Goal: Task Accomplishment & Management: Manage account settings

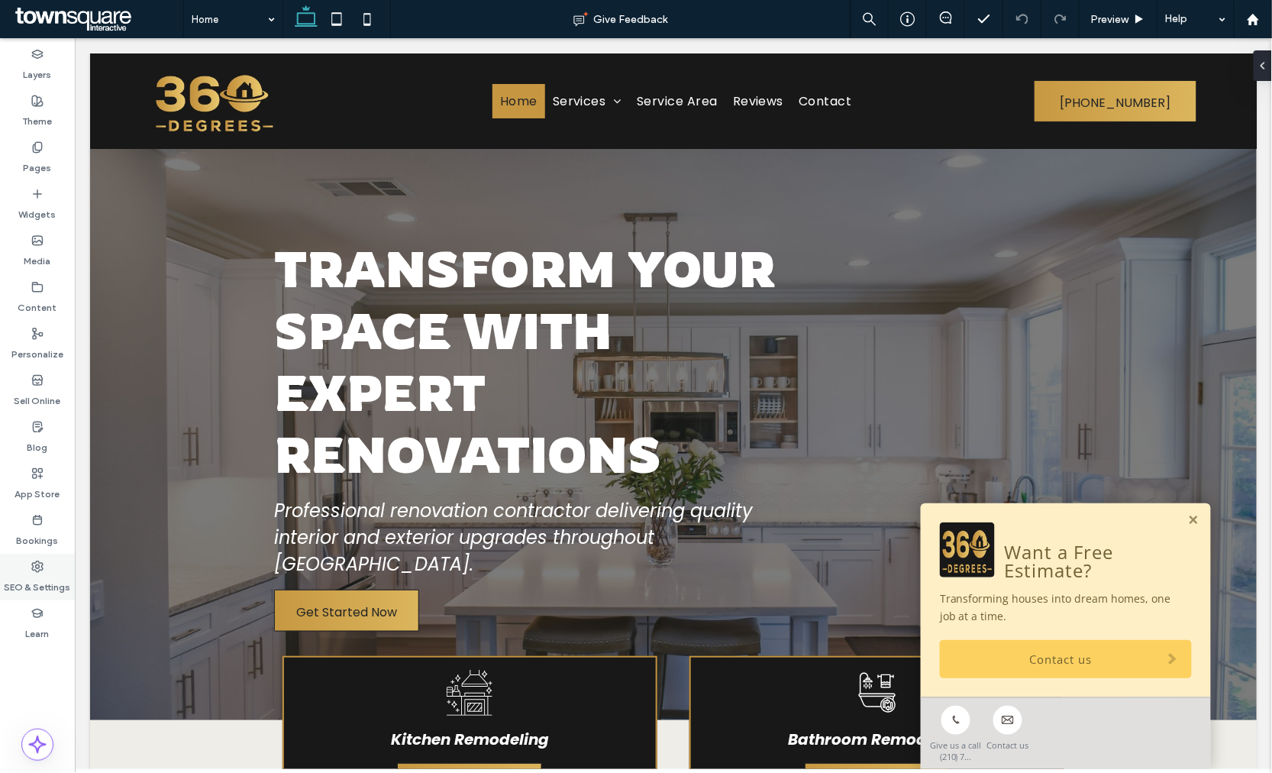
click at [40, 566] on icon at bounding box center [37, 566] width 12 height 12
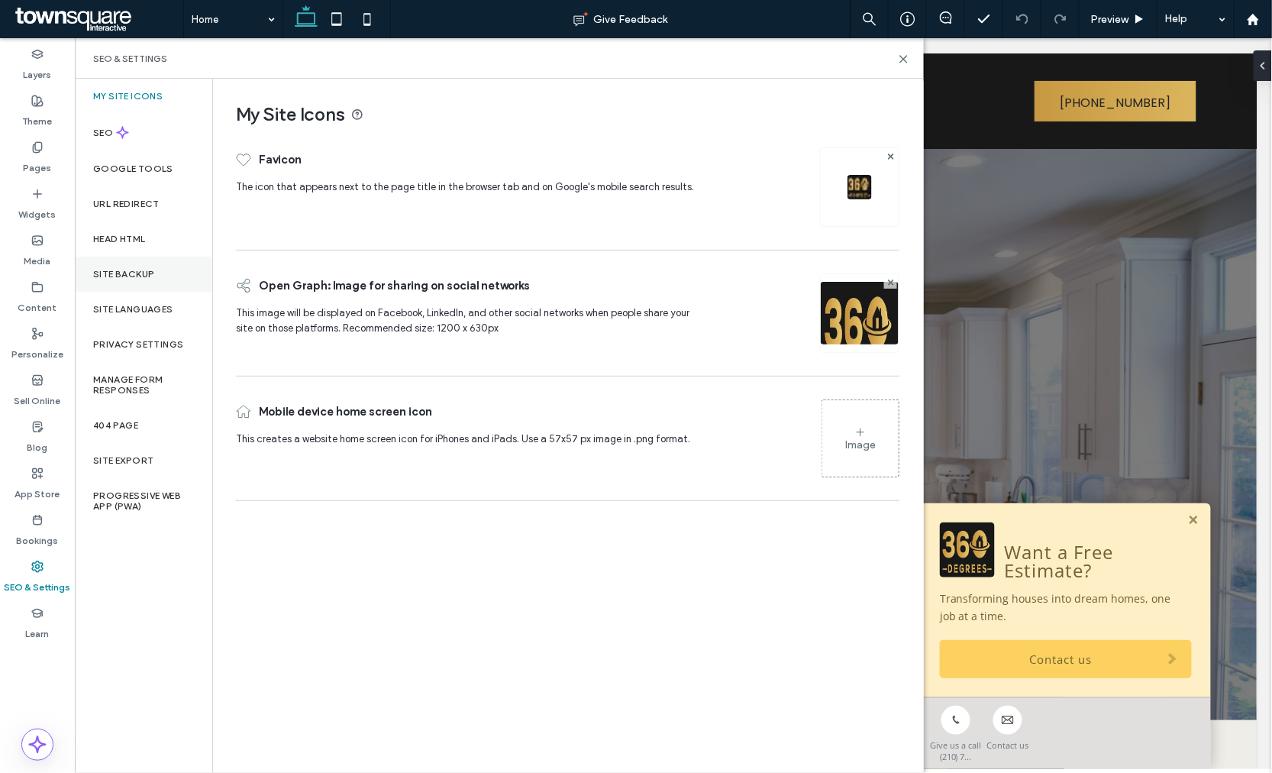
click at [124, 264] on div "Site Backup" at bounding box center [143, 273] width 137 height 35
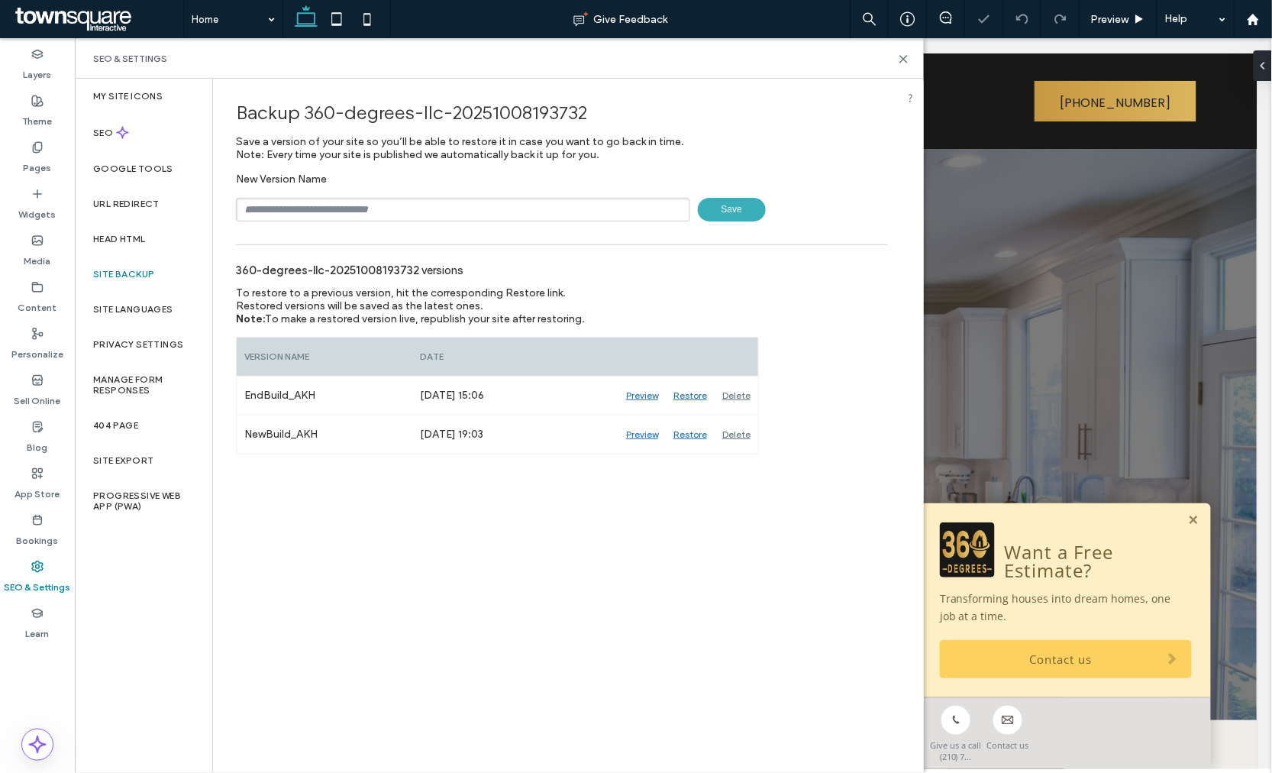
click at [361, 208] on input "text" at bounding box center [463, 210] width 454 height 24
type input "**********"
click at [727, 204] on span "Save" at bounding box center [732, 210] width 68 height 24
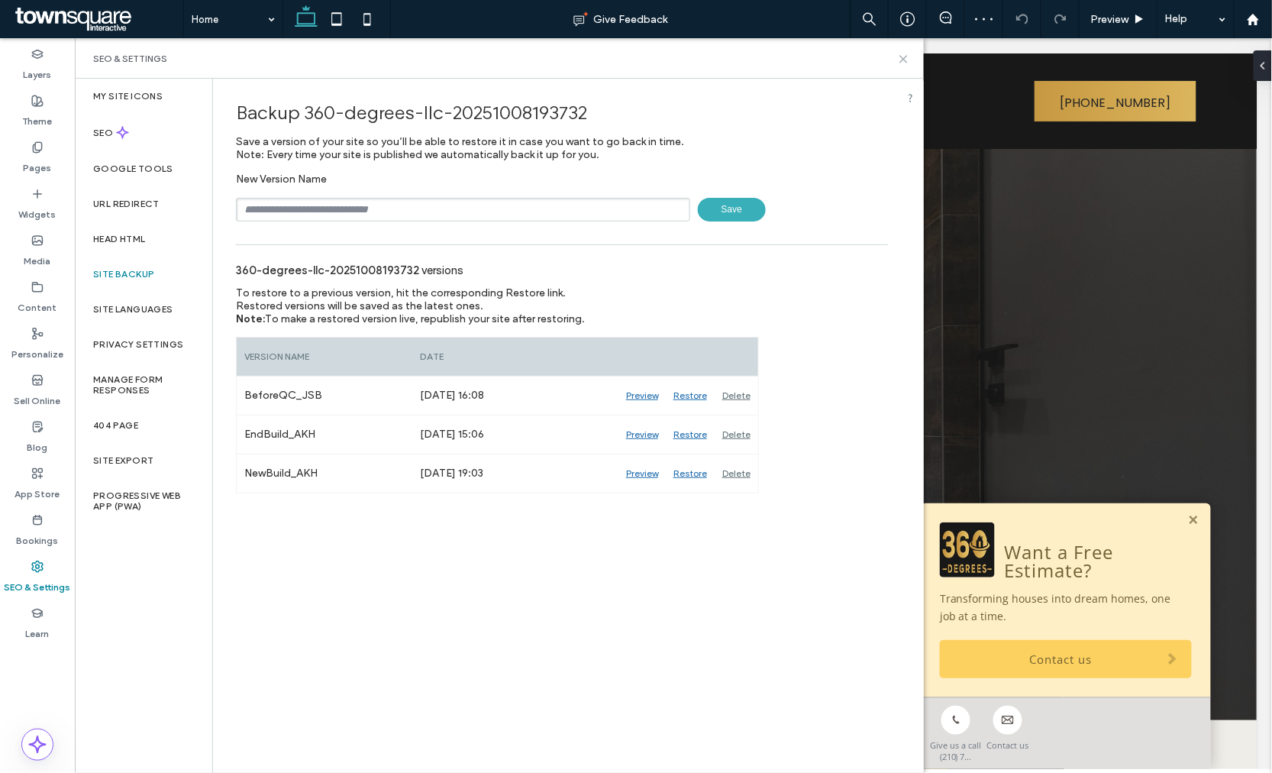
click at [907, 59] on icon at bounding box center [903, 58] width 11 height 11
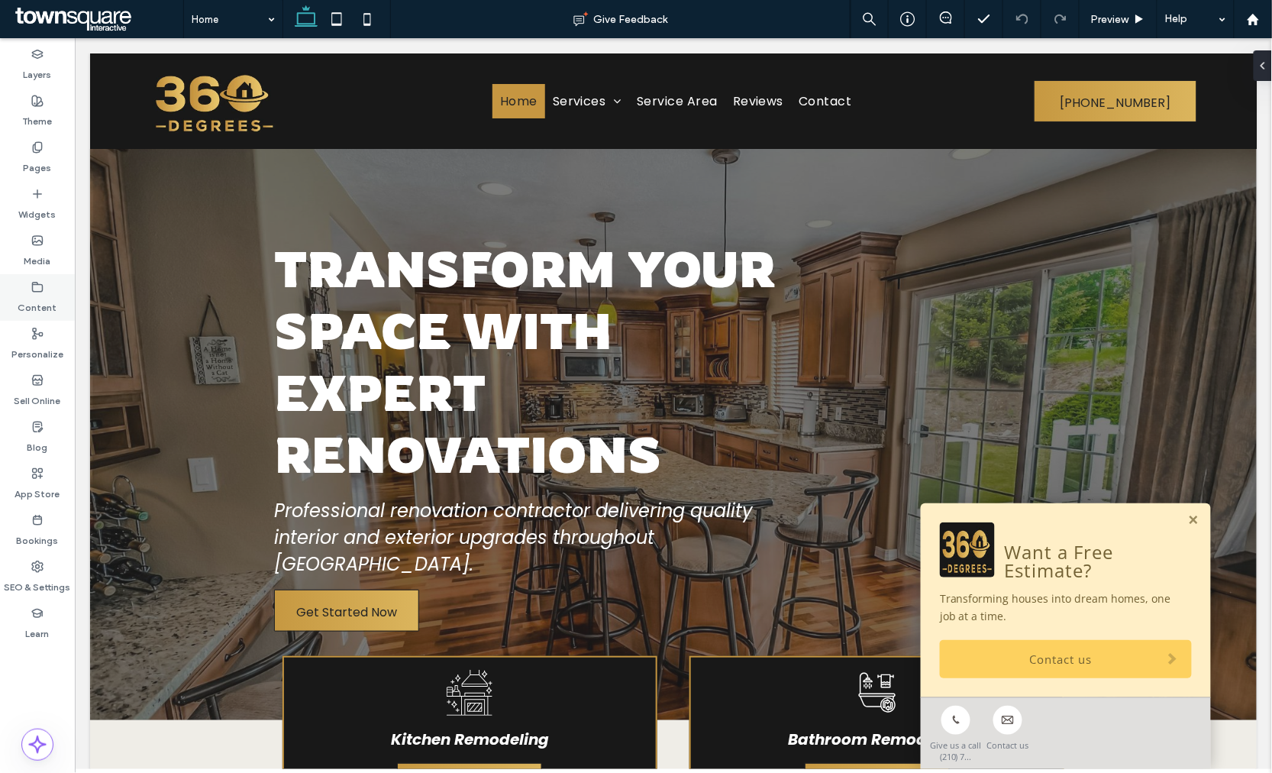
click at [34, 308] on label "Content" at bounding box center [37, 303] width 39 height 21
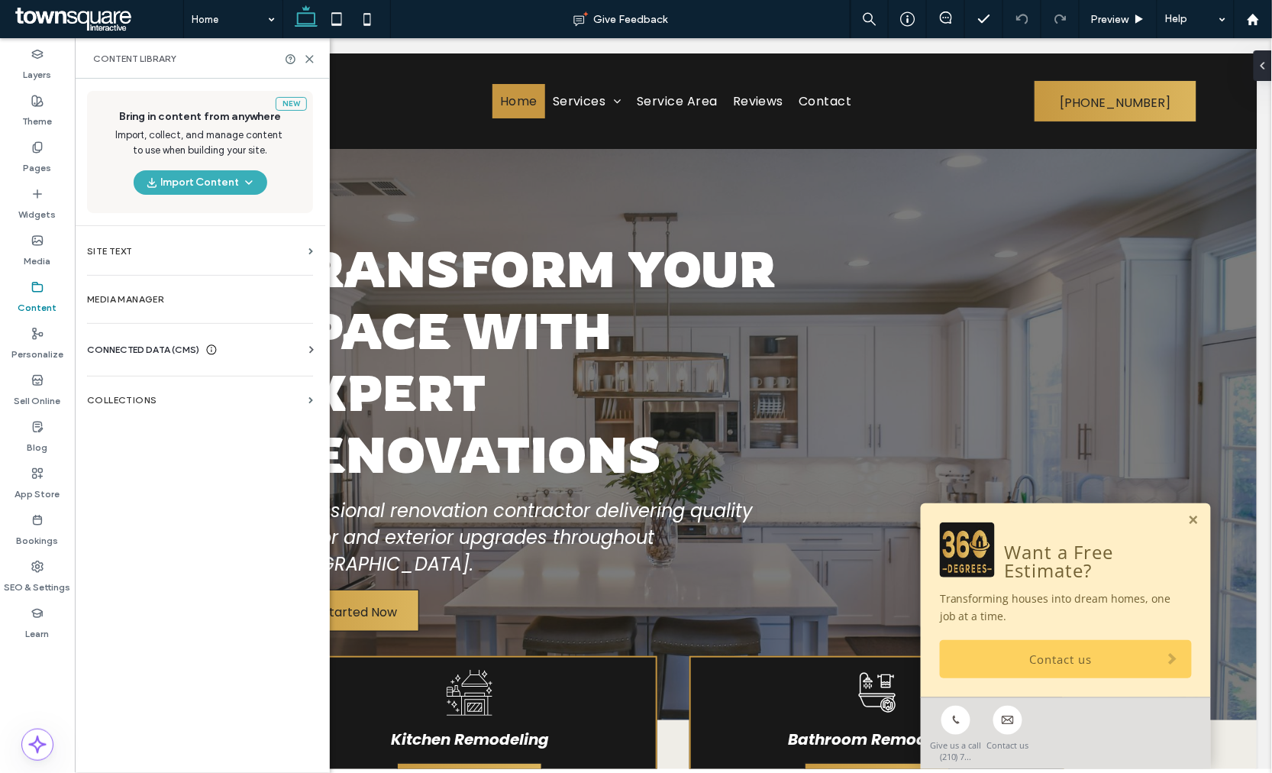
click at [137, 344] on span "CONNECTED DATA (CMS)" at bounding box center [143, 349] width 112 height 15
click at [166, 382] on label "Business Info" at bounding box center [203, 387] width 208 height 11
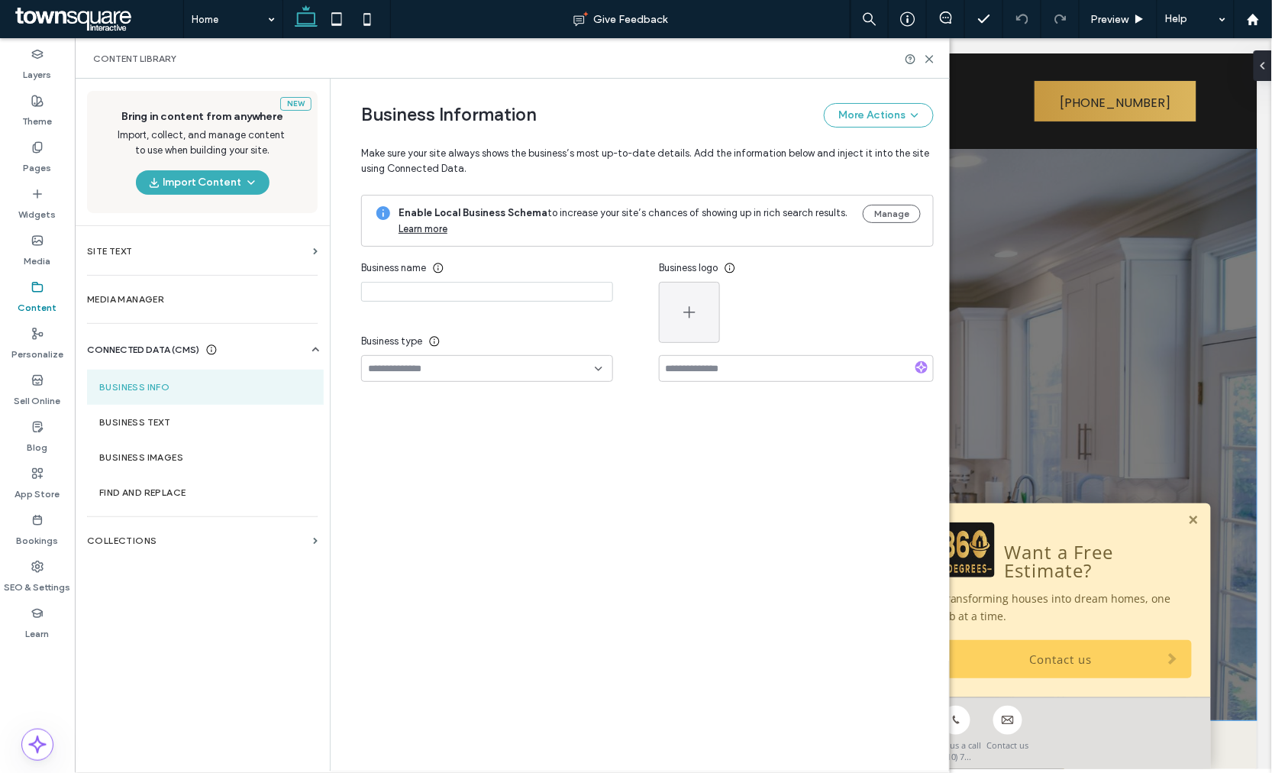
type input "**********"
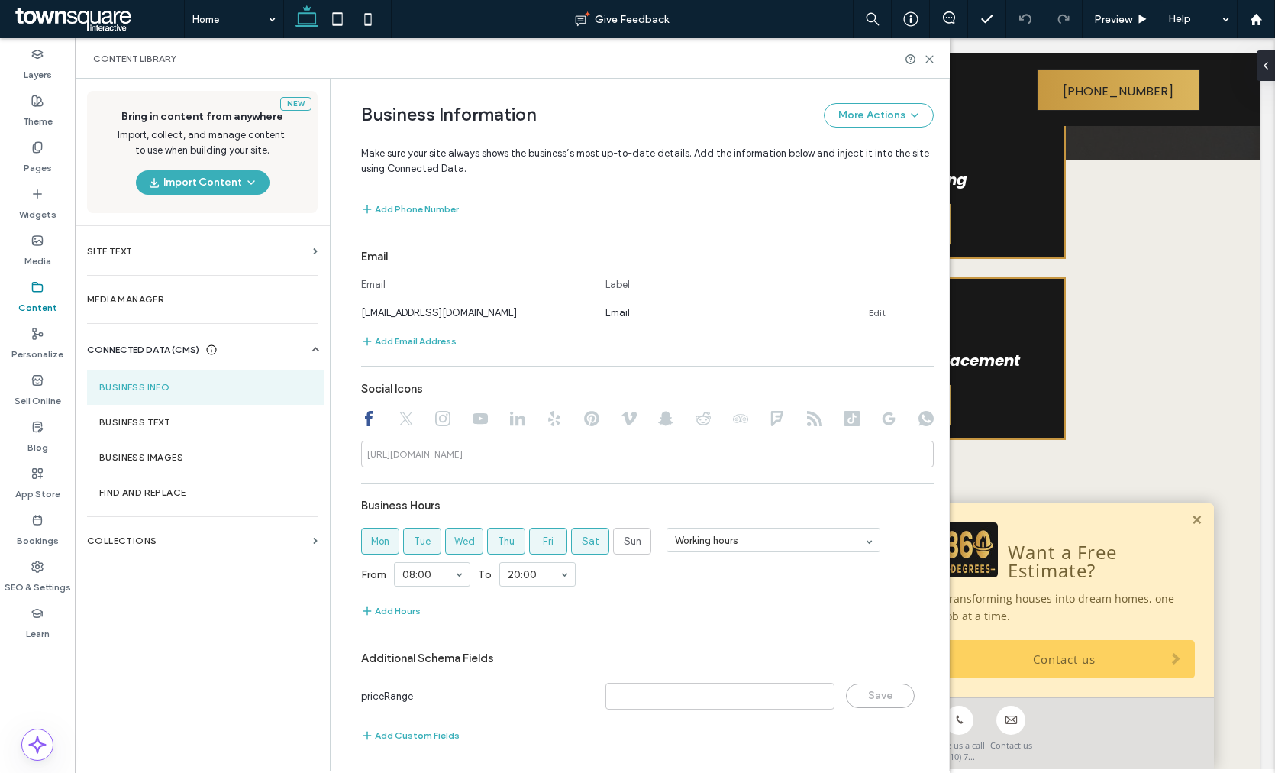
scroll to position [508, 0]
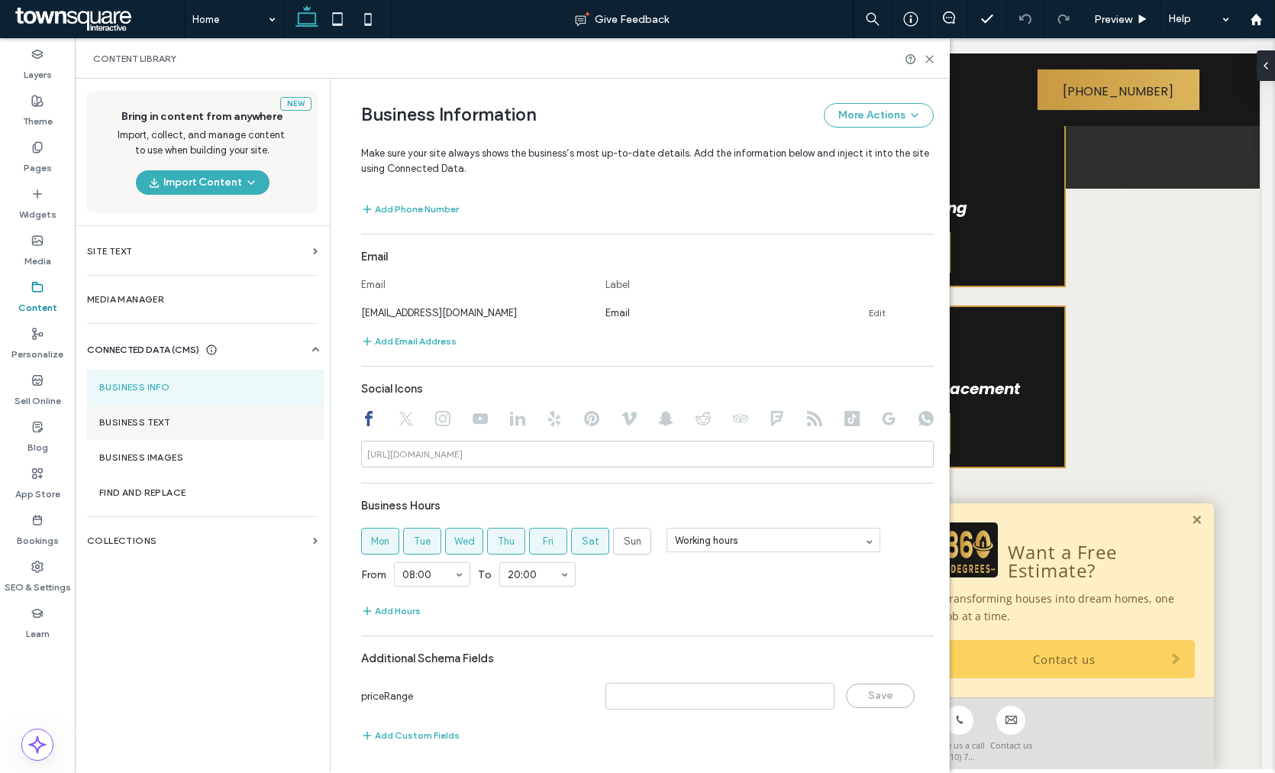
click at [180, 417] on label "Business Text" at bounding box center [205, 422] width 212 height 11
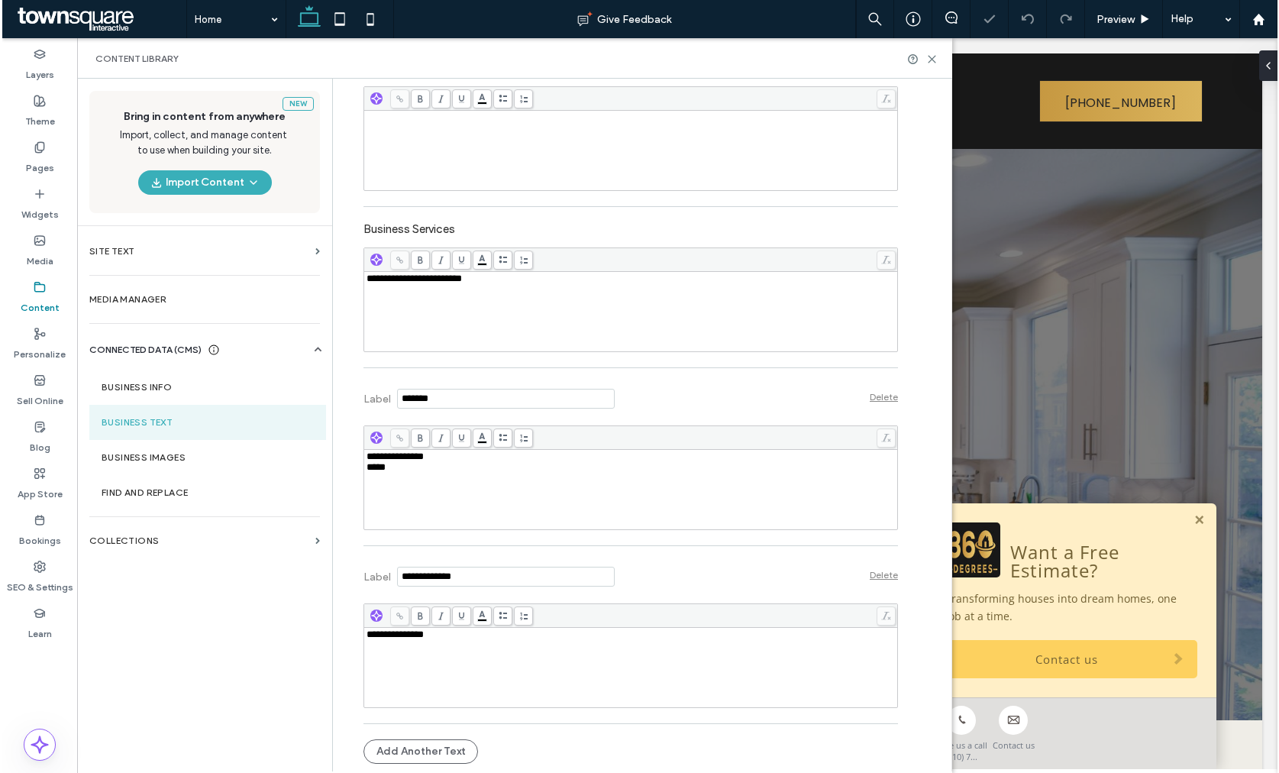
scroll to position [0, 0]
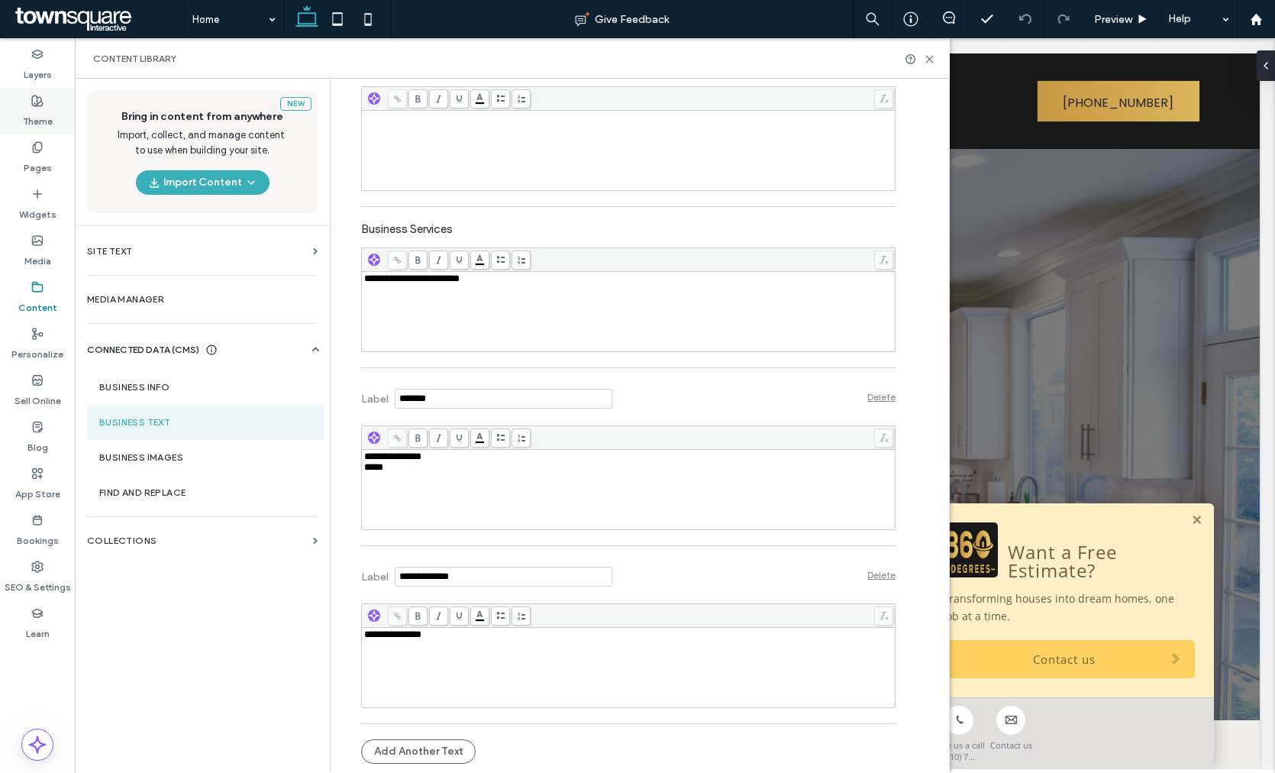
click at [31, 107] on label "Theme" at bounding box center [38, 117] width 30 height 21
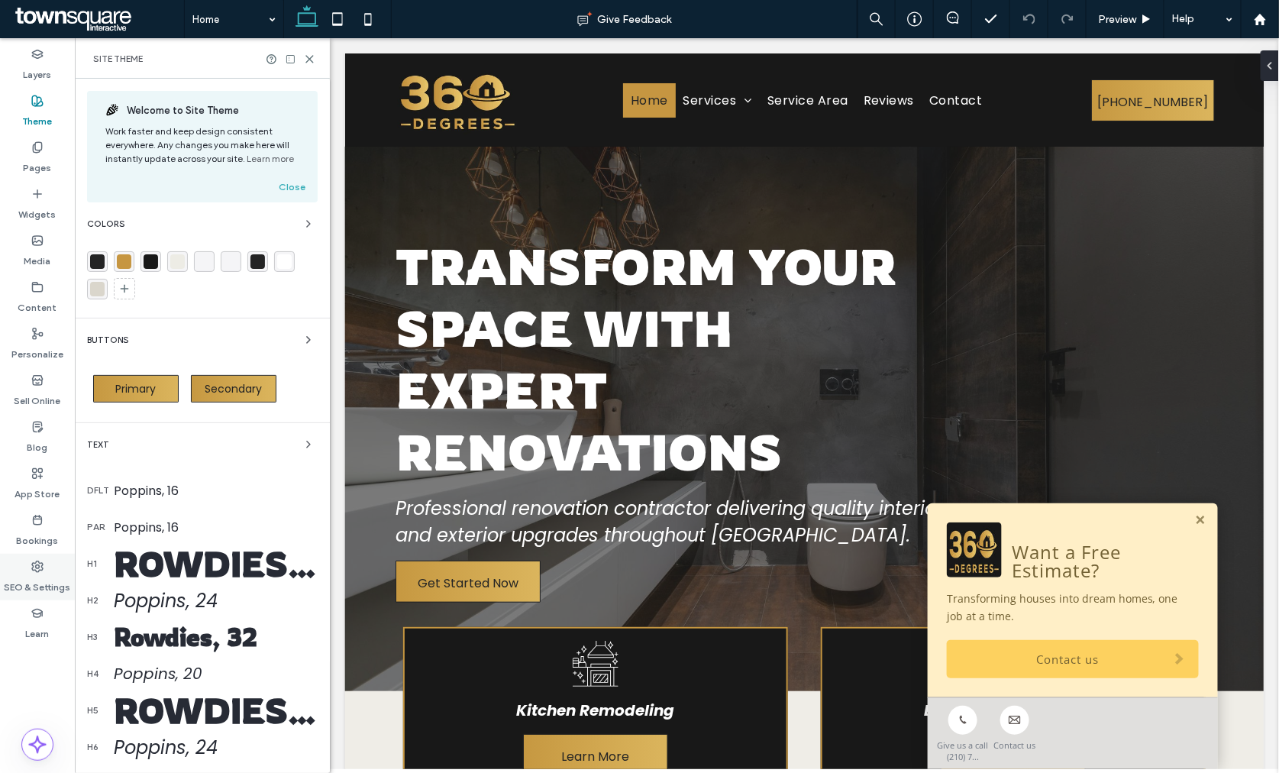
click at [31, 553] on div "Layers Theme Pages Widgets Media Content Personalize Sell Online Blog App Store…" at bounding box center [37, 405] width 75 height 734
click at [46, 563] on div "SEO & Settings" at bounding box center [37, 576] width 75 height 47
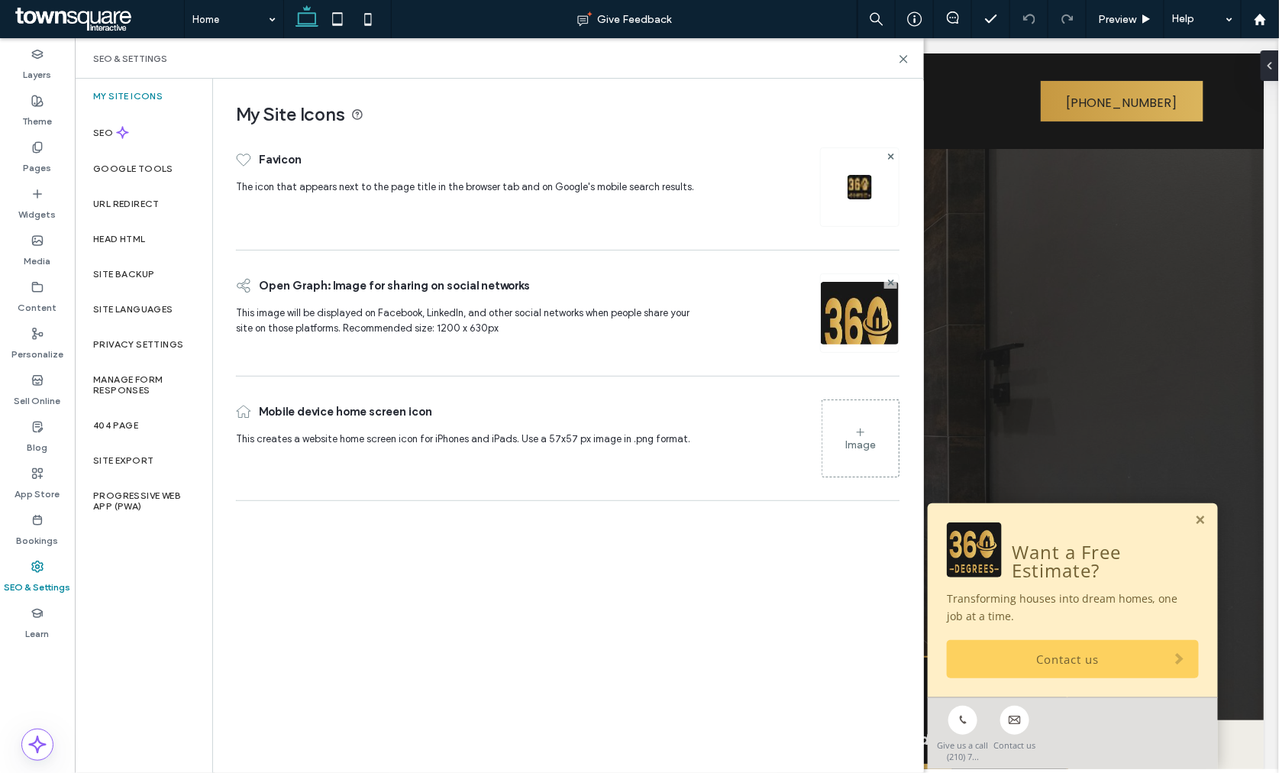
click at [906, 51] on div "SEO & Settings" at bounding box center [499, 58] width 849 height 40
click at [904, 57] on icon at bounding box center [903, 58] width 11 height 11
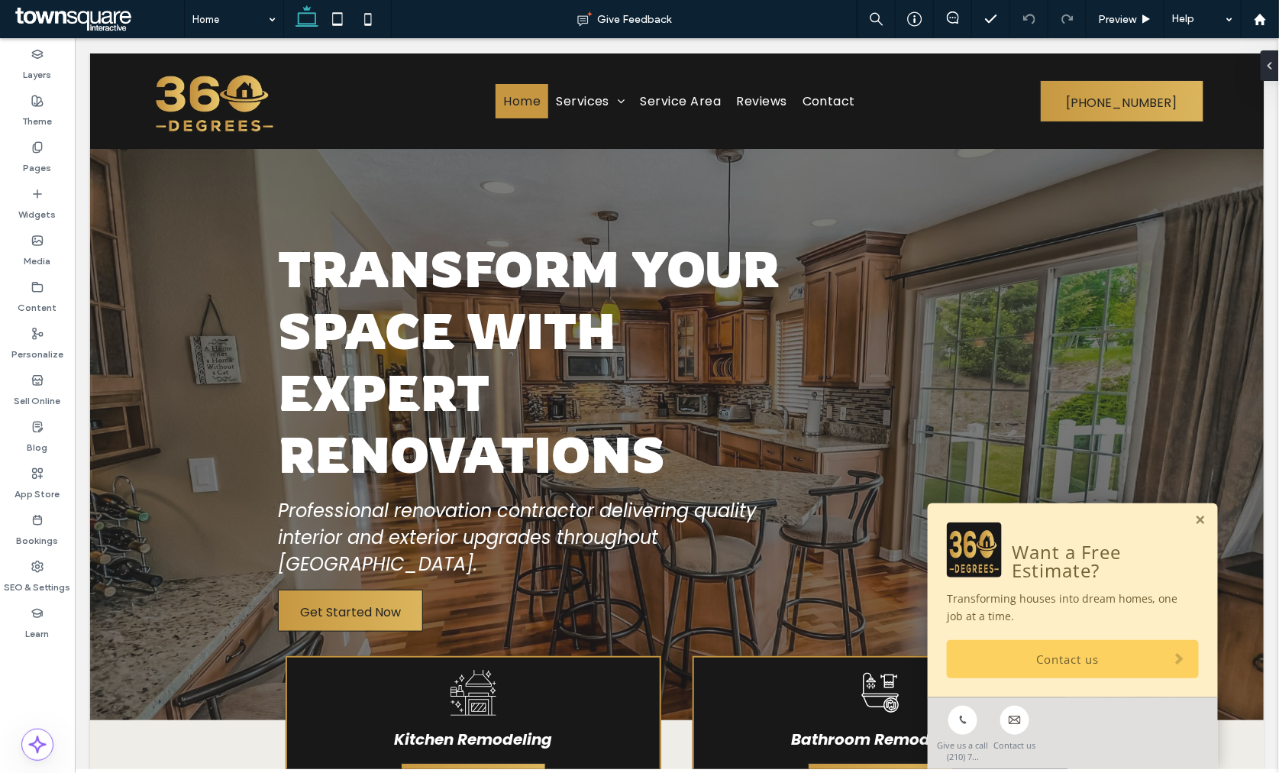
click at [1019, 662] on link "Contact us" at bounding box center [1072, 658] width 252 height 38
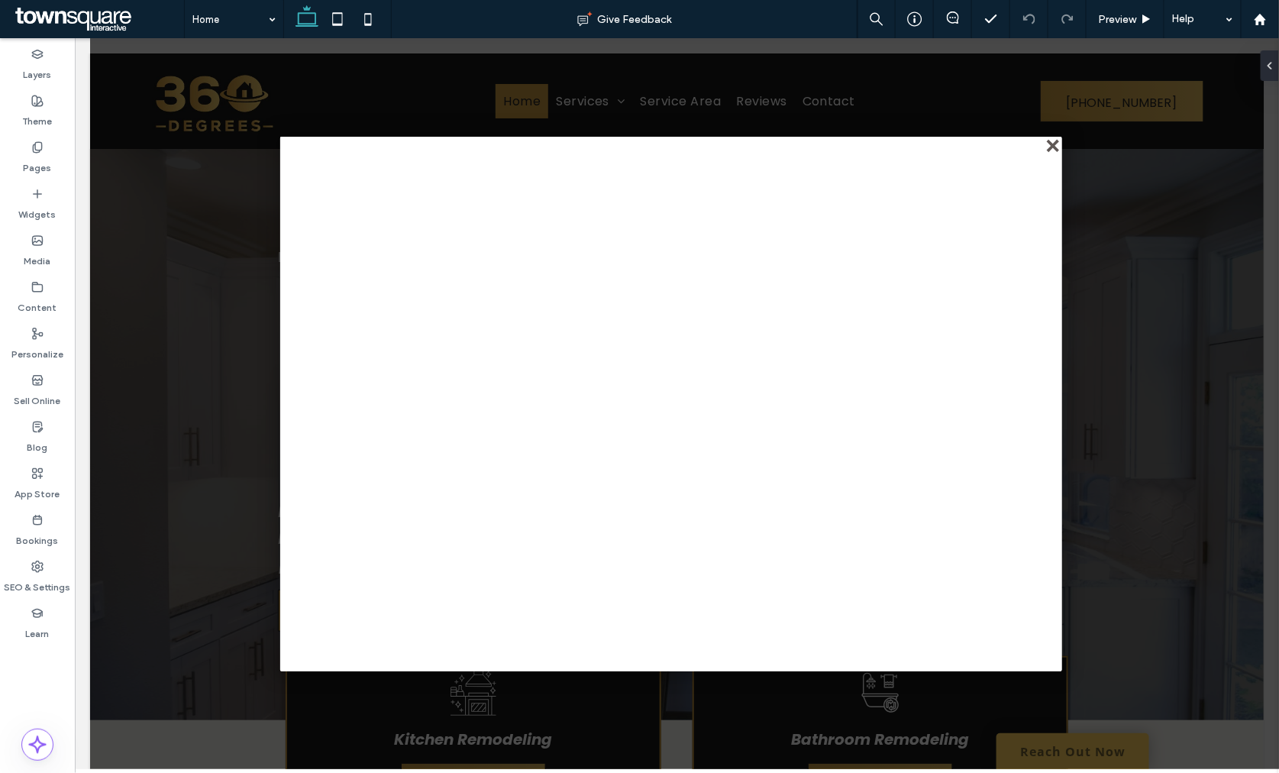
click at [1048, 148] on div "close" at bounding box center [1052, 145] width 11 height 11
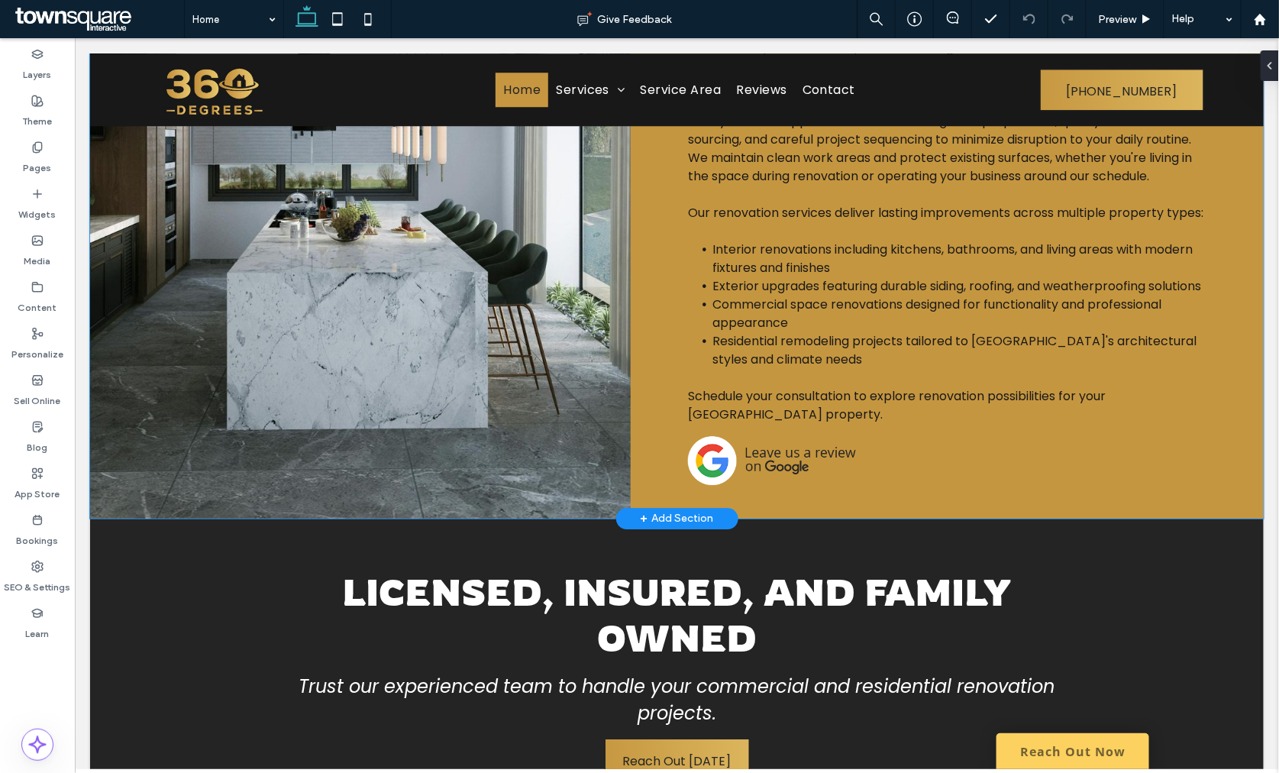
scroll to position [1676, 0]
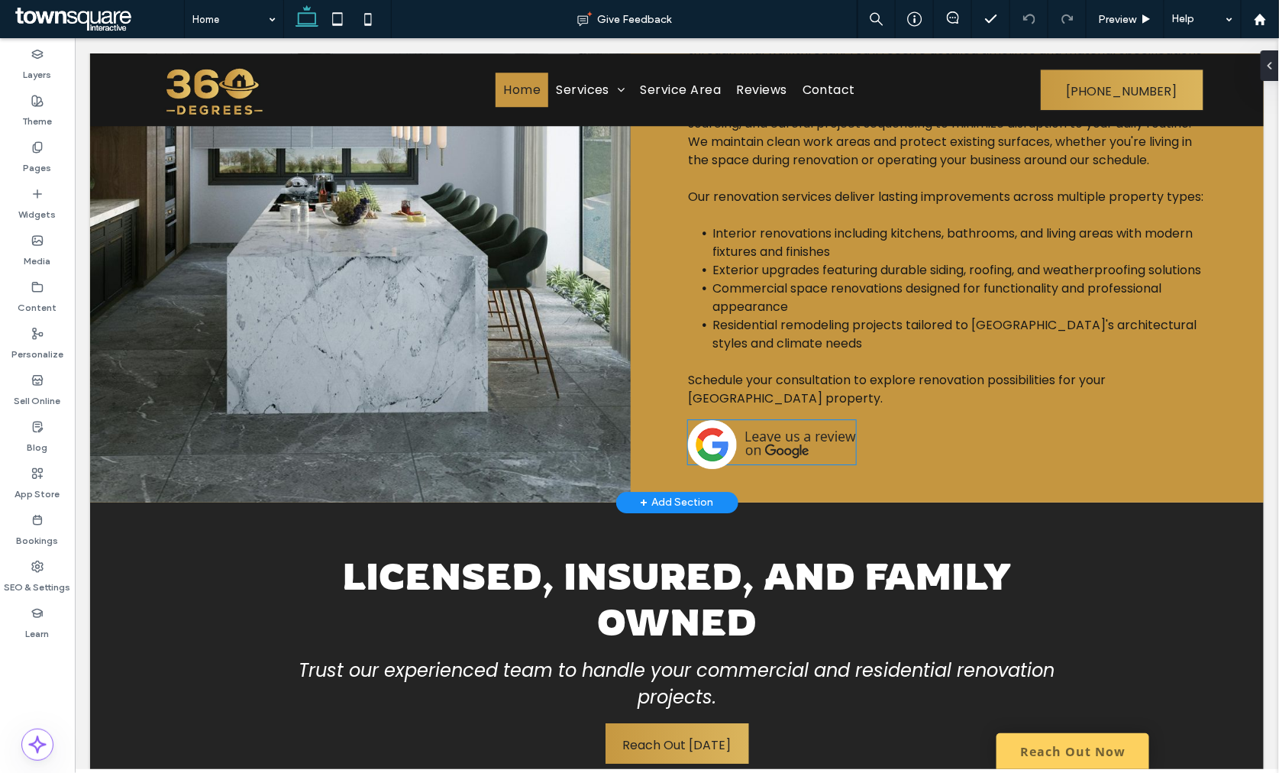
click at [731, 466] on img at bounding box center [771, 443] width 168 height 49
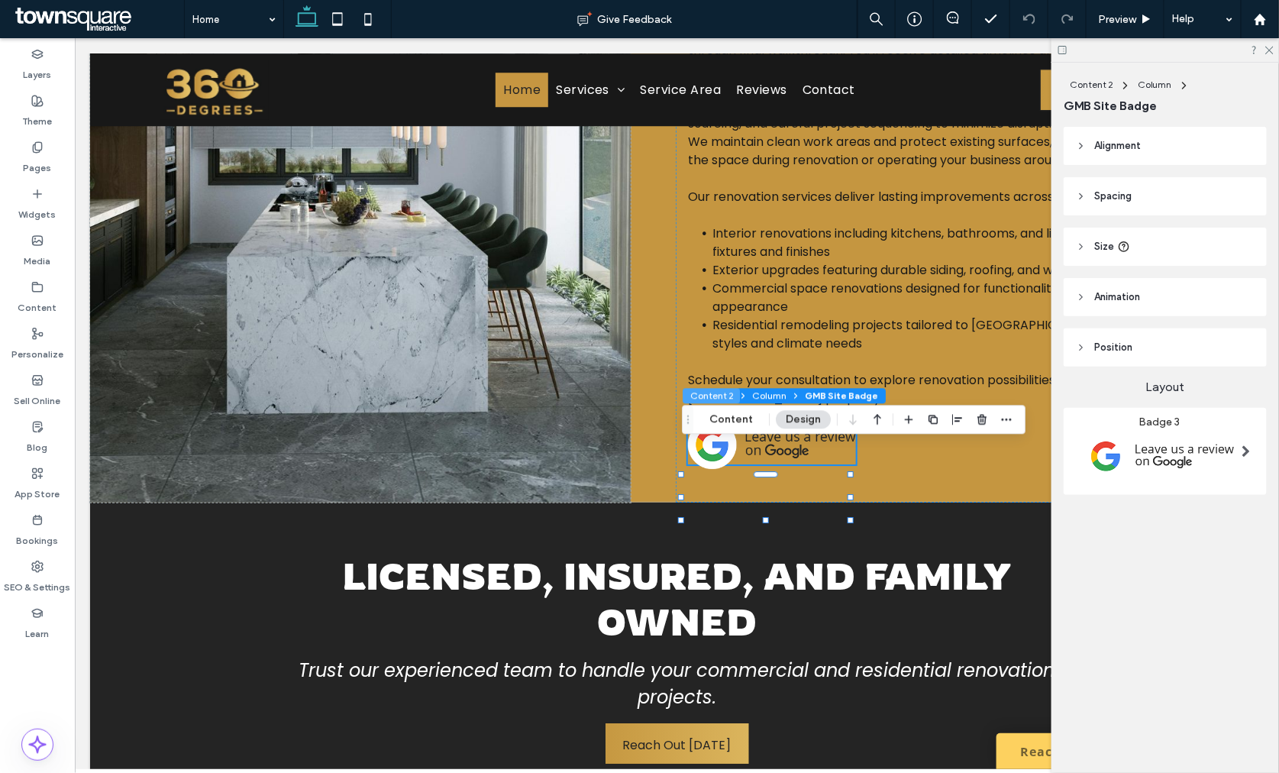
click at [731, 397] on button "Content 2" at bounding box center [710, 395] width 57 height 15
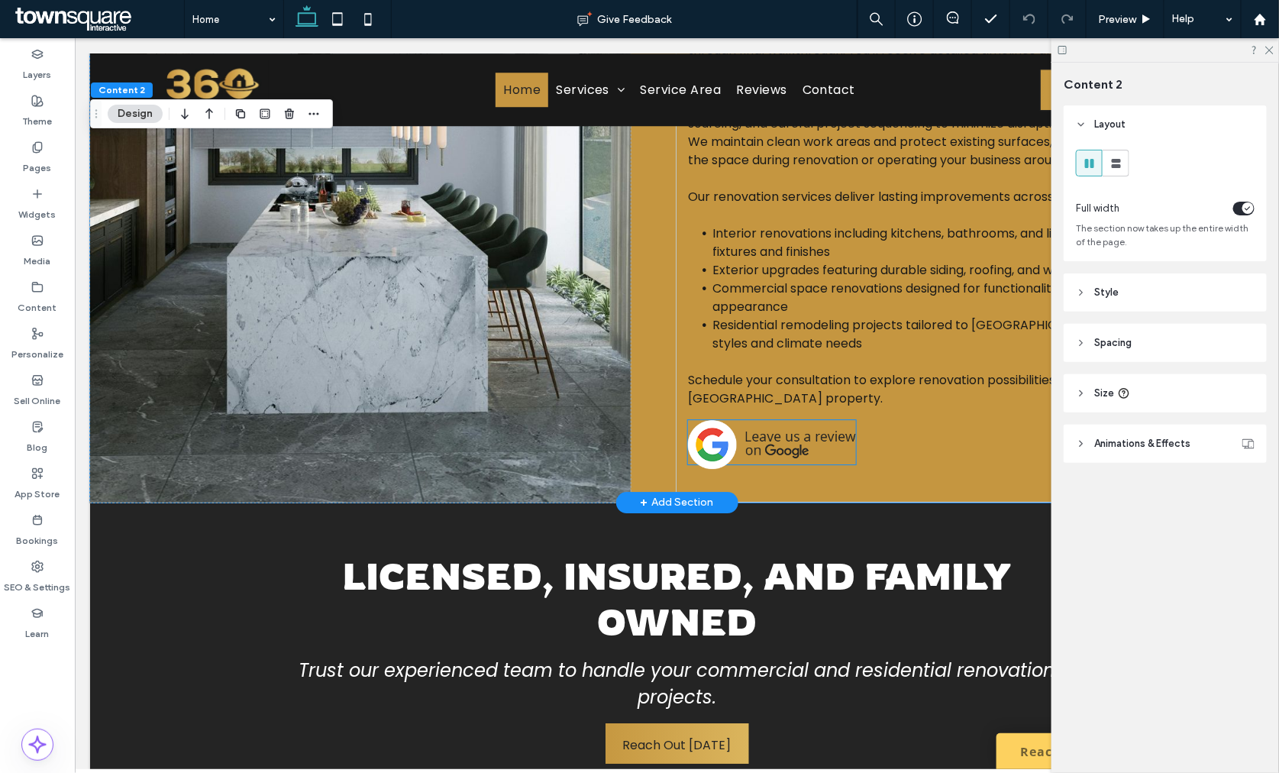
click at [781, 466] on img at bounding box center [771, 443] width 168 height 49
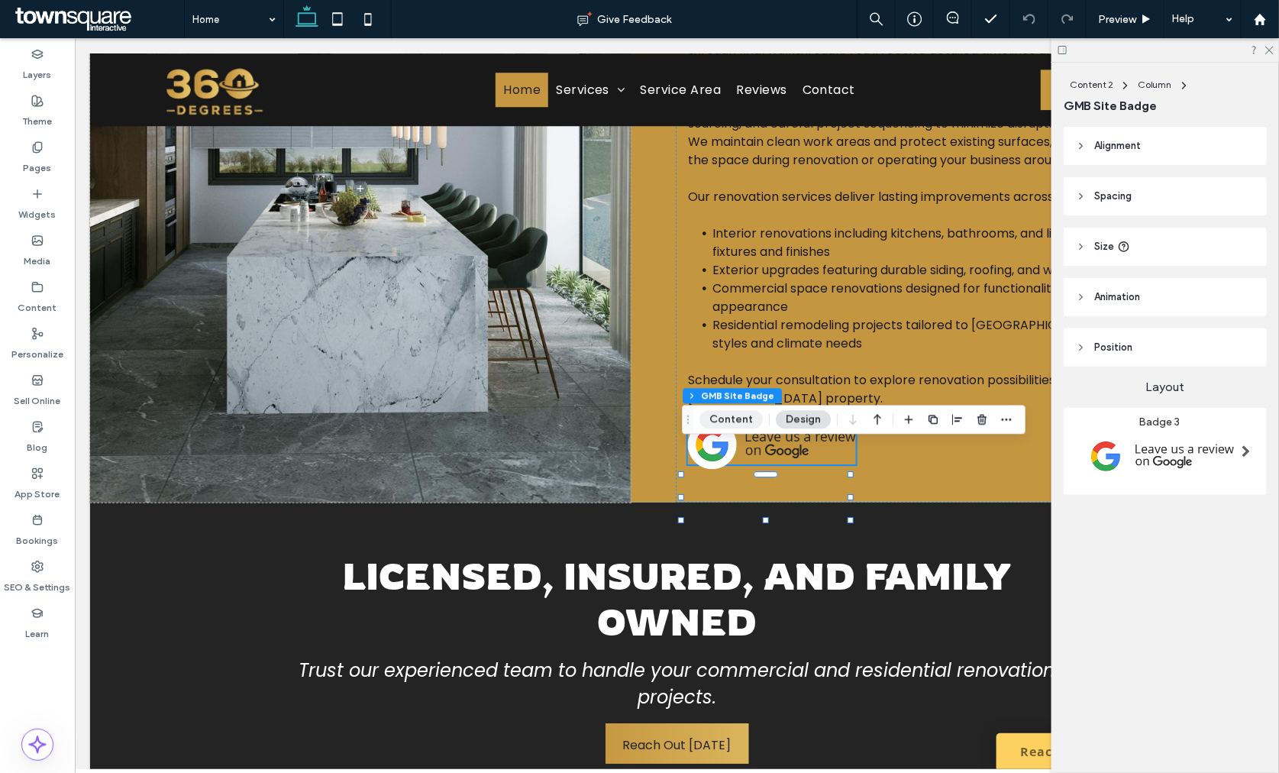
click at [723, 418] on button "Content" at bounding box center [730, 419] width 63 height 18
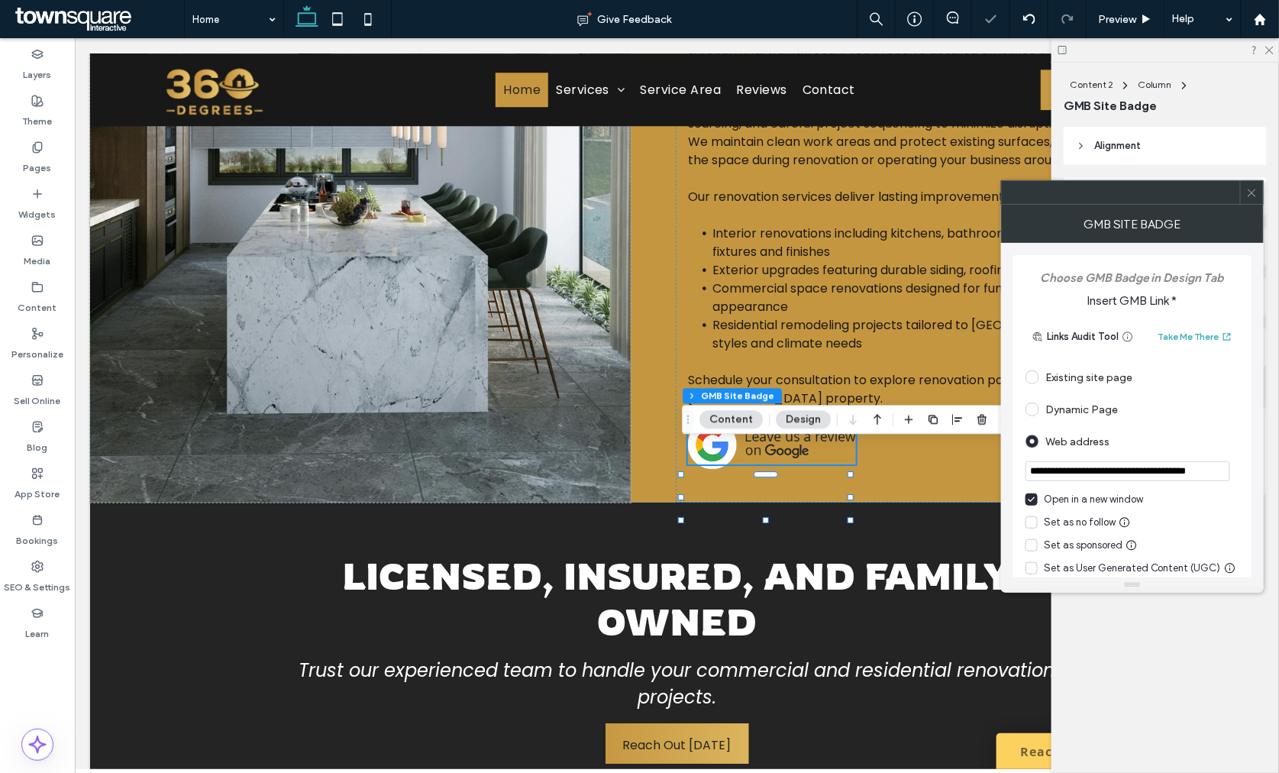
click at [1250, 191] on icon at bounding box center [1251, 192] width 11 height 11
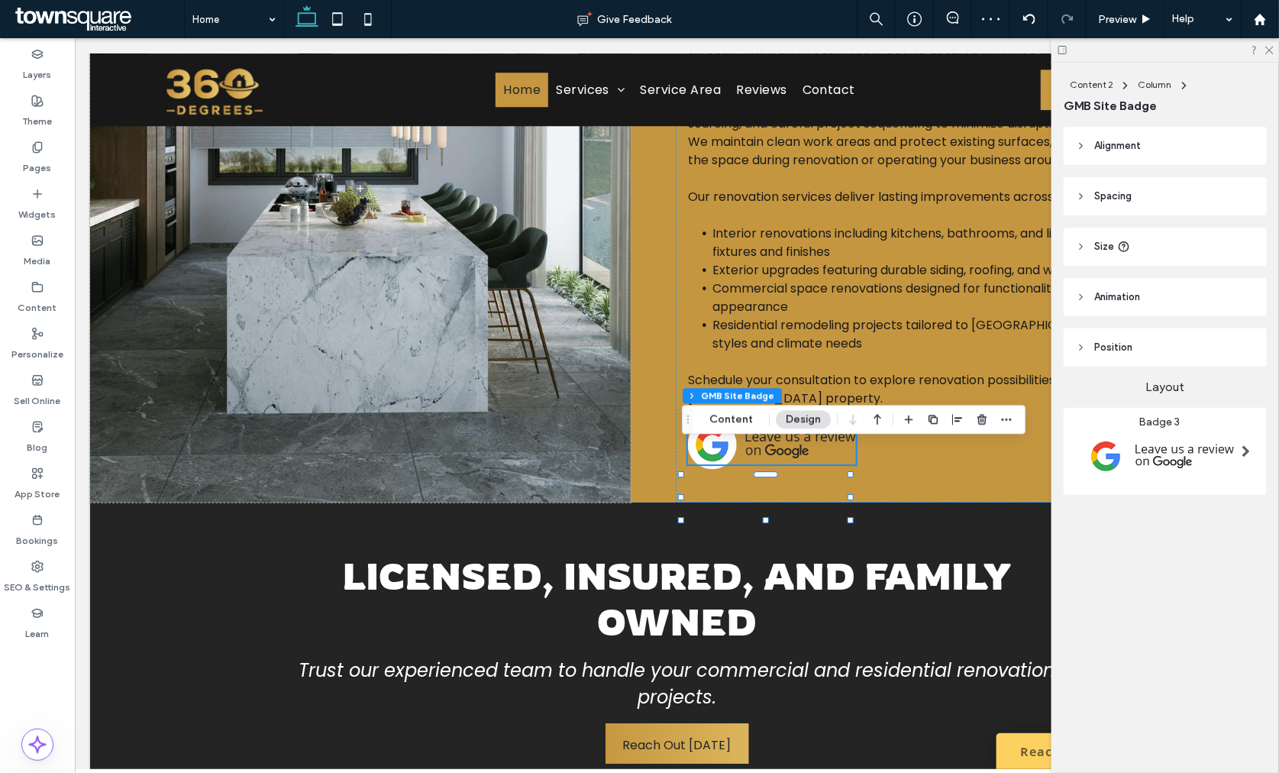
click at [1271, 40] on div at bounding box center [1164, 50] width 227 height 24
click at [1269, 47] on icon at bounding box center [1268, 49] width 10 height 10
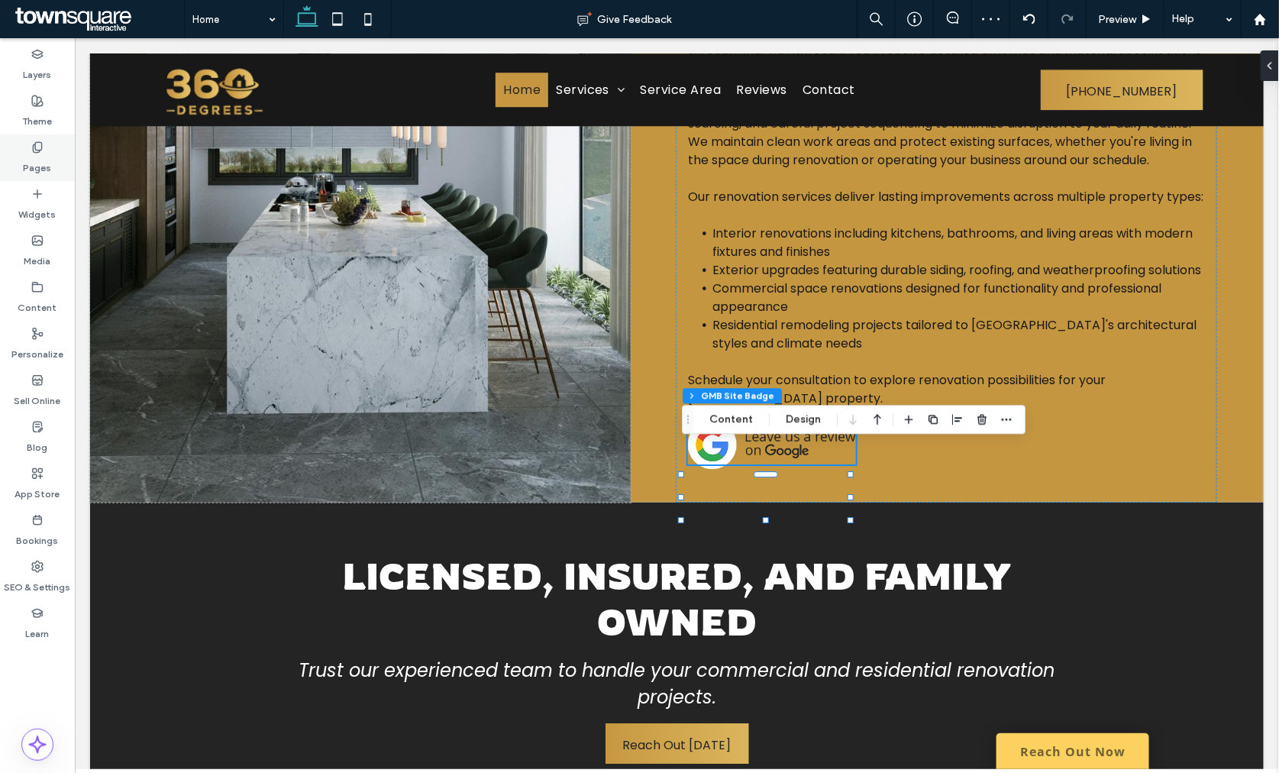
click at [61, 158] on div "Pages" at bounding box center [37, 157] width 75 height 47
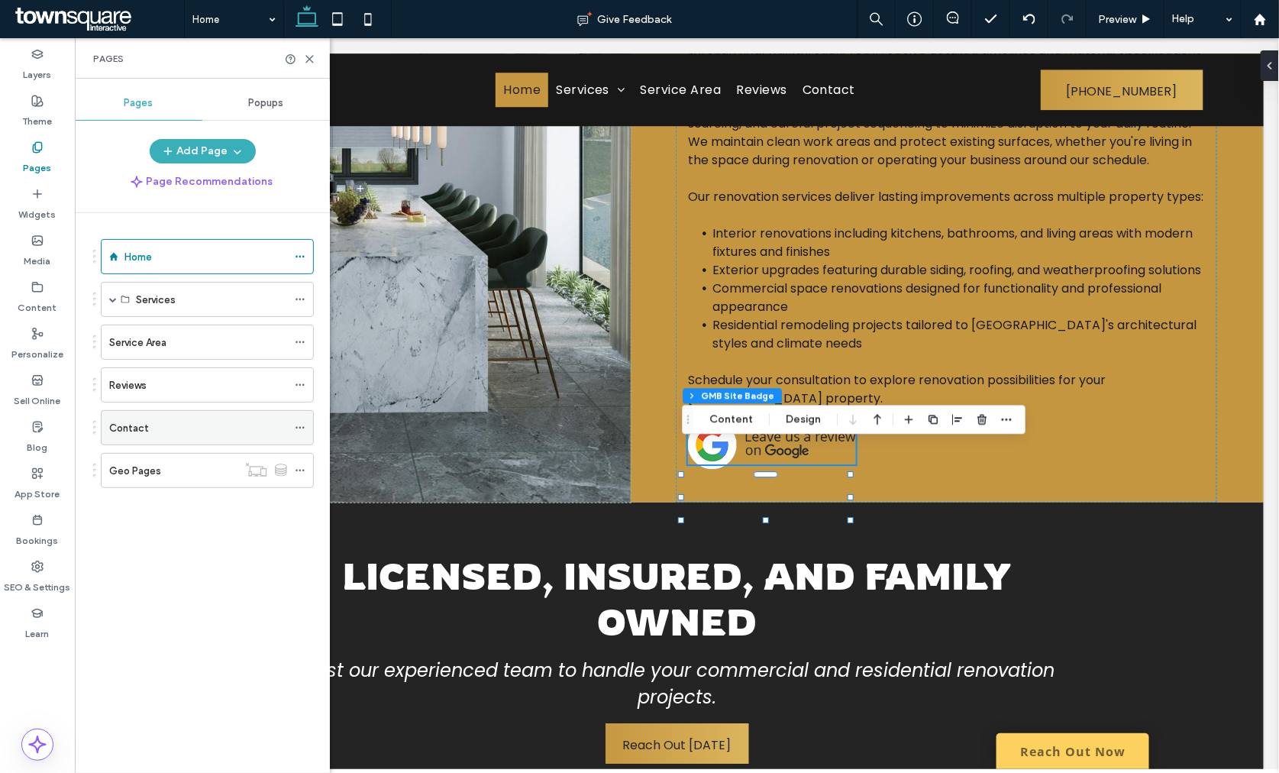
click at [156, 425] on div "Contact" at bounding box center [198, 428] width 178 height 16
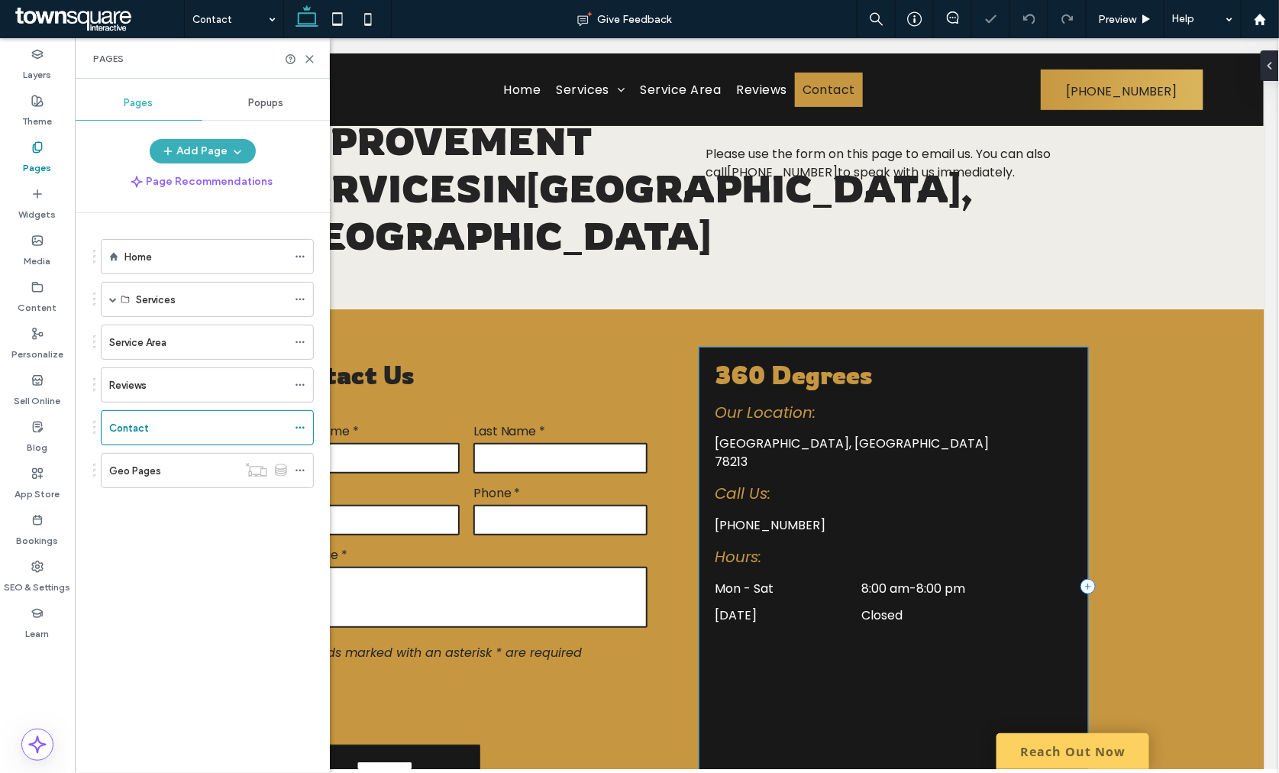
scroll to position [316, 0]
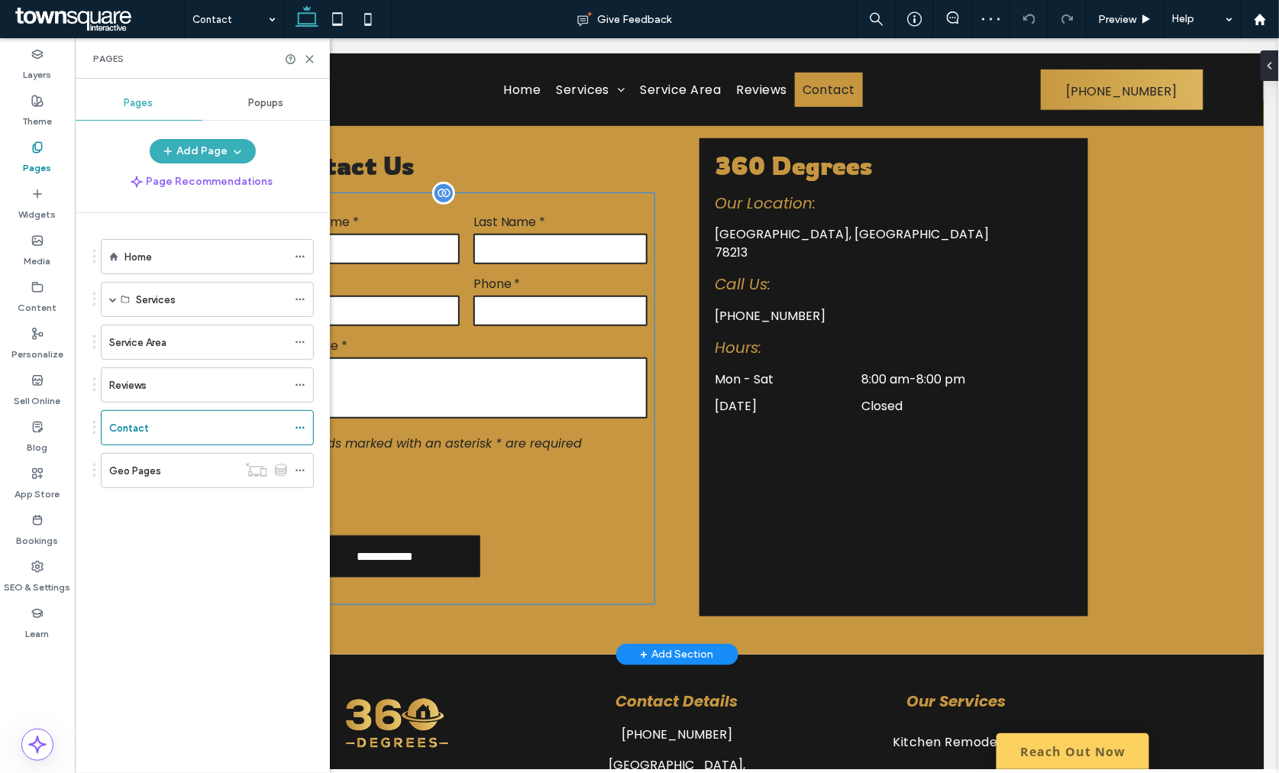
click at [519, 446] on p "All fields marked with an asterisk * are required" at bounding box center [465, 442] width 363 height 19
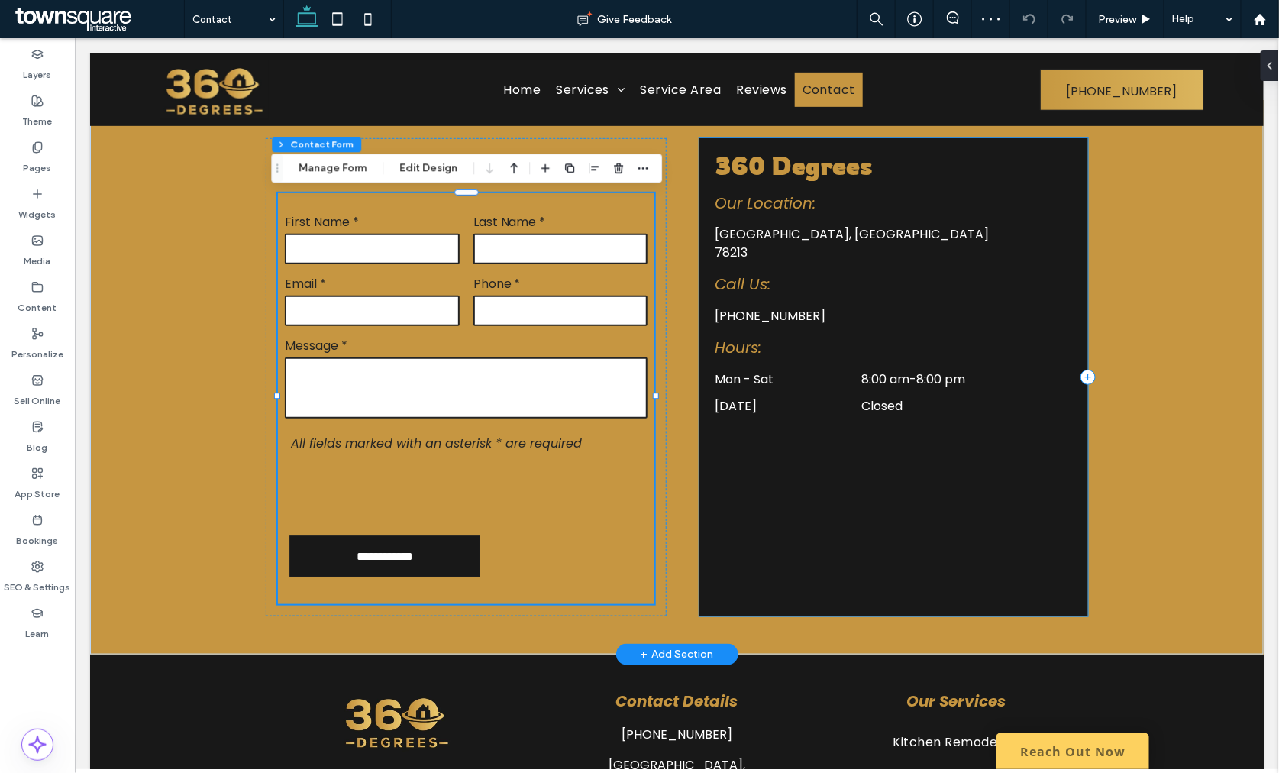
type input "*"
type input "***"
type input "*"
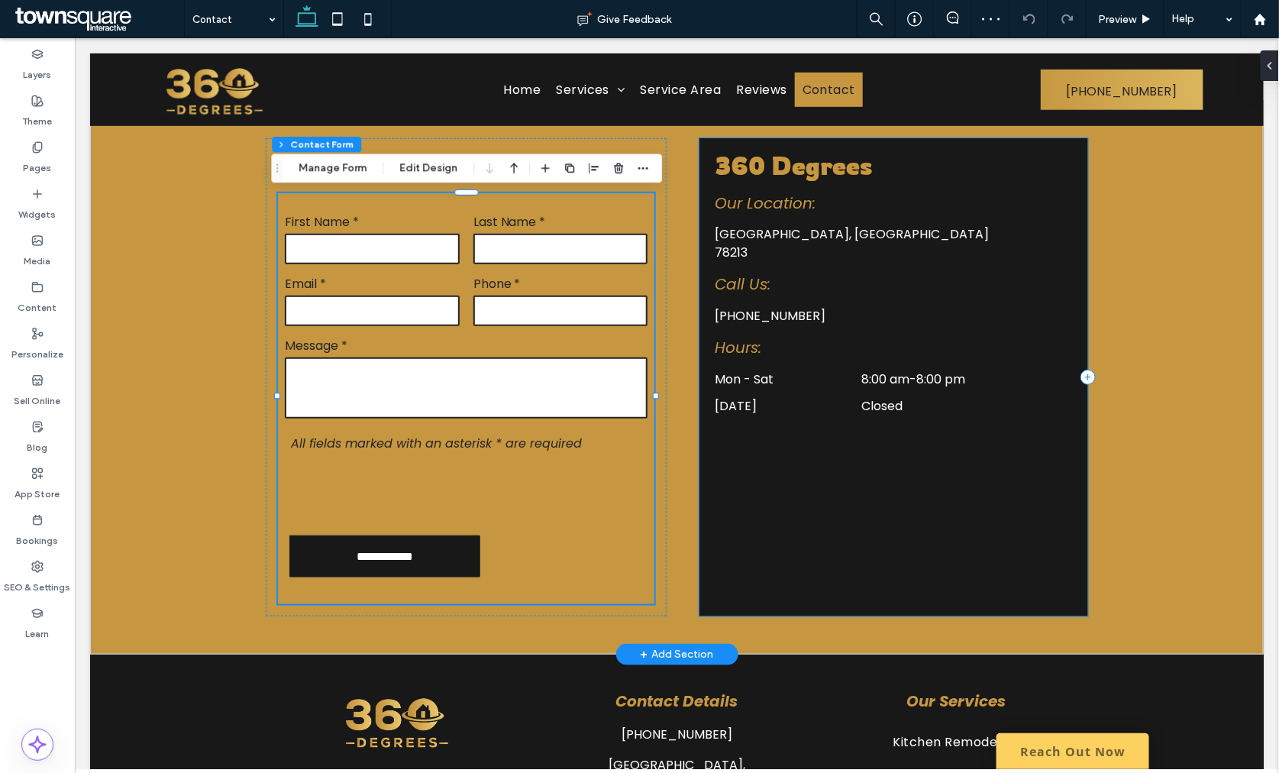
type input "***"
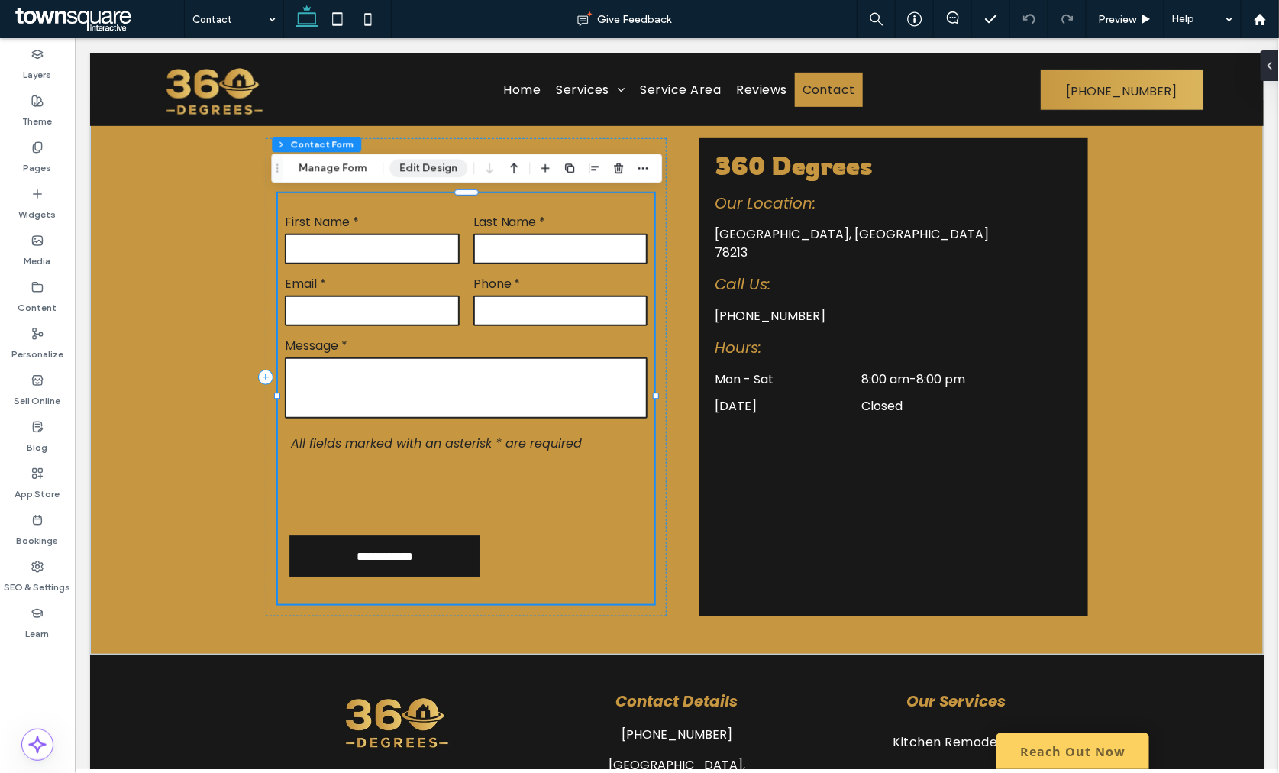
drag, startPoint x: 425, startPoint y: 164, endPoint x: 610, endPoint y: 191, distance: 186.7
click at [425, 164] on button "Edit Design" at bounding box center [428, 168] width 78 height 18
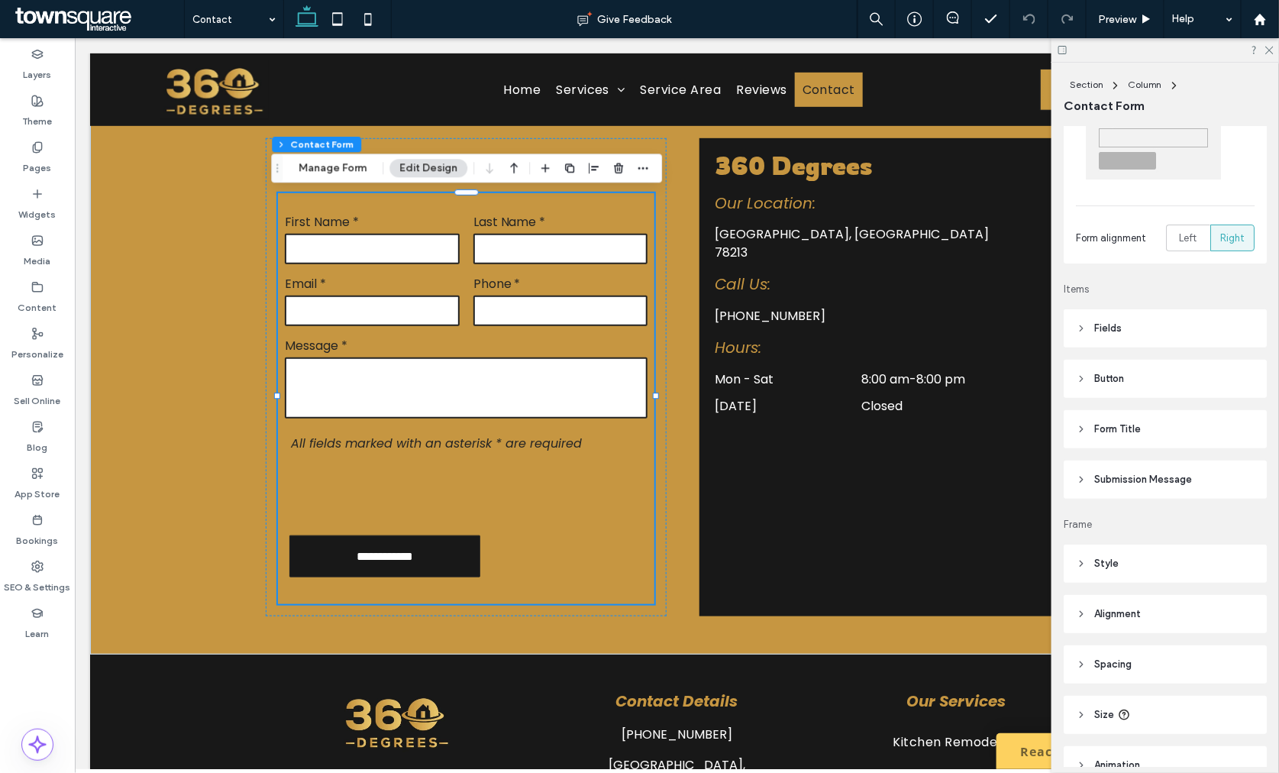
scroll to position [244, 0]
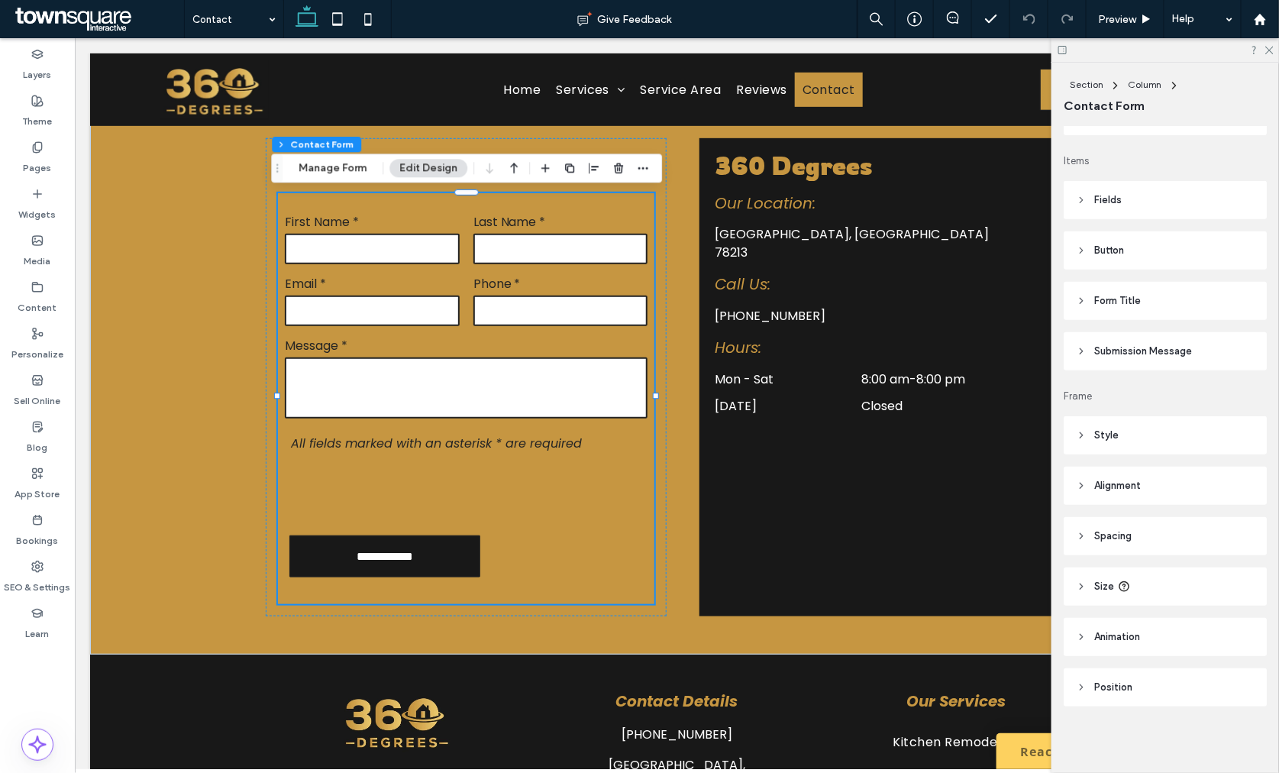
click at [1109, 432] on span "Style" at bounding box center [1106, 434] width 24 height 15
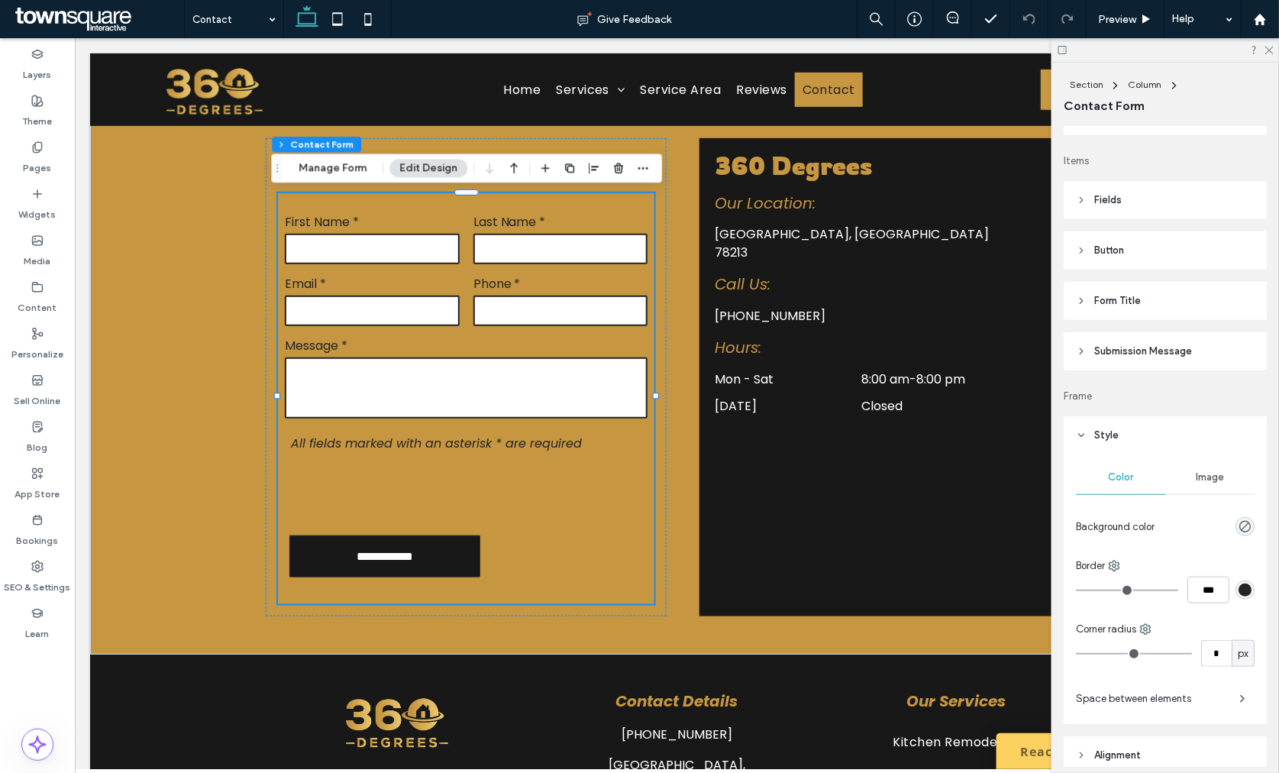
click at [1141, 350] on span "Submission Message" at bounding box center [1143, 351] width 98 height 15
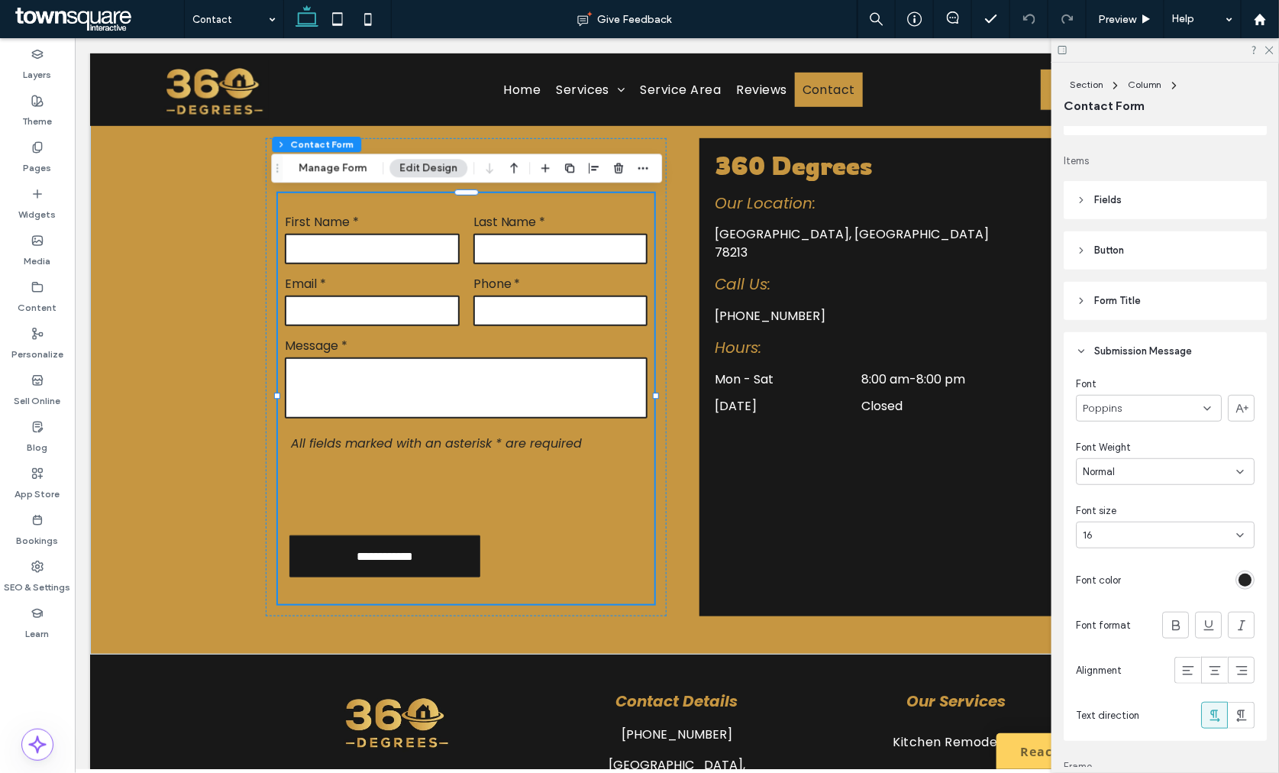
click at [1266, 54] on div at bounding box center [1164, 50] width 227 height 24
click at [1269, 51] on icon at bounding box center [1268, 49] width 10 height 10
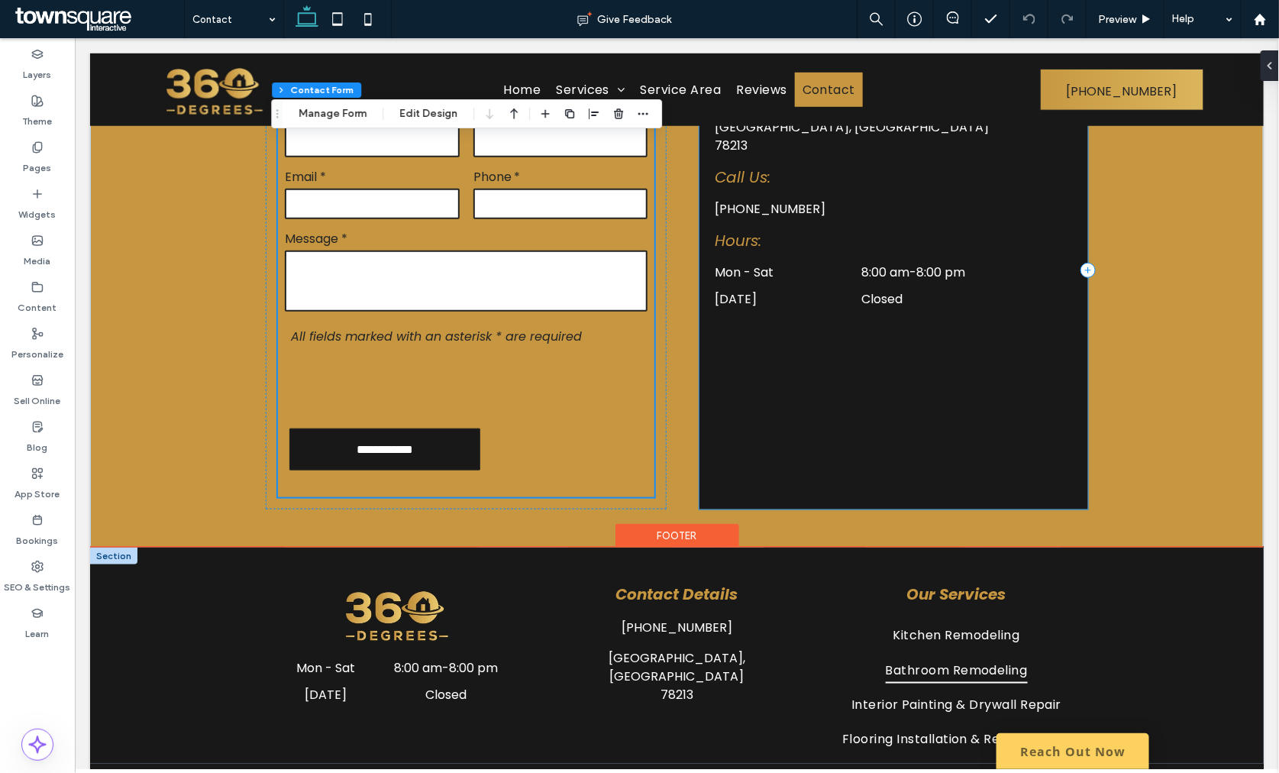
scroll to position [529, 0]
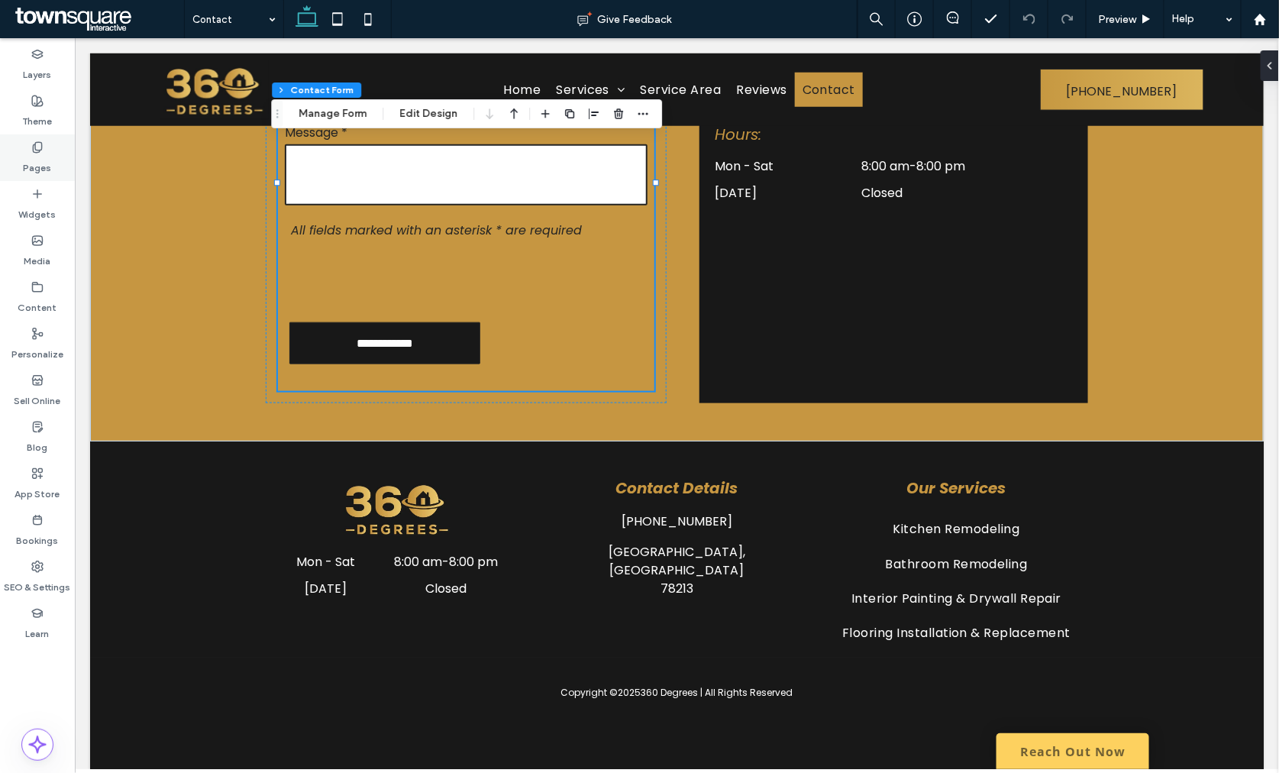
click at [34, 157] on label "Pages" at bounding box center [38, 163] width 28 height 21
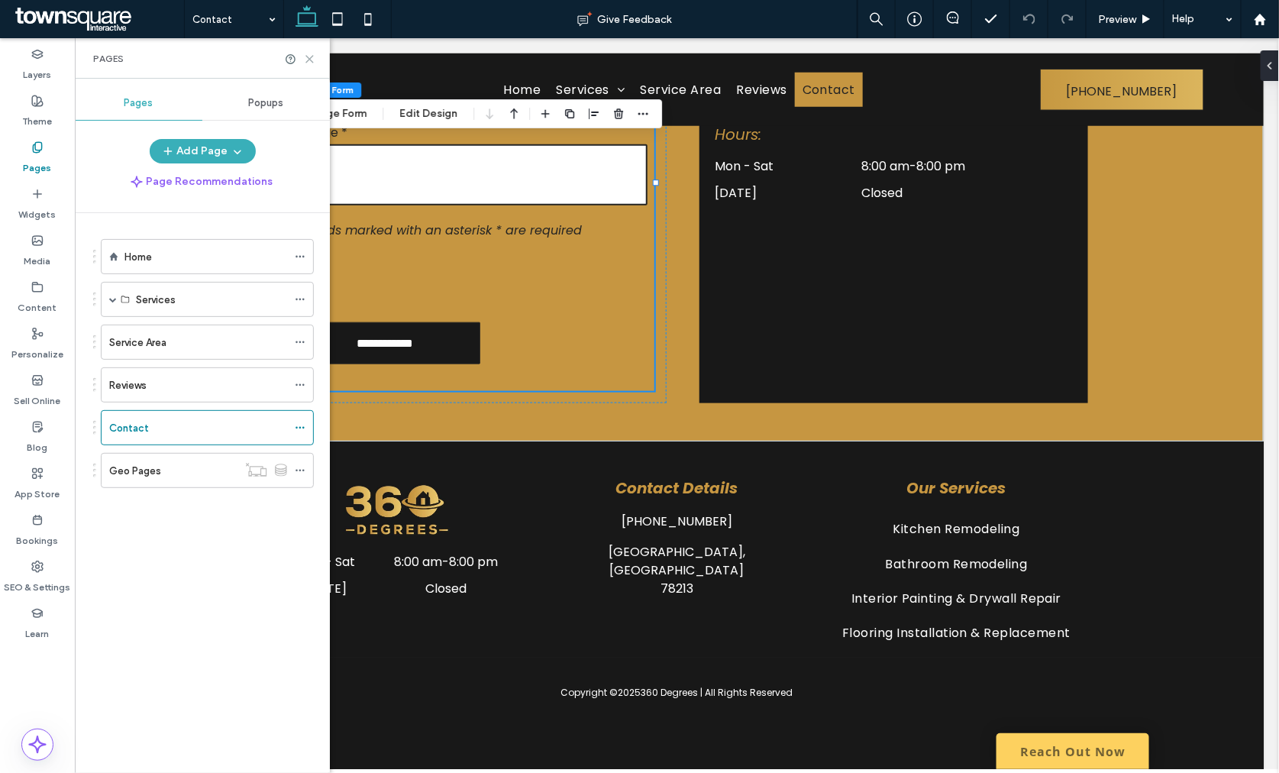
click at [308, 55] on icon at bounding box center [309, 58] width 11 height 11
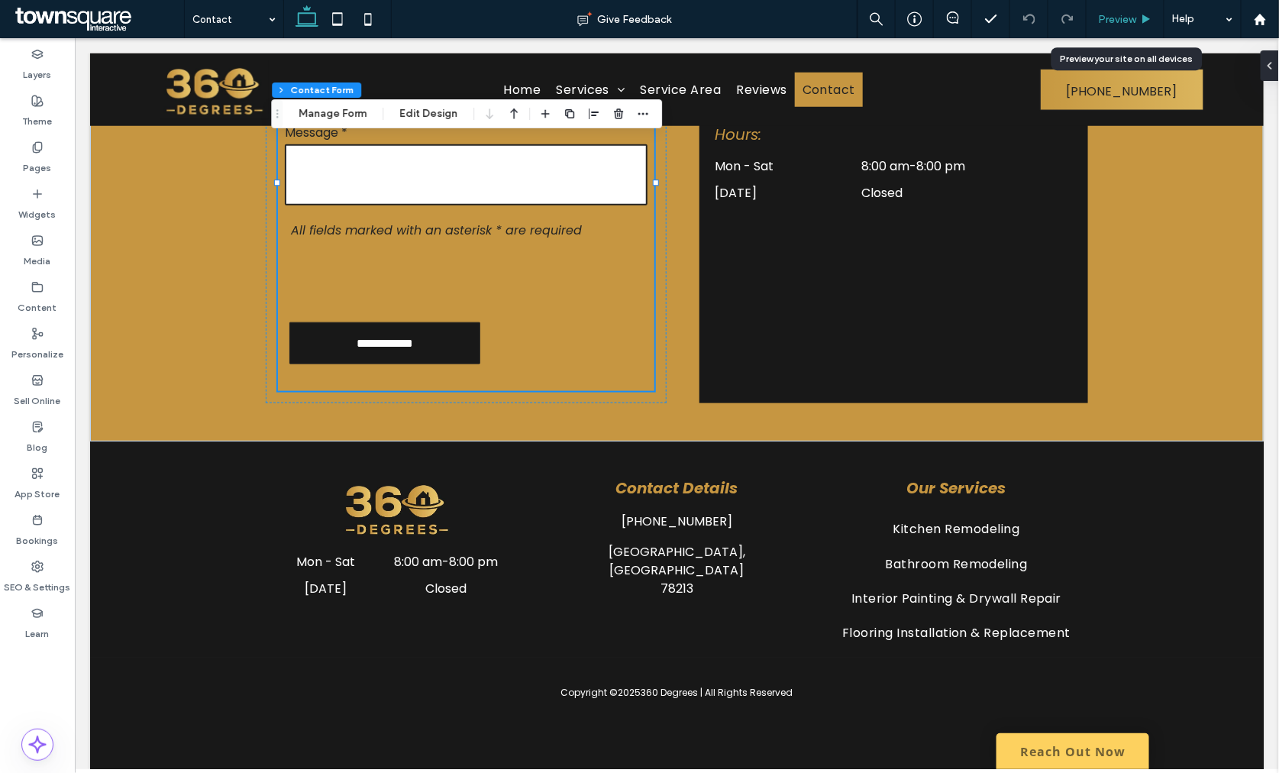
click at [1115, 17] on span "Preview" at bounding box center [1117, 19] width 38 height 13
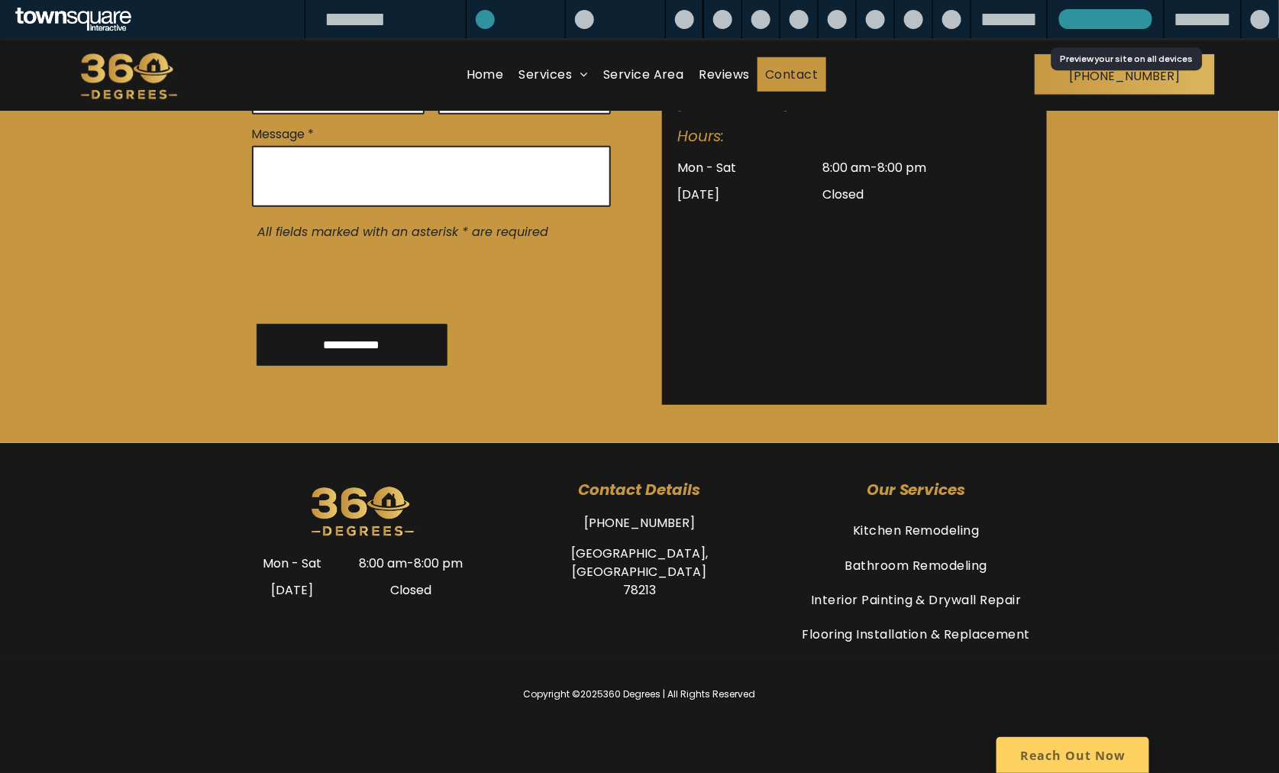
scroll to position [507, 0]
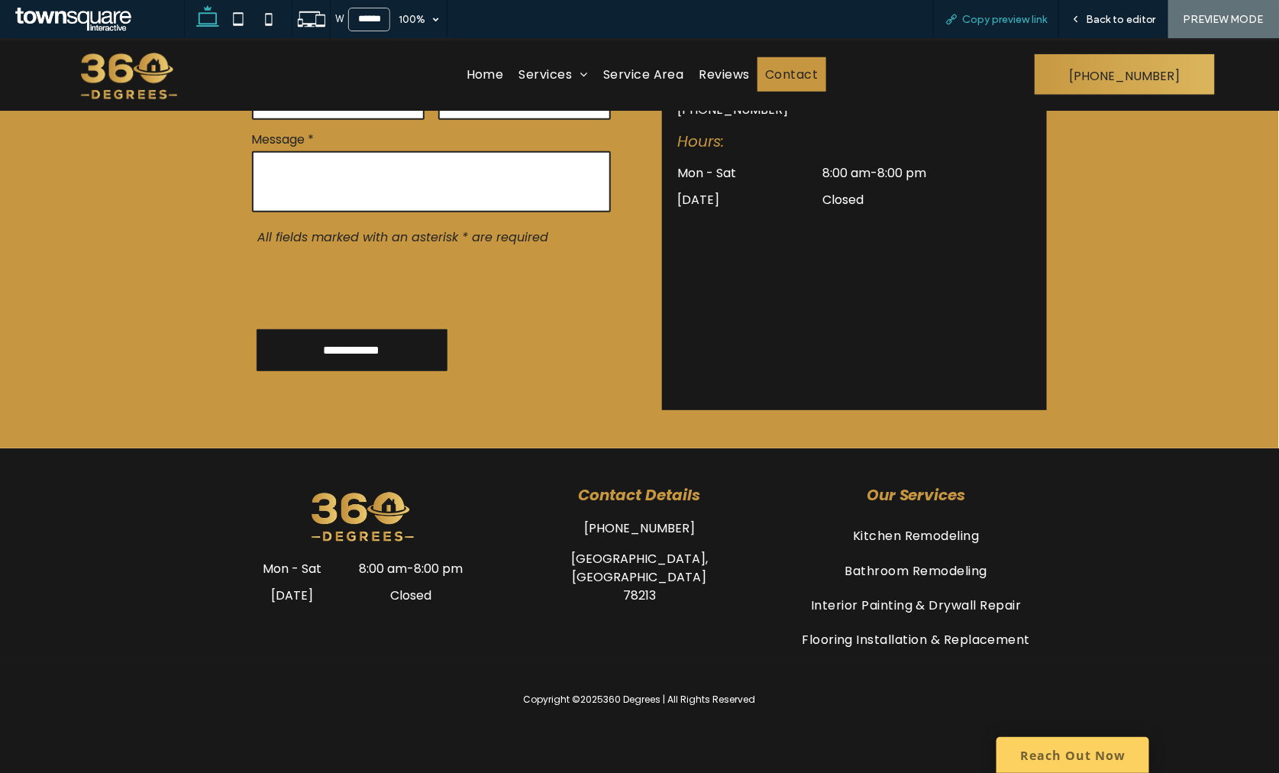
click at [1003, 18] on span "Copy preview link" at bounding box center [1004, 19] width 85 height 13
drag, startPoint x: 269, startPoint y: 21, endPoint x: 283, endPoint y: 21, distance: 14.5
click at [269, 21] on icon at bounding box center [268, 19] width 31 height 31
type input "*****"
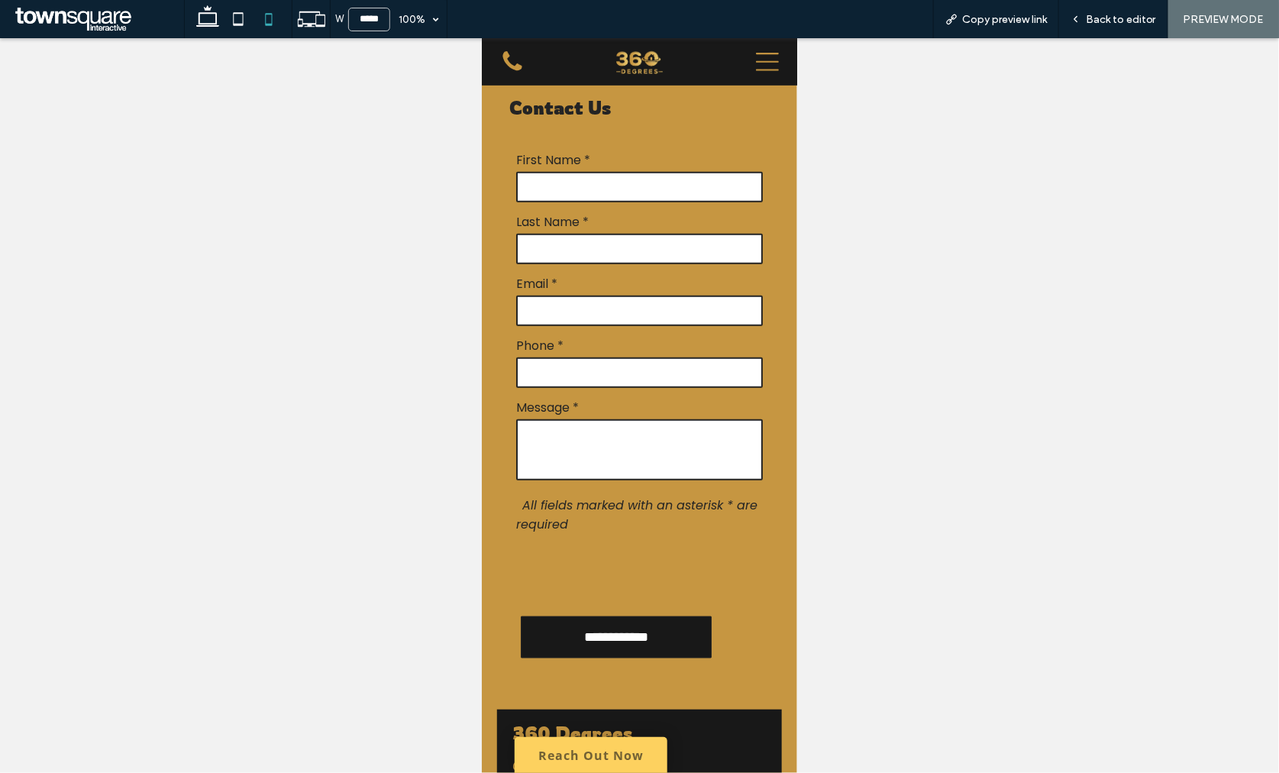
click at [756, 65] on icon at bounding box center [766, 61] width 23 height 23
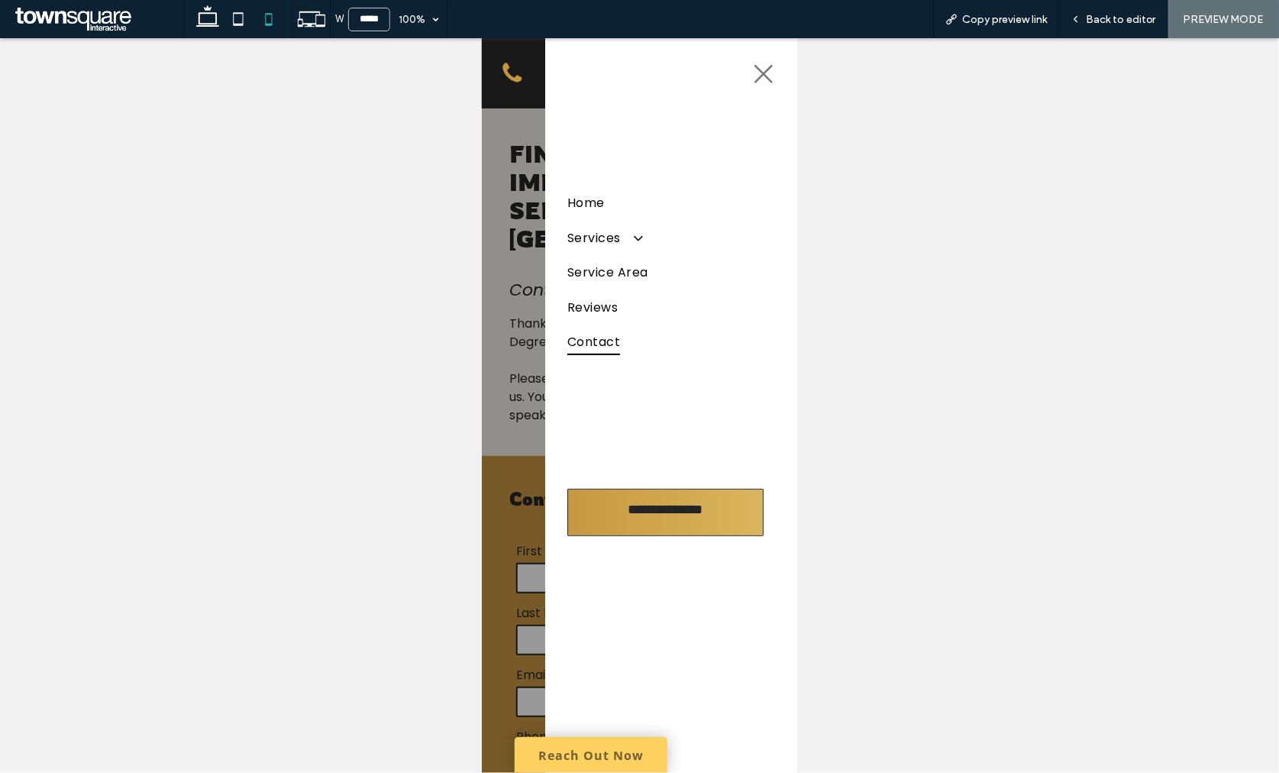
click at [595, 327] on span "Contact" at bounding box center [592, 340] width 53 height 27
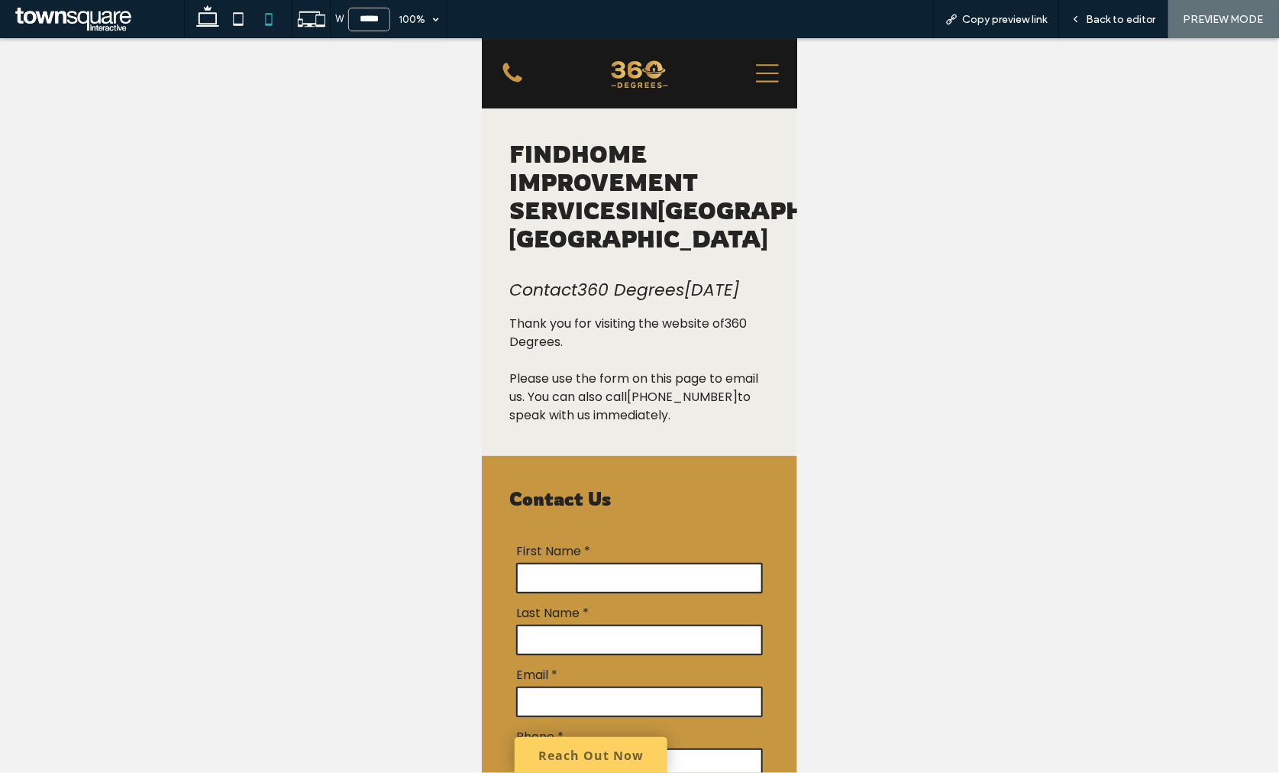
click at [640, 76] on img at bounding box center [638, 72] width 63 height 35
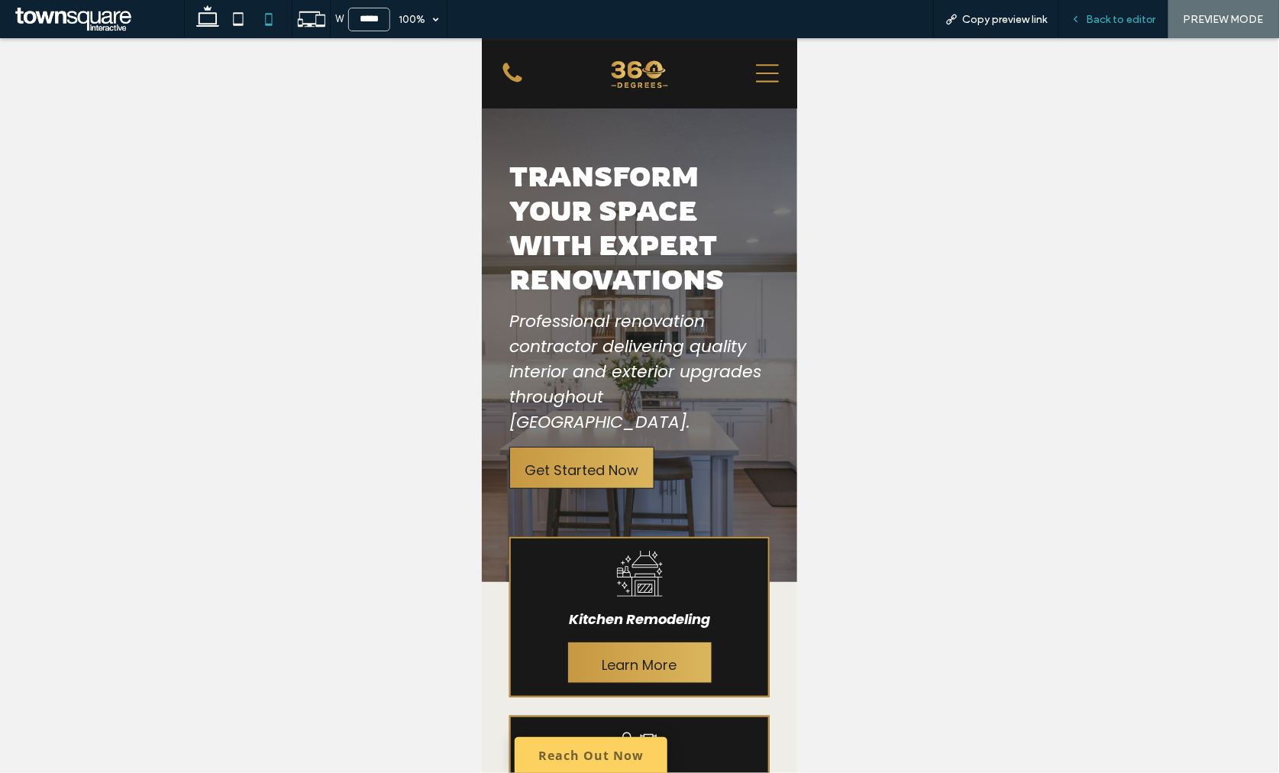
click at [1090, 14] on span "Back to editor" at bounding box center [1121, 19] width 70 height 13
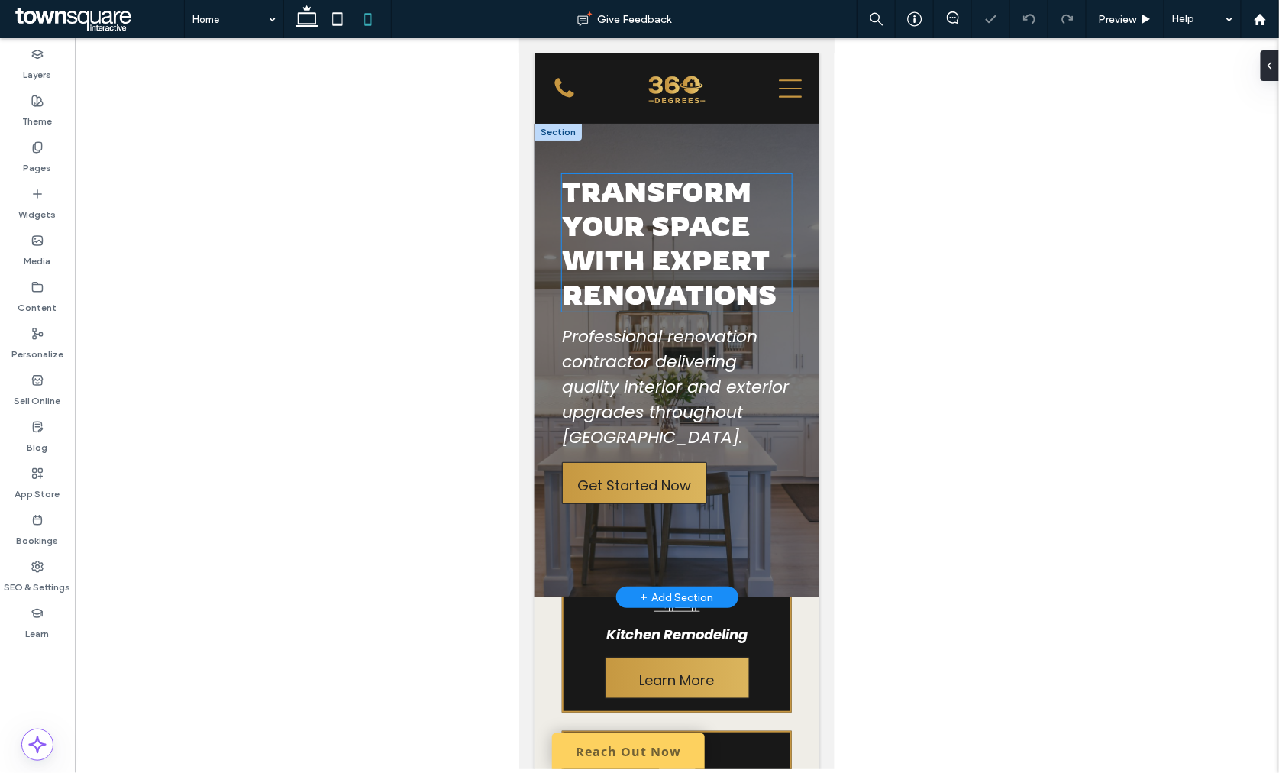
click at [669, 259] on strong "Transform Your Space with Expert Renovations" at bounding box center [668, 241] width 215 height 137
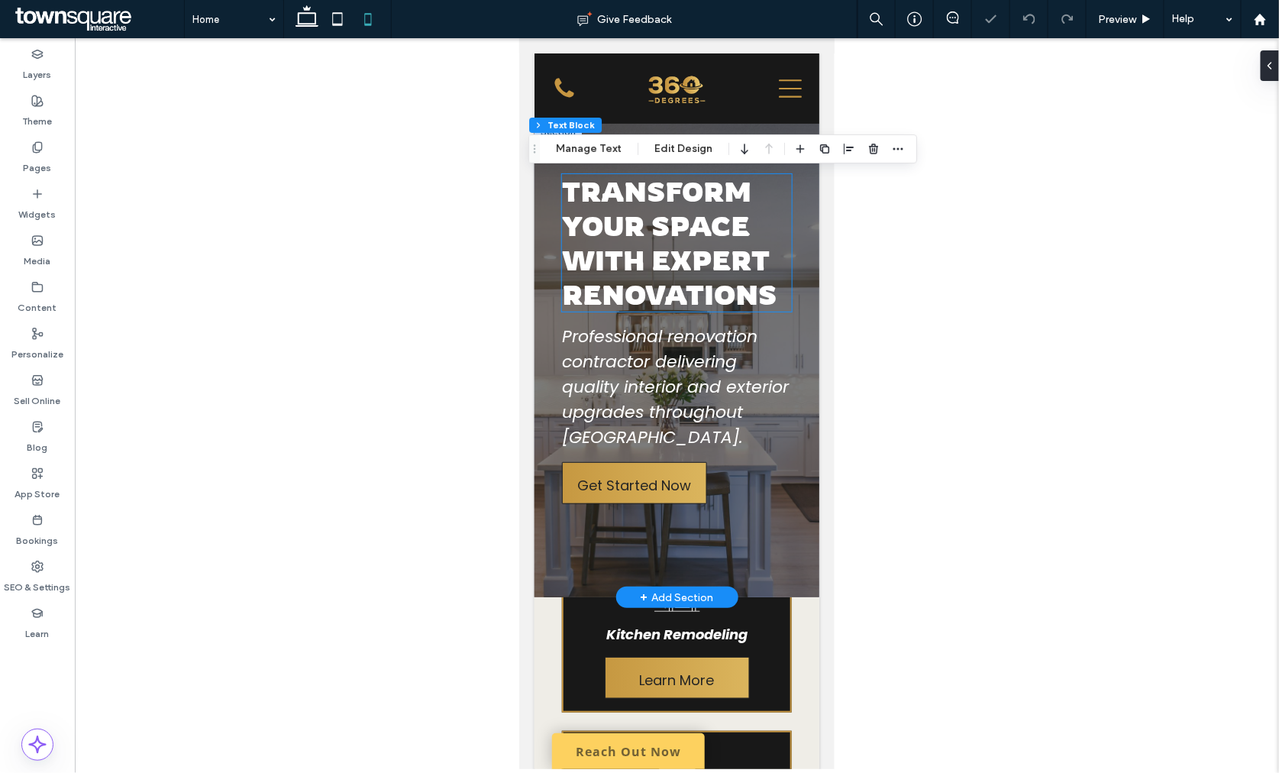
click at [669, 259] on div "Transform Your Space with Expert Renovations" at bounding box center [676, 241] width 230 height 137
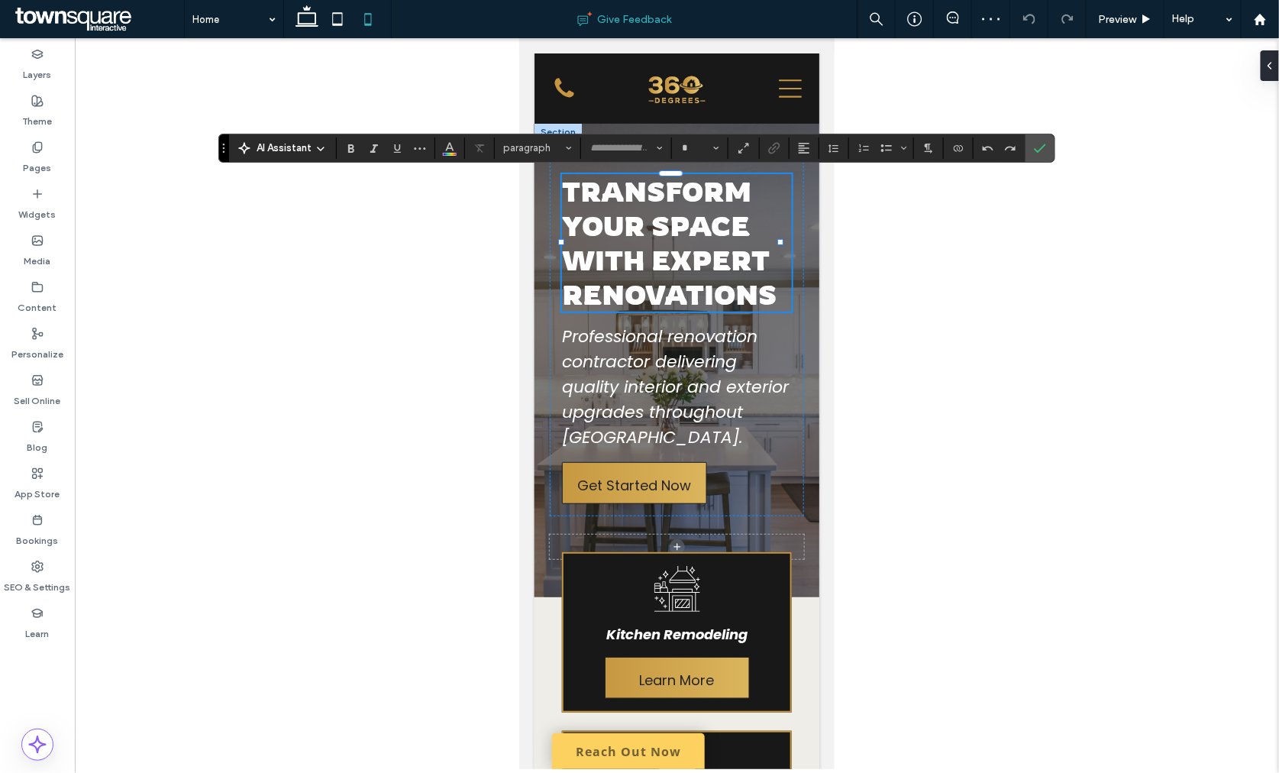
type input "*******"
type input "**"
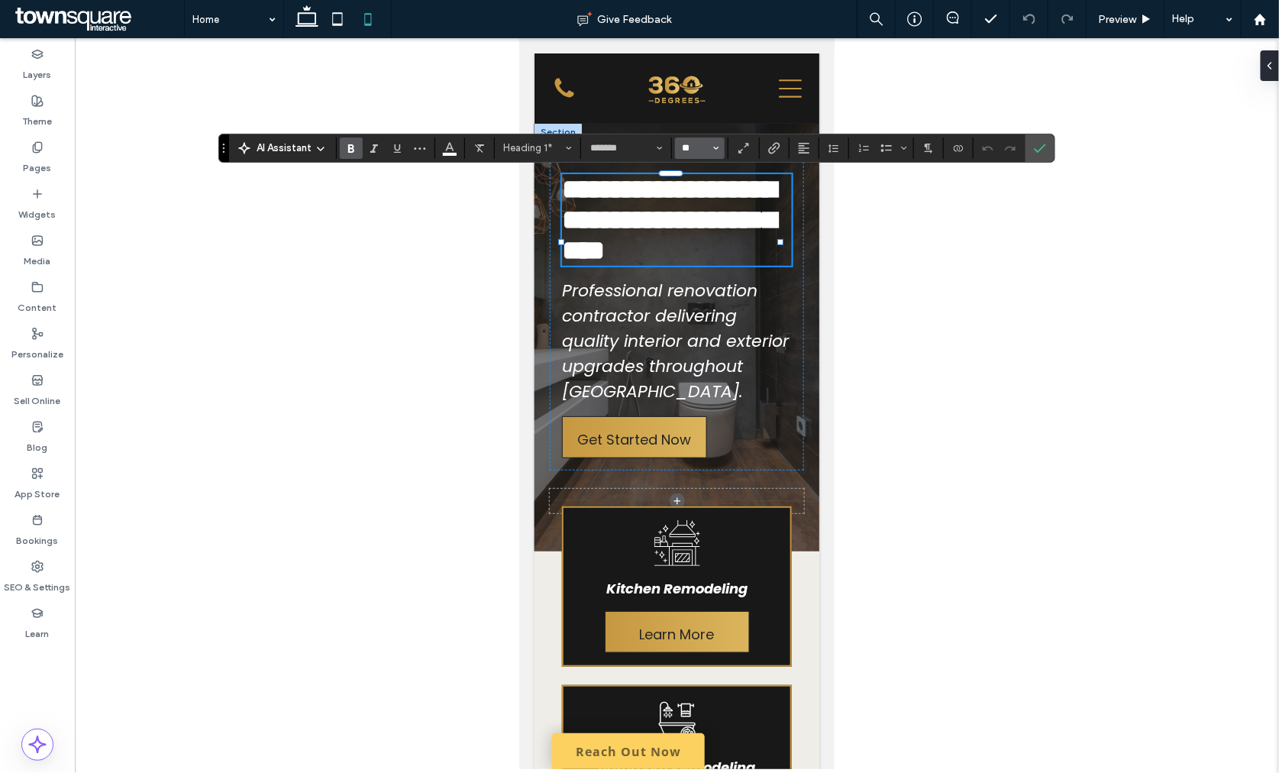
click at [702, 149] on input "**" at bounding box center [695, 148] width 30 height 12
type input "**"
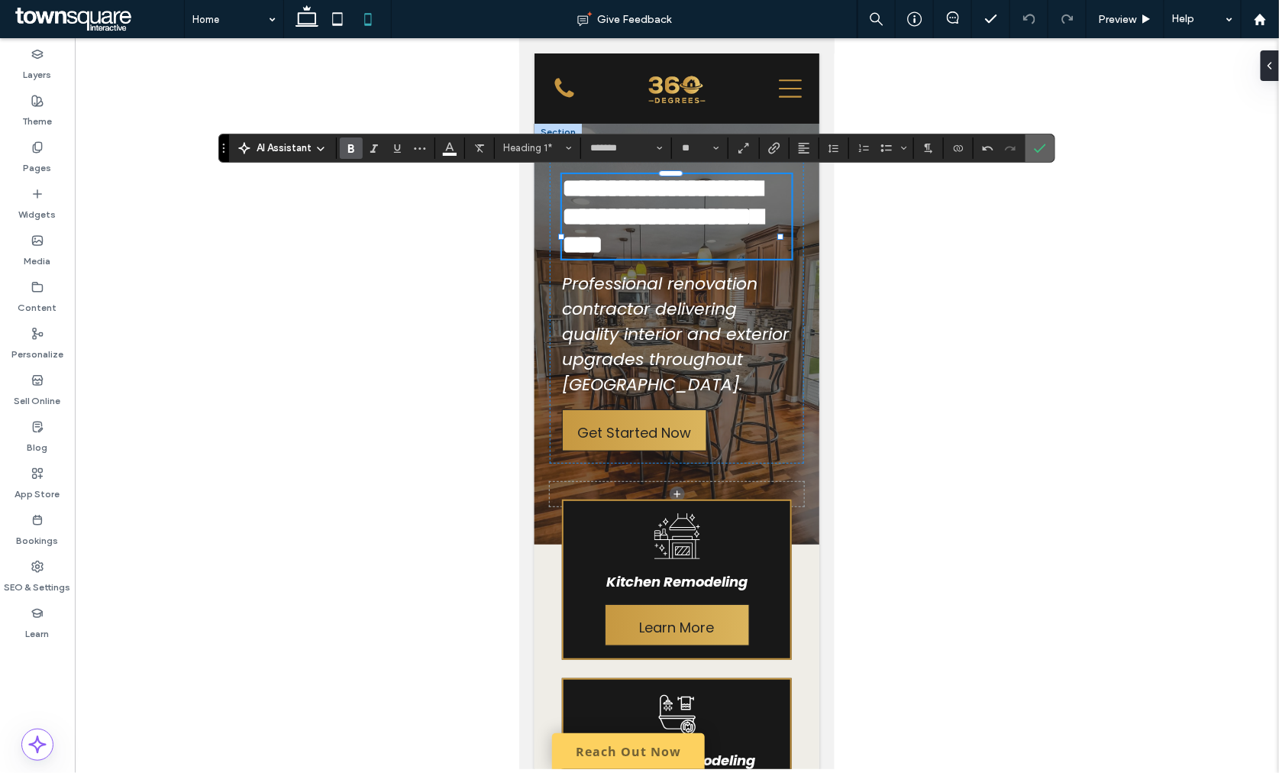
click at [1033, 151] on label "Confirm" at bounding box center [1039, 147] width 23 height 27
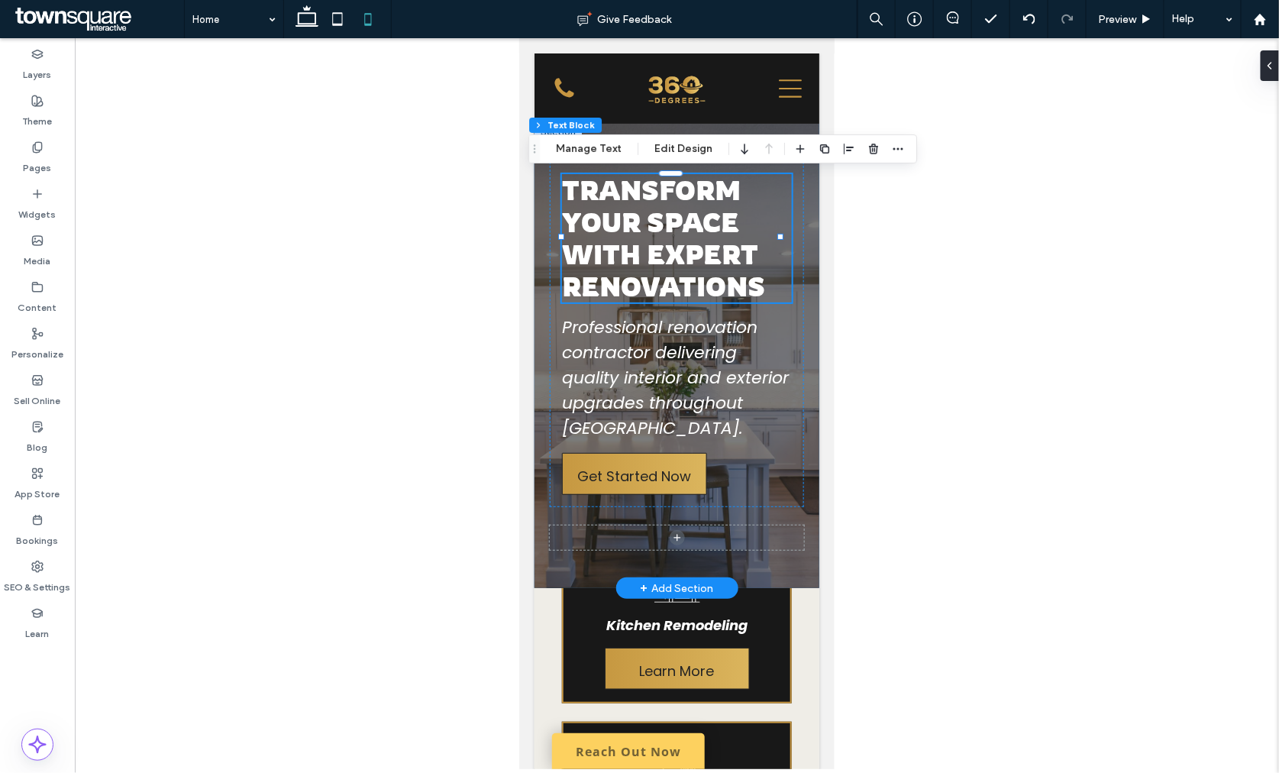
click at [540, 362] on div "Transform Your Space with Expert Renovations Professional renovation contractor…" at bounding box center [676, 355] width 285 height 464
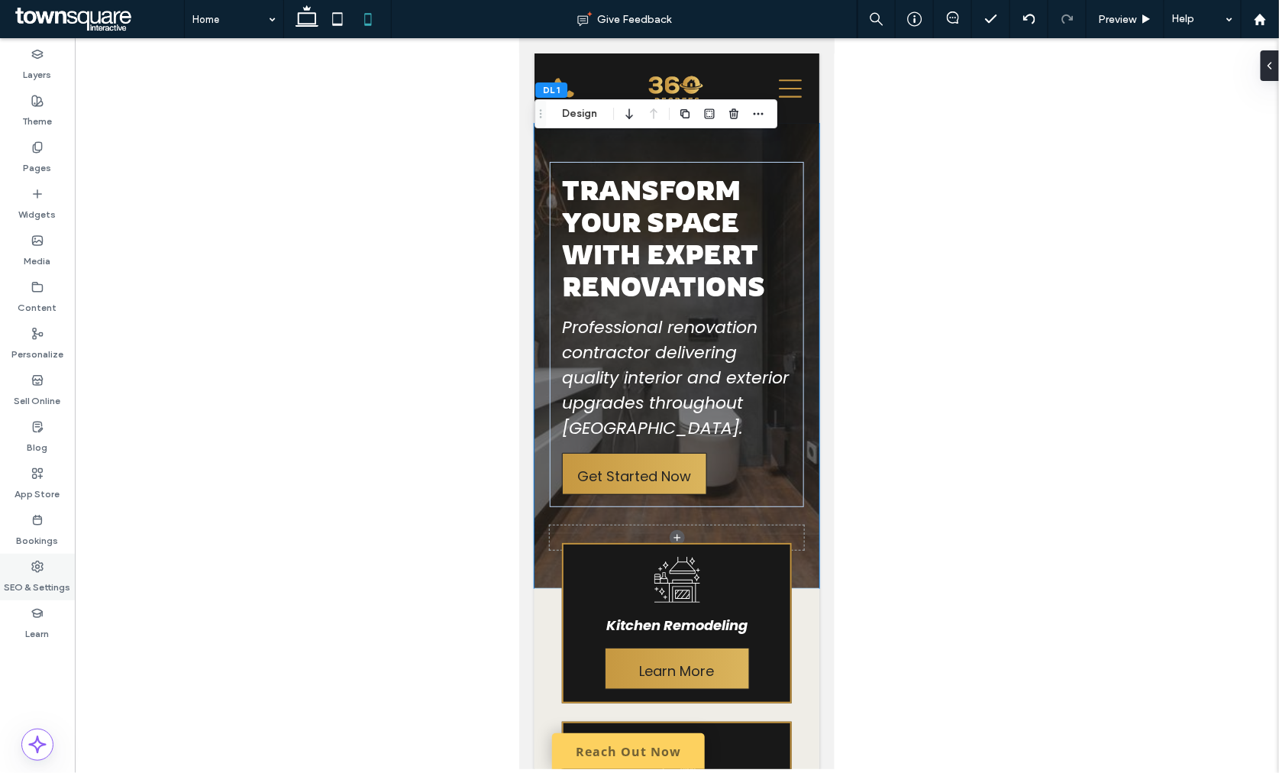
click at [14, 583] on label "SEO & Settings" at bounding box center [38, 583] width 66 height 21
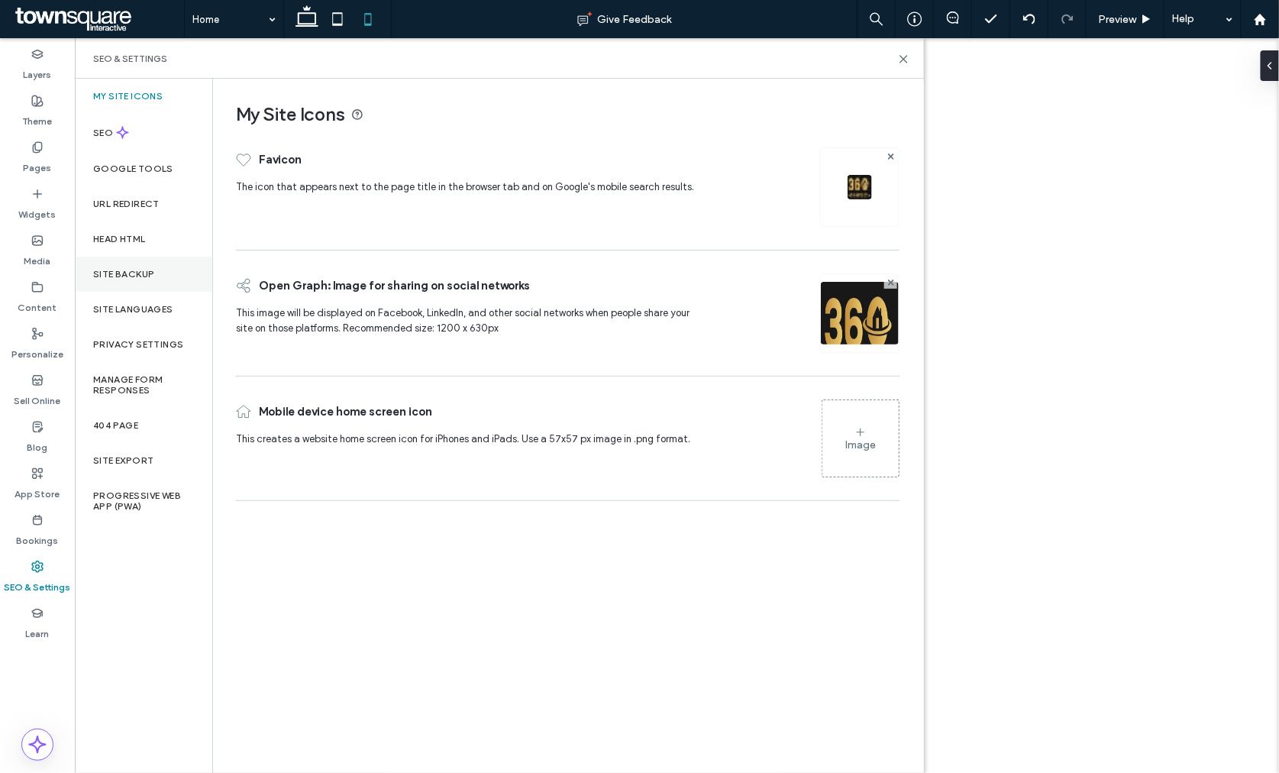
click at [146, 276] on label "Site Backup" at bounding box center [123, 274] width 61 height 11
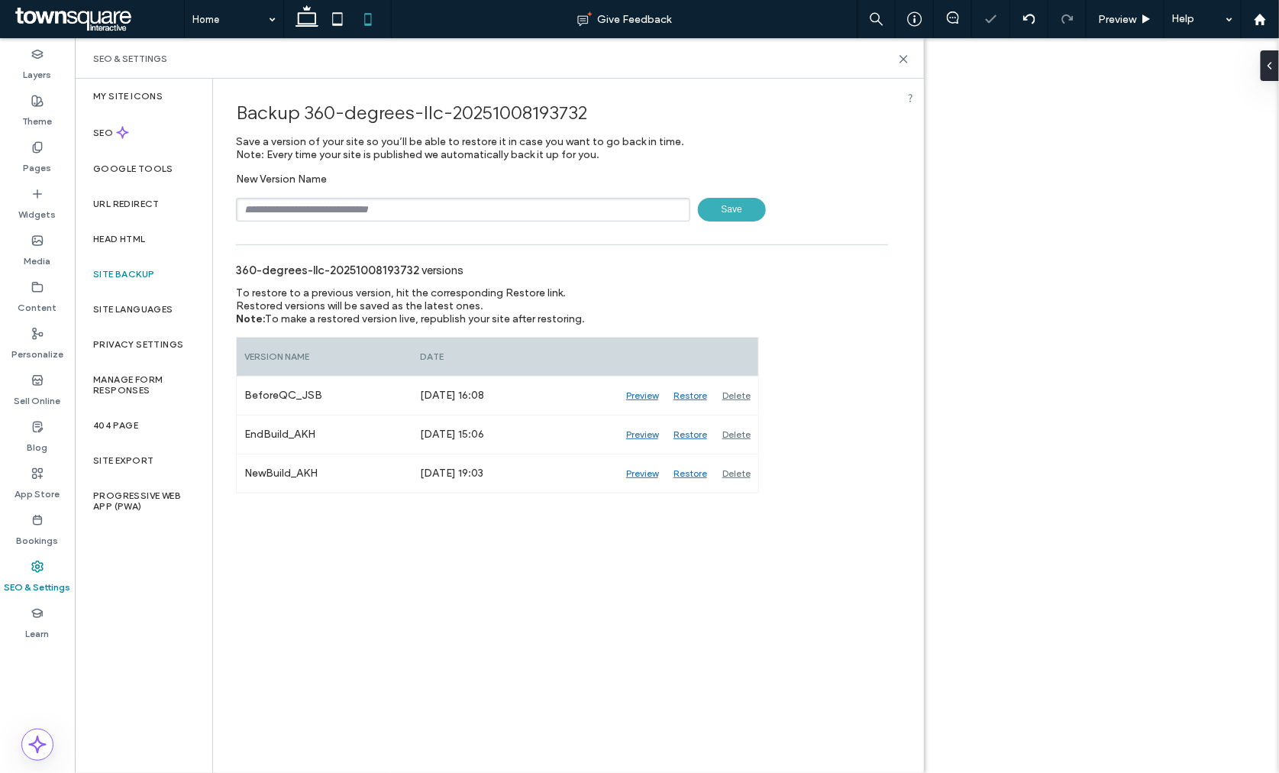
click at [328, 210] on input "text" at bounding box center [463, 210] width 454 height 24
type input "**********"
click at [711, 209] on span "Save" at bounding box center [732, 210] width 68 height 24
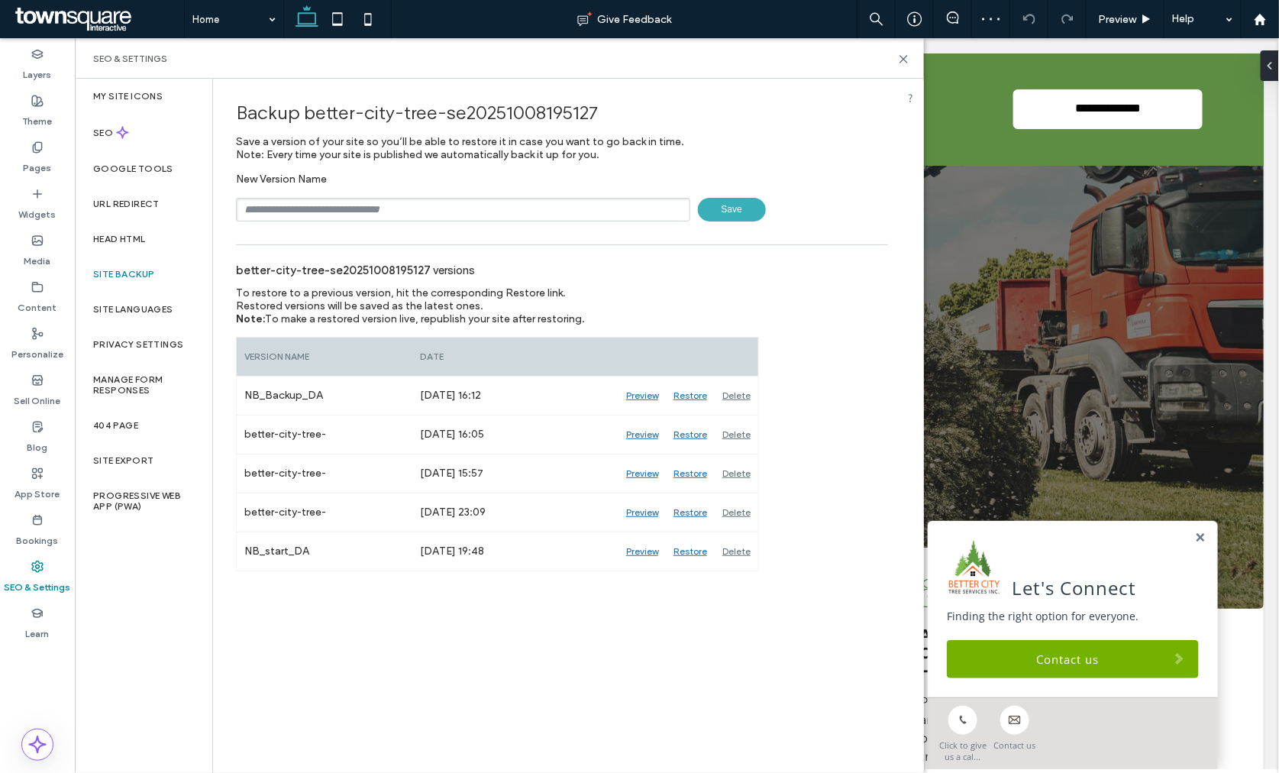
type input "**********"
click at [743, 212] on span "Save" at bounding box center [732, 210] width 68 height 24
click at [904, 56] on icon at bounding box center [903, 58] width 11 height 11
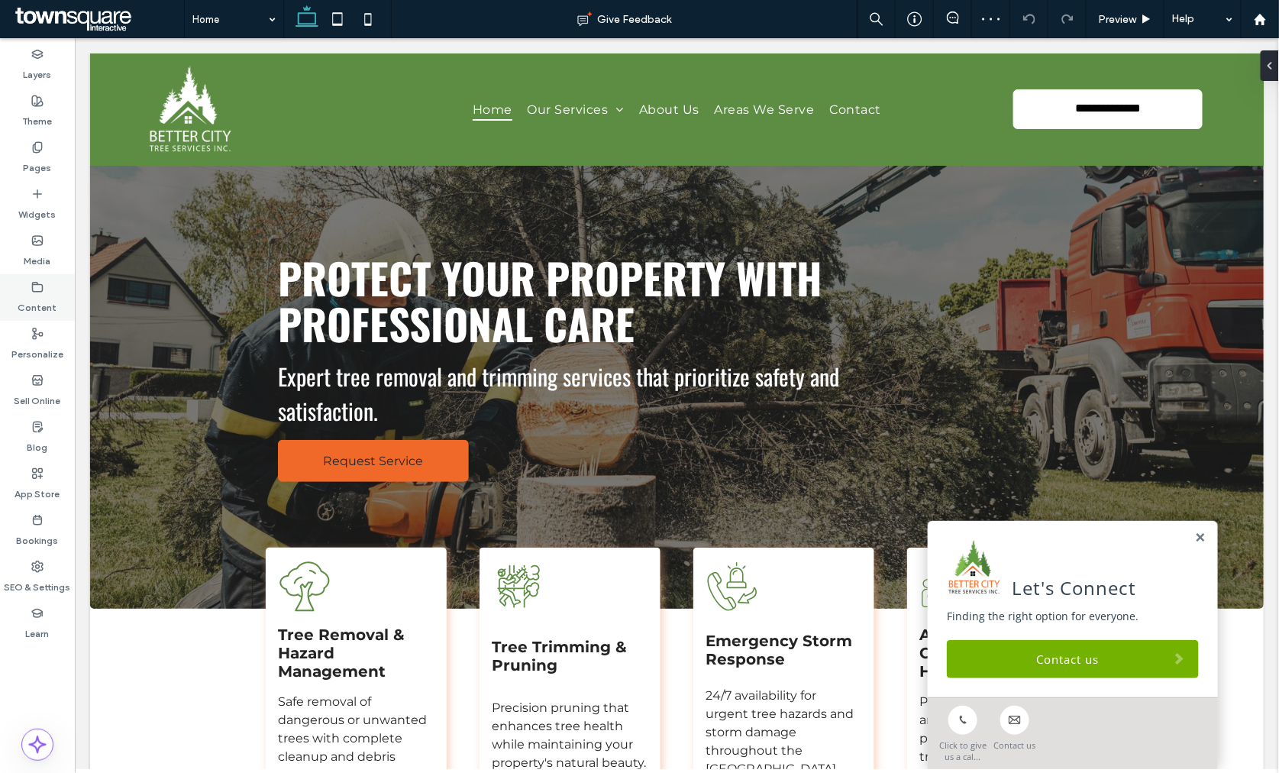
click at [27, 293] on label "Content" at bounding box center [37, 303] width 39 height 21
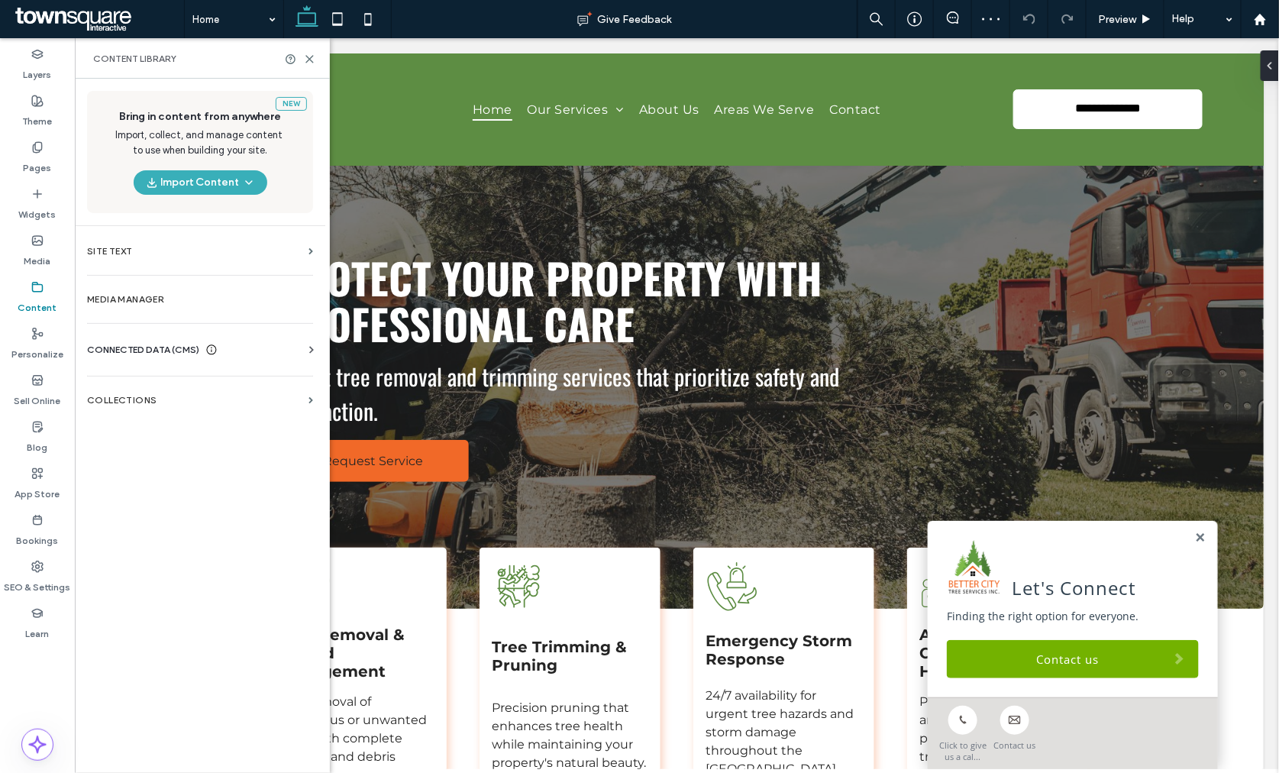
click at [172, 349] on span "CONNECTED DATA (CMS)" at bounding box center [143, 349] width 112 height 15
click at [171, 392] on section "Business Info" at bounding box center [203, 386] width 232 height 35
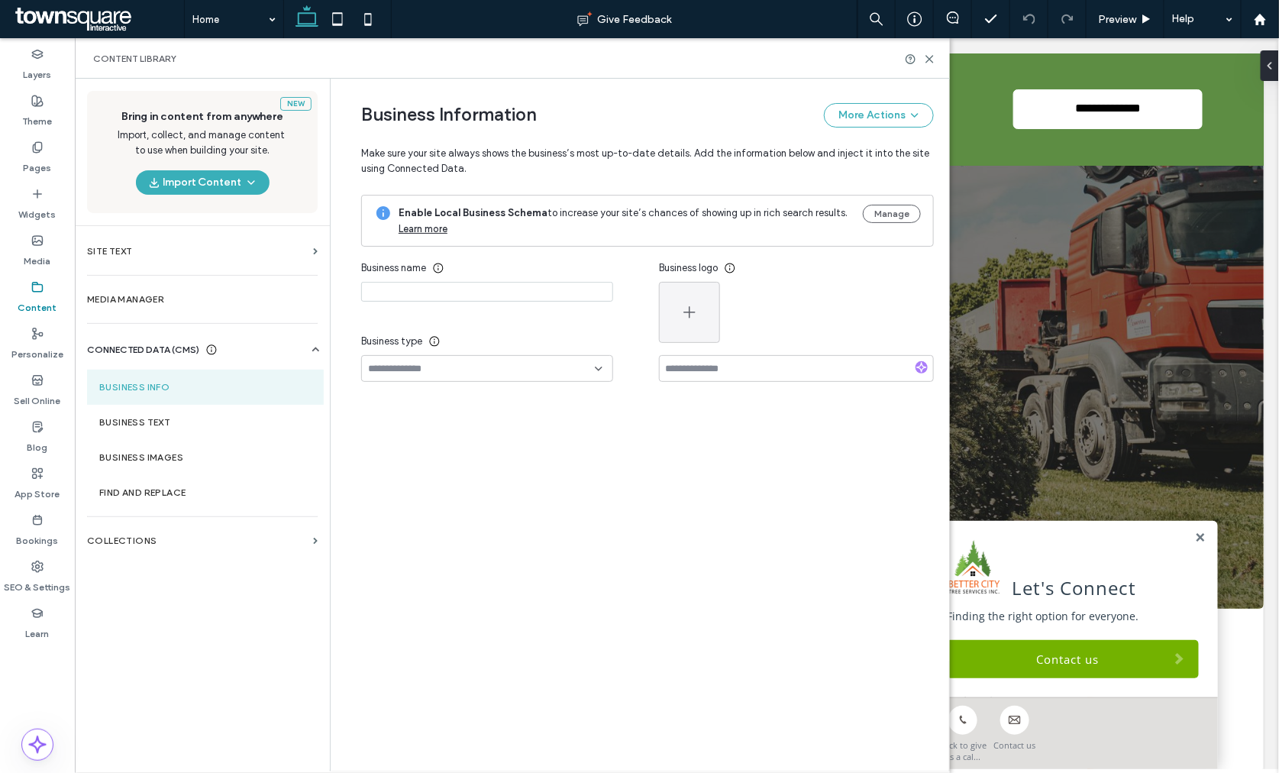
type input "**********"
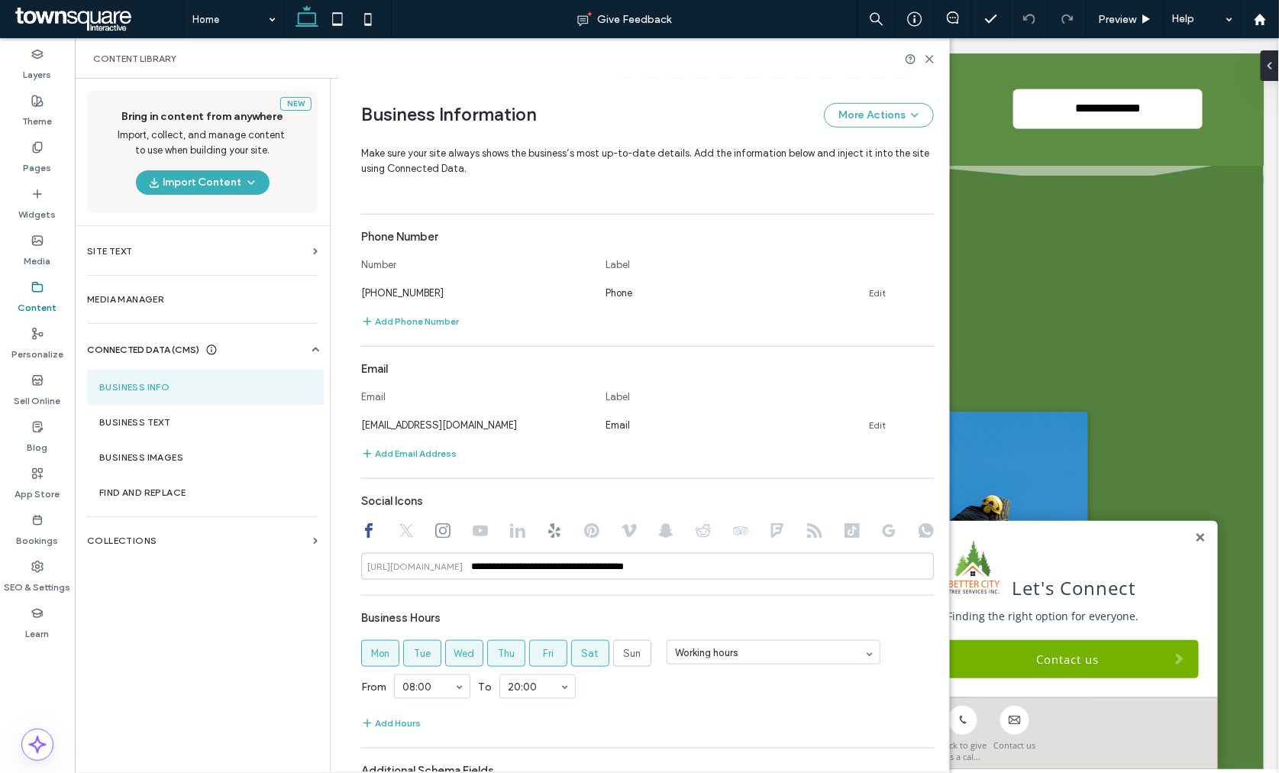
scroll to position [521, 0]
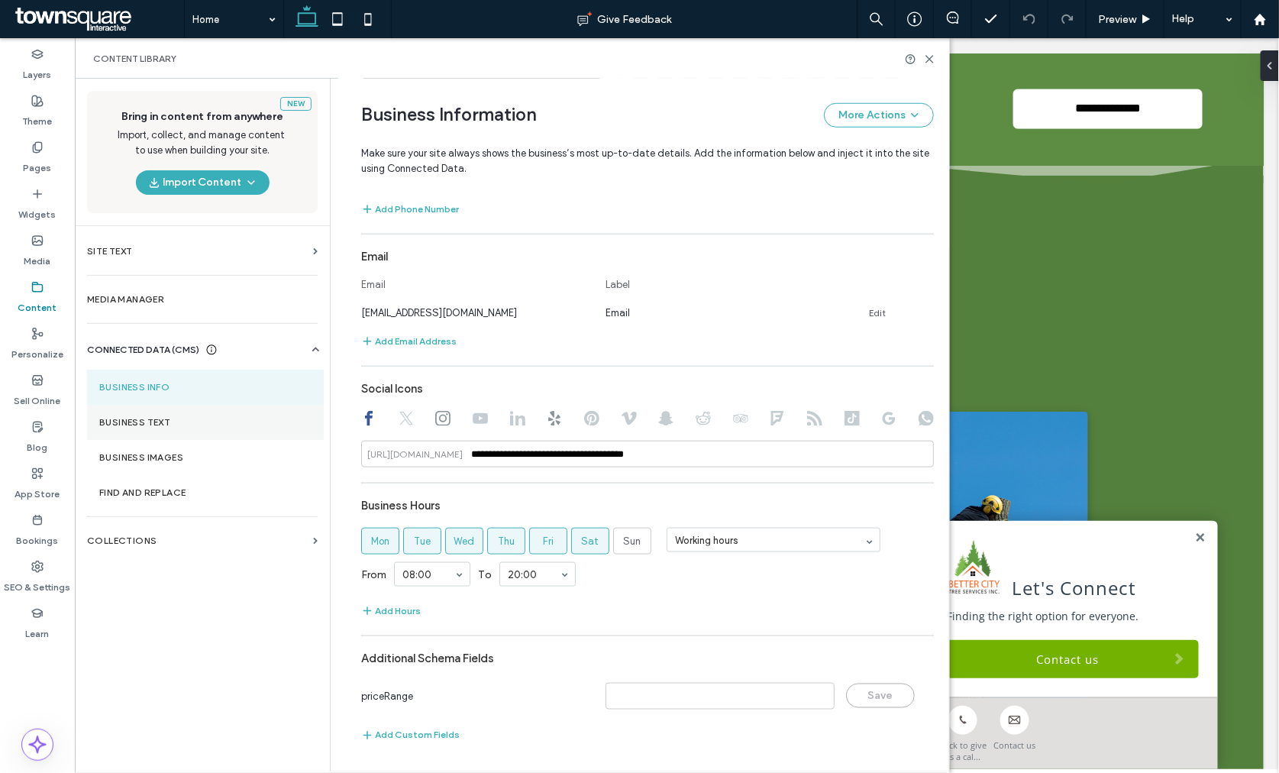
click at [144, 408] on section "Business Text" at bounding box center [205, 422] width 237 height 35
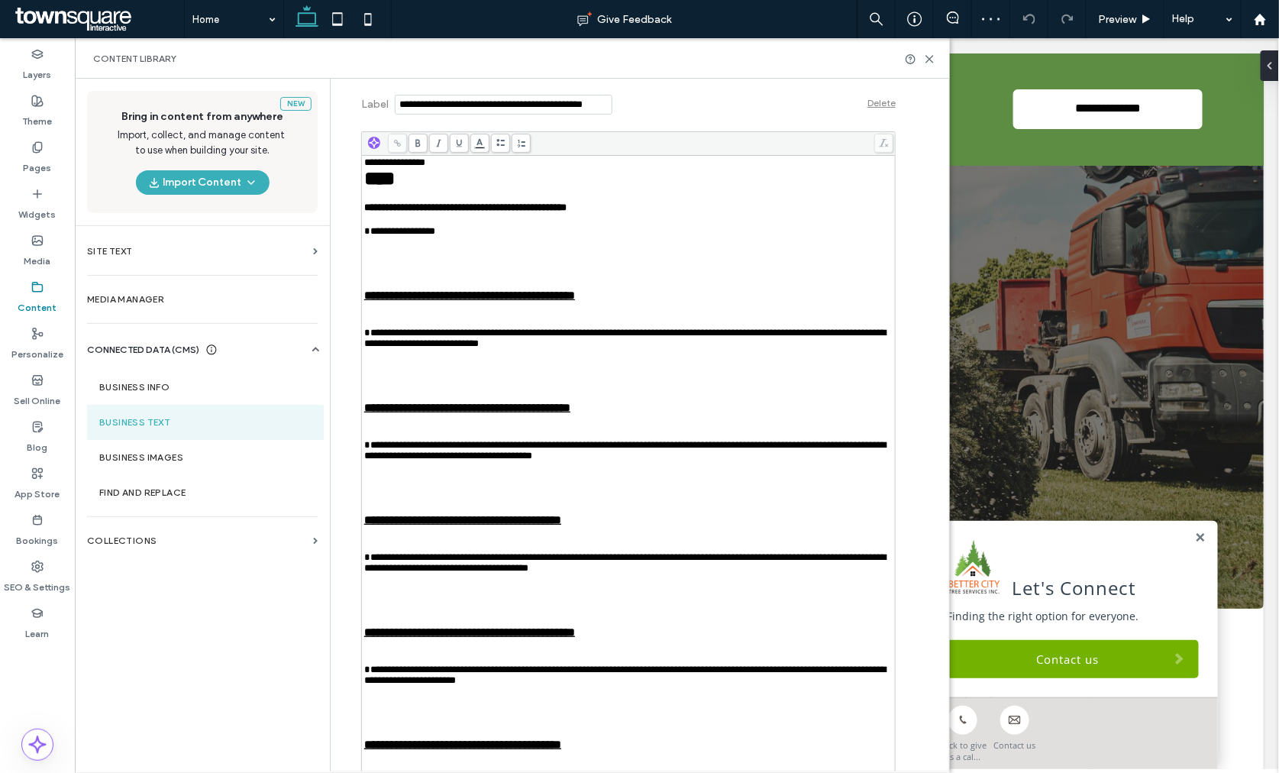
scroll to position [1102, 0]
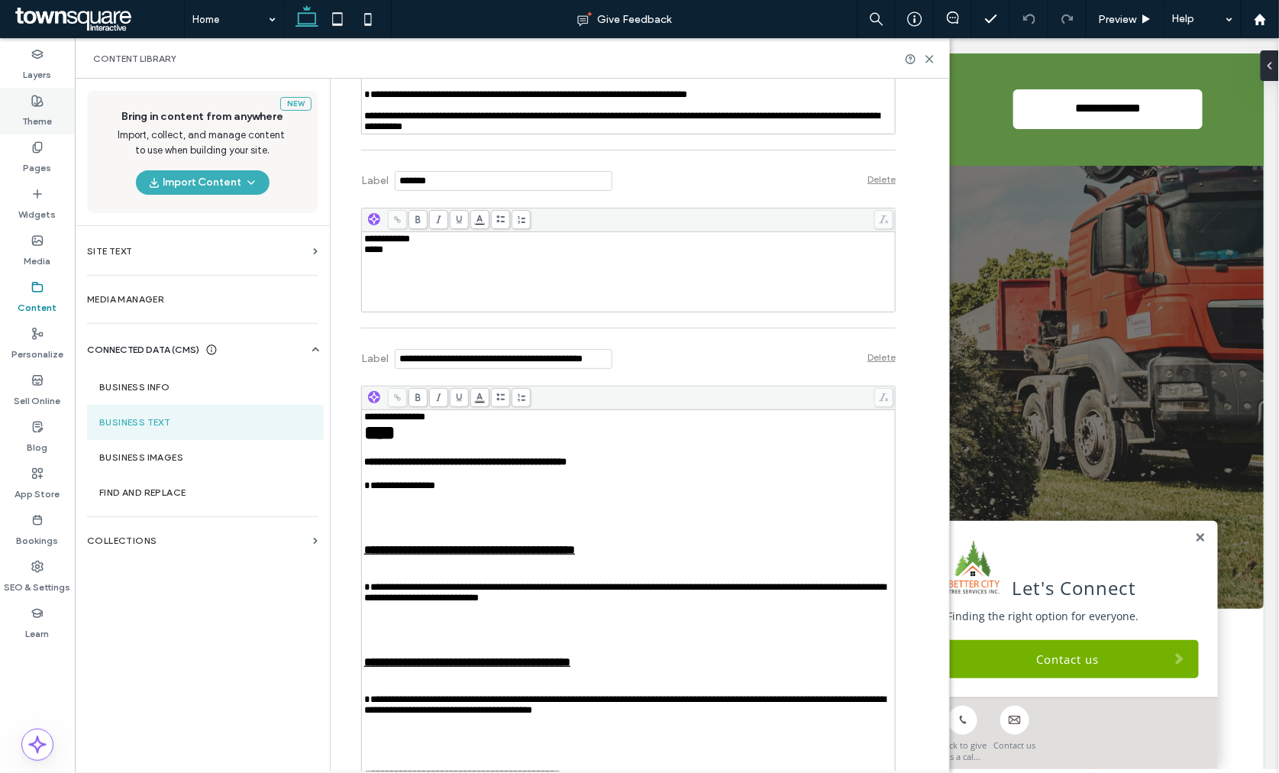
drag, startPoint x: 1115, startPoint y: 373, endPoint x: 31, endPoint y: 123, distance: 1112.4
click at [31, 123] on label "Theme" at bounding box center [38, 117] width 30 height 21
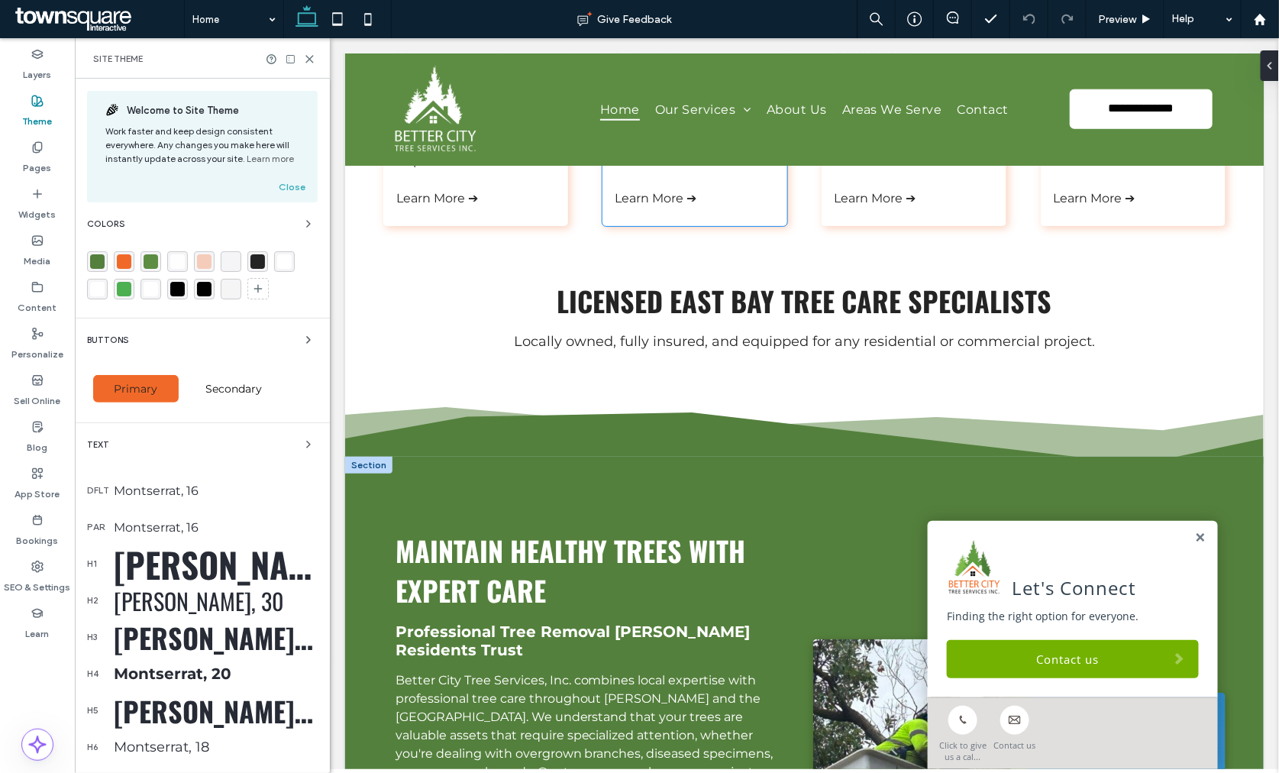
scroll to position [678, 0]
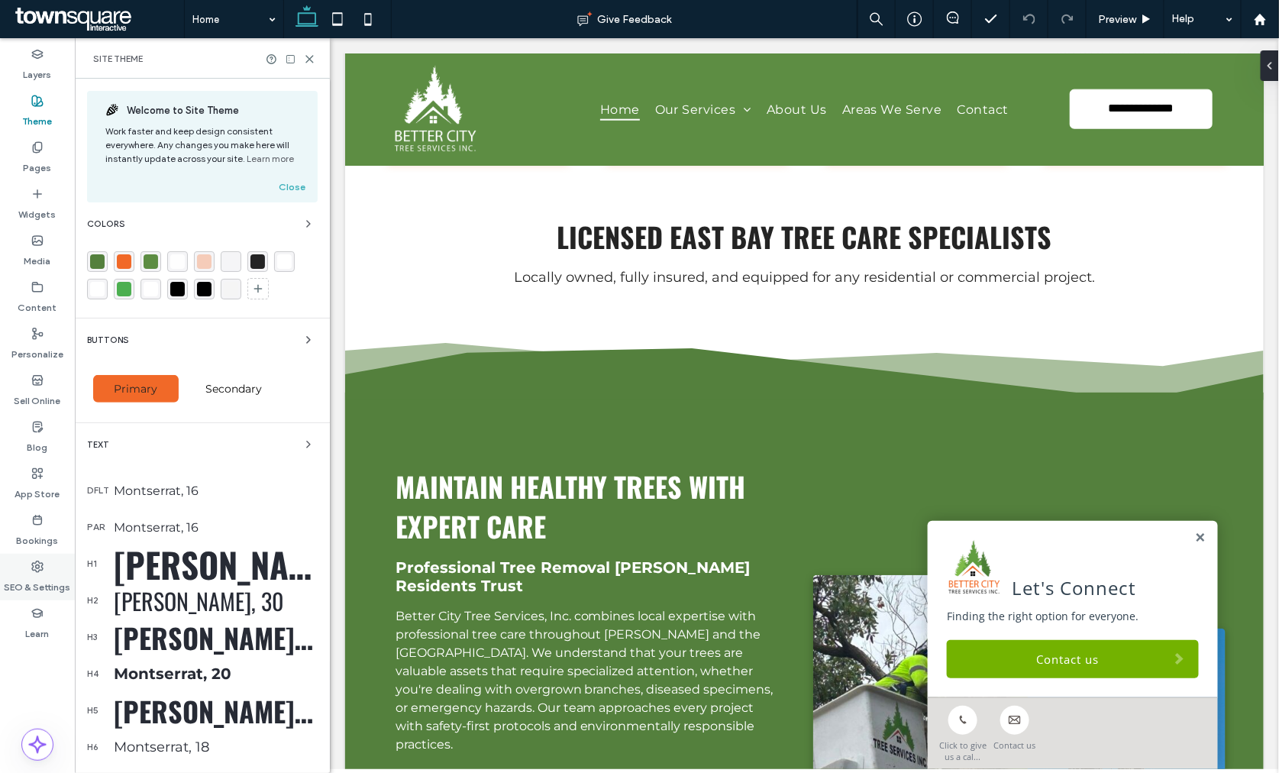
click at [47, 580] on label "SEO & Settings" at bounding box center [38, 583] width 66 height 21
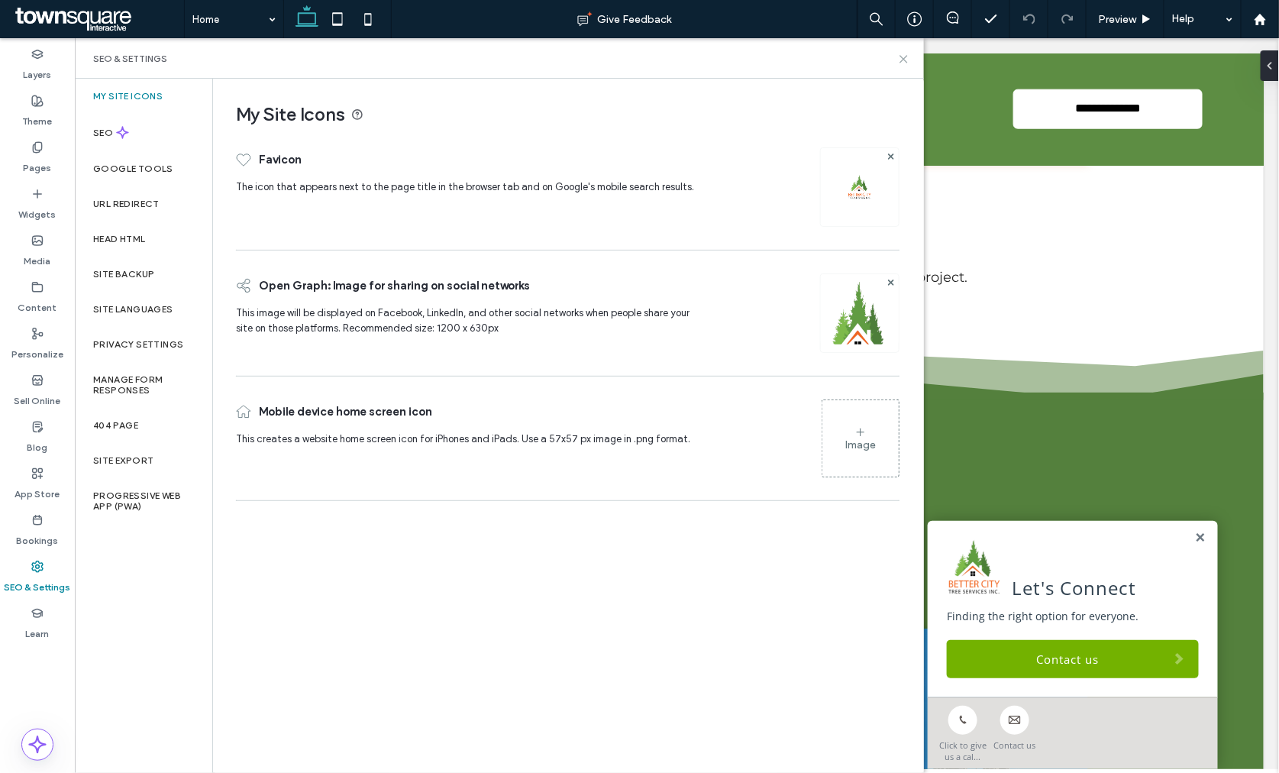
click at [902, 54] on icon at bounding box center [903, 58] width 11 height 11
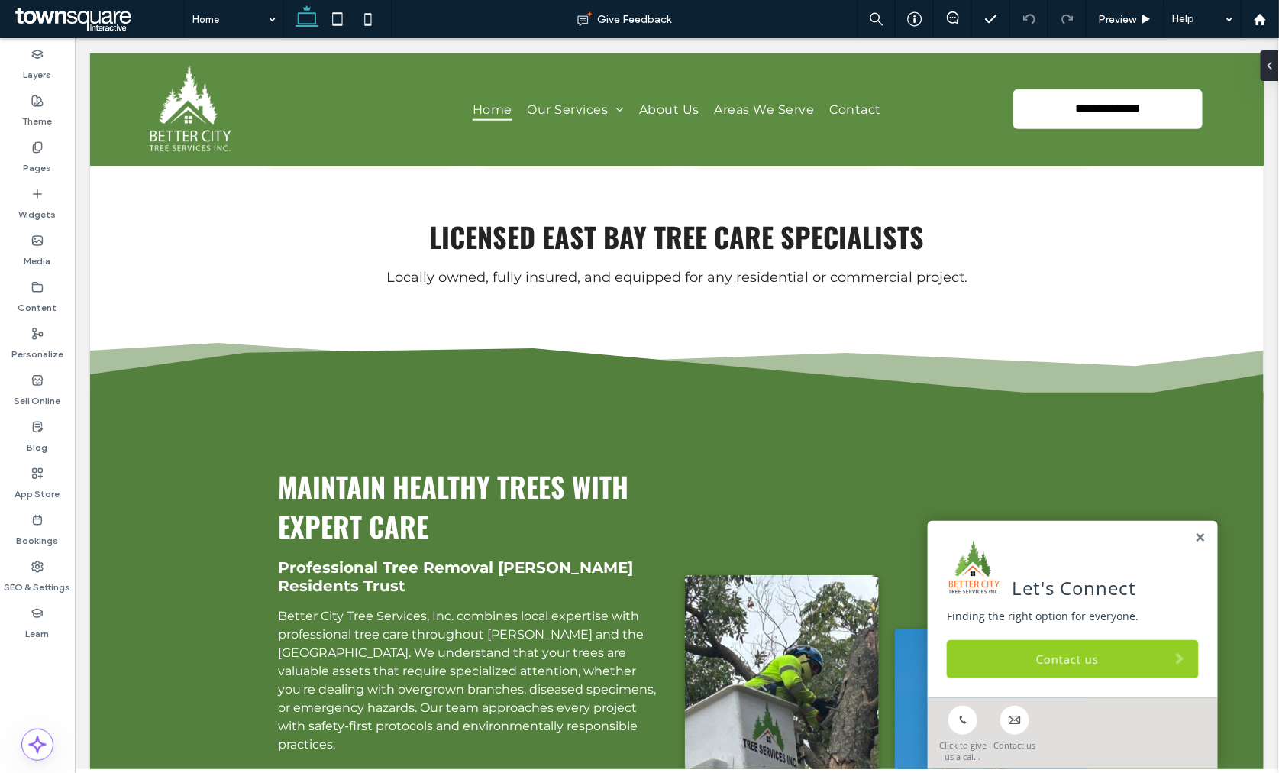
click at [1032, 658] on link "Contact us" at bounding box center [1072, 658] width 252 height 38
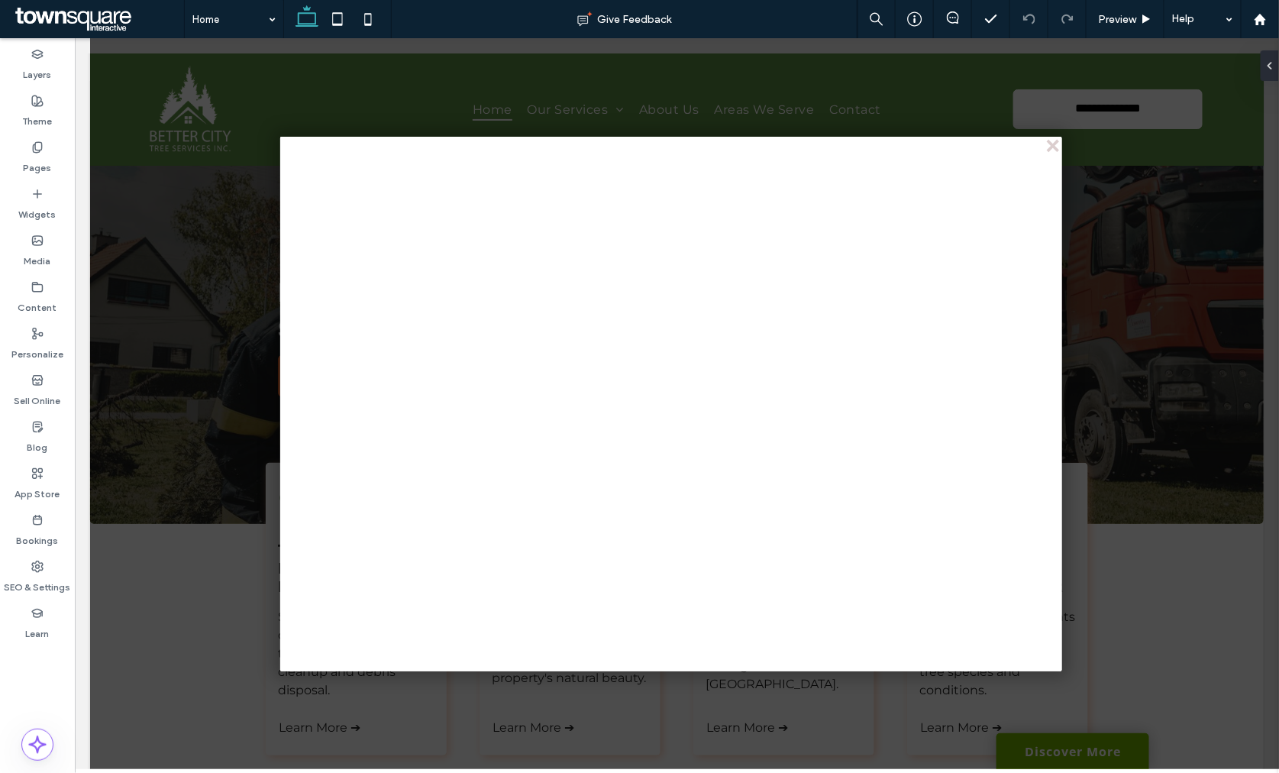
scroll to position [0, 0]
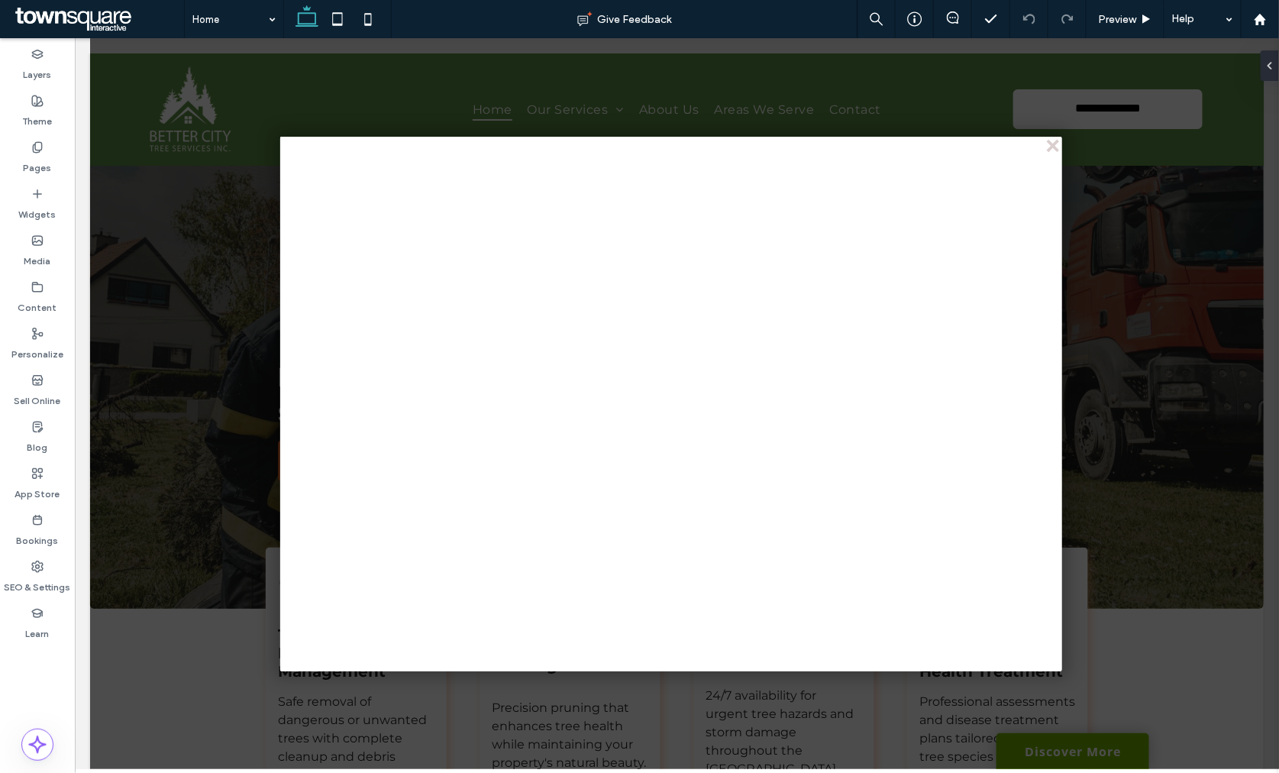
drag, startPoint x: 1057, startPoint y: 138, endPoint x: 1044, endPoint y: 101, distance: 39.8
click at [1056, 140] on div "close" at bounding box center [1052, 145] width 11 height 11
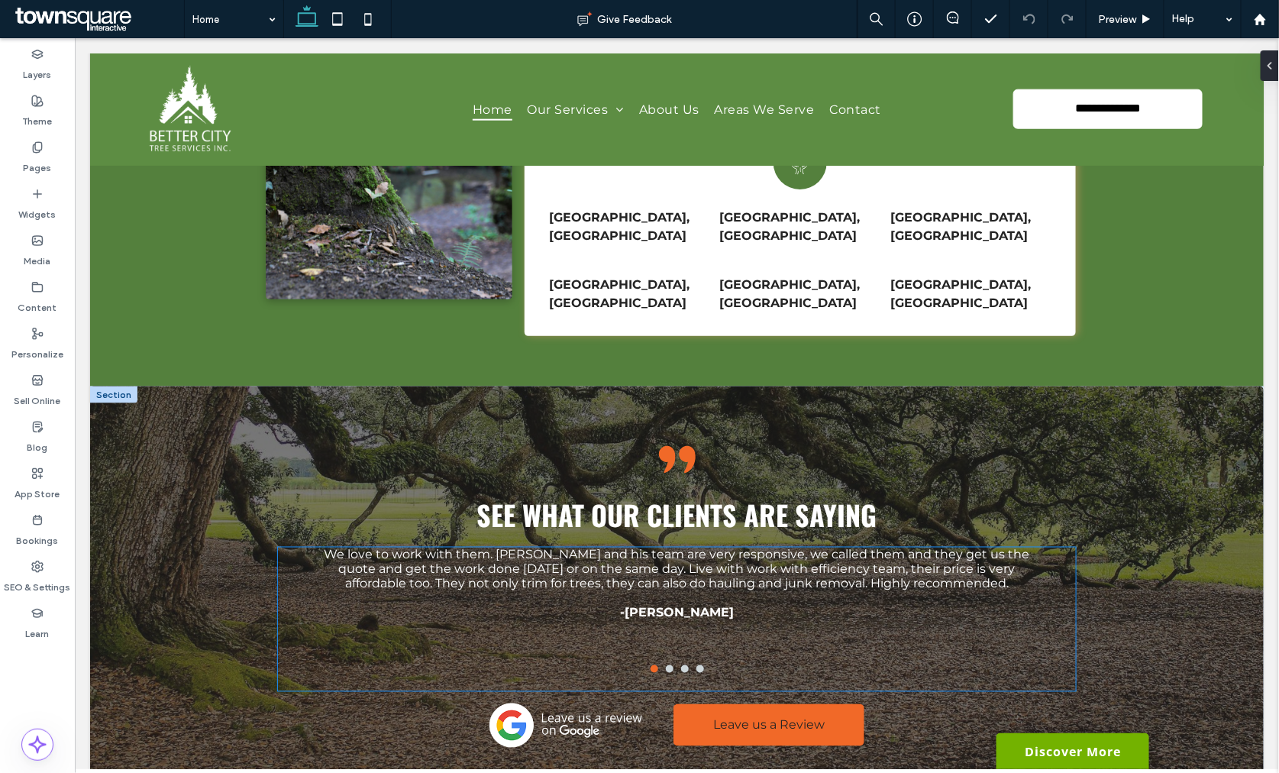
scroll to position [2957, 0]
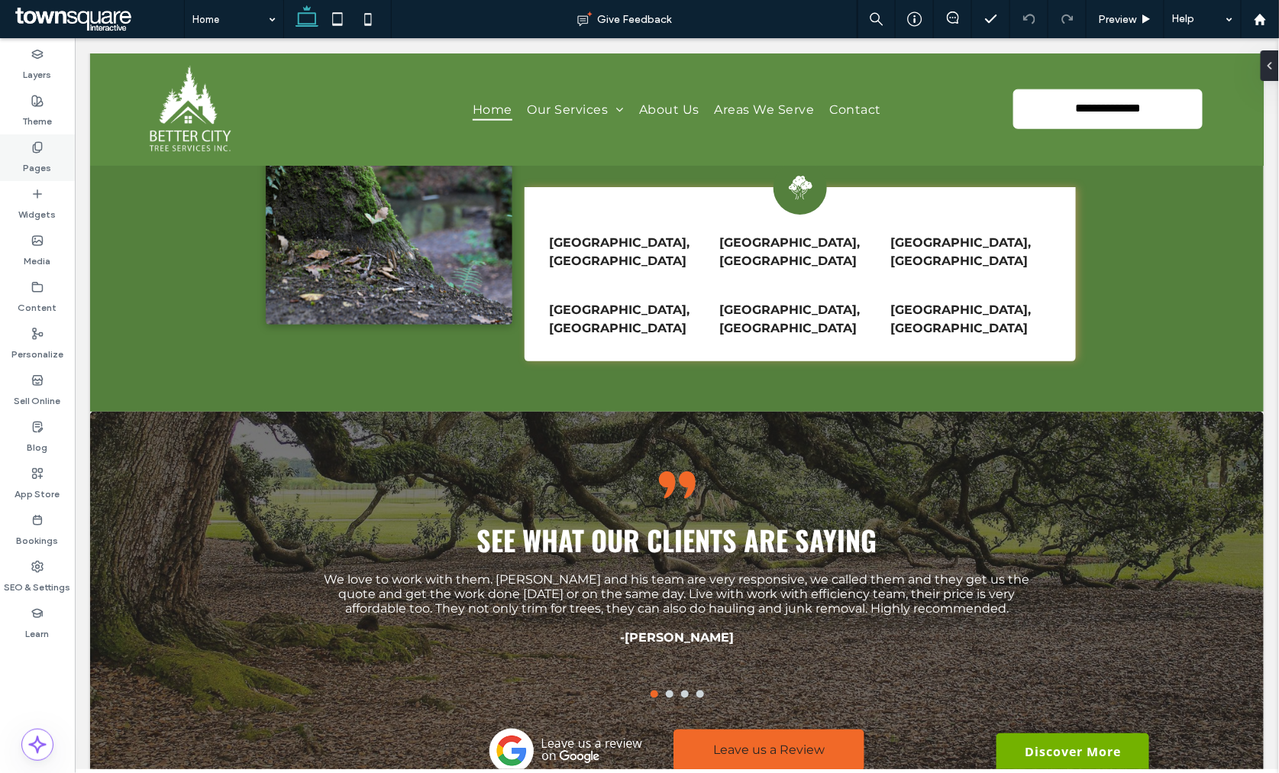
click at [47, 164] on label "Pages" at bounding box center [38, 163] width 28 height 21
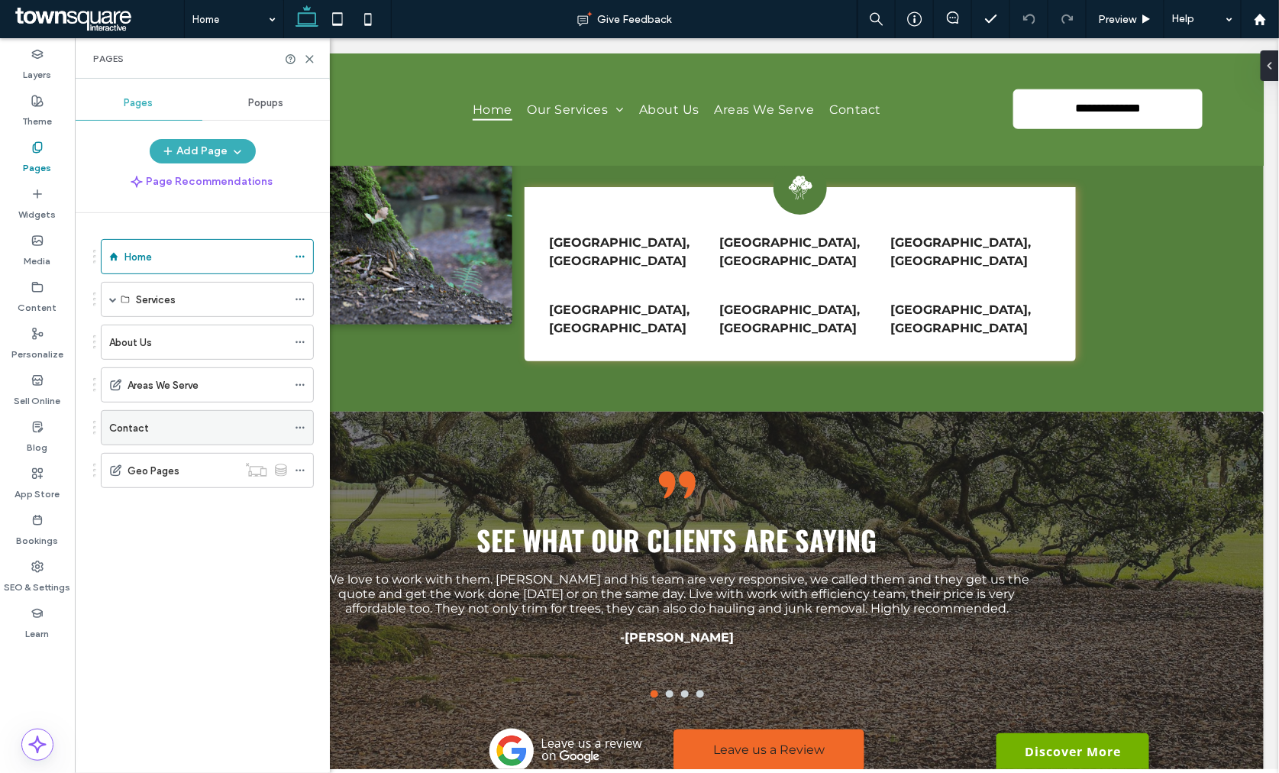
click at [159, 434] on div "Contact" at bounding box center [198, 428] width 178 height 16
click at [309, 56] on icon at bounding box center [309, 58] width 11 height 11
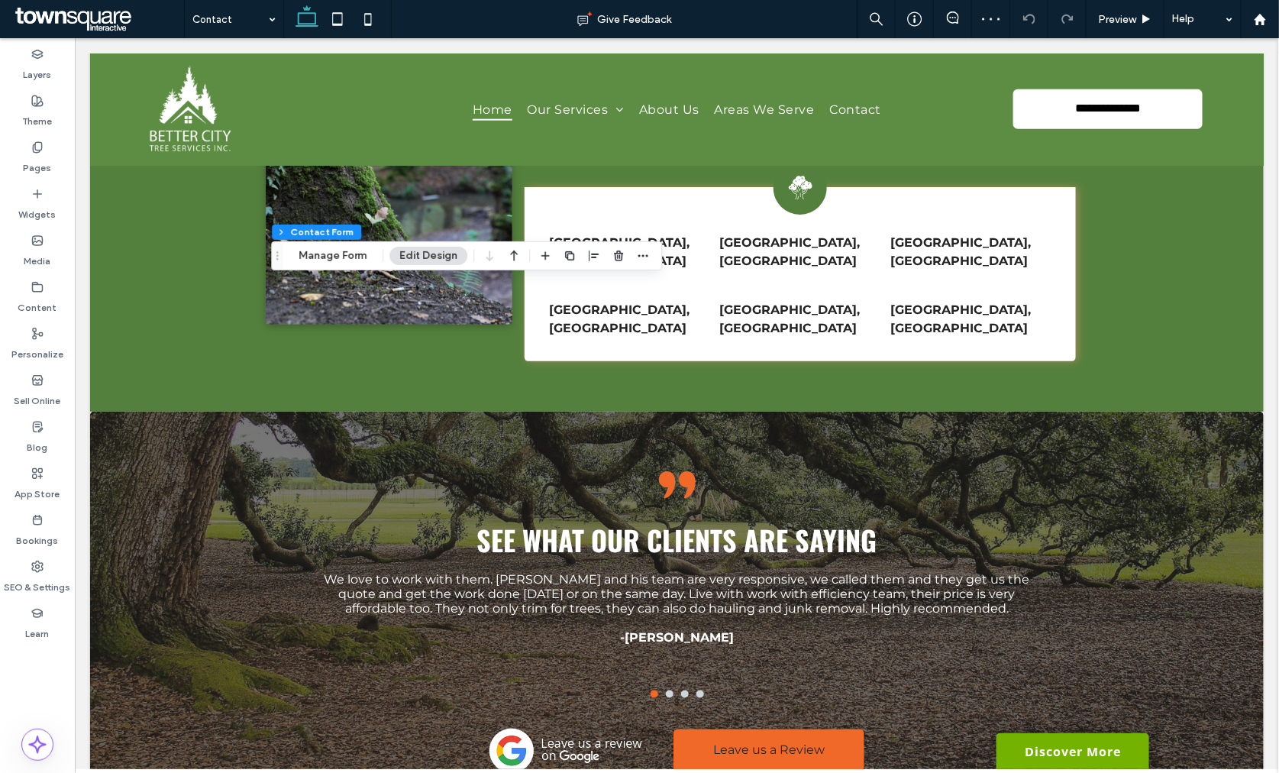
type input "*"
type input "***"
type input "*"
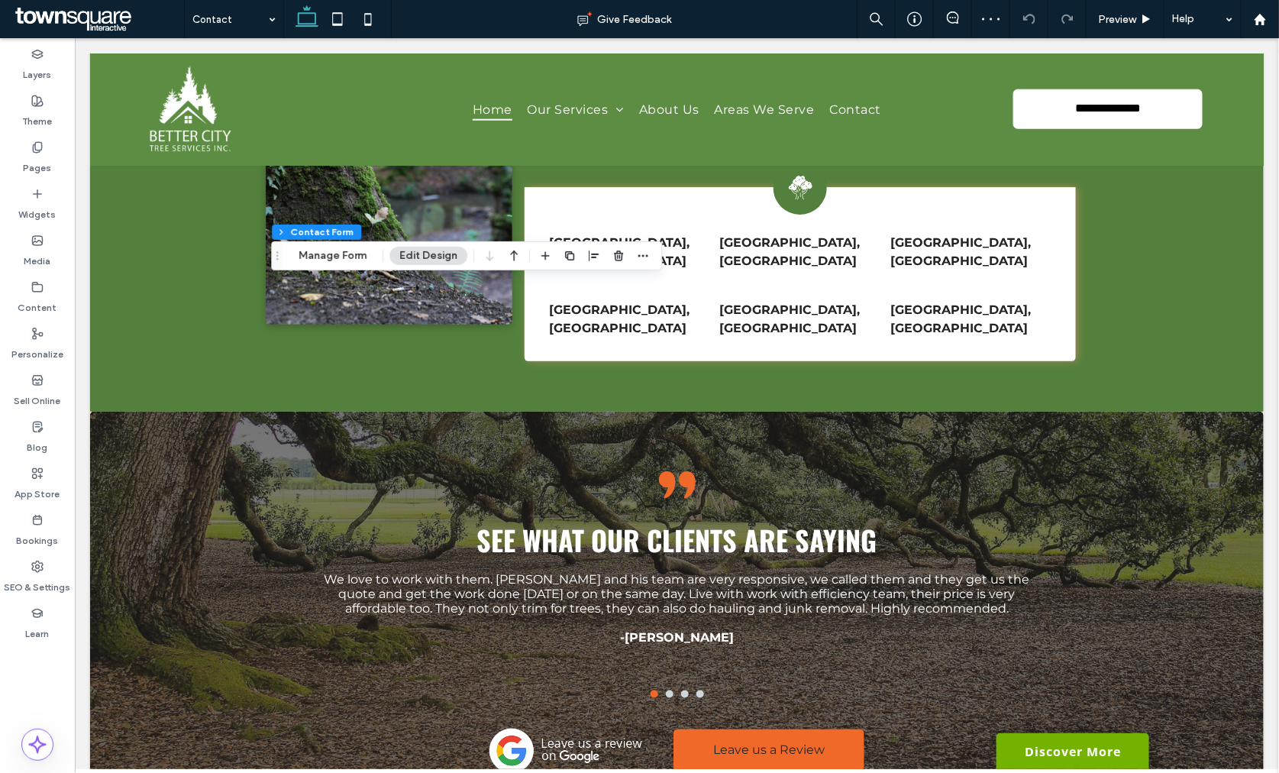
type input "***"
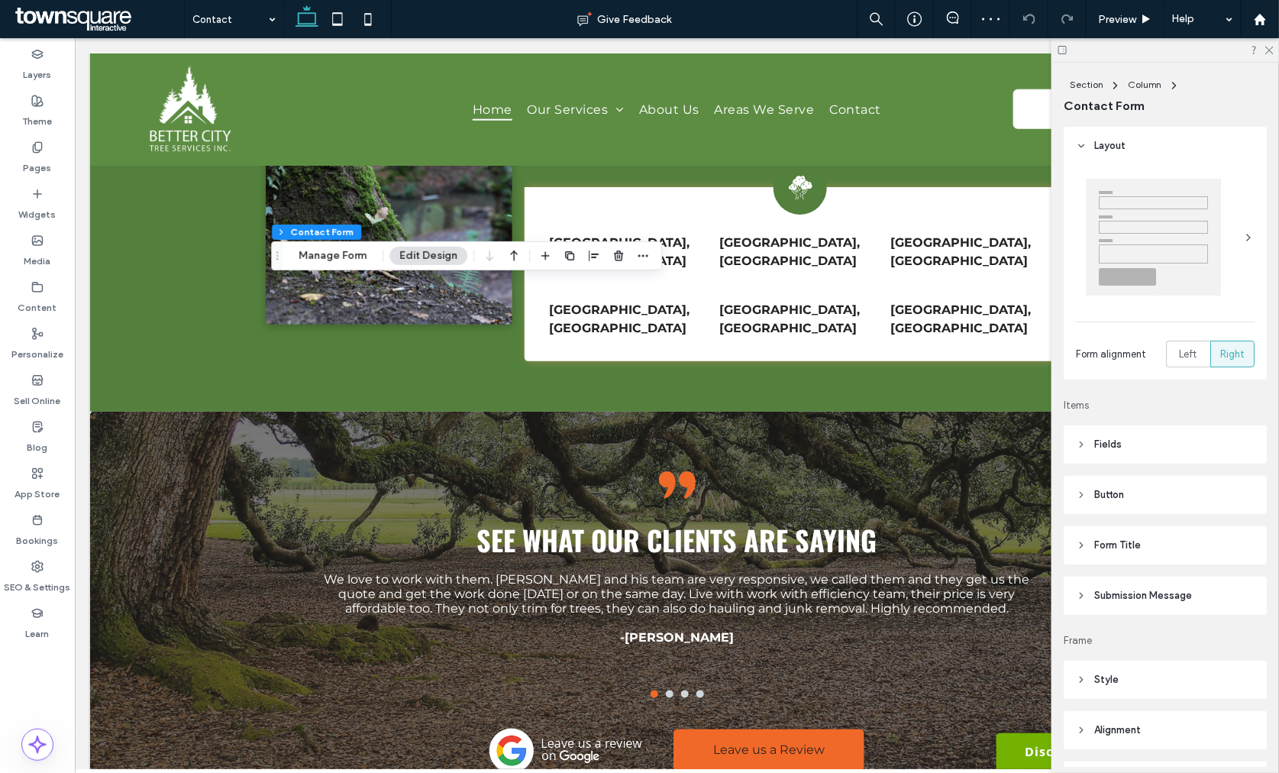
click at [1135, 597] on span "Submission Message" at bounding box center [1143, 595] width 98 height 15
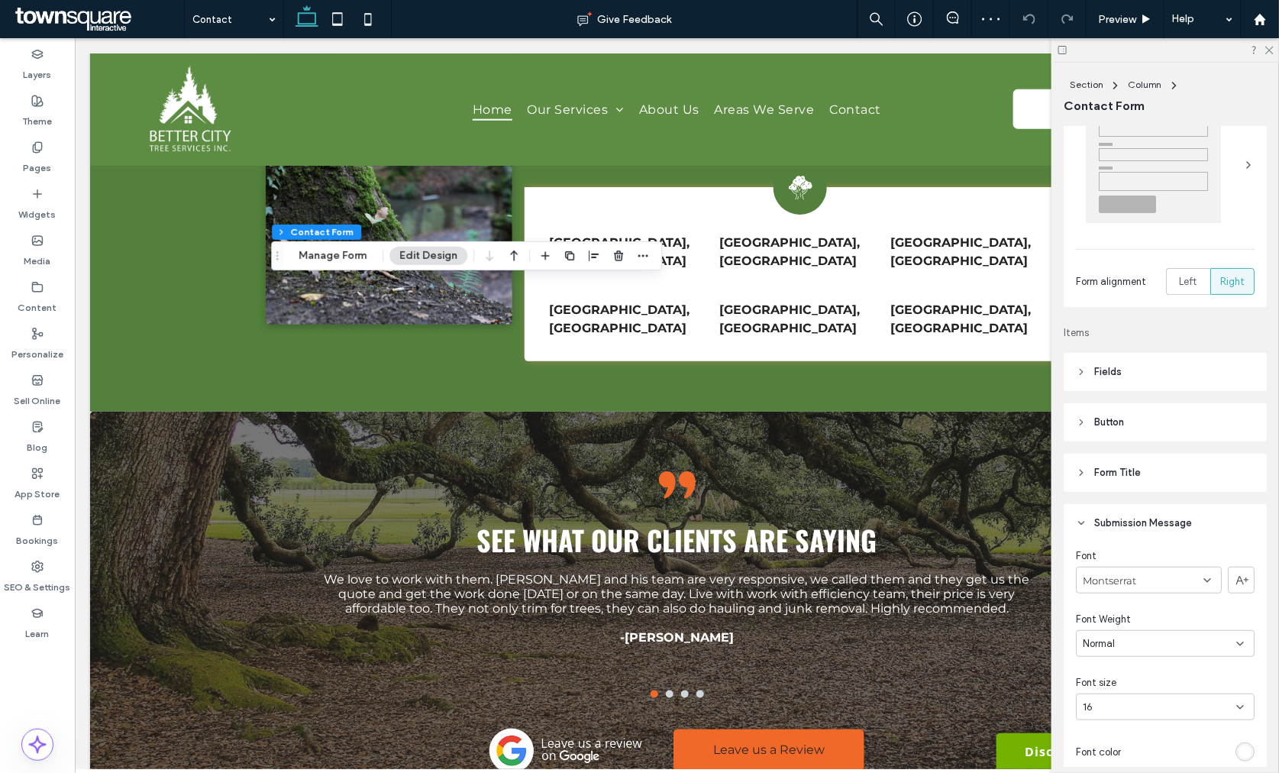
scroll to position [169, 0]
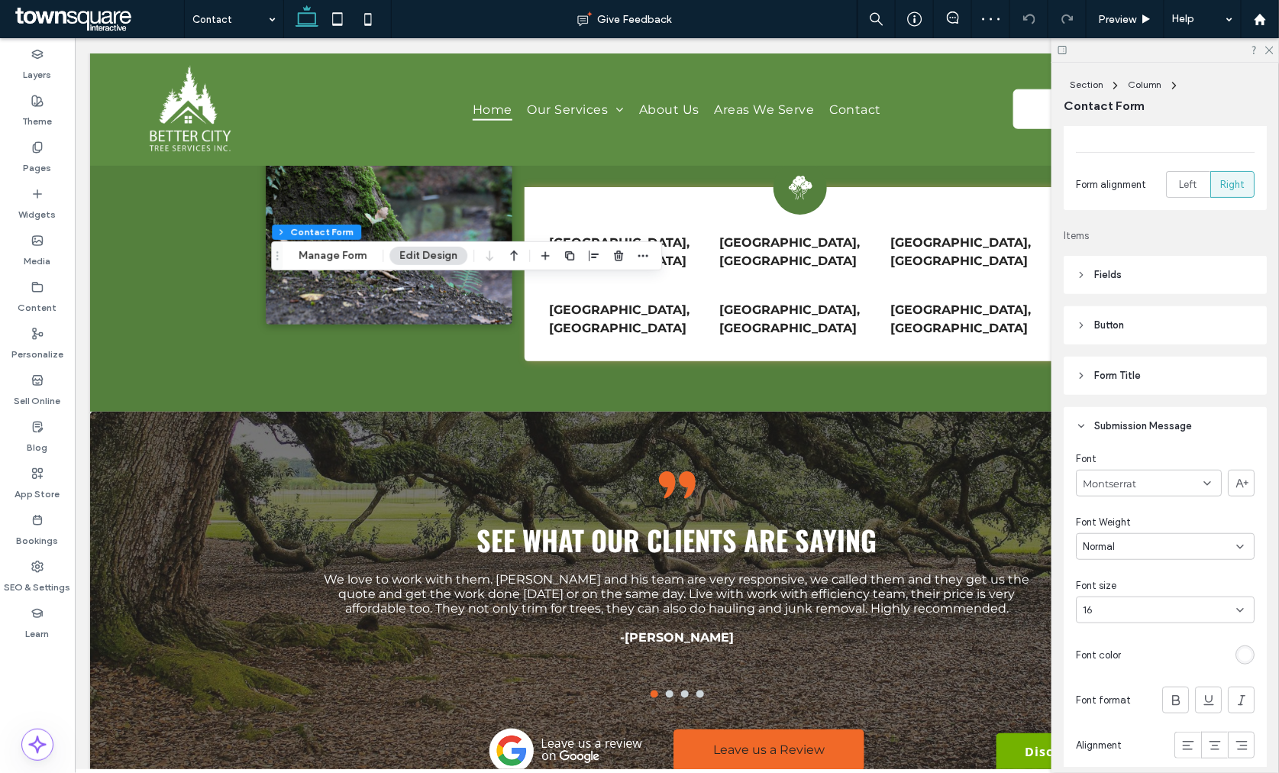
click at [1124, 422] on span "Submission Message" at bounding box center [1143, 425] width 98 height 15
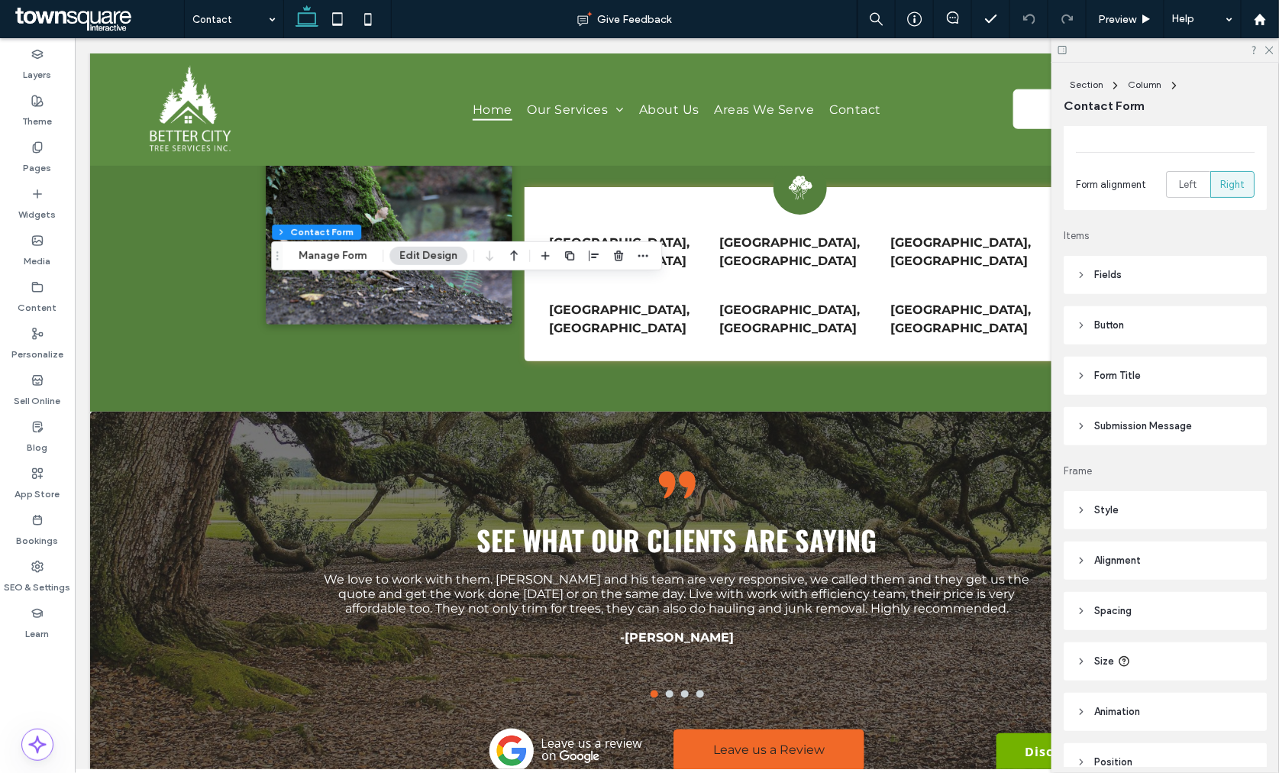
click at [1124, 422] on span "Submission Message" at bounding box center [1143, 425] width 98 height 15
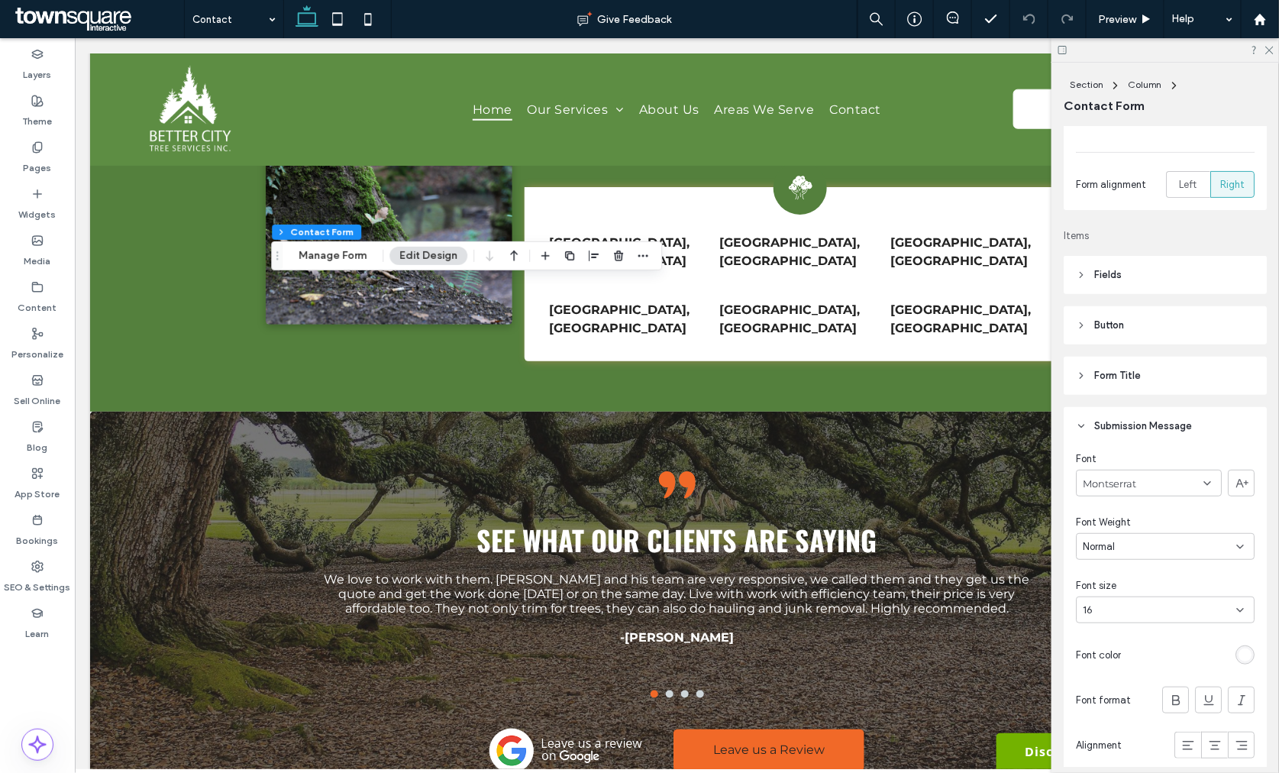
click at [1124, 422] on span "Submission Message" at bounding box center [1143, 425] width 98 height 15
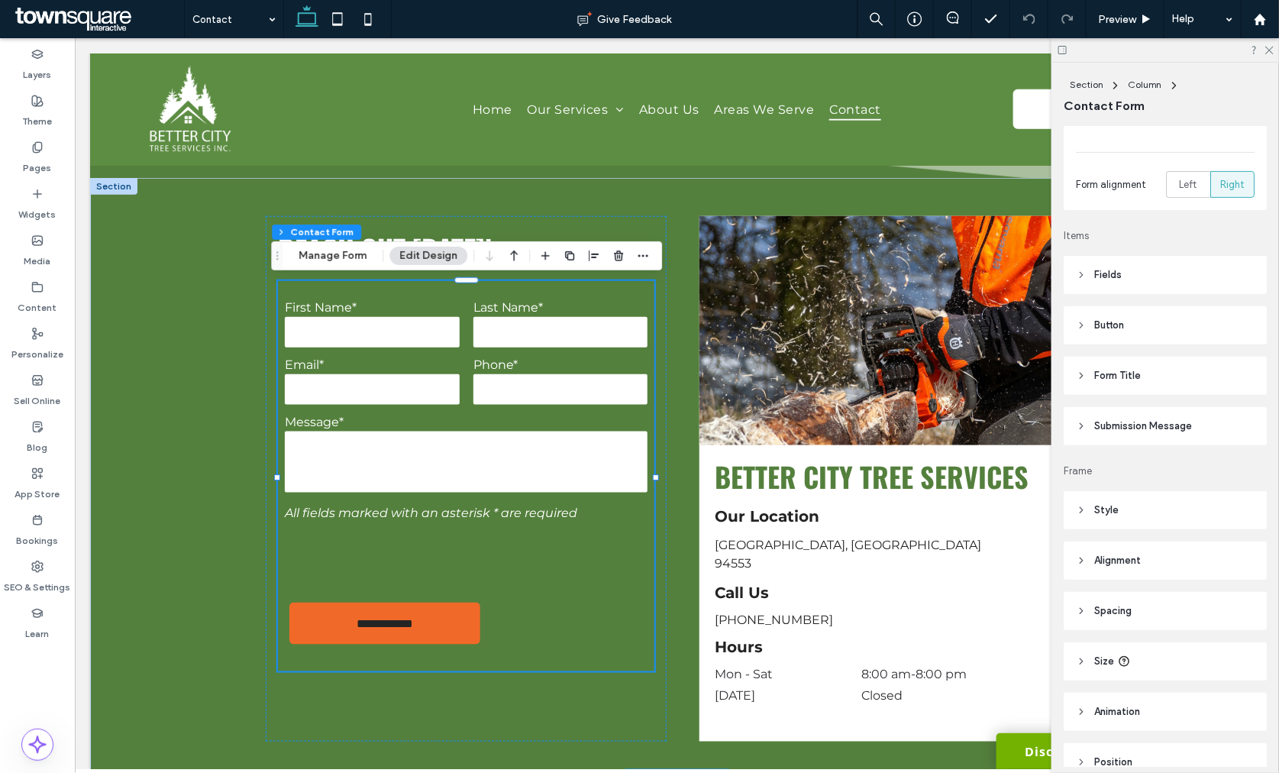
scroll to position [508, 0]
click at [1267, 46] on icon at bounding box center [1268, 49] width 10 height 10
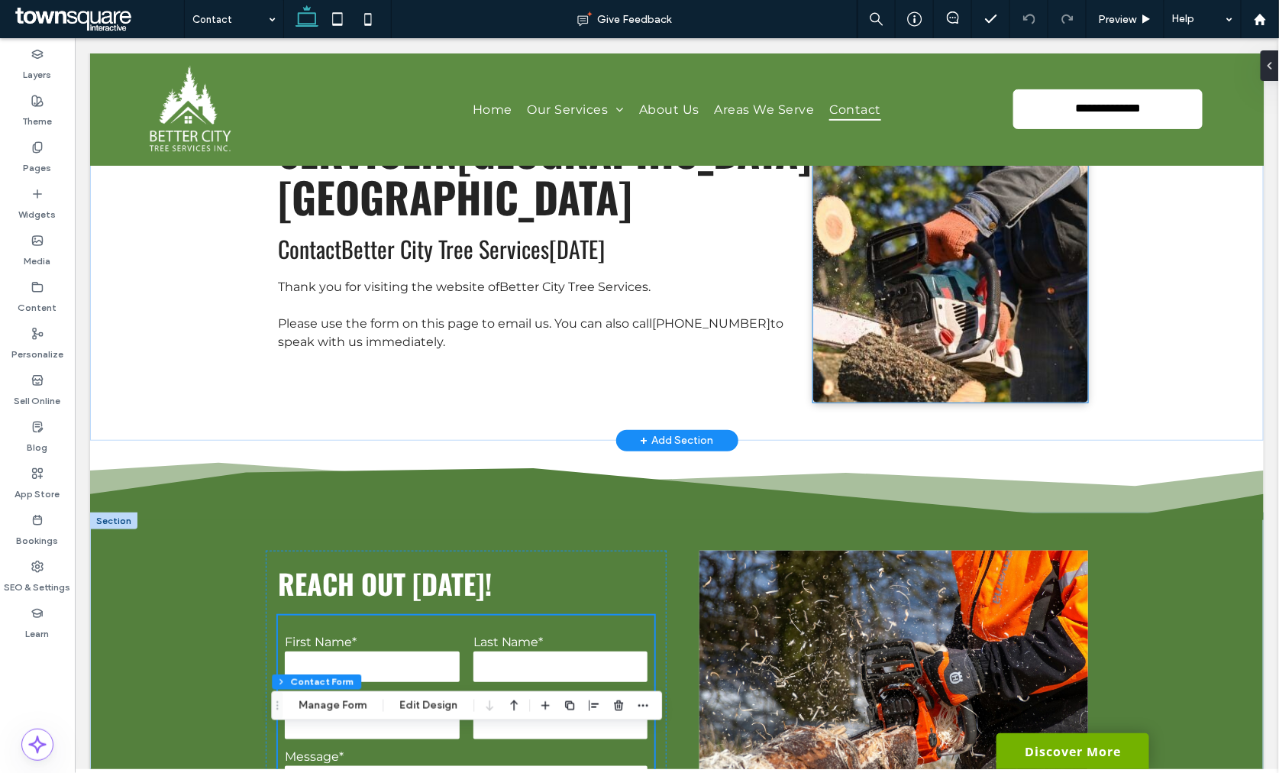
scroll to position [0, 0]
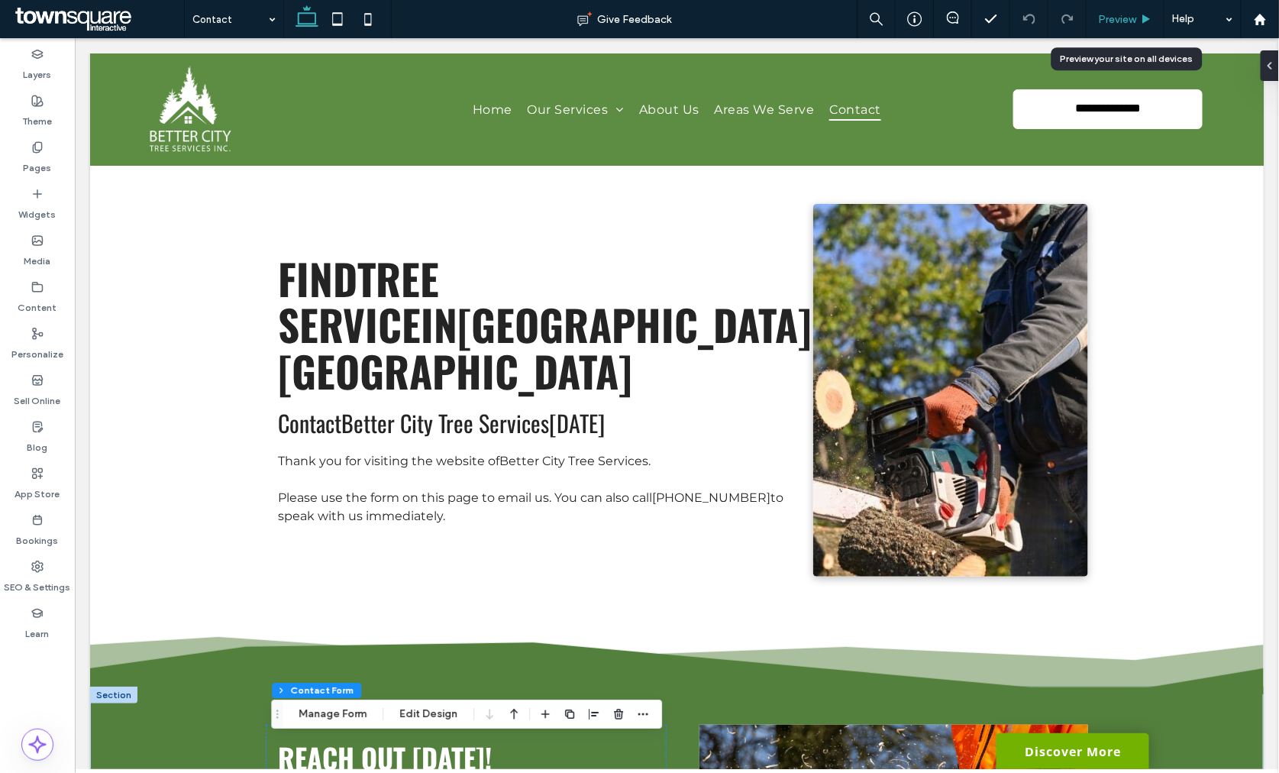
click at [1117, 15] on span "Preview" at bounding box center [1117, 19] width 38 height 13
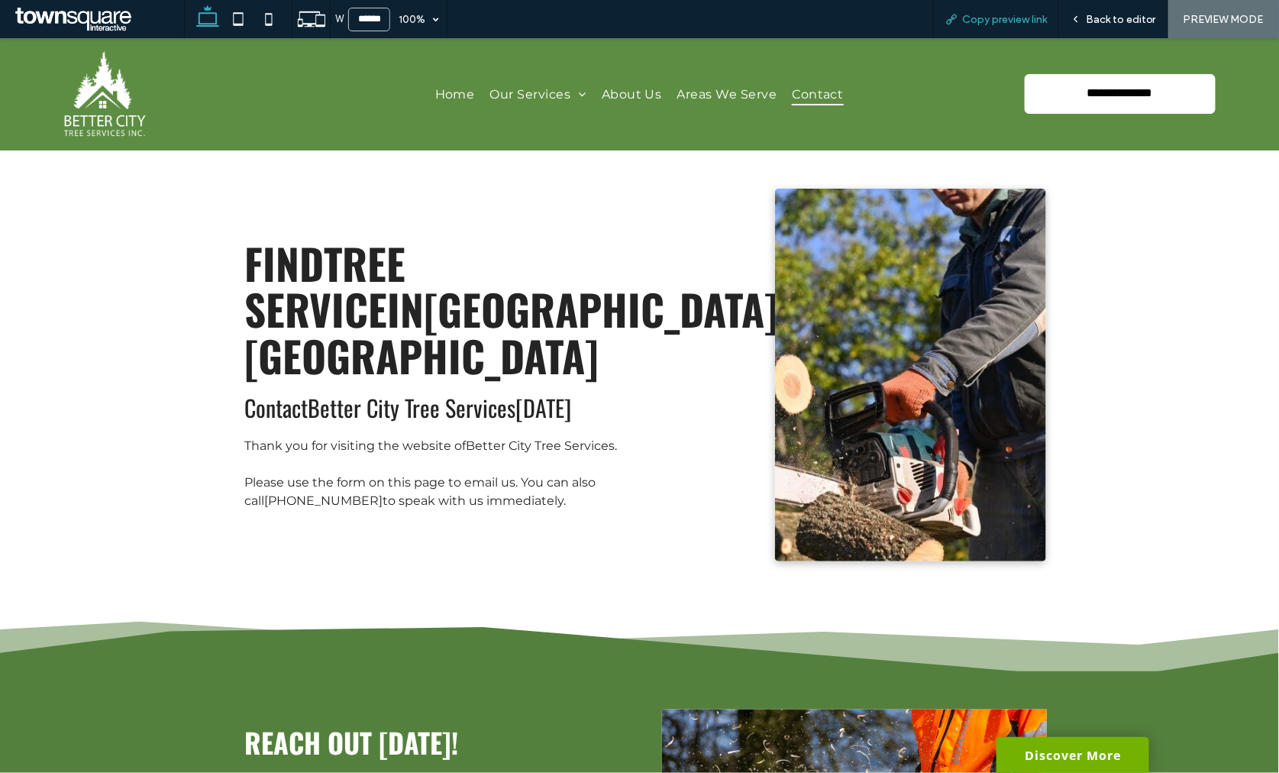
click at [1013, 21] on span "Copy preview link" at bounding box center [1004, 19] width 85 height 13
click at [1115, 23] on span "Back to editor" at bounding box center [1121, 19] width 70 height 13
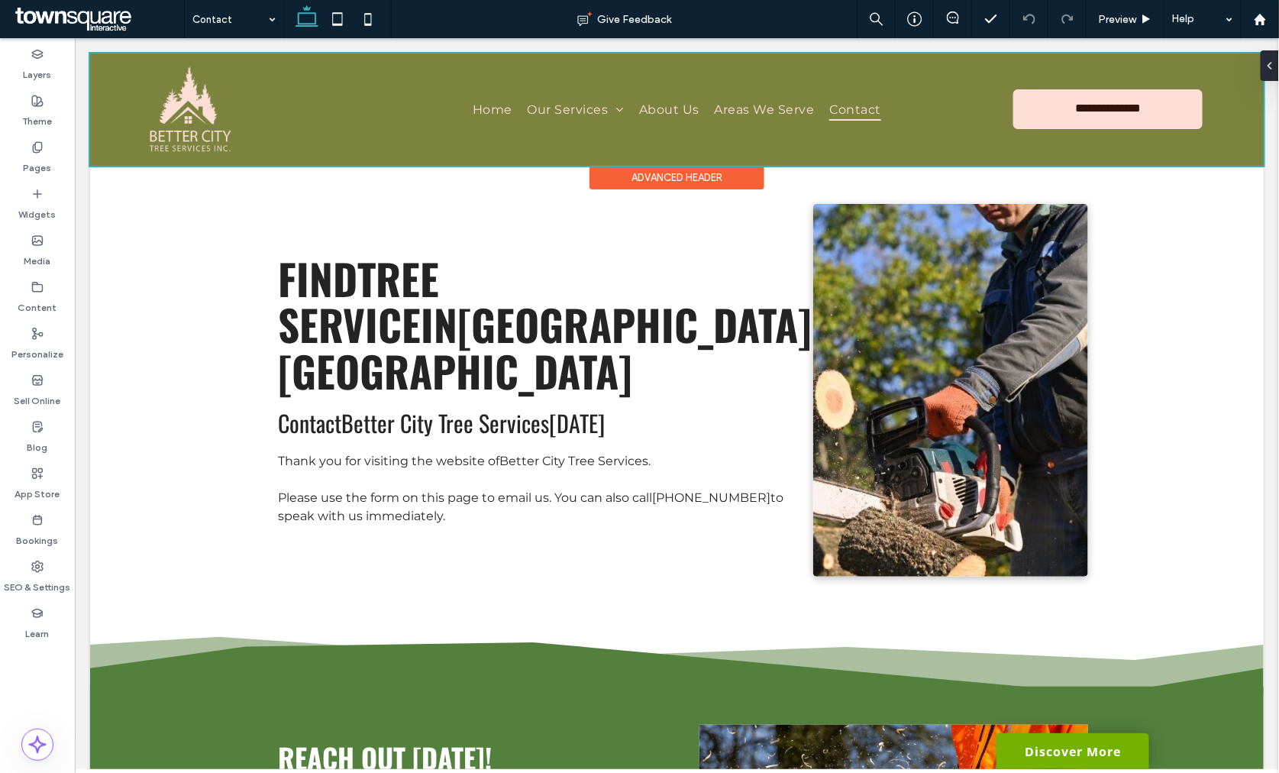
click at [582, 105] on div at bounding box center [675, 109] width 1173 height 112
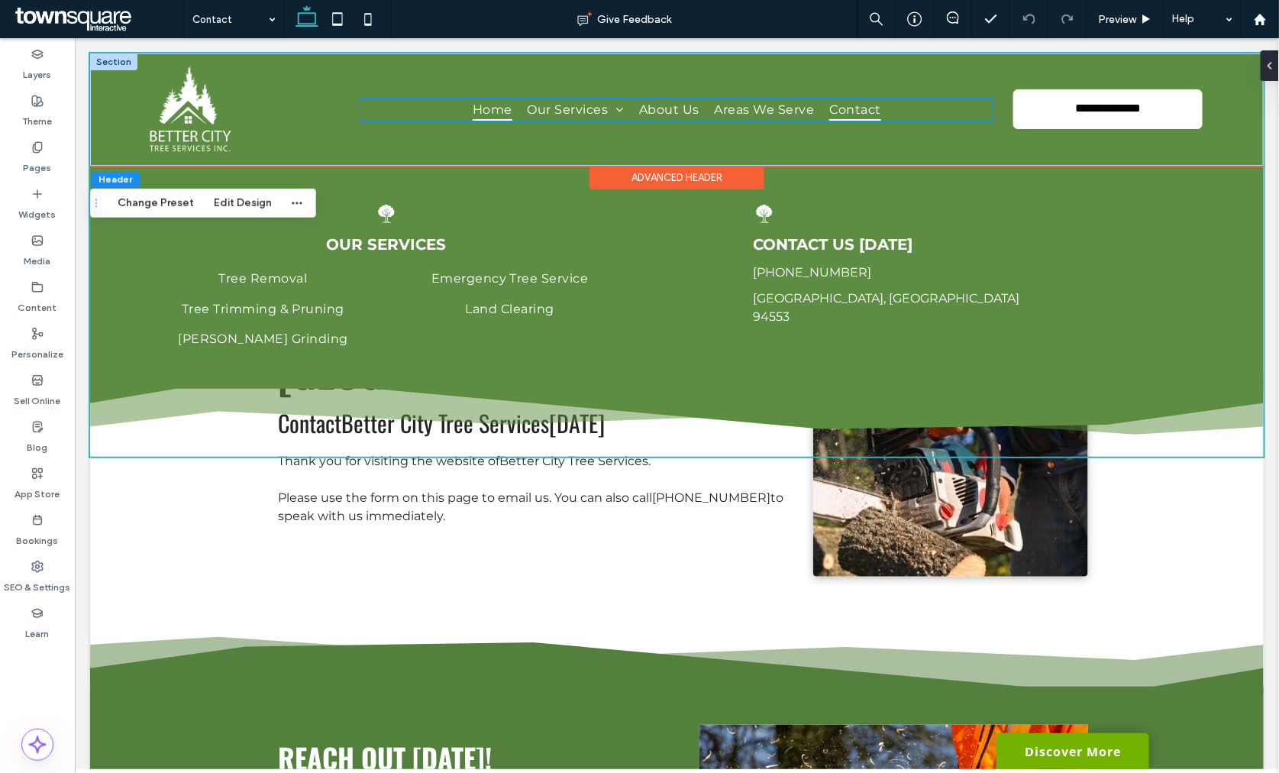
click at [464, 105] on link "Home" at bounding box center [491, 109] width 55 height 22
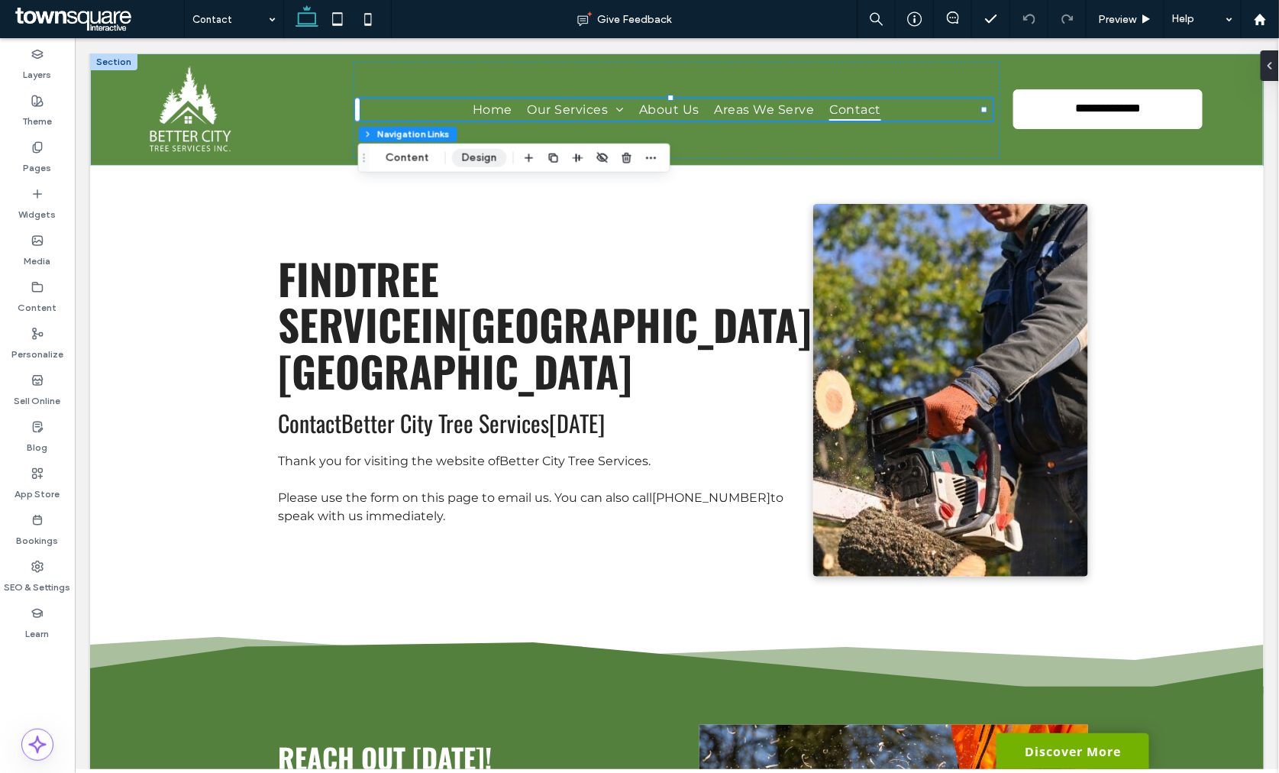
click at [458, 156] on button "Design" at bounding box center [479, 158] width 55 height 18
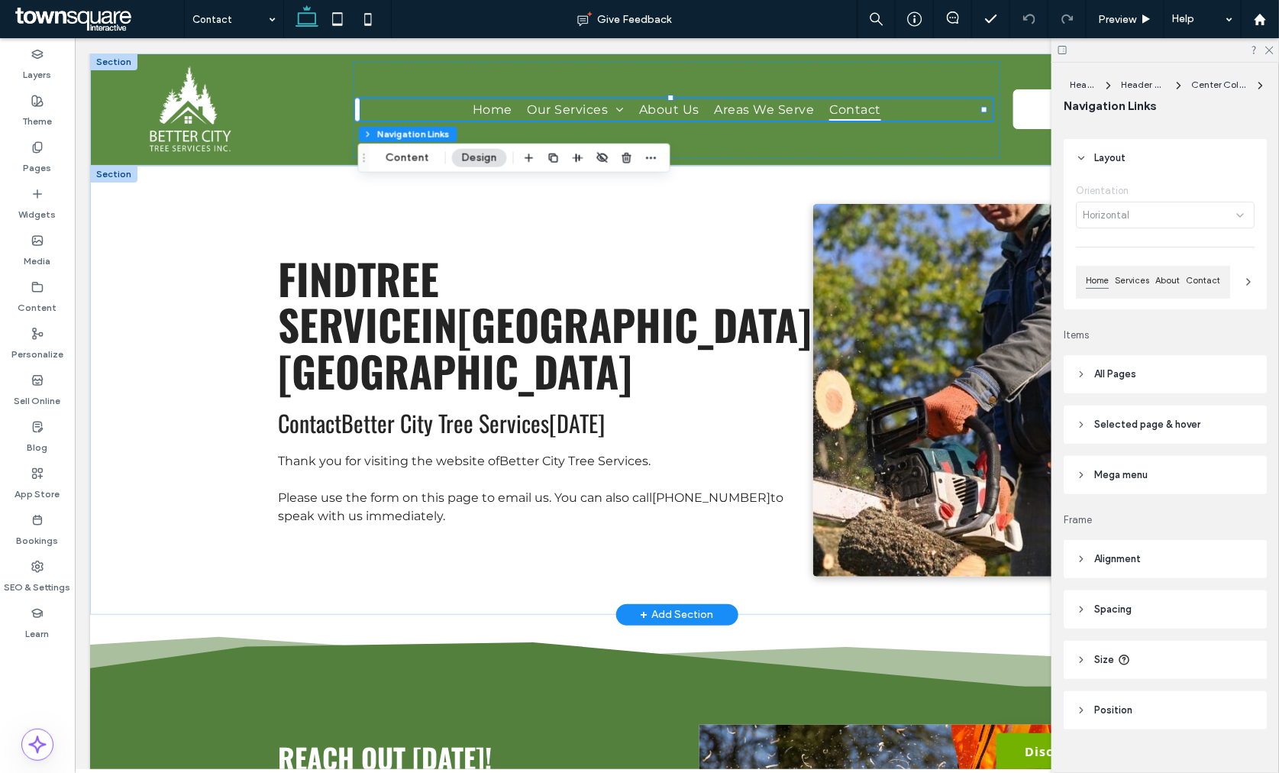
scroll to position [52, 0]
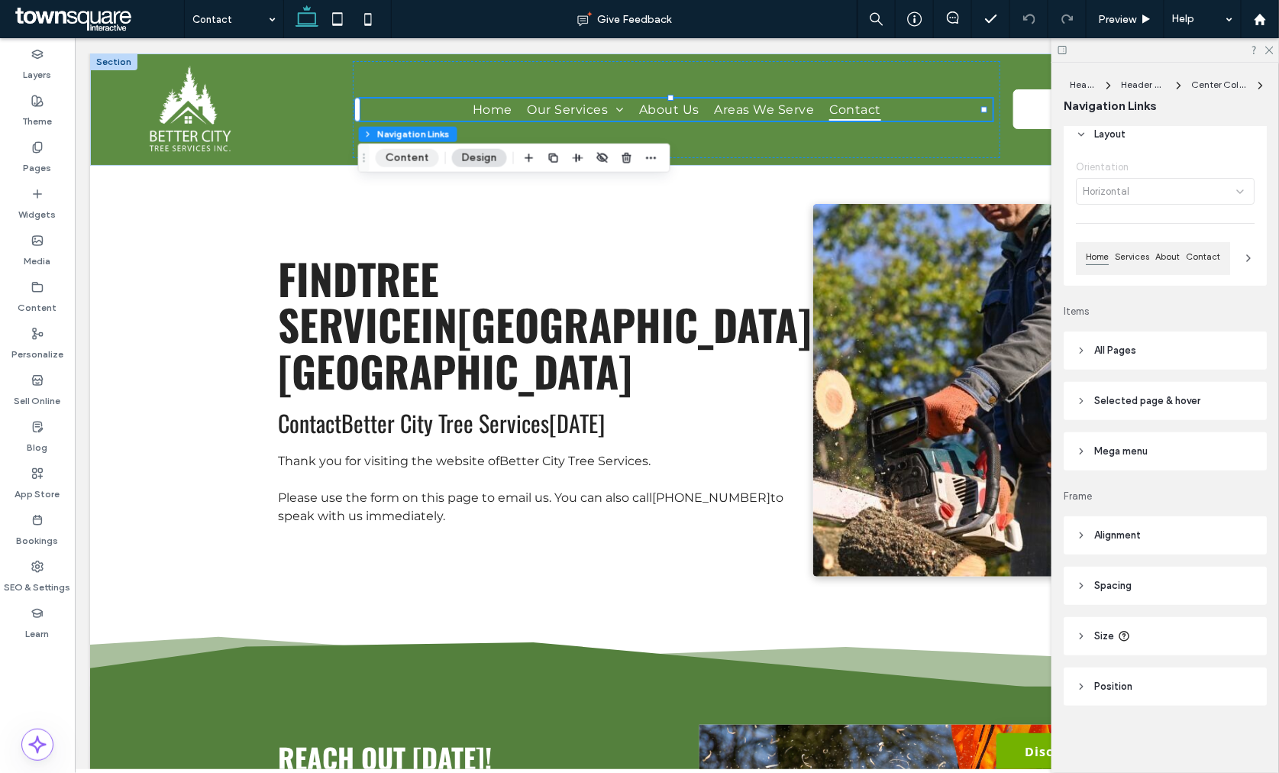
click at [410, 155] on button "Content" at bounding box center [407, 158] width 63 height 18
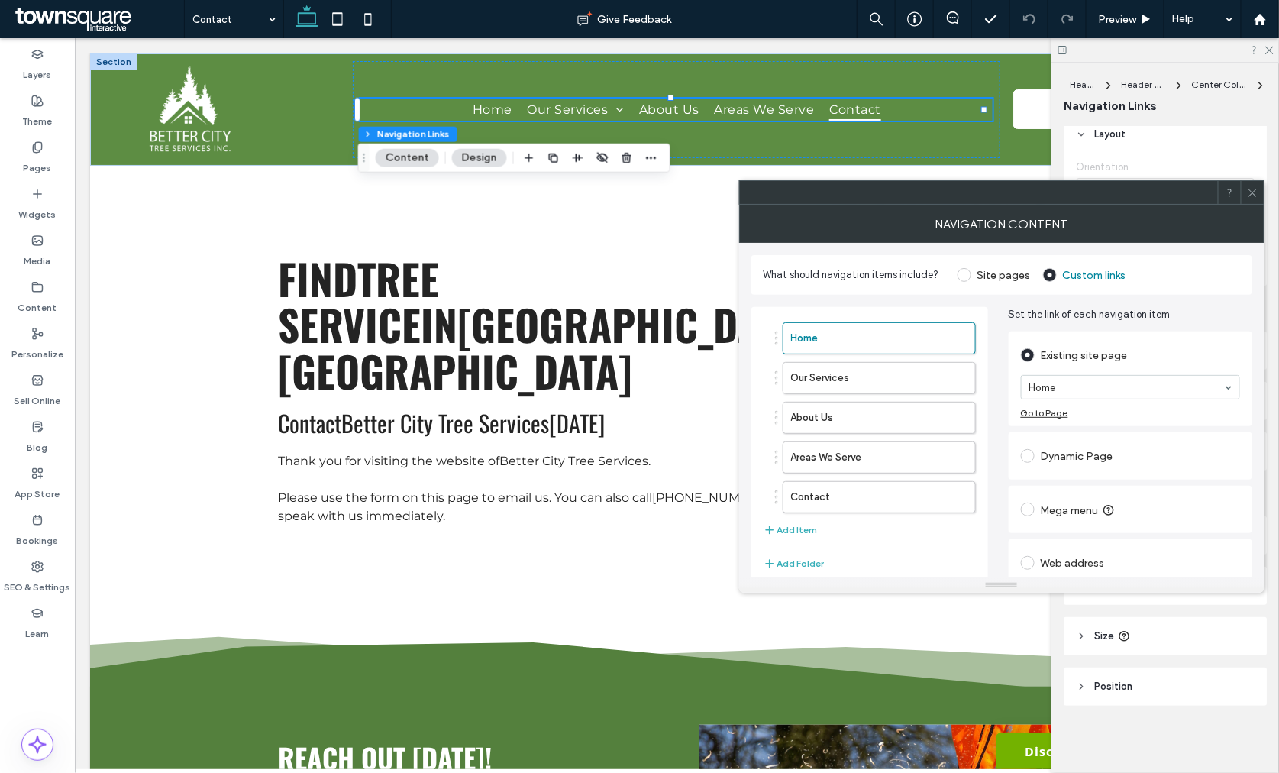
click at [1257, 199] on div at bounding box center [1251, 192] width 23 height 23
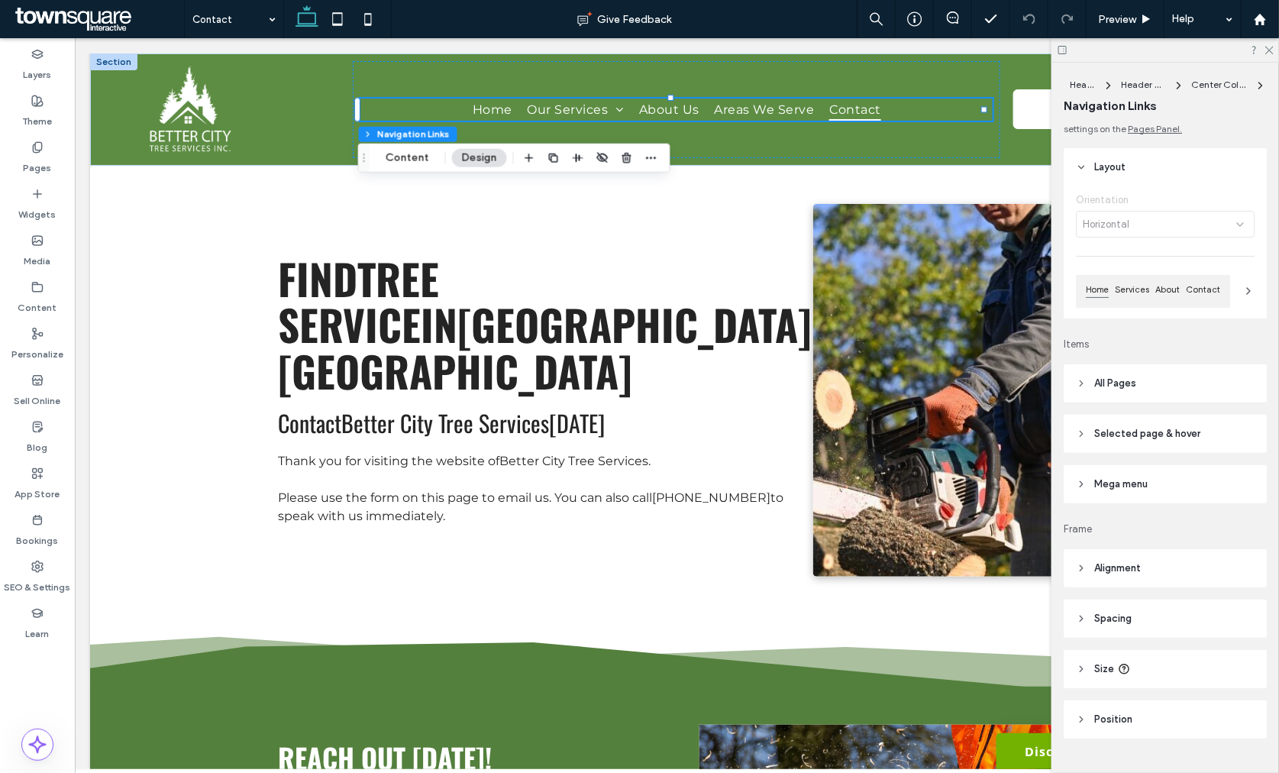
scroll to position [0, 0]
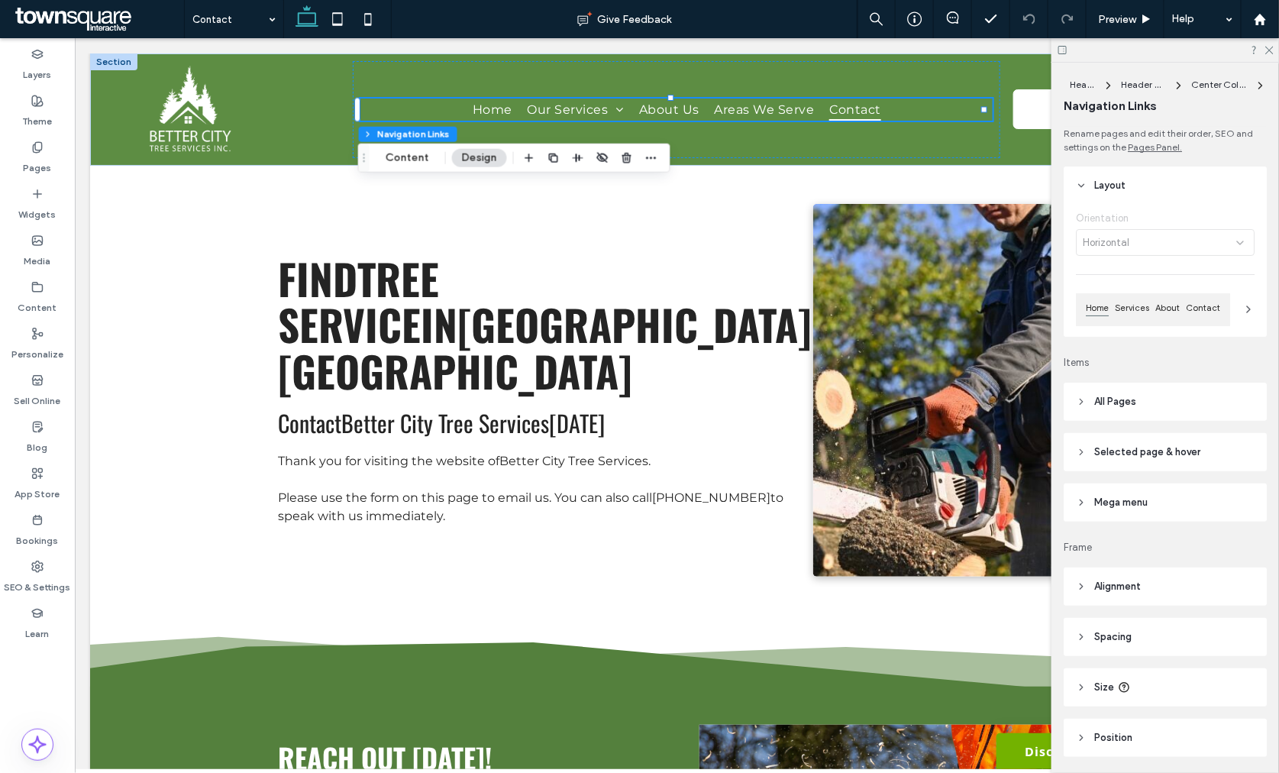
click at [1119, 394] on header "All Pages" at bounding box center [1164, 401] width 203 height 38
type input "*"
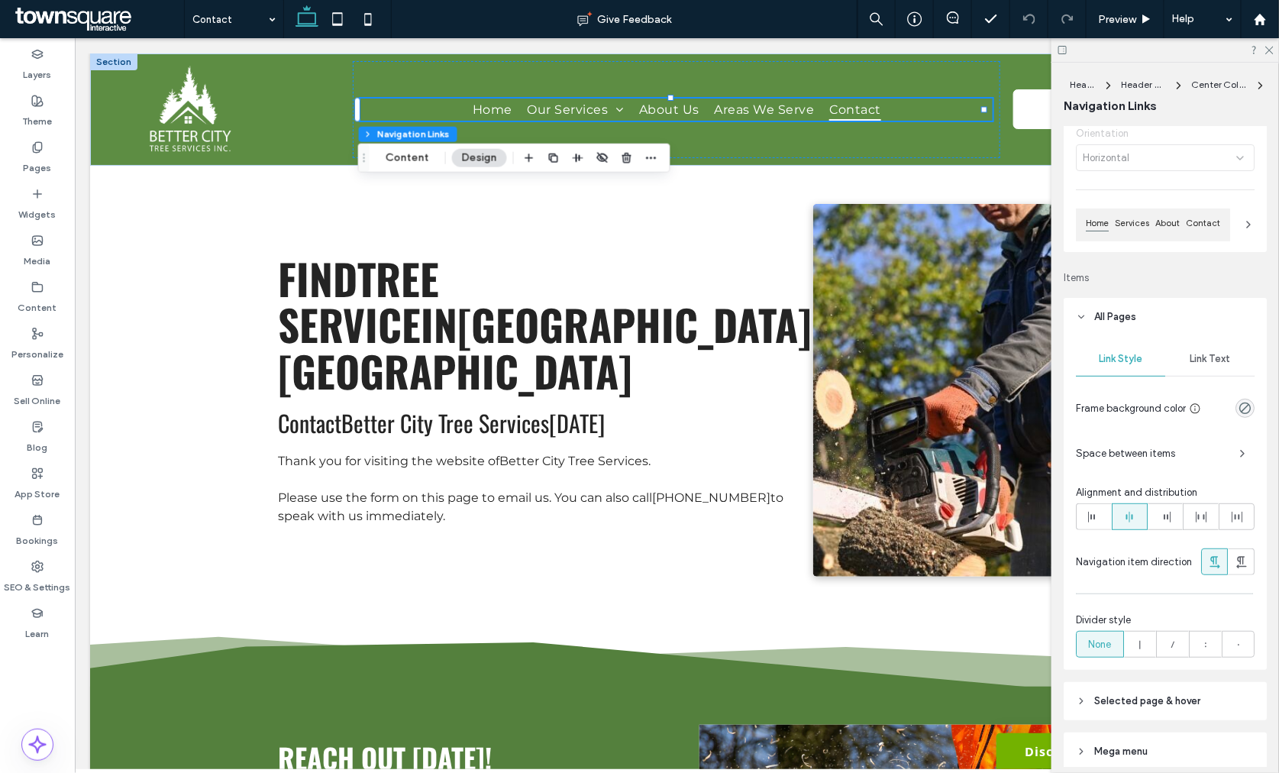
click at [1198, 362] on span "Link Text" at bounding box center [1209, 359] width 40 height 12
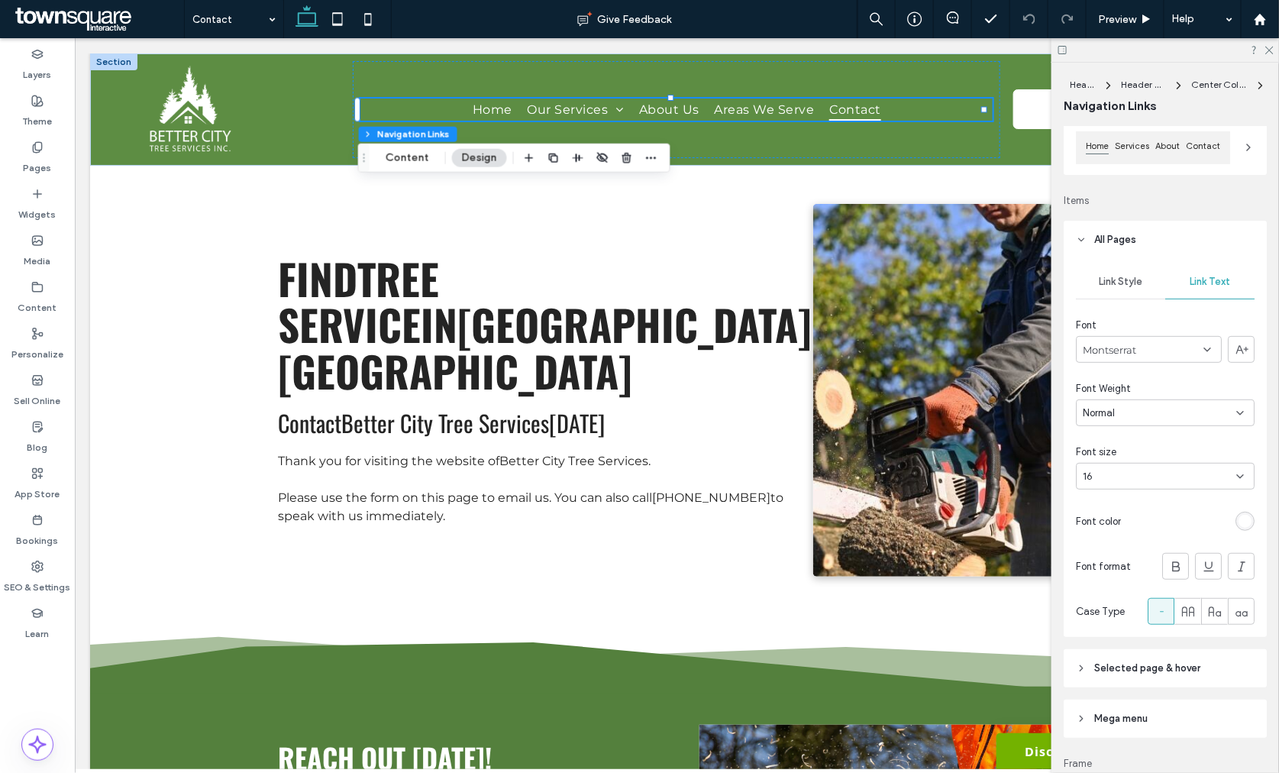
scroll to position [339, 0]
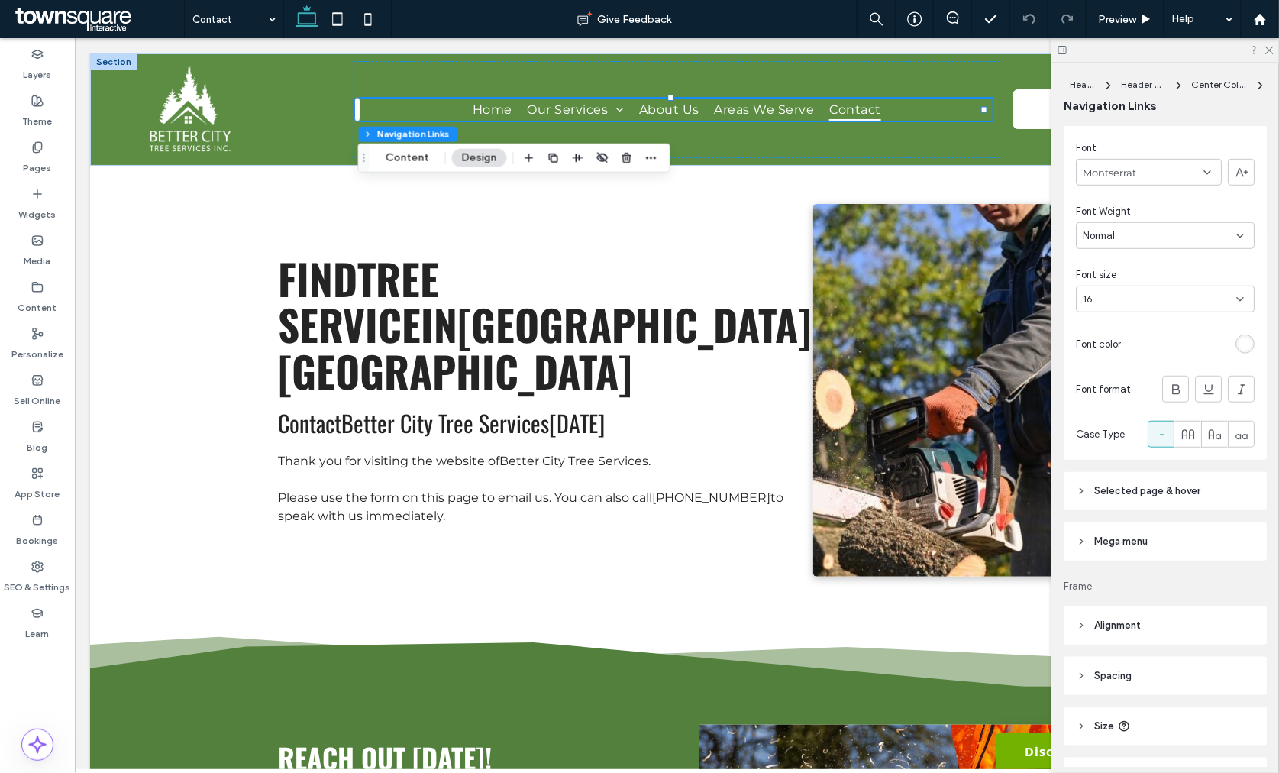
click at [1238, 347] on div "rgb(255, 255, 255)" at bounding box center [1244, 343] width 13 height 13
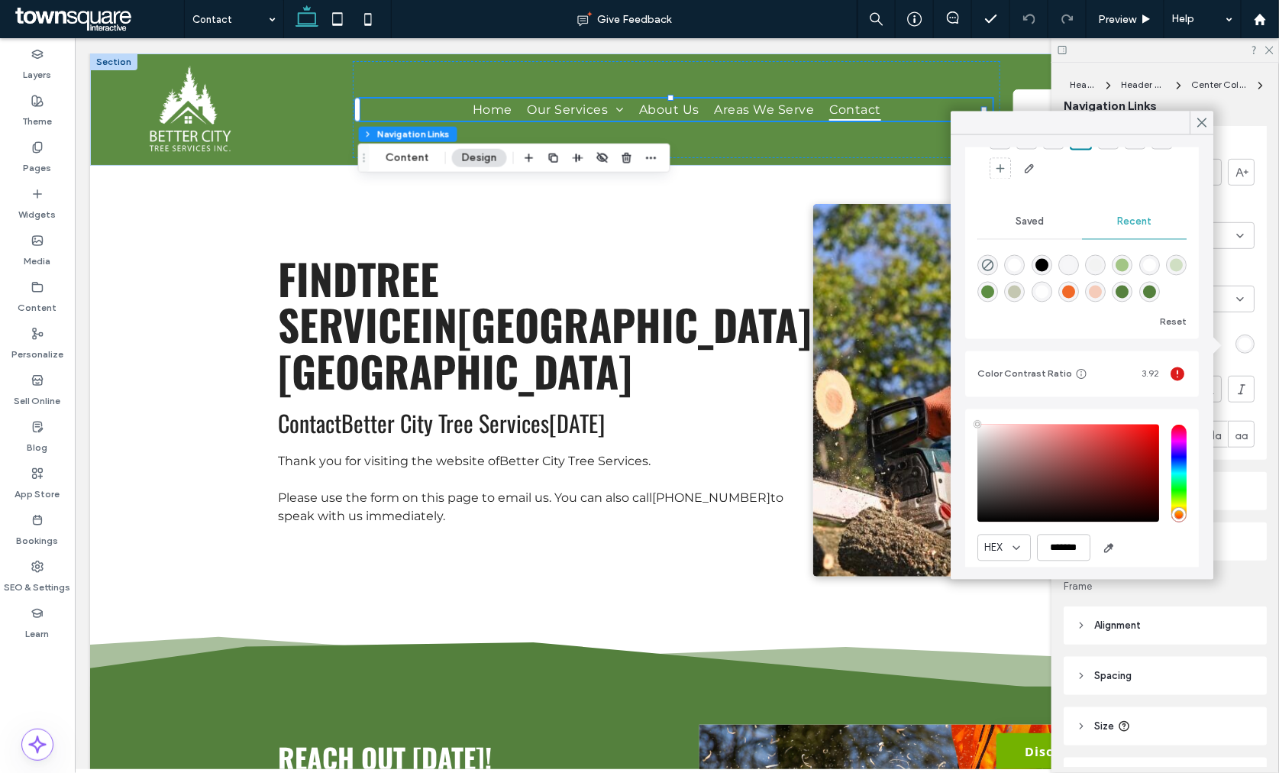
scroll to position [0, 0]
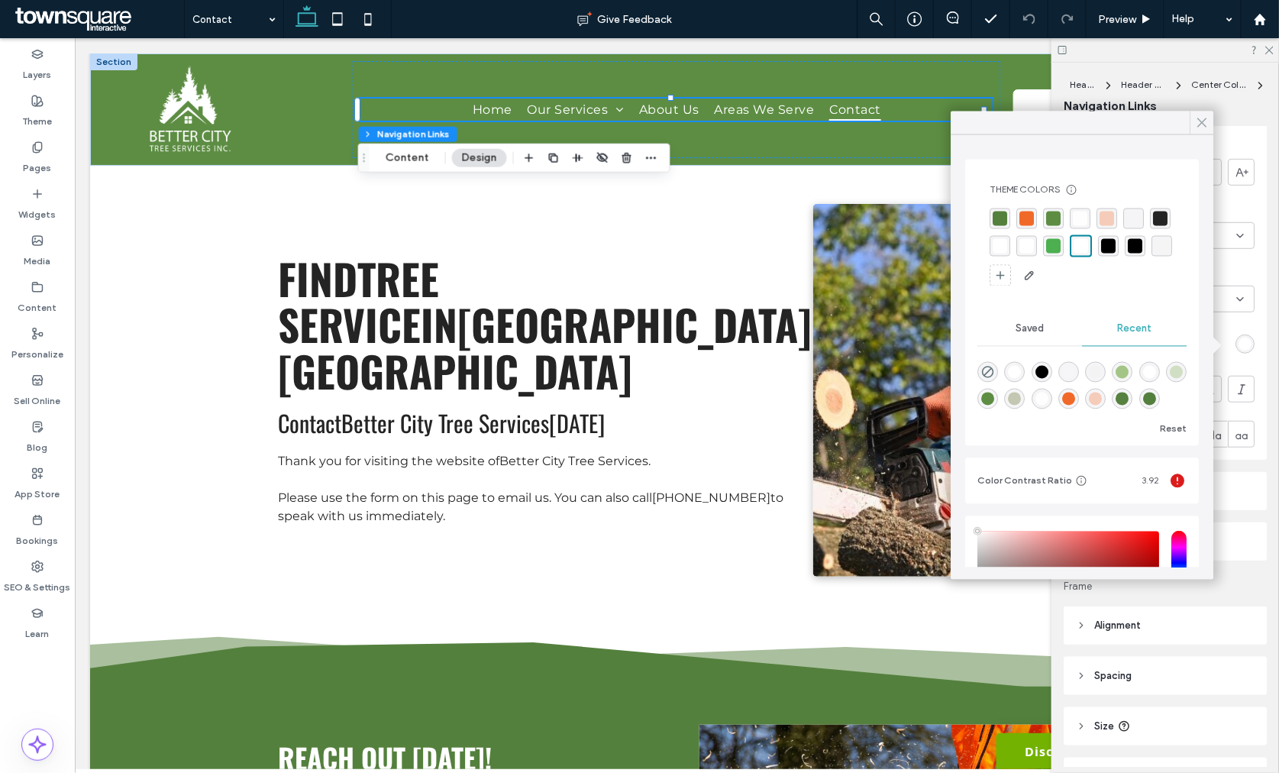
click at [1196, 116] on icon at bounding box center [1202, 123] width 14 height 14
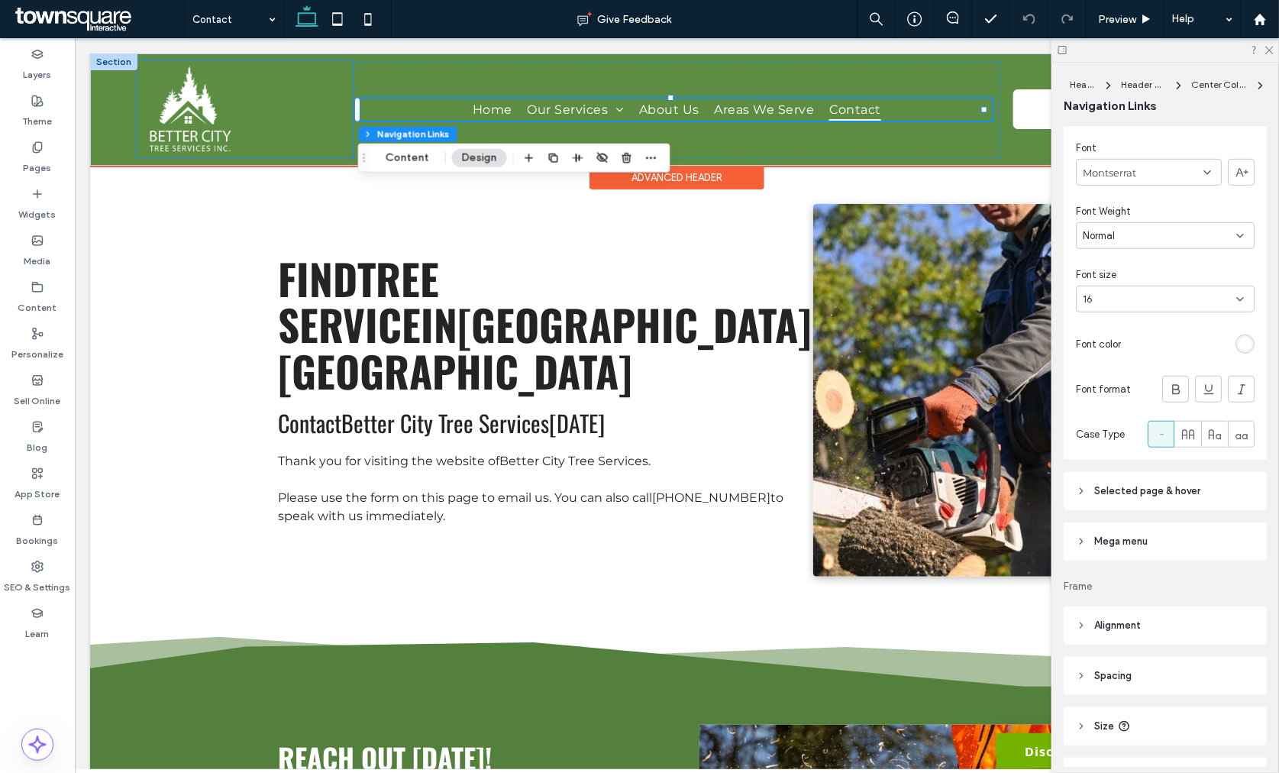
click at [256, 153] on div at bounding box center [244, 108] width 216 height 97
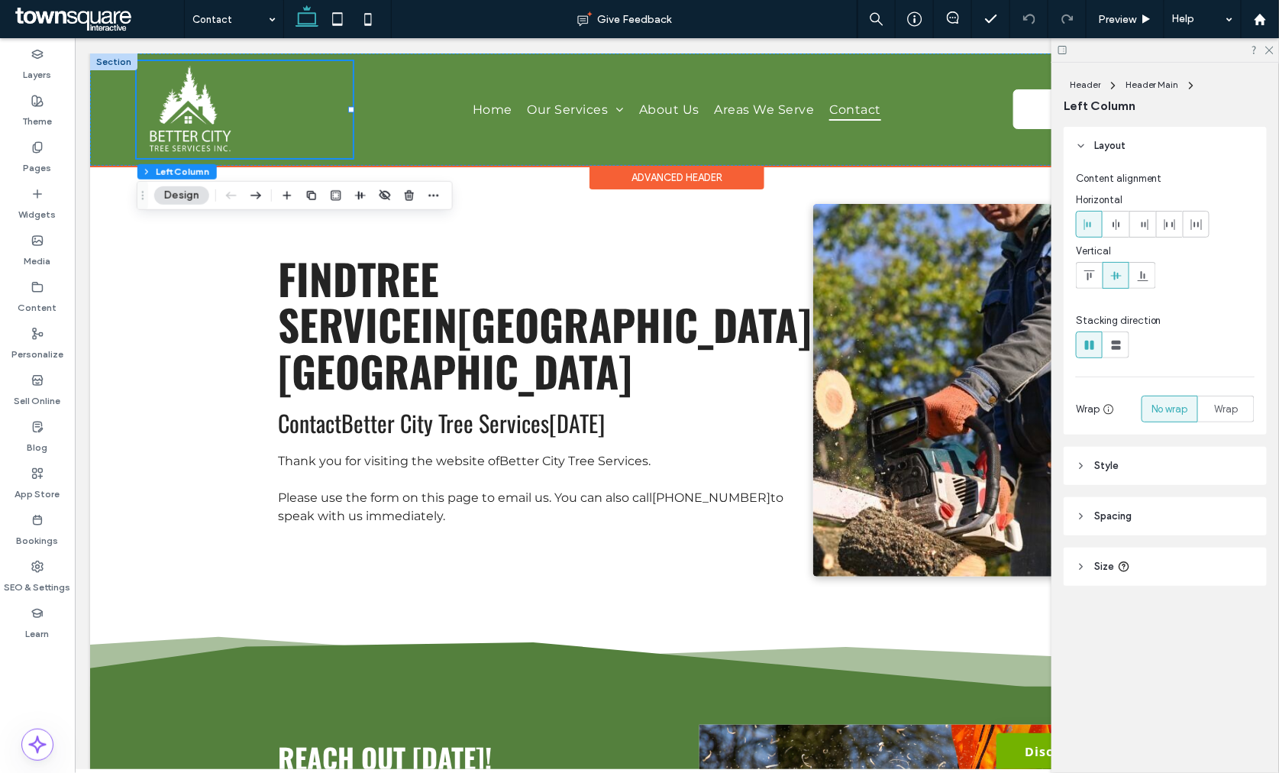
click at [647, 173] on div "Advanced Header" at bounding box center [676, 177] width 175 height 24
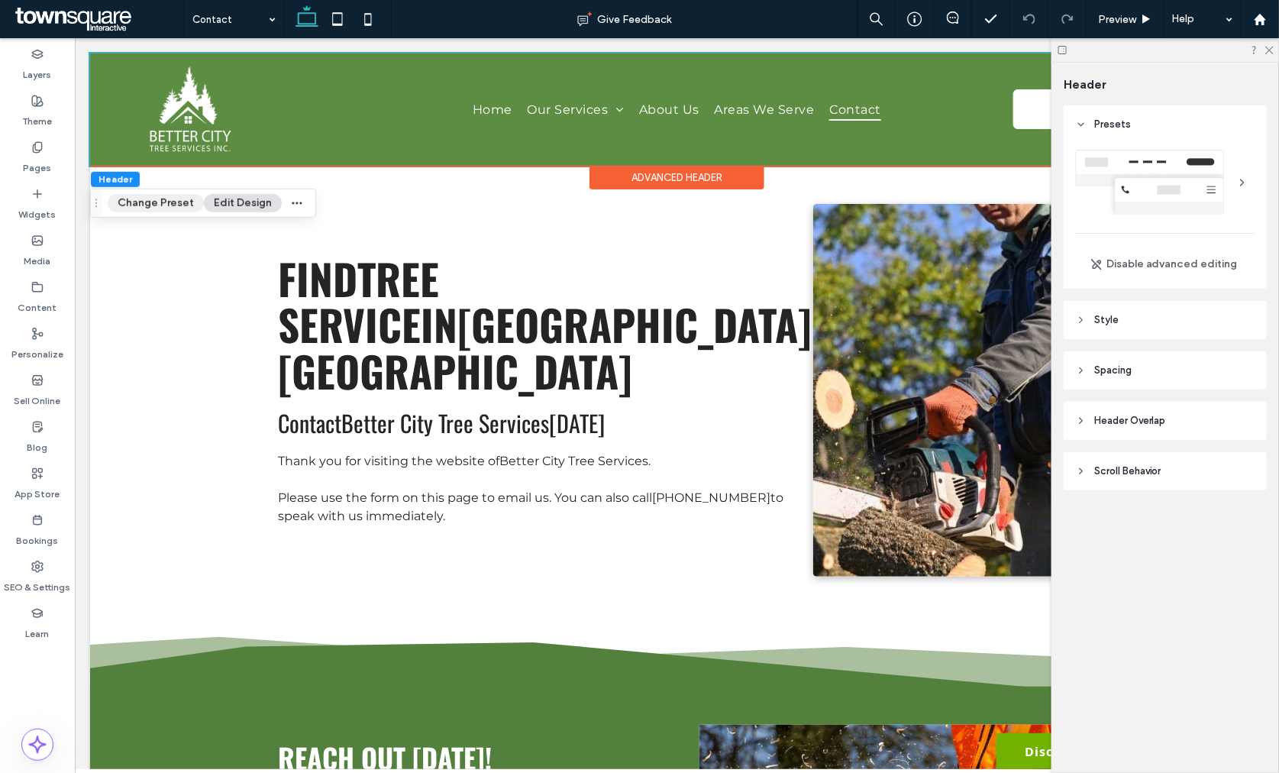
click at [199, 202] on button "Change Preset" at bounding box center [156, 203] width 96 height 18
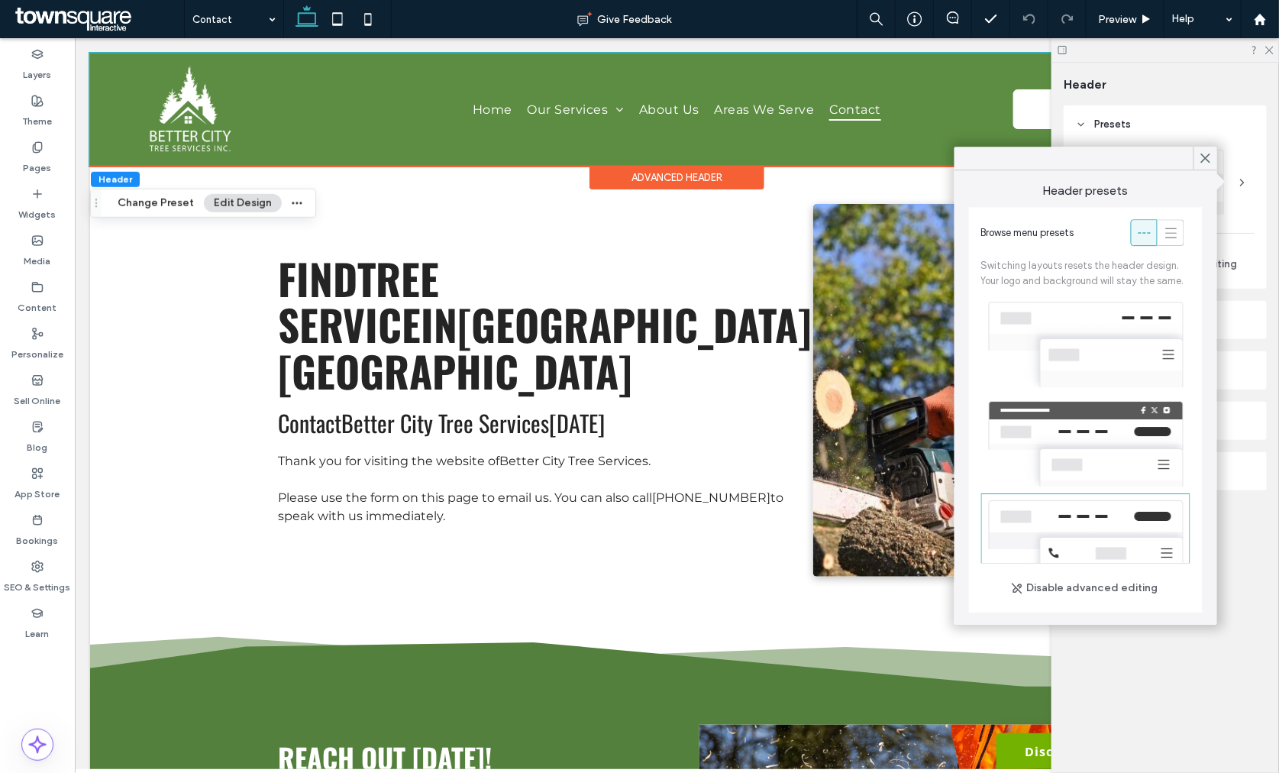
scroll to position [168, 0]
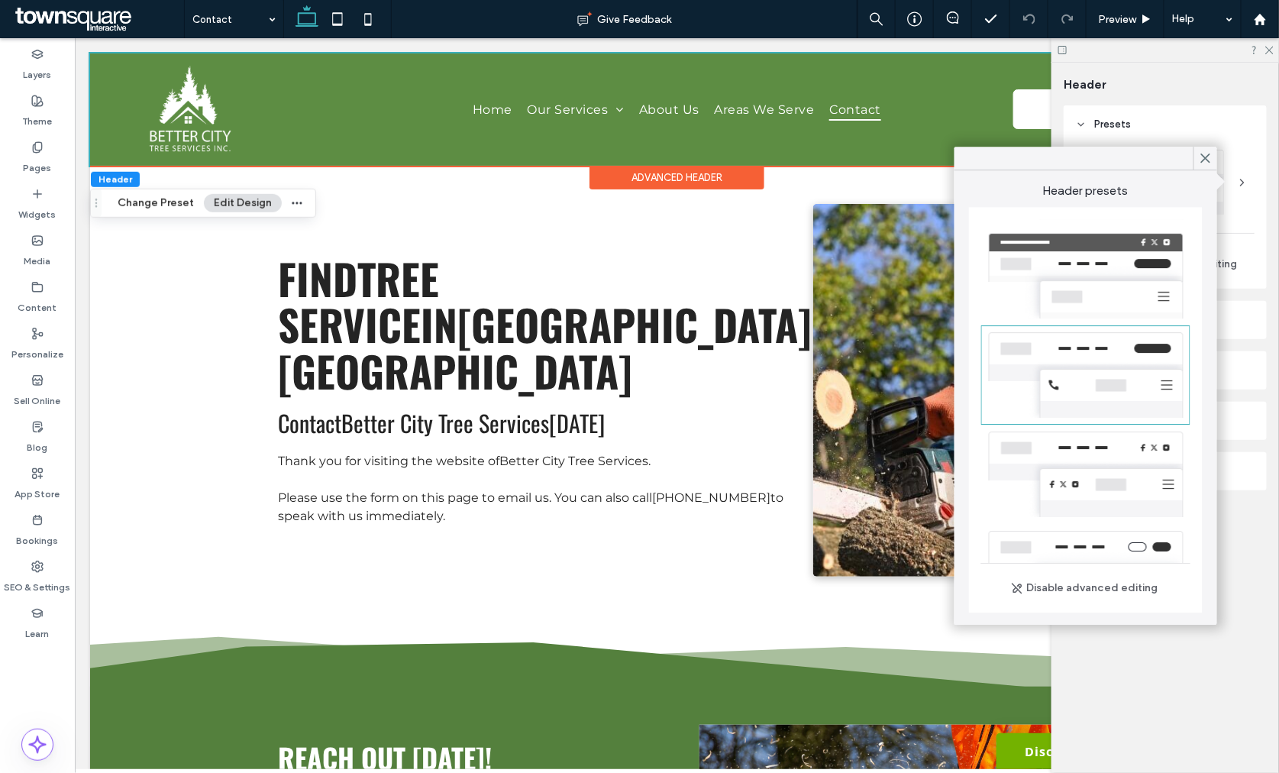
click at [208, 202] on button "Edit Design" at bounding box center [243, 203] width 78 height 18
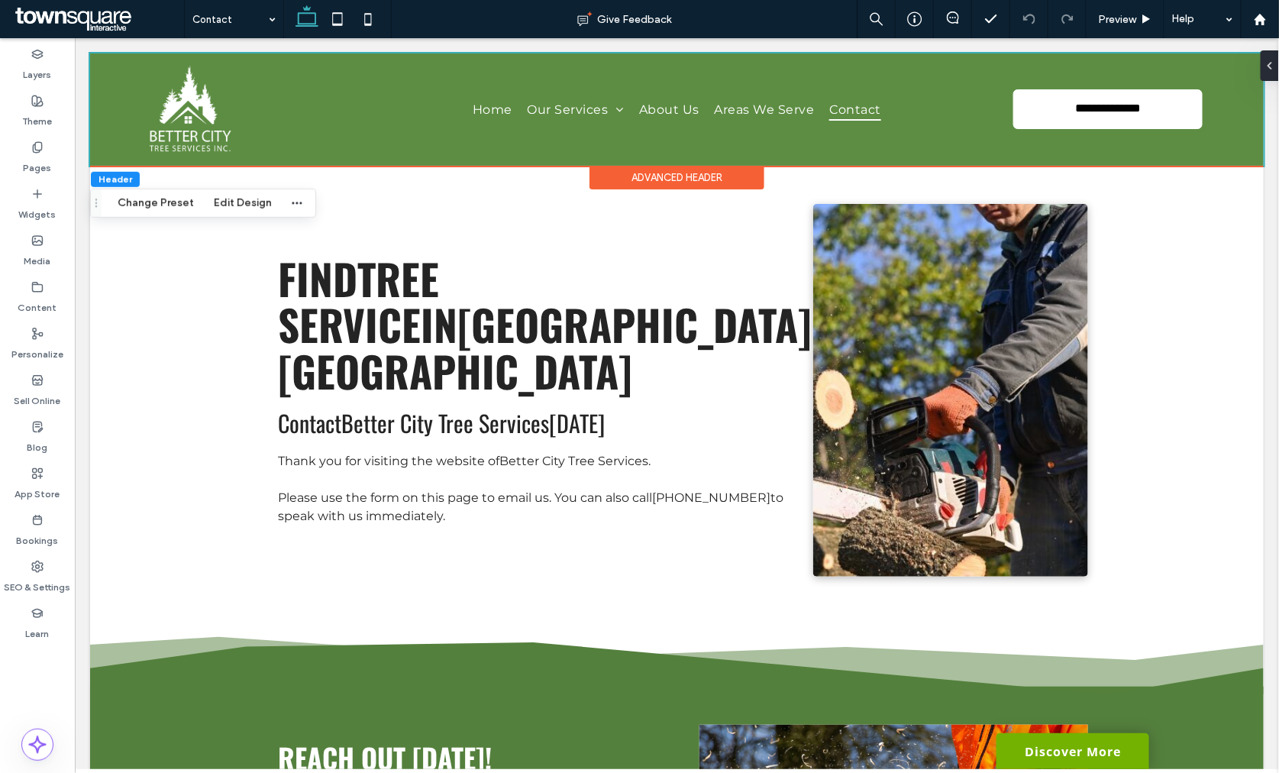
drag, startPoint x: 247, startPoint y: 201, endPoint x: 308, endPoint y: 200, distance: 61.8
click at [247, 200] on button "Edit Design" at bounding box center [243, 203] width 78 height 18
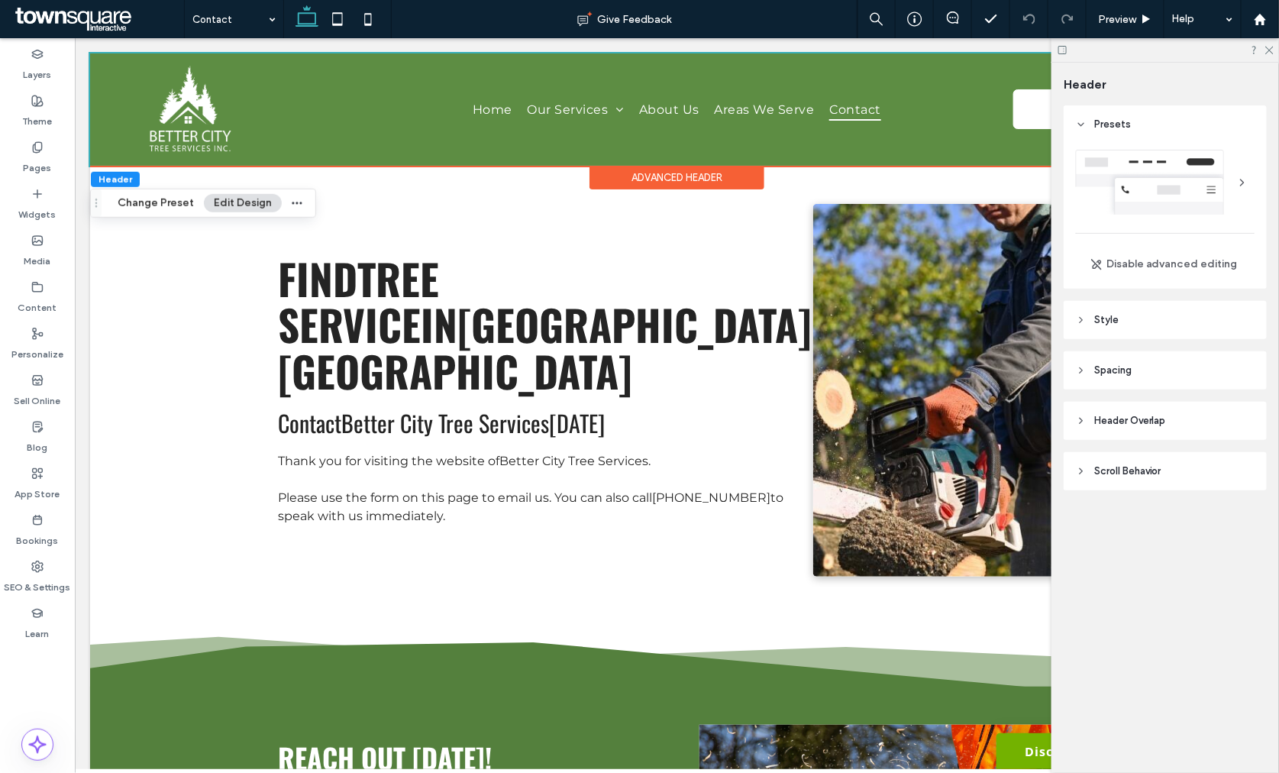
click at [1079, 124] on use at bounding box center [1081, 124] width 5 height 3
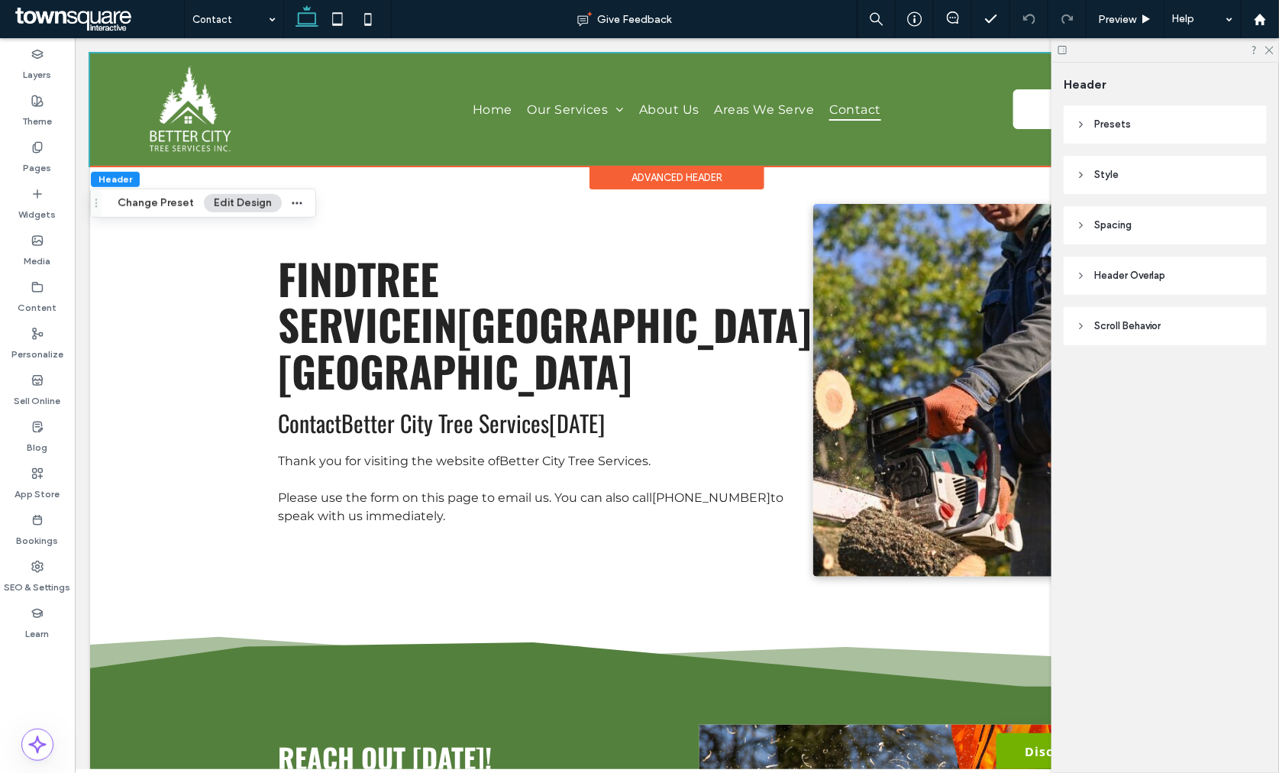
click at [631, 177] on div "Advanced Header" at bounding box center [676, 177] width 175 height 24
click at [1105, 176] on span "Style" at bounding box center [1106, 174] width 24 height 15
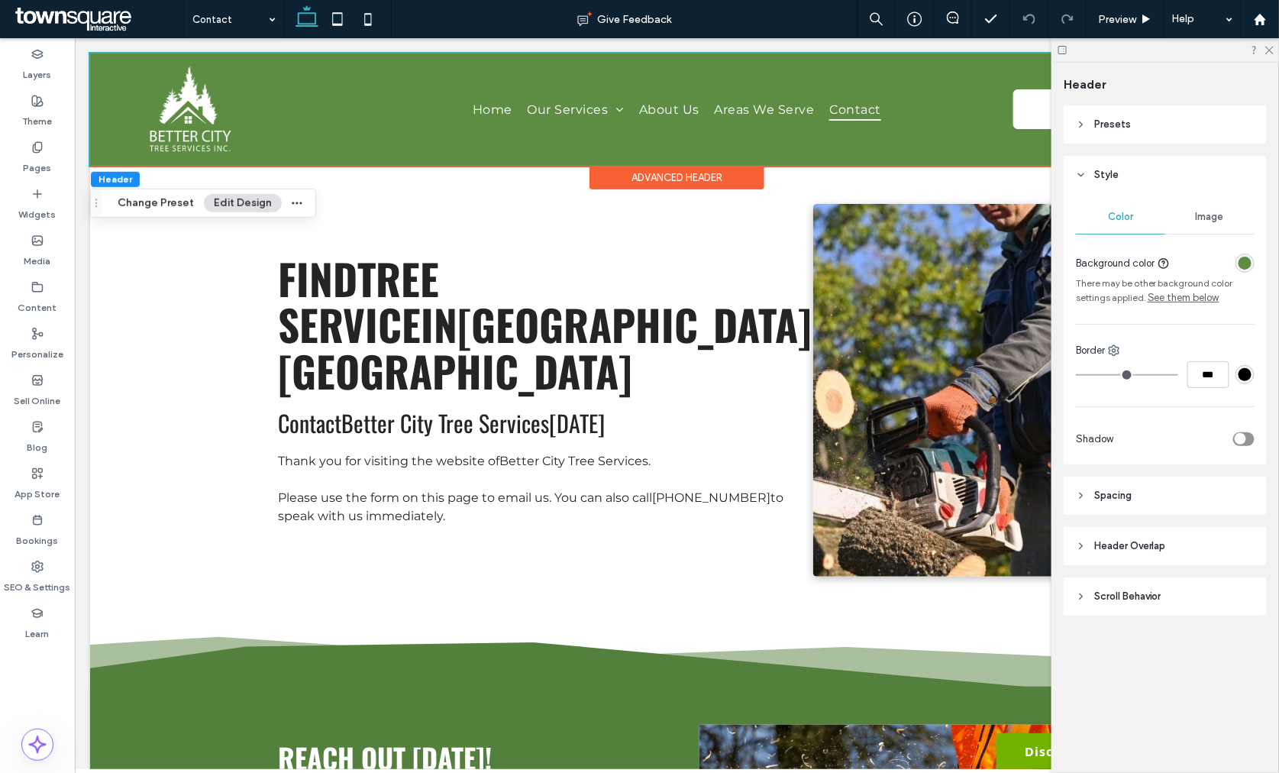
click at [1246, 266] on div "rgba(93, 141, 67, 1)" at bounding box center [1244, 262] width 13 height 13
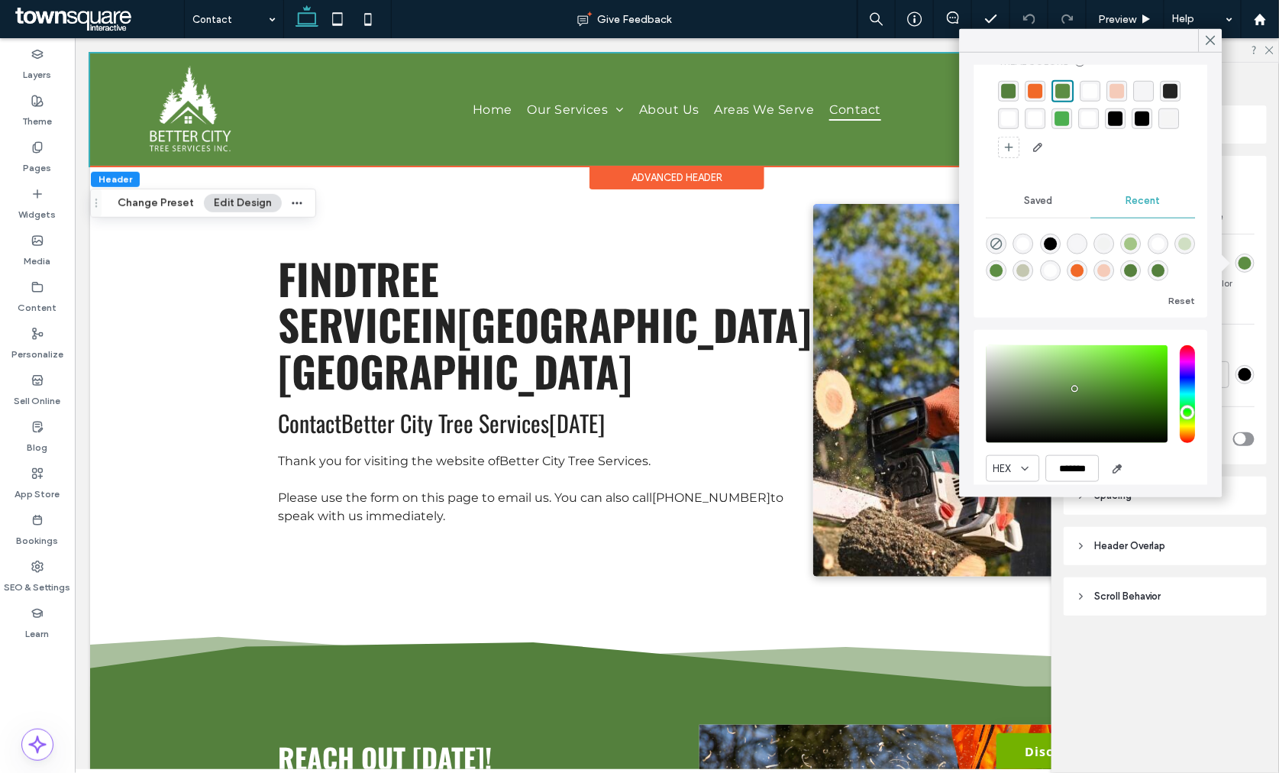
scroll to position [85, 0]
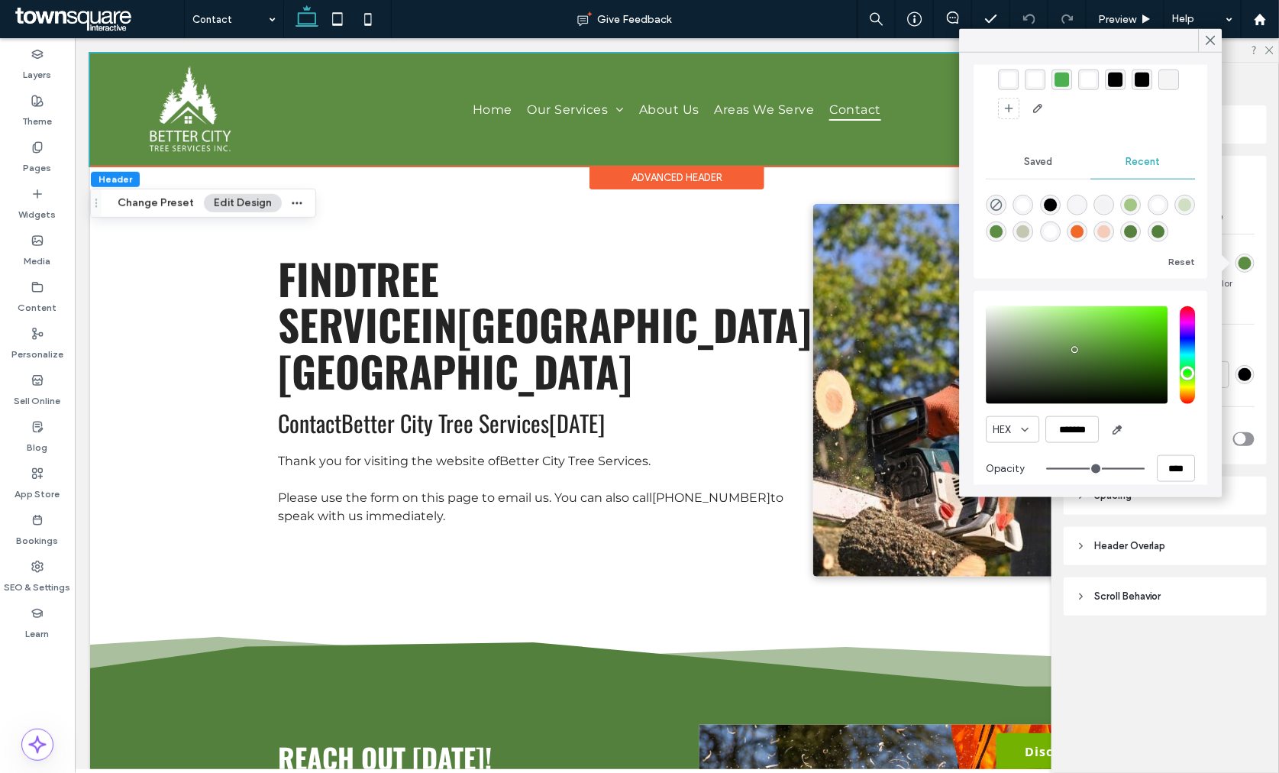
click at [1072, 346] on div "saturation and value" at bounding box center [1077, 355] width 182 height 98
click at [1061, 356] on div "saturation and value" at bounding box center [1077, 354] width 182 height 98
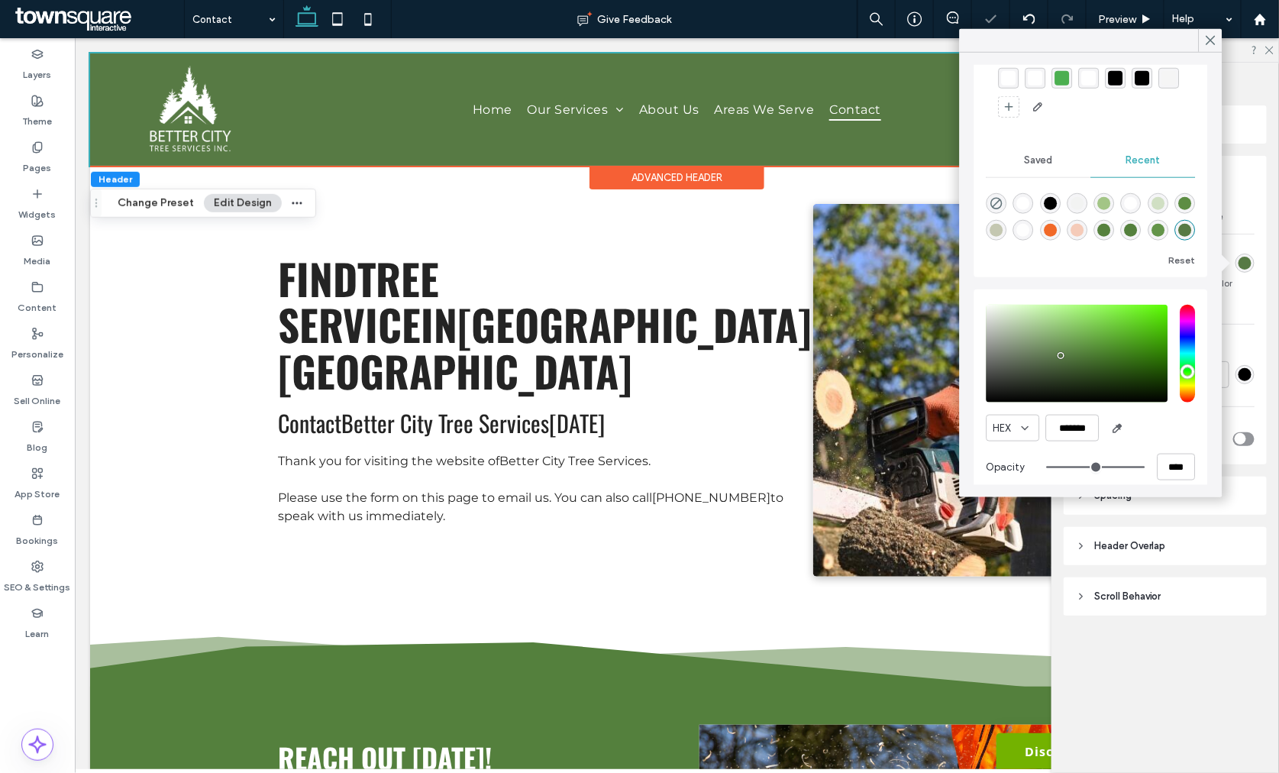
click at [1066, 353] on div "saturation and value" at bounding box center [1077, 354] width 182 height 98
click at [1069, 360] on div "saturation and value" at bounding box center [1077, 354] width 182 height 98
type input "*******"
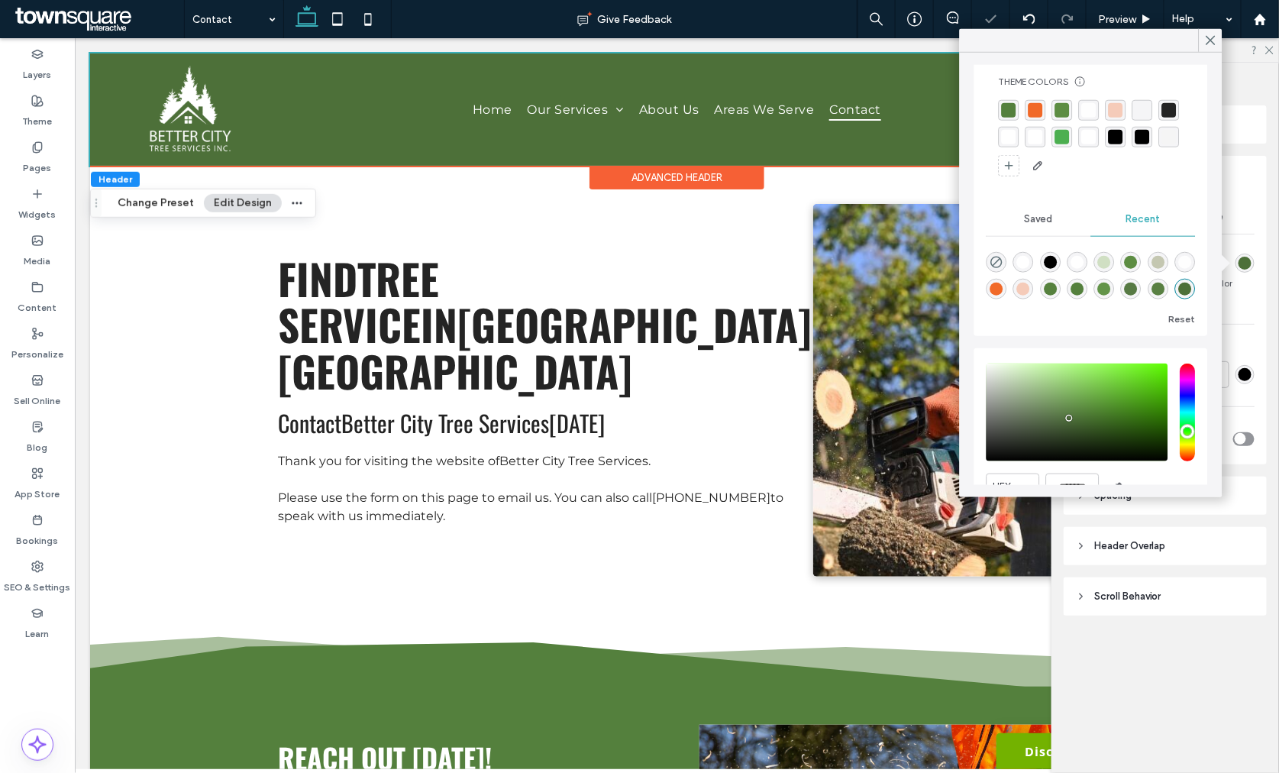
scroll to position [0, 0]
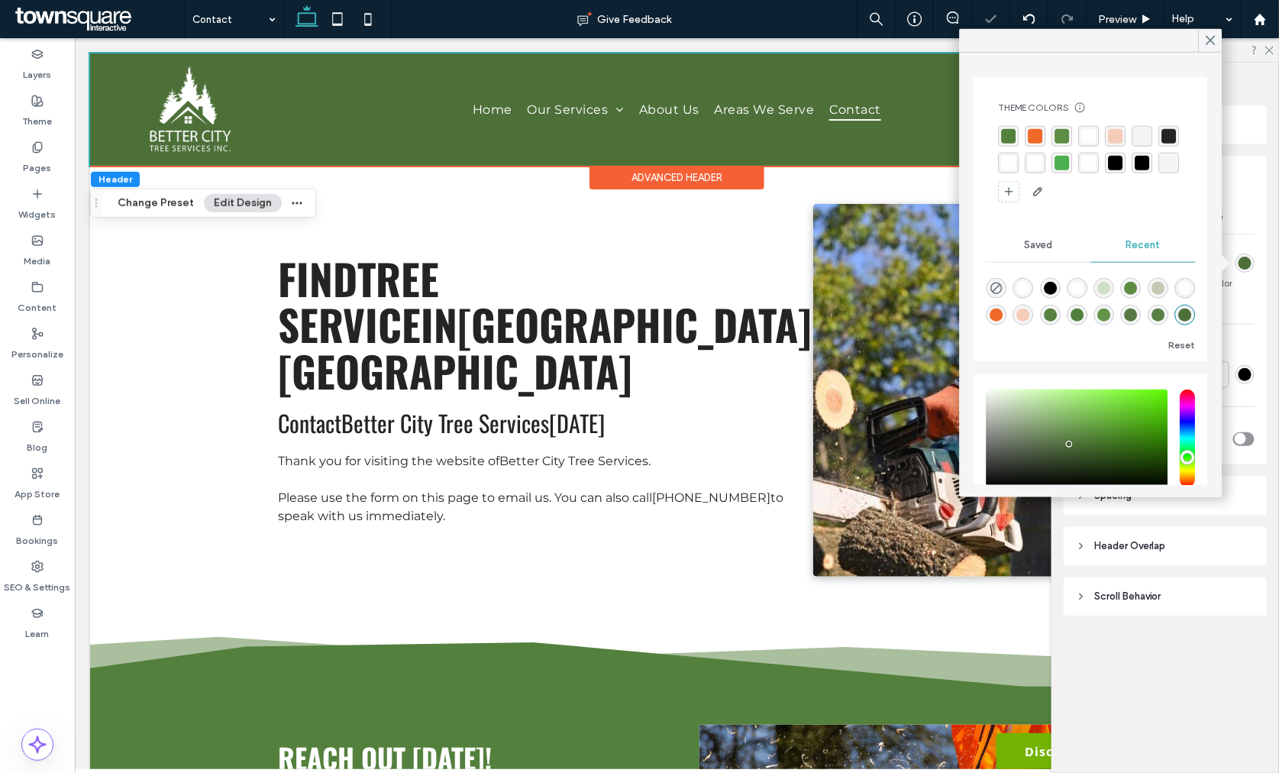
click at [1011, 138] on div "rgba(84, 128, 61, 1)" at bounding box center [1009, 136] width 15 height 15
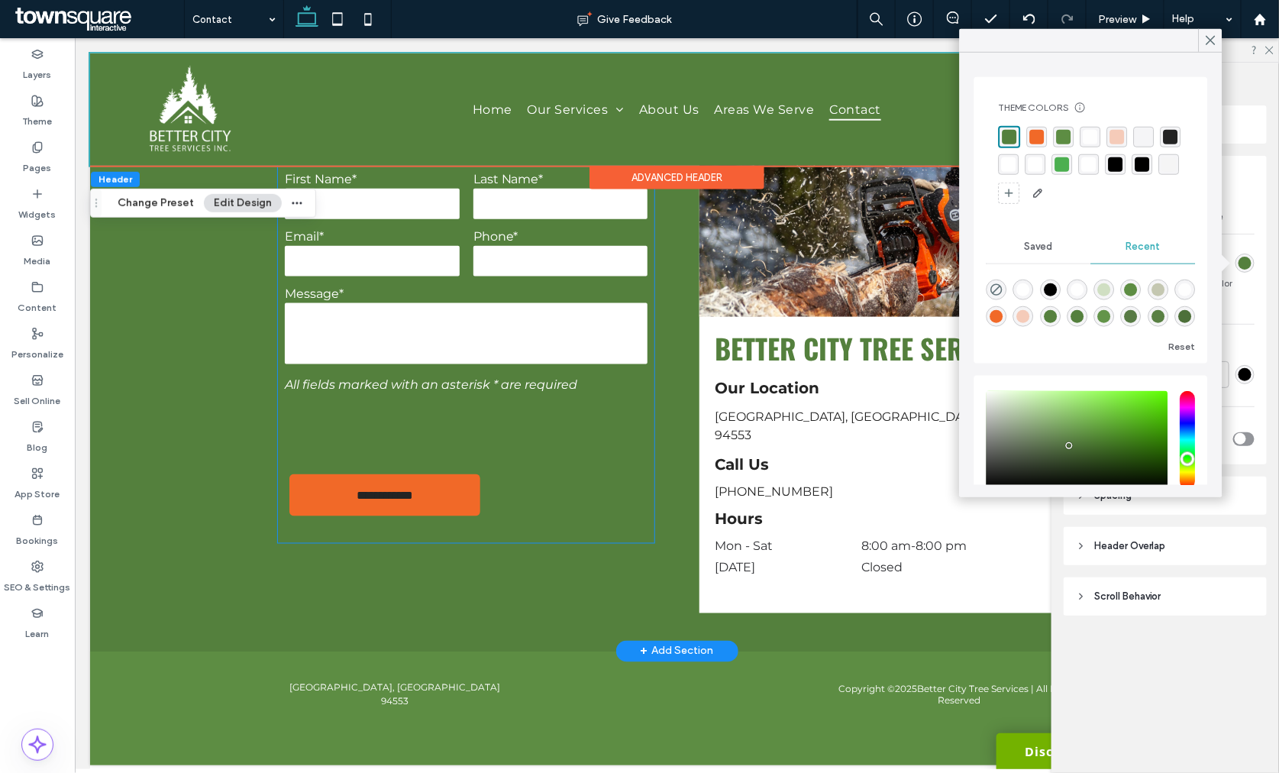
scroll to position [651, 0]
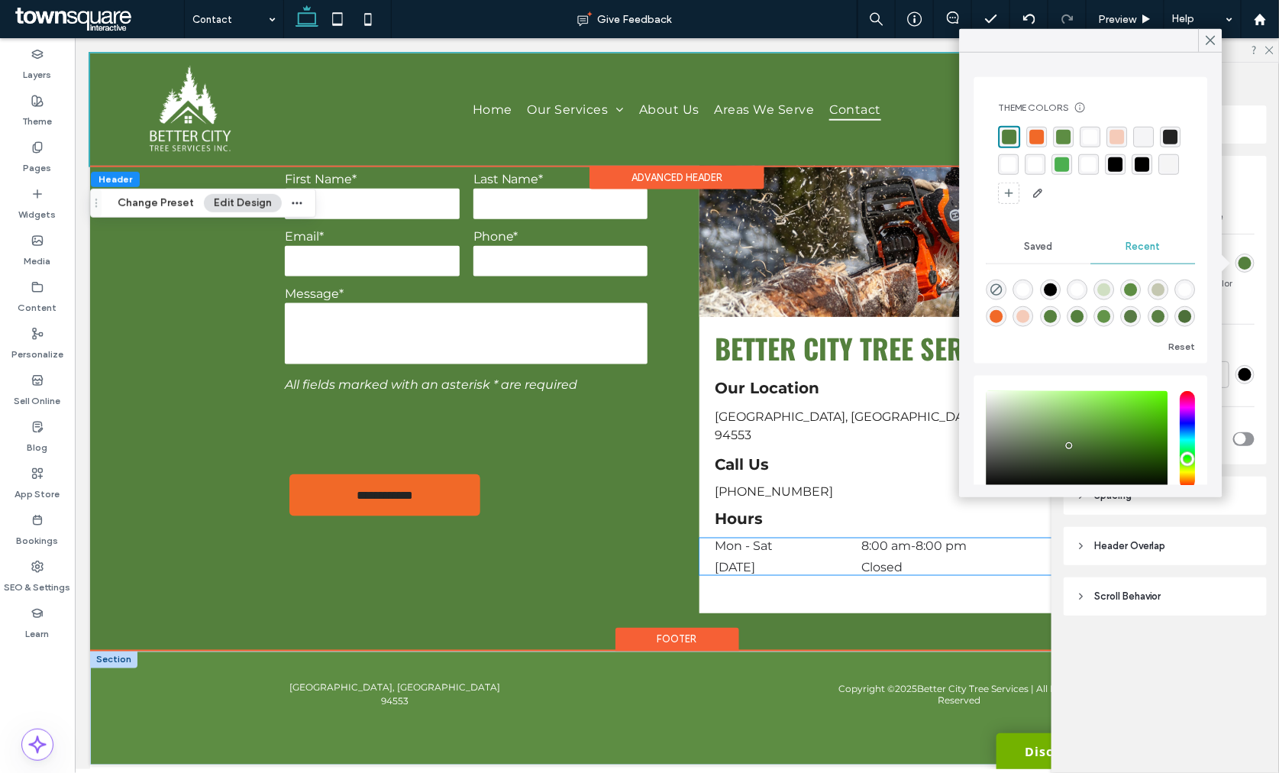
click at [669, 715] on div "Copyright © 2025 Better City Tree Services | All Rights Reserved Martinez, CA 9…" at bounding box center [676, 707] width 916 height 114
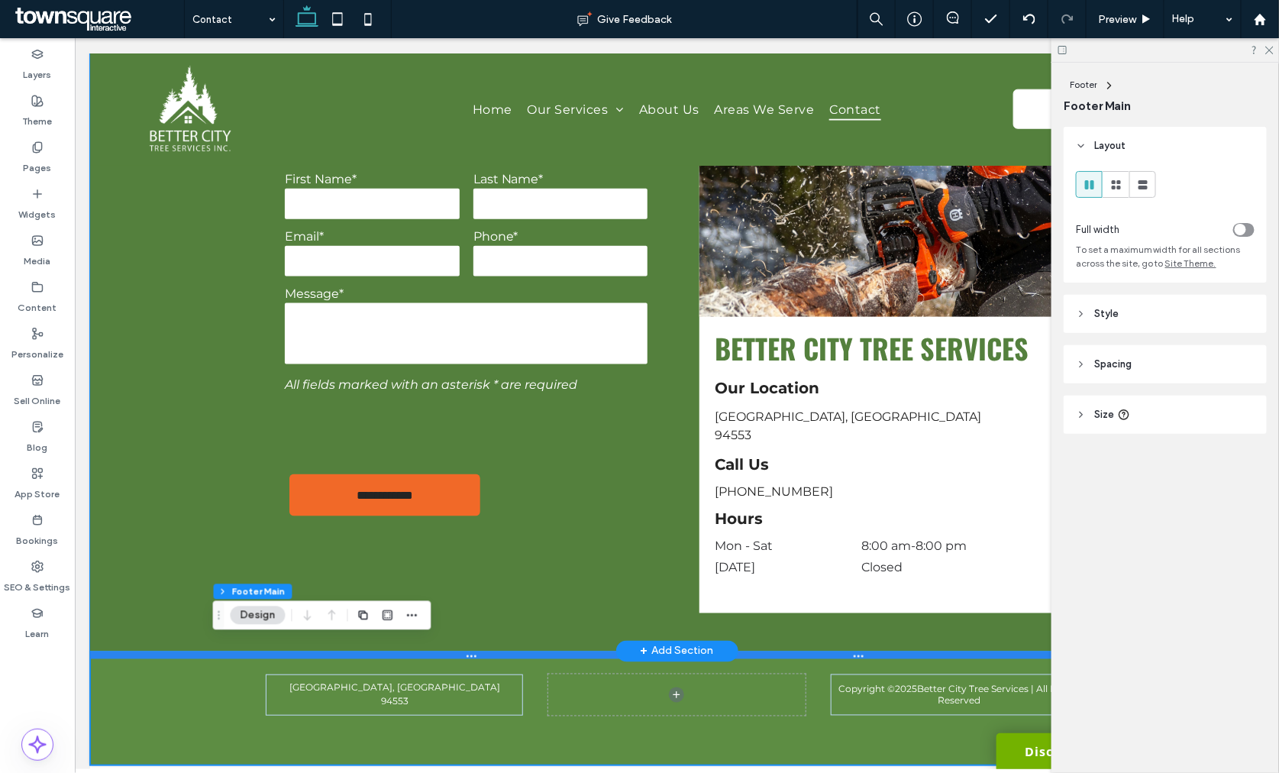
click at [452, 650] on div at bounding box center [669, 654] width 1161 height 8
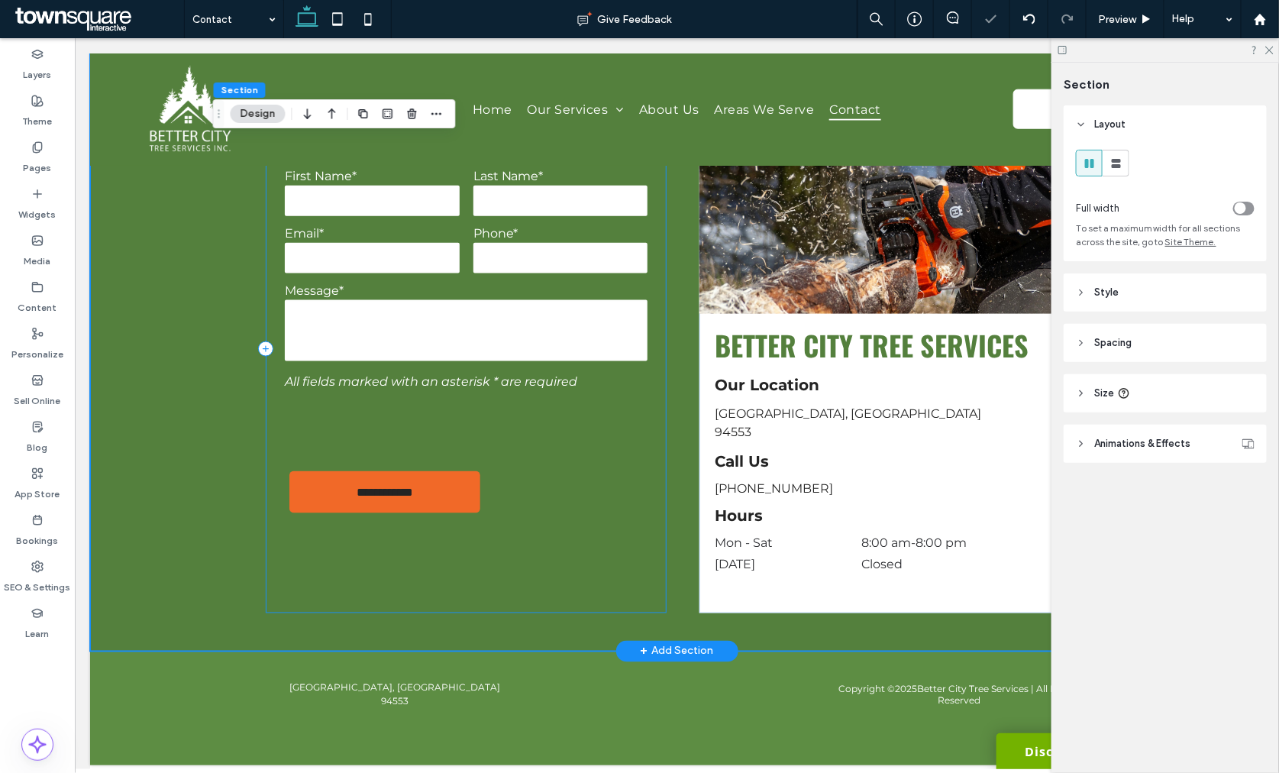
click at [499, 544] on div "**********" at bounding box center [465, 348] width 401 height 528
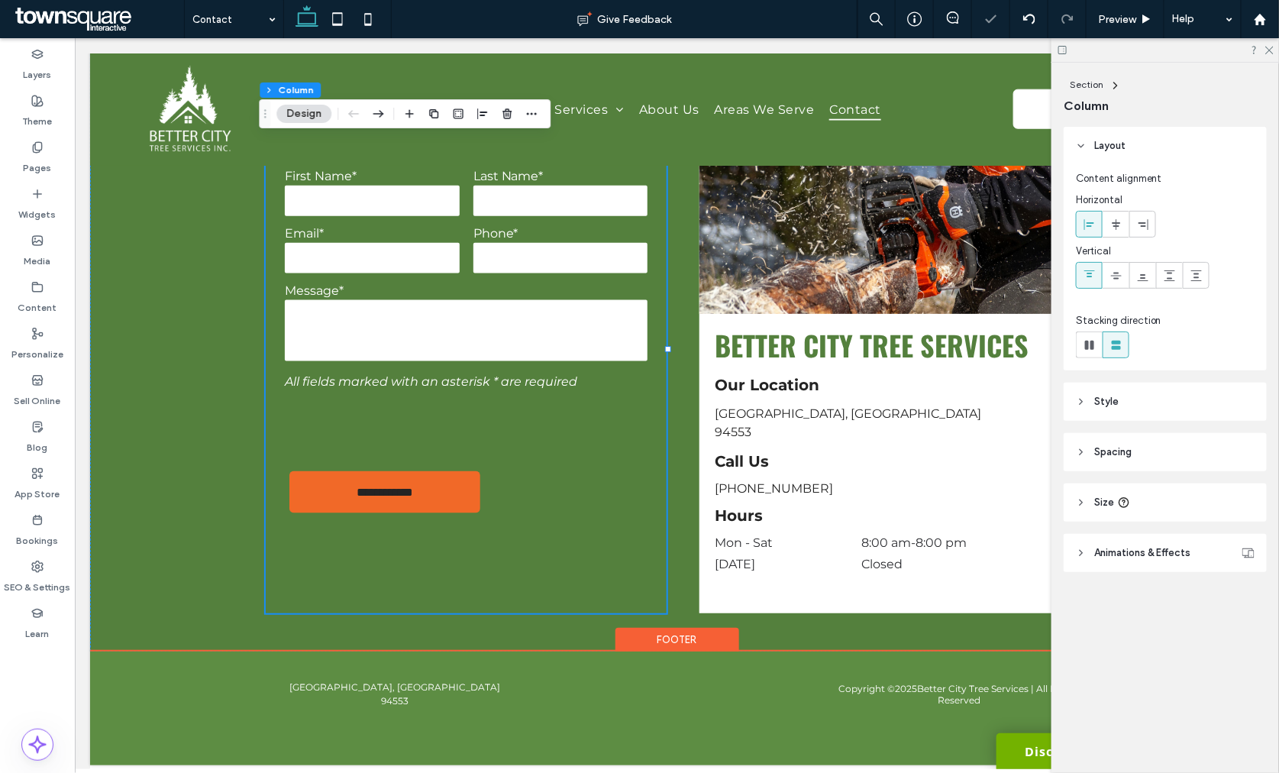
click at [710, 627] on div "Footer" at bounding box center [677, 639] width 124 height 24
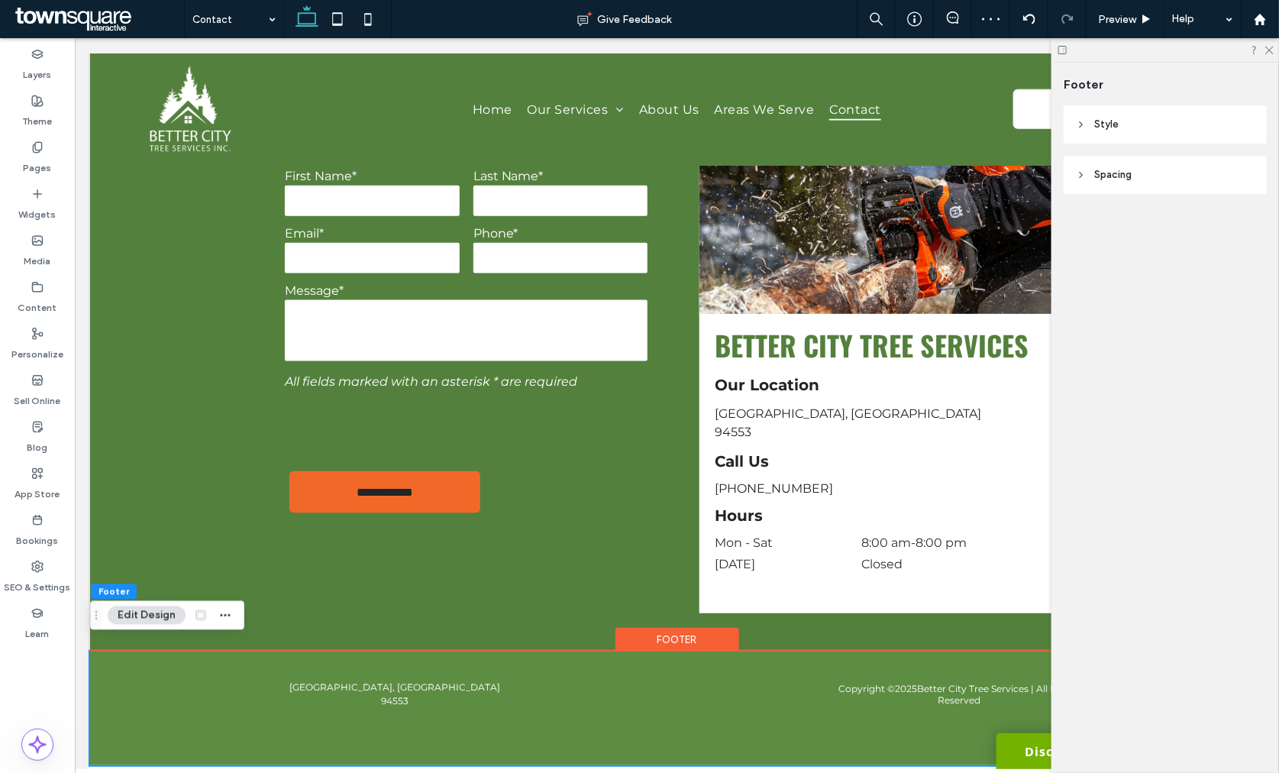
click at [137, 611] on button "Edit Design" at bounding box center [147, 615] width 78 height 18
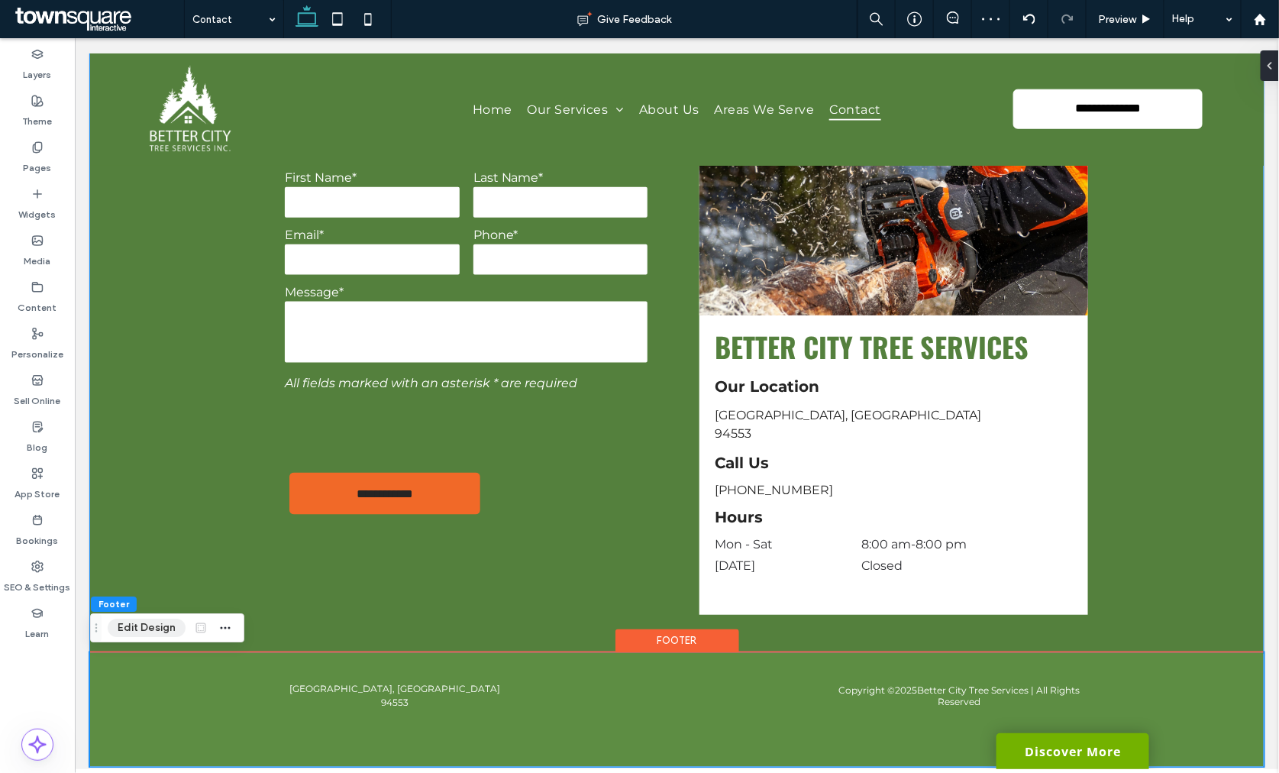
click at [137, 611] on div "**********" at bounding box center [675, 349] width 1173 height 605
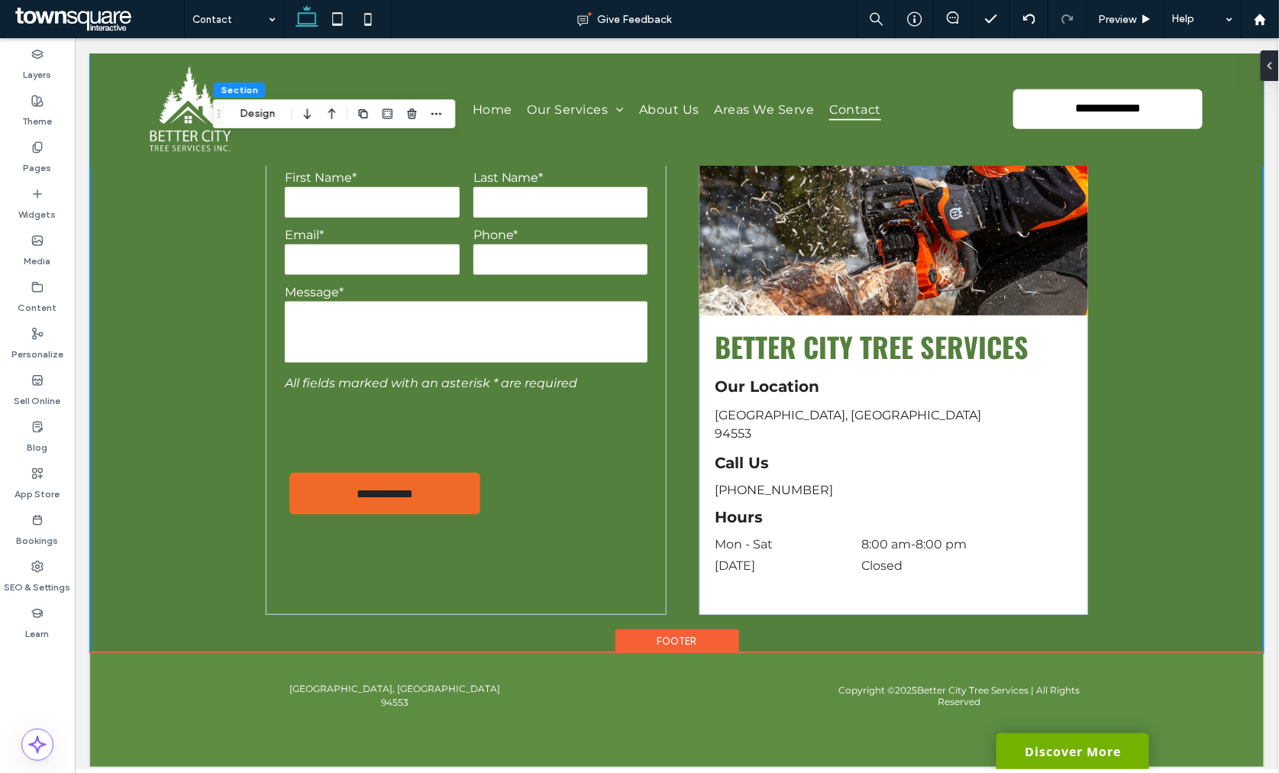
click at [621, 642] on div "Footer" at bounding box center [677, 640] width 124 height 24
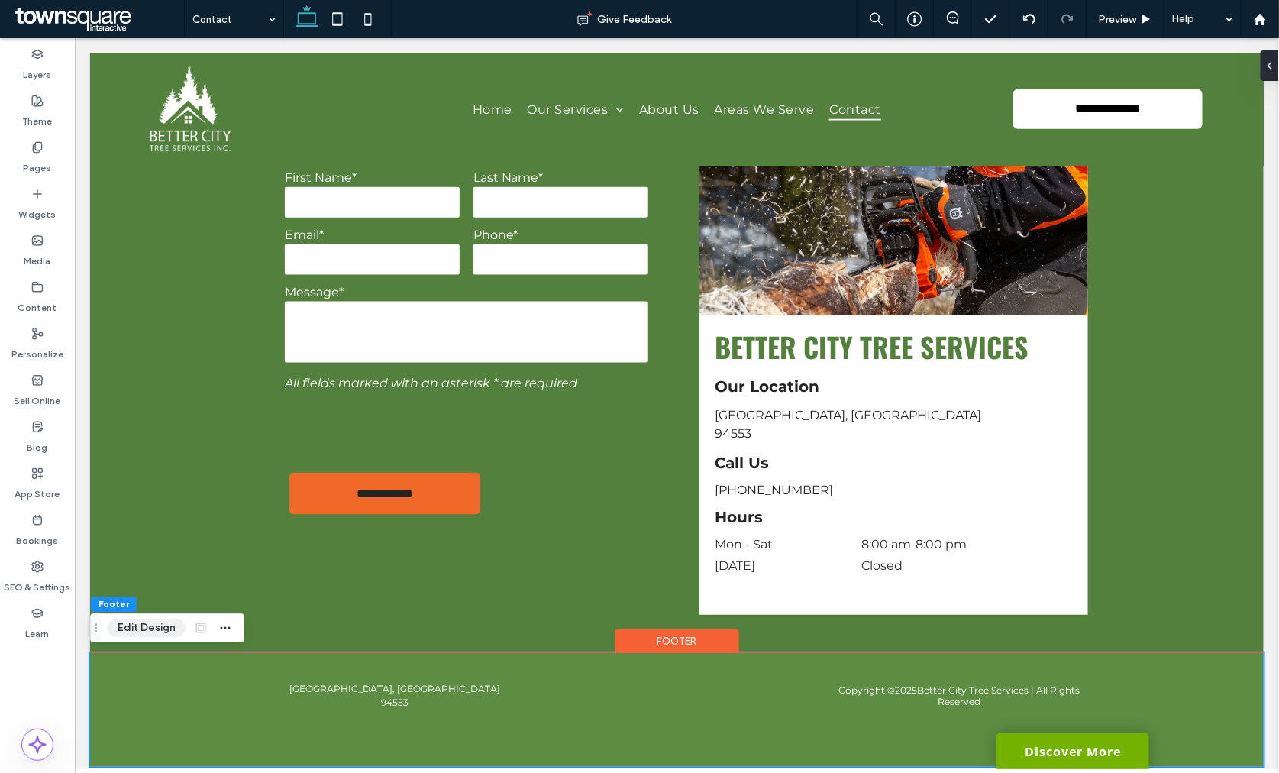
click at [147, 634] on button "Edit Design" at bounding box center [147, 627] width 78 height 18
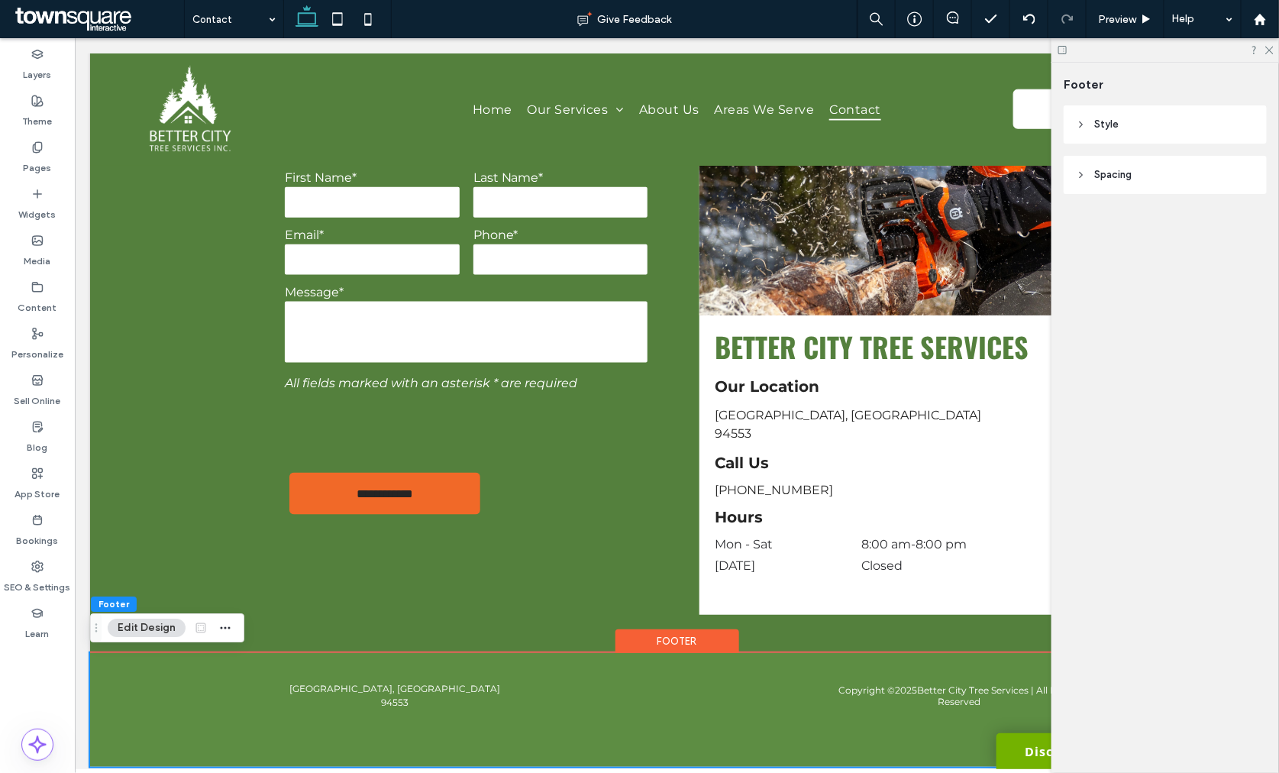
click at [1131, 130] on header "Style" at bounding box center [1164, 124] width 203 height 38
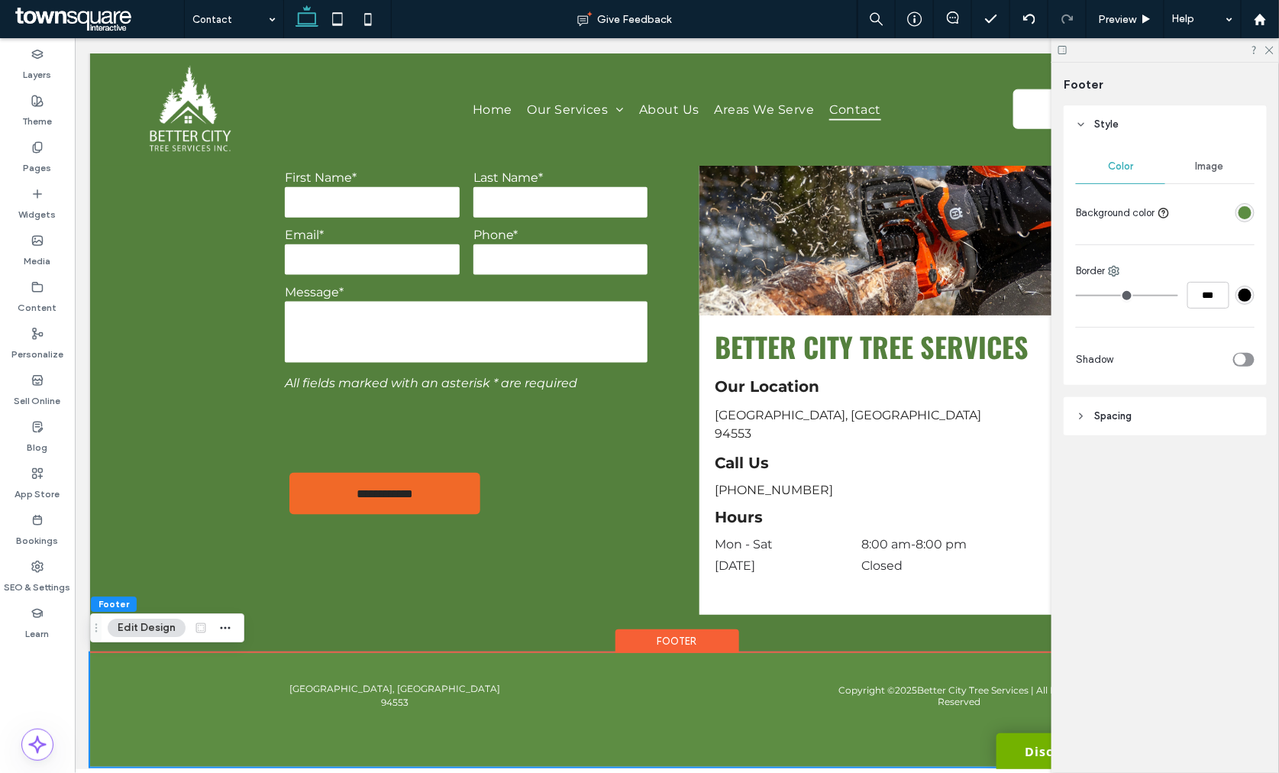
click at [1250, 219] on div "rgba(93, 141, 67, 1)" at bounding box center [1244, 212] width 19 height 19
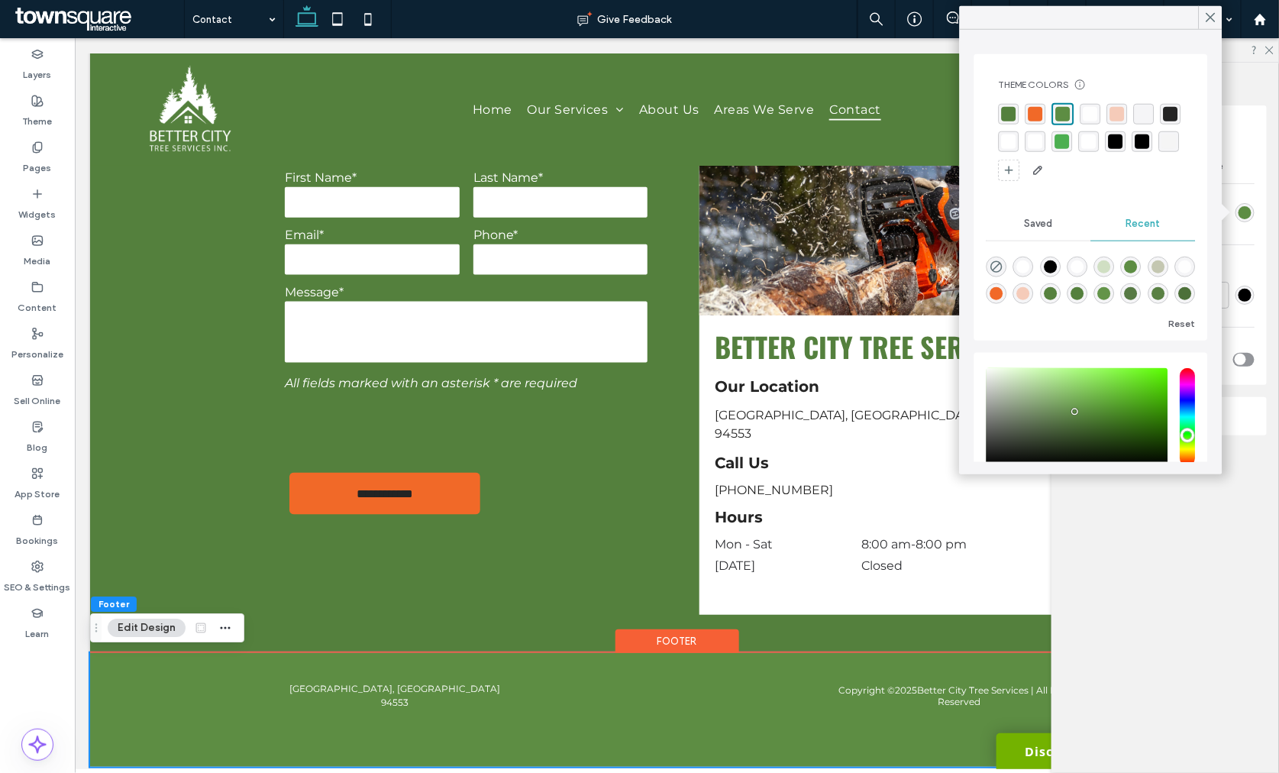
click at [1011, 113] on div "rgba(84, 128, 61, 1)" at bounding box center [1009, 114] width 15 height 15
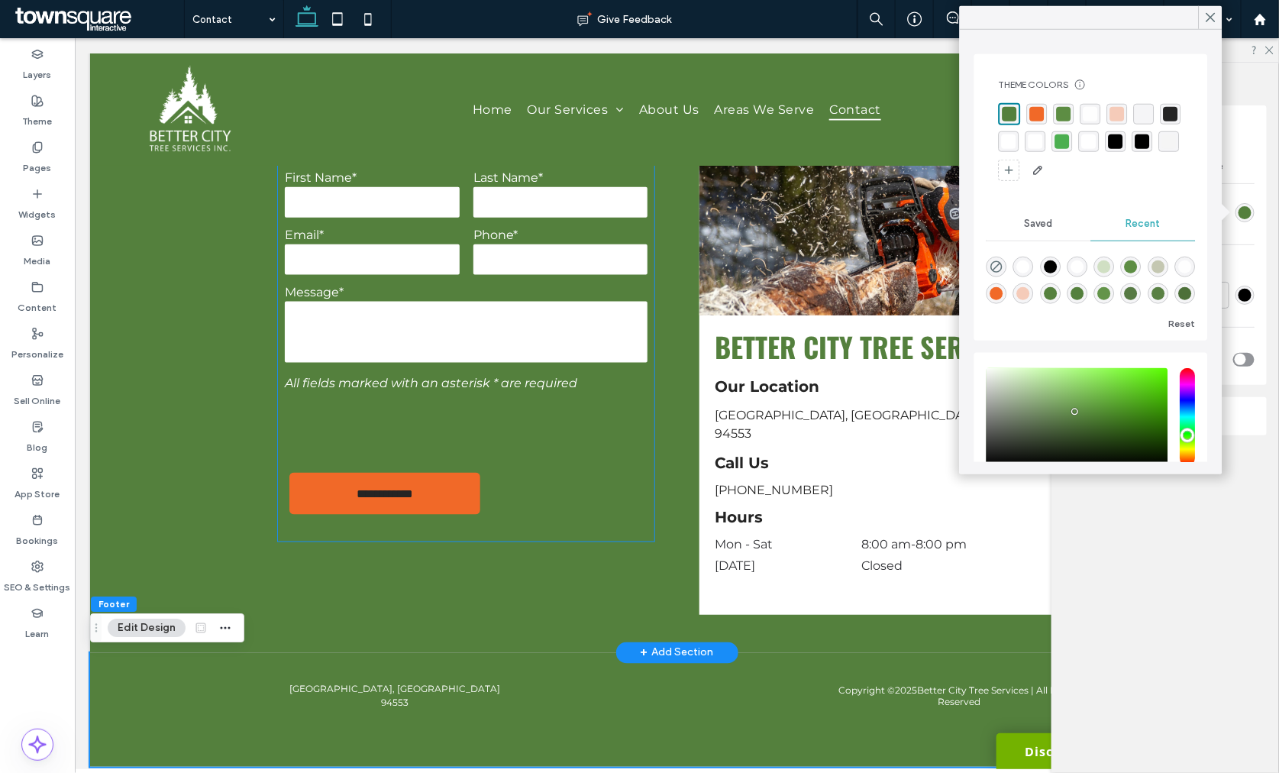
click at [590, 434] on div at bounding box center [465, 427] width 376 height 60
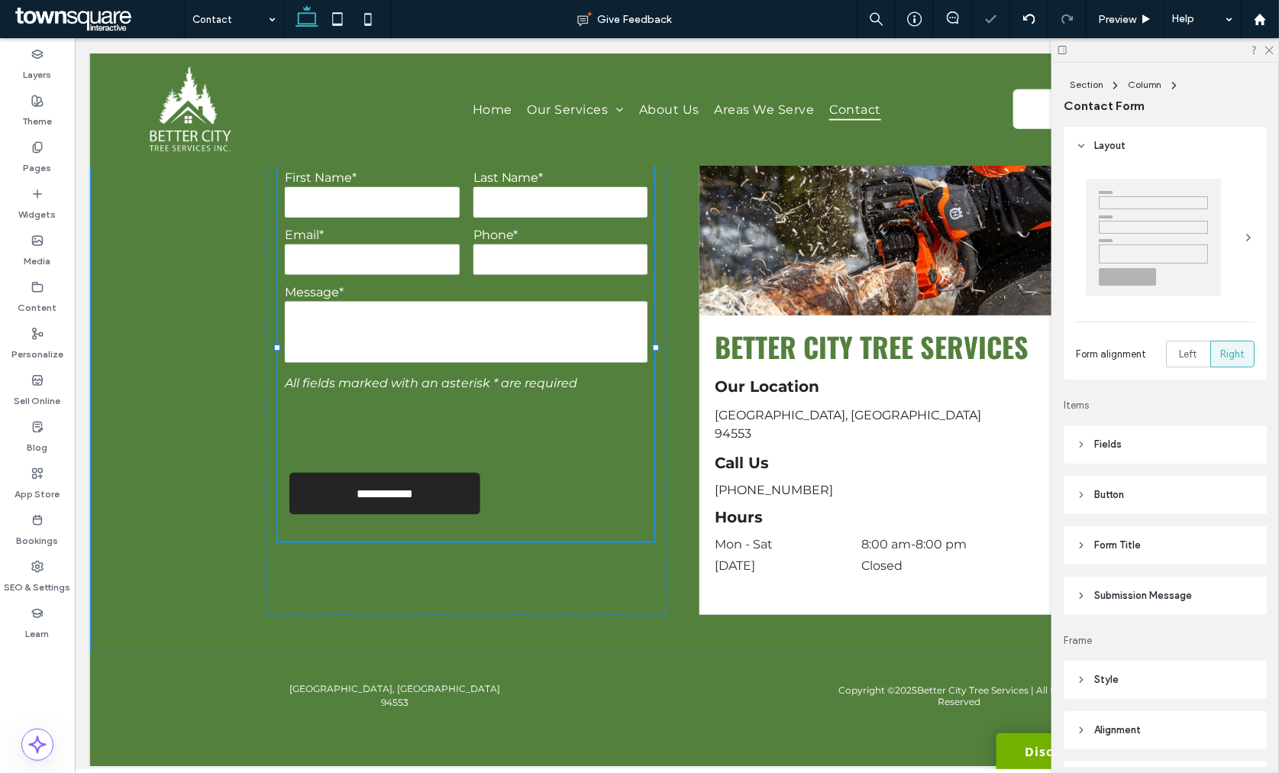
type input "*"
type input "***"
type input "*"
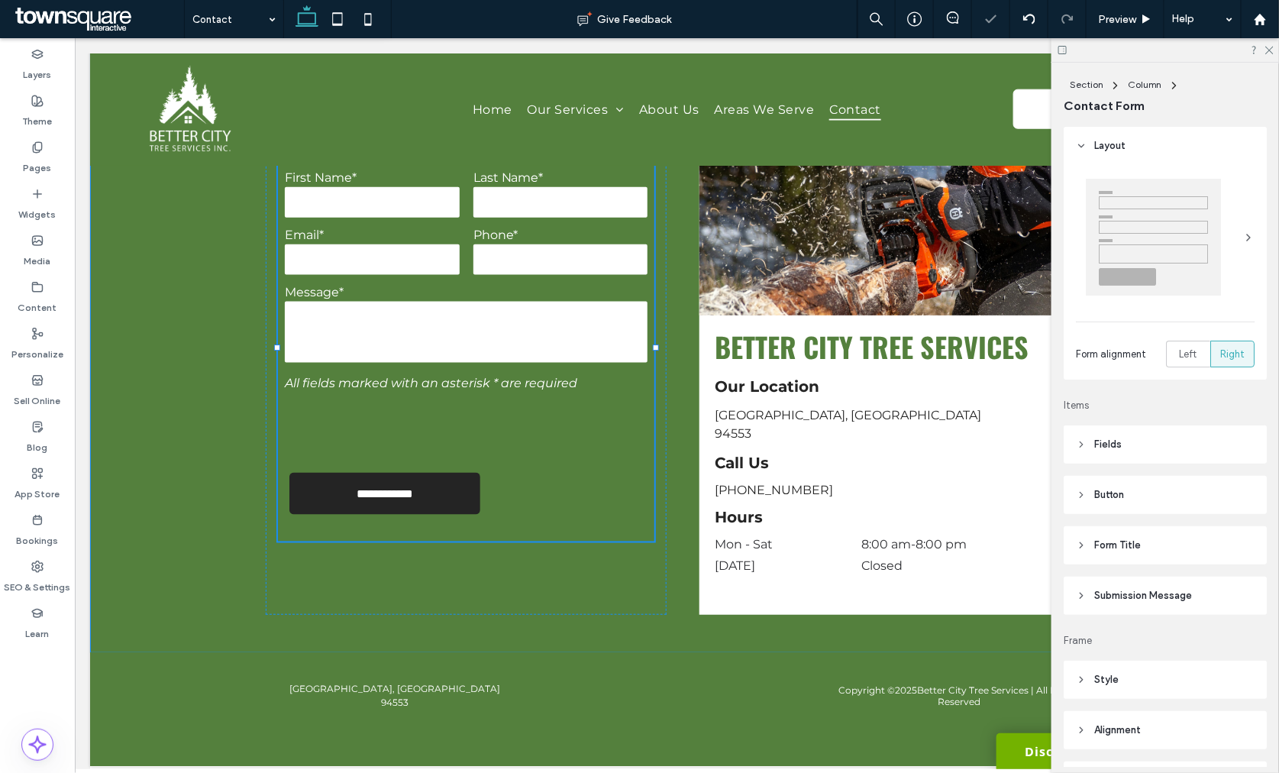
type input "***"
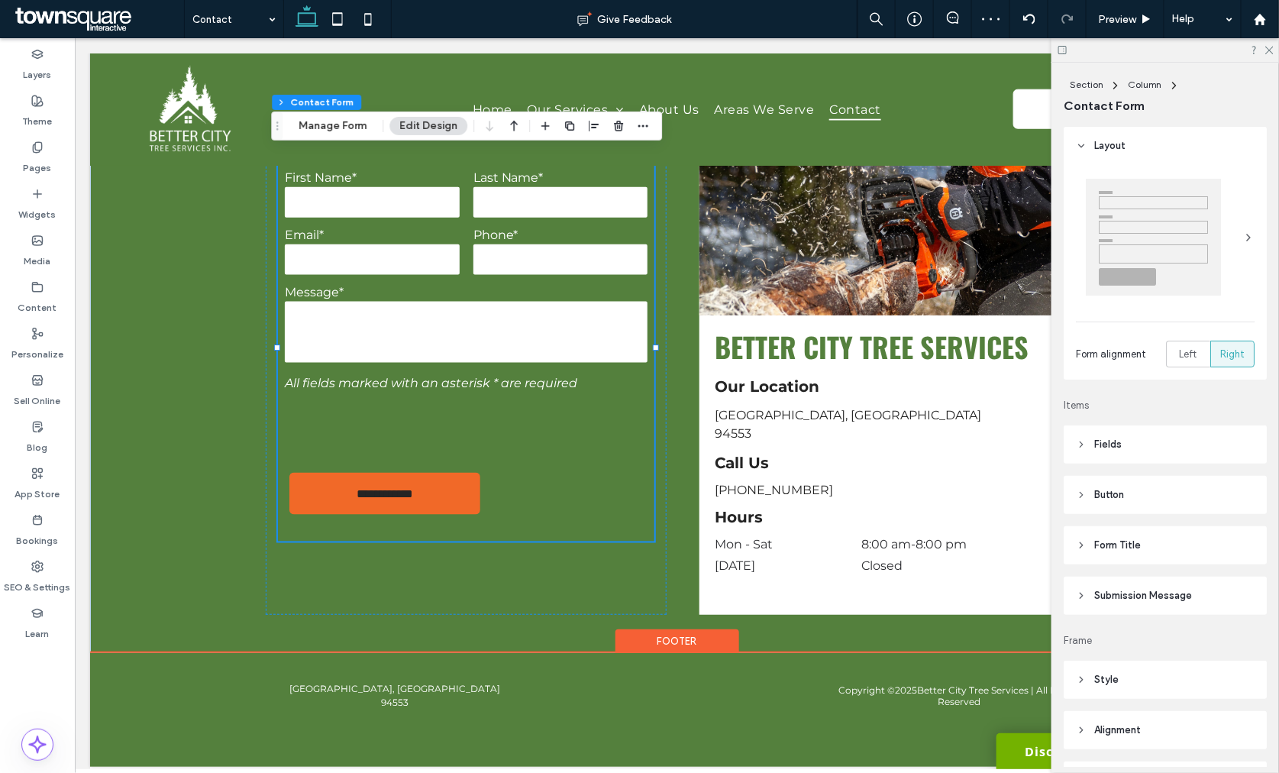
click at [689, 641] on div "Footer" at bounding box center [677, 640] width 124 height 24
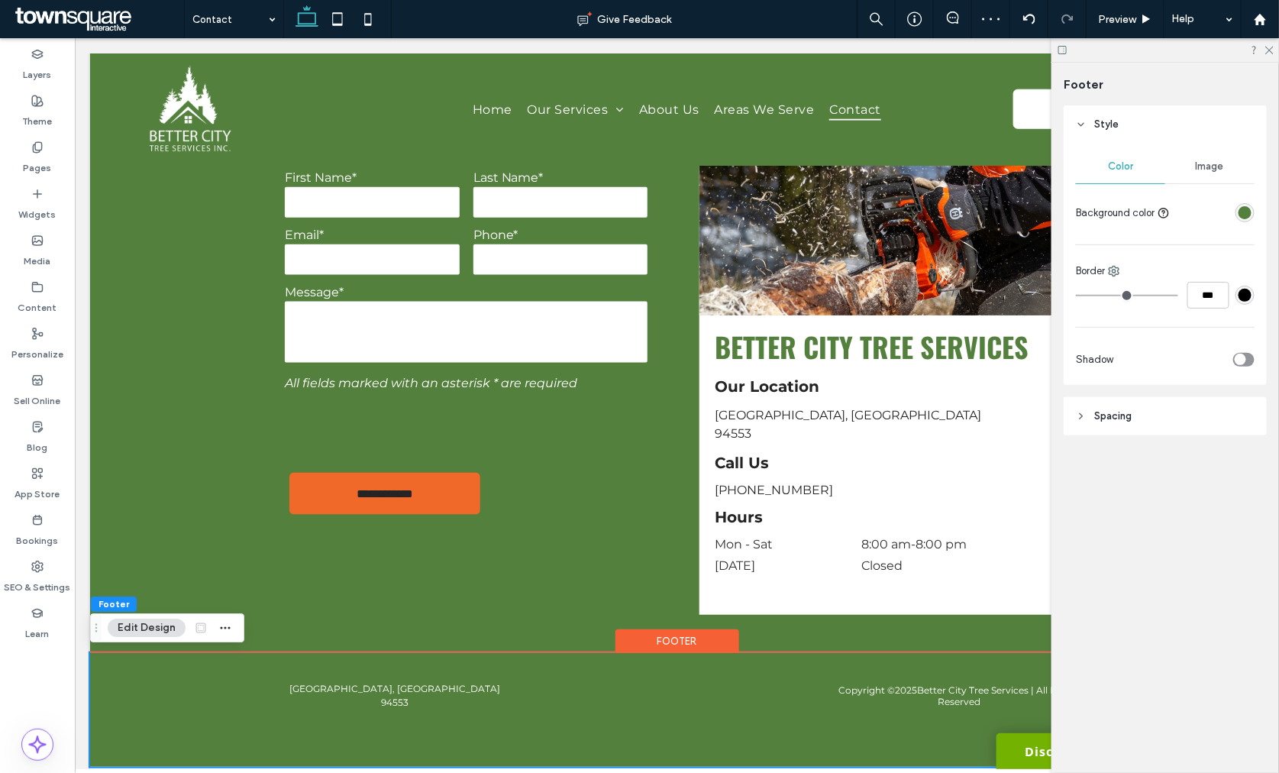
click at [1241, 363] on div "toggle" at bounding box center [1239, 358] width 11 height 11
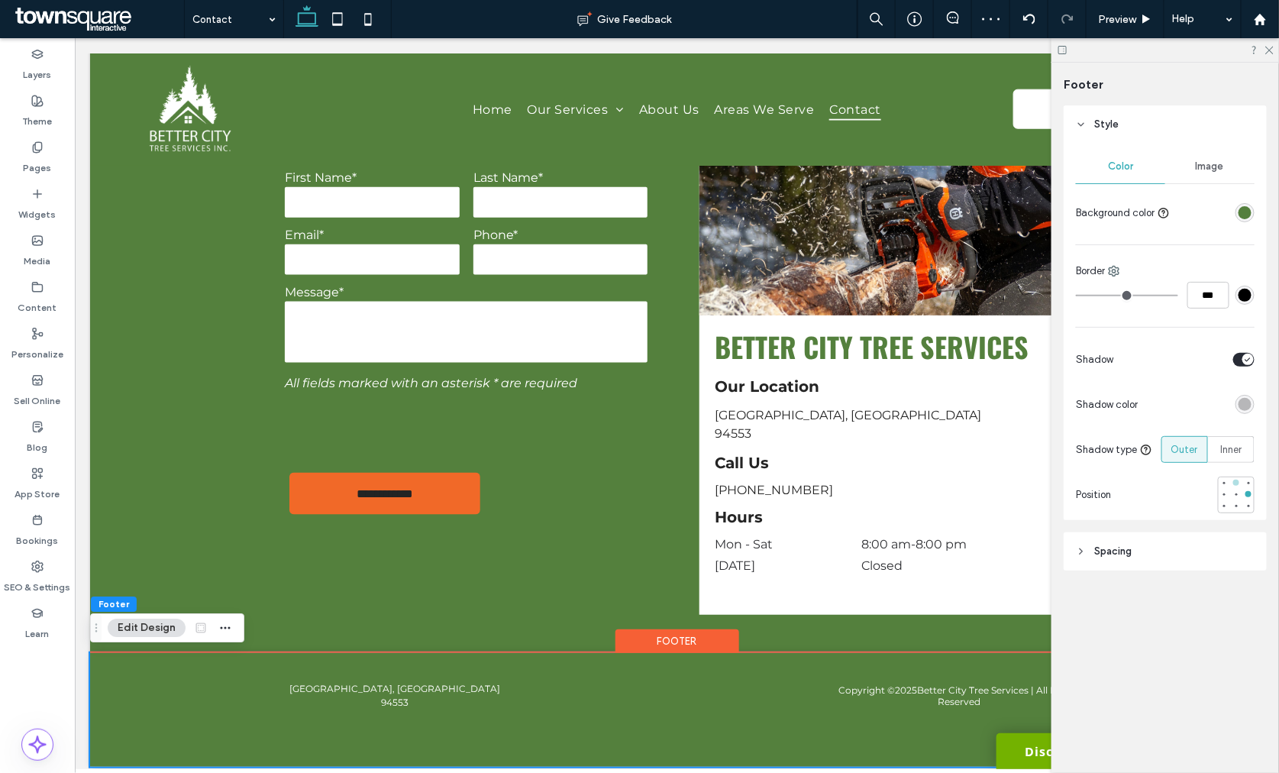
click at [1237, 483] on div at bounding box center [1236, 482] width 6 height 6
click at [1273, 47] on use at bounding box center [1269, 51] width 8 height 8
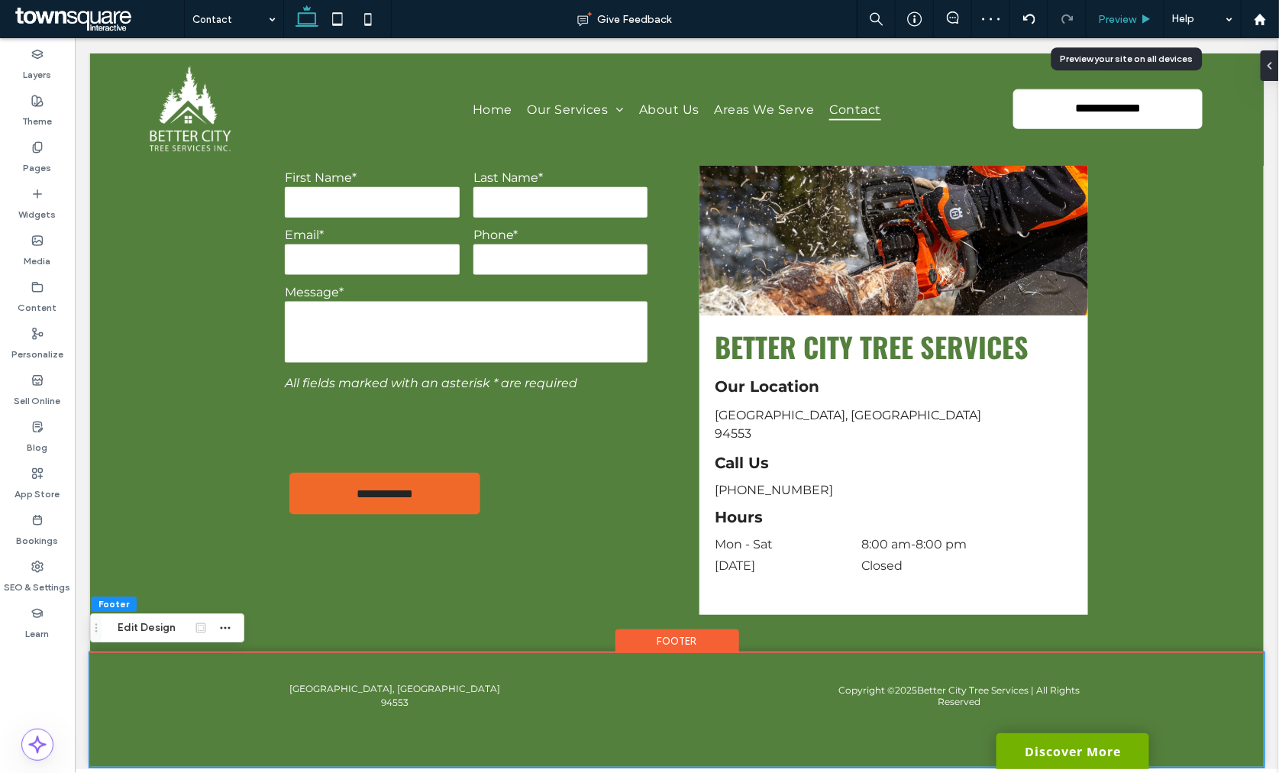
click at [1118, 16] on span "Preview" at bounding box center [1117, 19] width 38 height 13
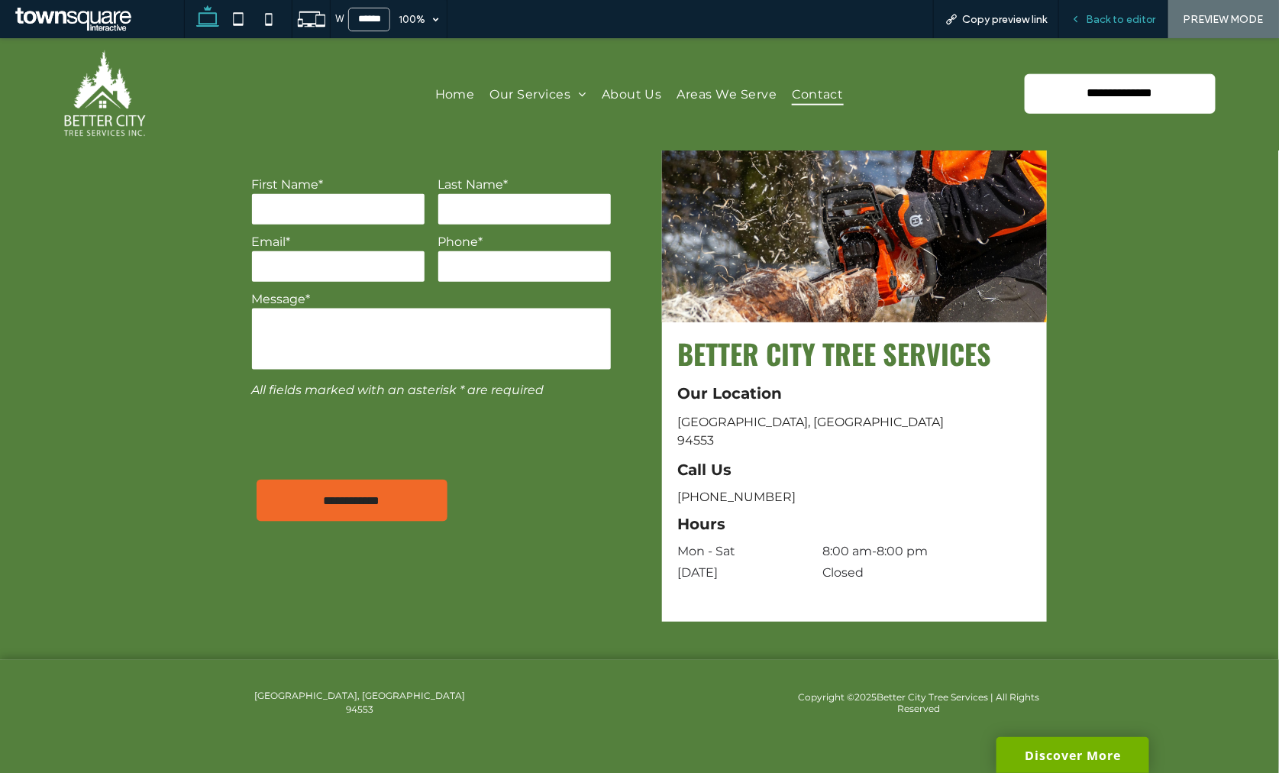
click at [1099, 9] on div "Back to editor" at bounding box center [1113, 19] width 109 height 38
click at [1099, 17] on span "Back to editor" at bounding box center [1121, 19] width 70 height 13
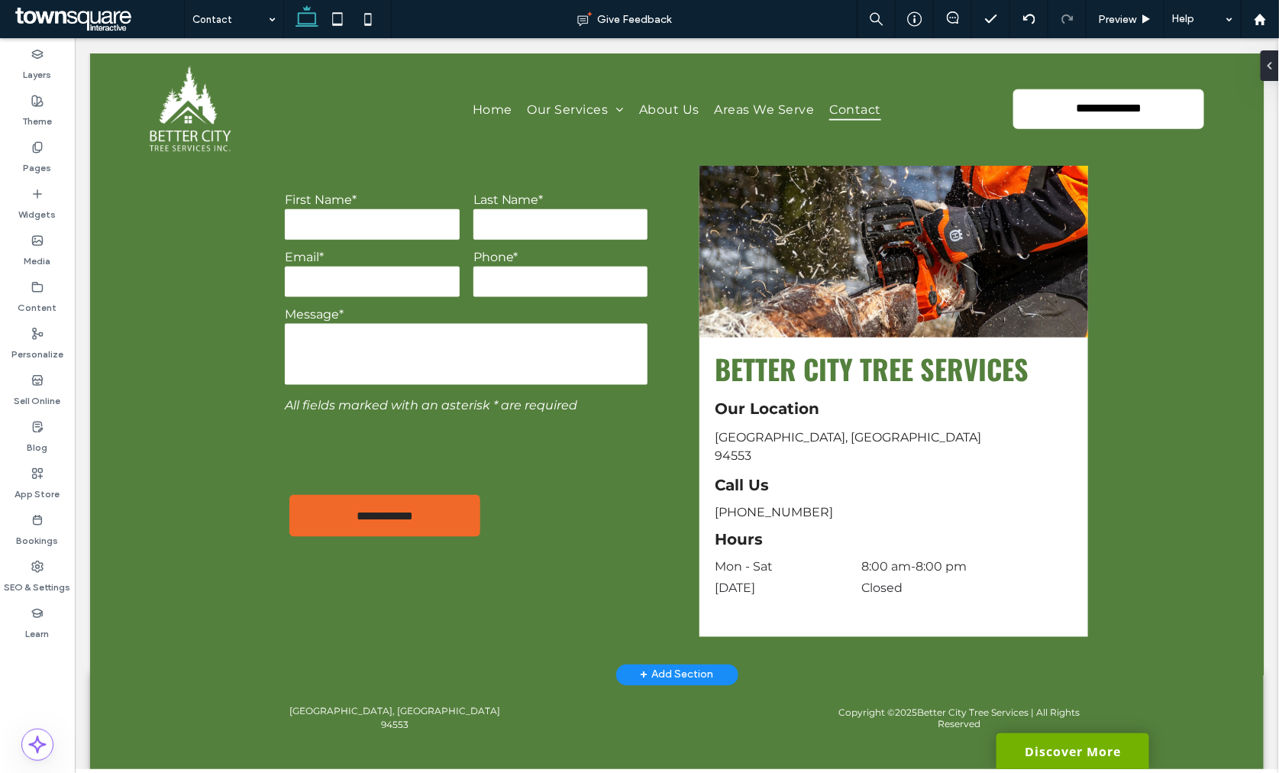
scroll to position [638, 0]
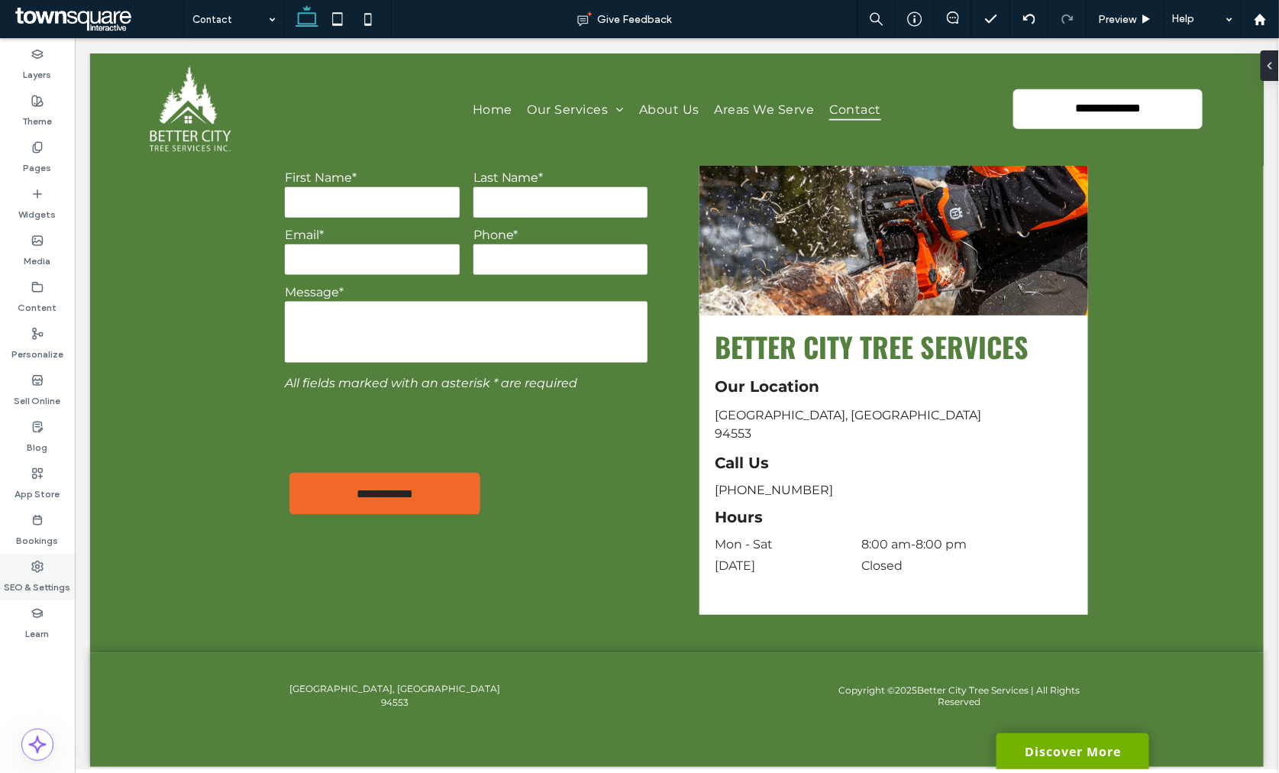
click at [44, 561] on div "SEO & Settings" at bounding box center [37, 576] width 75 height 47
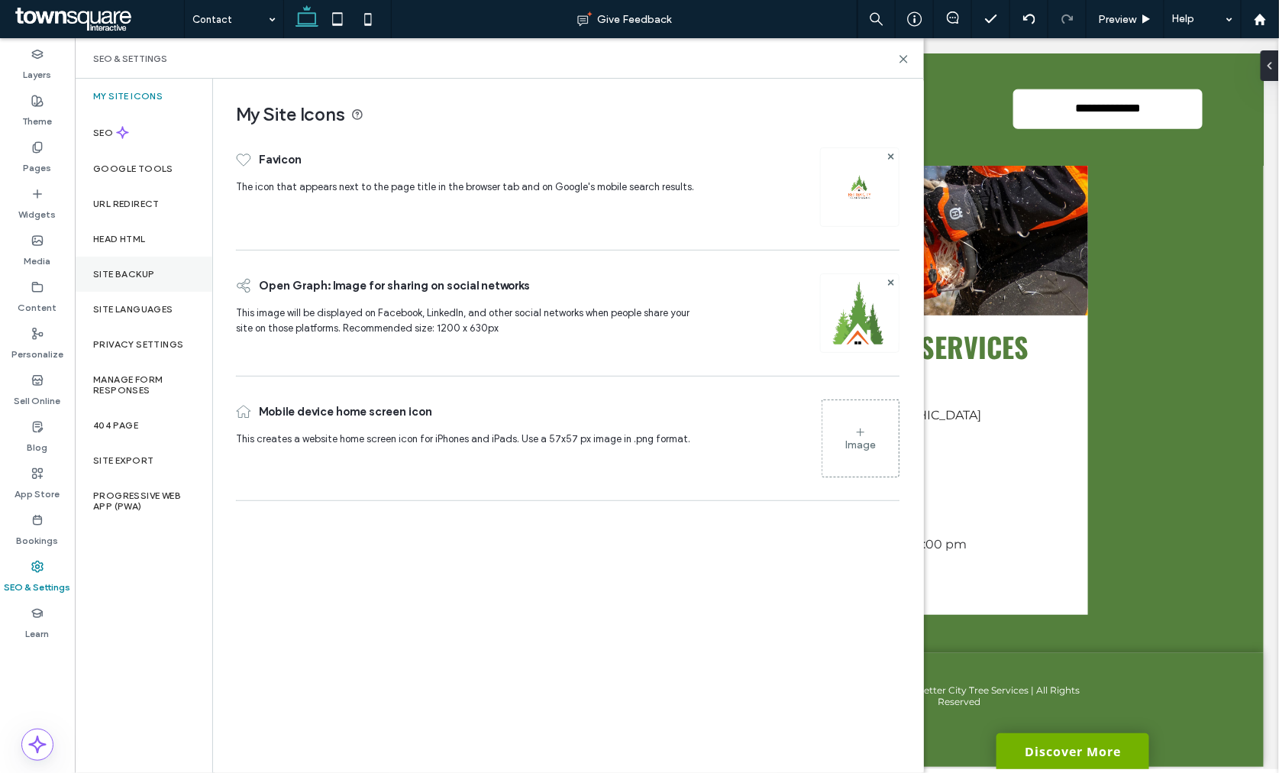
click at [118, 269] on label "Site Backup" at bounding box center [123, 274] width 61 height 11
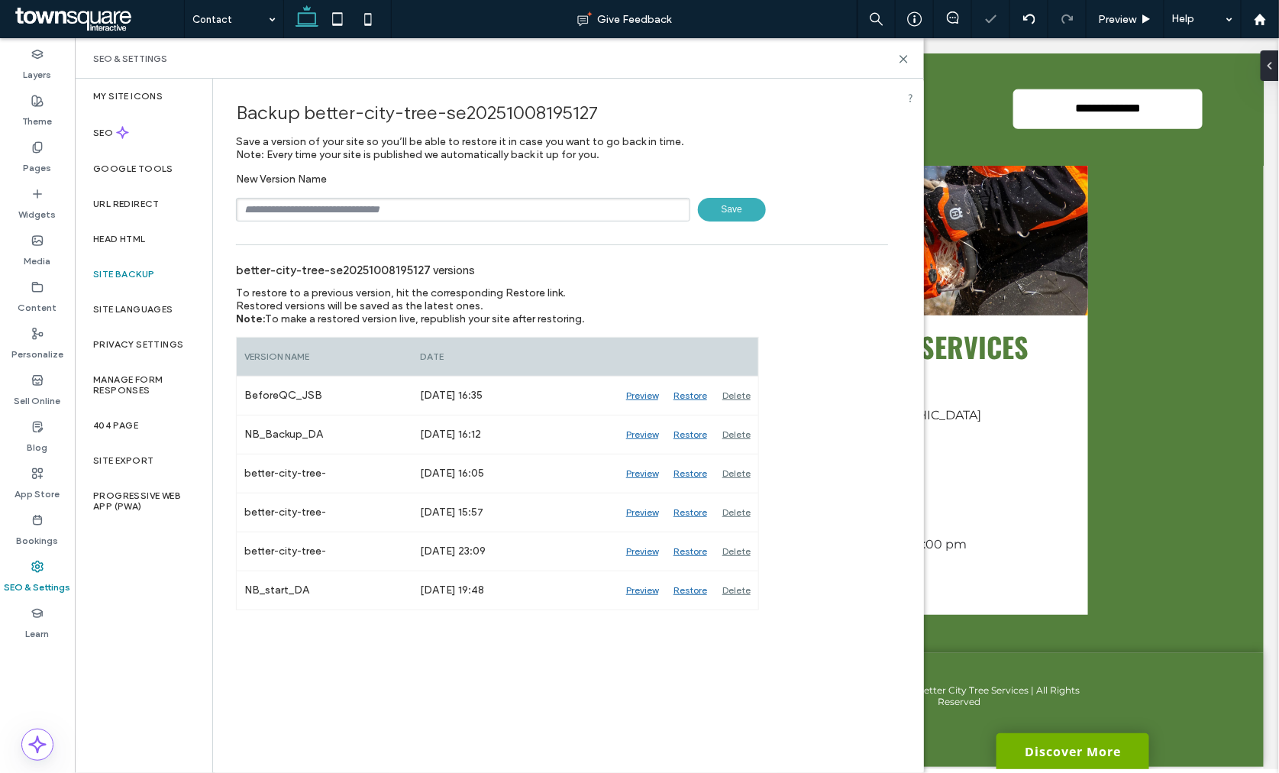
click at [308, 203] on input "text" at bounding box center [463, 210] width 454 height 24
type input "**********"
click at [759, 201] on span "Save" at bounding box center [732, 210] width 68 height 24
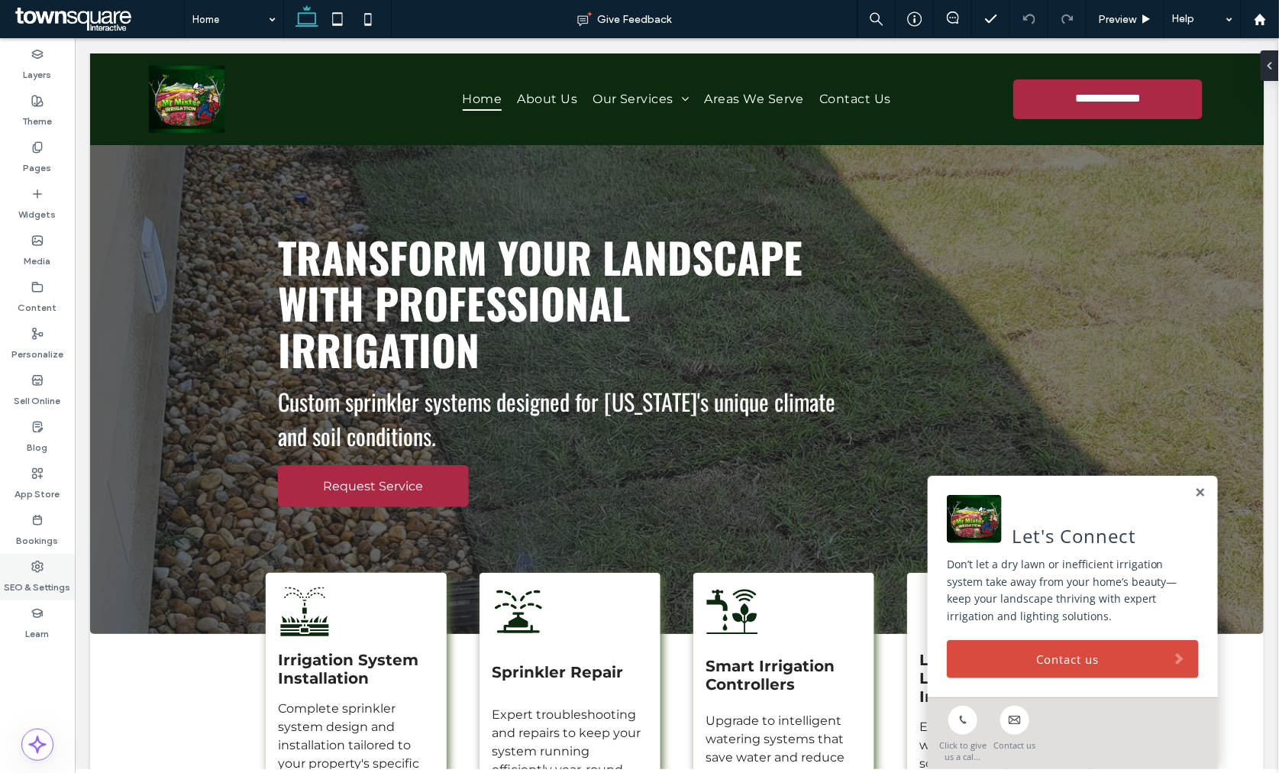
click at [35, 588] on label "SEO & Settings" at bounding box center [38, 583] width 66 height 21
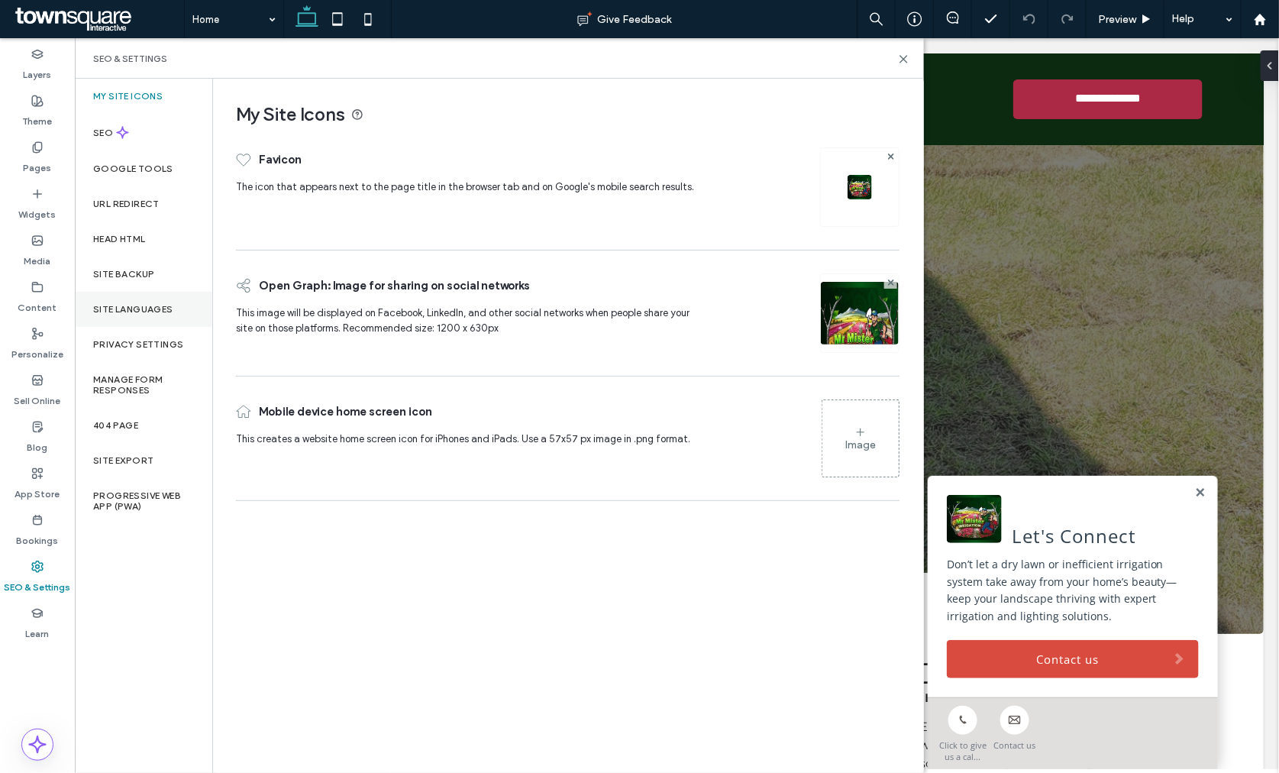
click at [113, 292] on div "Site Languages" at bounding box center [143, 309] width 137 height 35
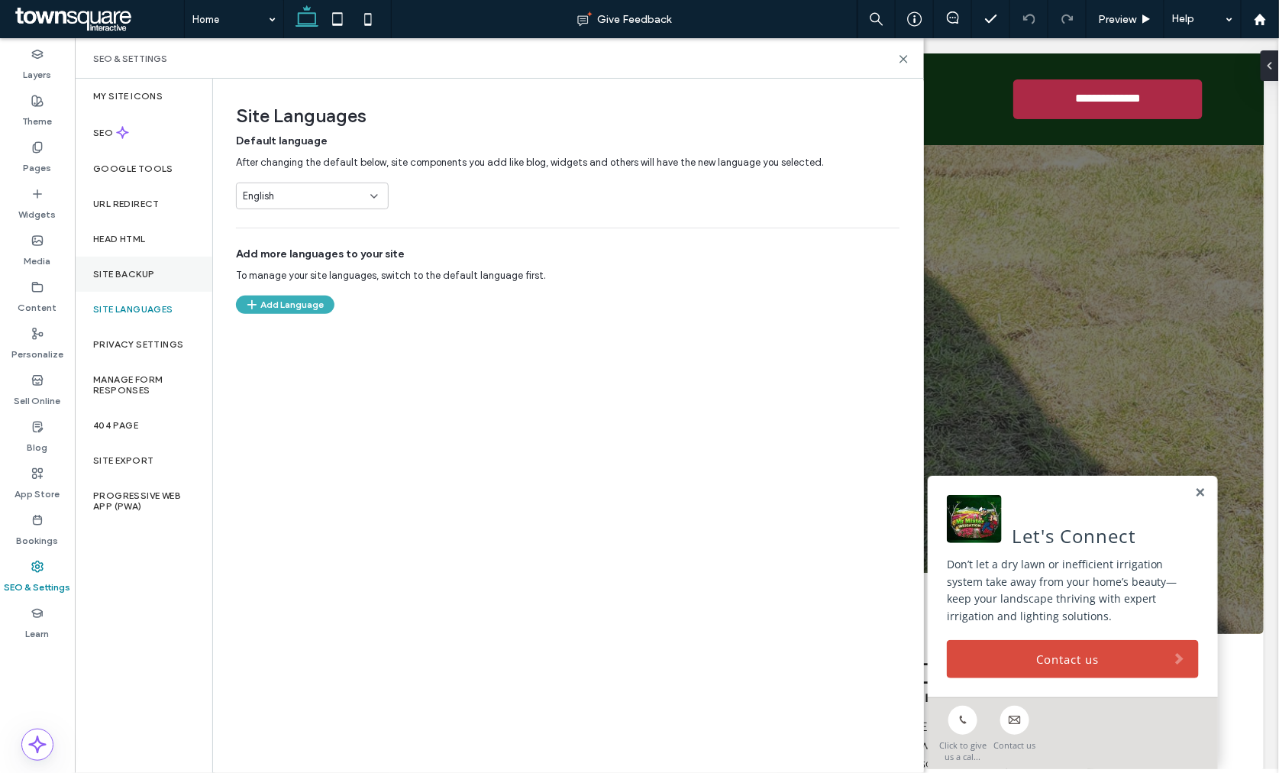
click at [113, 281] on div "Site Backup" at bounding box center [143, 273] width 137 height 35
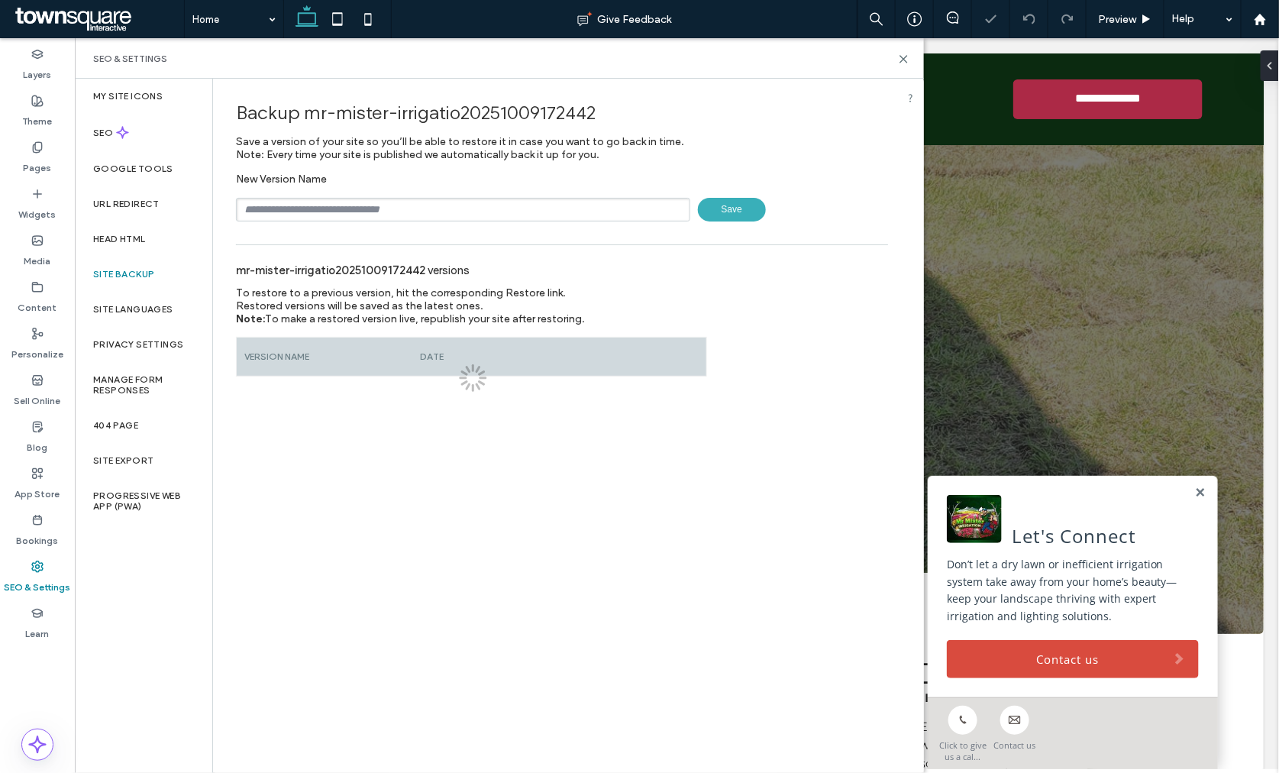
click at [267, 205] on input "text" at bounding box center [463, 210] width 454 height 24
type input "**********"
click at [756, 214] on span "Save" at bounding box center [732, 210] width 68 height 24
click at [906, 65] on div "SEO & Settings" at bounding box center [499, 58] width 849 height 40
click at [906, 63] on icon at bounding box center [903, 58] width 11 height 11
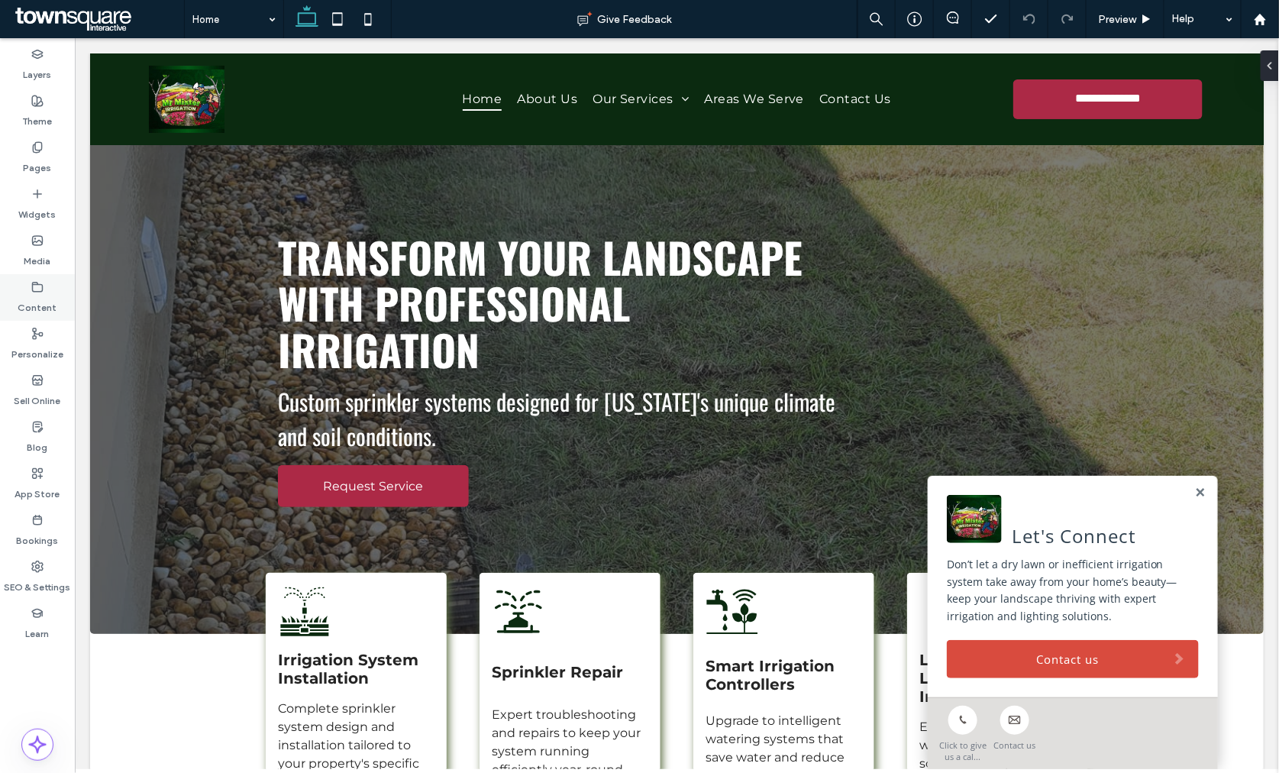
click at [56, 304] on div "Content" at bounding box center [37, 297] width 75 height 47
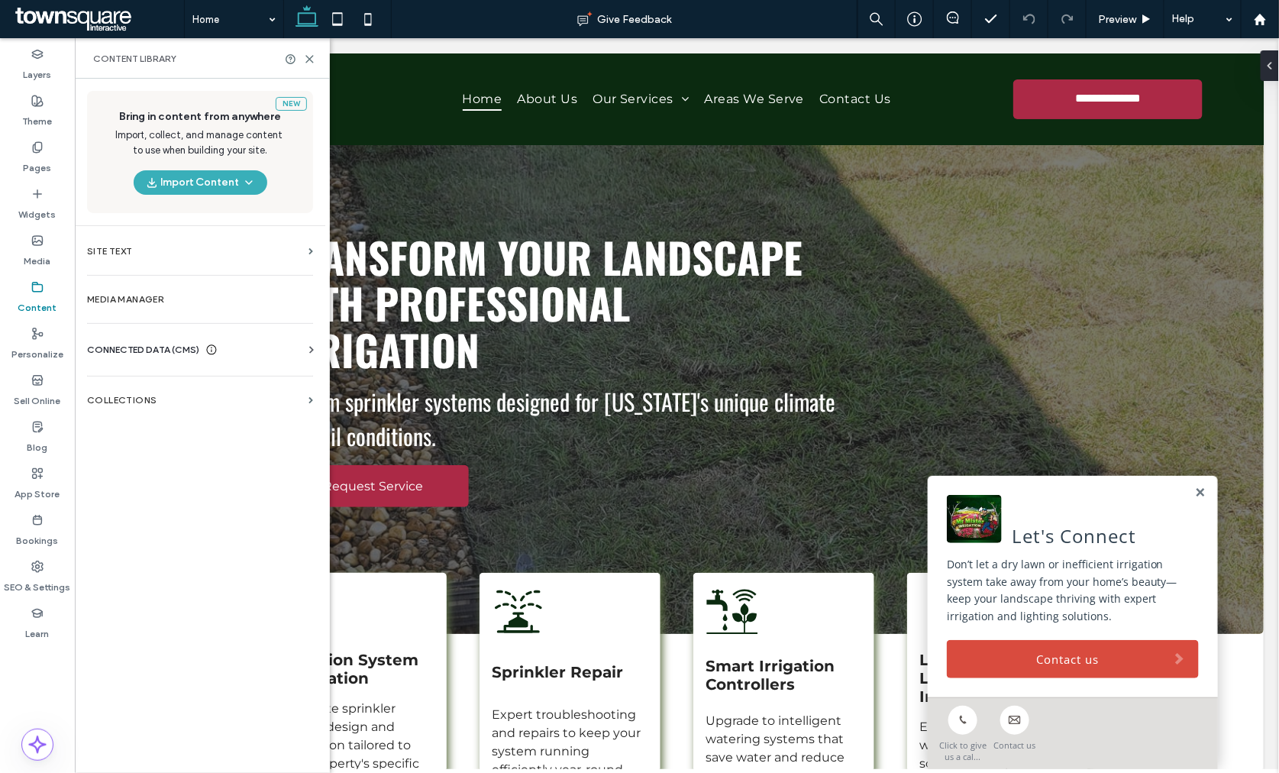
click at [123, 353] on span "CONNECTED DATA (CMS)" at bounding box center [143, 349] width 112 height 15
click at [140, 391] on label "Business Info" at bounding box center [203, 387] width 208 height 11
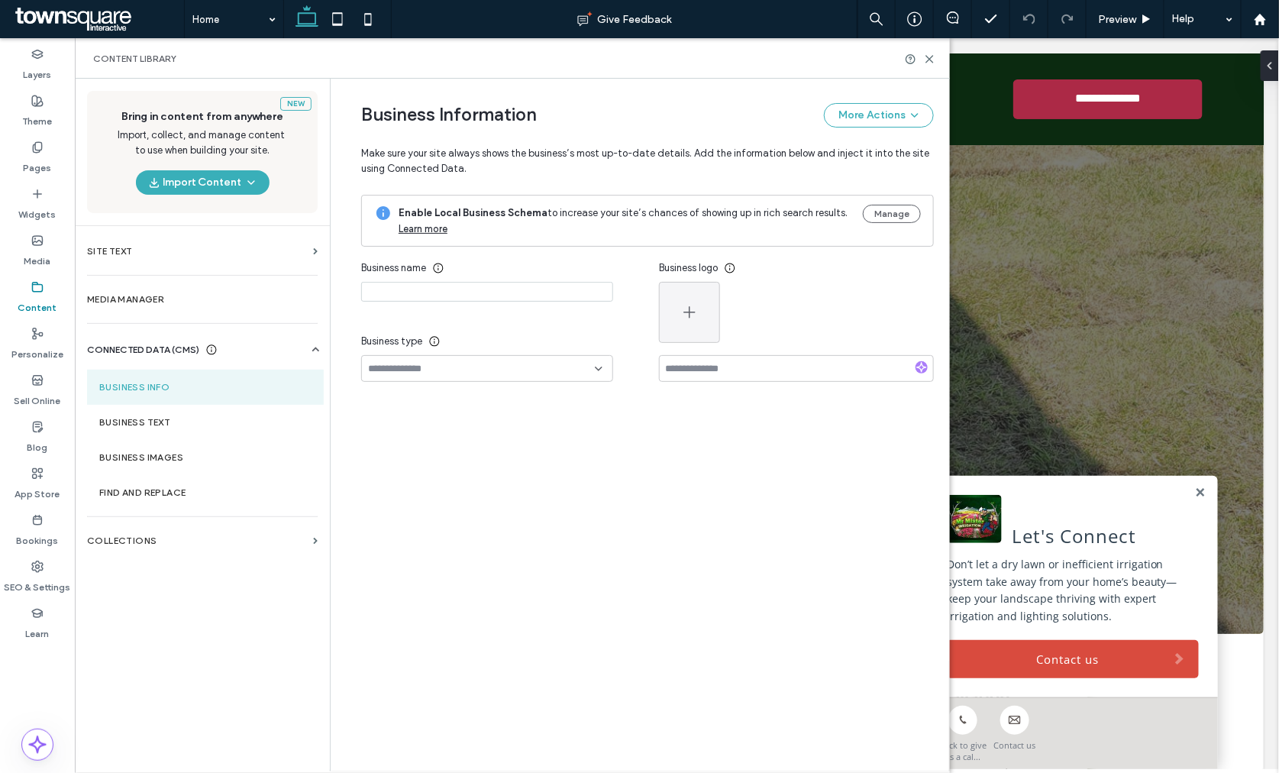
type input "**********"
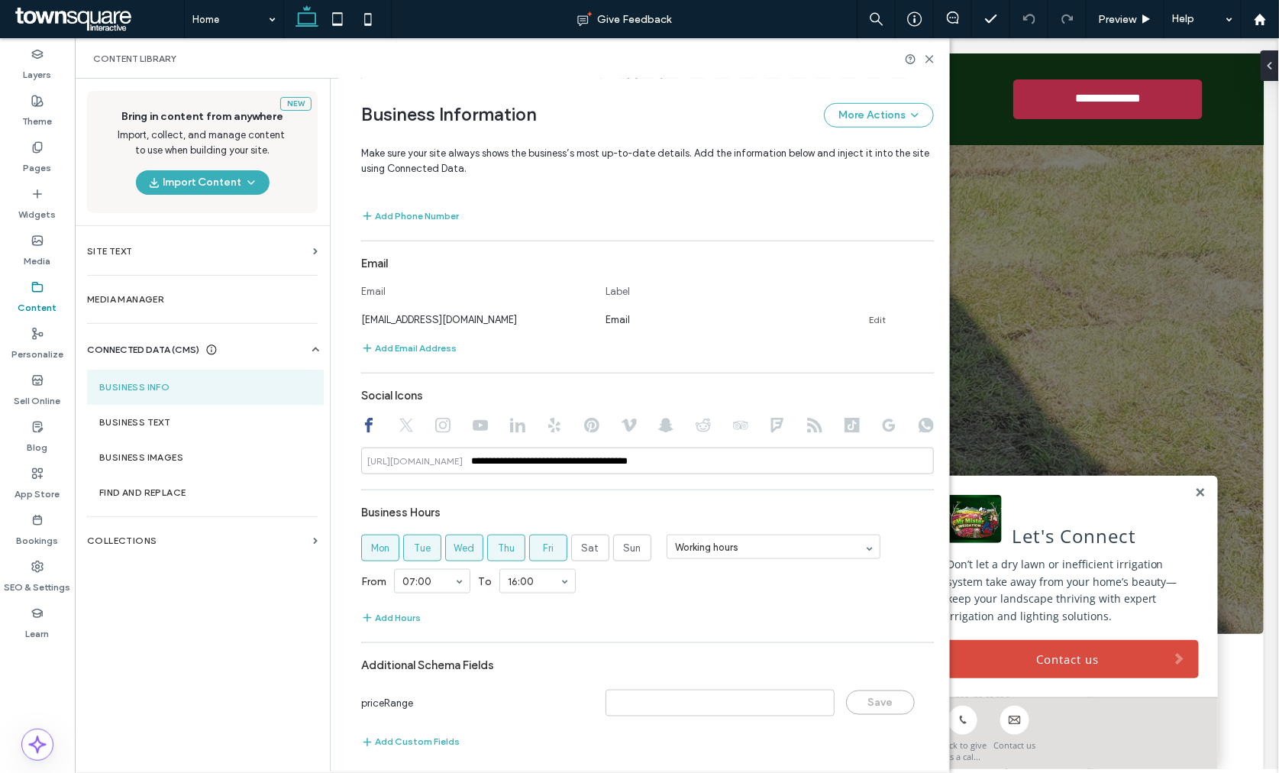
scroll to position [521, 0]
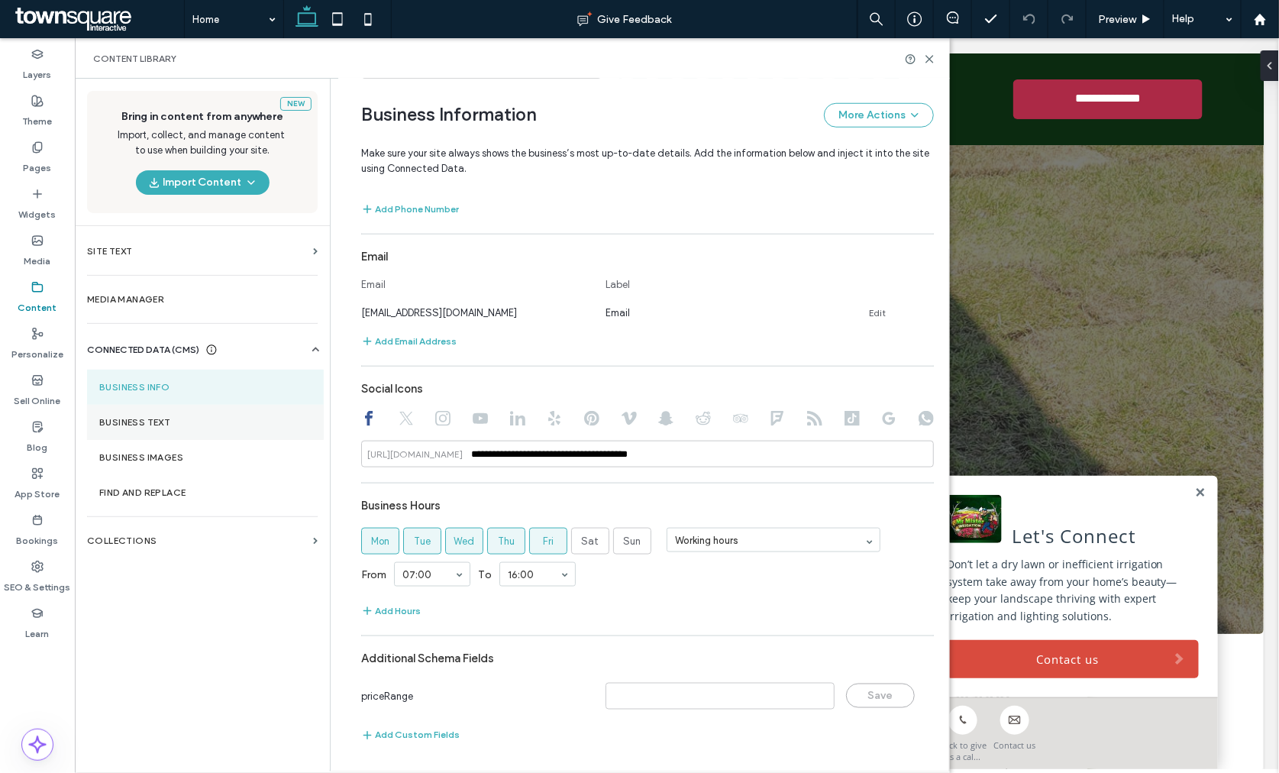
drag, startPoint x: 107, startPoint y: 422, endPoint x: 134, endPoint y: 415, distance: 28.5
click at [108, 421] on label "Business Text" at bounding box center [205, 422] width 212 height 11
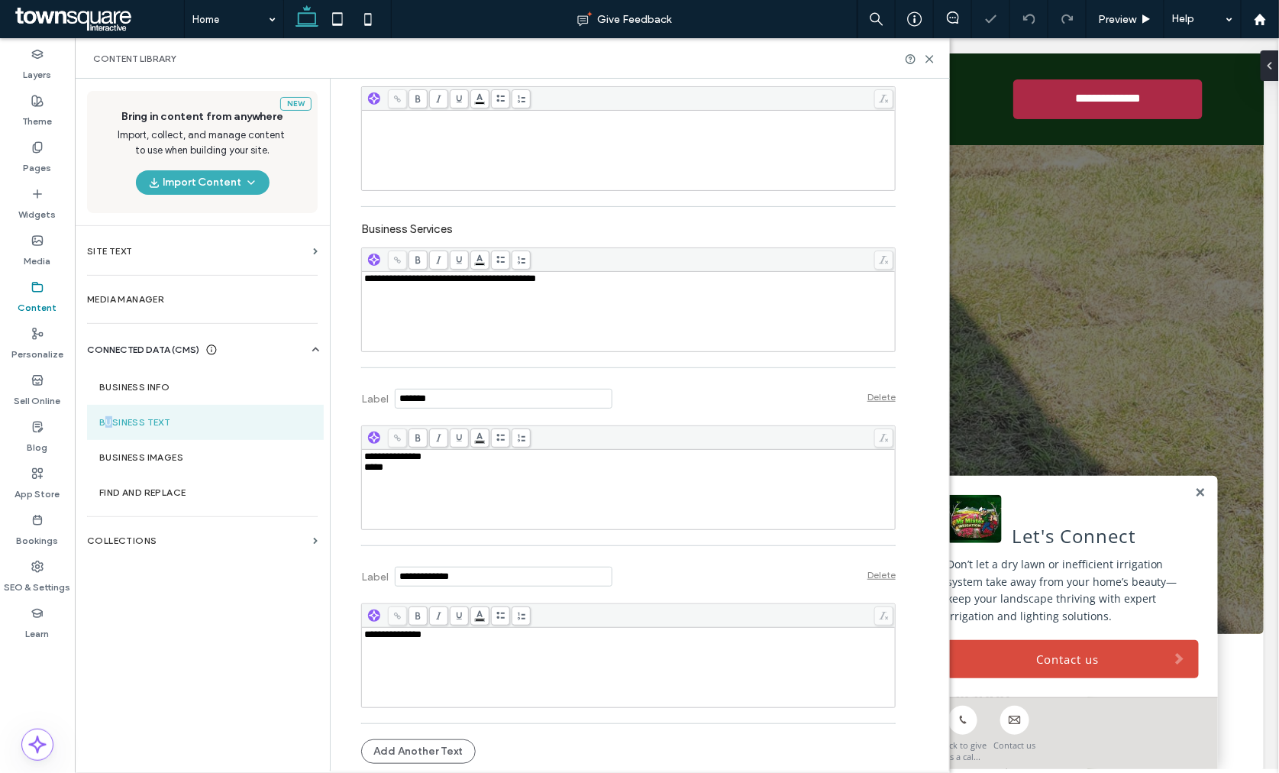
scroll to position [0, 0]
click at [20, 122] on div "Theme" at bounding box center [37, 111] width 75 height 47
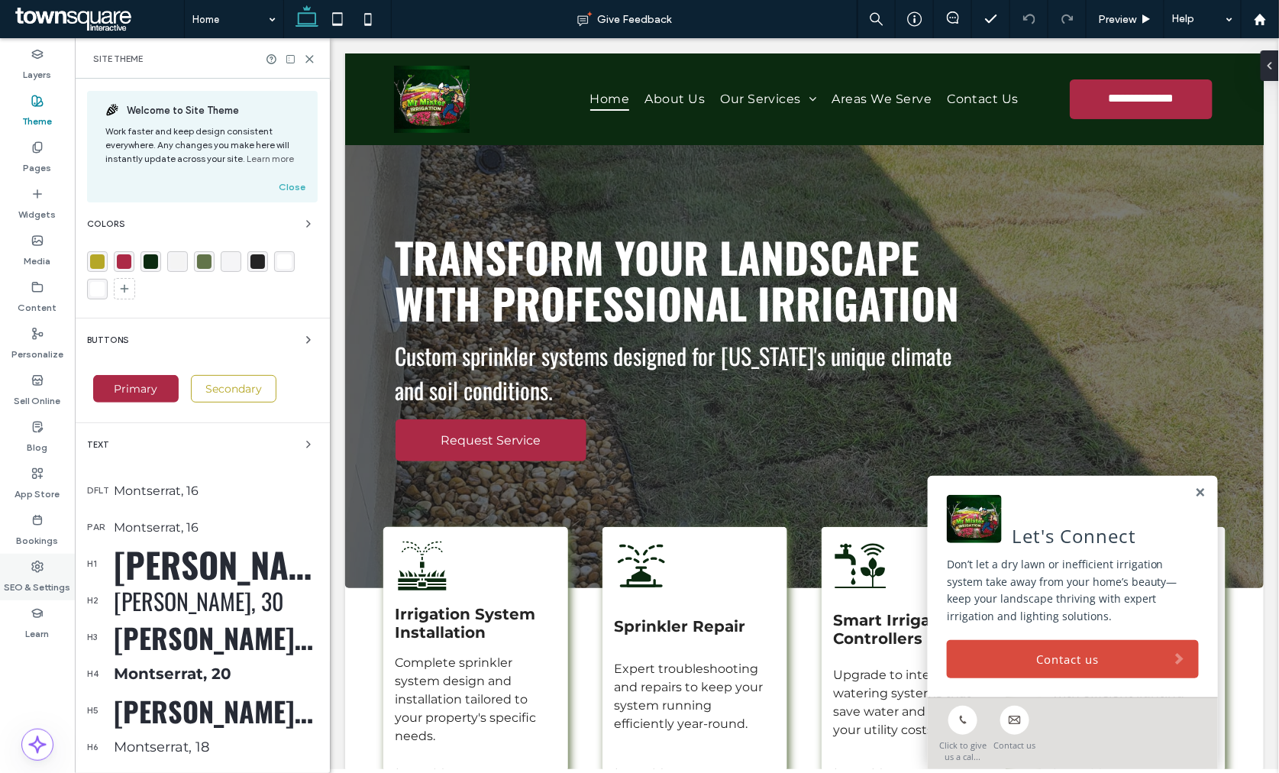
click at [15, 573] on label "SEO & Settings" at bounding box center [38, 583] width 66 height 21
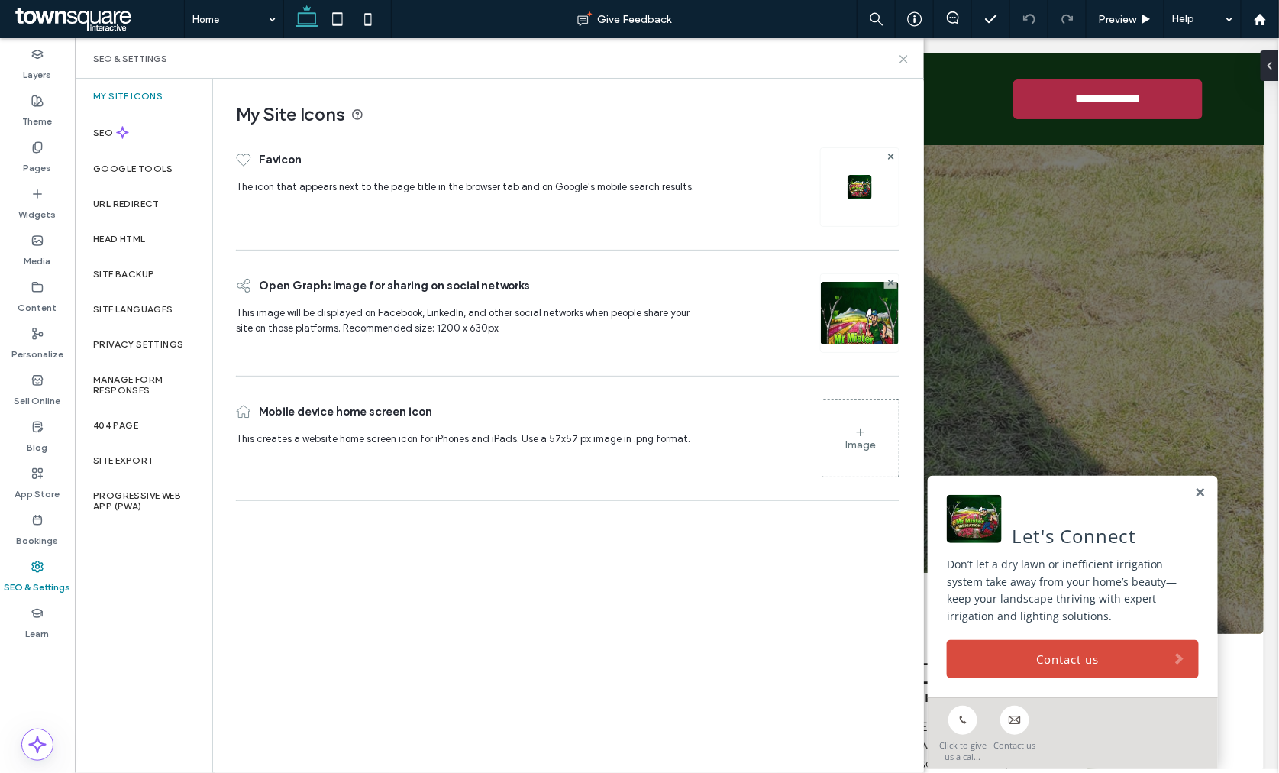
click at [899, 63] on icon at bounding box center [903, 58] width 11 height 11
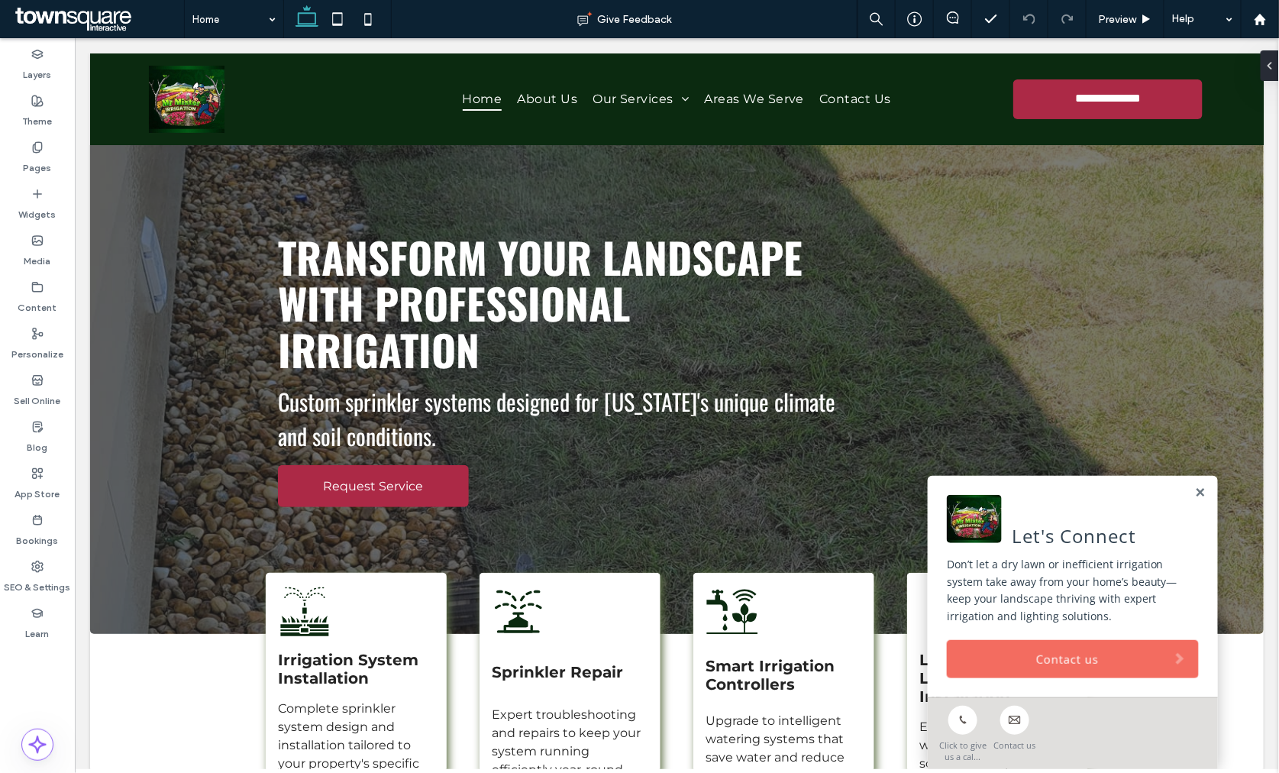
click at [1004, 661] on link "Contact us" at bounding box center [1072, 658] width 252 height 38
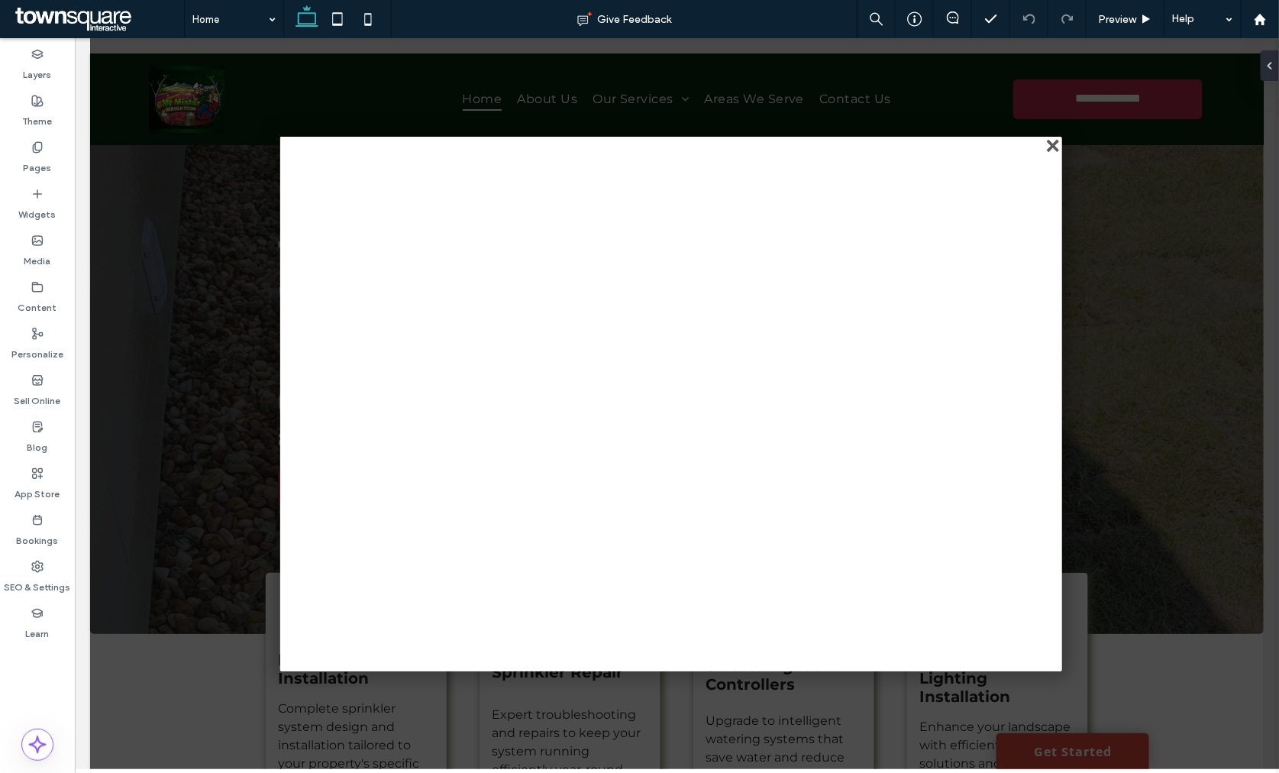
click at [1054, 140] on div "close" at bounding box center [1052, 145] width 11 height 11
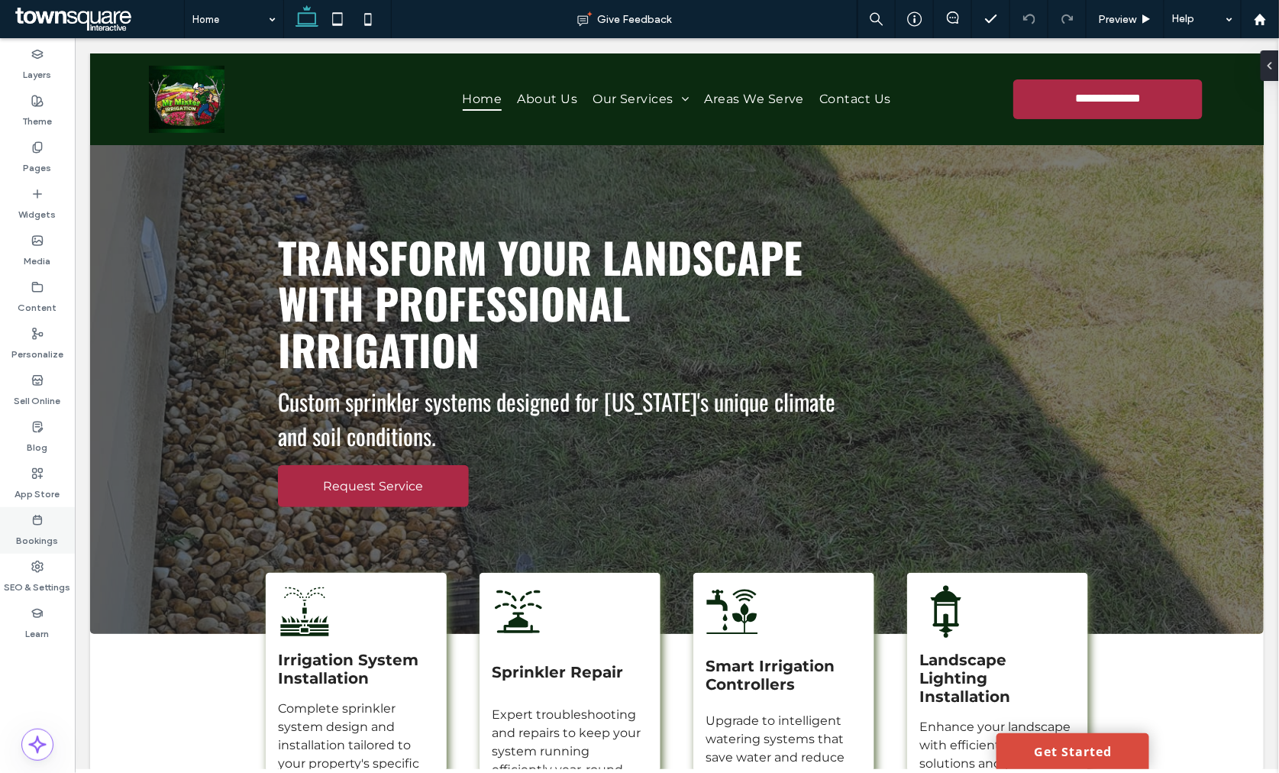
drag, startPoint x: 32, startPoint y: 576, endPoint x: 26, endPoint y: 546, distance: 30.4
click at [32, 576] on label "SEO & Settings" at bounding box center [38, 583] width 66 height 21
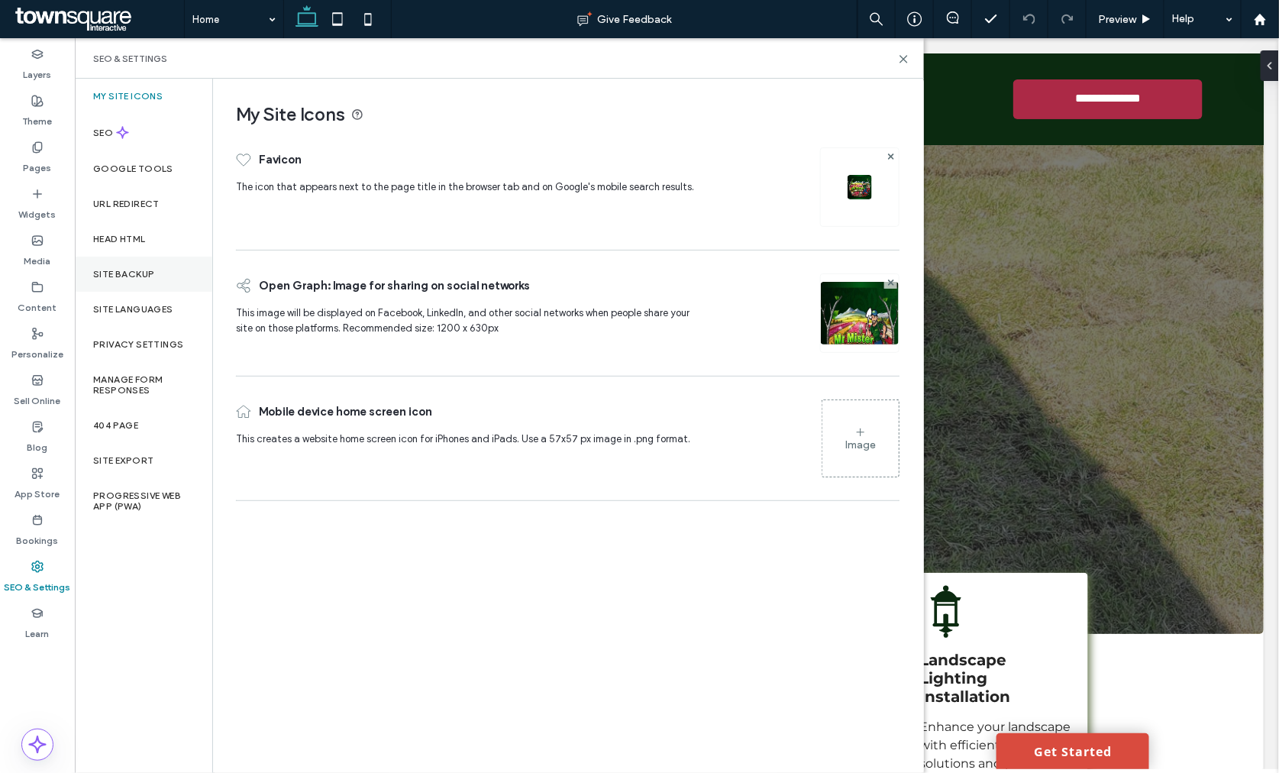
click at [127, 282] on div "Site Backup" at bounding box center [143, 273] width 137 height 35
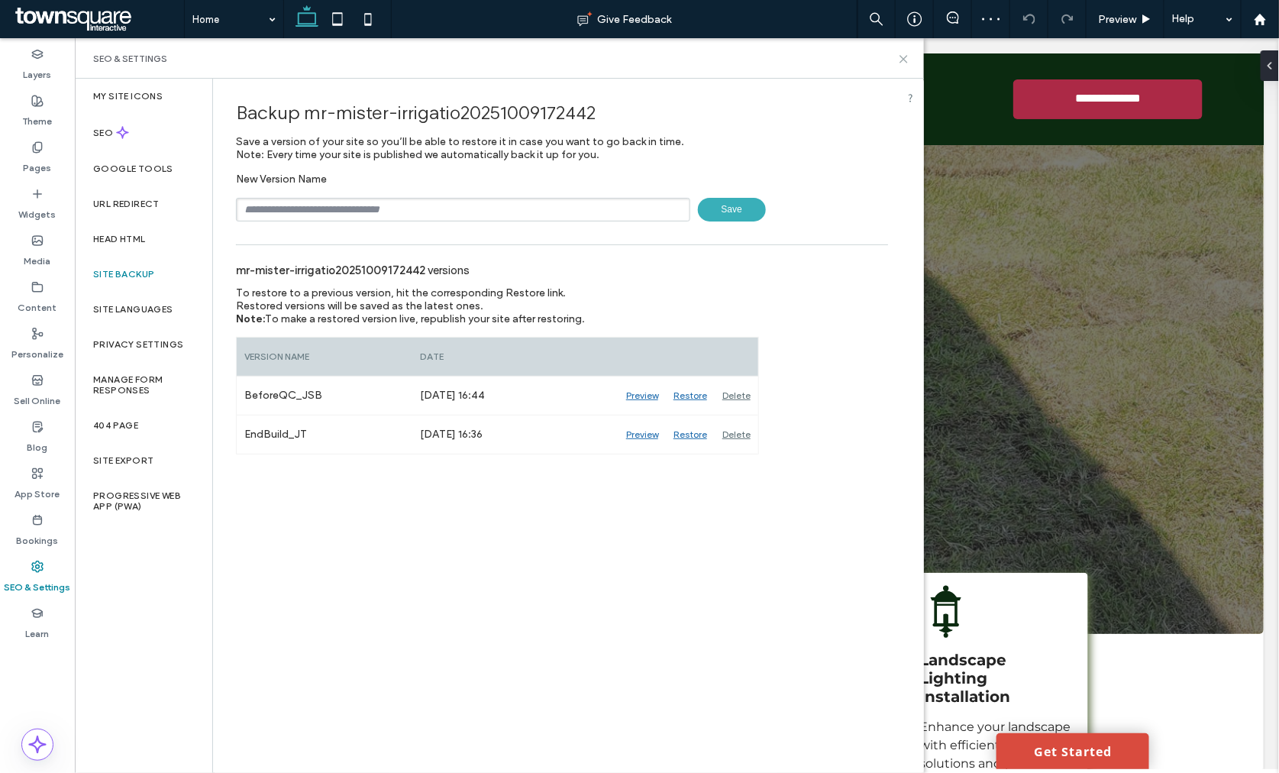
click at [905, 62] on use at bounding box center [903, 59] width 7 height 7
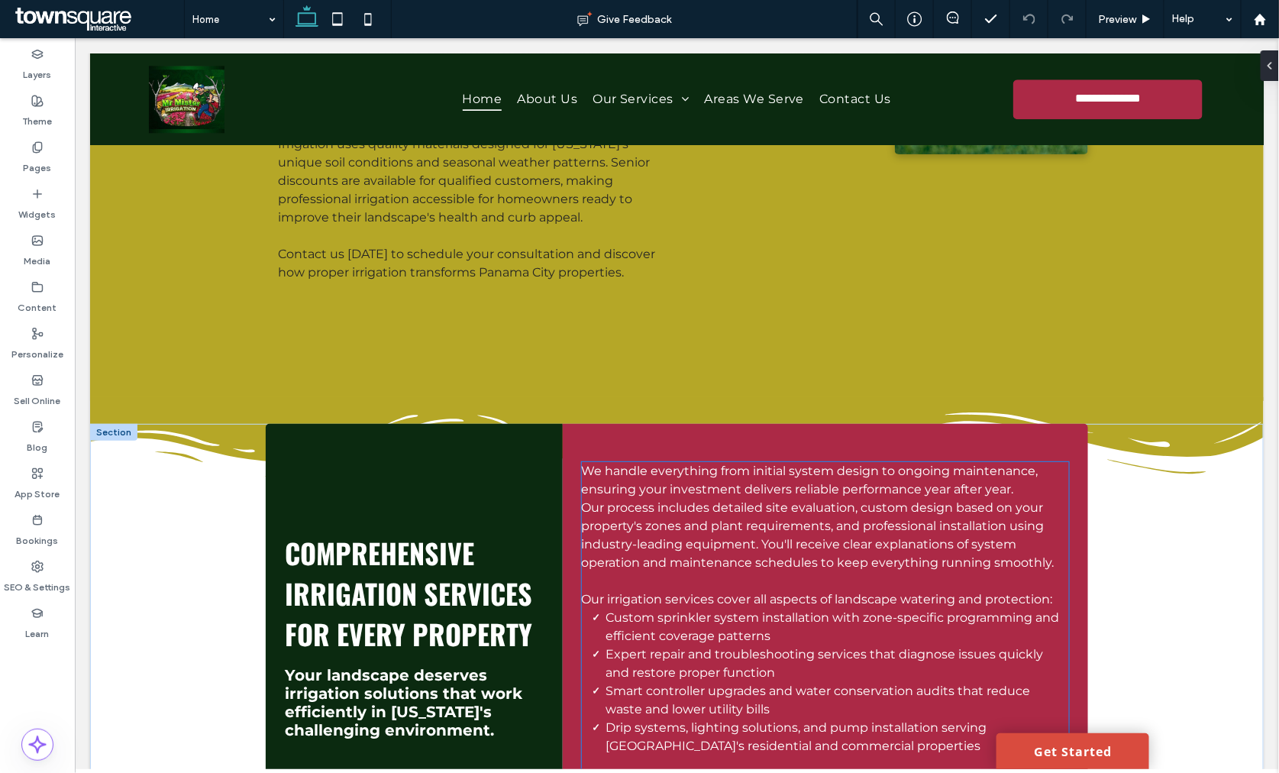
scroll to position [1611, 0]
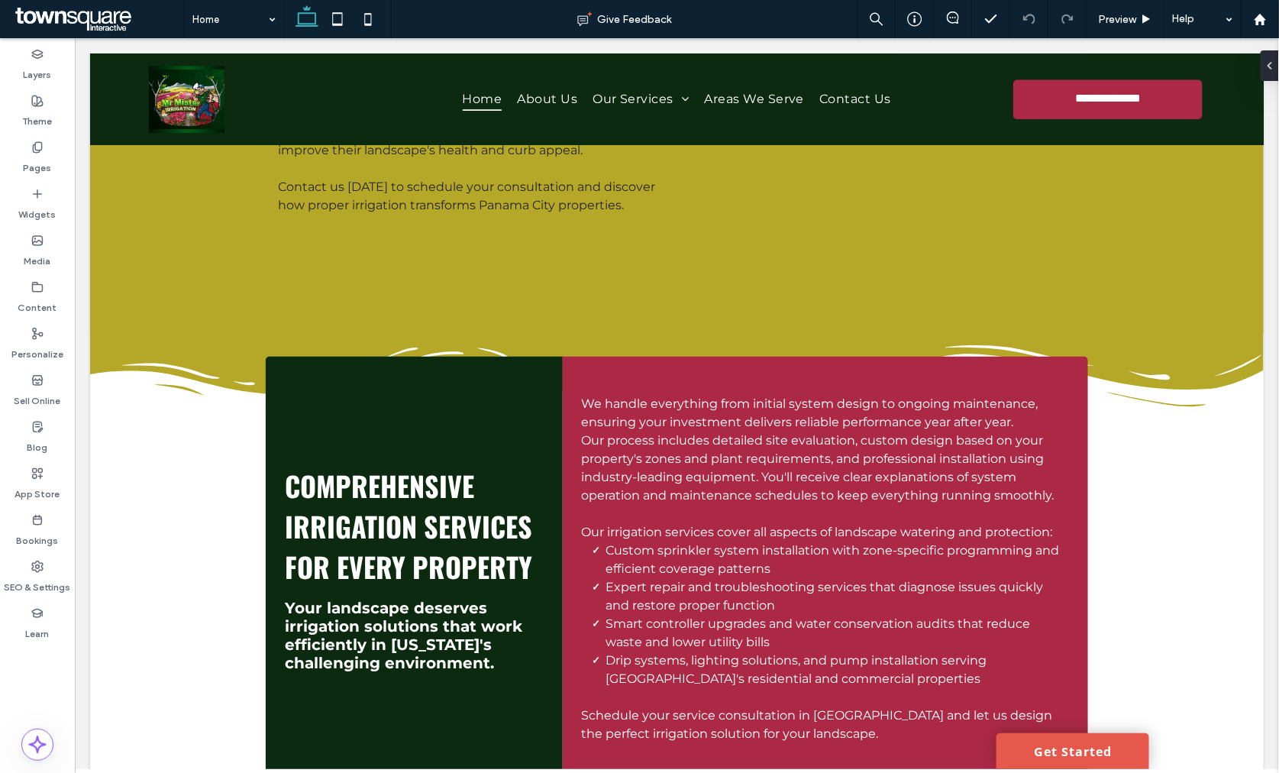
click at [1034, 744] on link "Get Started" at bounding box center [1071, 750] width 153 height 36
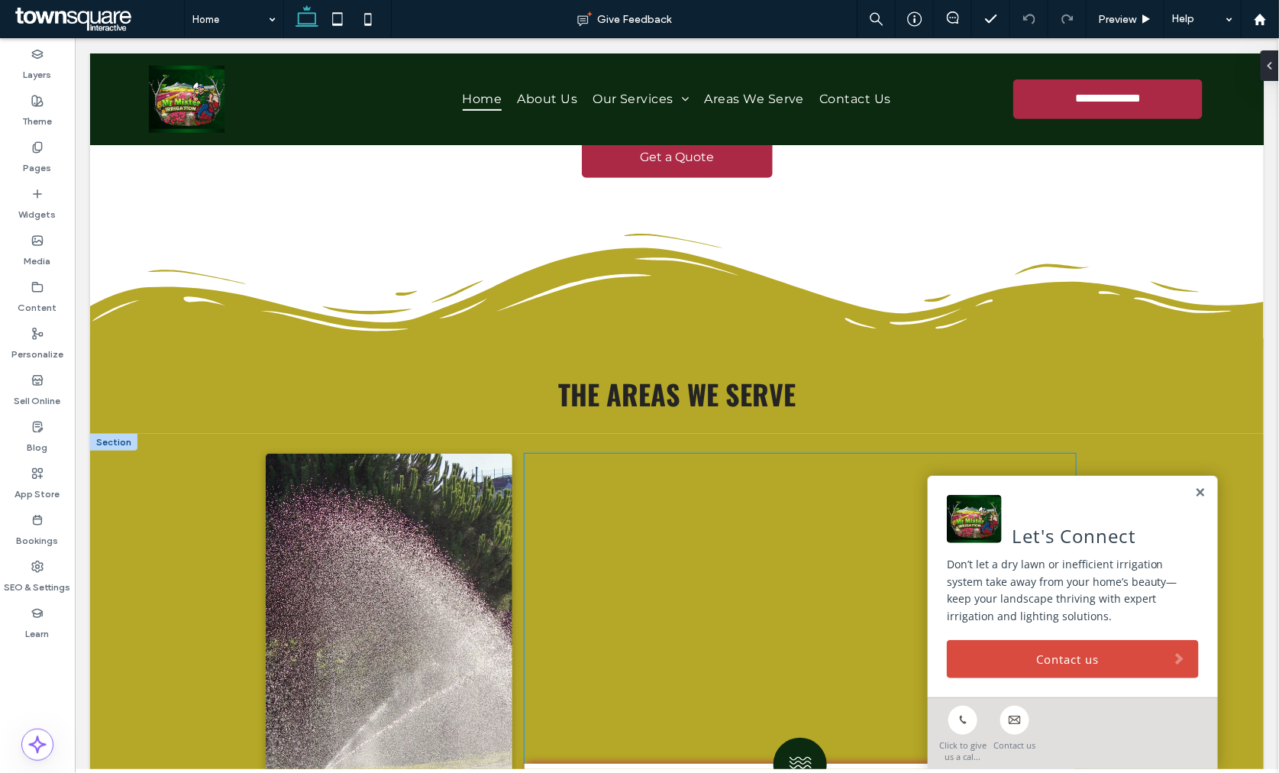
scroll to position [2384, 0]
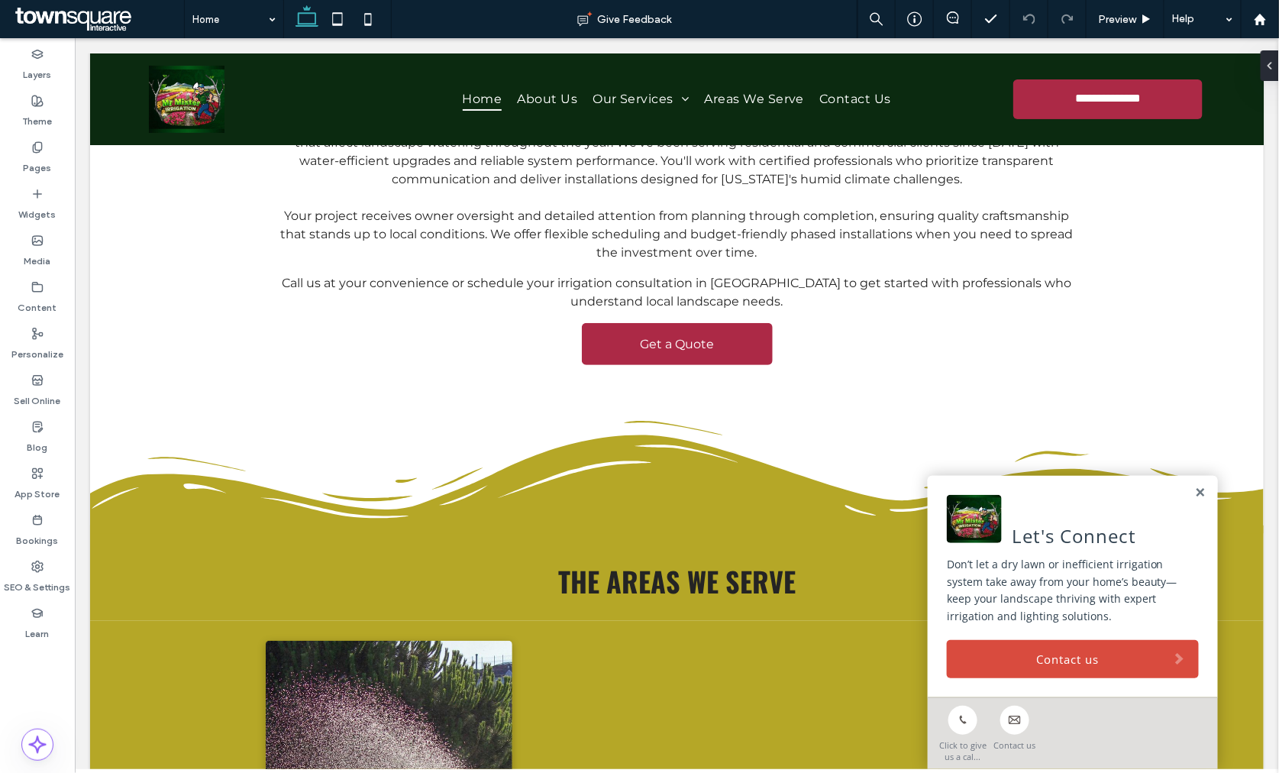
click at [1008, 676] on div "Let's Connect Don’t let a dry lawn or inefficient irrigation system take away f…" at bounding box center [1072, 585] width 290 height 221
click at [1004, 656] on link "Contact us" at bounding box center [1072, 658] width 252 height 38
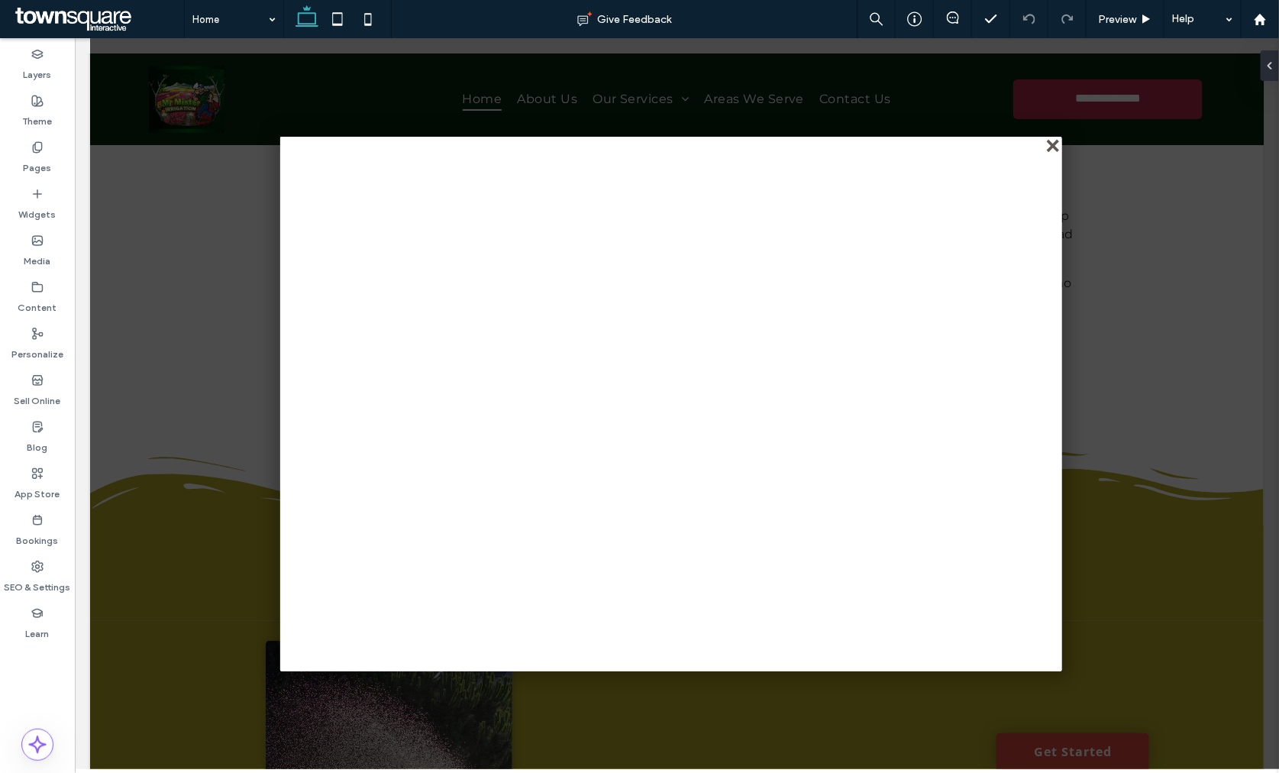
click at [1049, 143] on div "close" at bounding box center [1052, 145] width 11 height 11
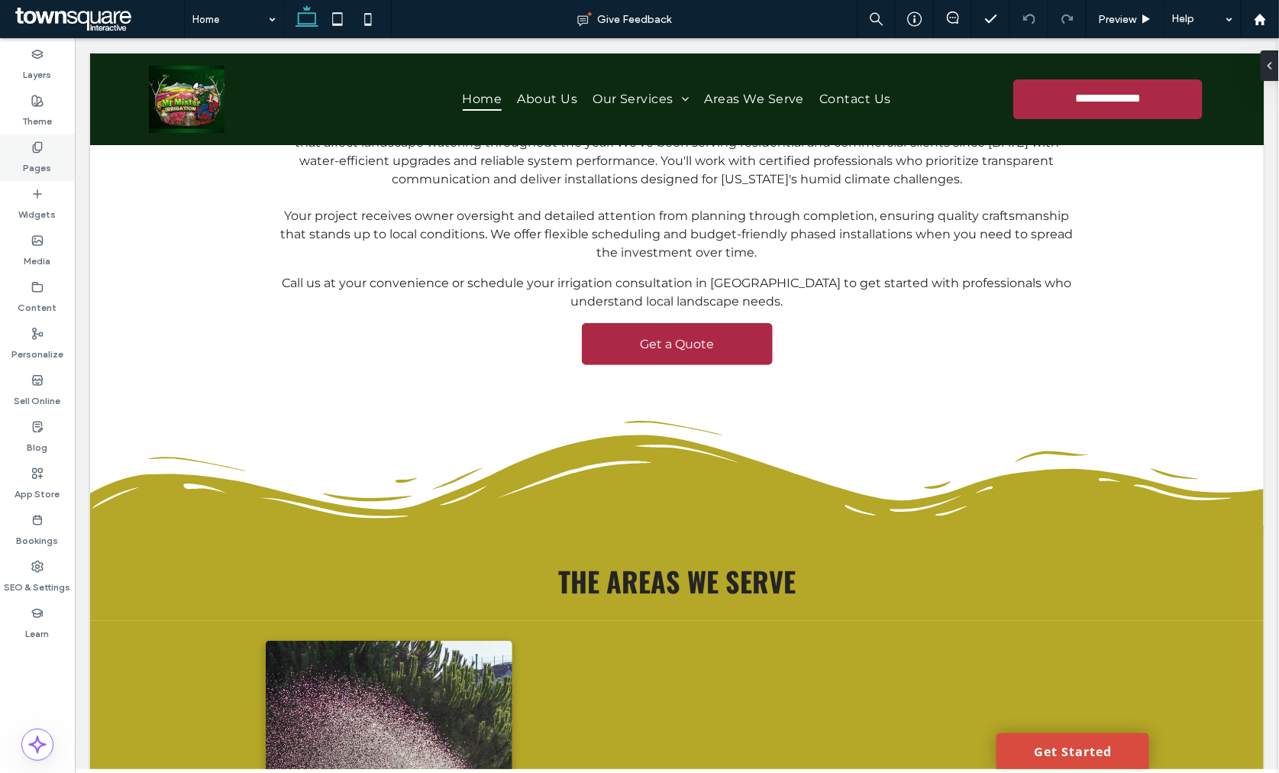
click at [47, 164] on label "Pages" at bounding box center [38, 163] width 28 height 21
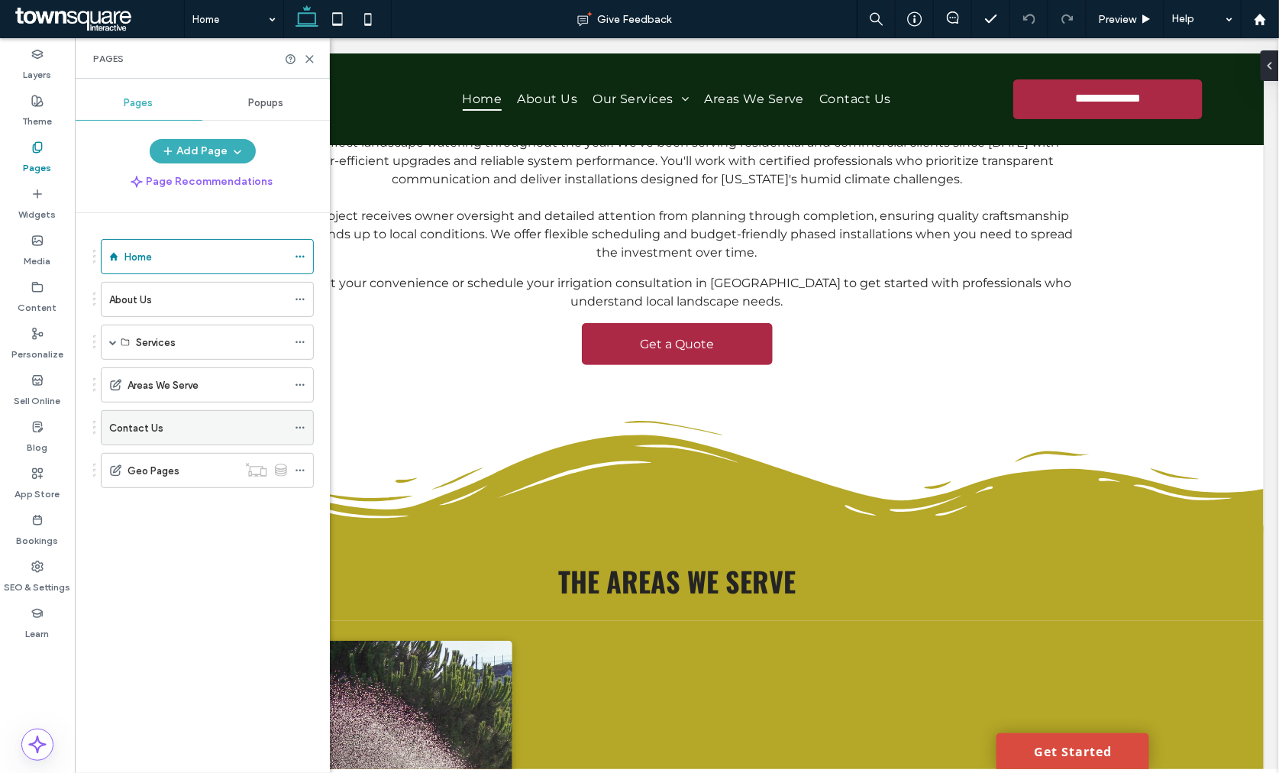
click at [150, 413] on div "Contact Us" at bounding box center [198, 428] width 178 height 34
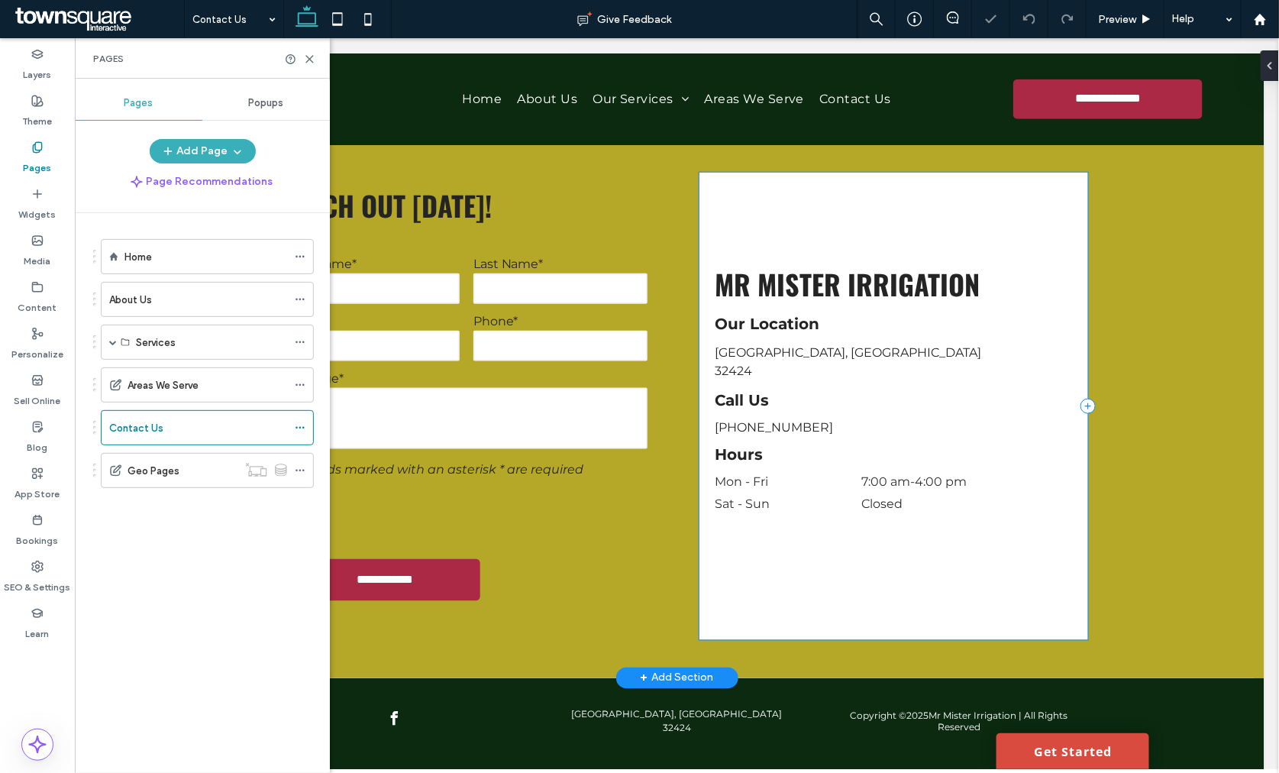
scroll to position [598, 0]
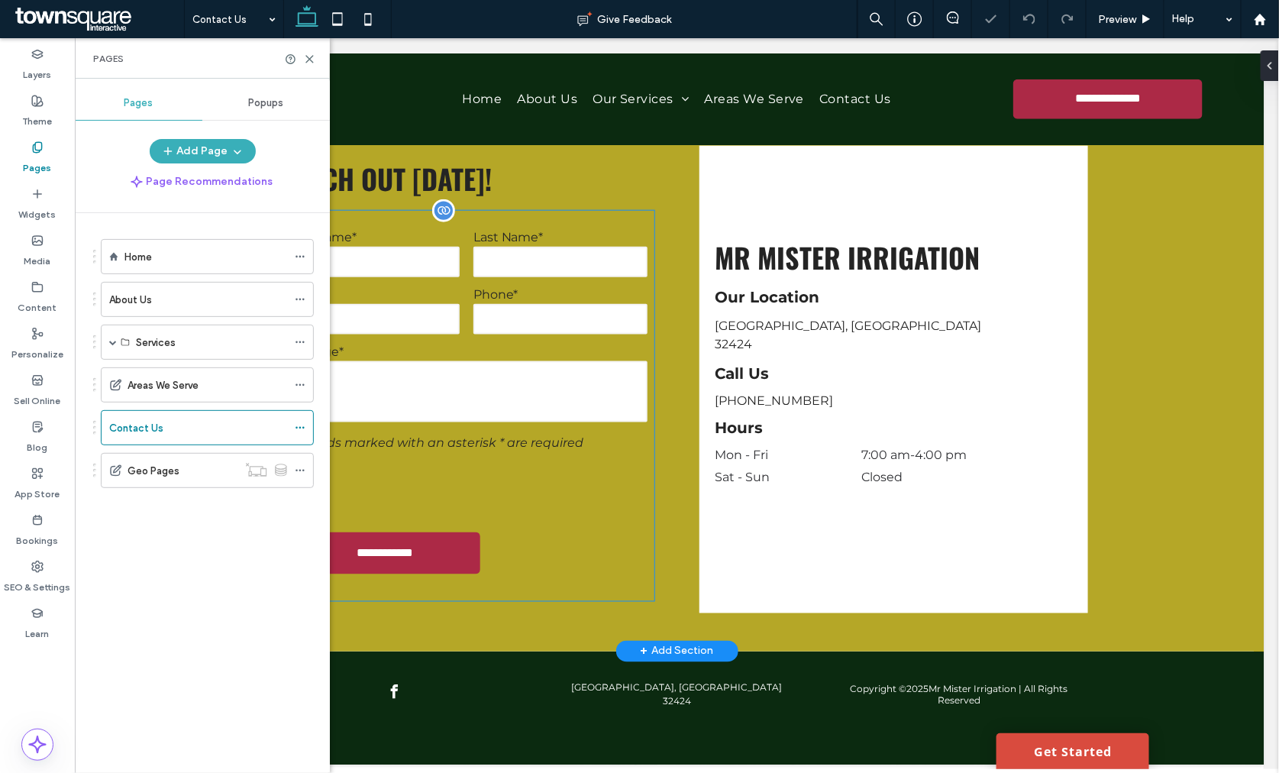
click at [500, 382] on textarea at bounding box center [465, 390] width 363 height 61
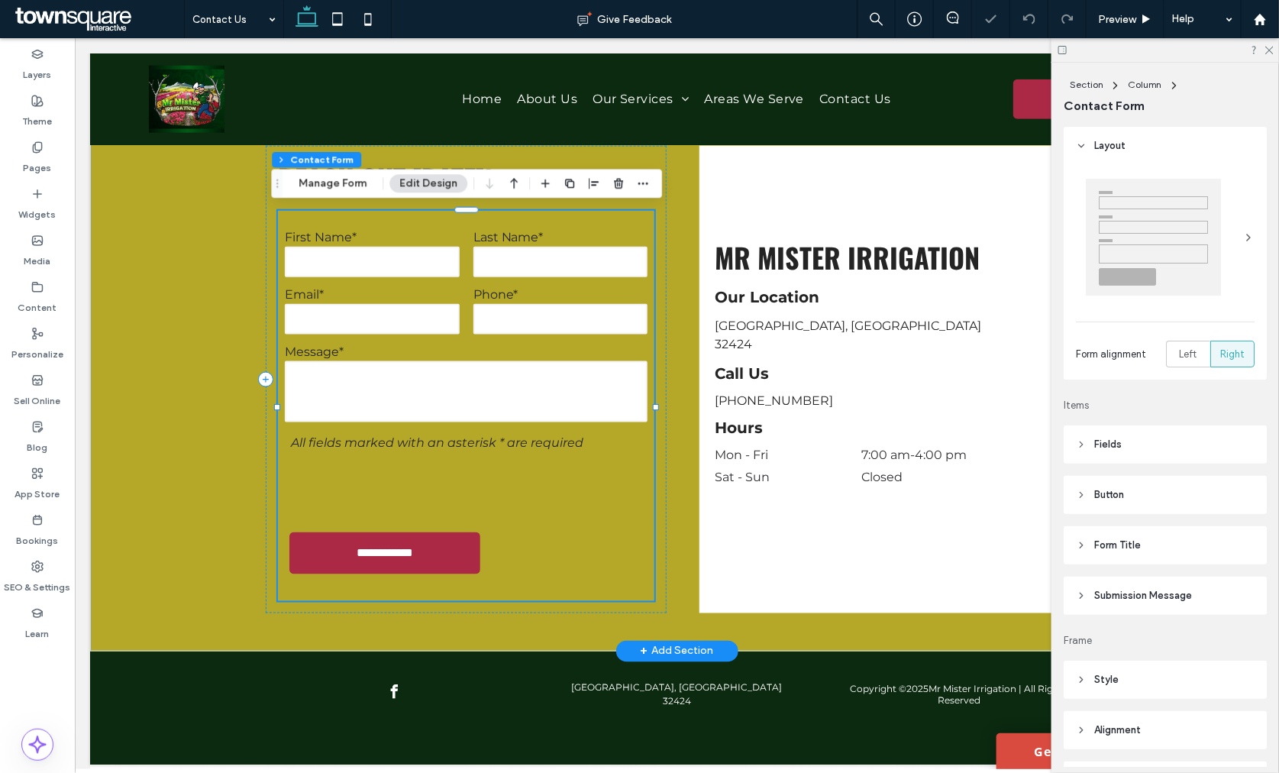
type input "*"
type input "***"
type input "*"
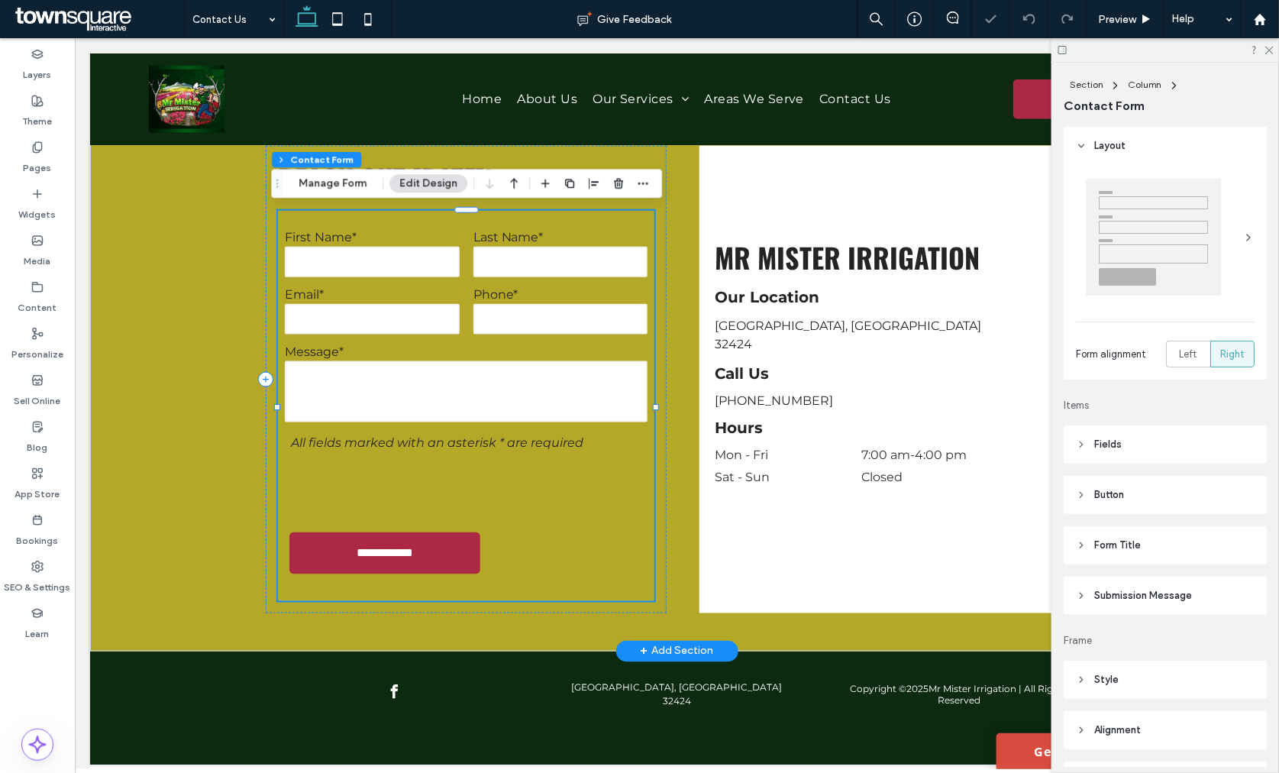
type input "***"
click at [1108, 609] on header "Submission Message" at bounding box center [1164, 595] width 203 height 38
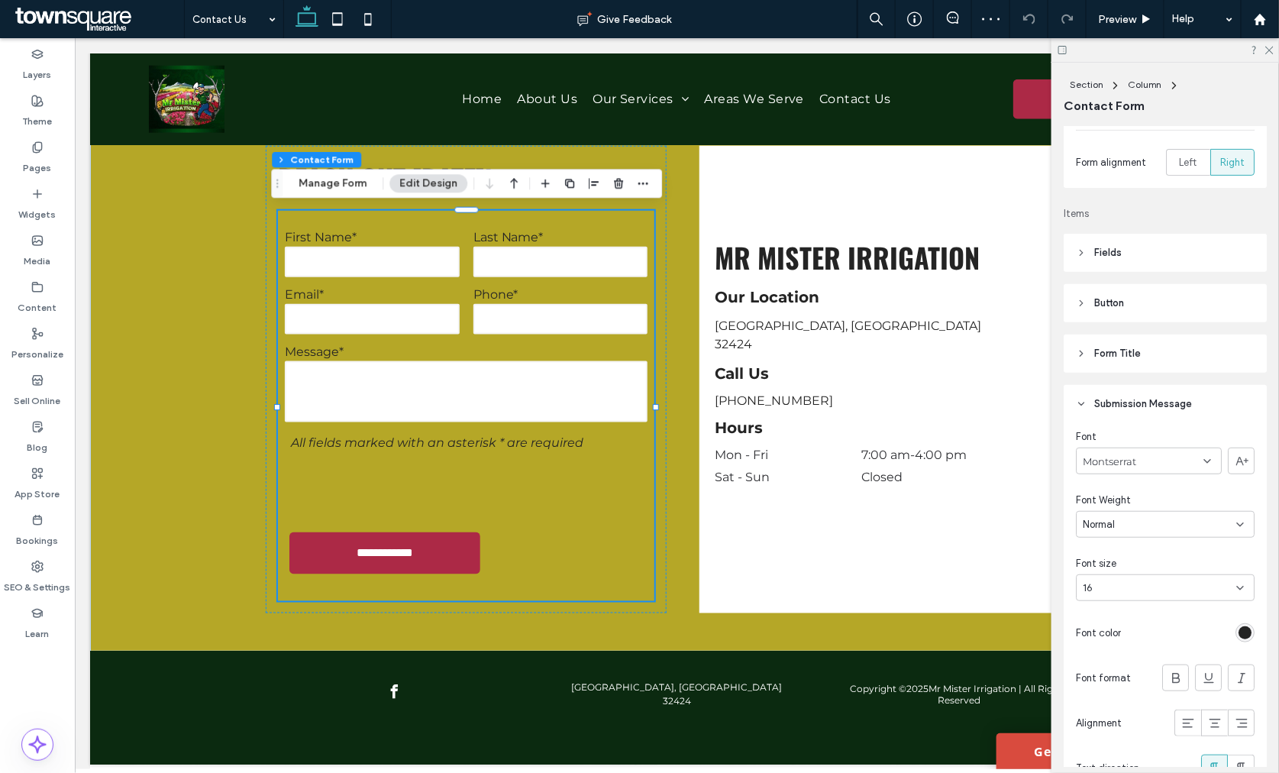
scroll to position [339, 0]
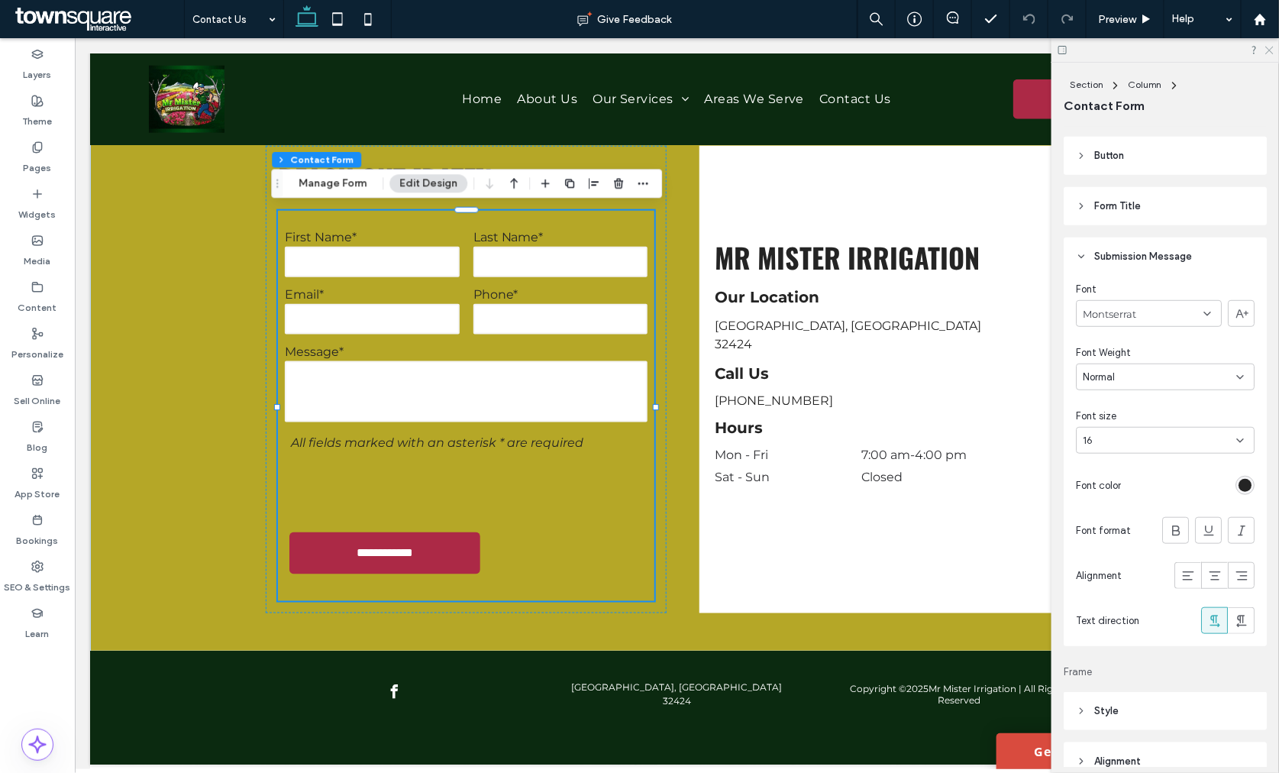
click at [1267, 48] on icon at bounding box center [1268, 49] width 10 height 10
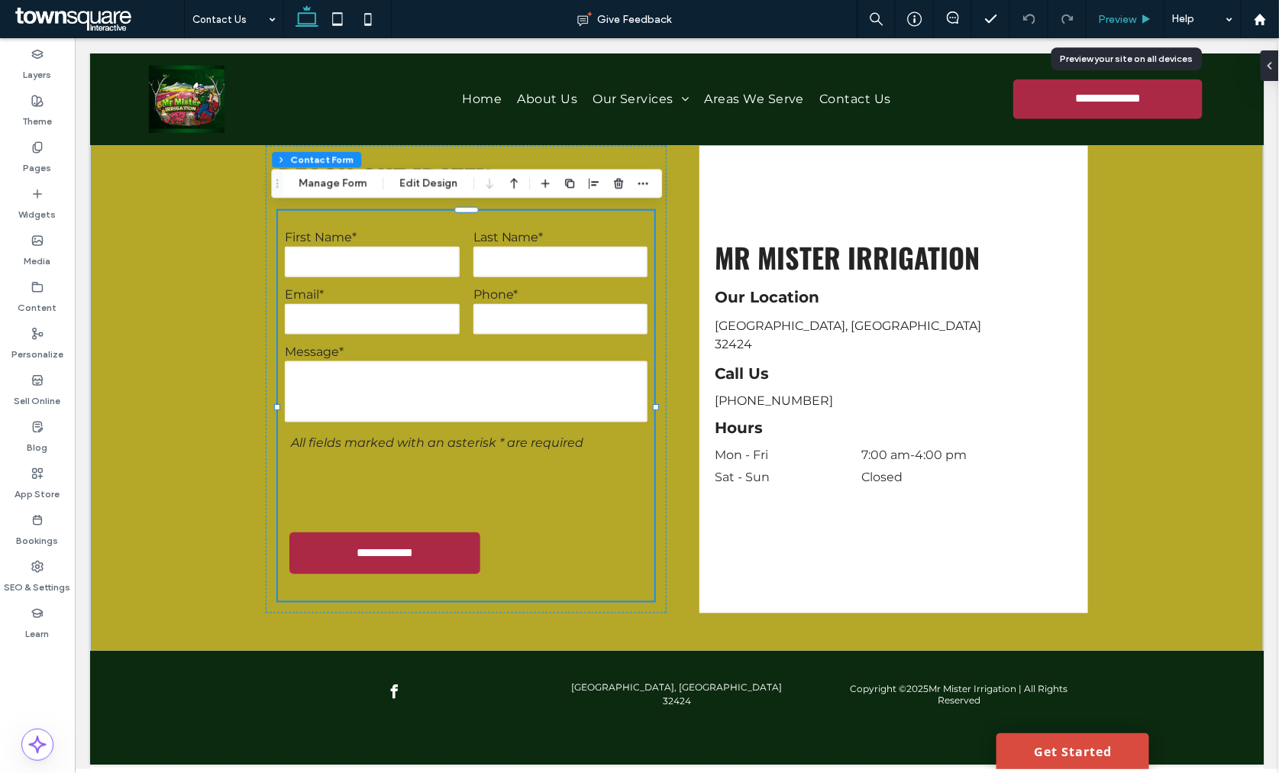
click at [1111, 23] on span "Preview" at bounding box center [1117, 19] width 38 height 13
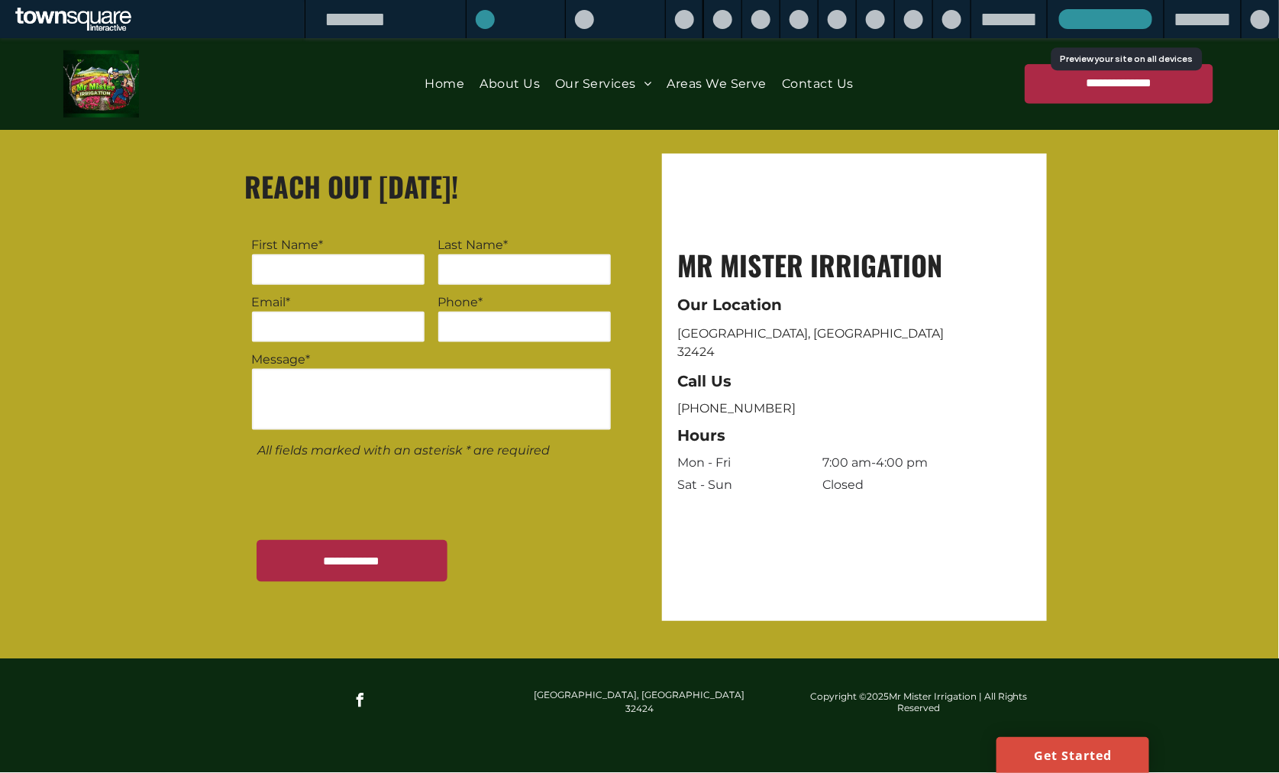
scroll to position [582, 0]
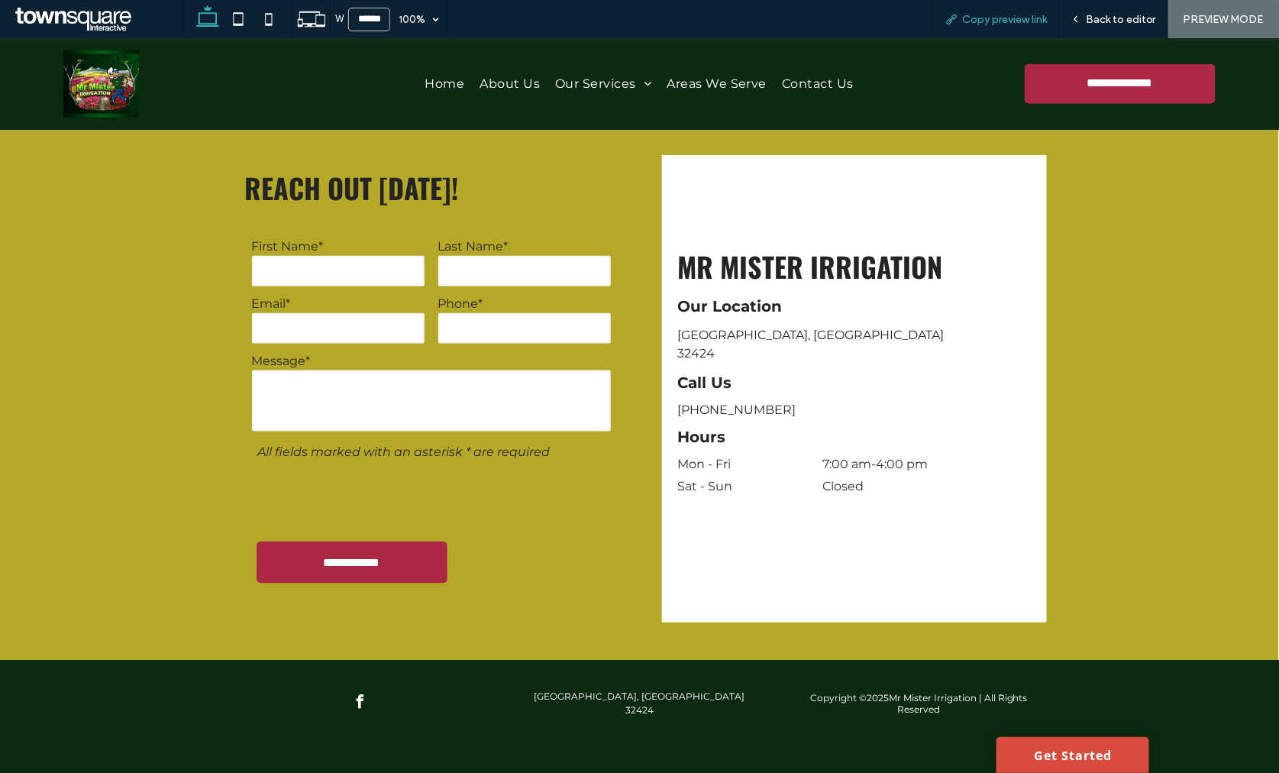
click at [978, 29] on div "Copy preview link" at bounding box center [996, 19] width 126 height 38
click at [977, 24] on span "Copy preview link" at bounding box center [1004, 19] width 85 height 13
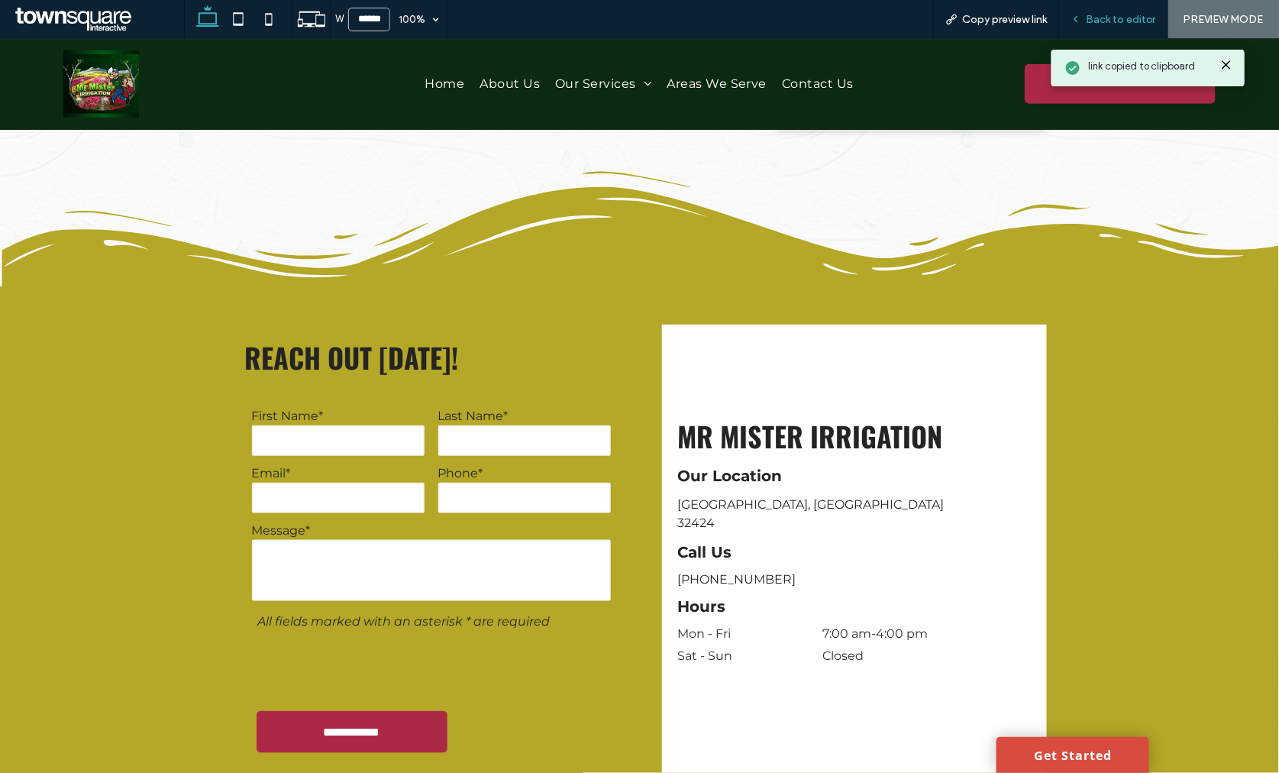
click at [1111, 16] on span "Back to editor" at bounding box center [1121, 19] width 70 height 13
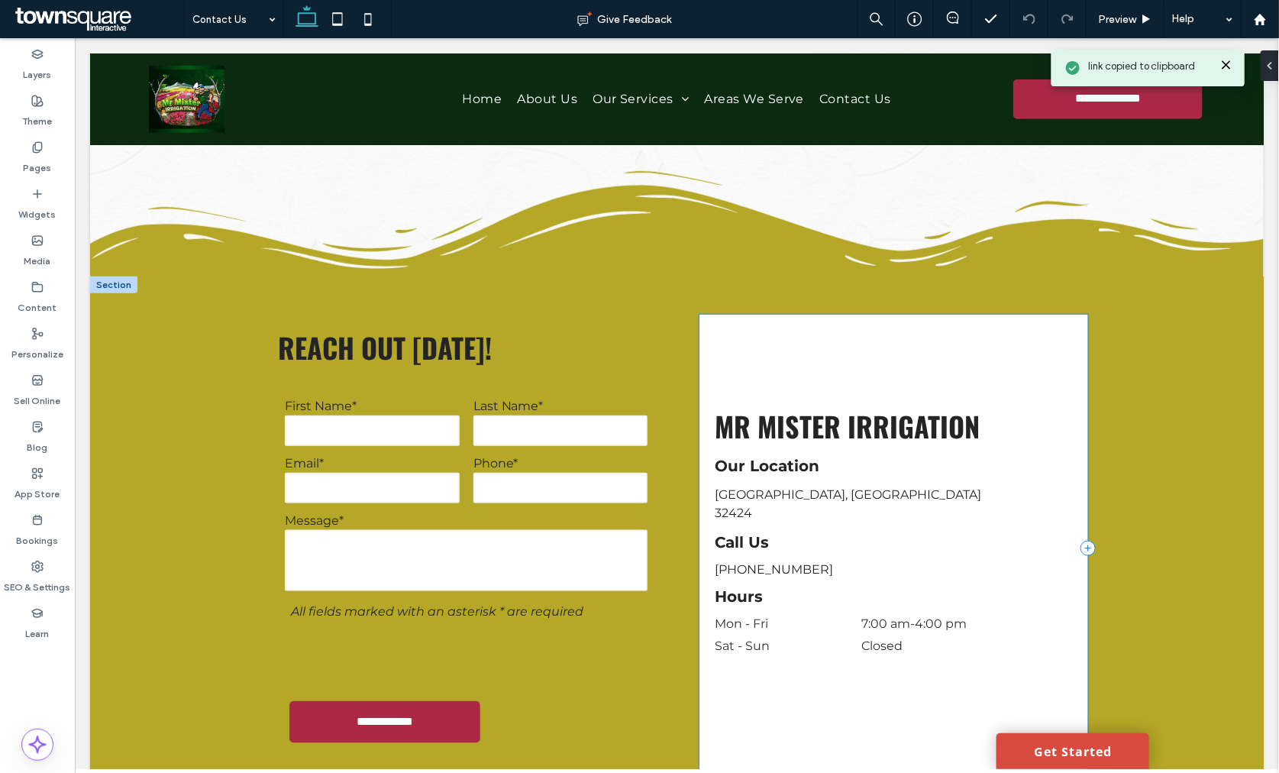
click at [809, 372] on div "Mr Mister Irrigation Blountstown, FL 32424 Our Location Call Us Hours (850) 565…" at bounding box center [892, 547] width 389 height 467
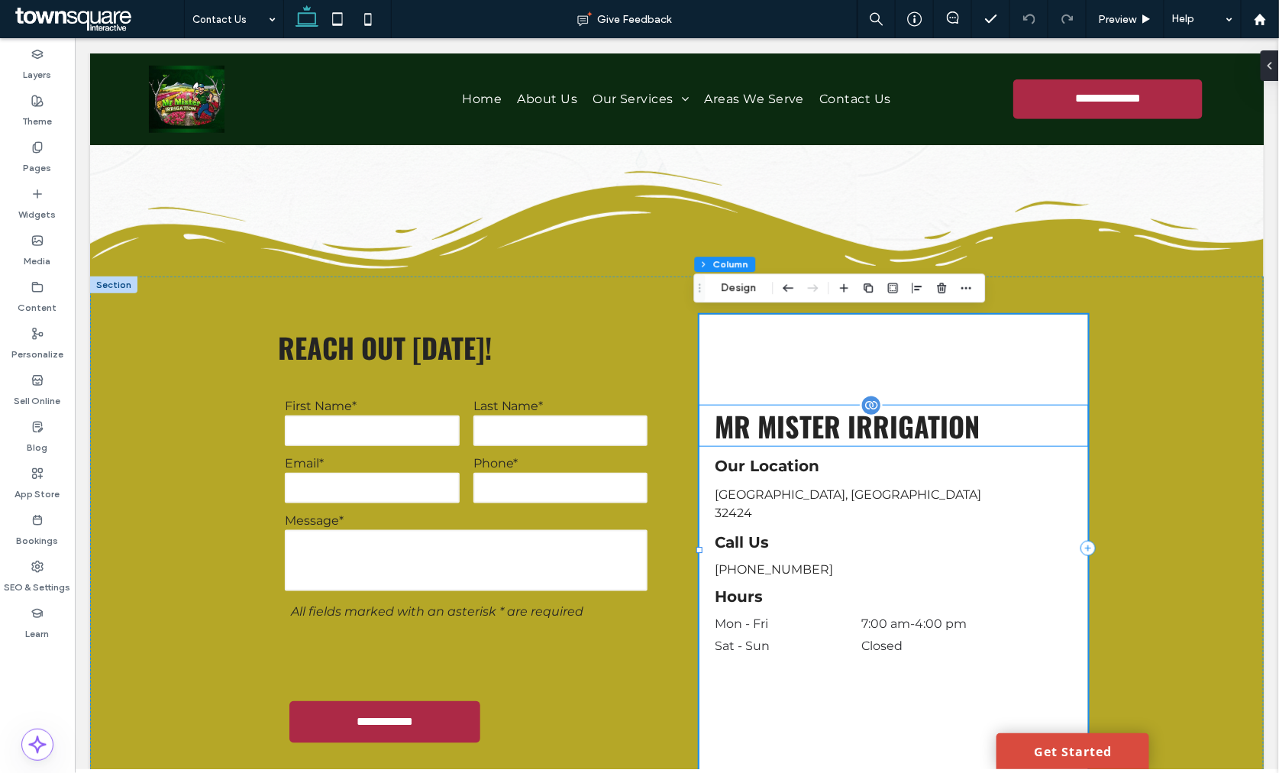
click at [741, 413] on span "Mr Mister Irrigation" at bounding box center [846, 425] width 265 height 40
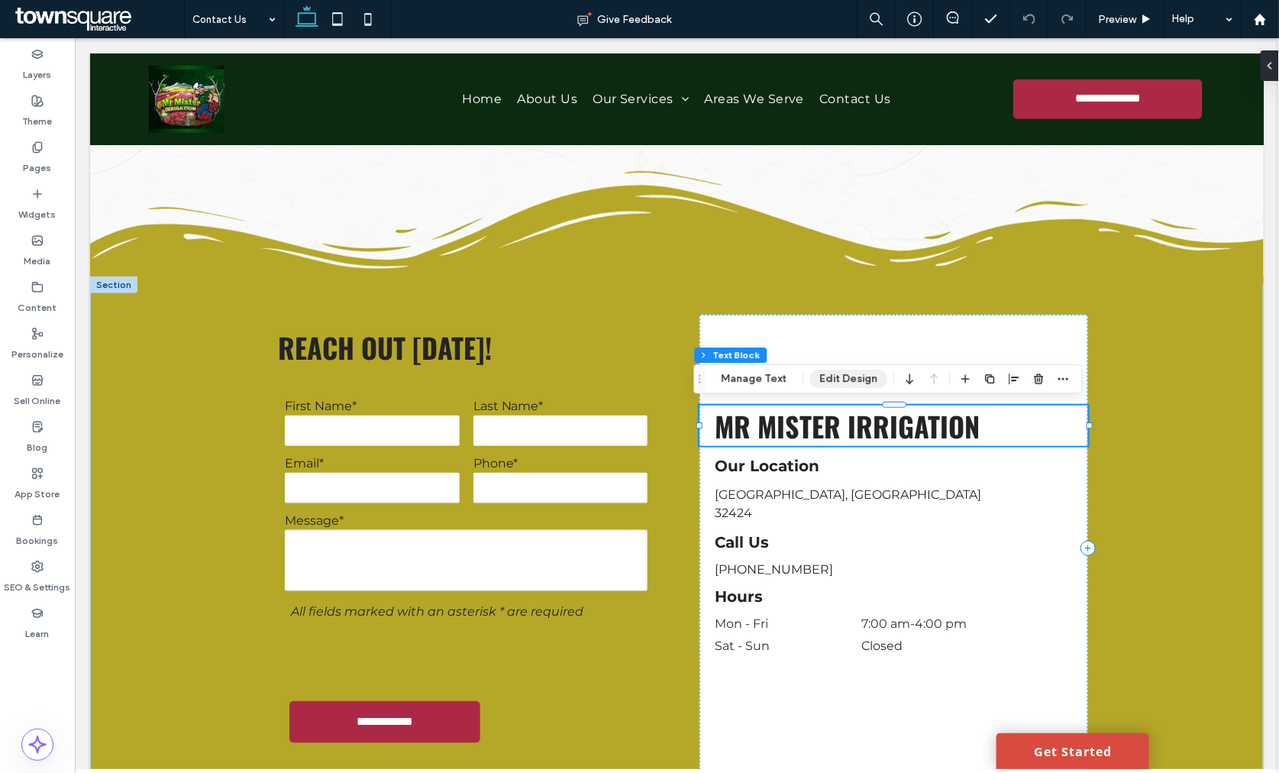
click at [840, 374] on button "Edit Design" at bounding box center [849, 378] width 78 height 18
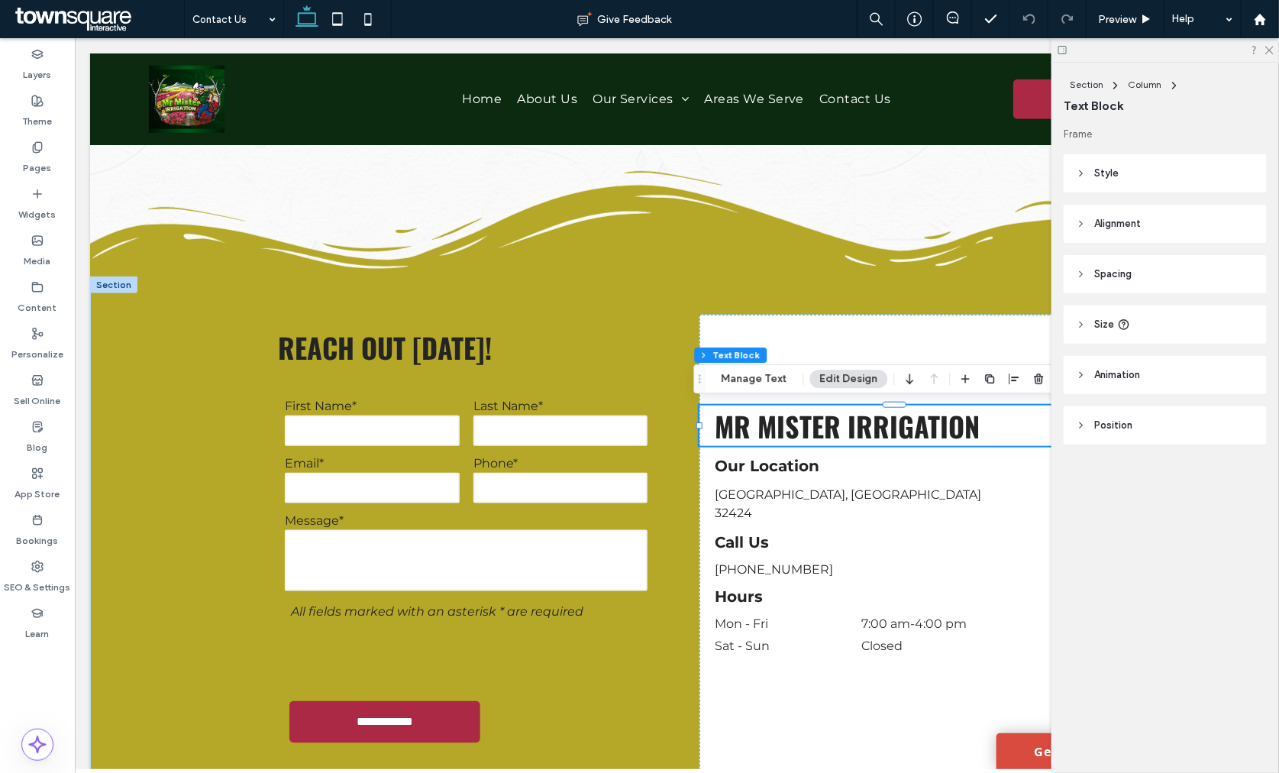
click at [1112, 171] on span "Style" at bounding box center [1106, 173] width 24 height 15
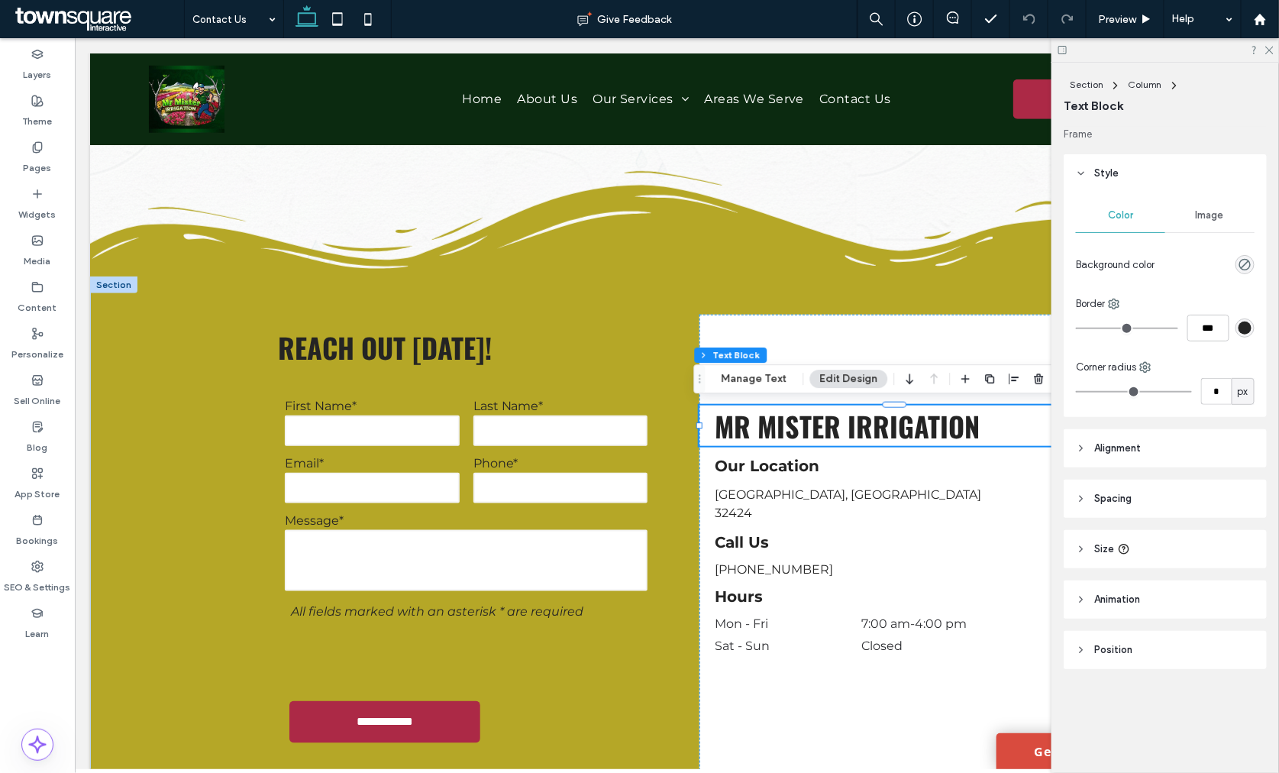
click at [1123, 173] on header "Style" at bounding box center [1164, 173] width 203 height 38
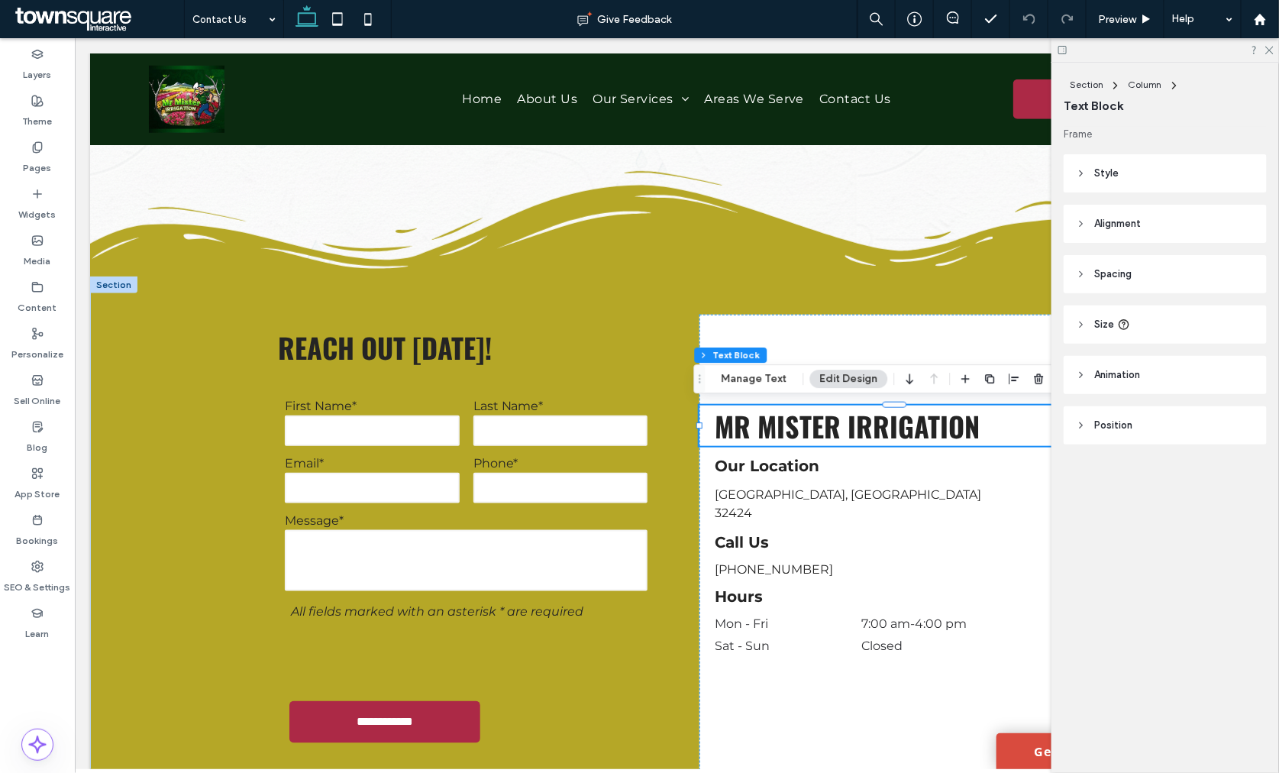
click at [1150, 279] on header "Spacing" at bounding box center [1164, 274] width 203 height 38
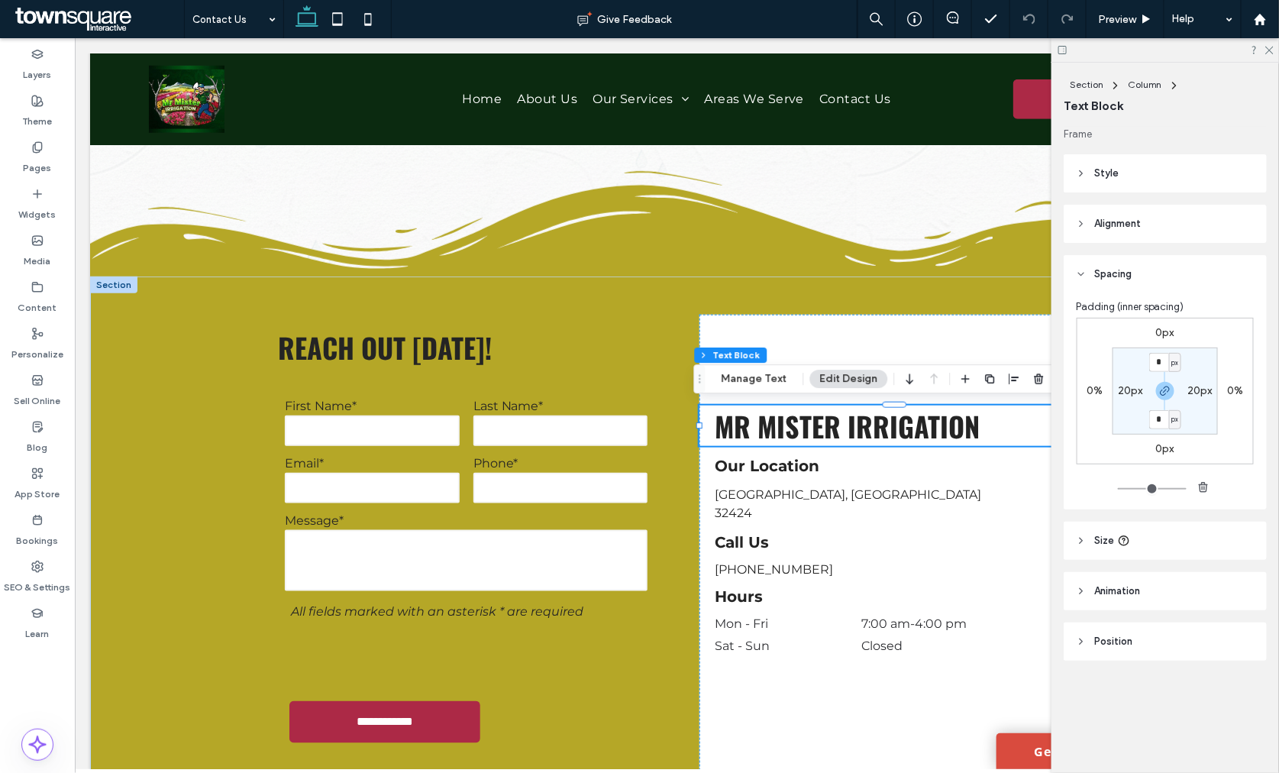
click at [886, 347] on div "Mr Mister Irrigation Blountstown, FL 32424 Our Location Call Us Hours (850) 565…" at bounding box center [892, 547] width 389 height 467
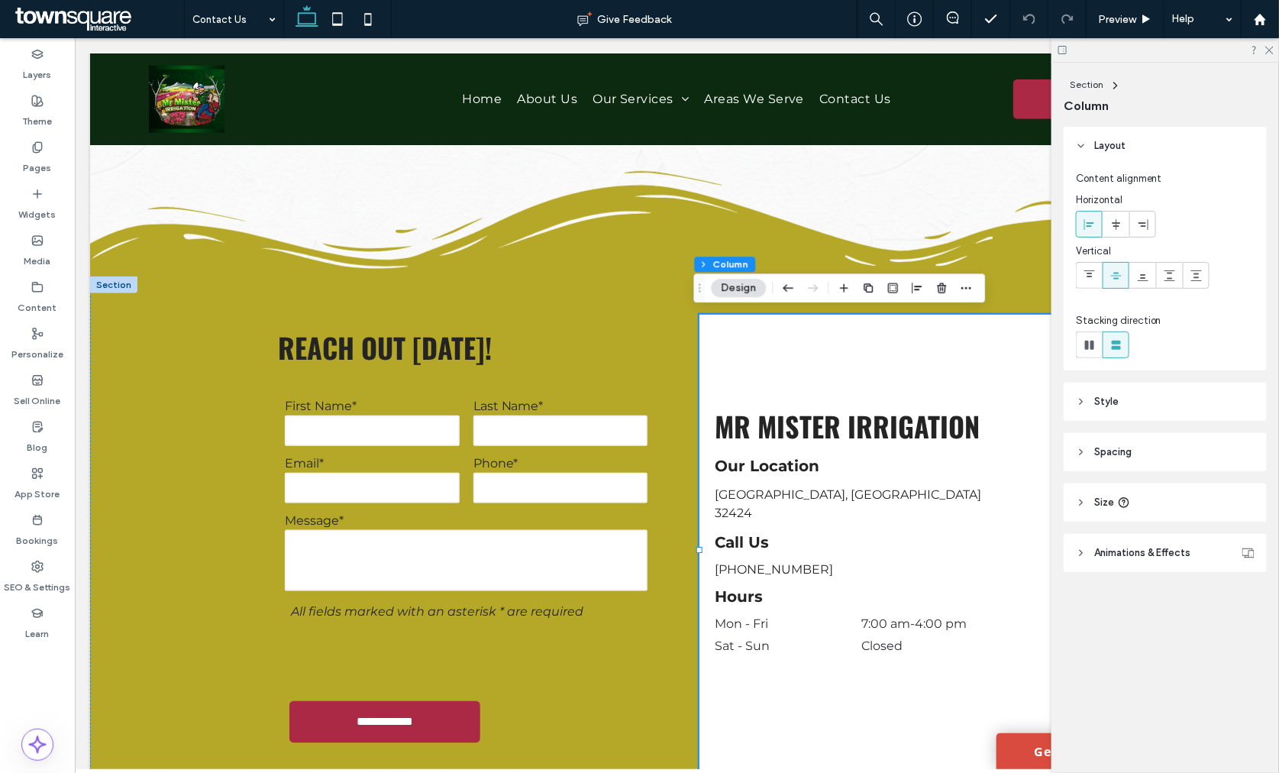
click at [1117, 453] on span "Spacing" at bounding box center [1112, 451] width 37 height 15
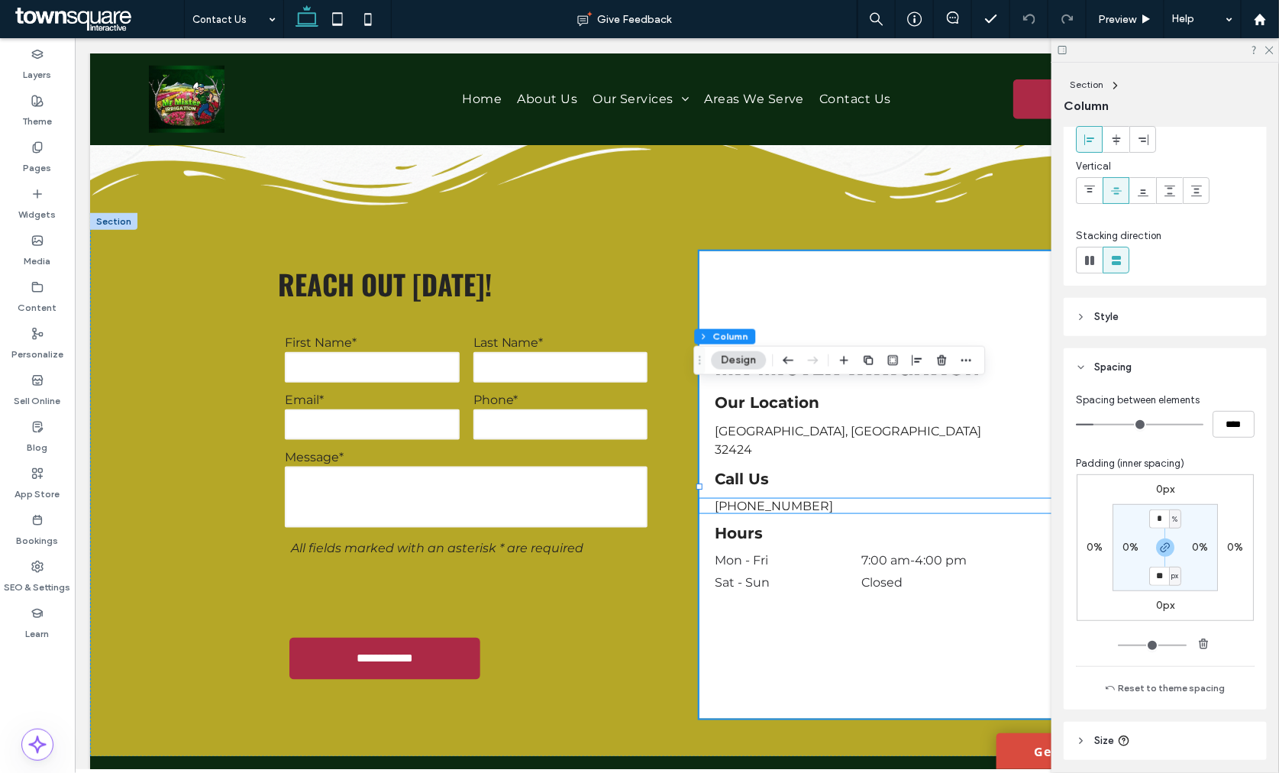
scroll to position [356, 0]
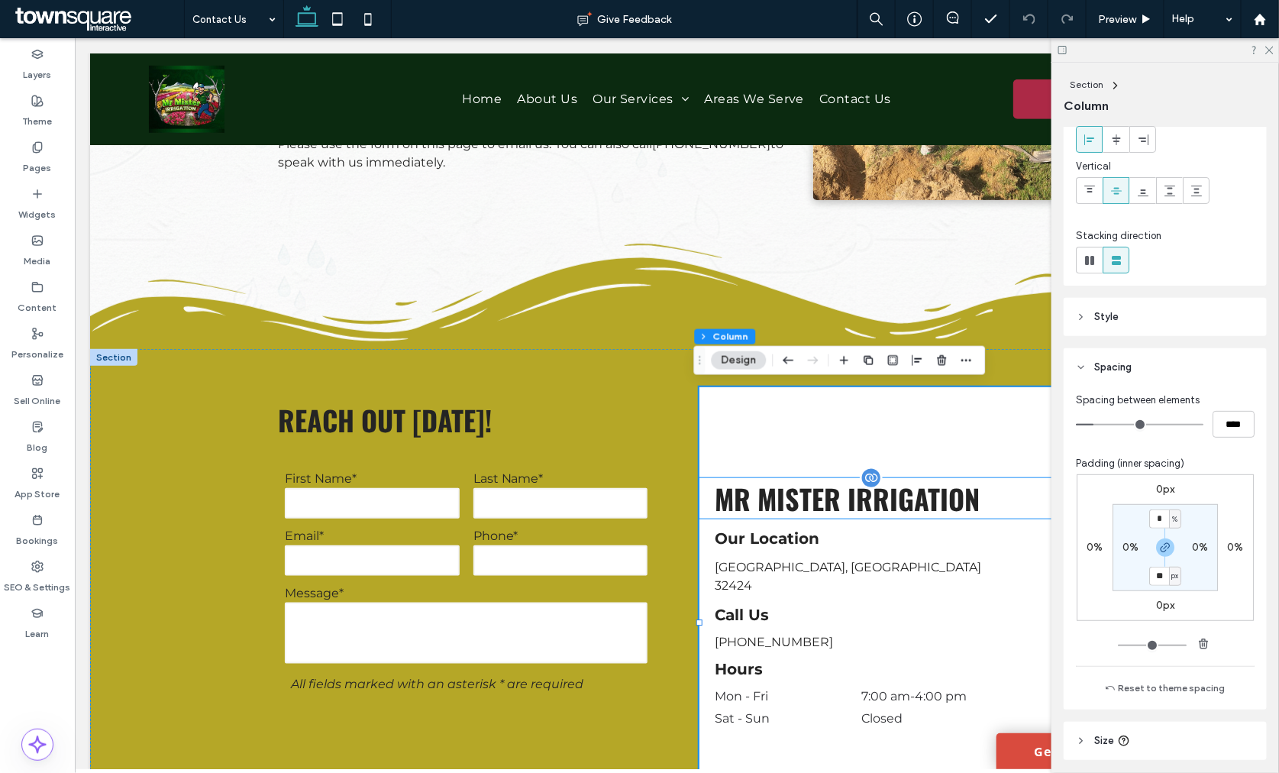
click at [810, 486] on span "Mr Mister Irrigation" at bounding box center [846, 497] width 265 height 40
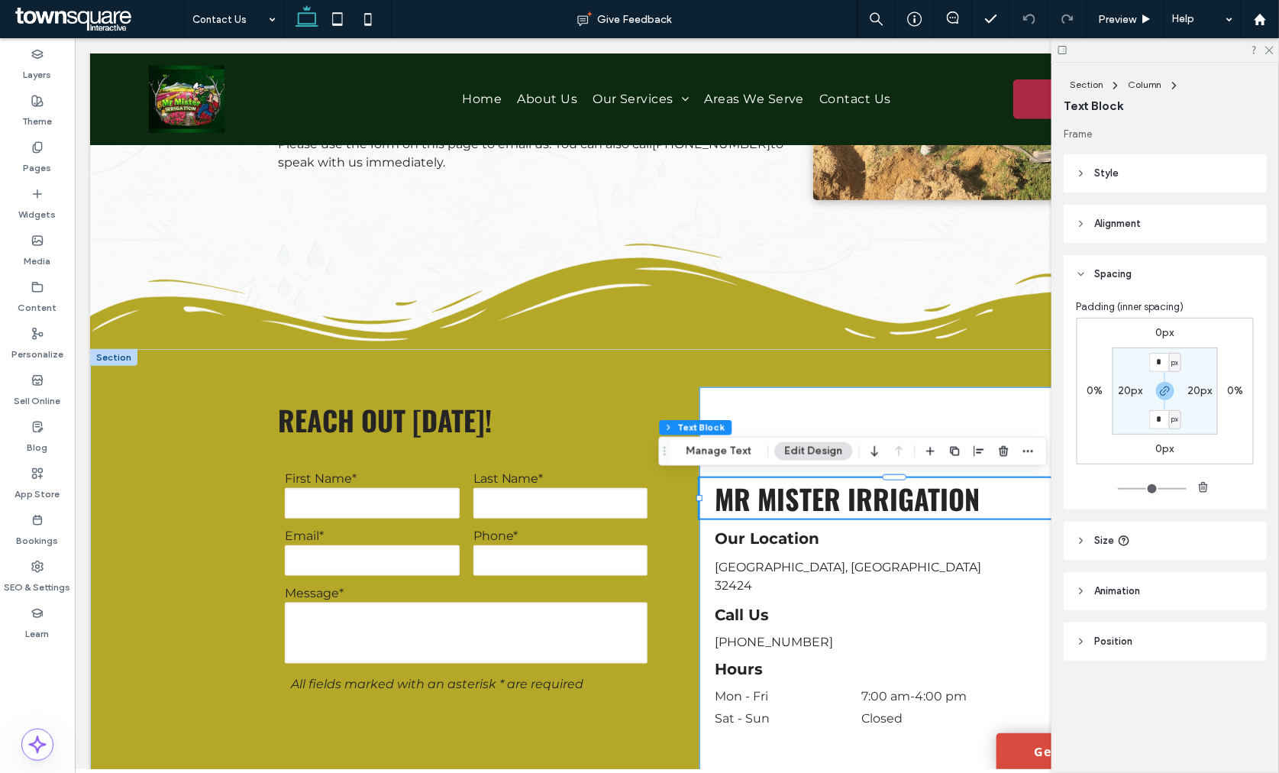
click at [768, 423] on div "Mr Mister Irrigation Blountstown, FL 32424 Our Location Call Us Hours (850) 565…" at bounding box center [892, 619] width 389 height 467
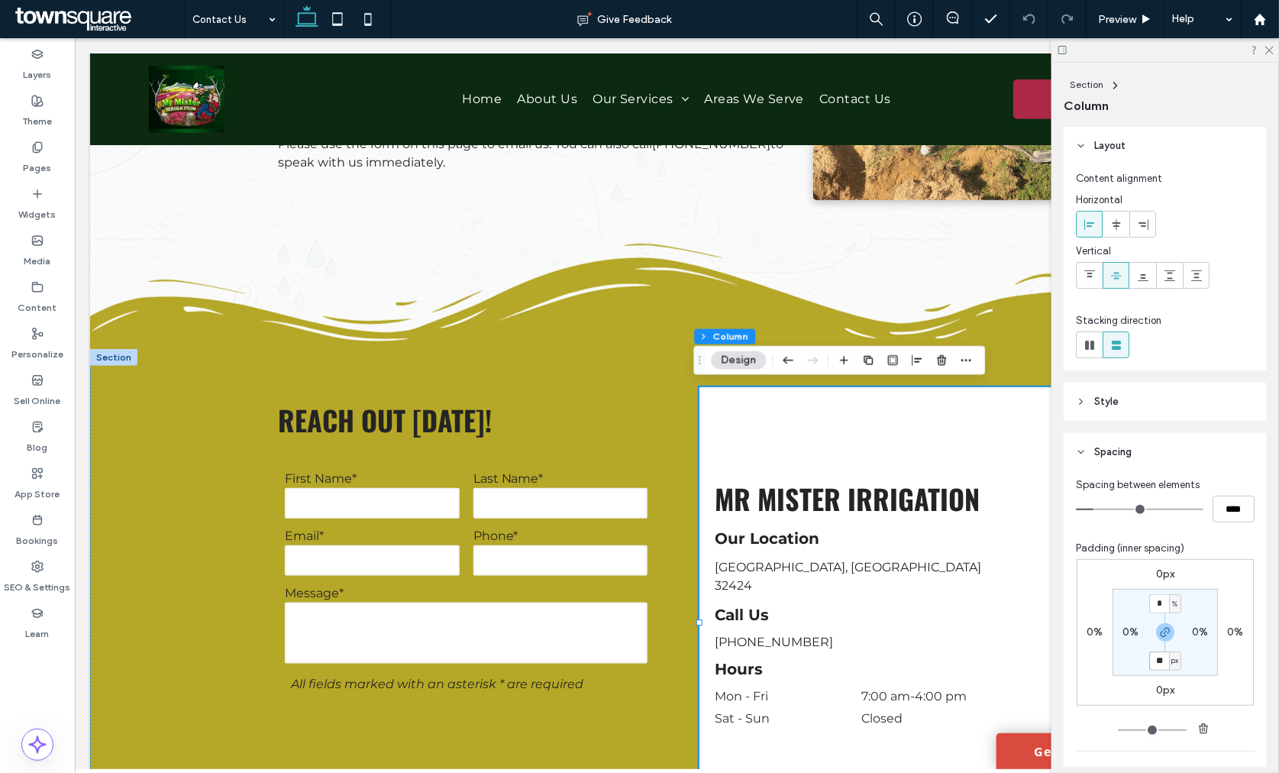
click at [1158, 660] on input "**" at bounding box center [1159, 660] width 20 height 19
type input "*"
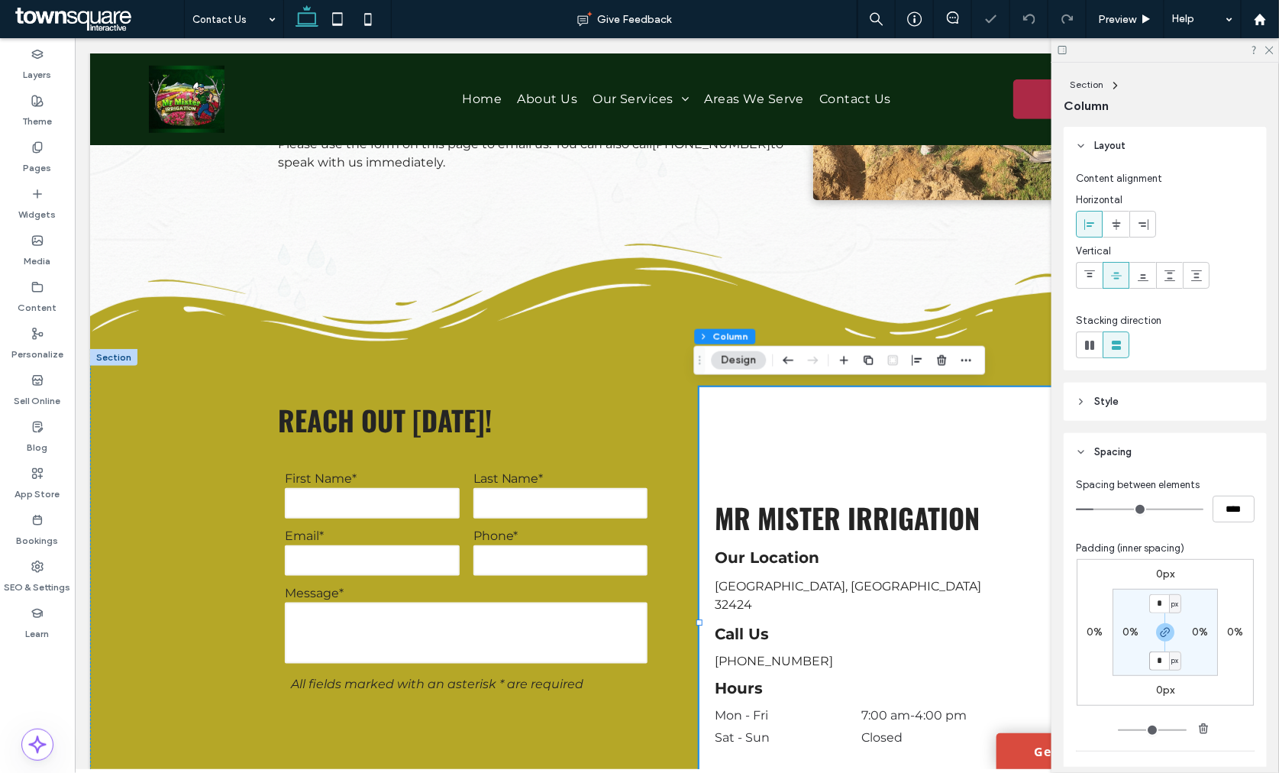
click at [1158, 660] on input "*" at bounding box center [1159, 660] width 20 height 19
click at [1092, 265] on span at bounding box center [1089, 275] width 12 height 25
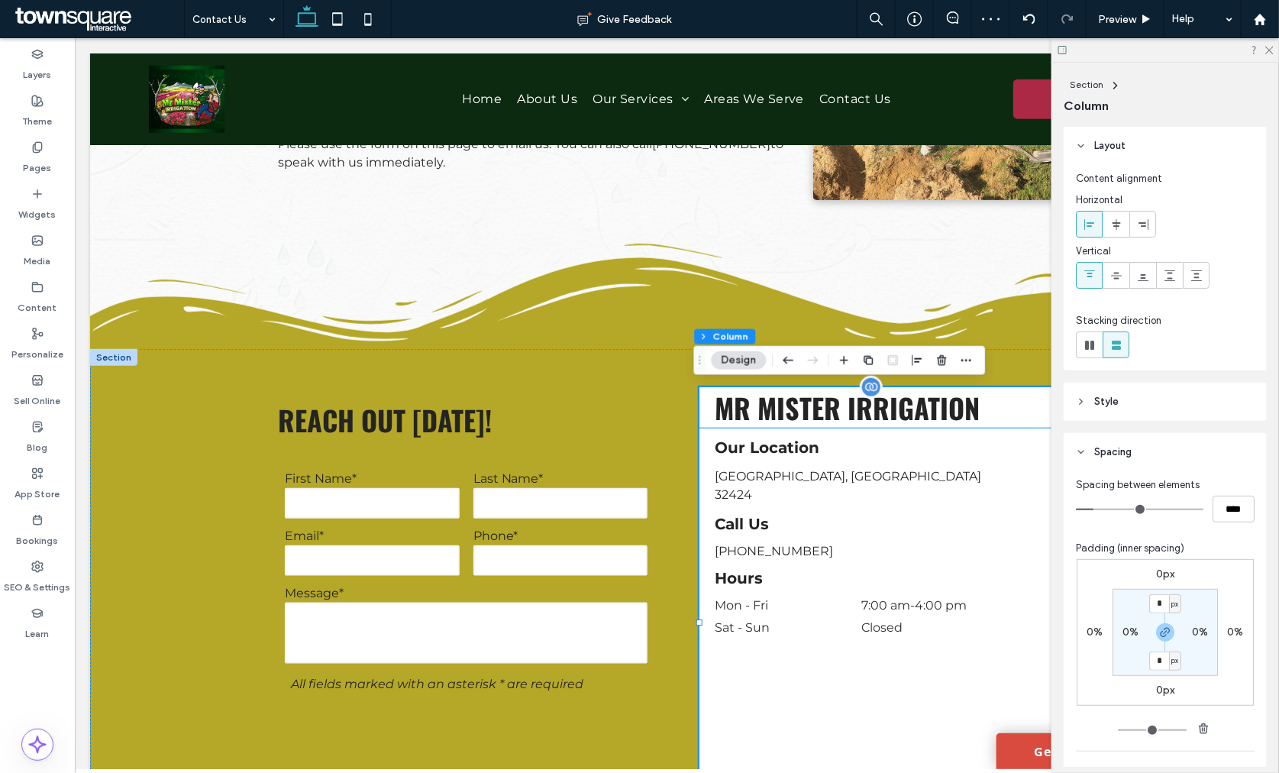
click at [850, 408] on span "Mr Mister Irrigation" at bounding box center [846, 406] width 265 height 40
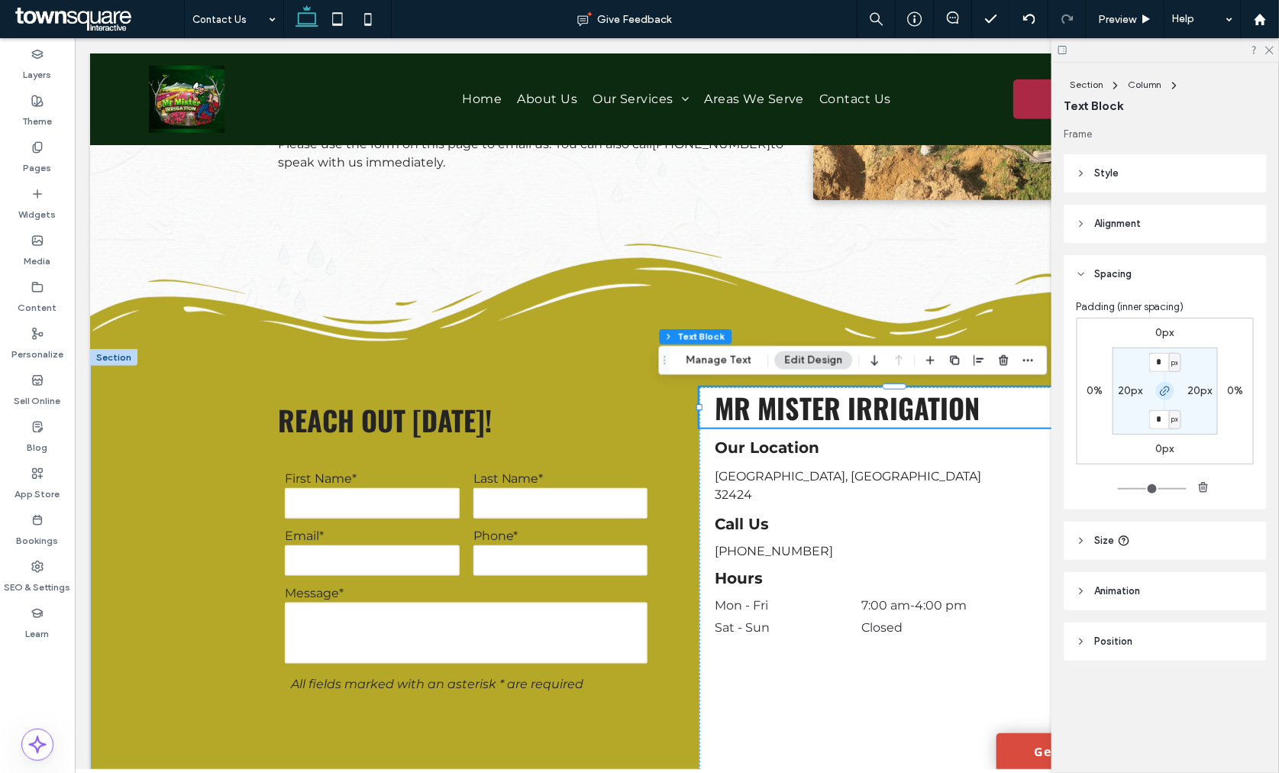
click at [1163, 391] on icon "button" at bounding box center [1165, 391] width 12 height 12
click at [1160, 340] on div "0px 0% 0px 0% * px 20px 0px 20px" at bounding box center [1164, 391] width 177 height 147
click at [1163, 328] on label "0px" at bounding box center [1165, 332] width 18 height 13
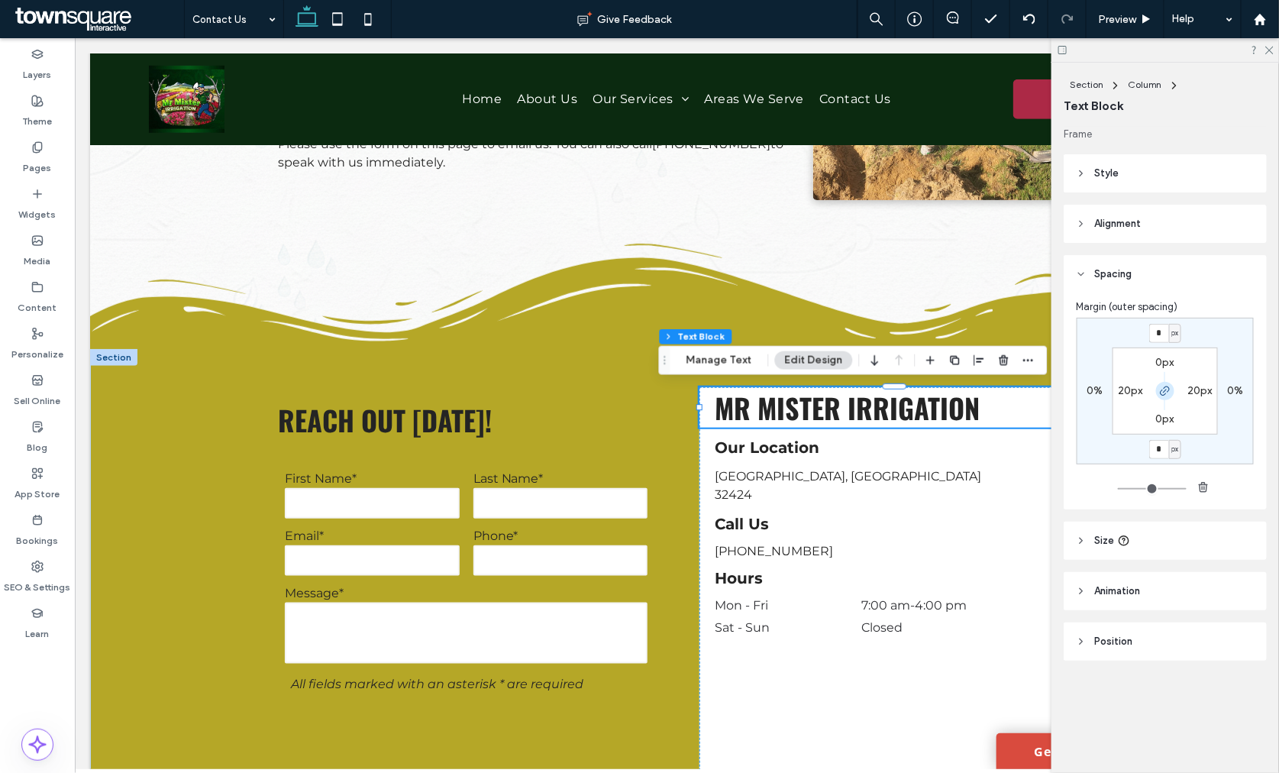
click at [1165, 386] on use "button" at bounding box center [1164, 390] width 9 height 9
click at [1158, 334] on input "*" at bounding box center [1159, 333] width 20 height 19
type input "**"
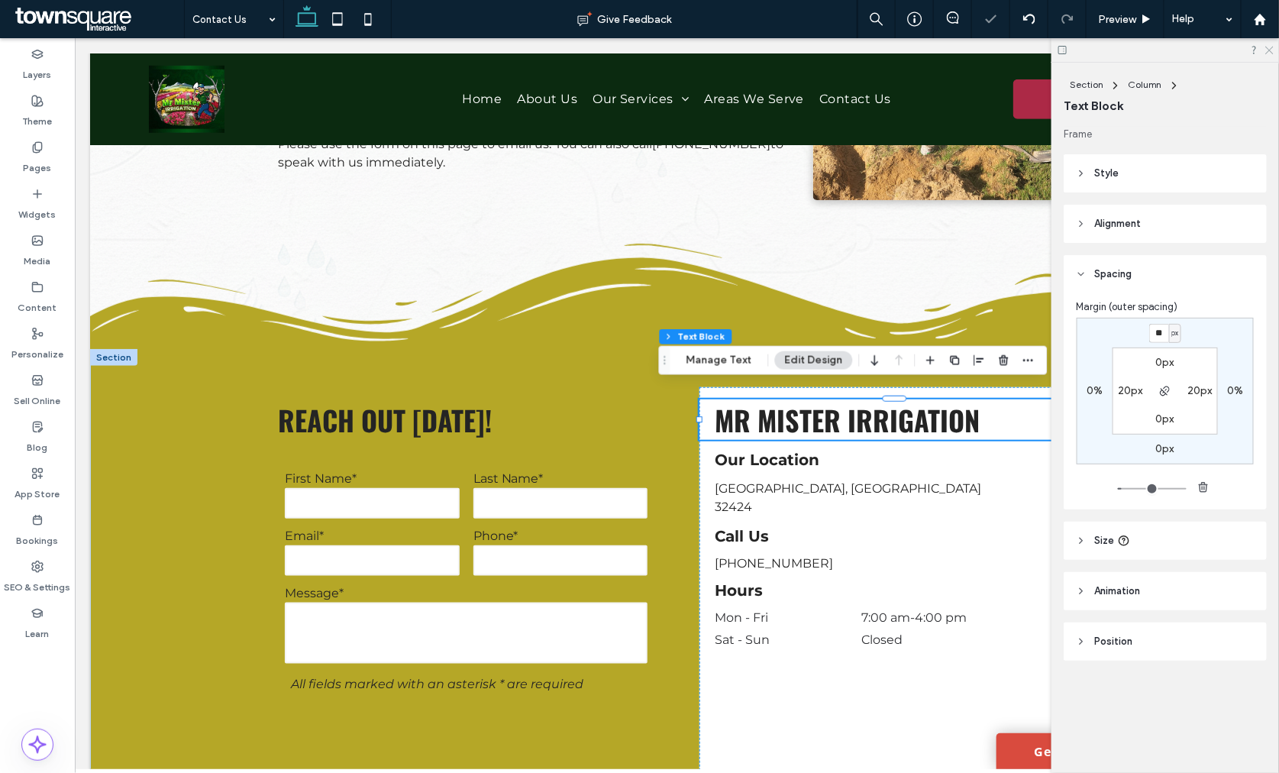
click at [1267, 48] on icon at bounding box center [1268, 49] width 10 height 10
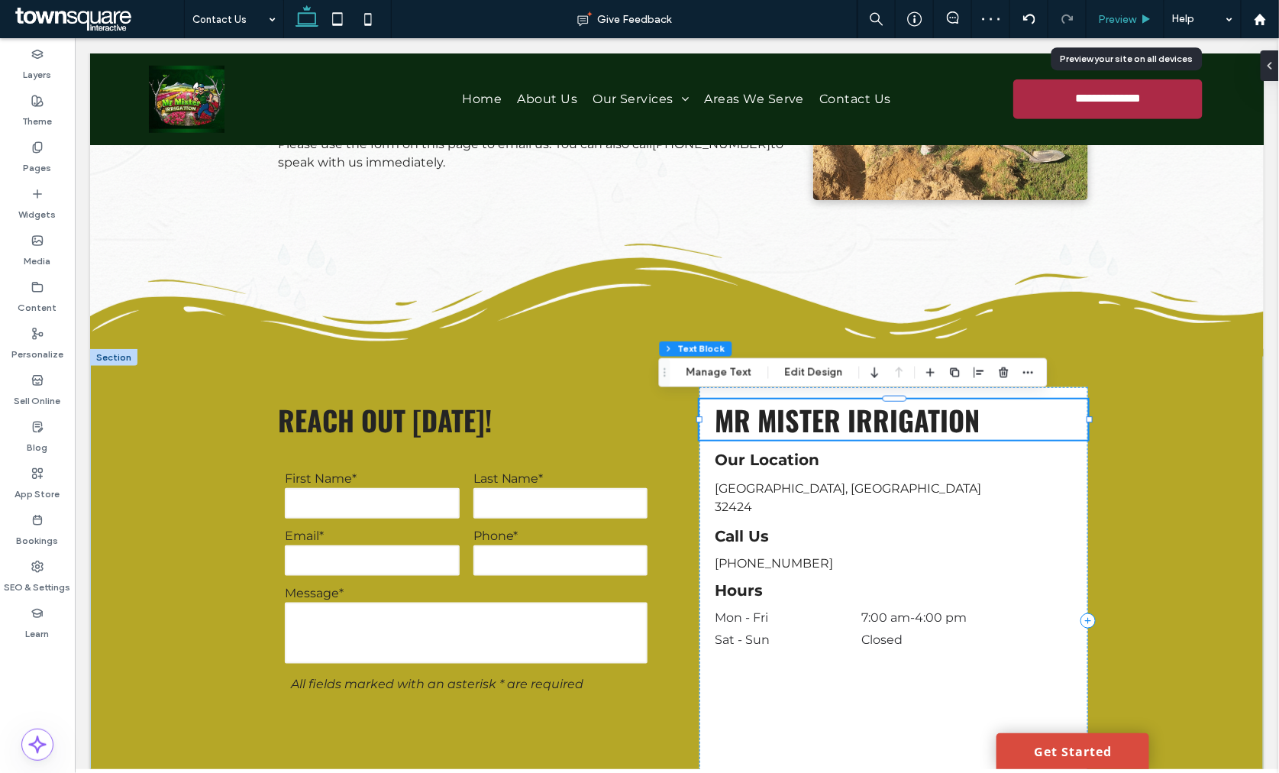
click at [1108, 10] on div "Preview" at bounding box center [1125, 19] width 78 height 38
click at [1112, 13] on span "Preview" at bounding box center [1117, 19] width 38 height 13
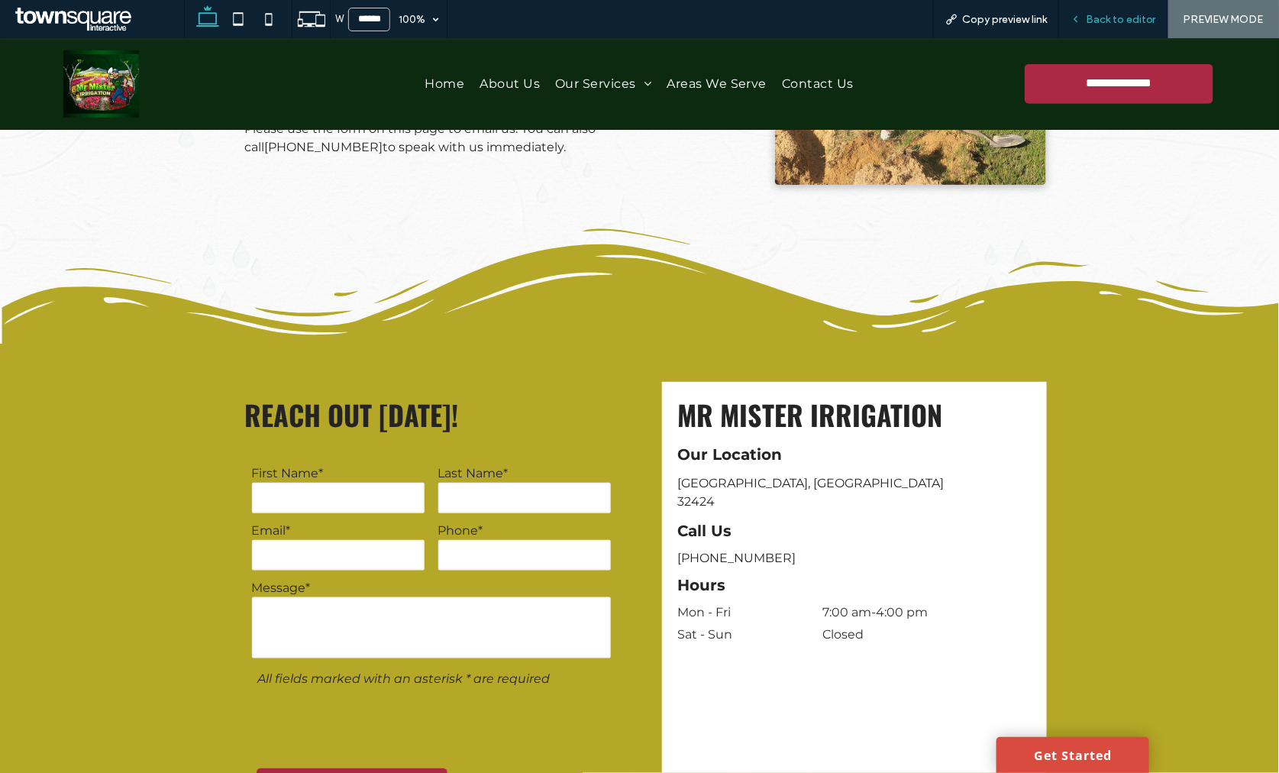
scroll to position [340, 0]
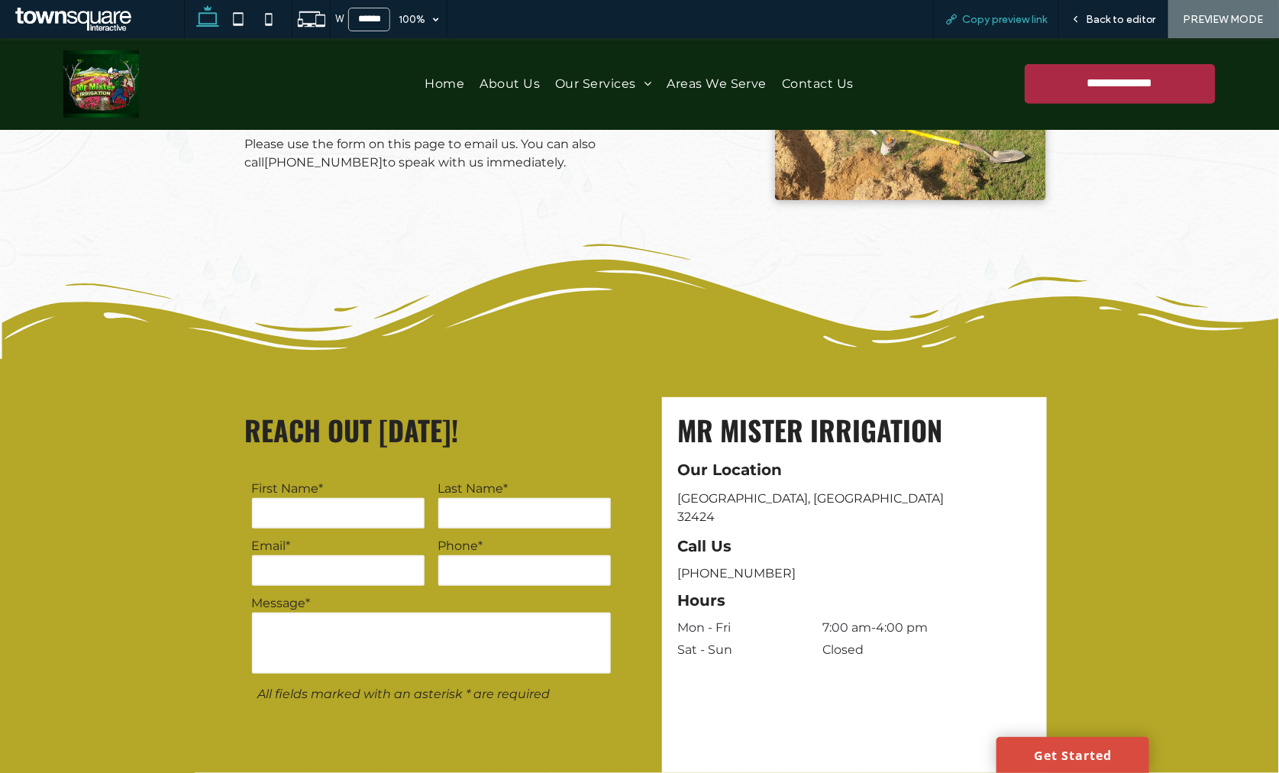
click at [1008, 14] on span "Copy preview link" at bounding box center [1004, 19] width 85 height 13
click at [785, 77] on span "Contact Us" at bounding box center [818, 83] width 72 height 22
click at [1119, 32] on div "W ****** 100% Copy preview link Back to editor PREVIEW MODE Design Panel Site C…" at bounding box center [639, 386] width 1279 height 773
click at [1113, 21] on span "Back to editor" at bounding box center [1121, 19] width 70 height 13
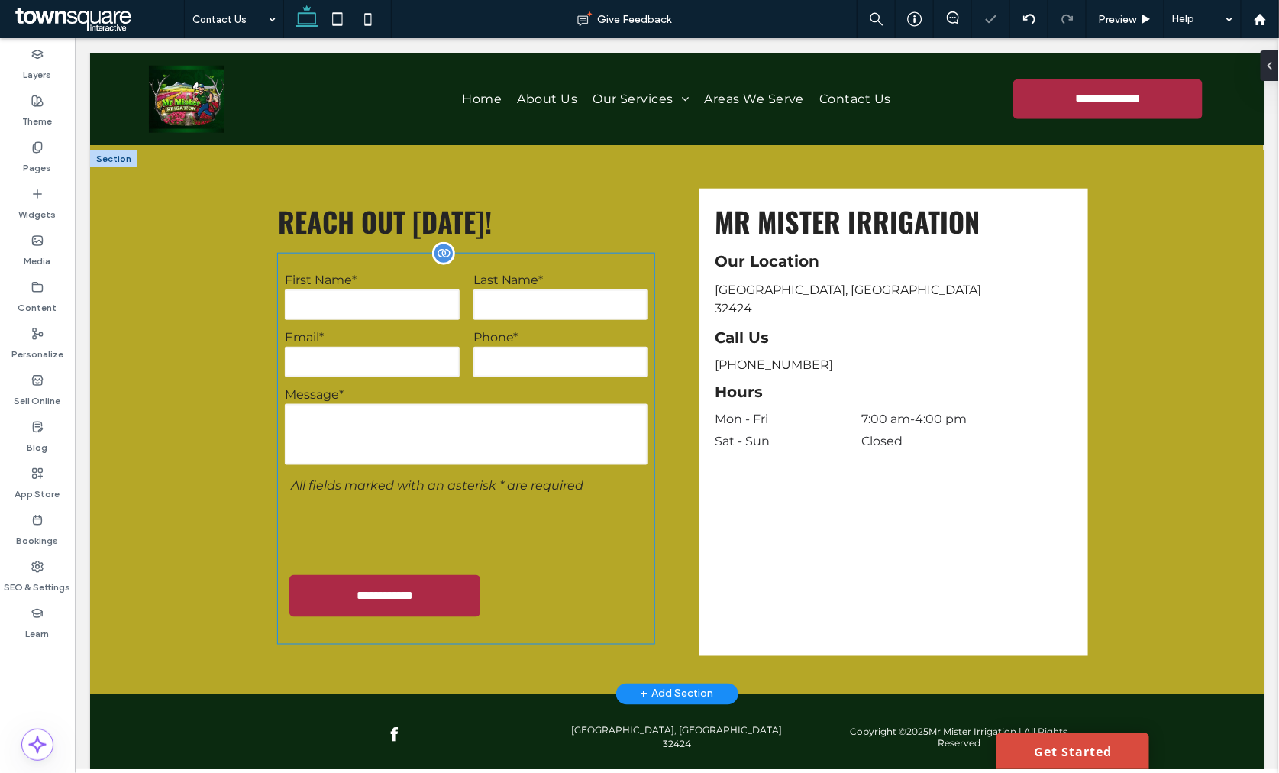
scroll to position [593, 0]
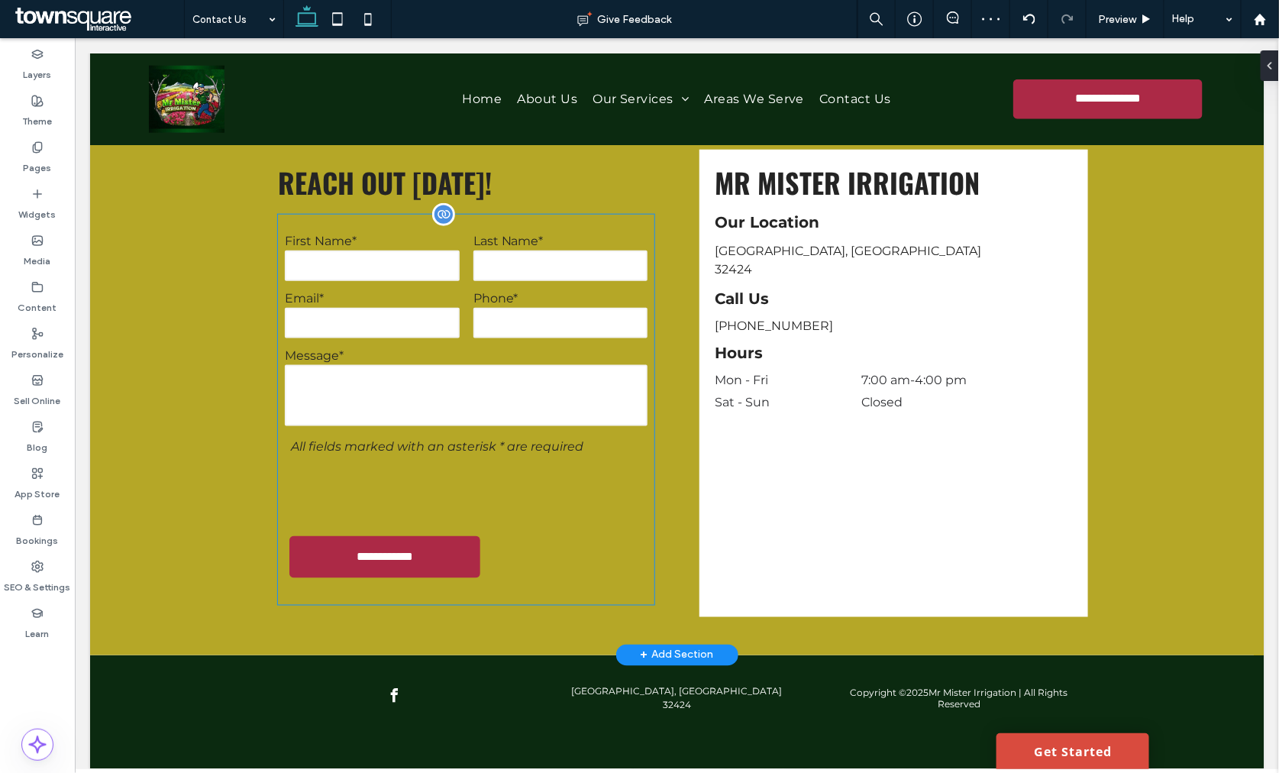
click at [544, 542] on form "**********" at bounding box center [465, 409] width 376 height 390
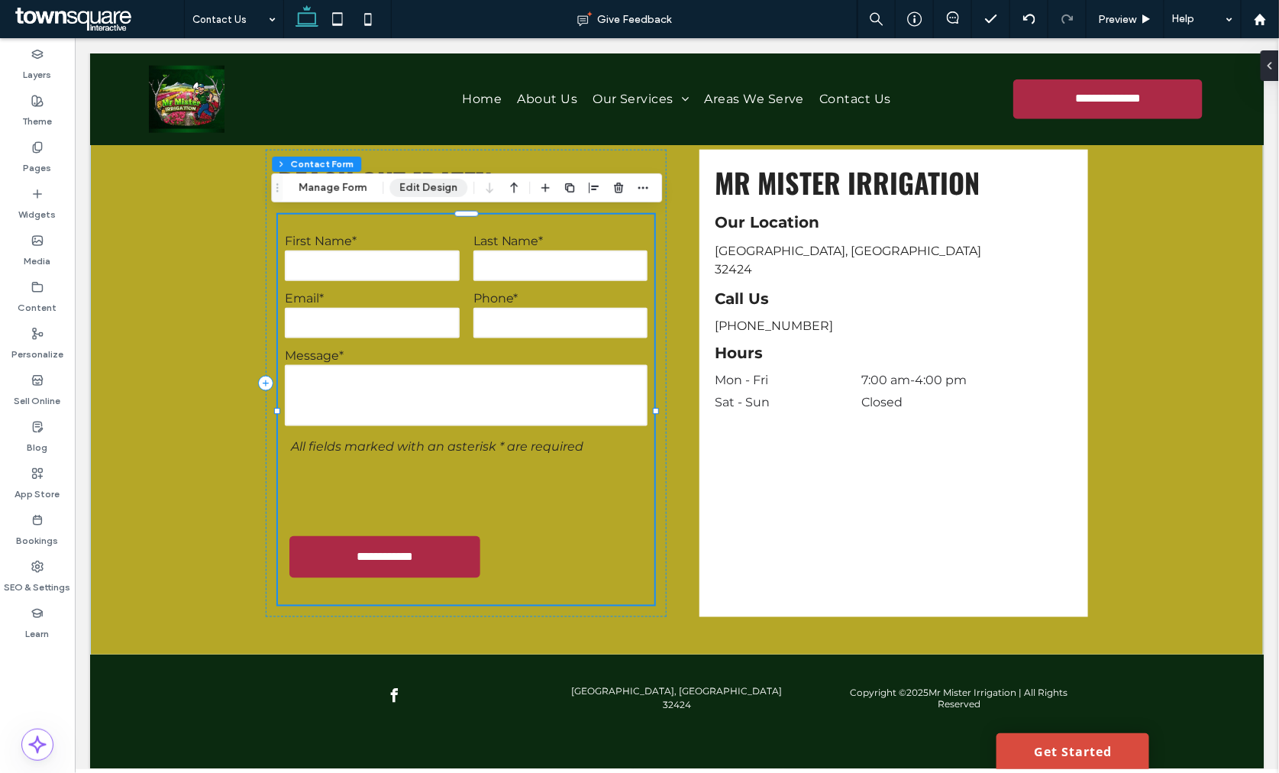
click at [397, 185] on button "Edit Design" at bounding box center [428, 188] width 78 height 18
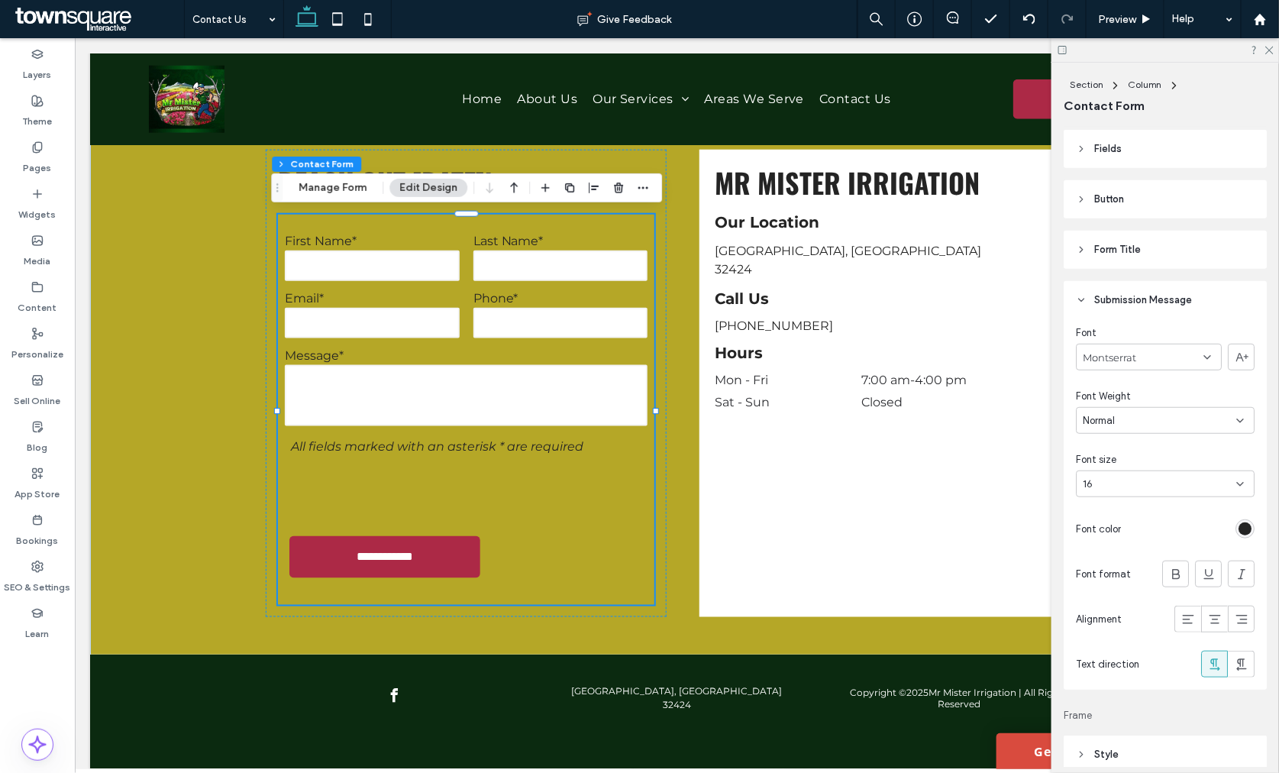
scroll to position [105, 0]
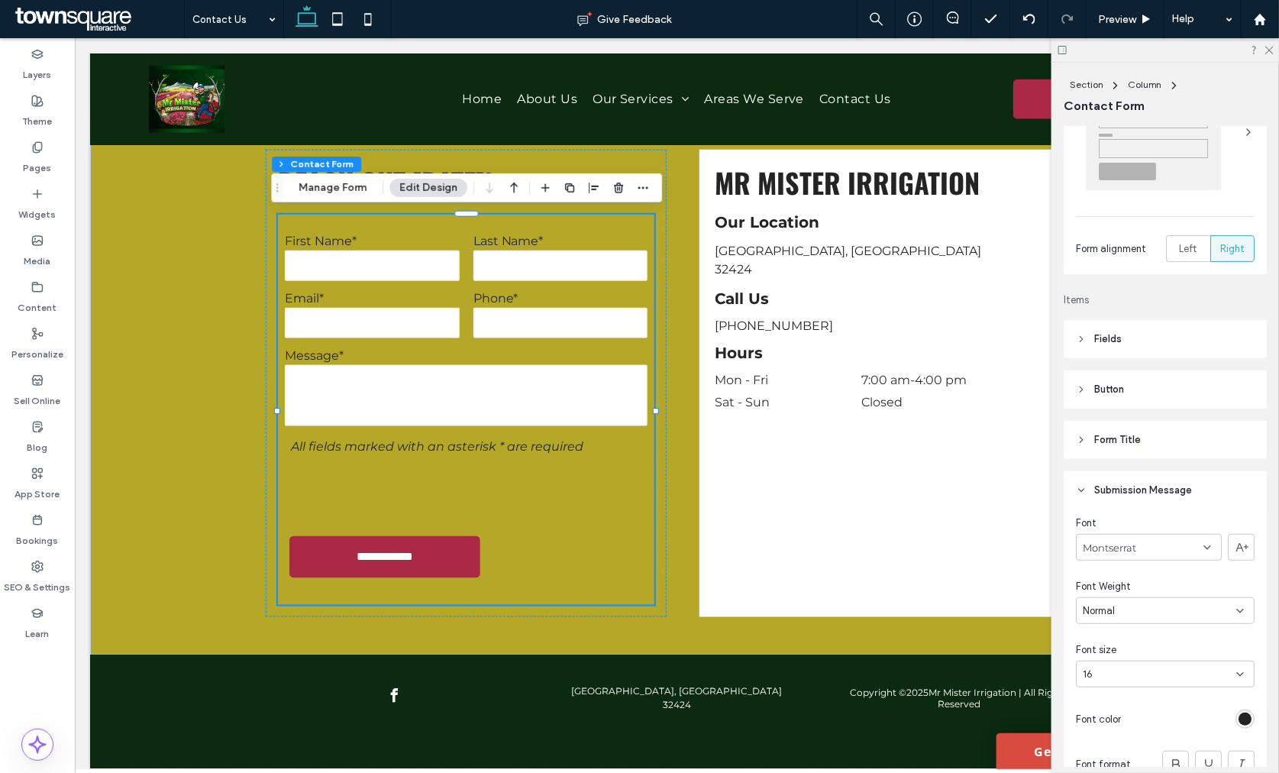
click at [1127, 386] on header "Button" at bounding box center [1164, 389] width 203 height 38
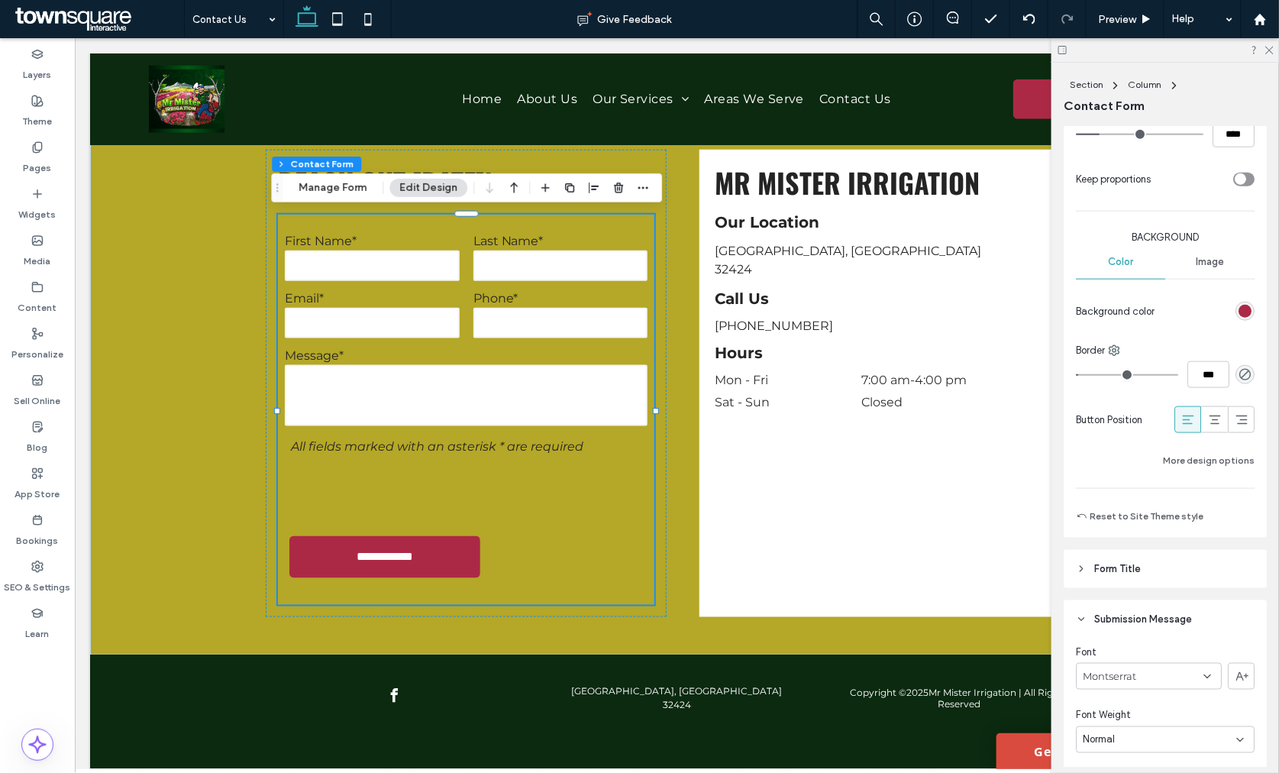
scroll to position [615, 0]
click at [1166, 514] on button "Reset to Site Theme style" at bounding box center [1139, 511] width 127 height 18
type input "*"
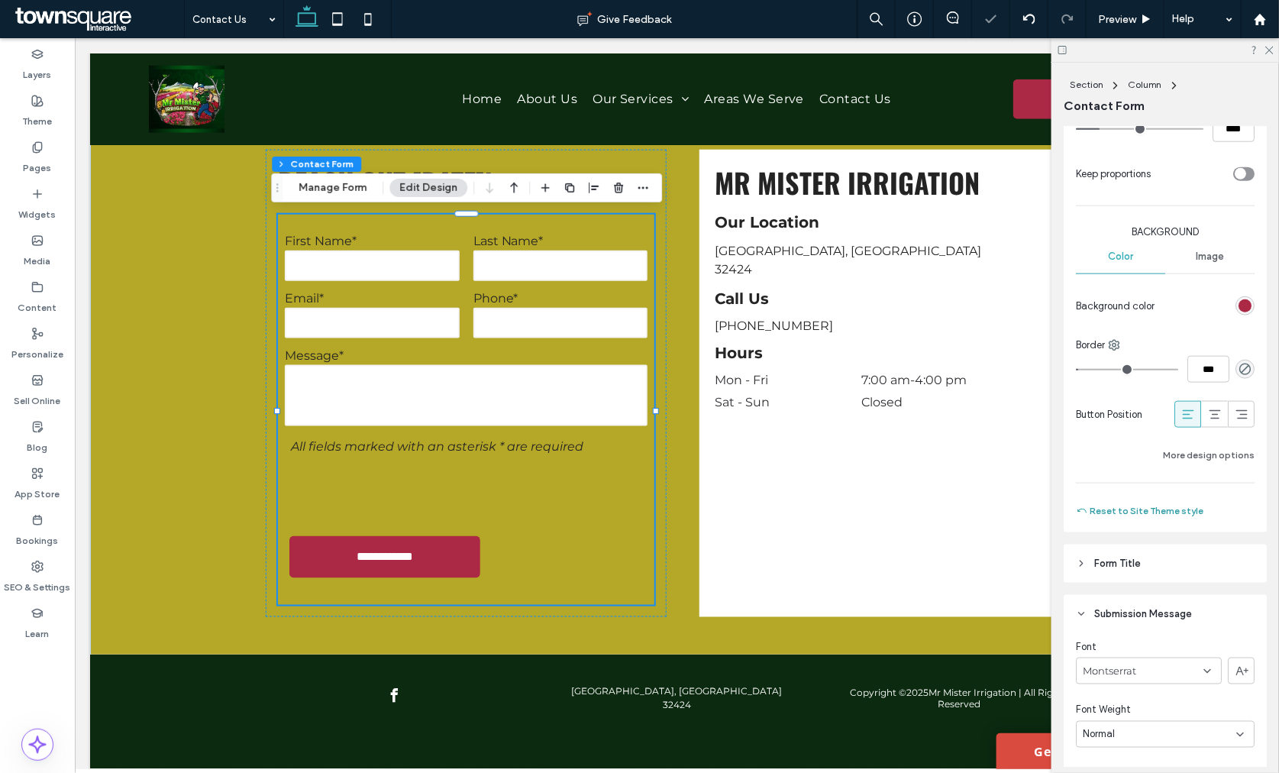
type input "*"
type input "***"
type input "*****"
type input "**"
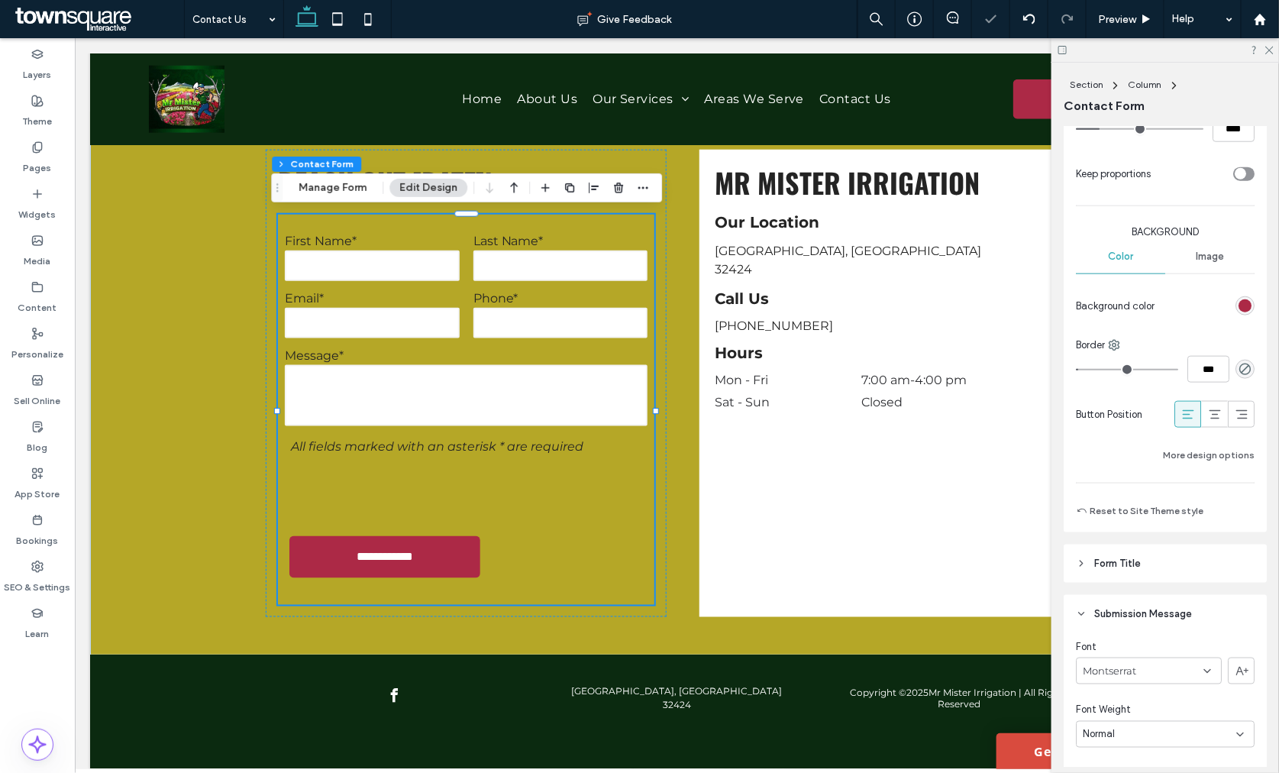
type input "****"
type input "*"
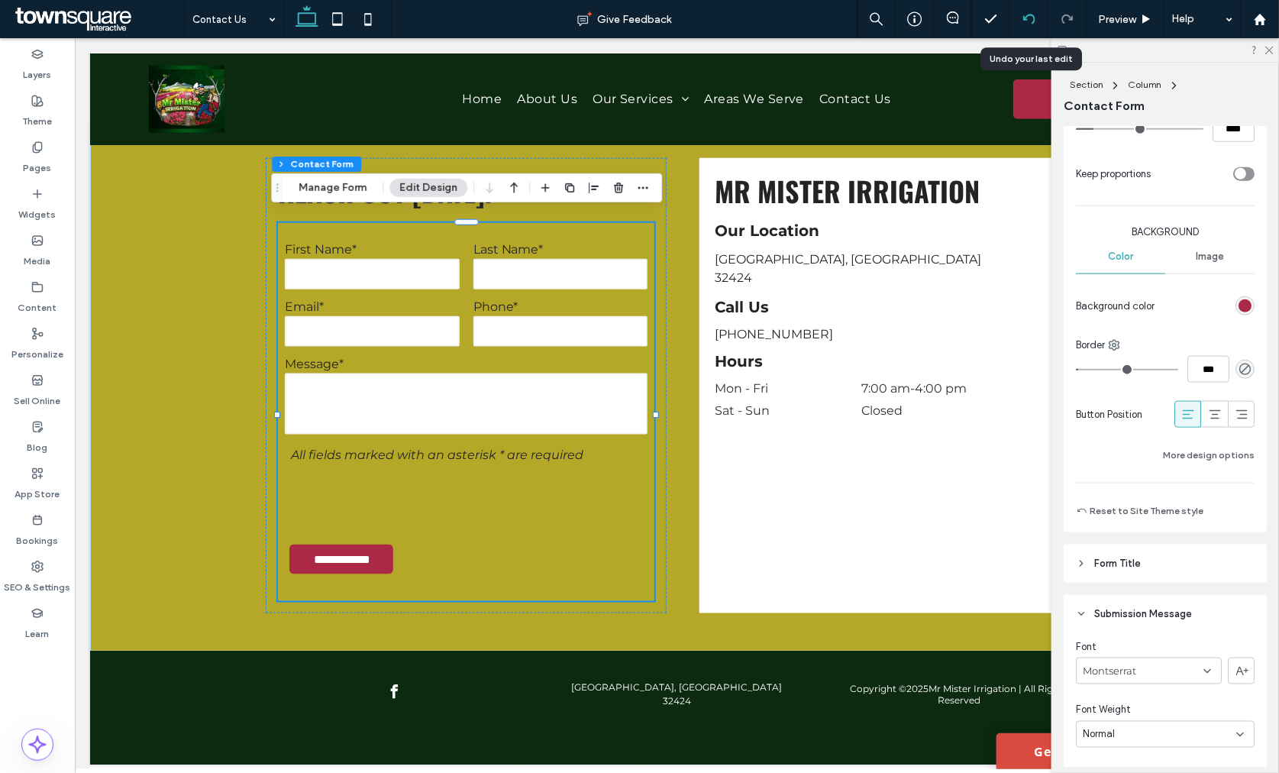
click at [1025, 16] on icon at bounding box center [1029, 19] width 12 height 12
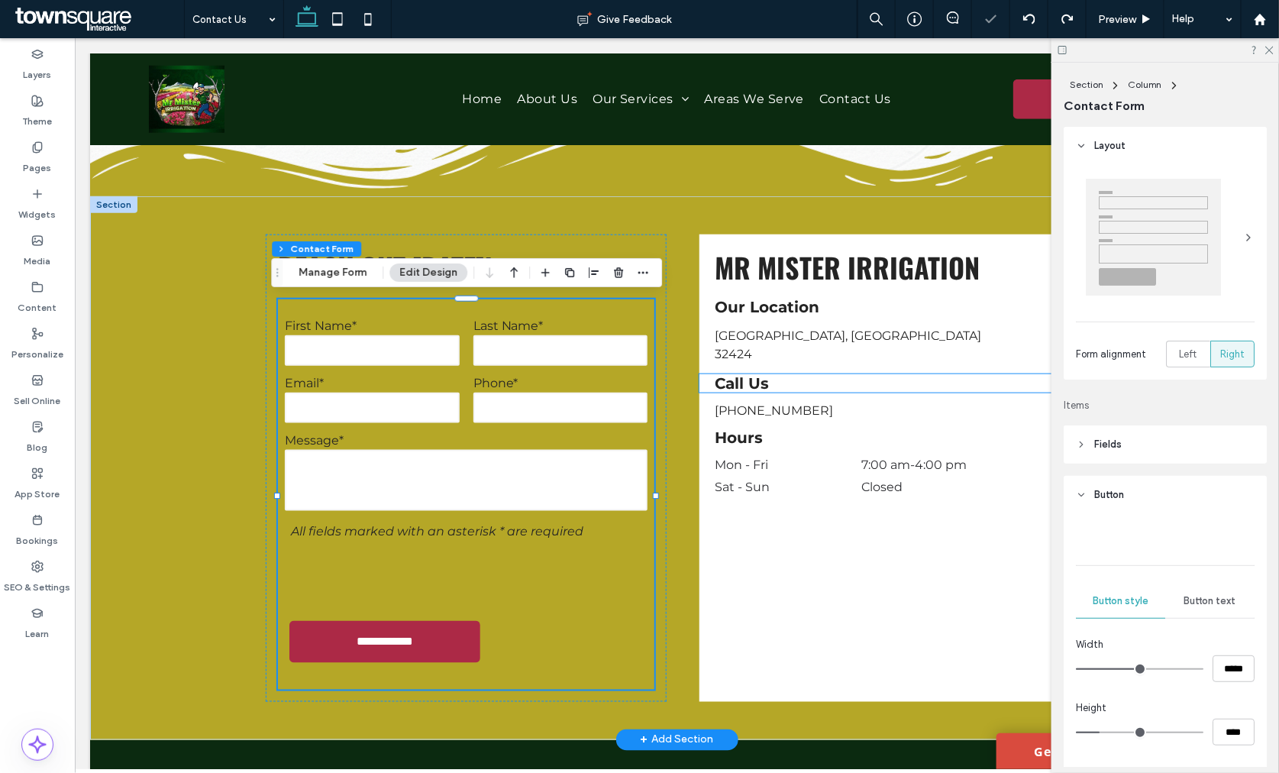
scroll to position [508, 0]
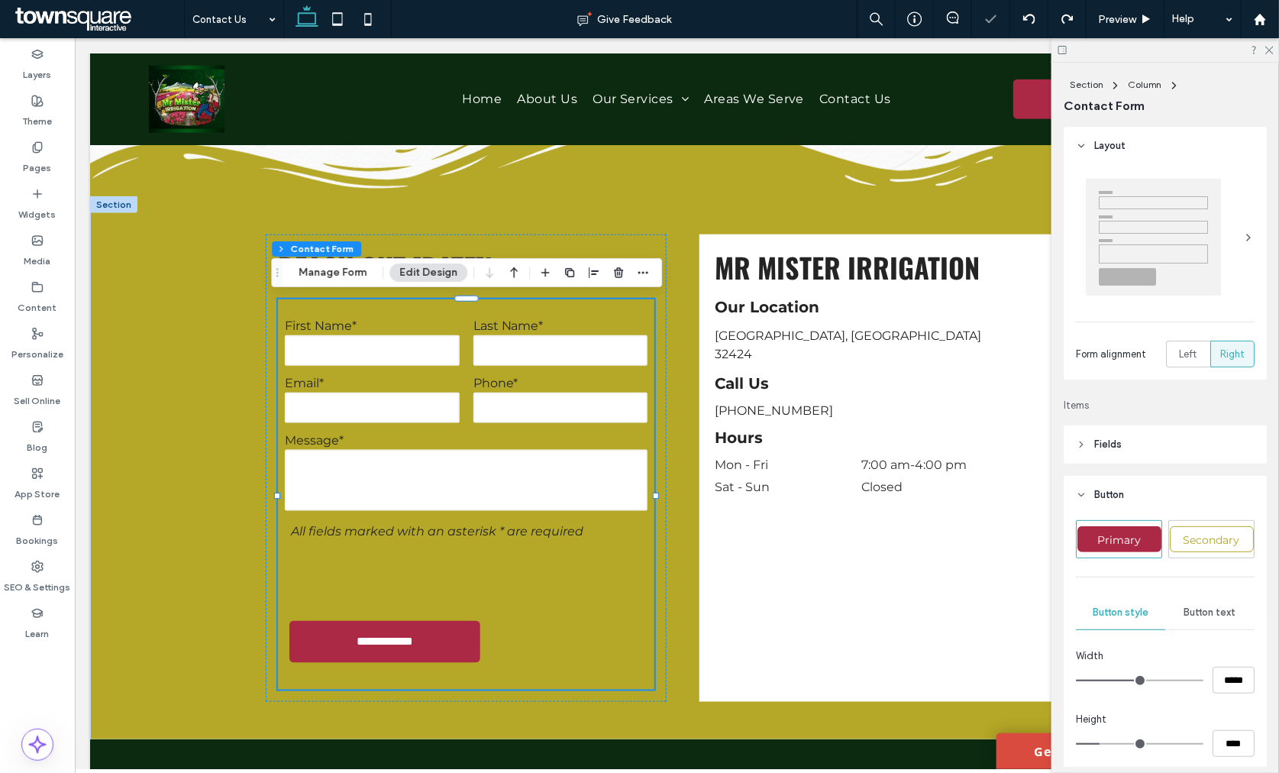
type input "*"
type input "***"
type input "*"
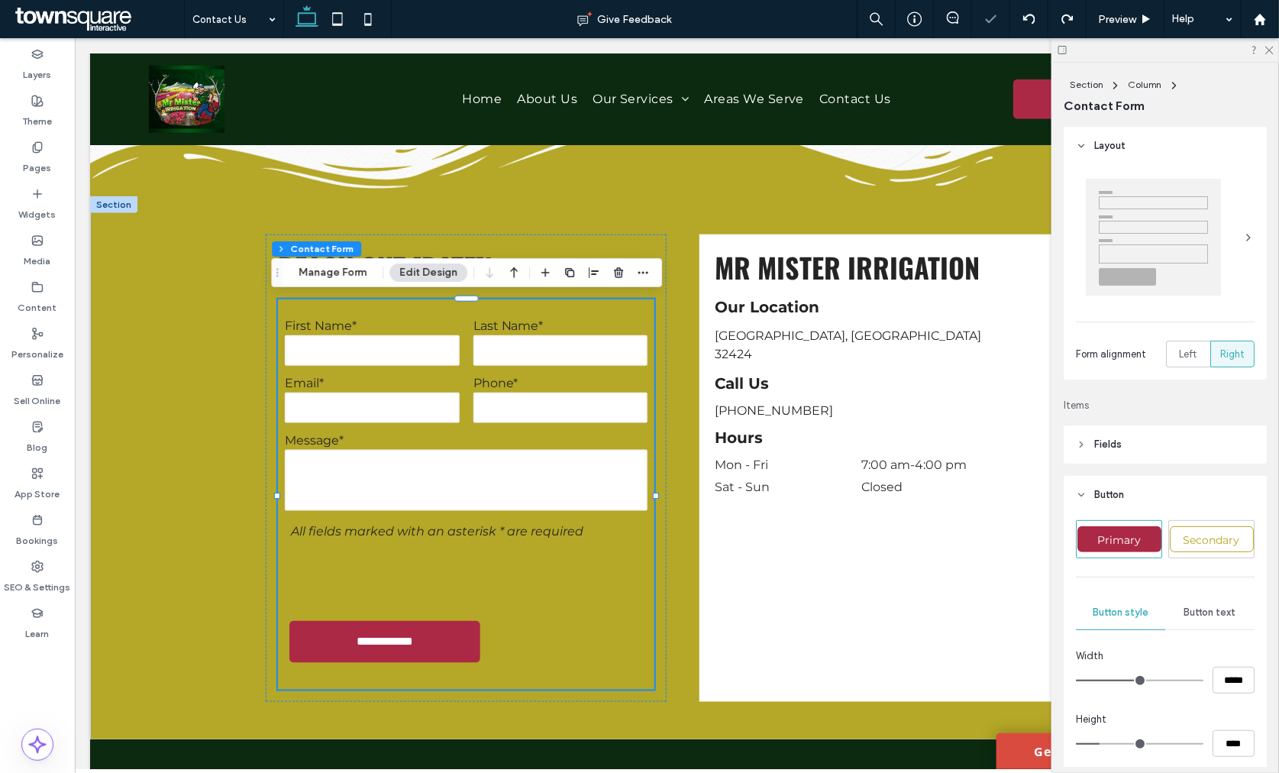
type input "***"
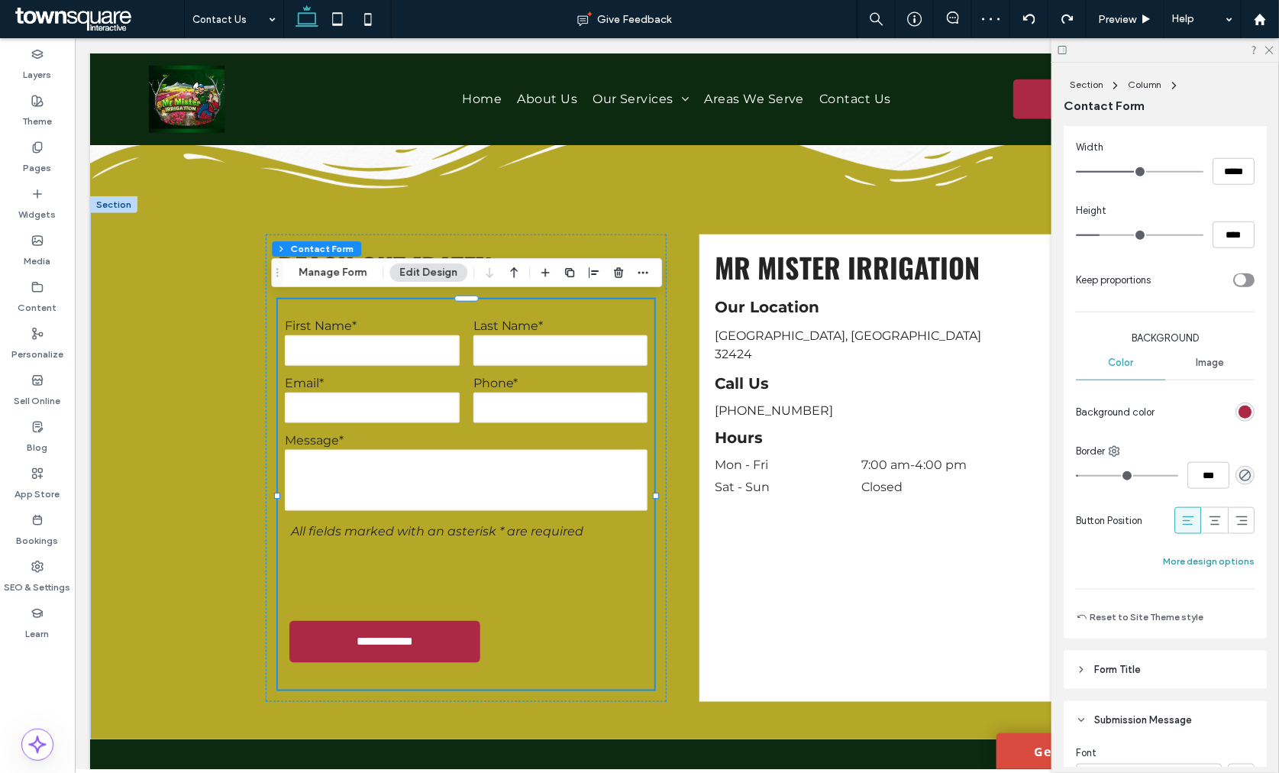
click at [1164, 560] on button "More design options" at bounding box center [1209, 561] width 92 height 18
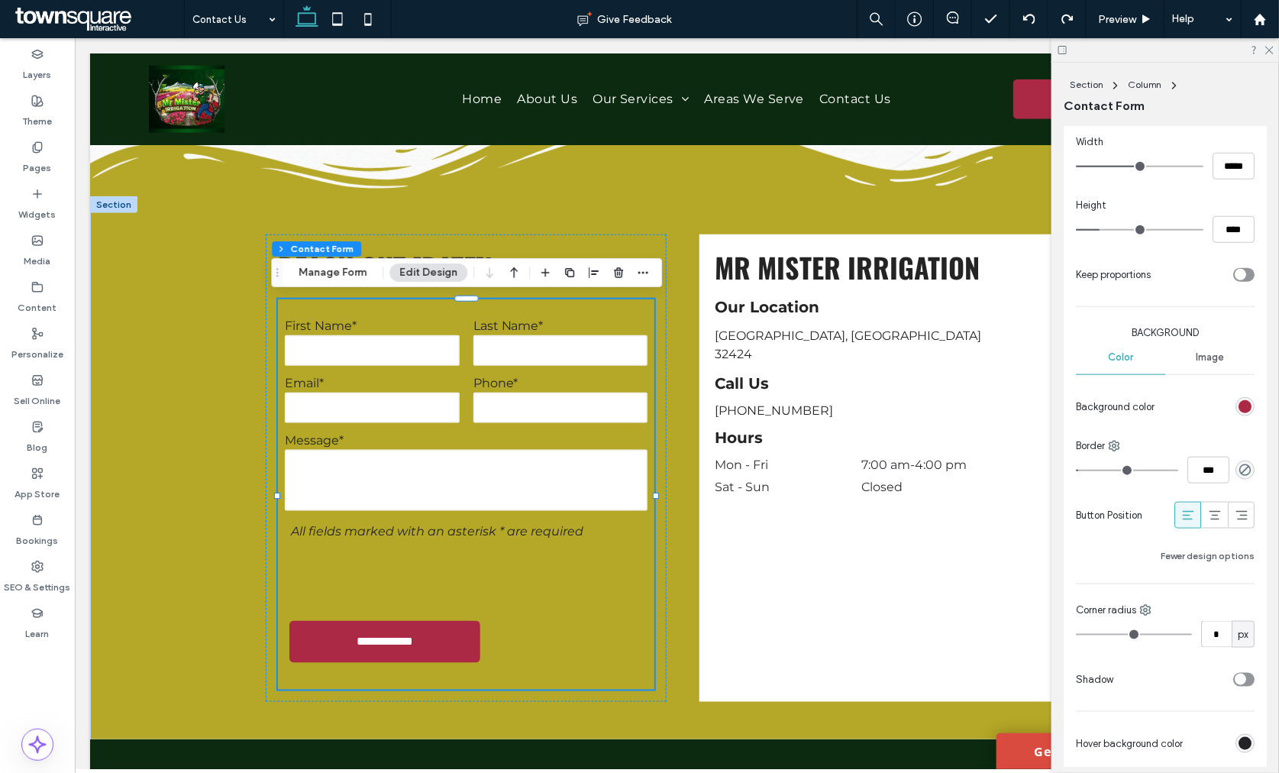
scroll to position [424, 0]
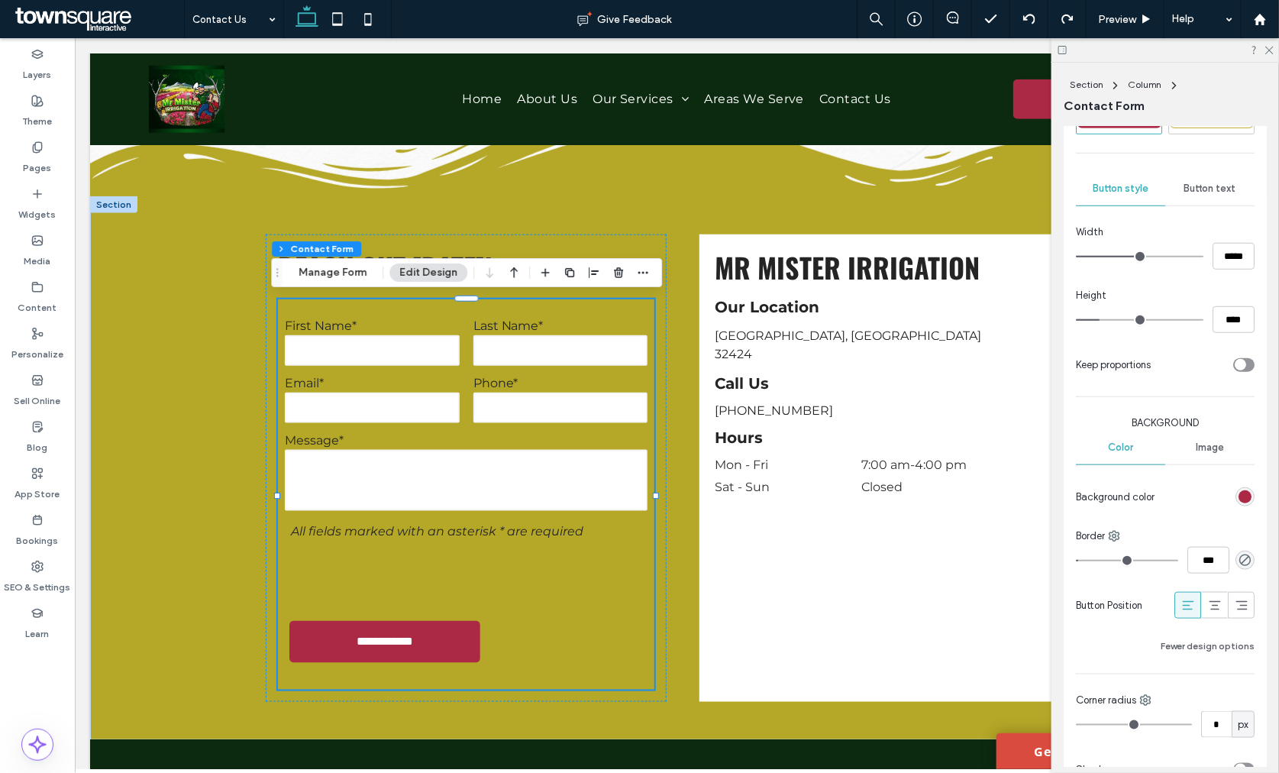
click at [1214, 179] on div "Button text" at bounding box center [1209, 189] width 89 height 34
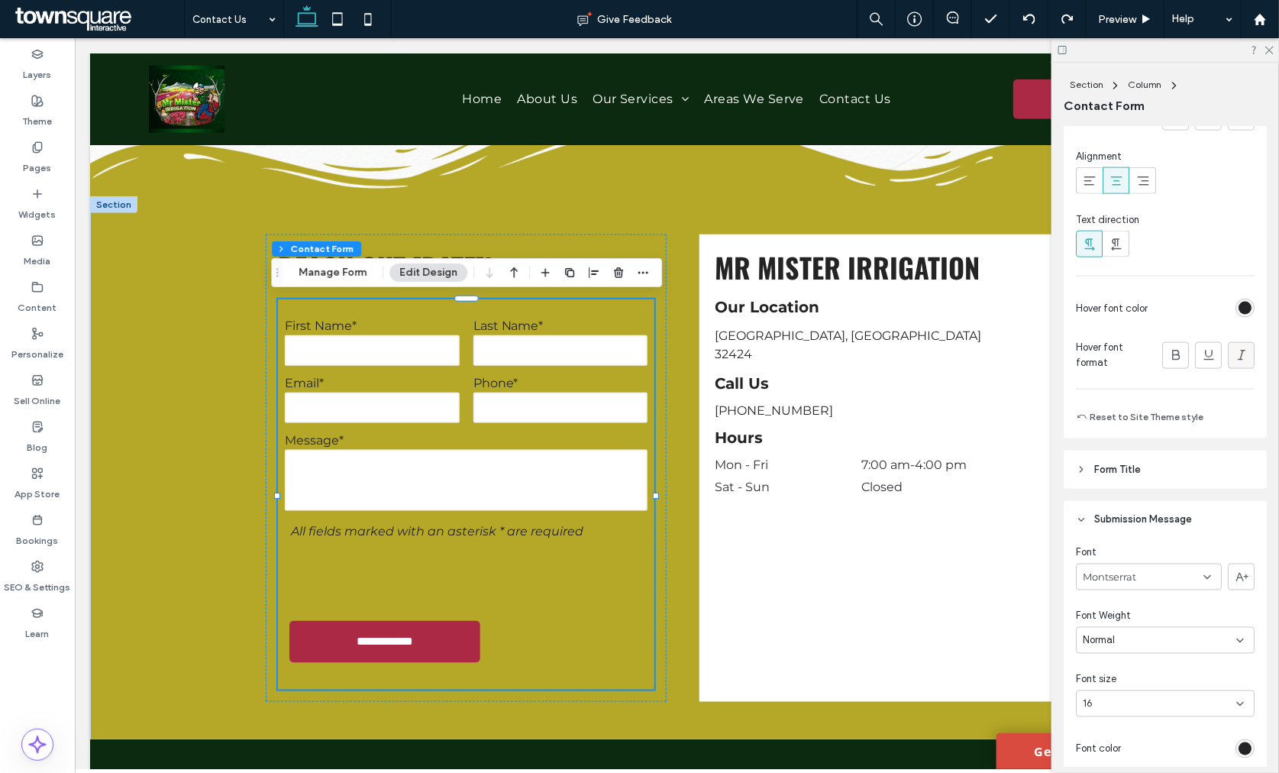
scroll to position [763, 0]
click at [1238, 303] on div "rgb(36, 36, 36)" at bounding box center [1244, 305] width 13 height 13
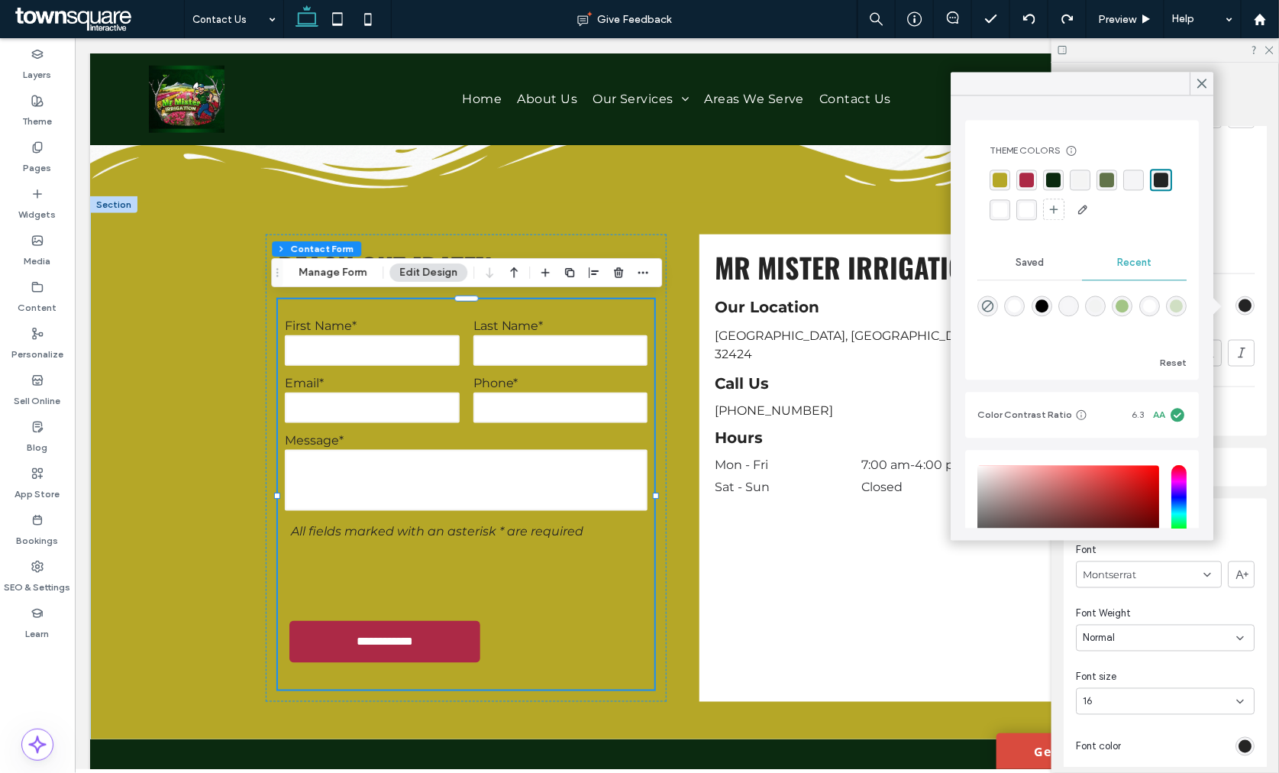
click at [1007, 209] on div "rgba(255, 255, 255, 1)" at bounding box center [999, 209] width 15 height 15
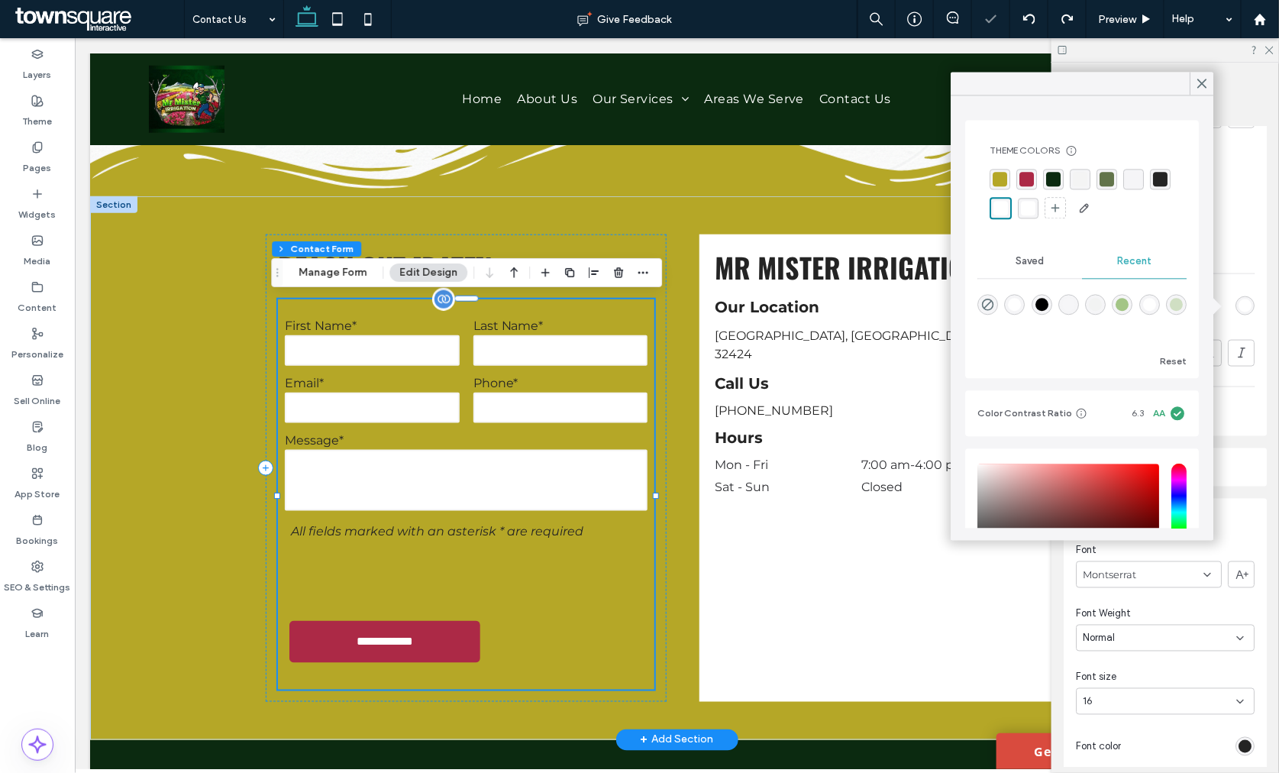
type input "*"
click at [1199, 81] on use at bounding box center [1202, 83] width 8 height 8
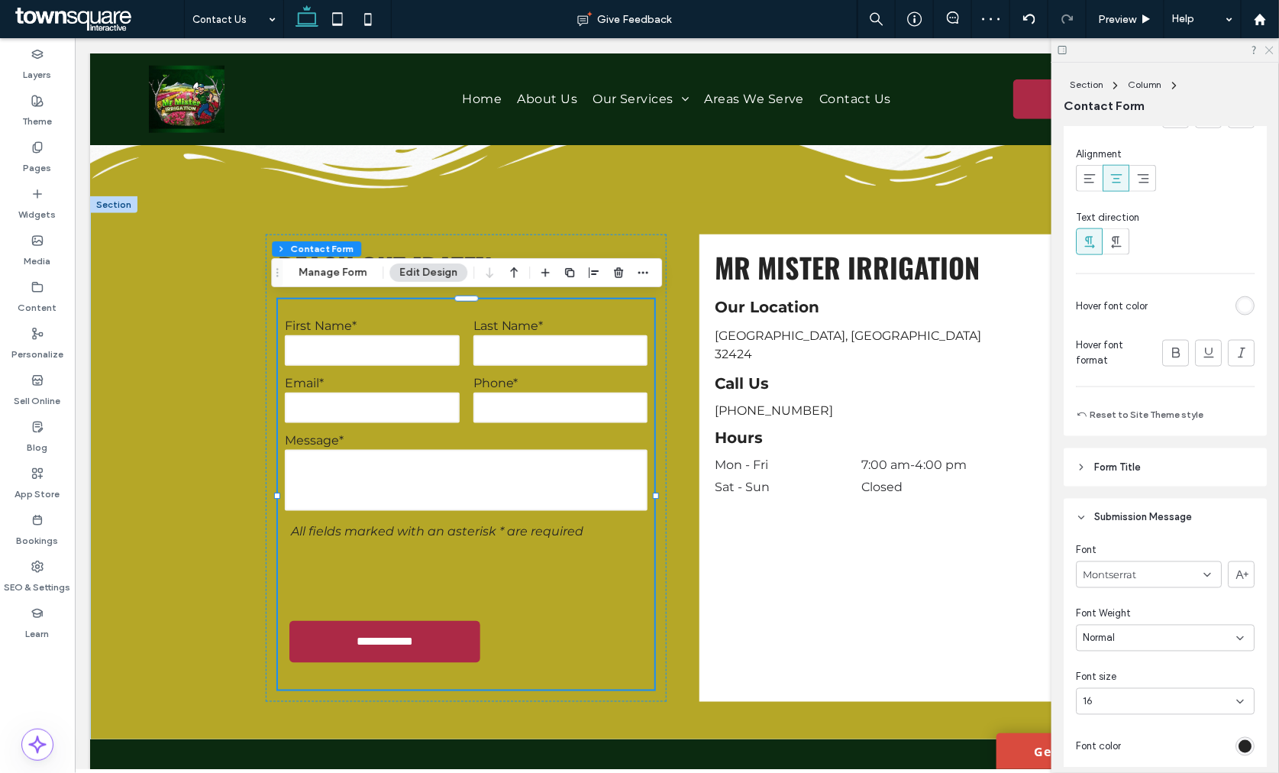
click at [1273, 49] on div at bounding box center [1164, 50] width 227 height 24
click at [1269, 54] on div at bounding box center [1164, 50] width 227 height 24
click at [1268, 50] on icon at bounding box center [1268, 49] width 10 height 10
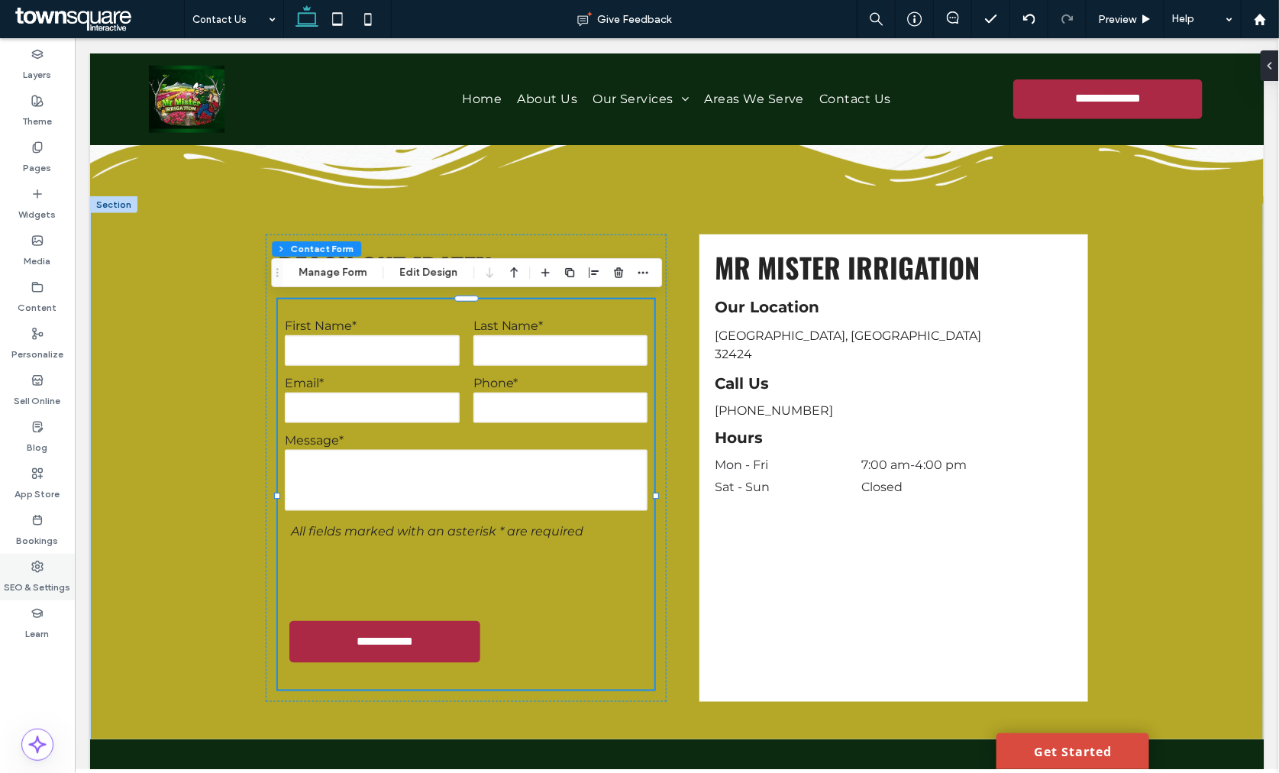
click at [28, 581] on label "SEO & Settings" at bounding box center [38, 583] width 66 height 21
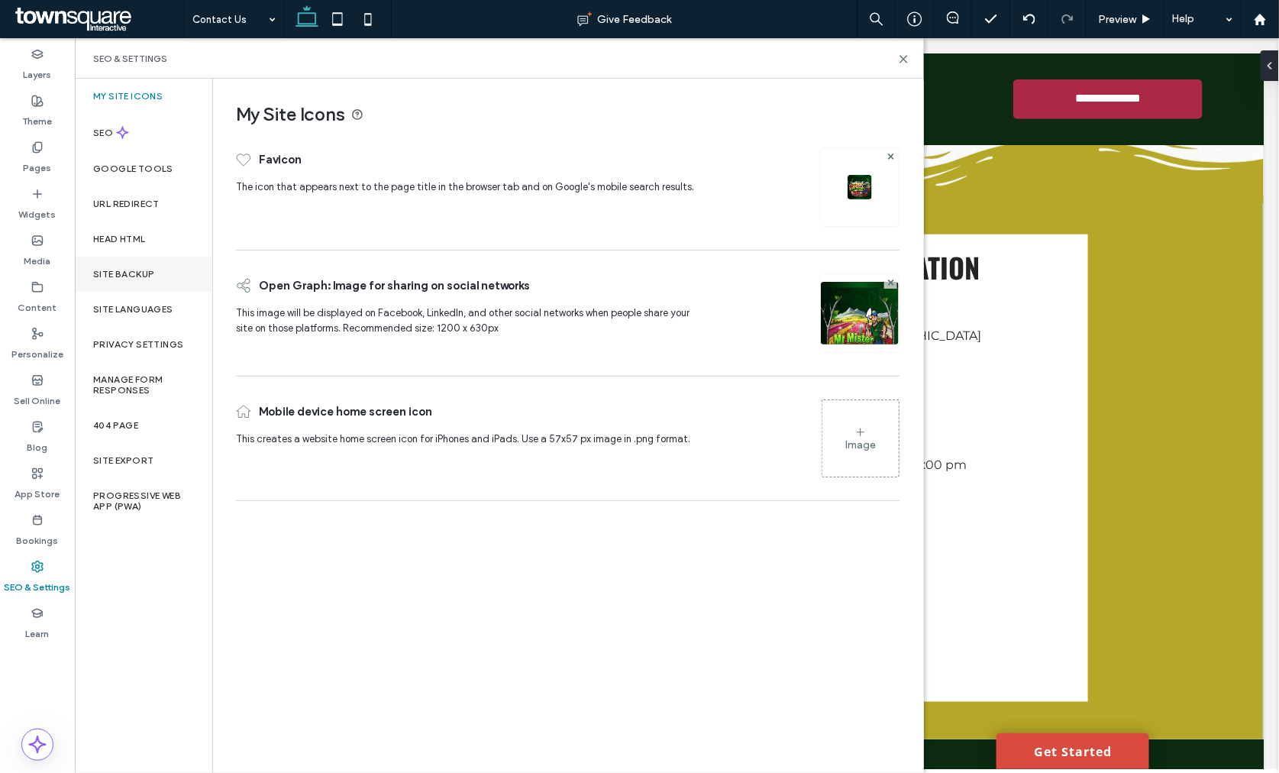
click at [172, 262] on div "Site Backup" at bounding box center [143, 273] width 137 height 35
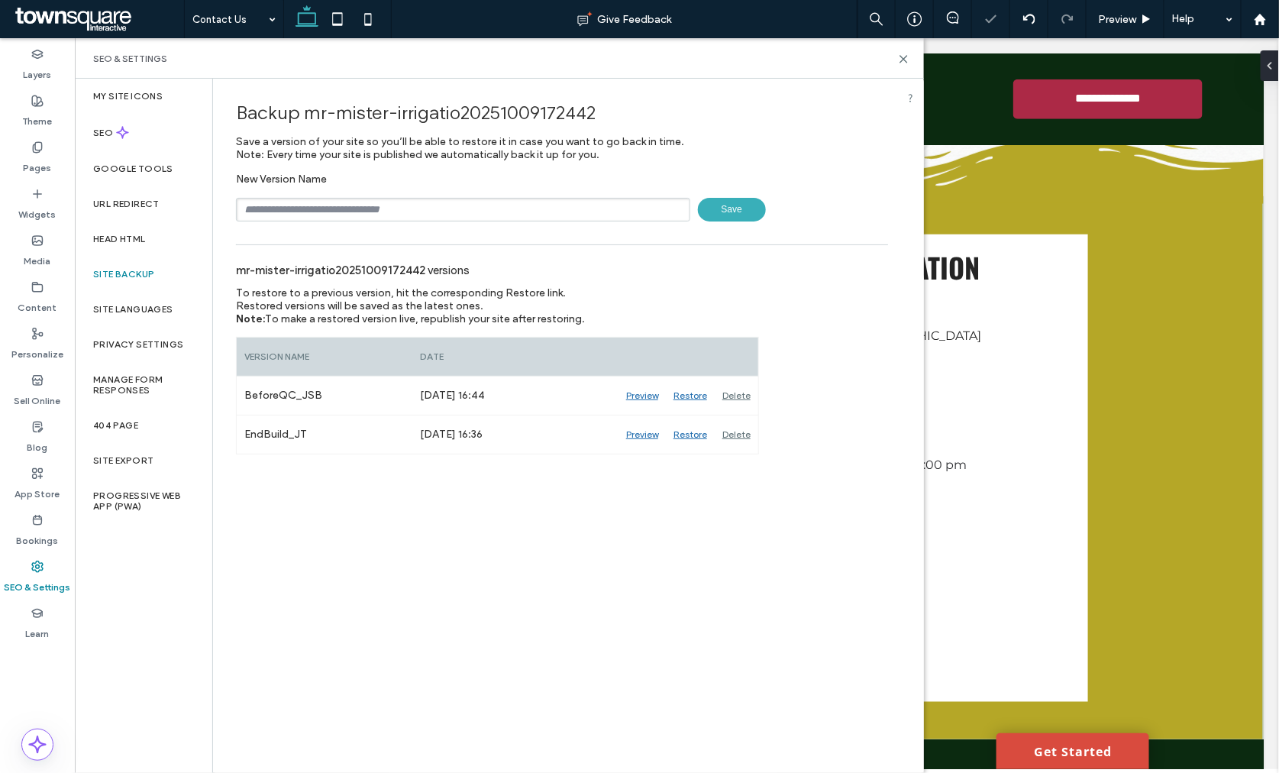
click at [269, 207] on input "text" at bounding box center [463, 210] width 454 height 24
type input "**********"
click at [726, 201] on span "Save" at bounding box center [732, 210] width 68 height 24
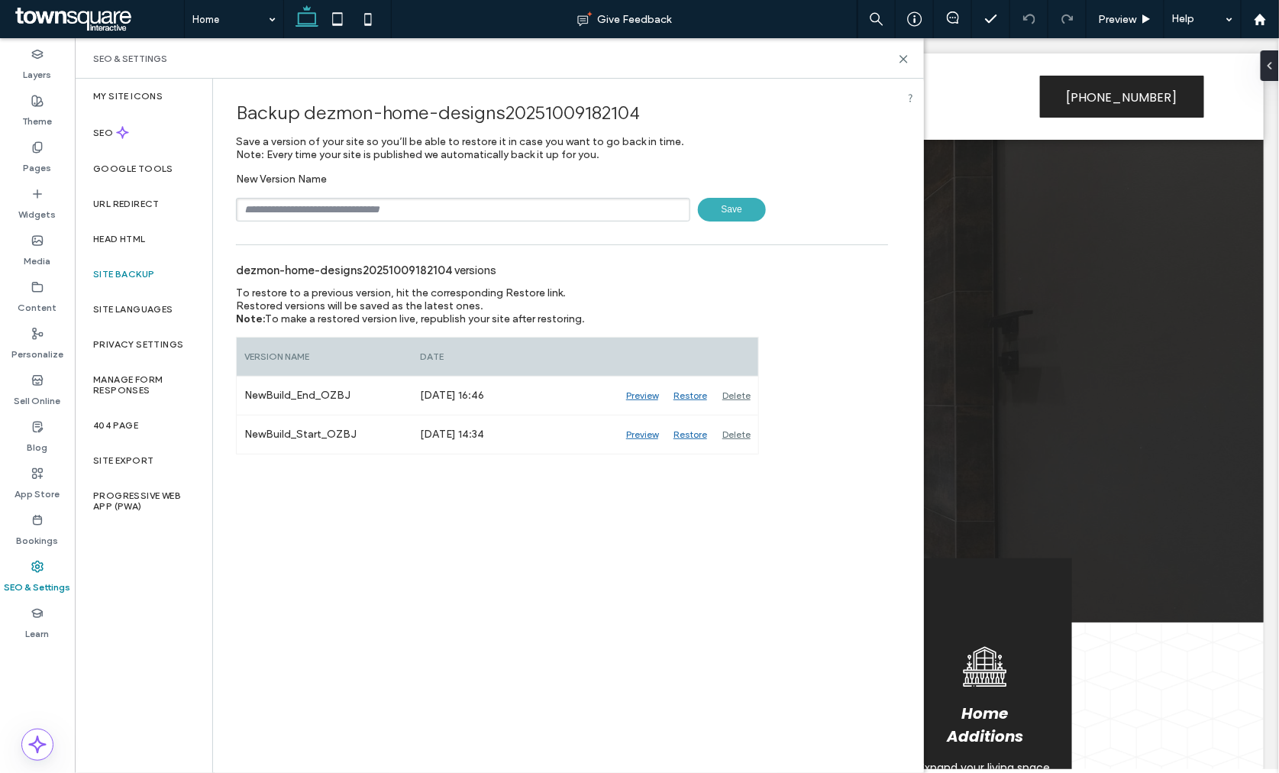
type input "**********"
click at [737, 210] on span "Save" at bounding box center [732, 210] width 68 height 24
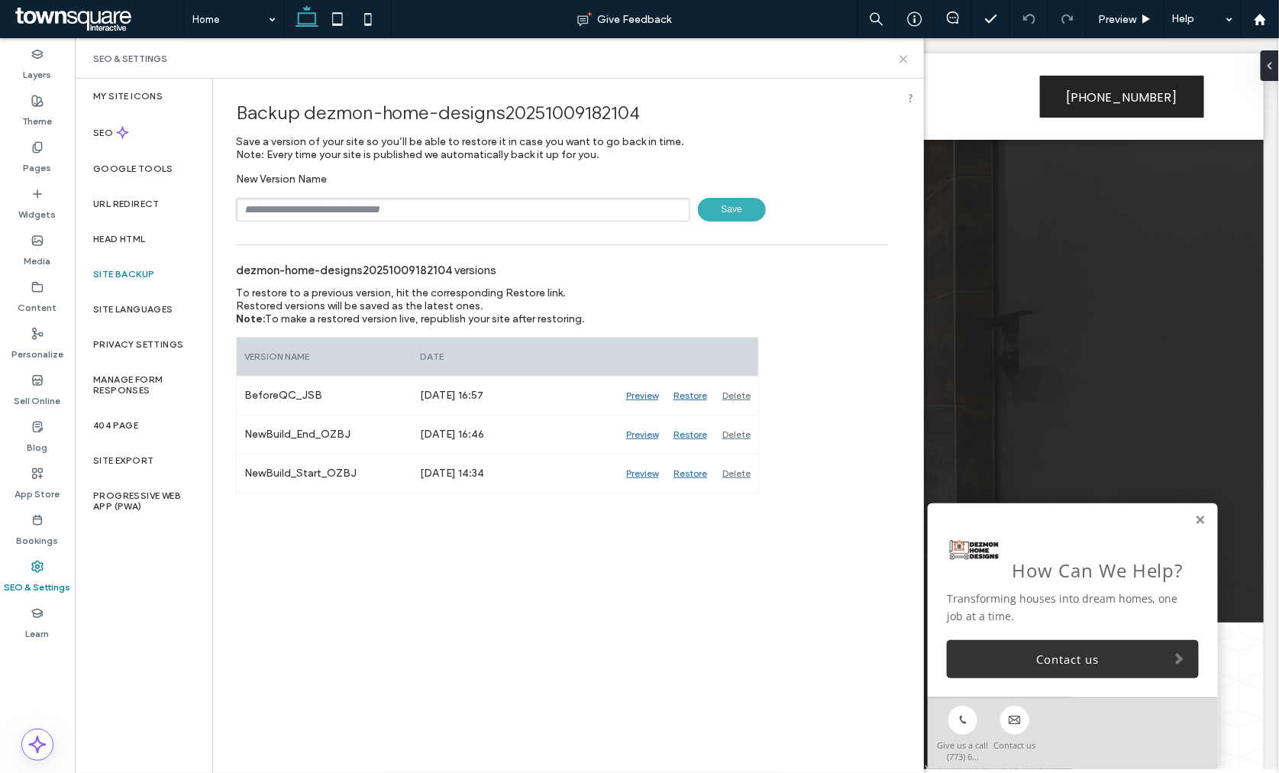
click at [902, 61] on icon at bounding box center [903, 58] width 11 height 11
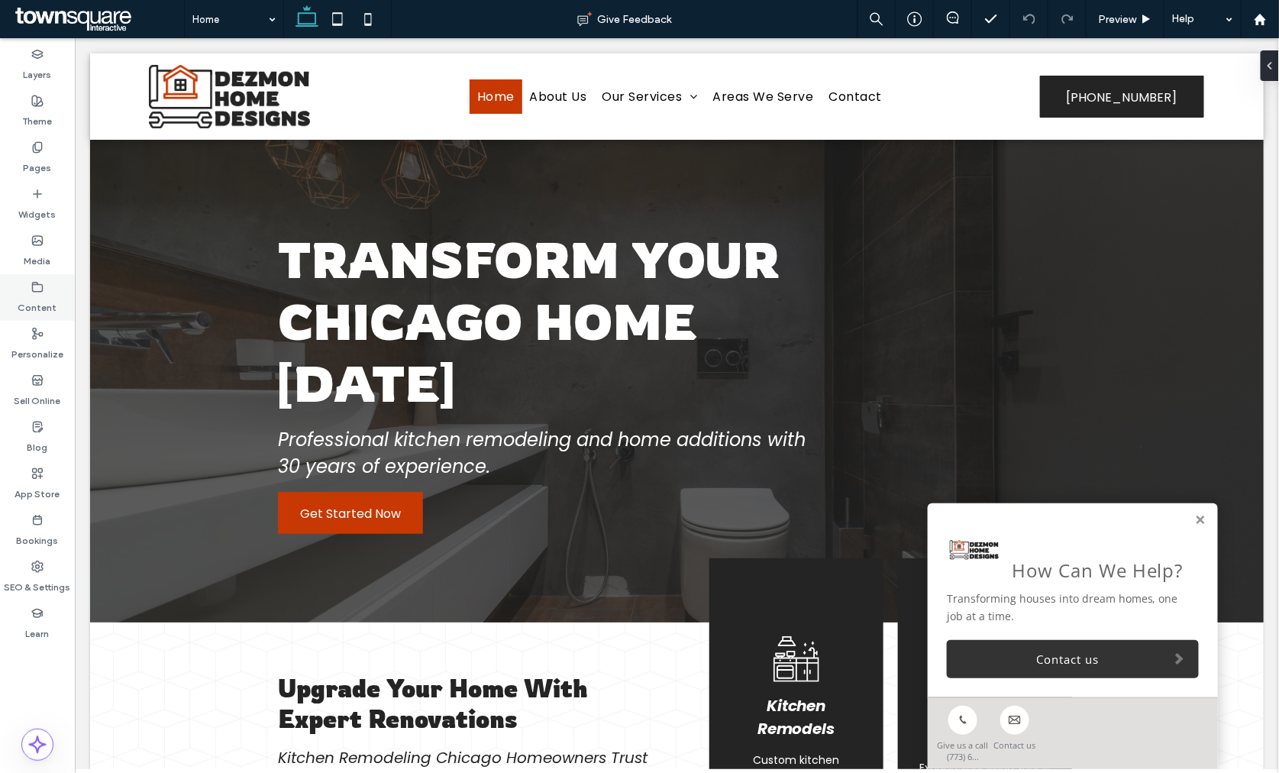
click at [44, 295] on label "Content" at bounding box center [37, 303] width 39 height 21
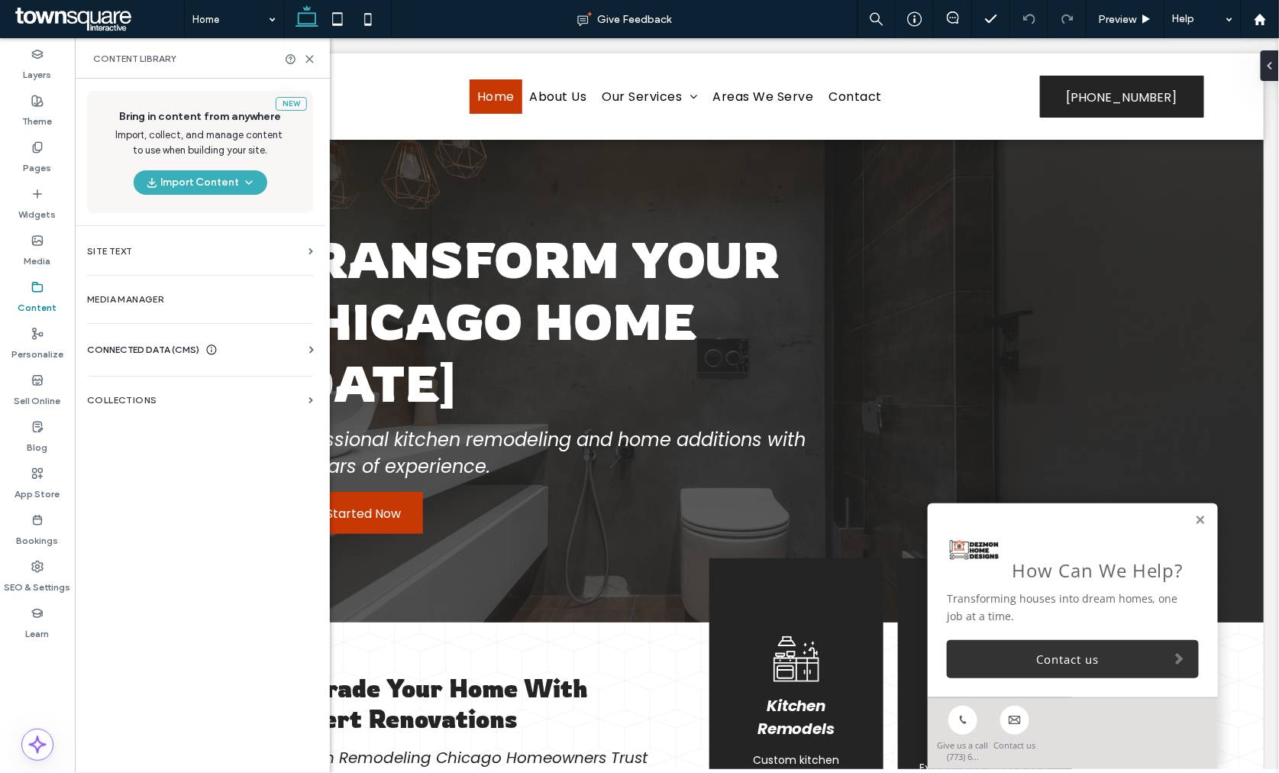
click at [169, 367] on div "Business Info Business Text Business Images Find and Replace" at bounding box center [203, 363] width 232 height 12
click at [289, 360] on div "Business Info Business Text Business Images Find and Replace" at bounding box center [203, 363] width 232 height 12
click at [295, 350] on div "CONNECTED DATA (CMS)" at bounding box center [203, 349] width 232 height 15
click at [162, 393] on section "Business Info" at bounding box center [203, 386] width 232 height 35
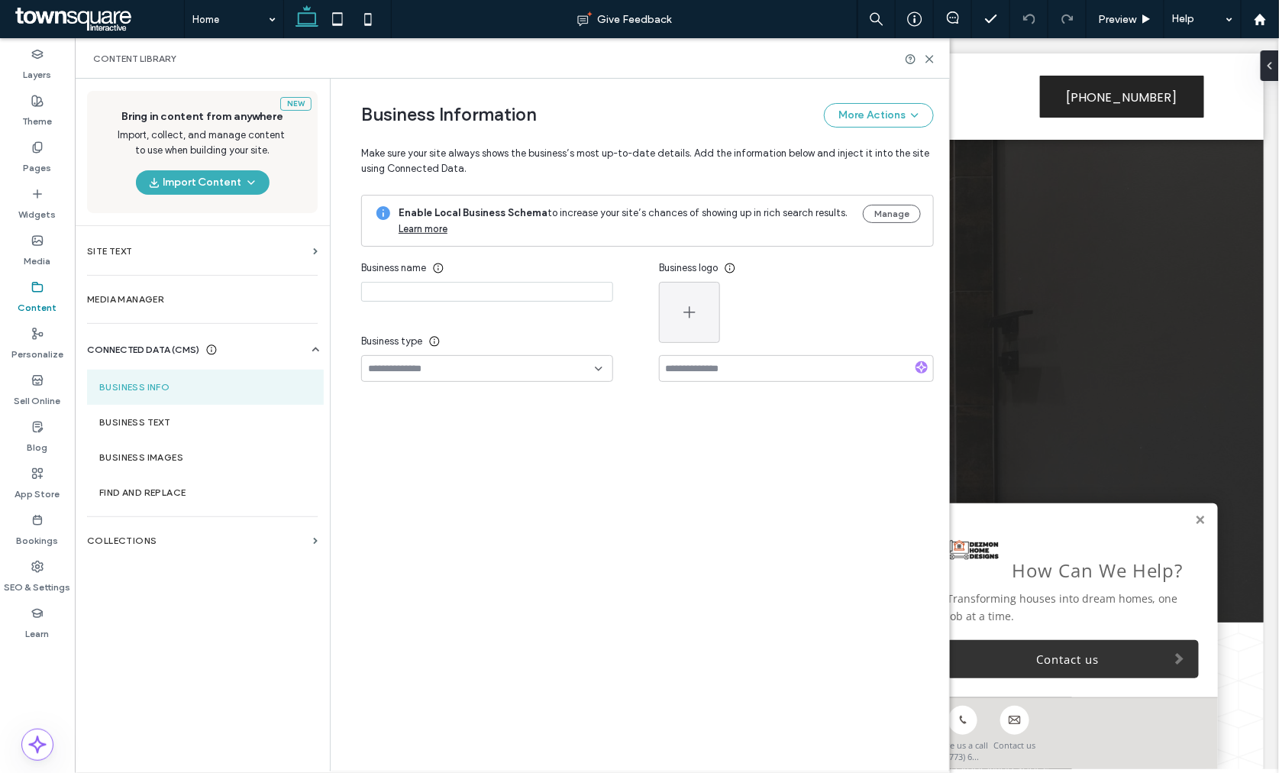
type input "**********"
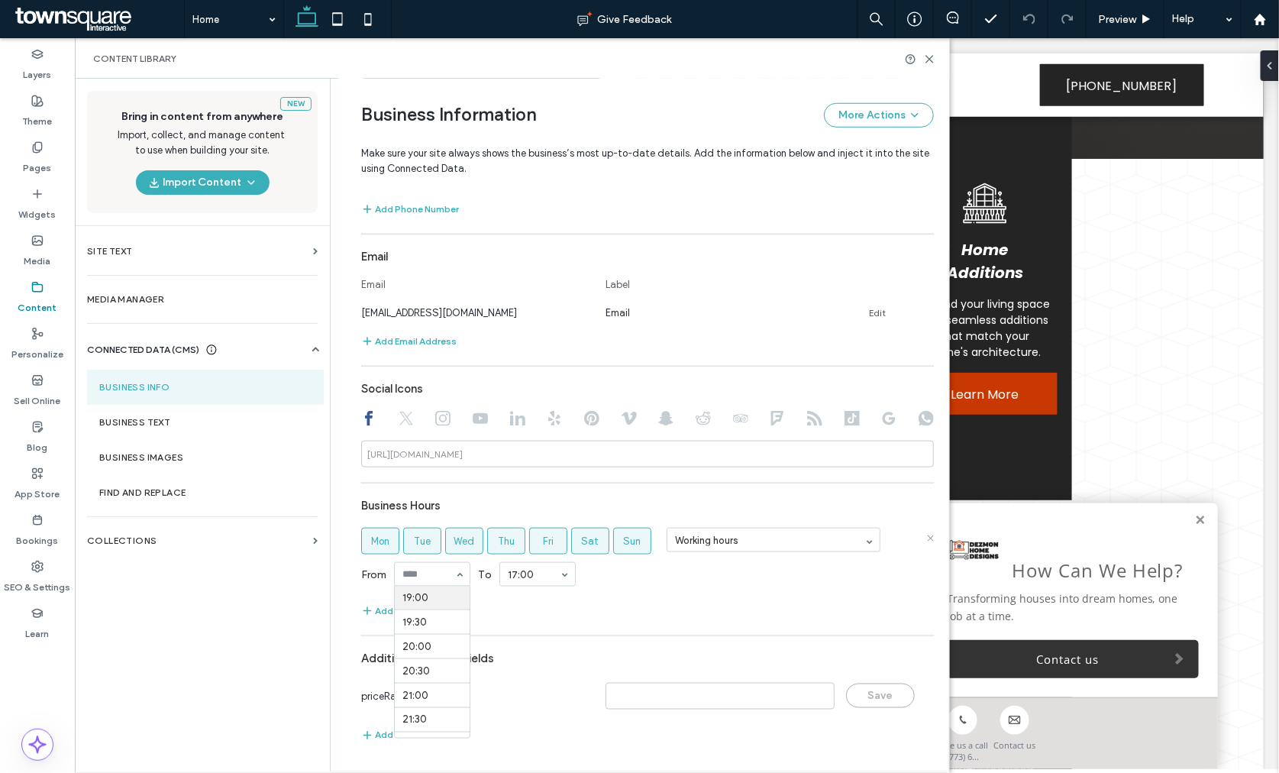
scroll to position [957, 0]
click at [136, 424] on label "Business Text" at bounding box center [205, 422] width 212 height 11
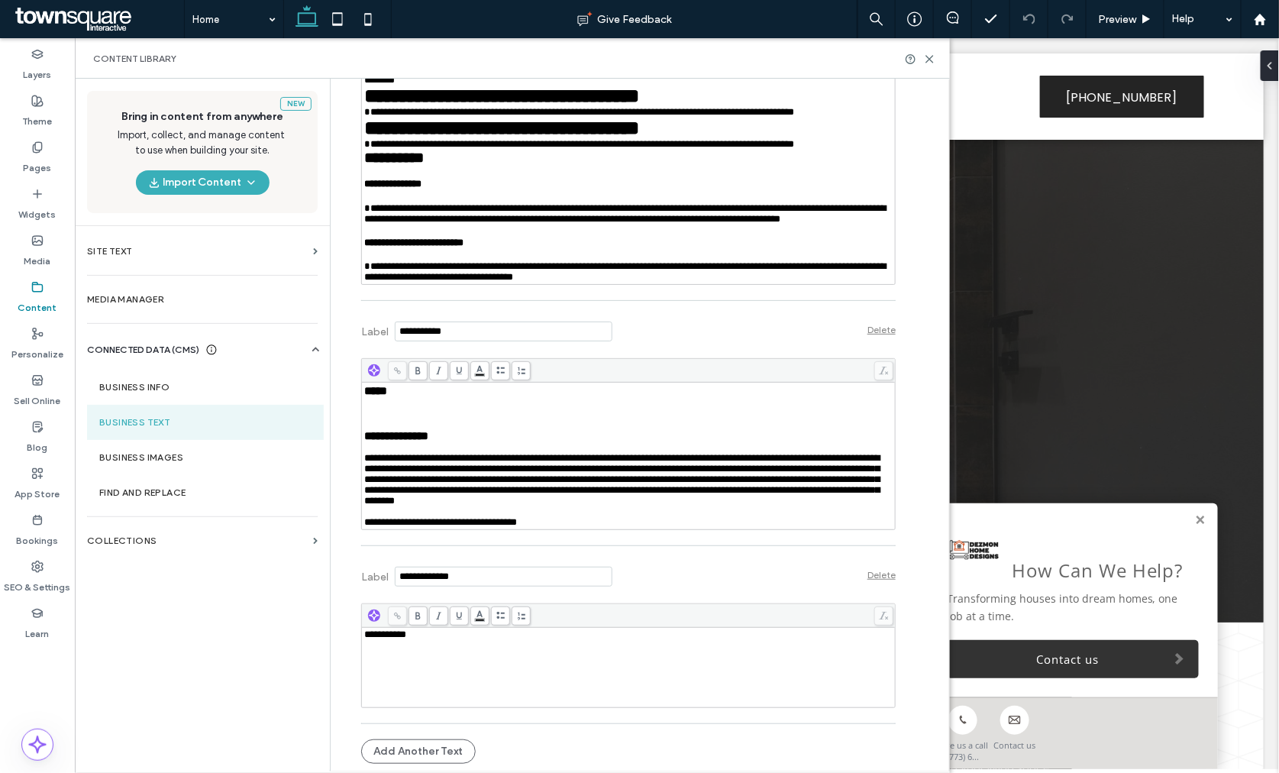
scroll to position [1191, 0]
click at [44, 113] on label "Theme" at bounding box center [38, 117] width 30 height 21
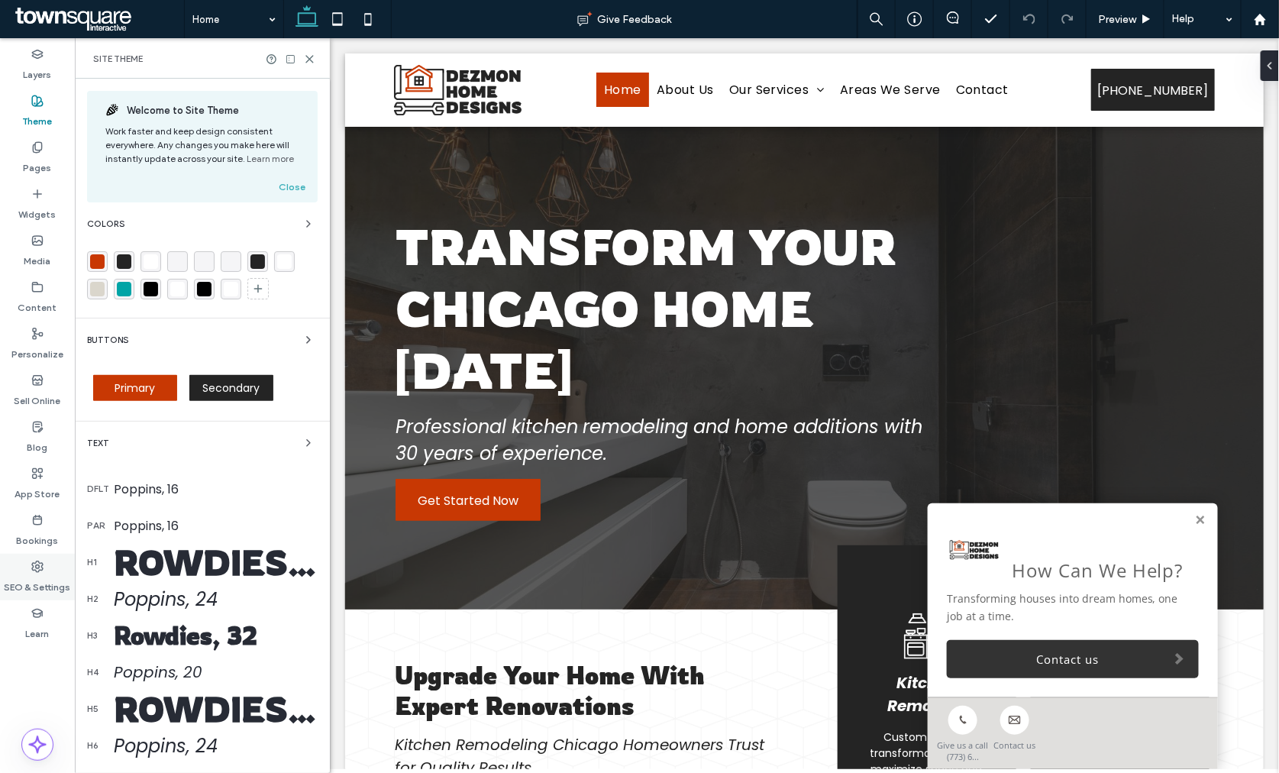
click at [50, 568] on div "SEO & Settings" at bounding box center [37, 576] width 75 height 47
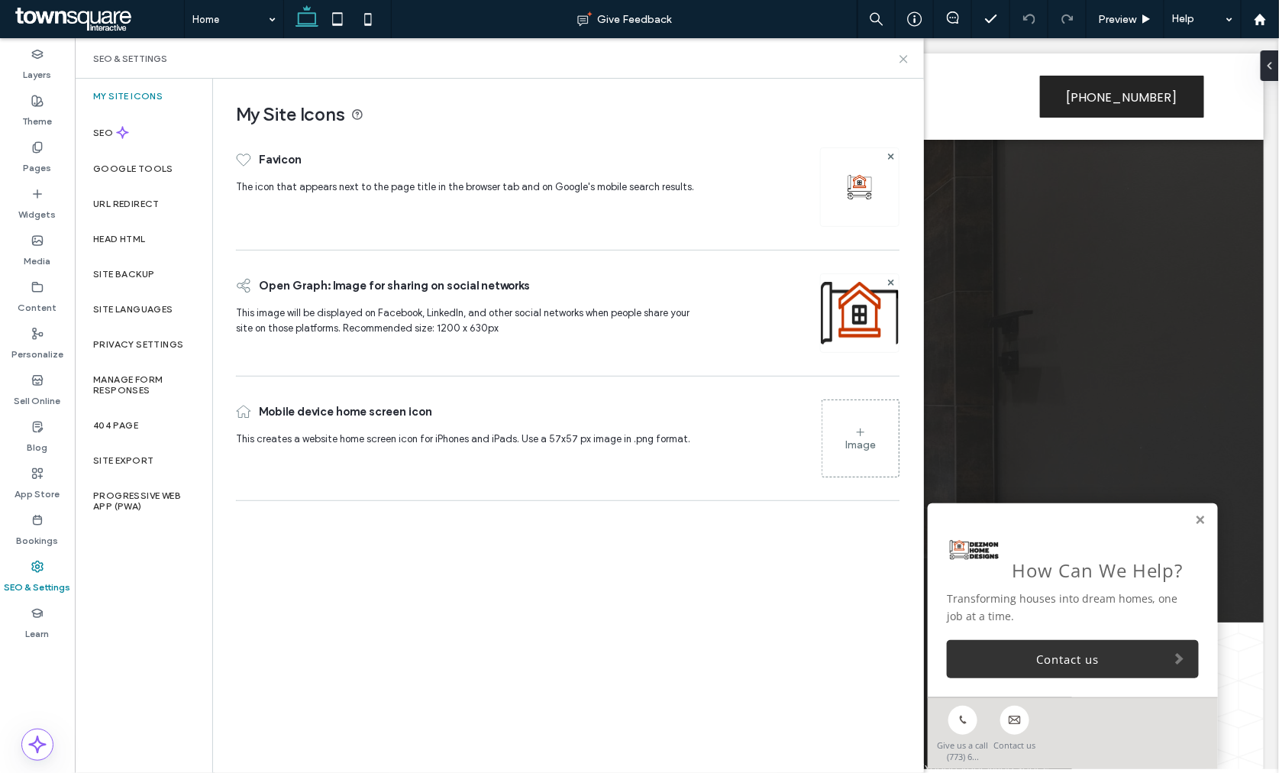
click at [898, 60] on icon at bounding box center [903, 58] width 11 height 11
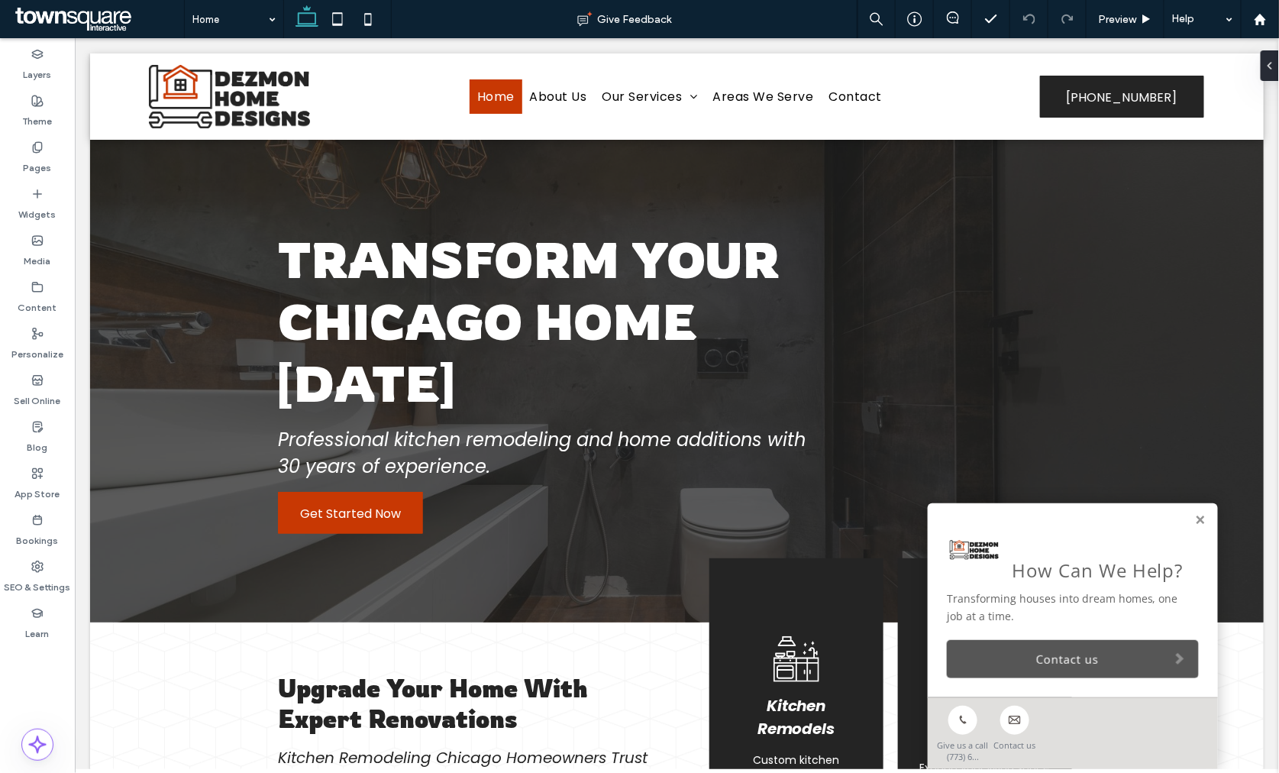
click at [1065, 650] on link "Contact us" at bounding box center [1072, 658] width 252 height 38
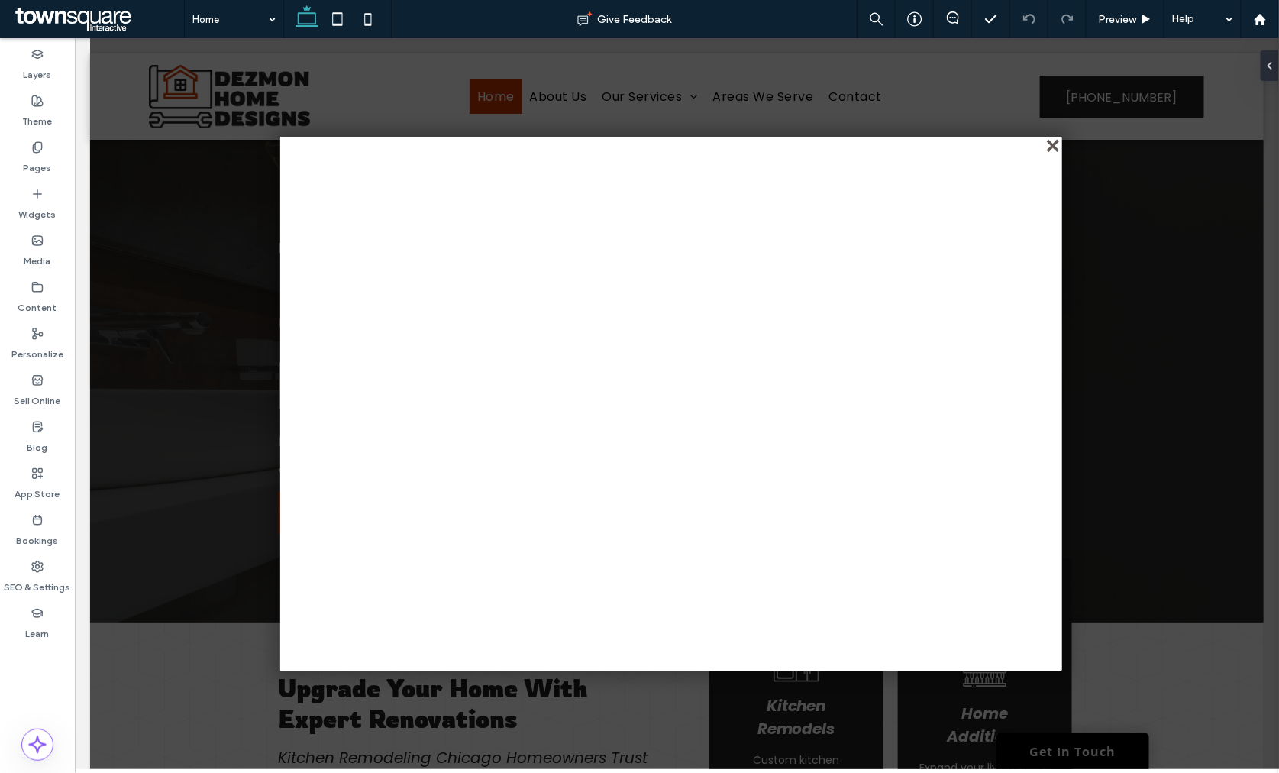
click at [1051, 147] on div "close" at bounding box center [1052, 145] width 11 height 11
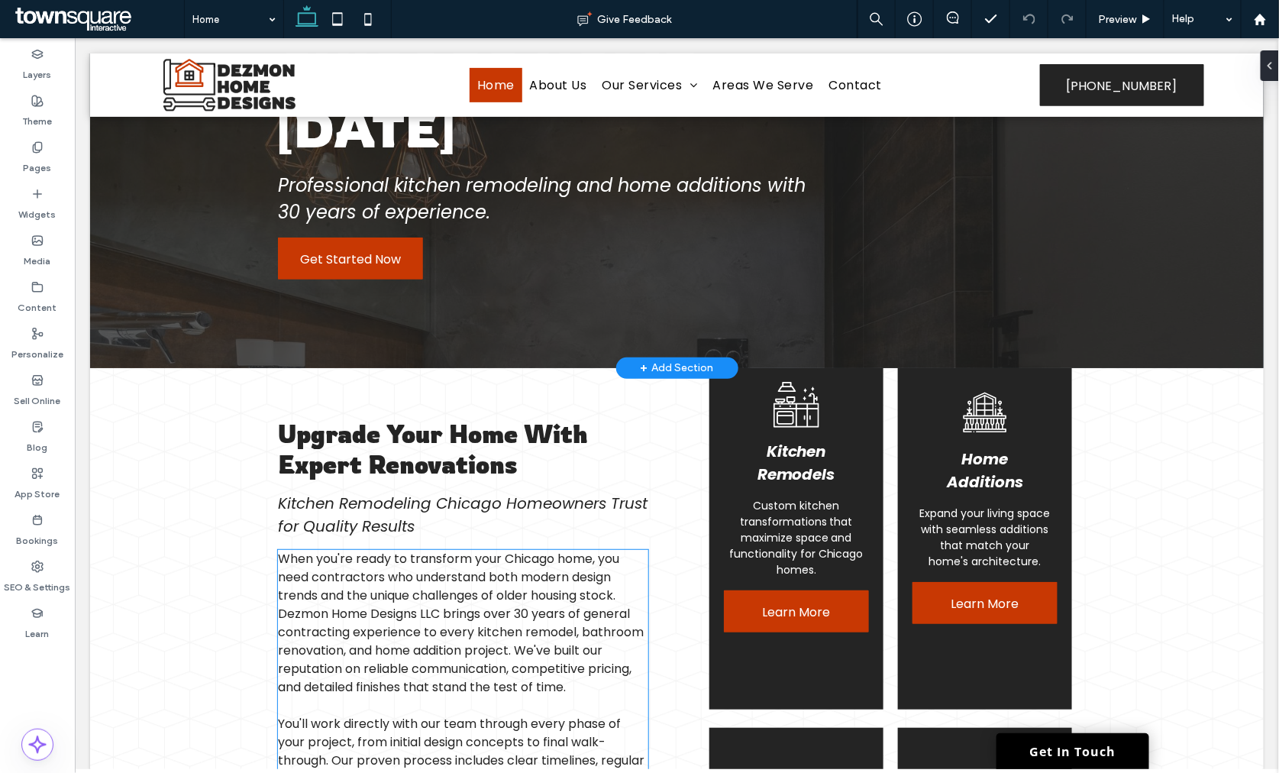
scroll to position [0, 0]
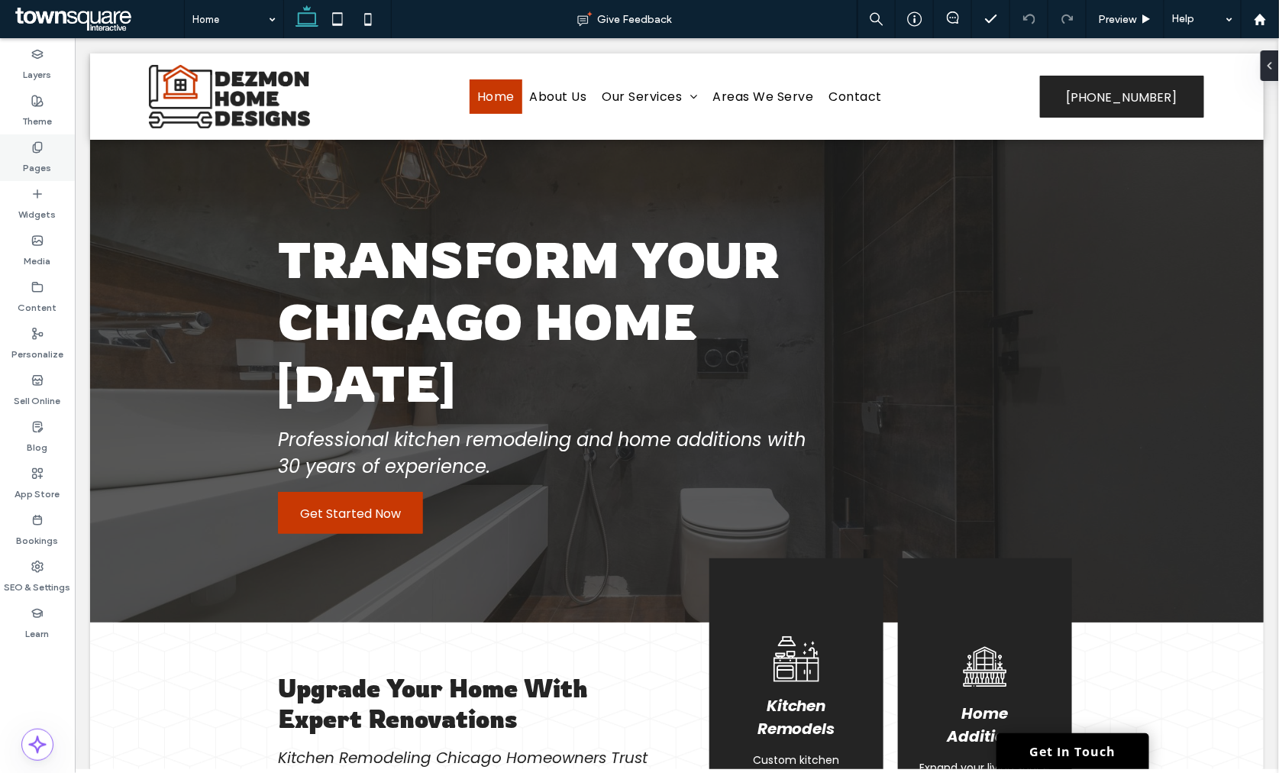
click at [50, 161] on div "Pages" at bounding box center [37, 157] width 75 height 47
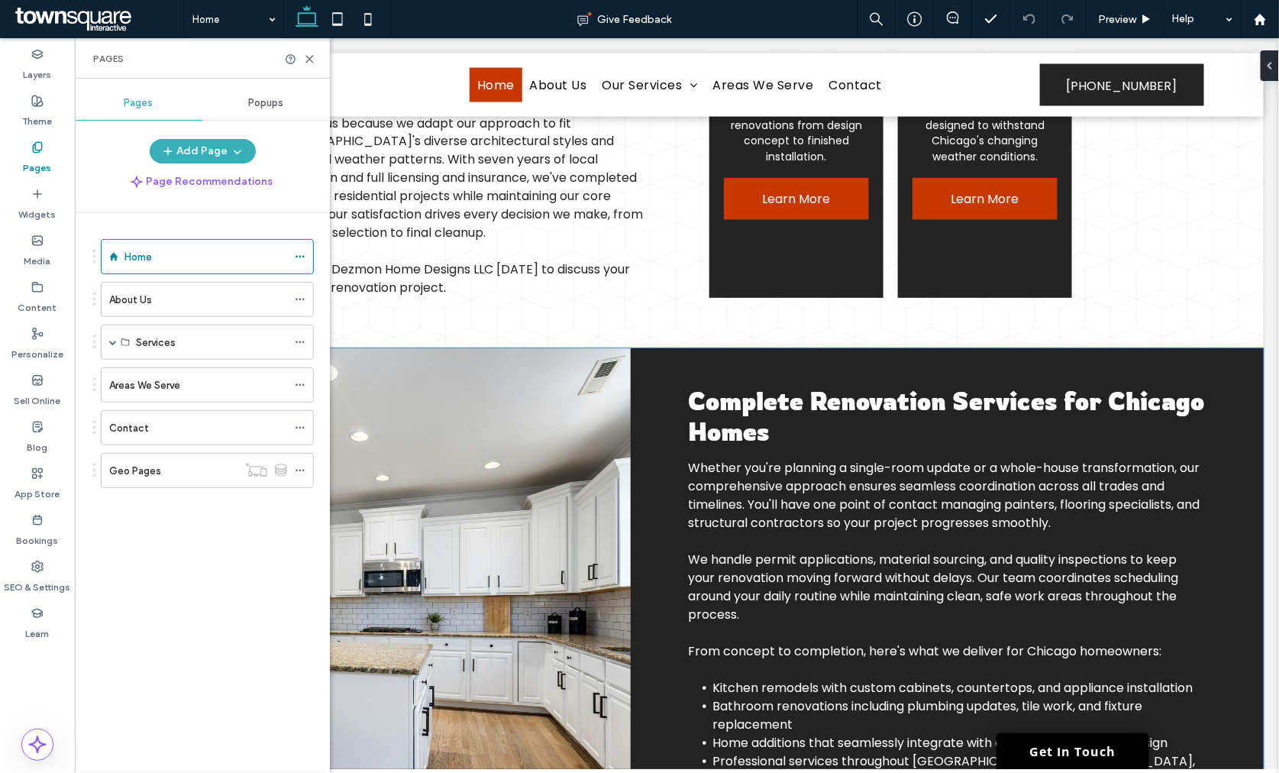
scroll to position [1079, 0]
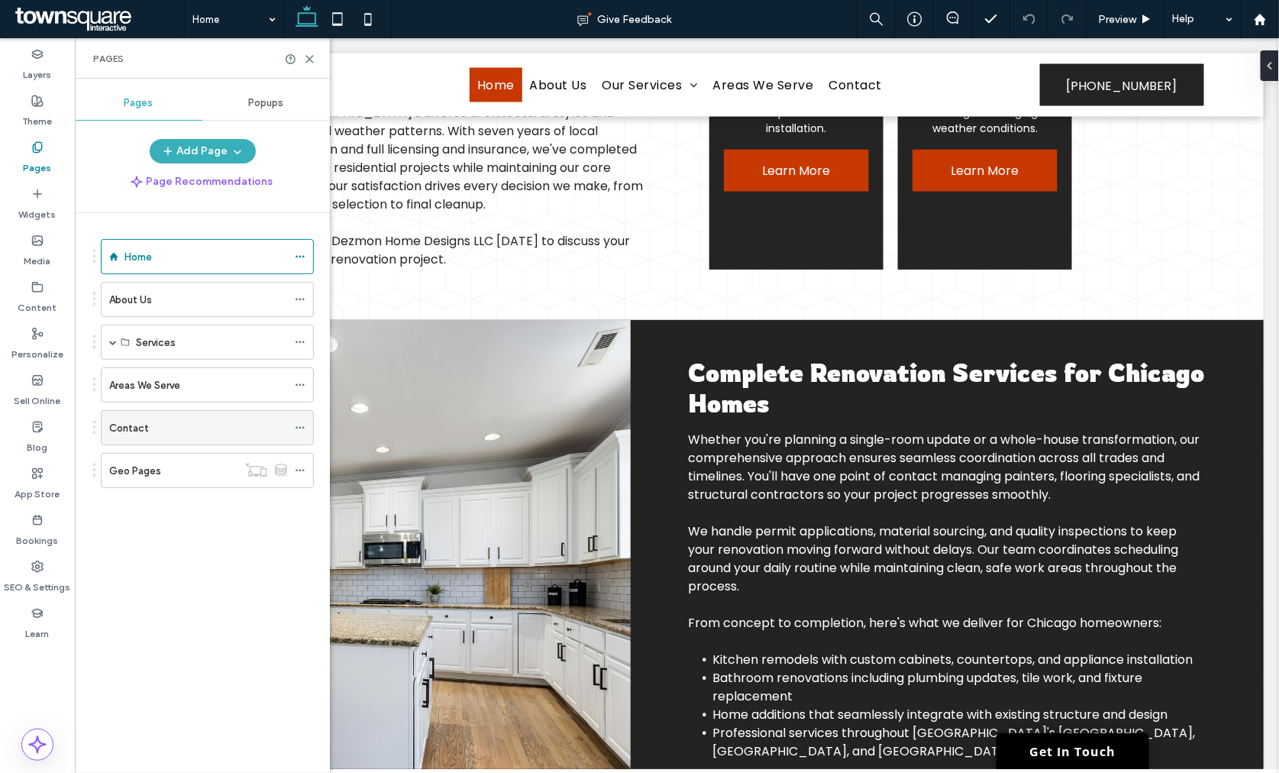
click at [135, 436] on label "Contact" at bounding box center [129, 428] width 40 height 27
click at [304, 61] on icon at bounding box center [309, 58] width 11 height 11
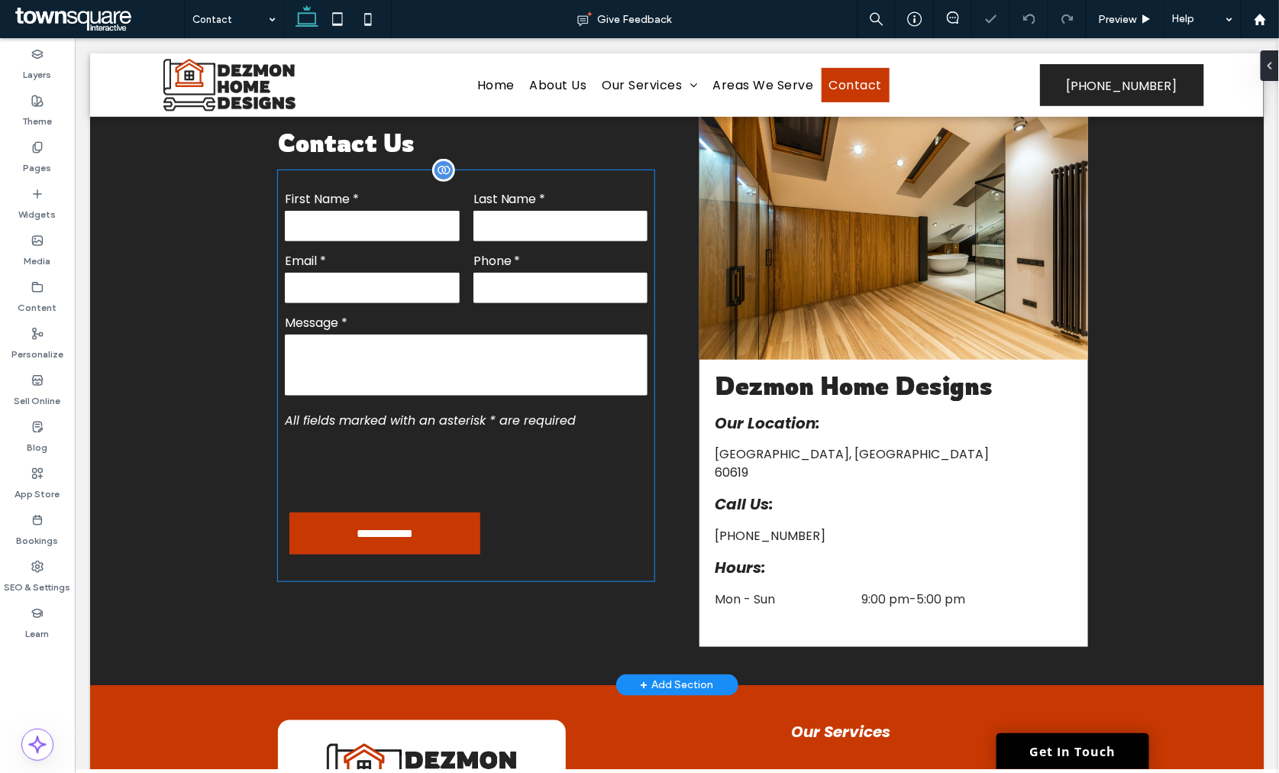
click at [466, 292] on div "Phone *" at bounding box center [560, 277] width 189 height 54
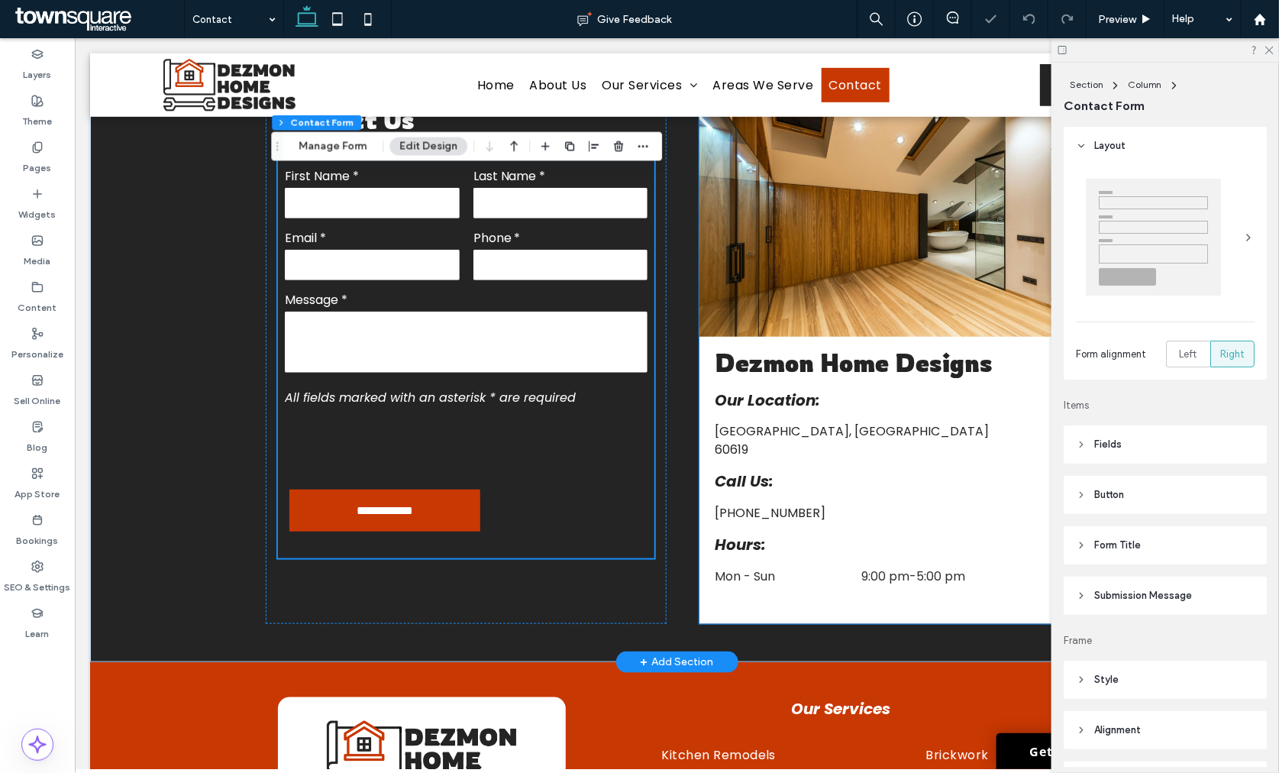
type input "*"
type input "***"
type input "*"
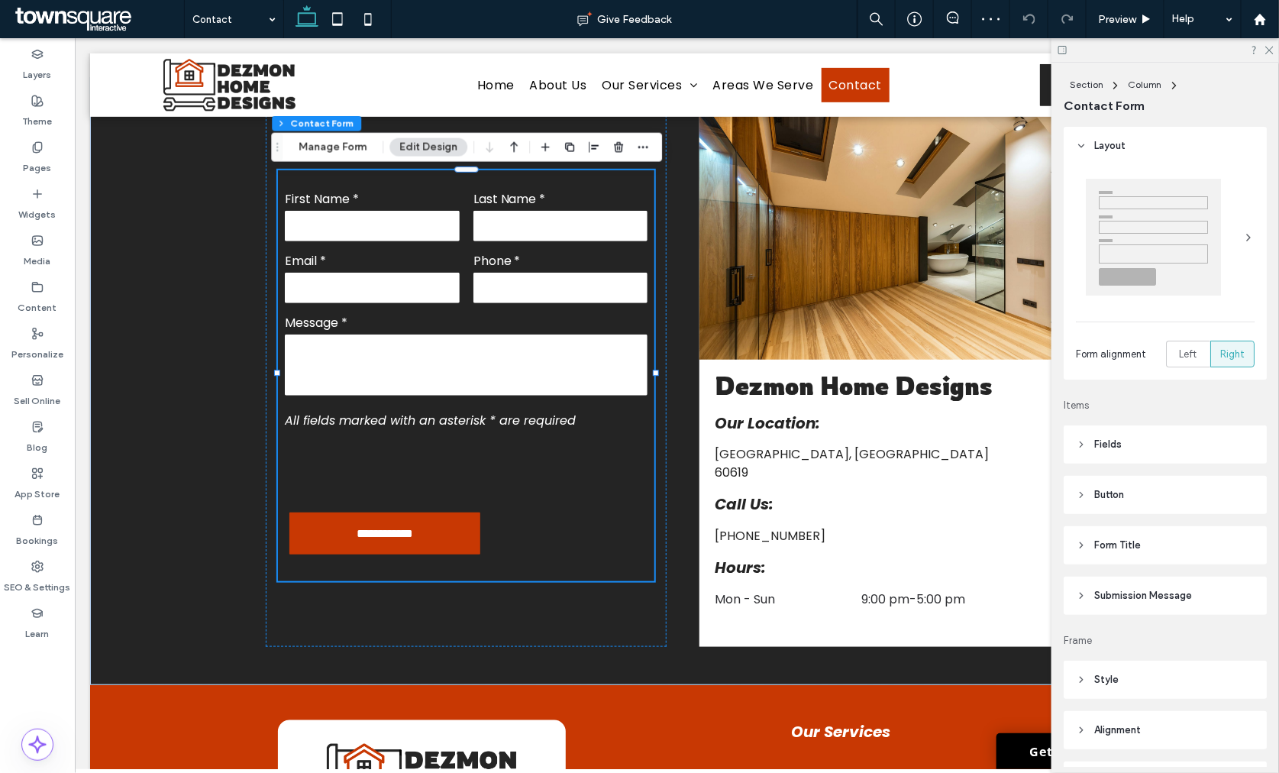
click at [1150, 602] on span "Submission Message" at bounding box center [1143, 595] width 98 height 15
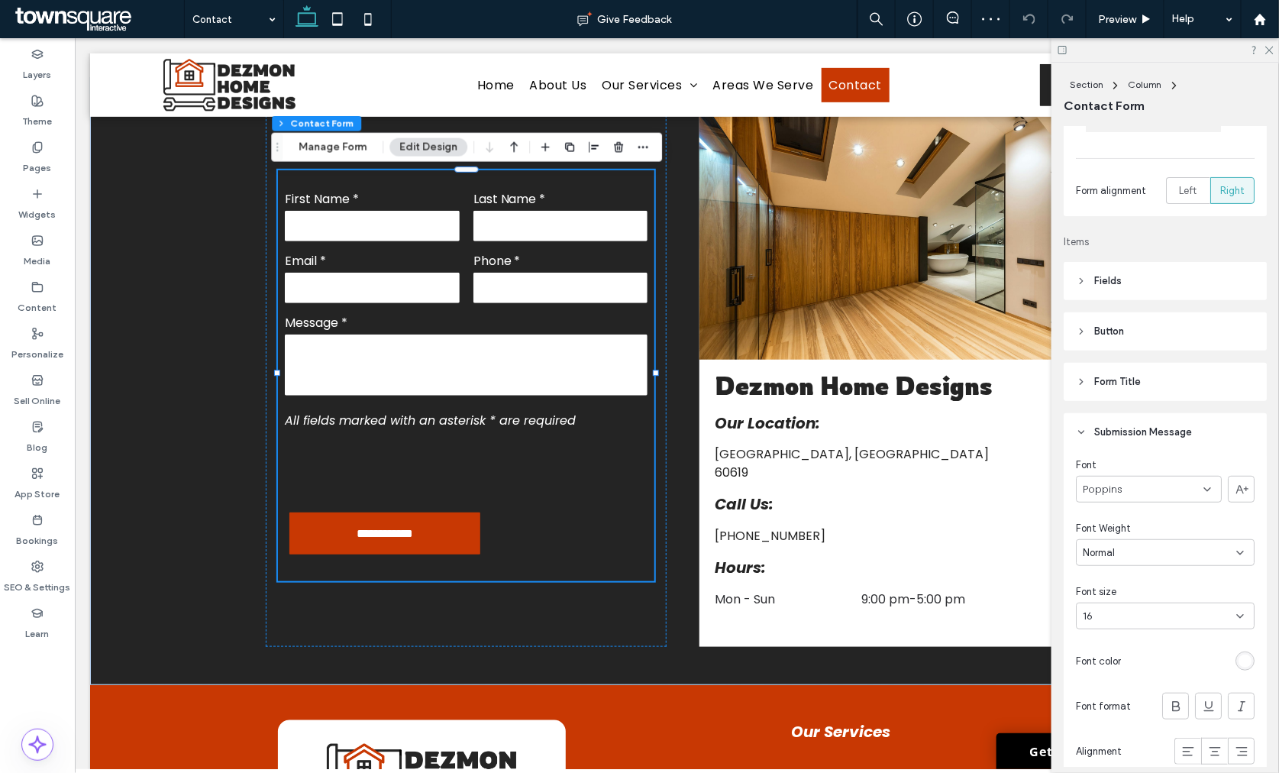
scroll to position [424, 0]
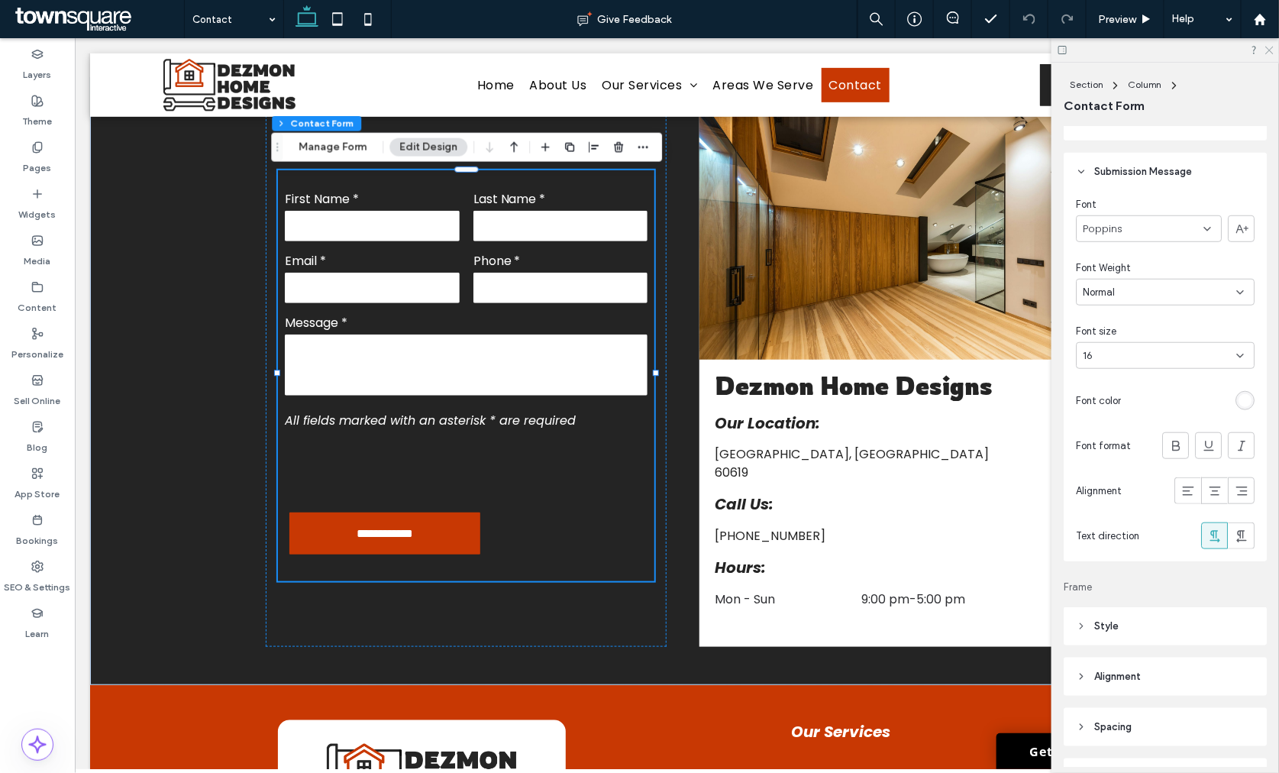
click at [1265, 50] on icon at bounding box center [1268, 49] width 10 height 10
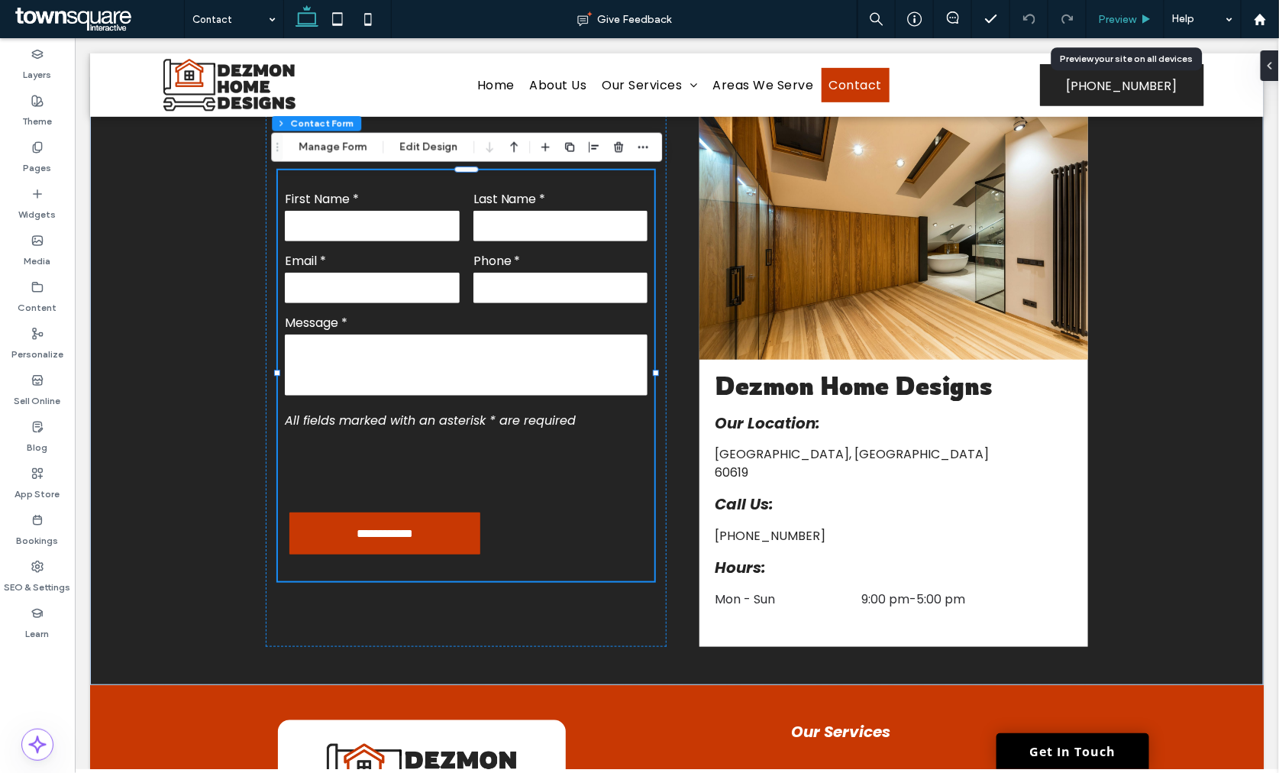
click at [1127, 25] on div "Preview" at bounding box center [1125, 19] width 78 height 38
click at [1120, 19] on span "Preview" at bounding box center [1117, 19] width 38 height 13
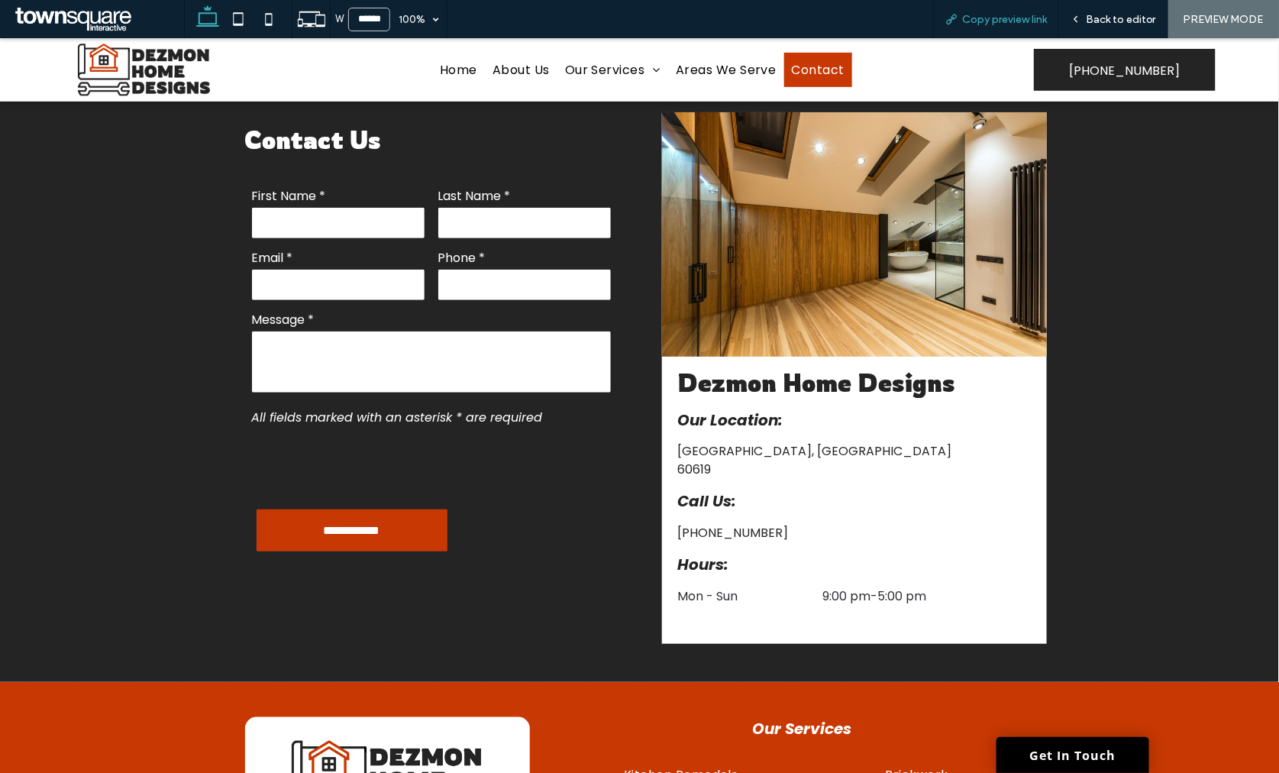
scroll to position [301, 0]
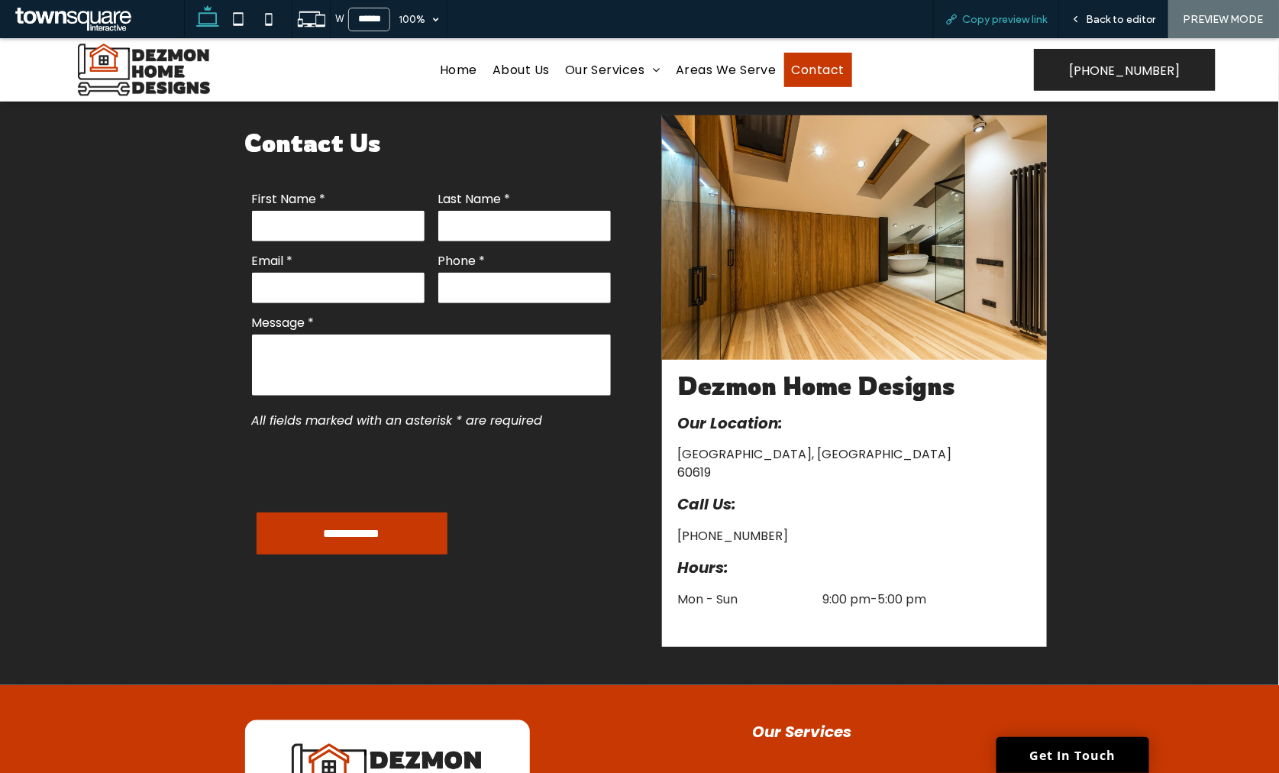
click at [1008, 18] on span "Copy preview link" at bounding box center [1004, 19] width 85 height 13
click at [276, 11] on icon at bounding box center [268, 19] width 31 height 31
type input "*****"
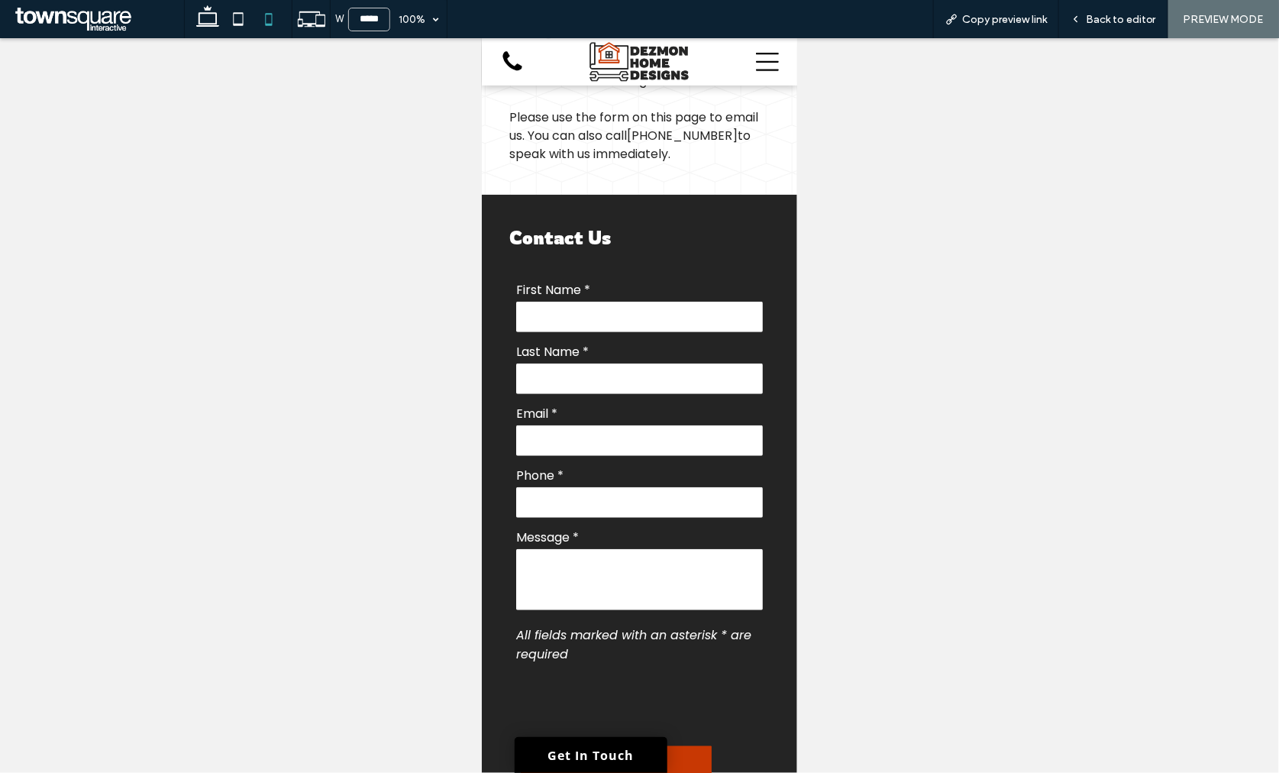
scroll to position [0, 0]
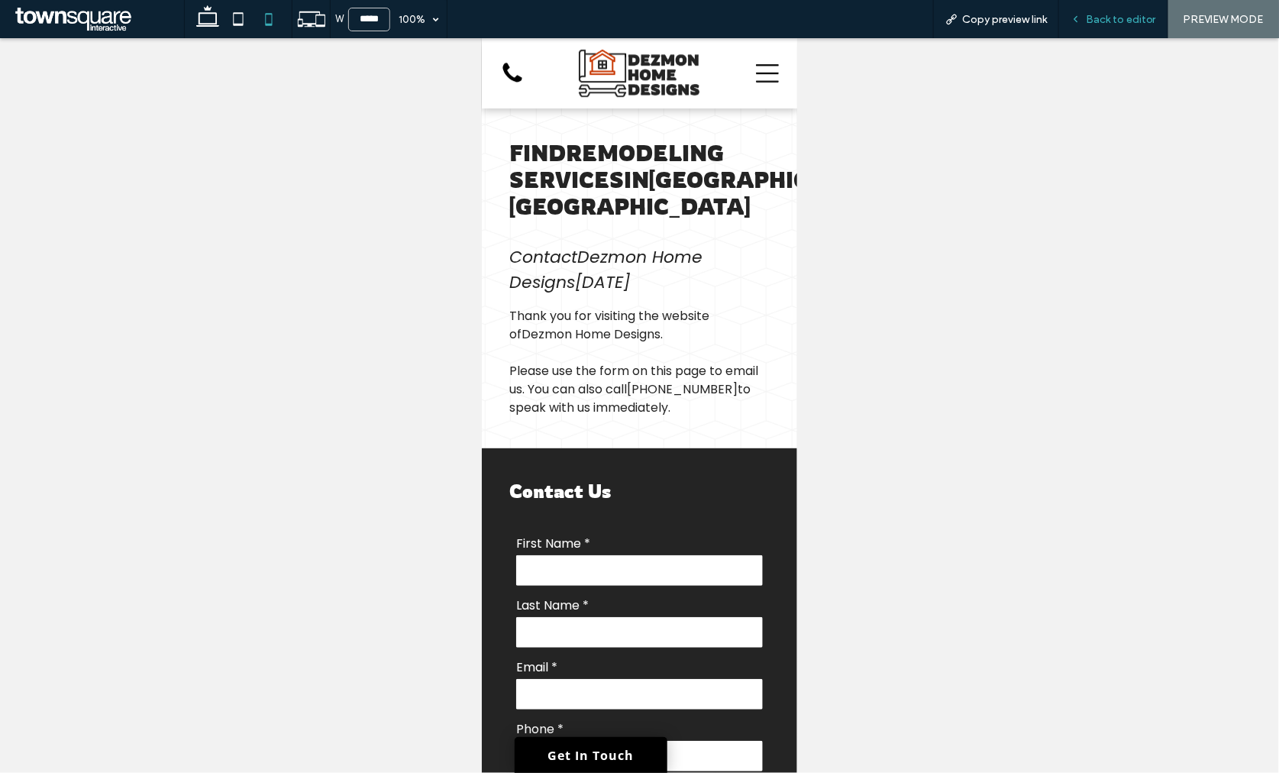
click at [1099, 21] on span "Back to editor" at bounding box center [1121, 19] width 70 height 13
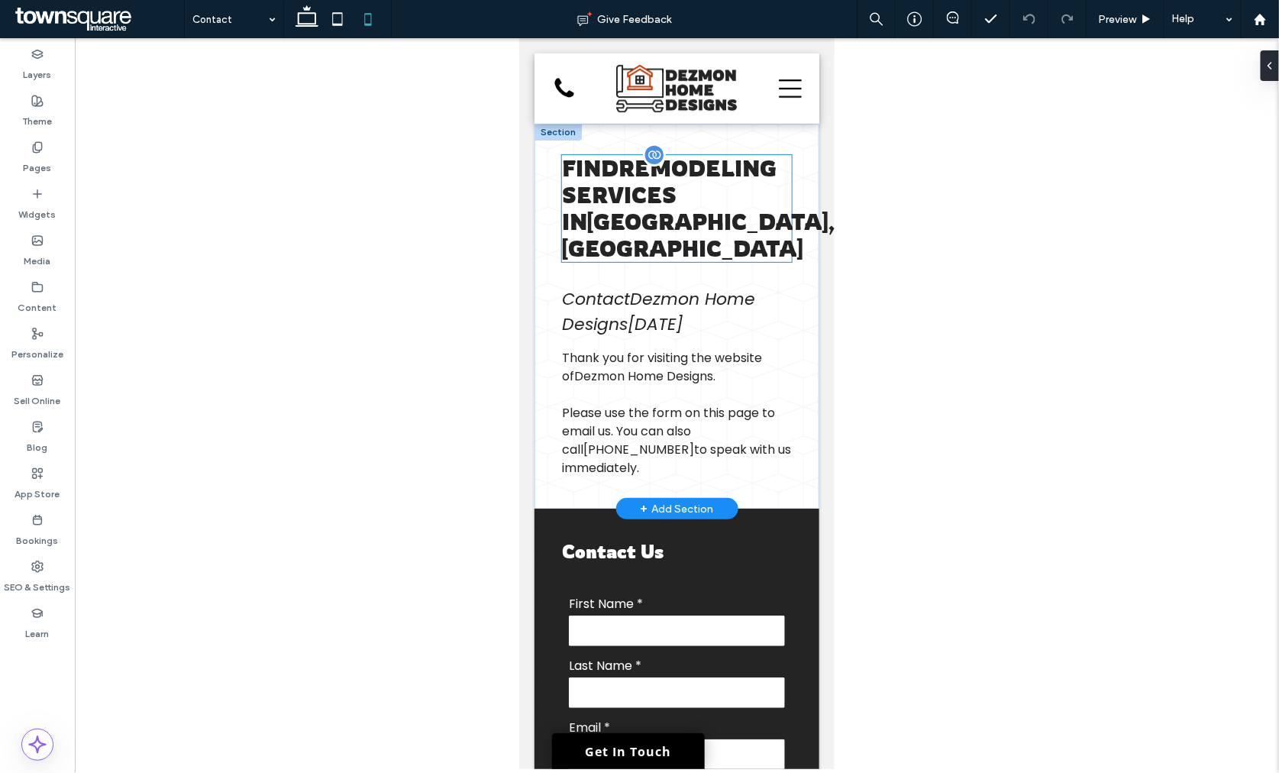
click at [690, 192] on h1 "Find Remodeling Services in Chicago, IL" at bounding box center [676, 207] width 230 height 107
click at [690, 192] on div "Find Remodeling Services in Chicago, IL" at bounding box center [676, 207] width 230 height 107
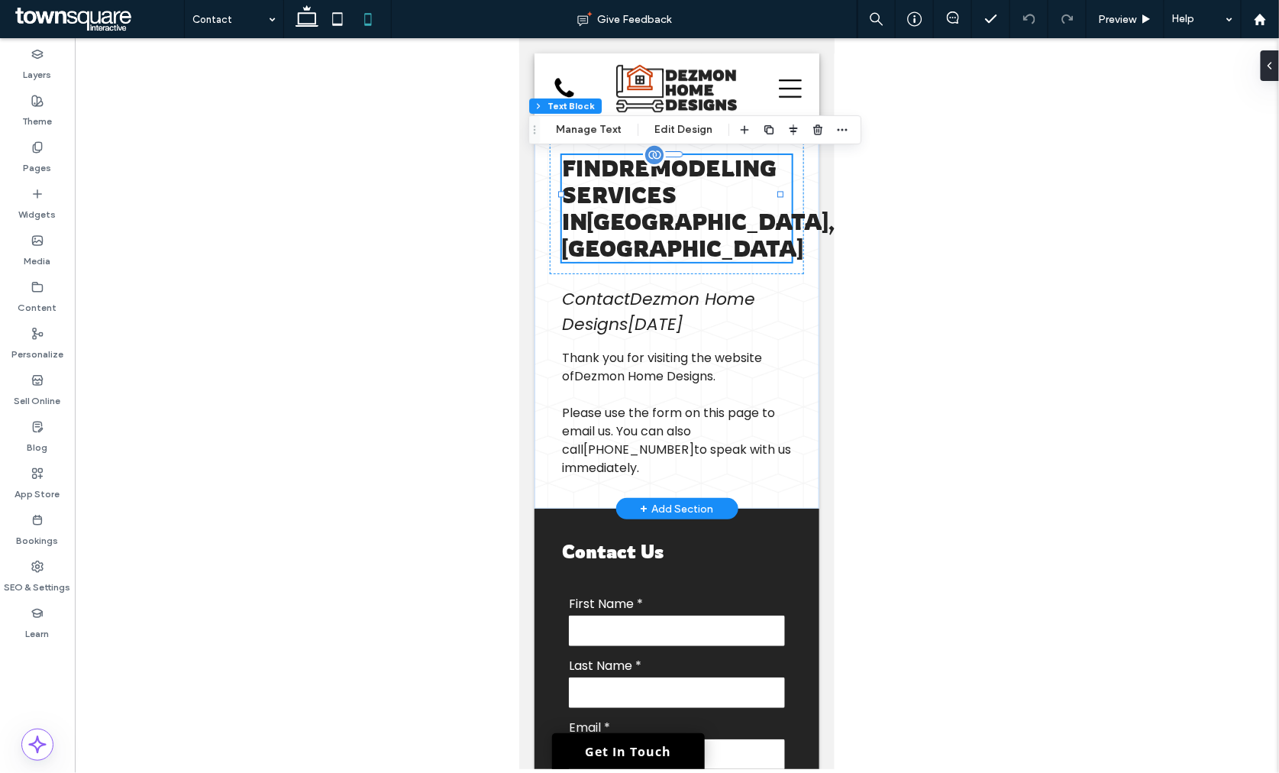
click at [690, 192] on h1 "Find Remodeling Services in Chicago, IL" at bounding box center [676, 207] width 230 height 107
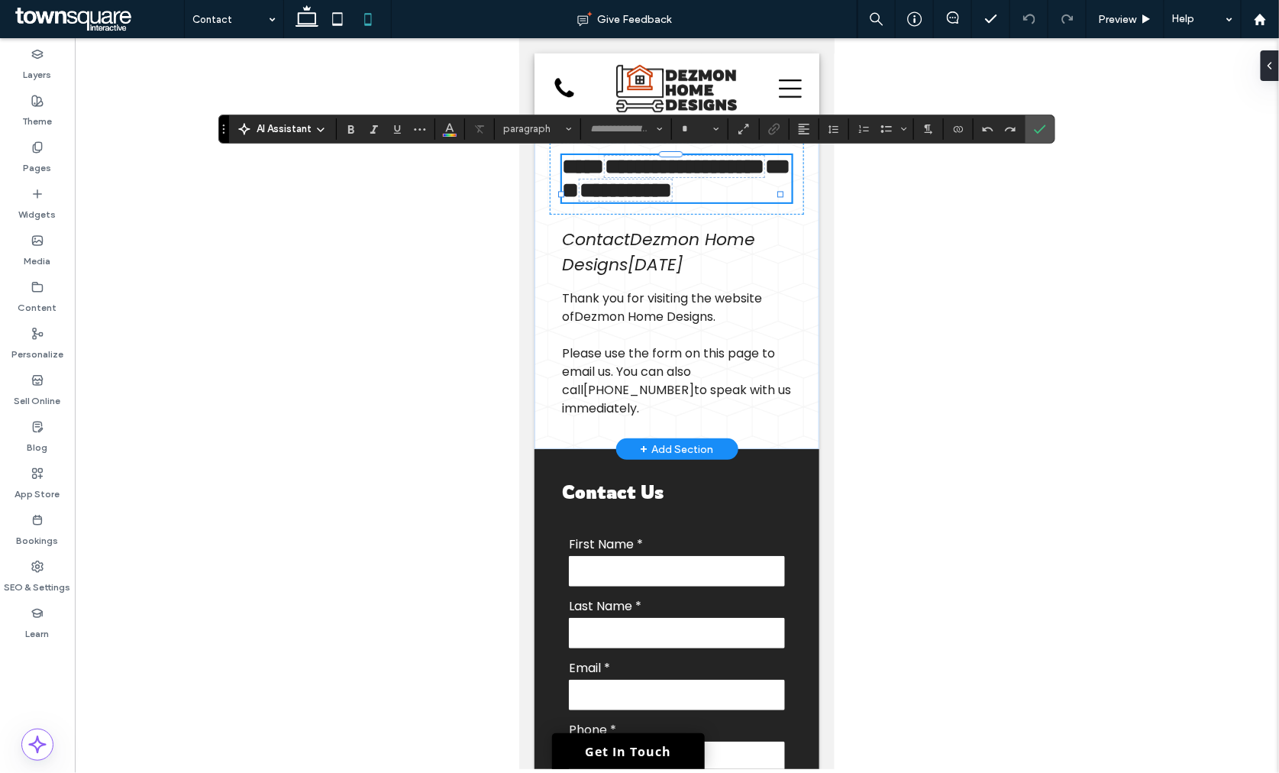
type input "*******"
type input "**"
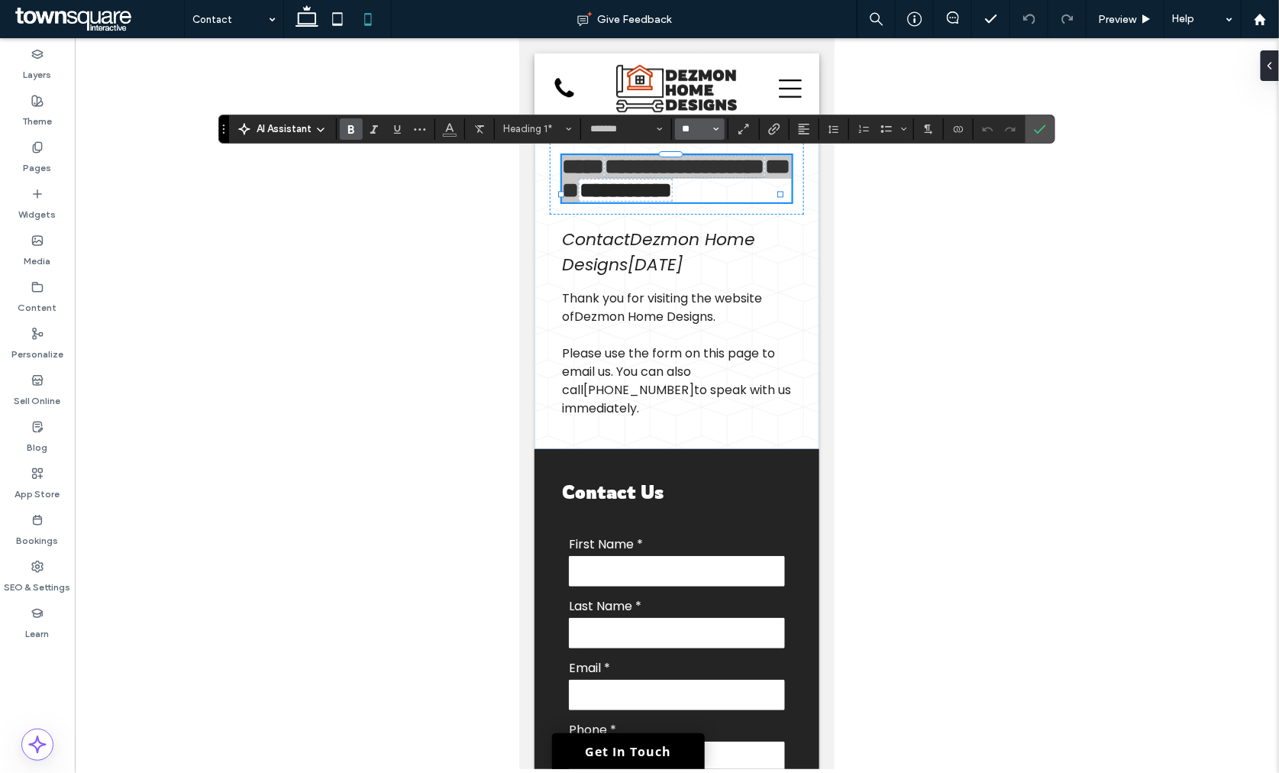
click at [699, 127] on input "**" at bounding box center [695, 129] width 30 height 12
type input "**"
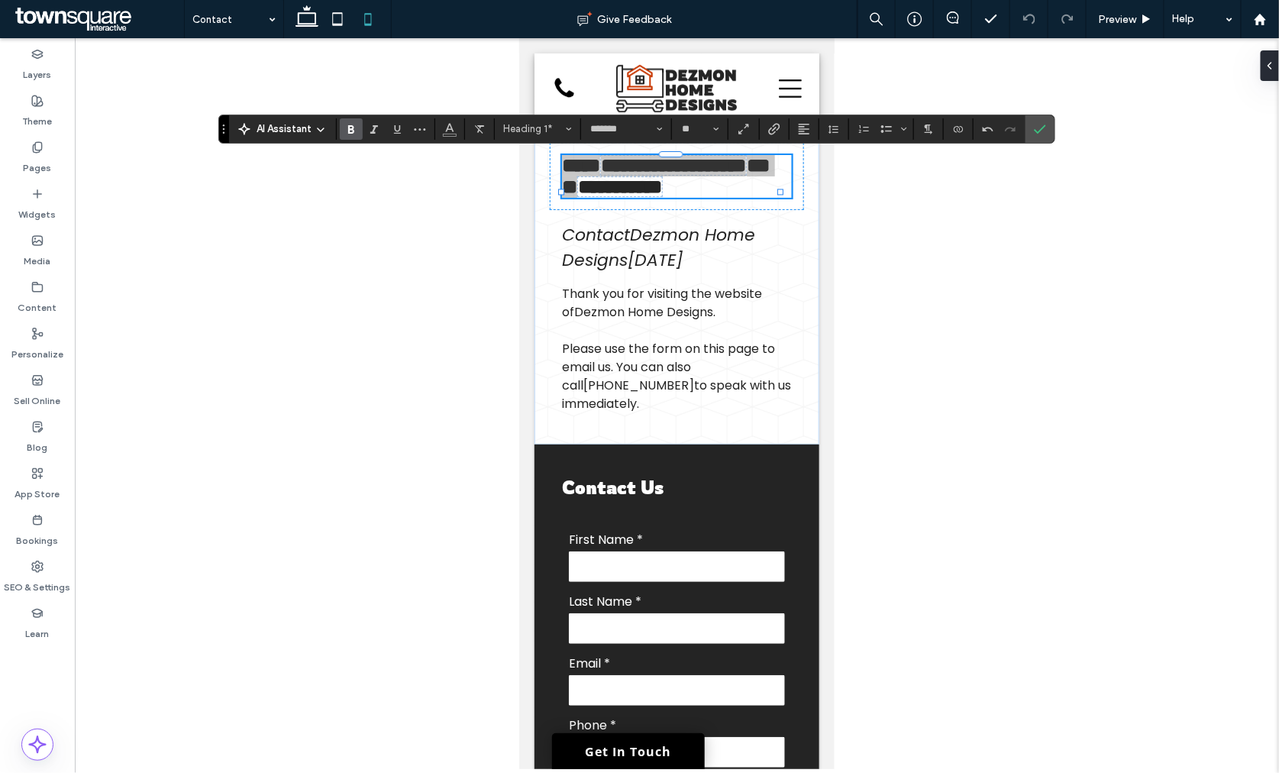
drag, startPoint x: 1041, startPoint y: 124, endPoint x: 1008, endPoint y: 103, distance: 39.4
click at [1042, 123] on icon "Confirm" at bounding box center [1040, 129] width 12 height 12
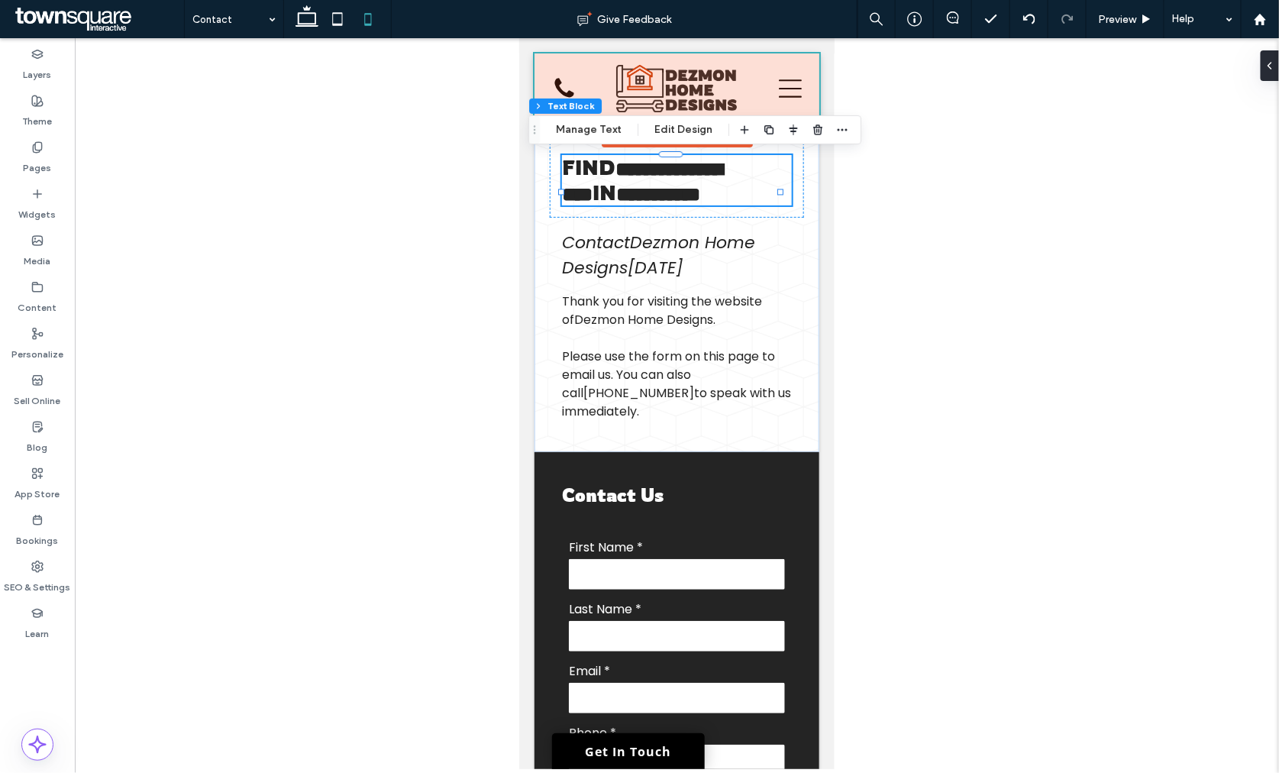
click at [698, 79] on div at bounding box center [676, 88] width 285 height 70
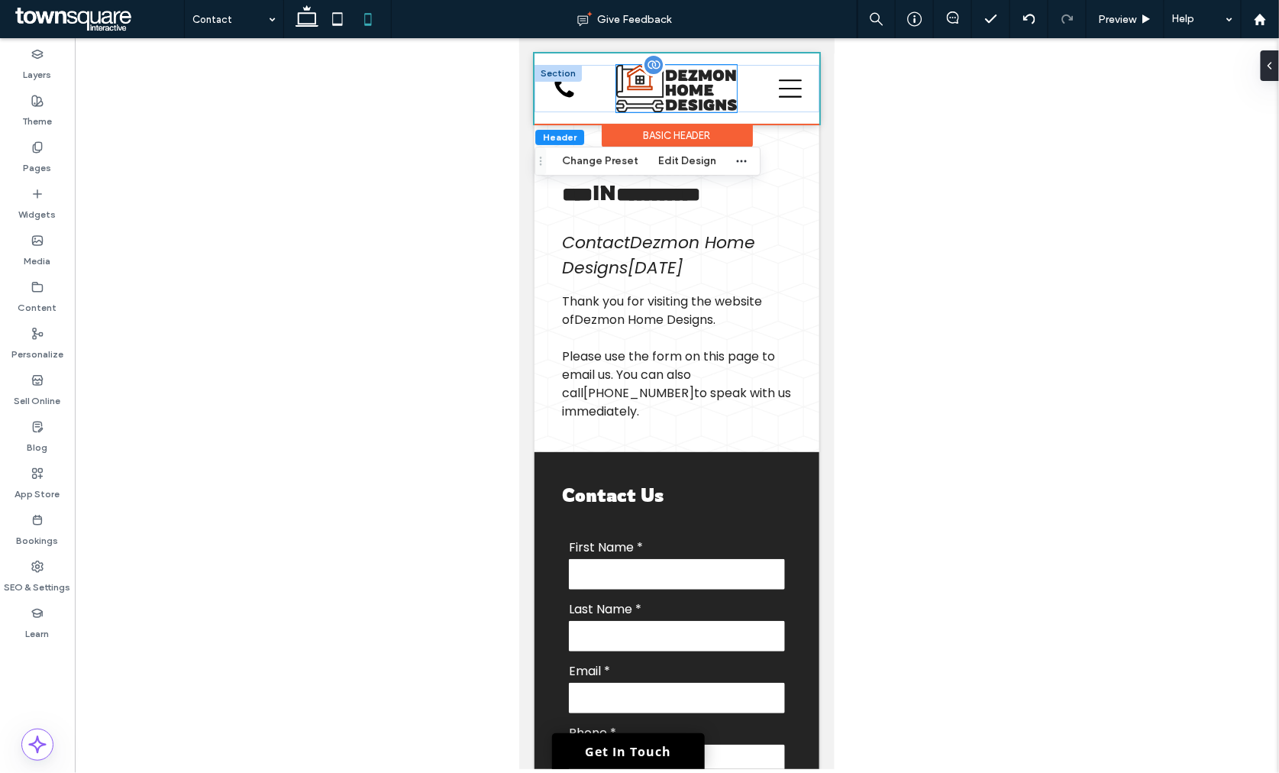
click at [694, 92] on img at bounding box center [675, 87] width 121 height 47
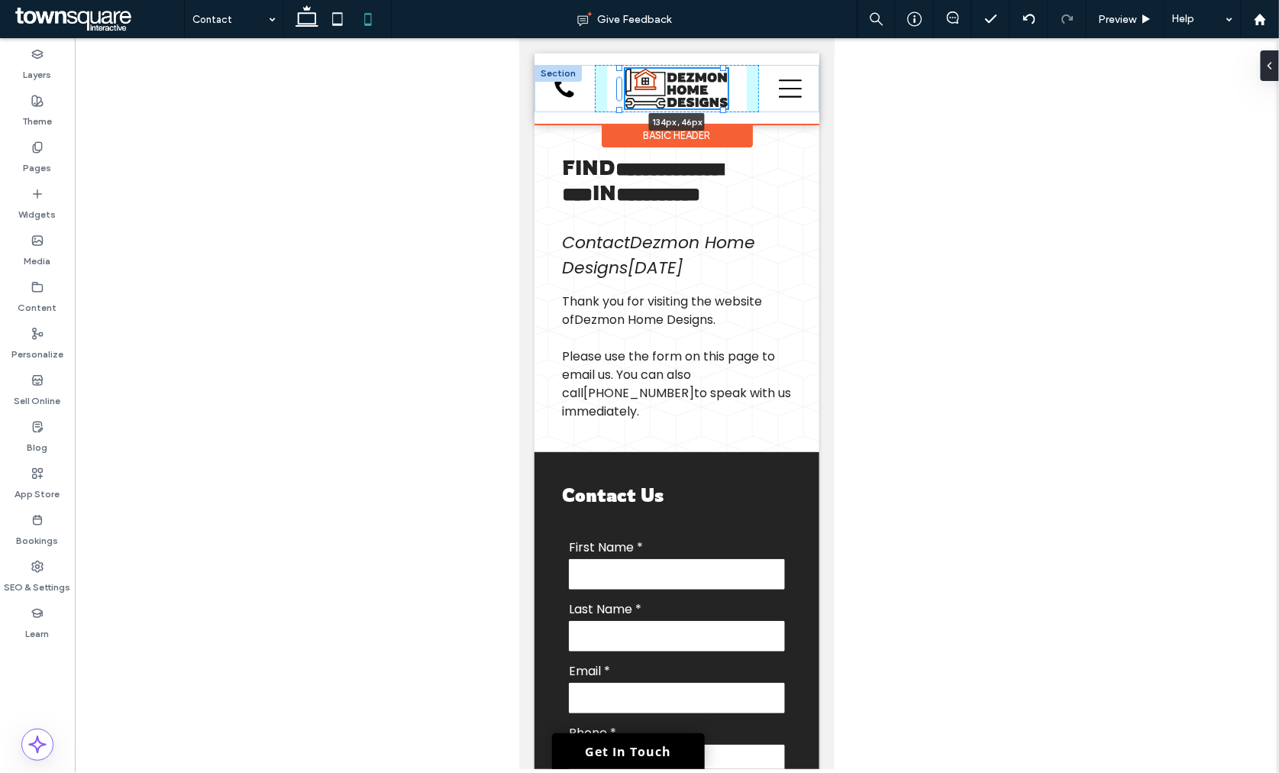
drag, startPoint x: 730, startPoint y: 110, endPoint x: 724, endPoint y: 102, distance: 9.8
click at [724, 102] on div "134px , 46px Home About Us Our Services Areas We Serve Contact (773) 628-3846 (…" at bounding box center [676, 87] width 285 height 47
type input "***"
drag, startPoint x: 757, startPoint y: 109, endPoint x: 754, endPoint y: 102, distance: 8.2
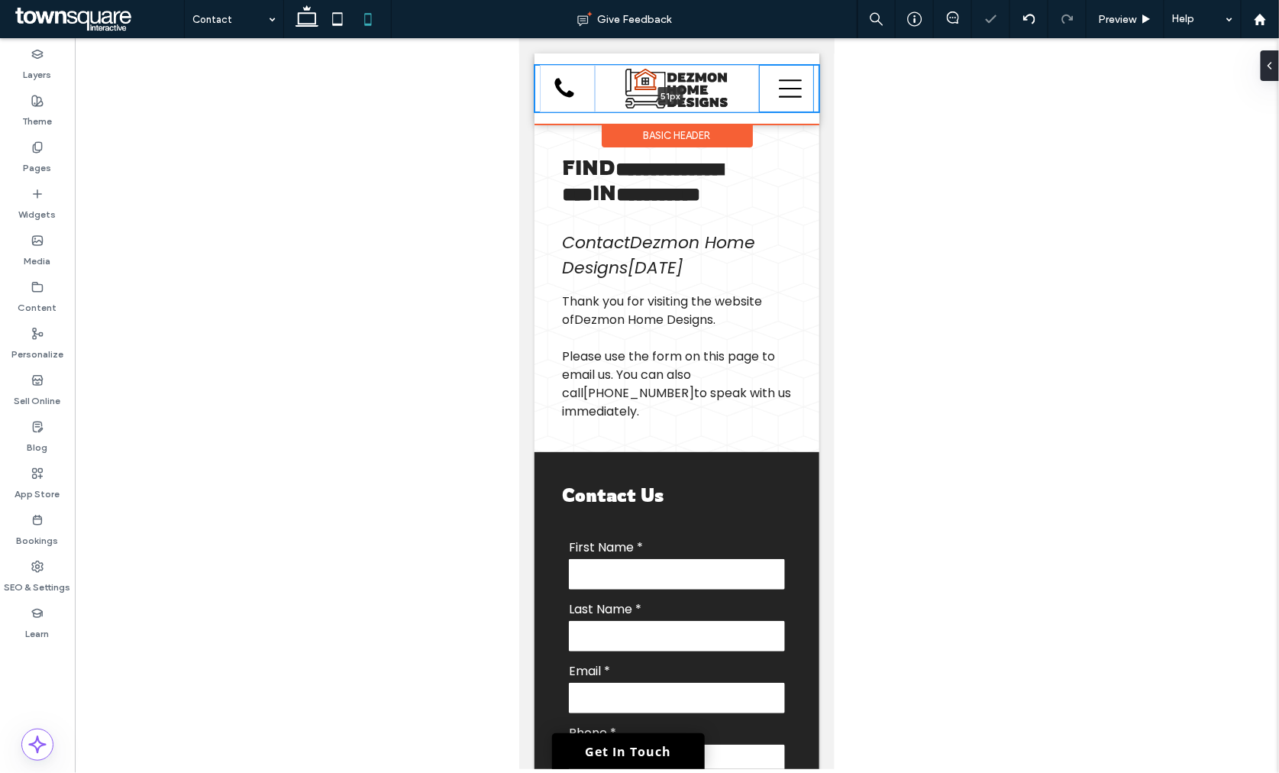
click at [754, 102] on div "Home About Us Our Services Areas We Serve Contact (773) 628-3846 (773) 628-3846…" at bounding box center [676, 87] width 285 height 47
type input "**"
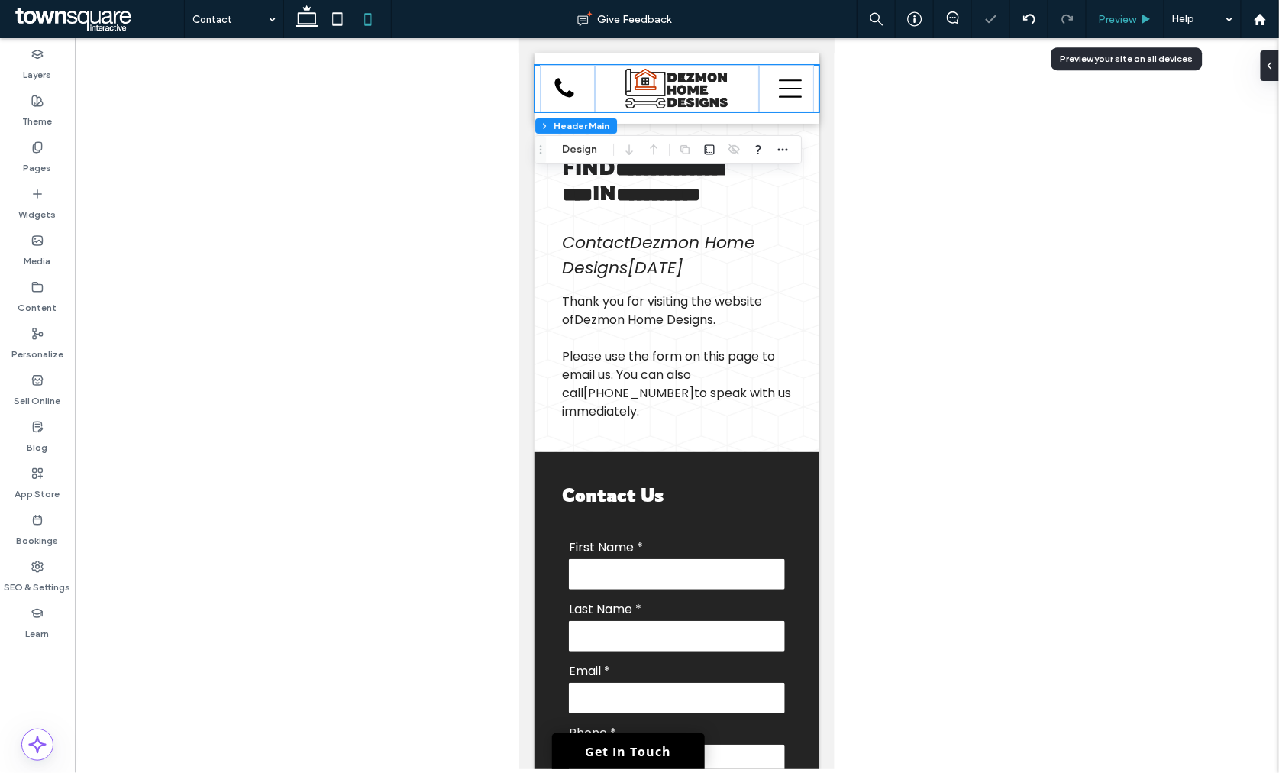
click at [1133, 15] on span "Preview" at bounding box center [1117, 19] width 38 height 13
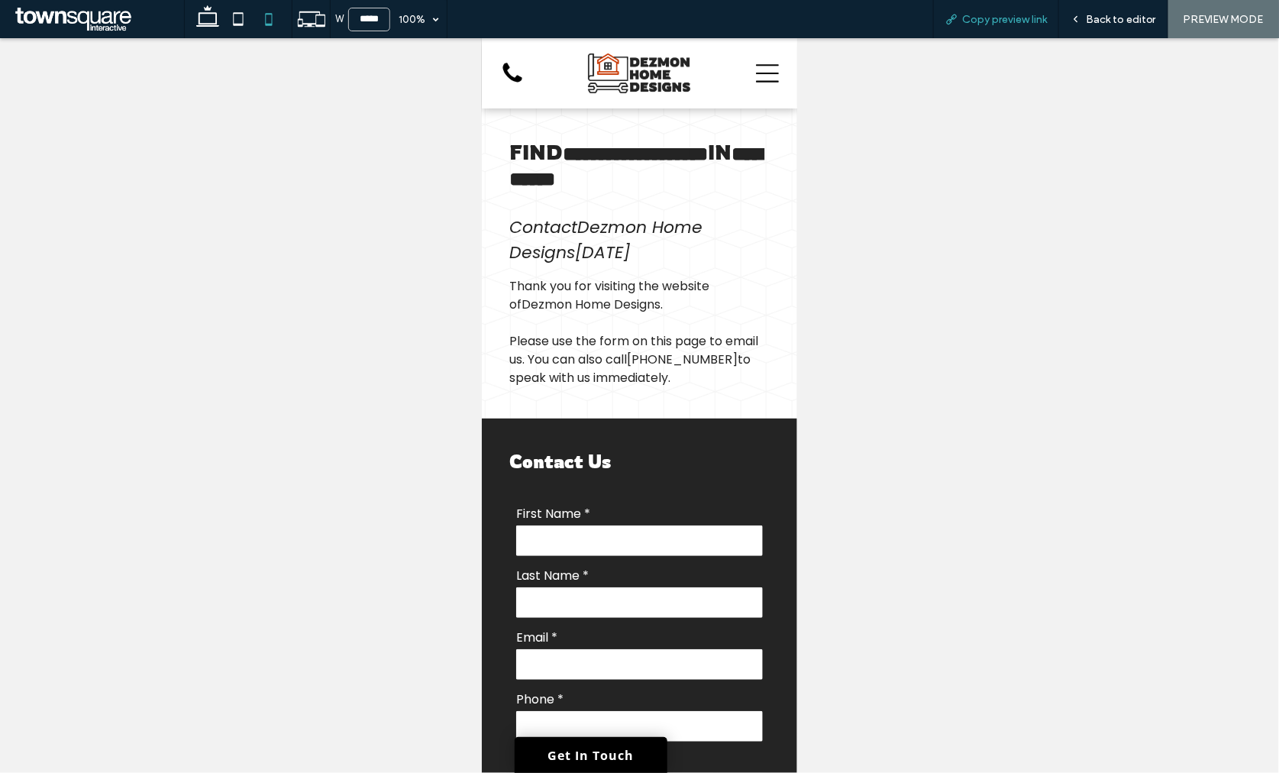
click at [1027, 13] on span "Copy preview link" at bounding box center [1004, 19] width 85 height 13
click at [1084, 24] on div "Back to editor" at bounding box center [1113, 19] width 108 height 13
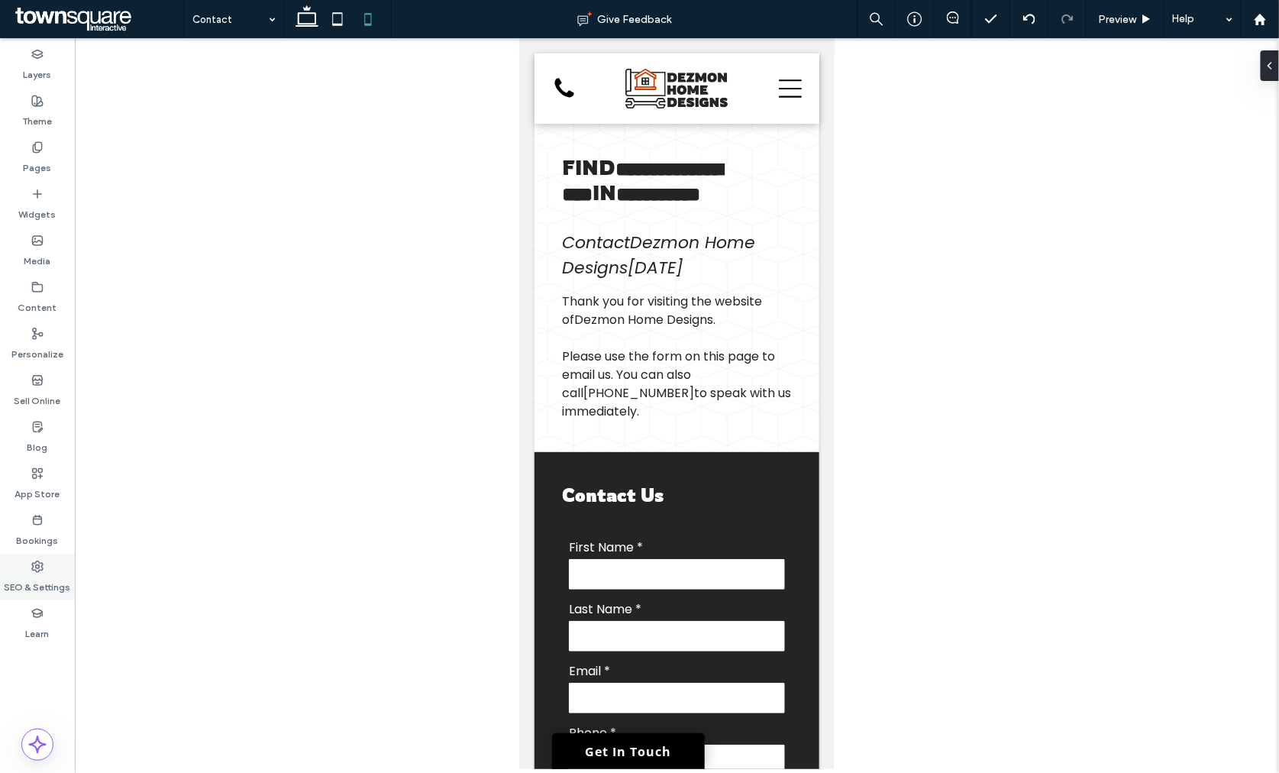
click at [49, 557] on div "SEO & Settings" at bounding box center [37, 576] width 75 height 47
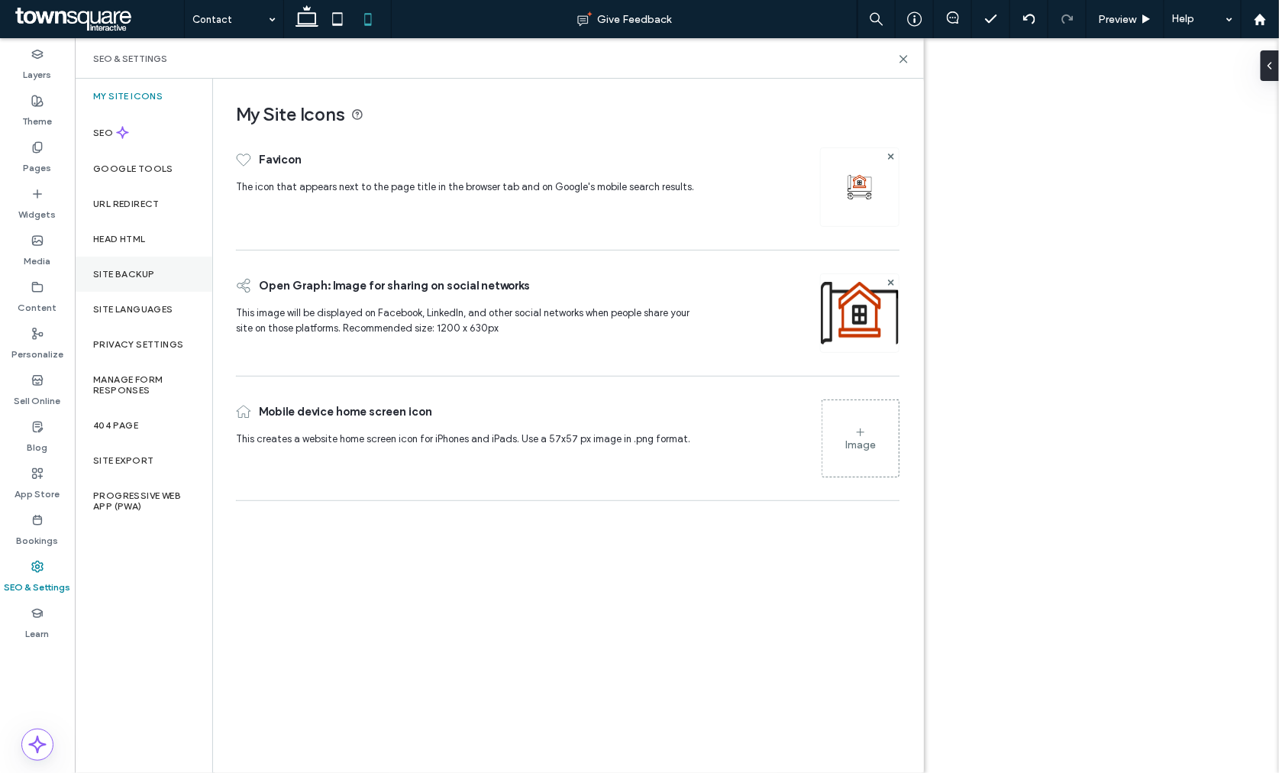
click at [133, 270] on label "Site Backup" at bounding box center [123, 274] width 61 height 11
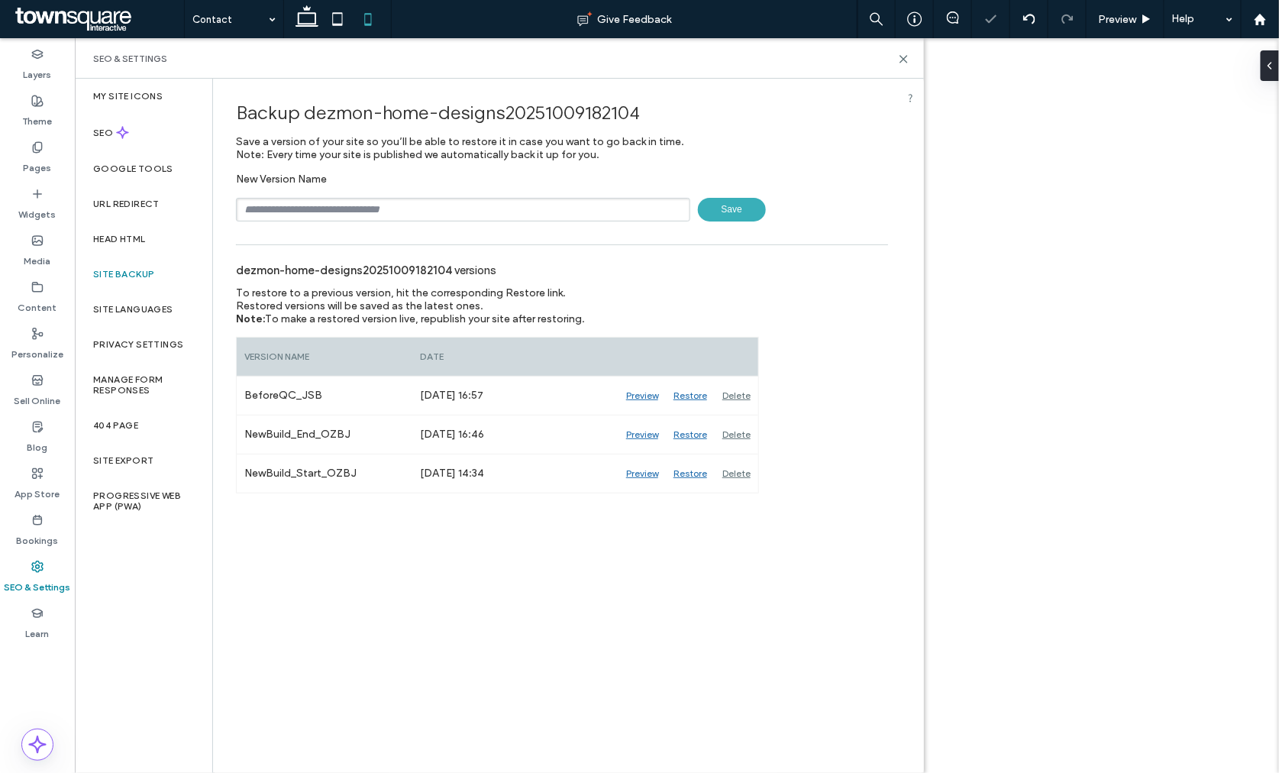
click at [334, 201] on input "text" at bounding box center [463, 210] width 454 height 24
type input "**********"
click at [702, 212] on span "Save" at bounding box center [732, 210] width 68 height 24
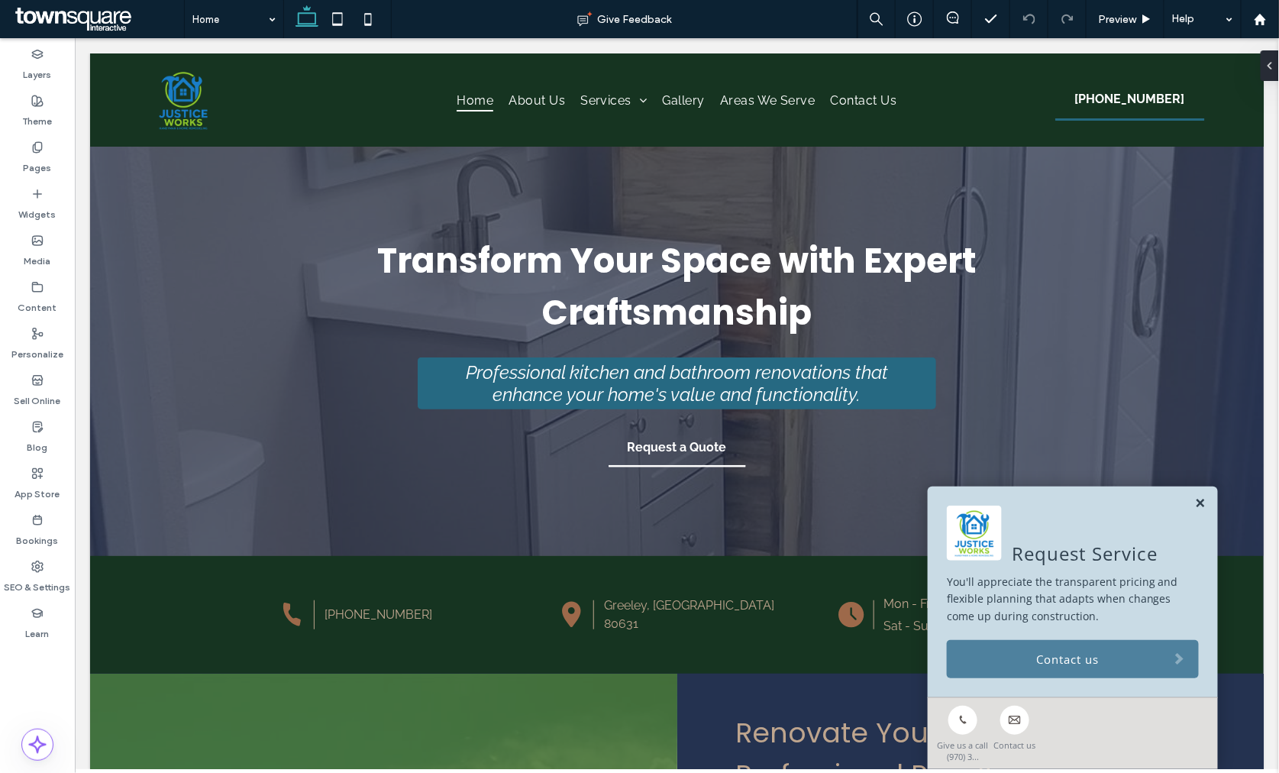
click at [1194, 505] on link at bounding box center [1199, 502] width 11 height 13
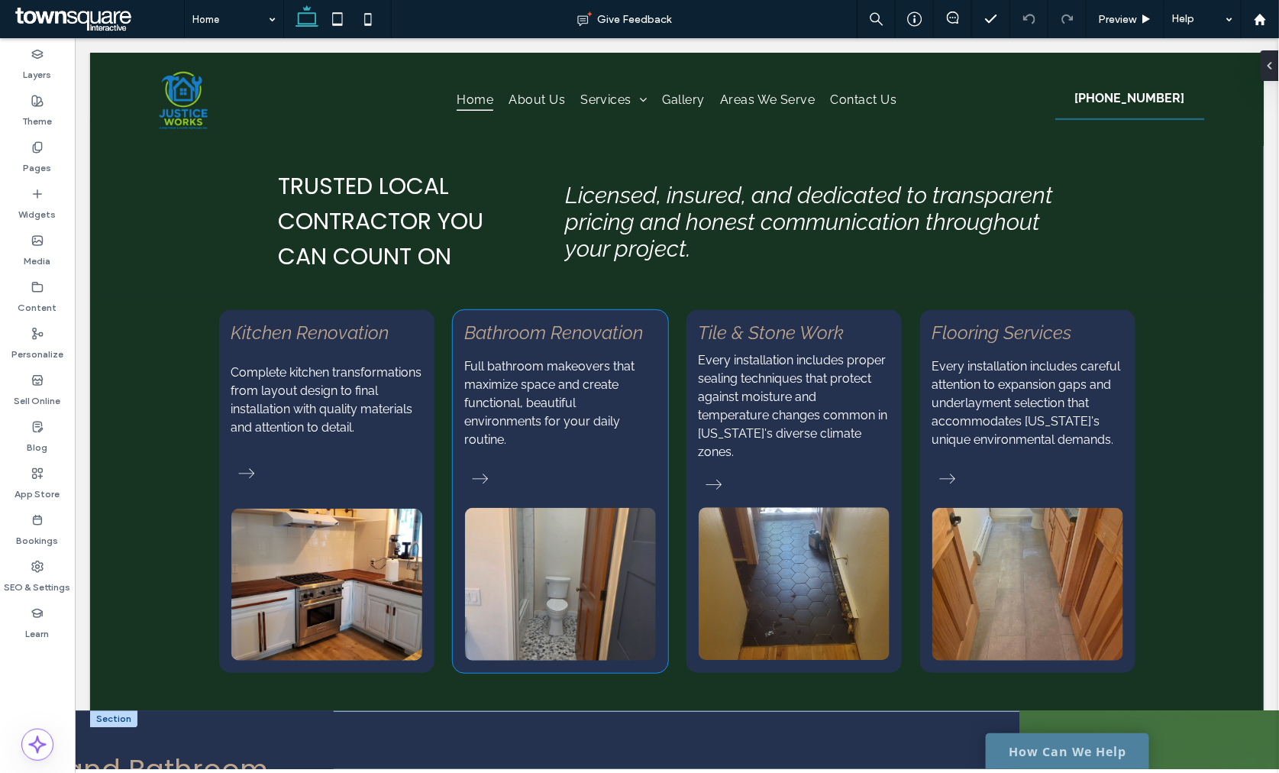
scroll to position [1781, 0]
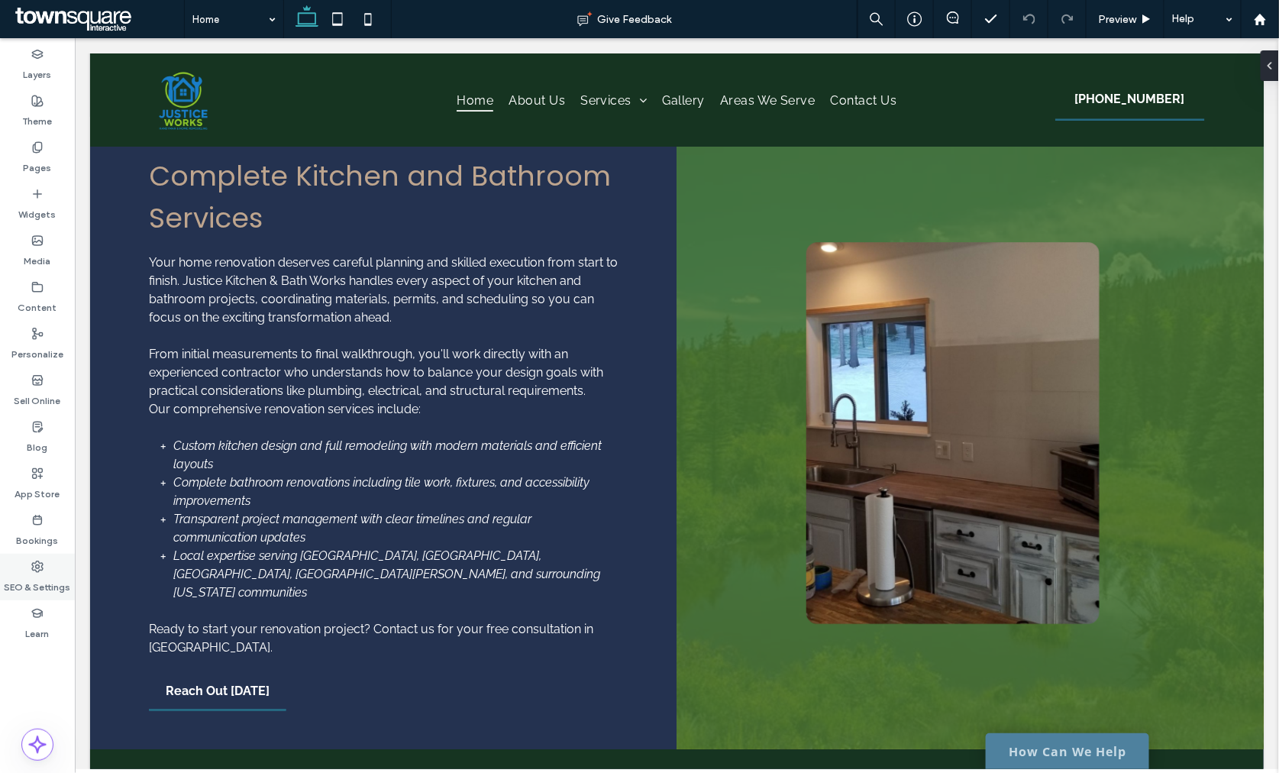
click at [40, 576] on label "SEO & Settings" at bounding box center [38, 583] width 66 height 21
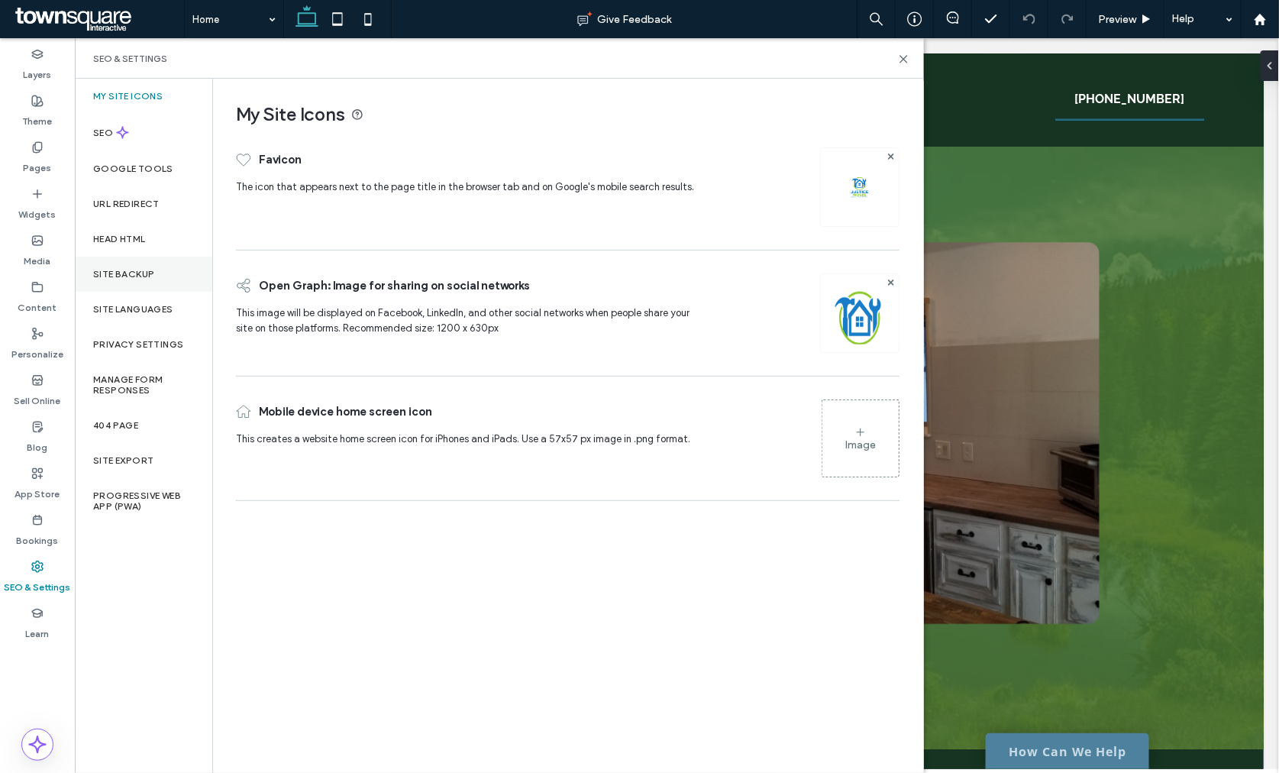
click at [140, 279] on label "Site Backup" at bounding box center [123, 274] width 61 height 11
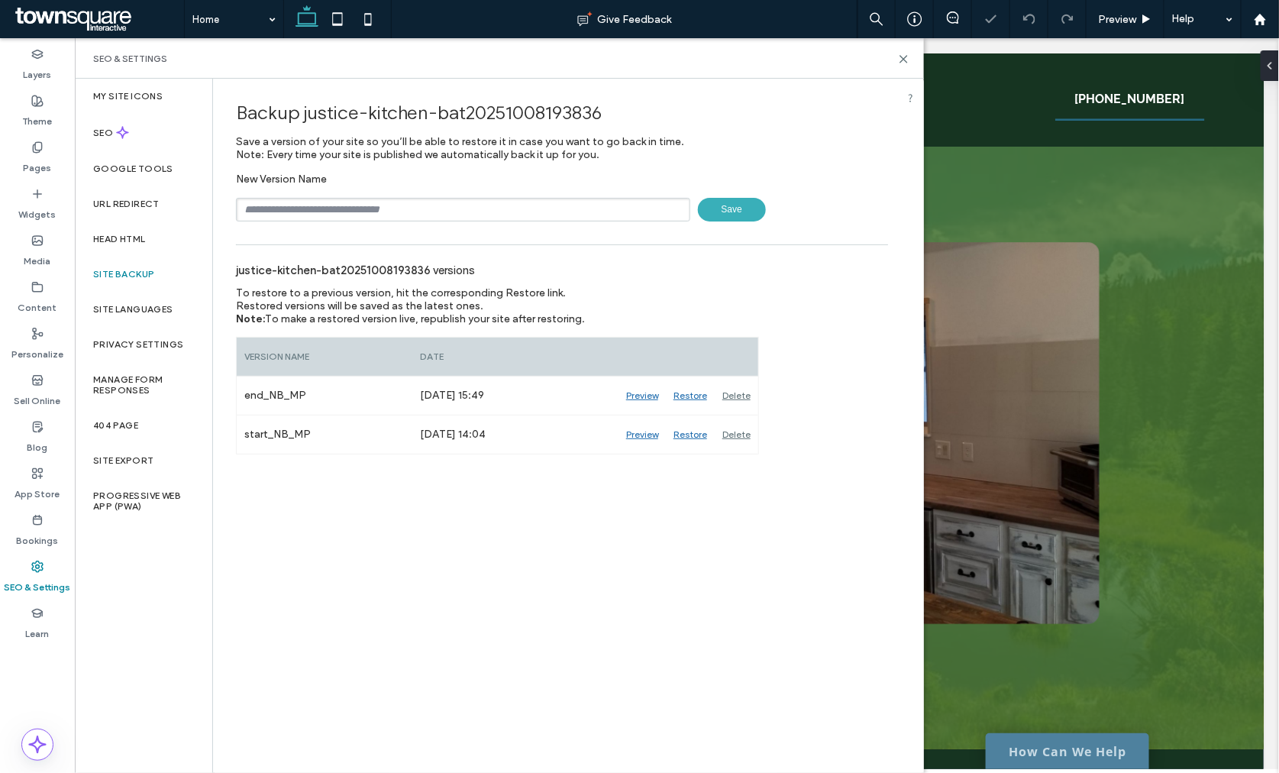
click at [369, 198] on input "text" at bounding box center [463, 210] width 454 height 24
type input "**********"
click at [752, 210] on span "Save" at bounding box center [732, 210] width 68 height 24
click at [910, 60] on div "SEO & Settings" at bounding box center [499, 58] width 849 height 40
click at [907, 58] on icon at bounding box center [903, 58] width 11 height 11
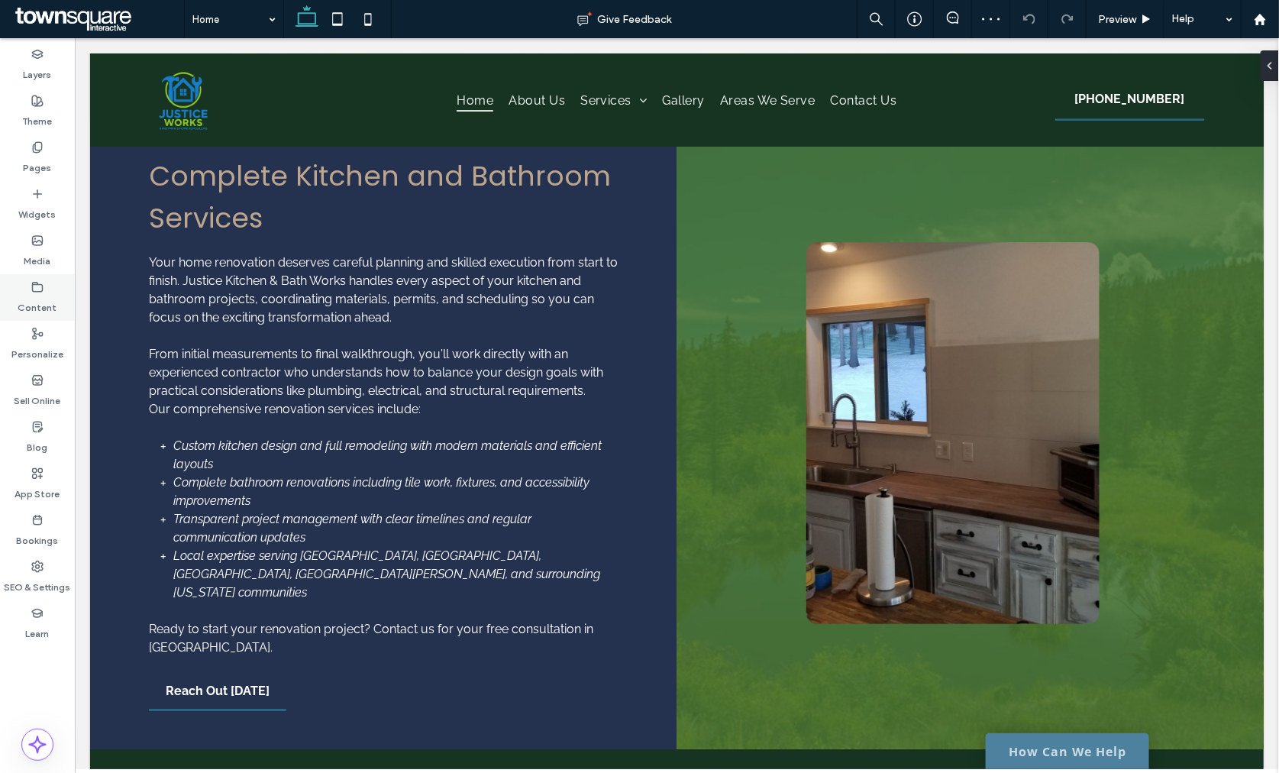
click at [64, 307] on div "Content" at bounding box center [37, 297] width 75 height 47
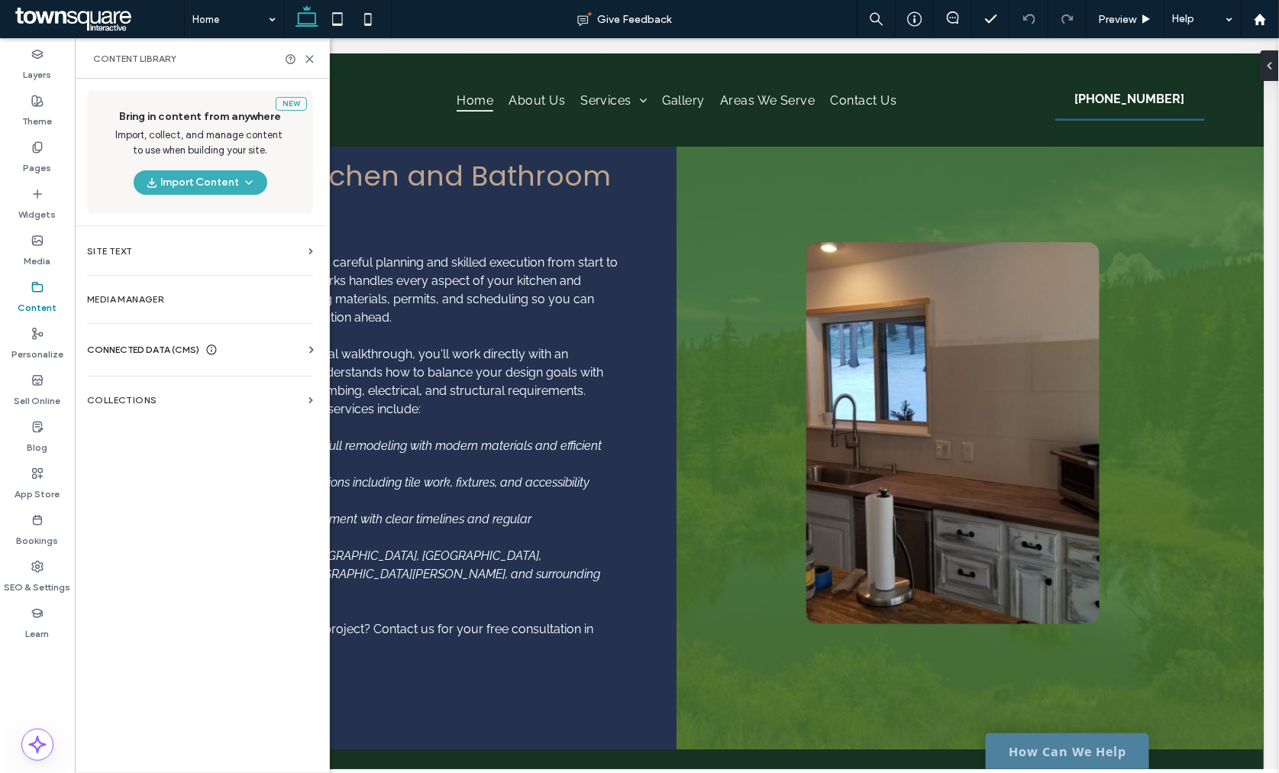
click at [131, 340] on div "CONNECTED DATA (CMS) Business Info Business Text Business Images Find and Repla…" at bounding box center [200, 350] width 250 height 40
click at [138, 360] on div "Business Info Business Text Business Images Find and Replace" at bounding box center [203, 363] width 232 height 12
click at [139, 353] on span "CONNECTED DATA (CMS)" at bounding box center [143, 349] width 112 height 15
click at [153, 385] on label "Business Info" at bounding box center [203, 387] width 208 height 11
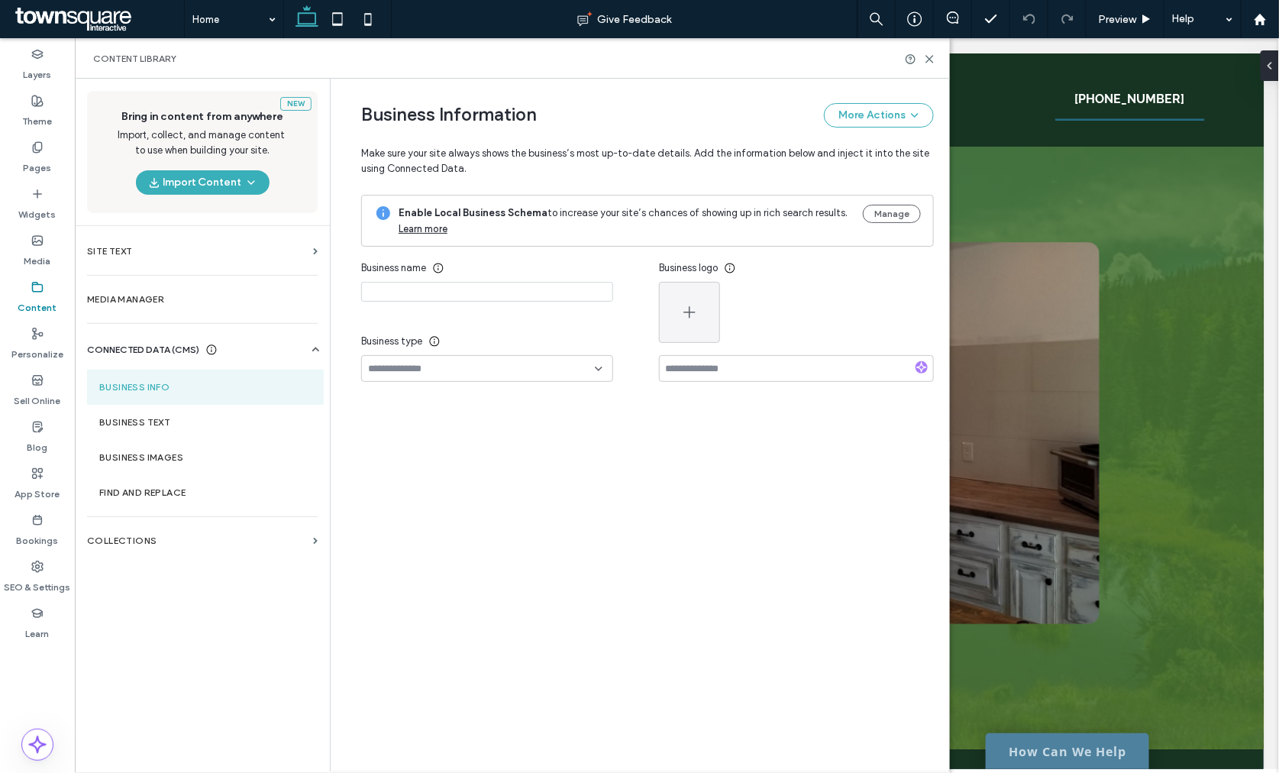
type input "**********"
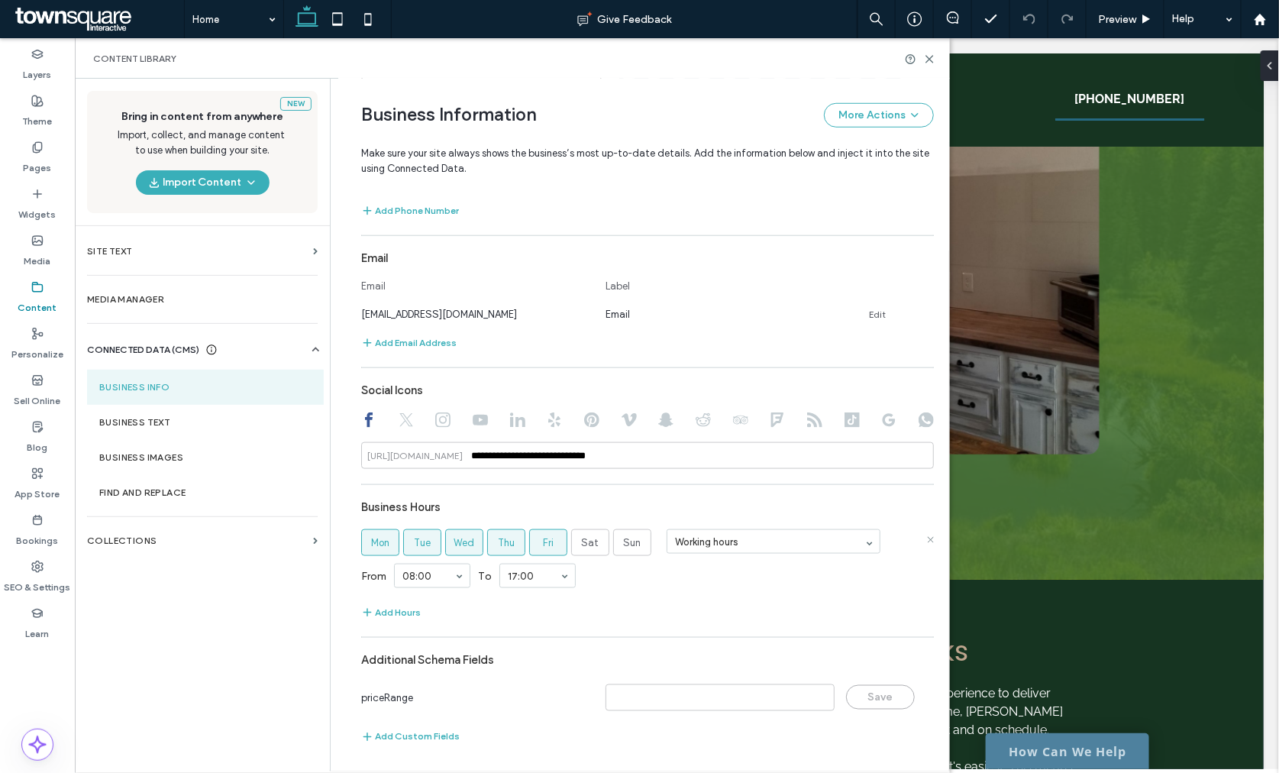
scroll to position [521, 0]
click at [31, 98] on icon at bounding box center [37, 101] width 12 height 12
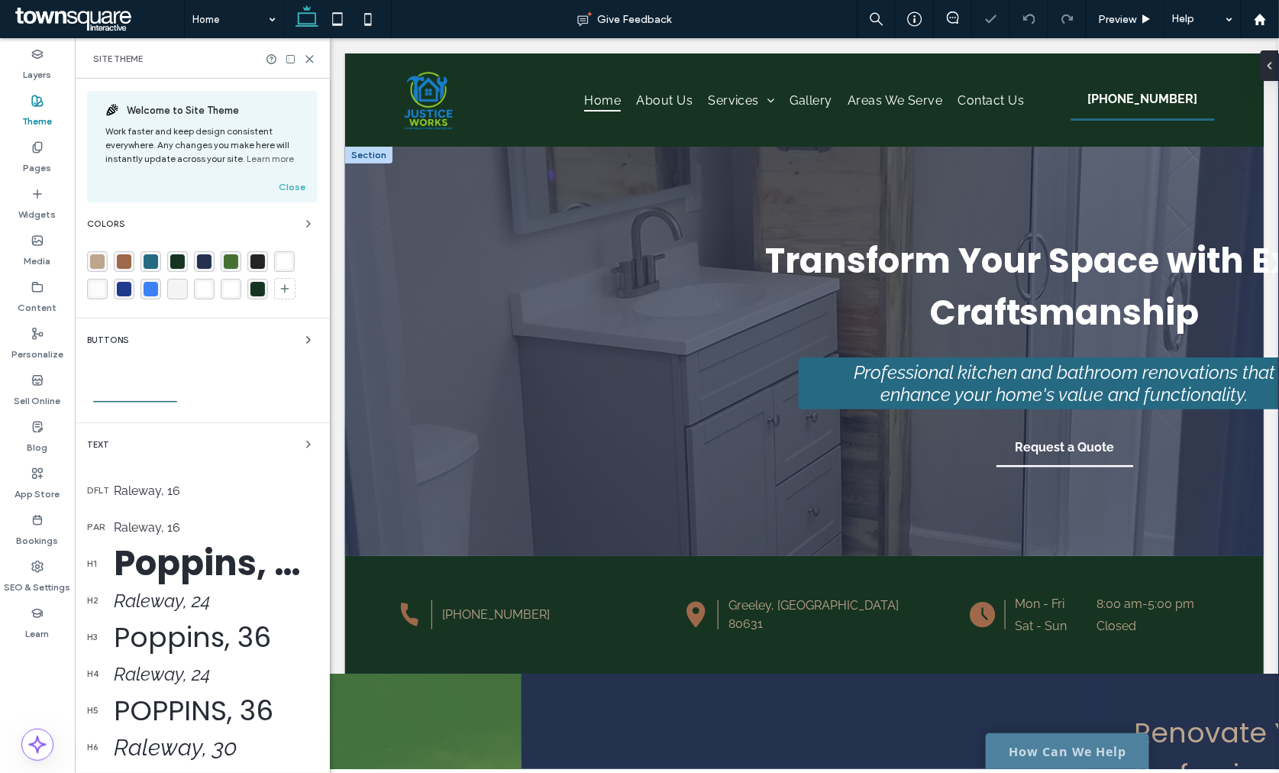
scroll to position [0, 0]
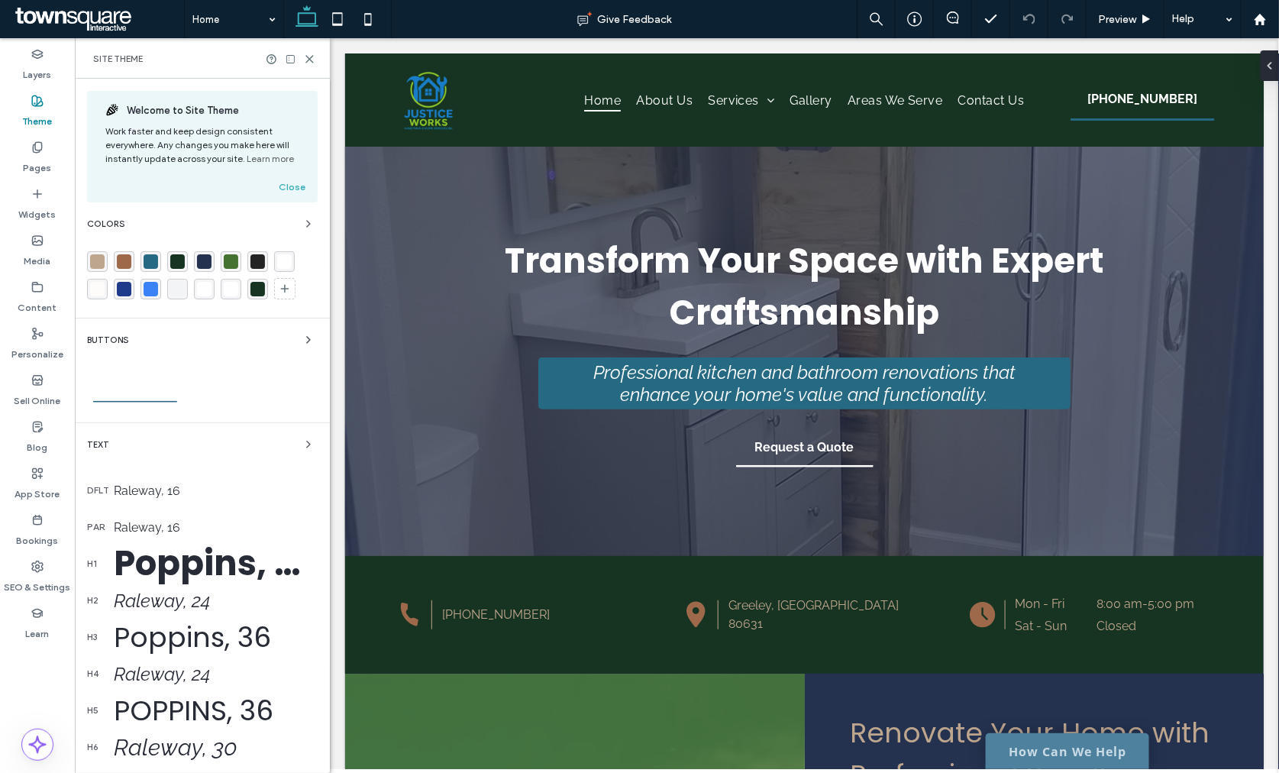
click at [94, 258] on div "rgba(190, 165, 142, 1)" at bounding box center [97, 261] width 15 height 15
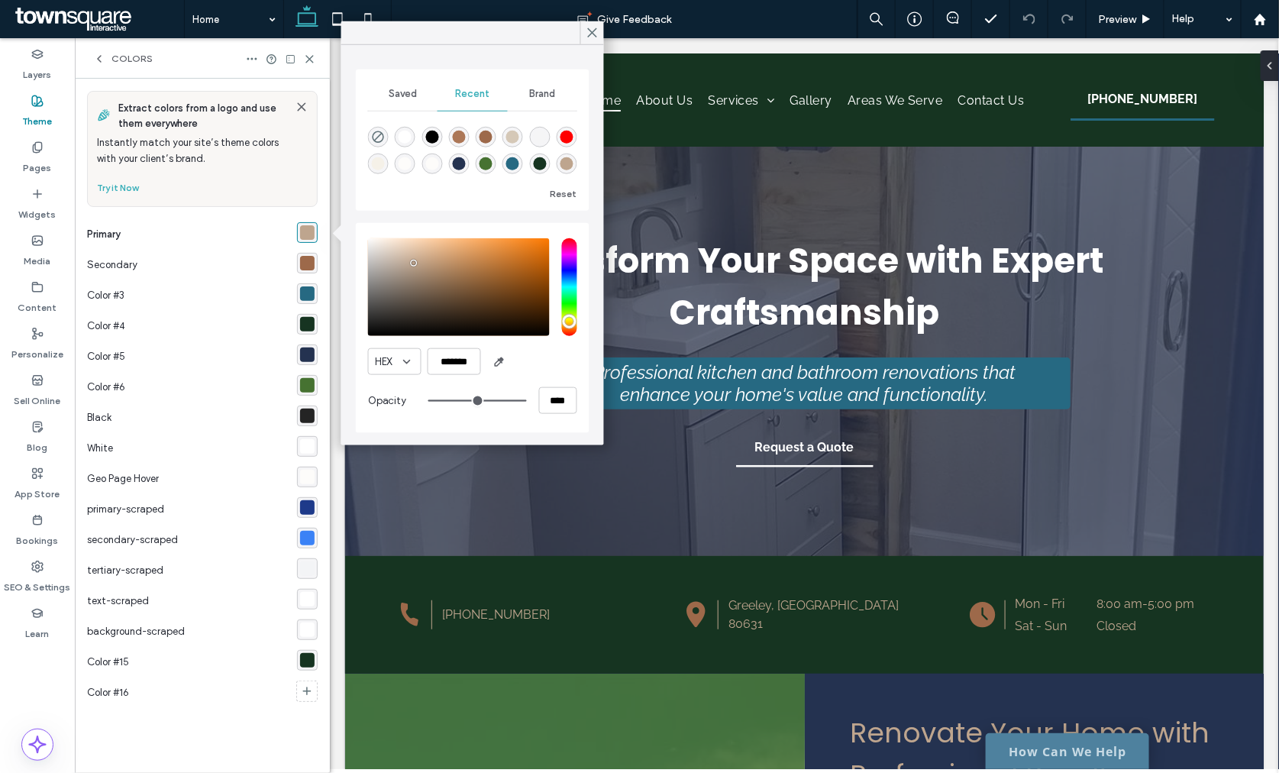
click at [309, 269] on div "rgba(157, 105, 74, 1)" at bounding box center [307, 263] width 15 height 15
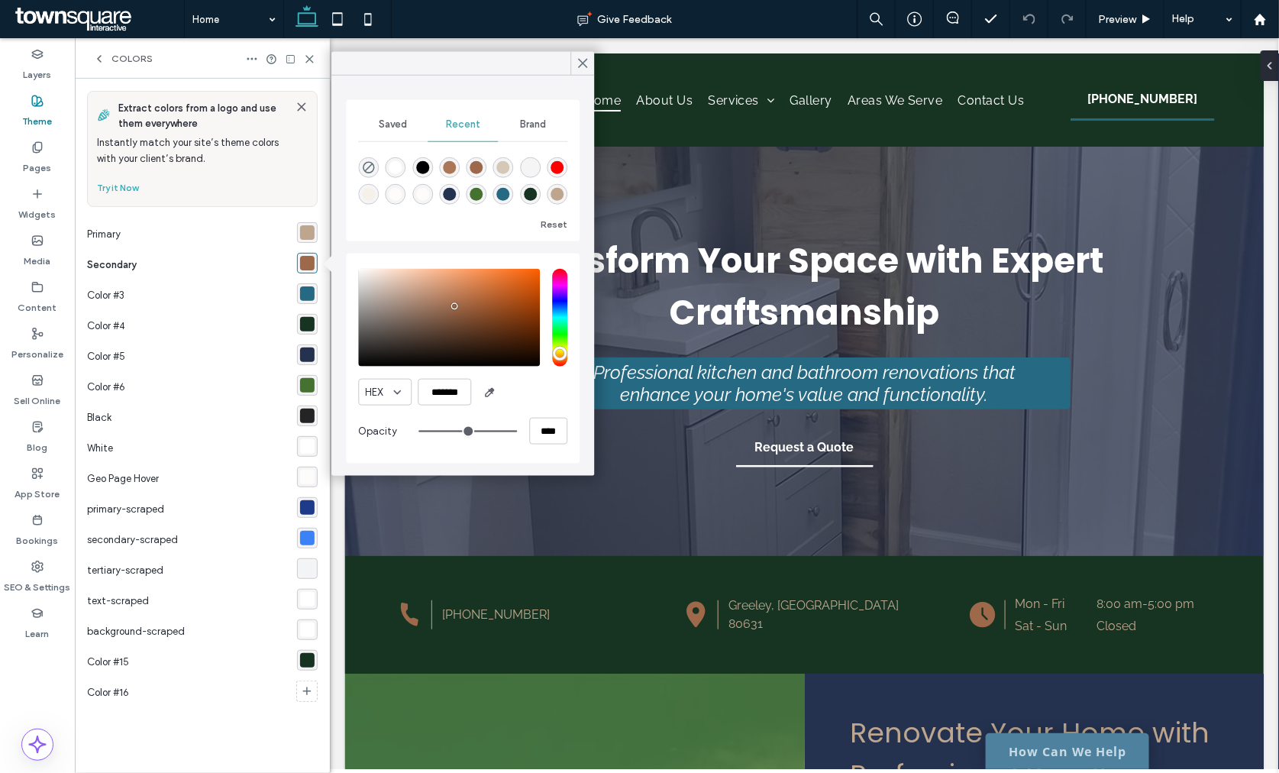
click at [308, 286] on div "rgba(38, 105, 130, 1)" at bounding box center [307, 293] width 15 height 15
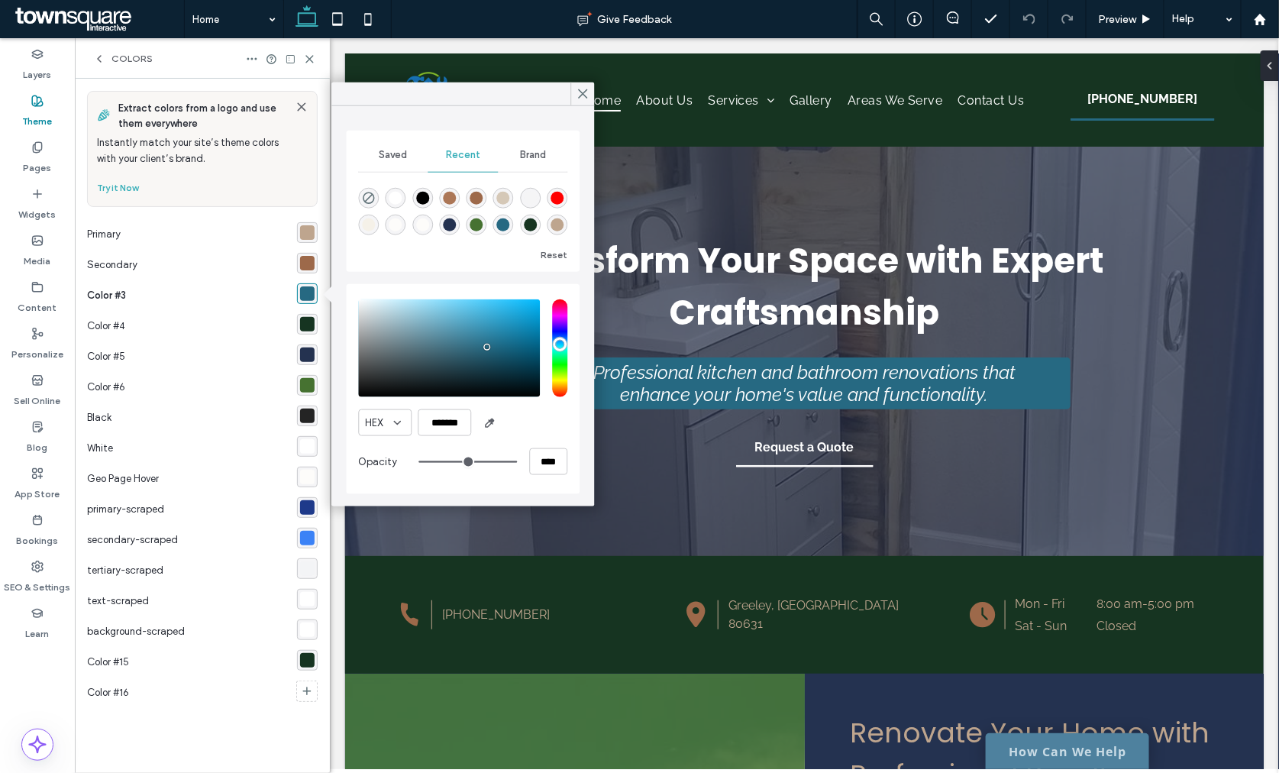
click at [308, 318] on div "rgba(22, 52, 33, 1)" at bounding box center [307, 324] width 15 height 15
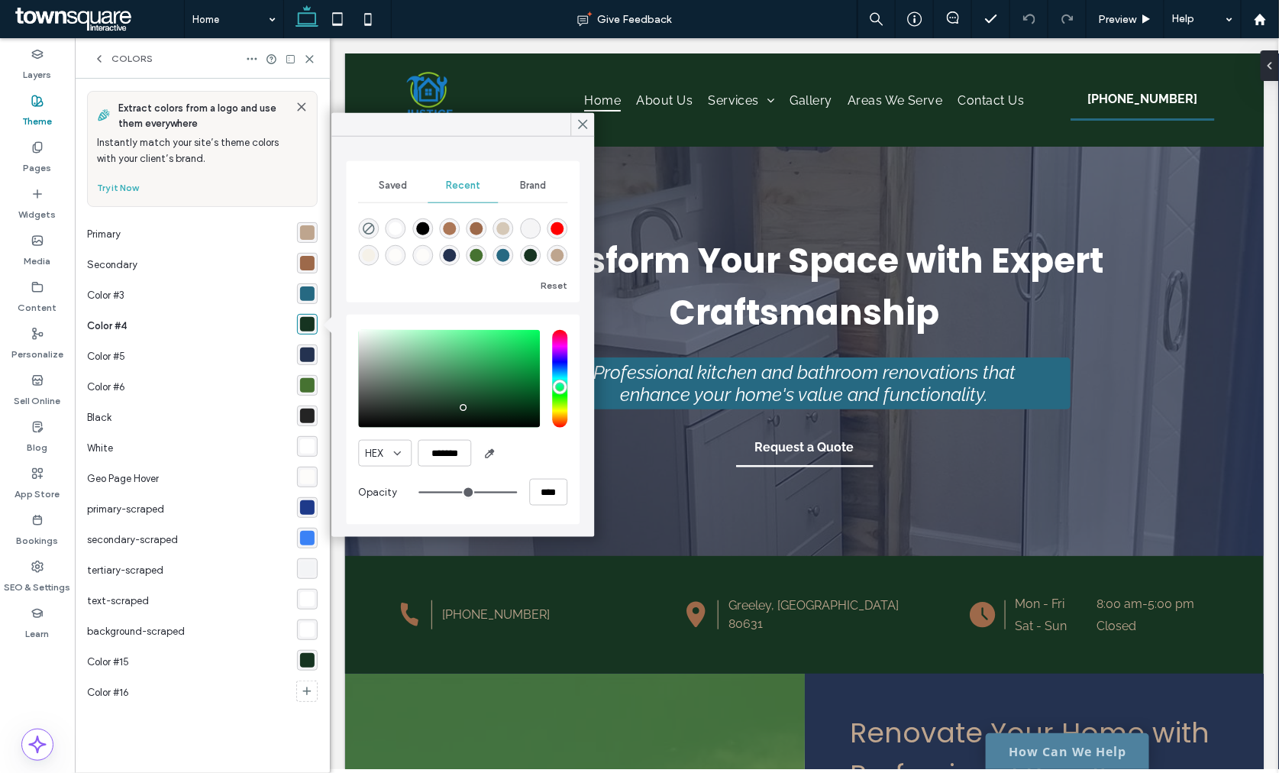
click at [310, 352] on div "rgba(36, 50, 80, 1)" at bounding box center [307, 354] width 15 height 15
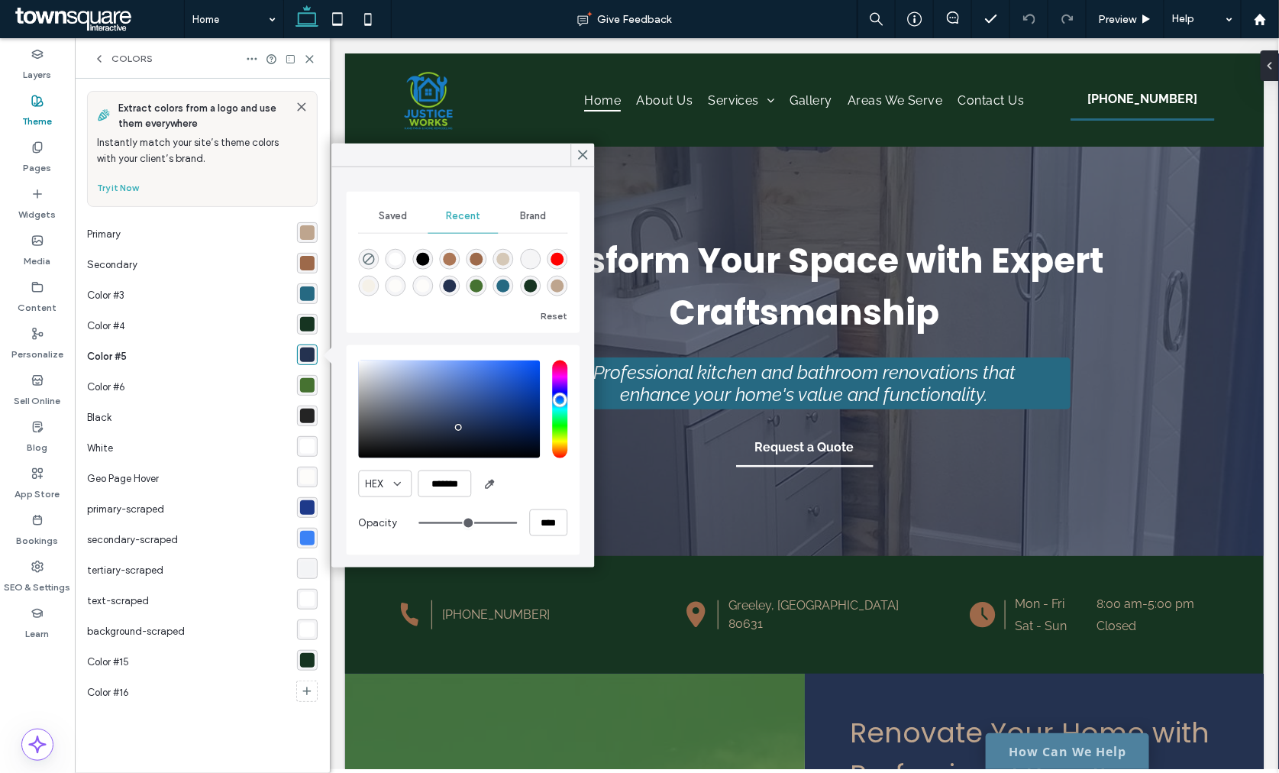
click at [313, 386] on div "rgba(70, 114, 49, 1)" at bounding box center [307, 385] width 15 height 15
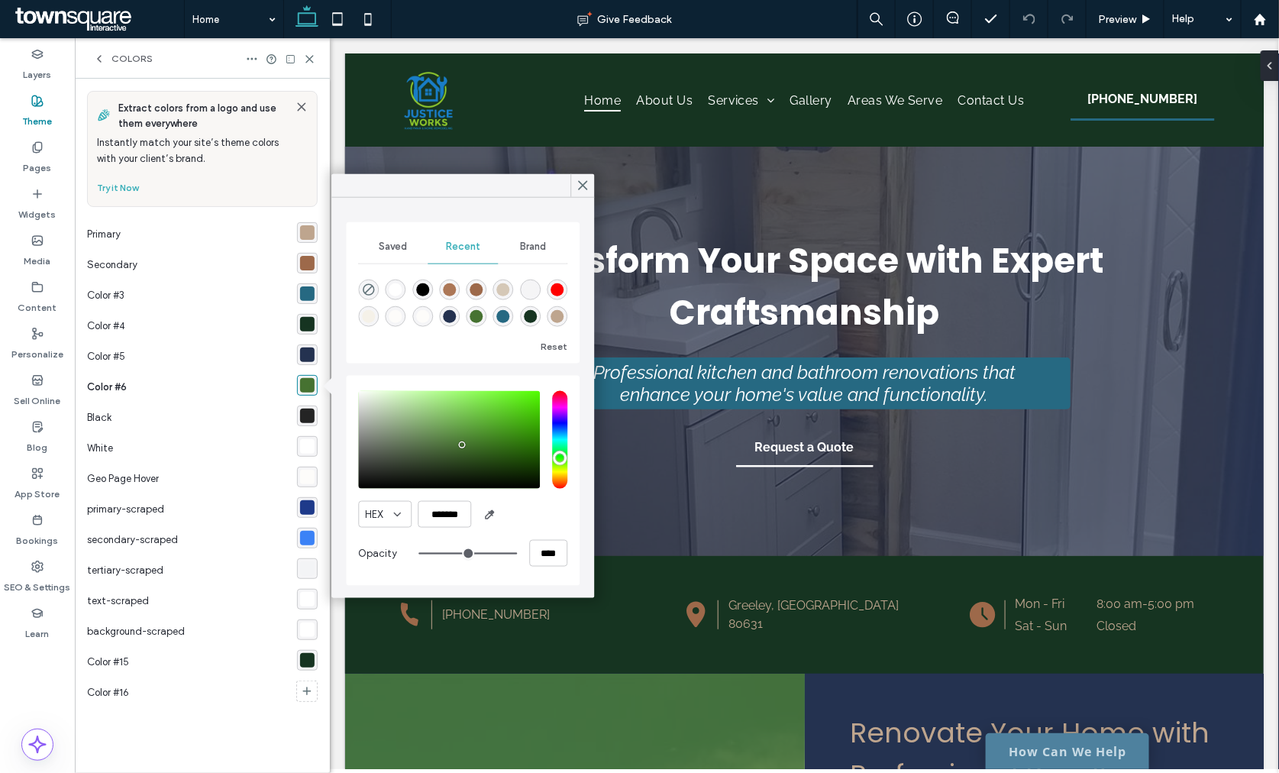
click at [315, 416] on div "rgba(36, 36, 36, 1)" at bounding box center [307, 415] width 21 height 21
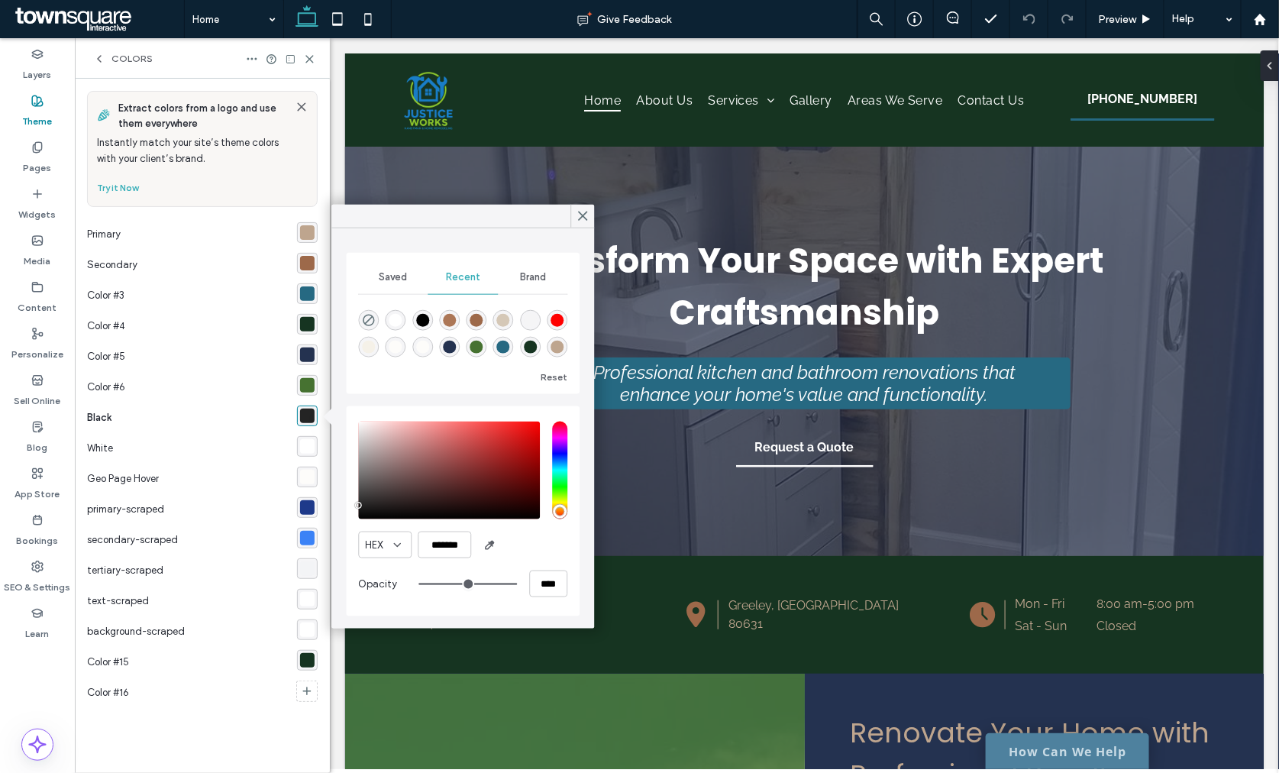
click at [310, 438] on div "rgba(255, 255, 255, 1)" at bounding box center [307, 446] width 21 height 21
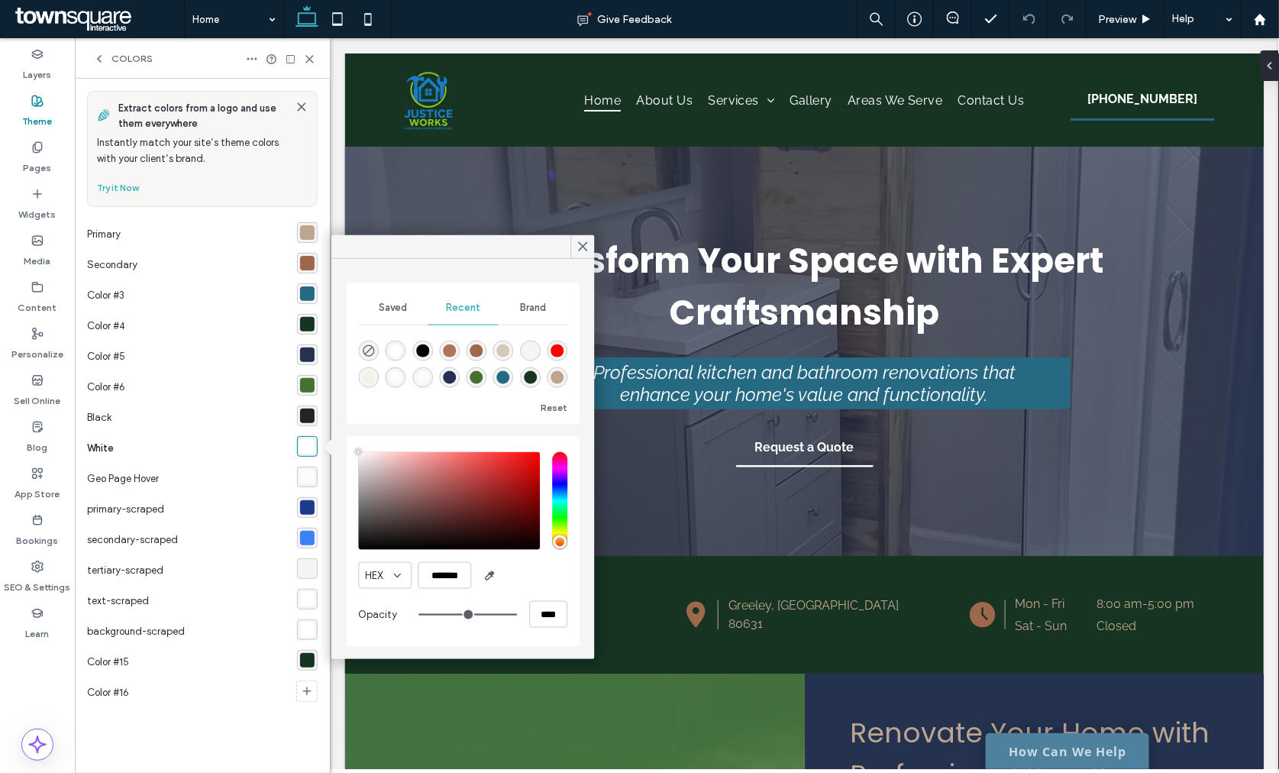
click at [310, 466] on div "rgba(253, 252, 250, 0.97)" at bounding box center [307, 476] width 21 height 21
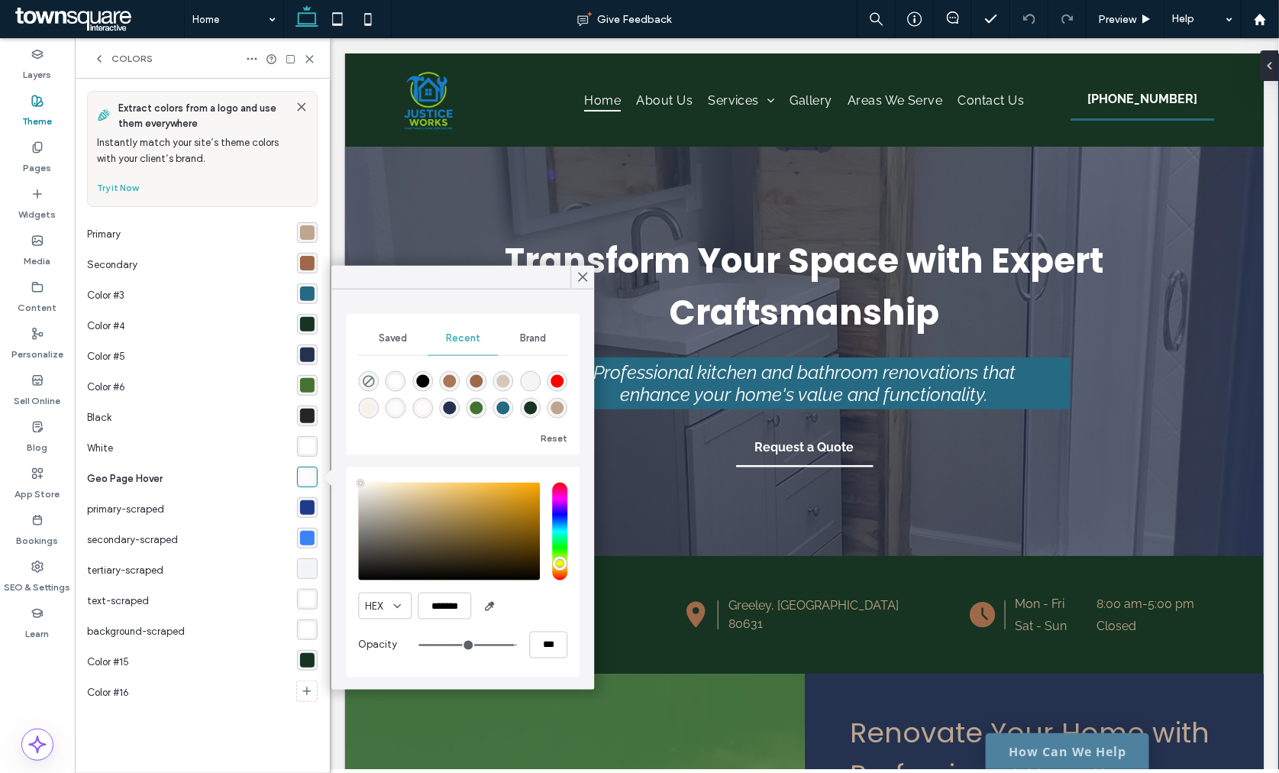
click at [306, 485] on div "rgba(253, 252, 250, 0.97)" at bounding box center [307, 476] width 21 height 21
click at [25, 563] on div "SEO & Settings" at bounding box center [37, 576] width 75 height 47
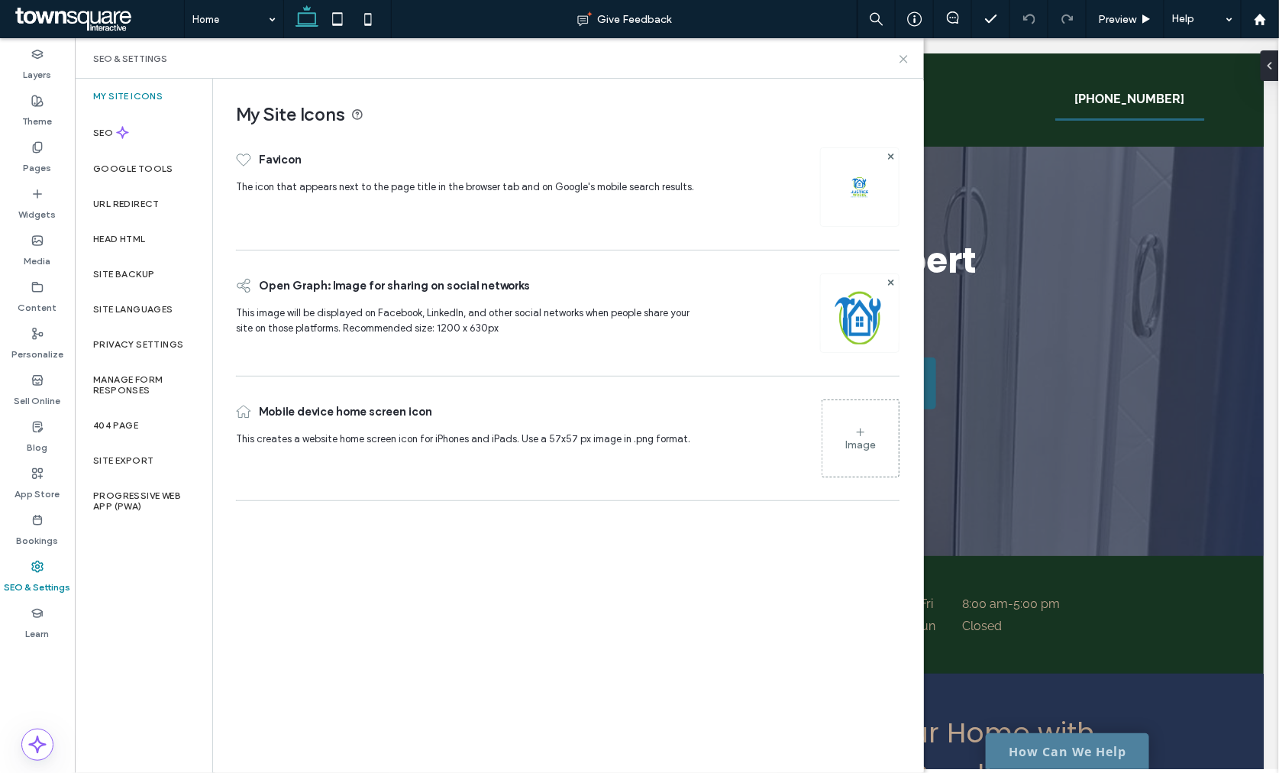
click at [905, 59] on icon at bounding box center [903, 58] width 11 height 11
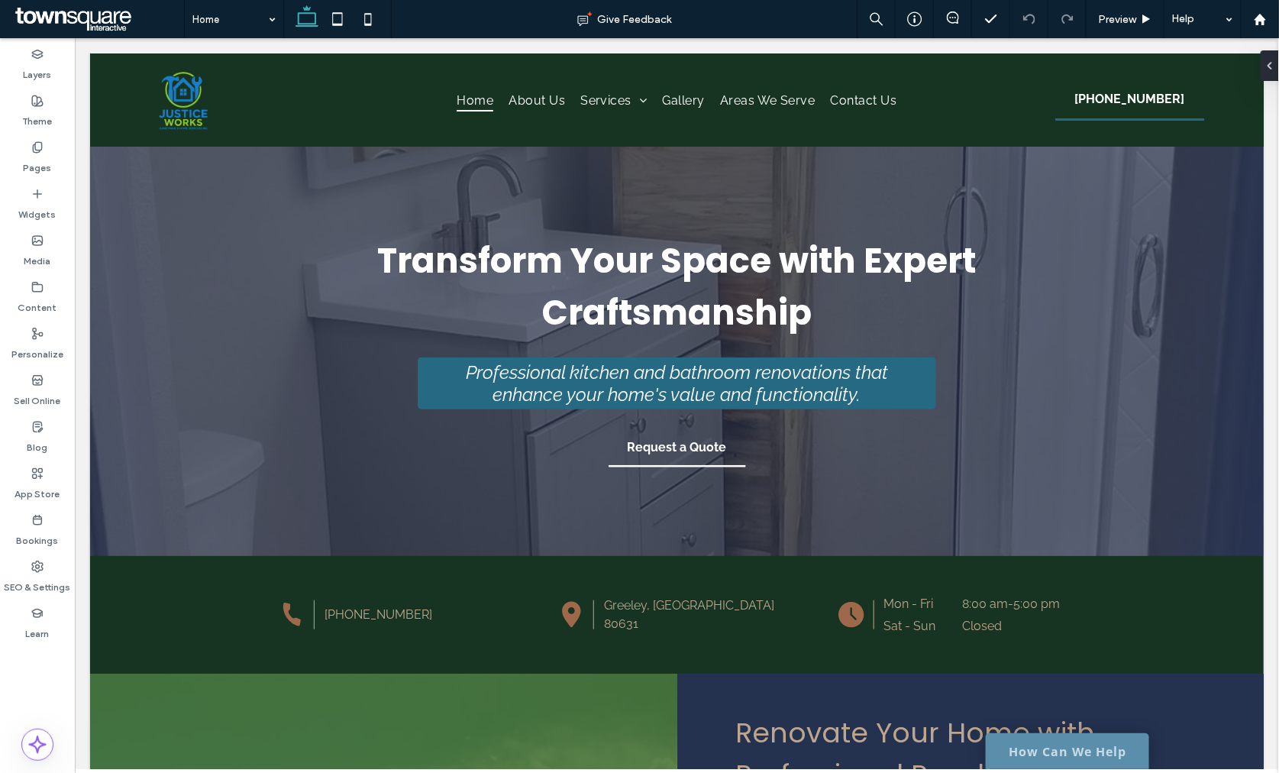
click at [1019, 755] on link "How Can We Help" at bounding box center [1066, 750] width 163 height 36
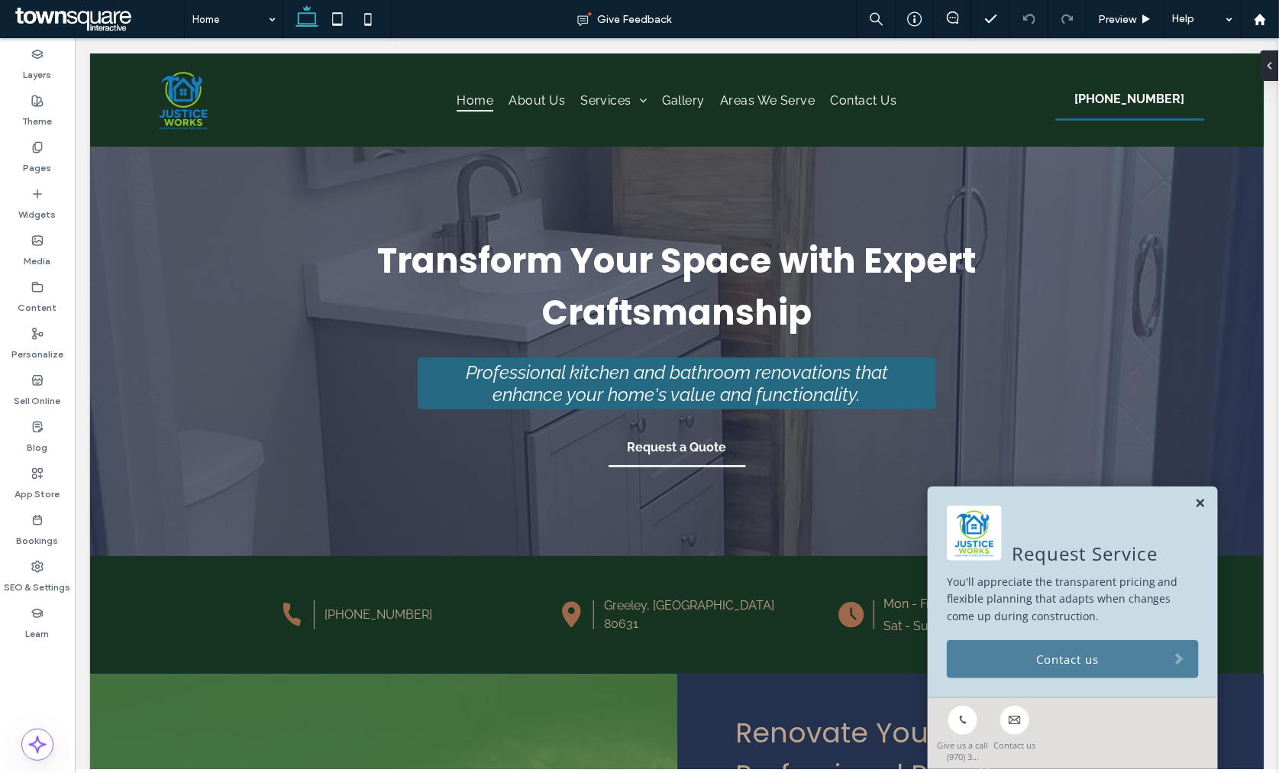
click at [1194, 498] on link at bounding box center [1199, 502] width 11 height 13
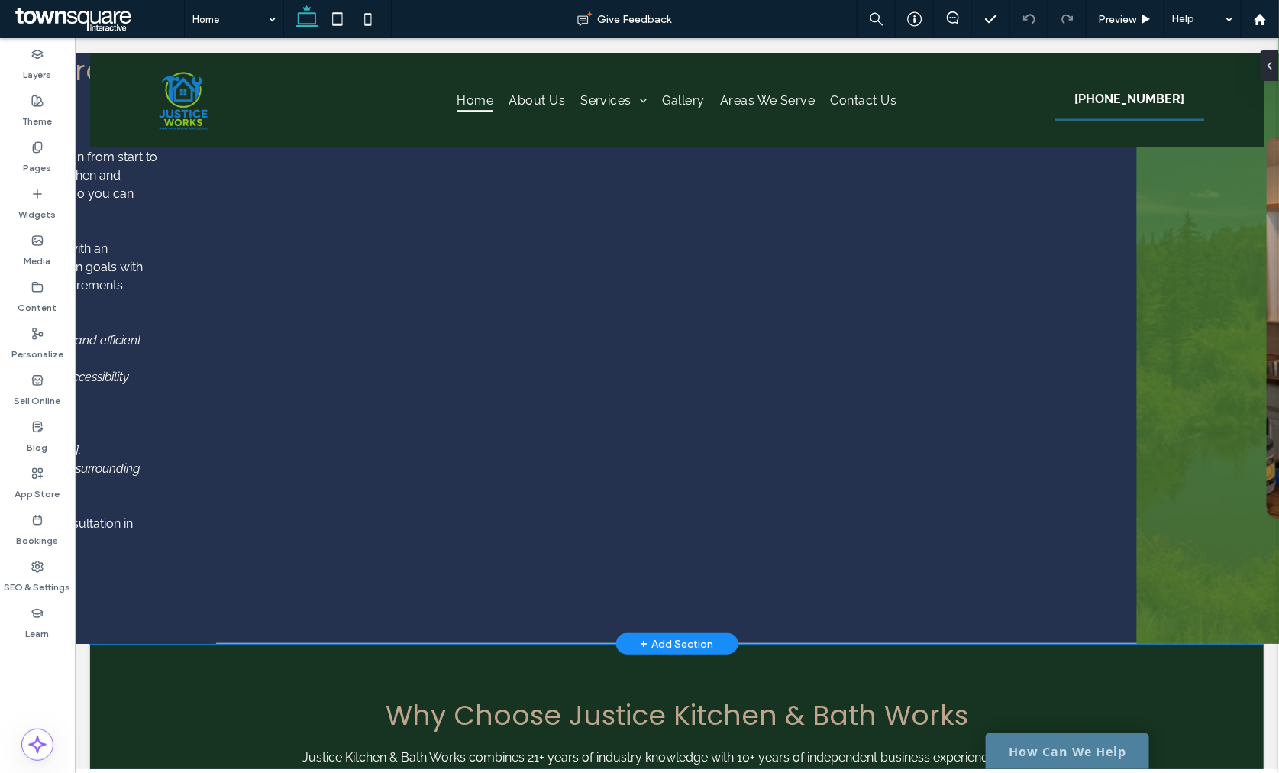
scroll to position [2035, 0]
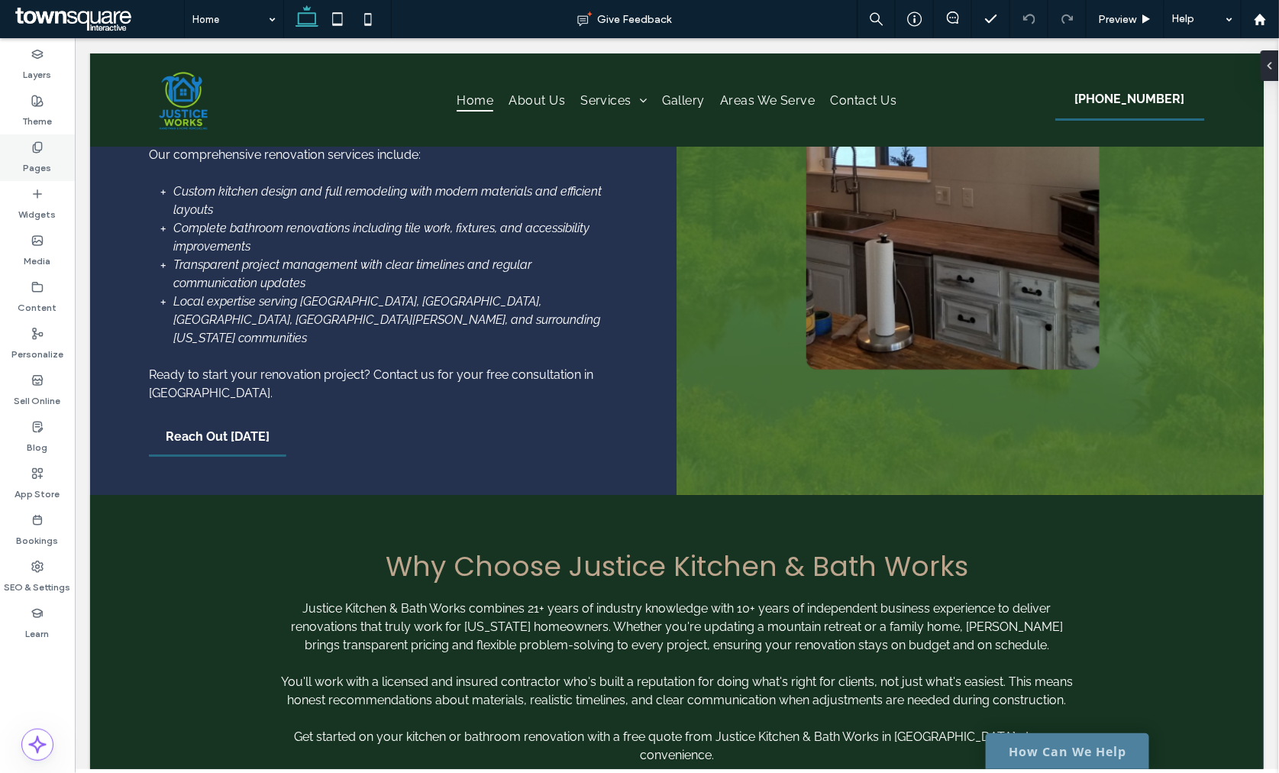
click at [42, 156] on label "Pages" at bounding box center [38, 163] width 28 height 21
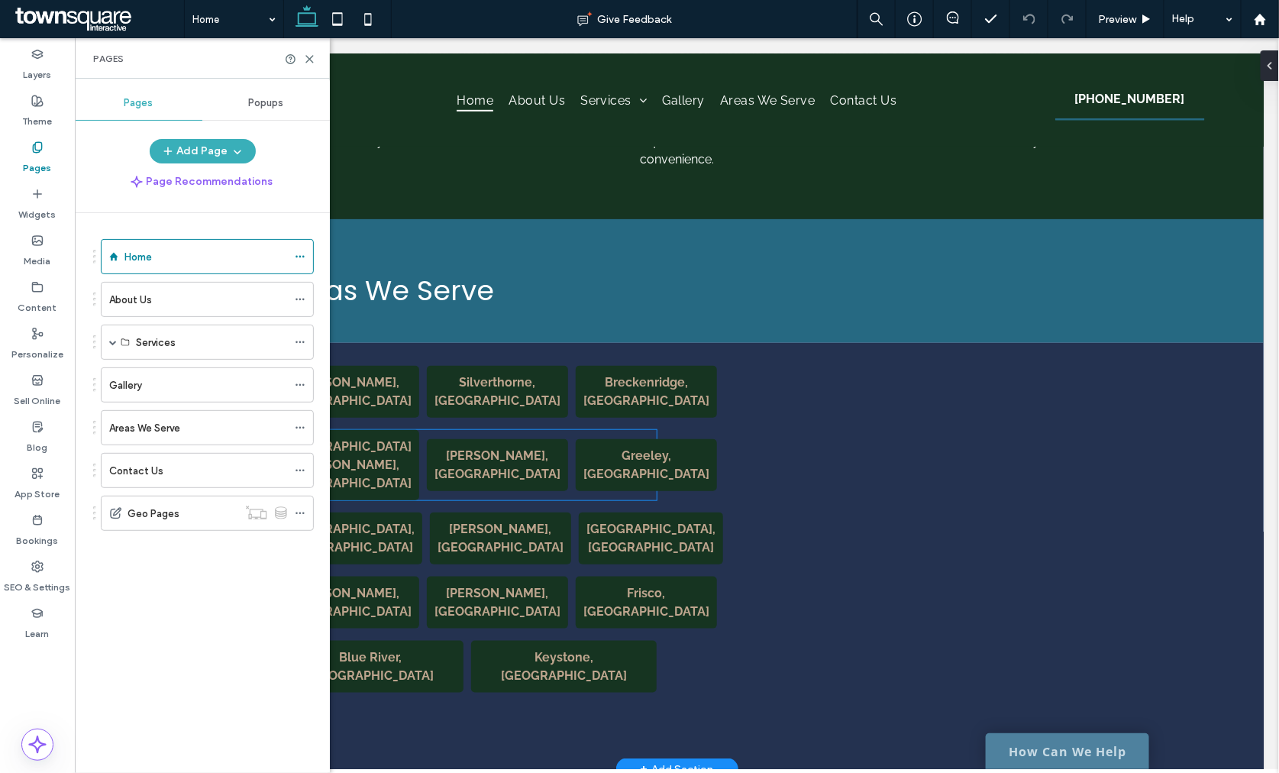
scroll to position [2546, 0]
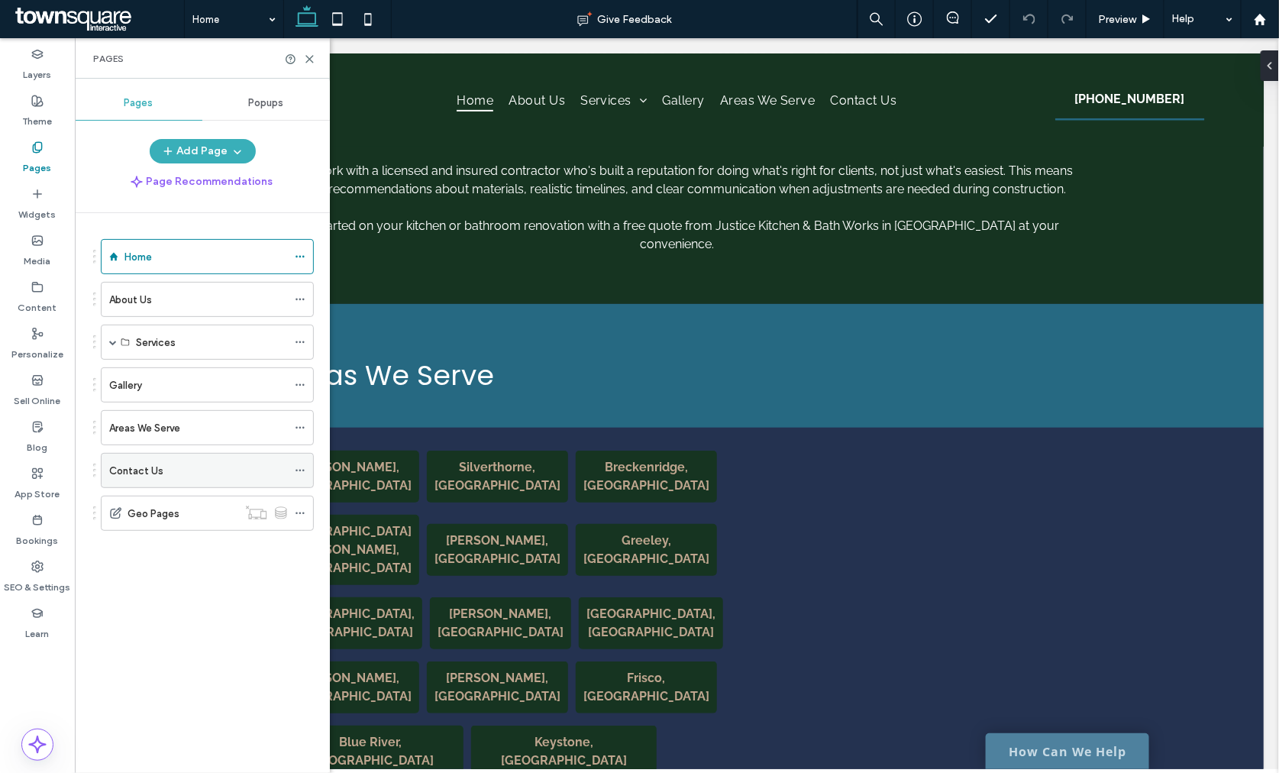
click at [164, 464] on div "Contact Us" at bounding box center [198, 471] width 178 height 16
click at [308, 56] on icon at bounding box center [309, 58] width 11 height 11
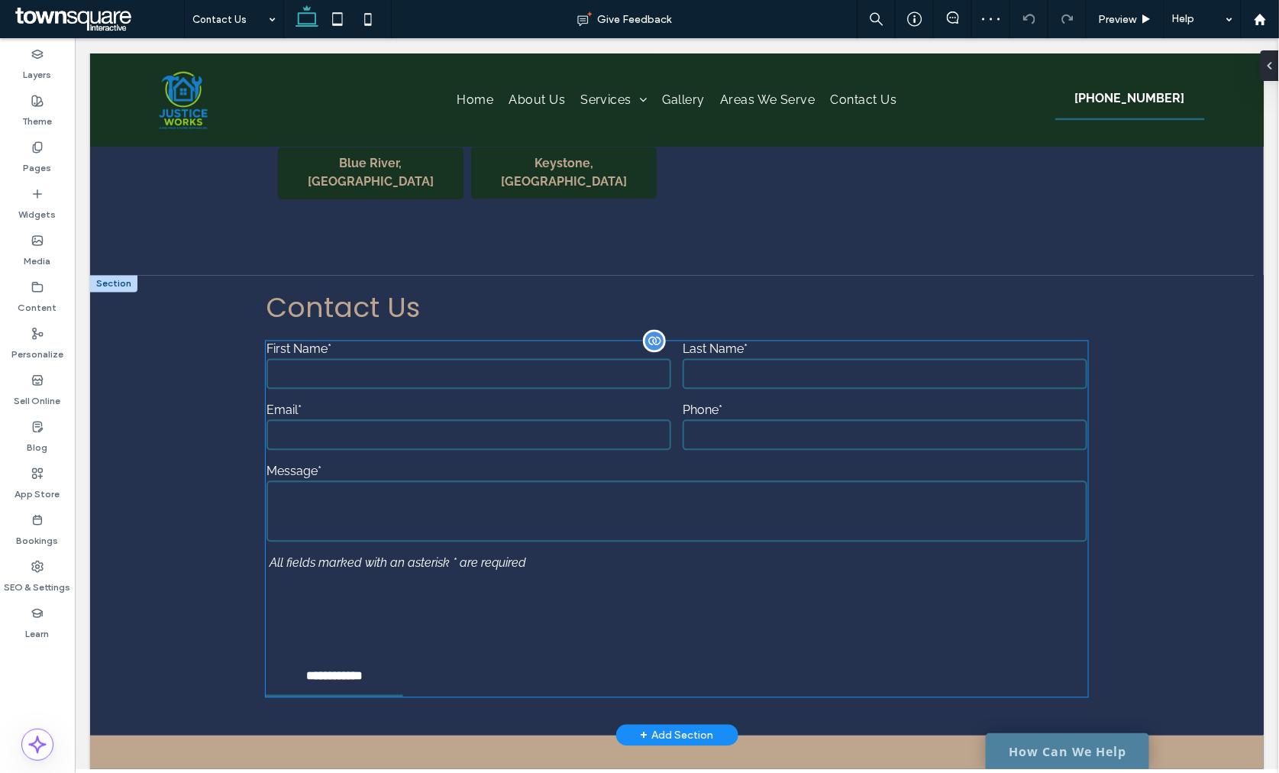
scroll to position [1102, 0]
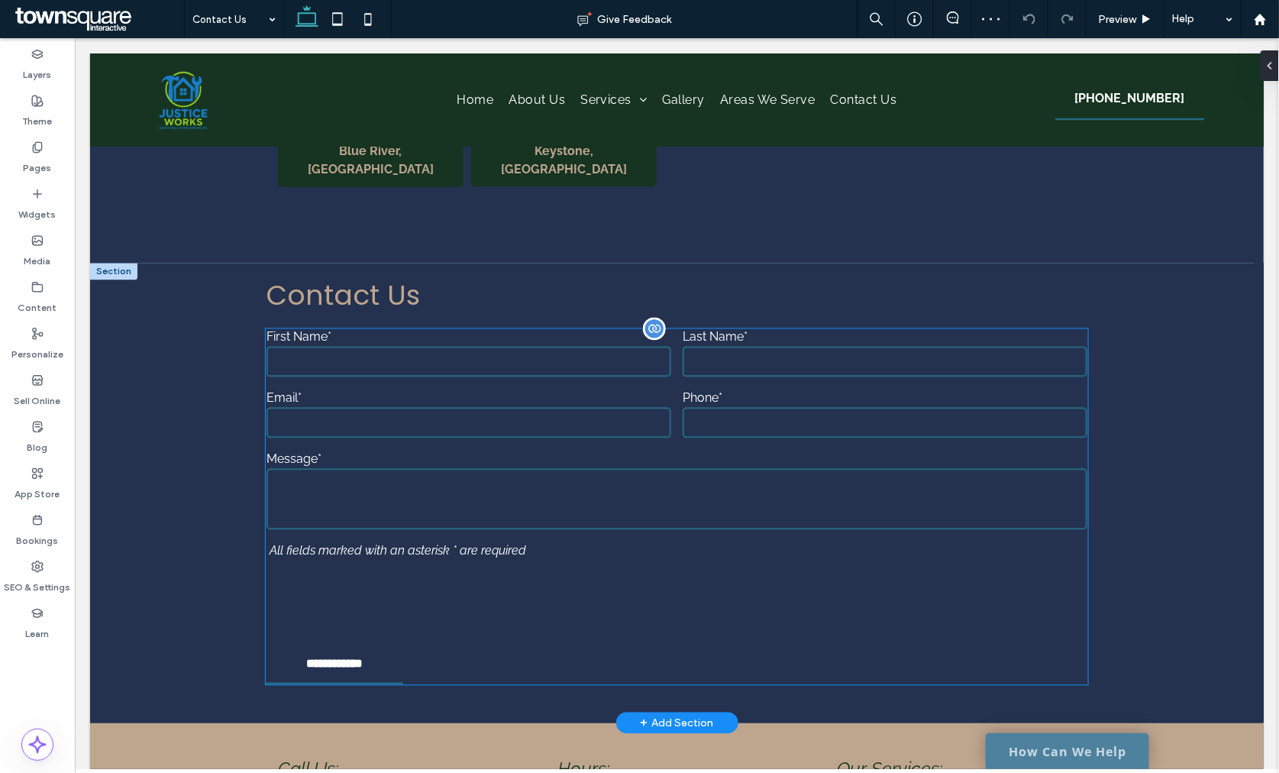
click at [602, 537] on div "Free Text All fields marked with an asterisk * are required" at bounding box center [676, 550] width 832 height 26
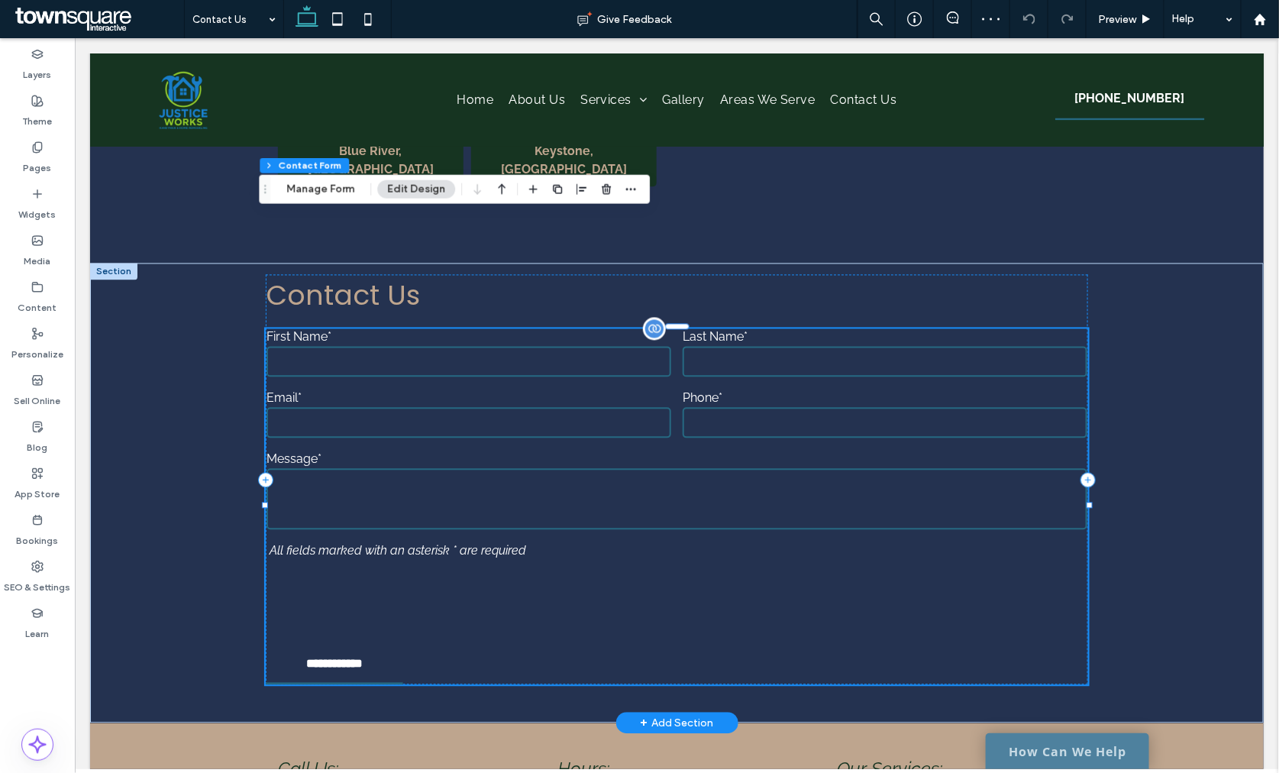
type input "*"
type input "***"
type input "**"
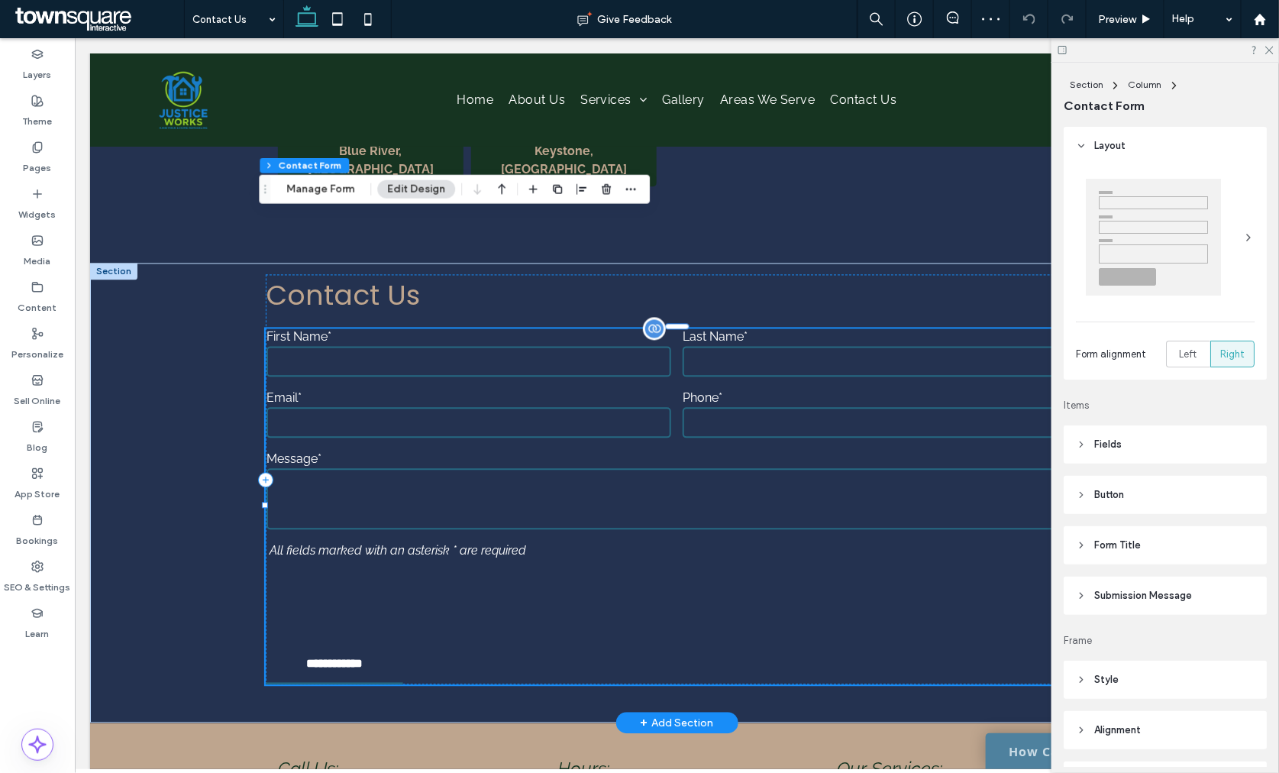
type input "*"
click at [1122, 601] on span "Submission Message" at bounding box center [1143, 595] width 98 height 15
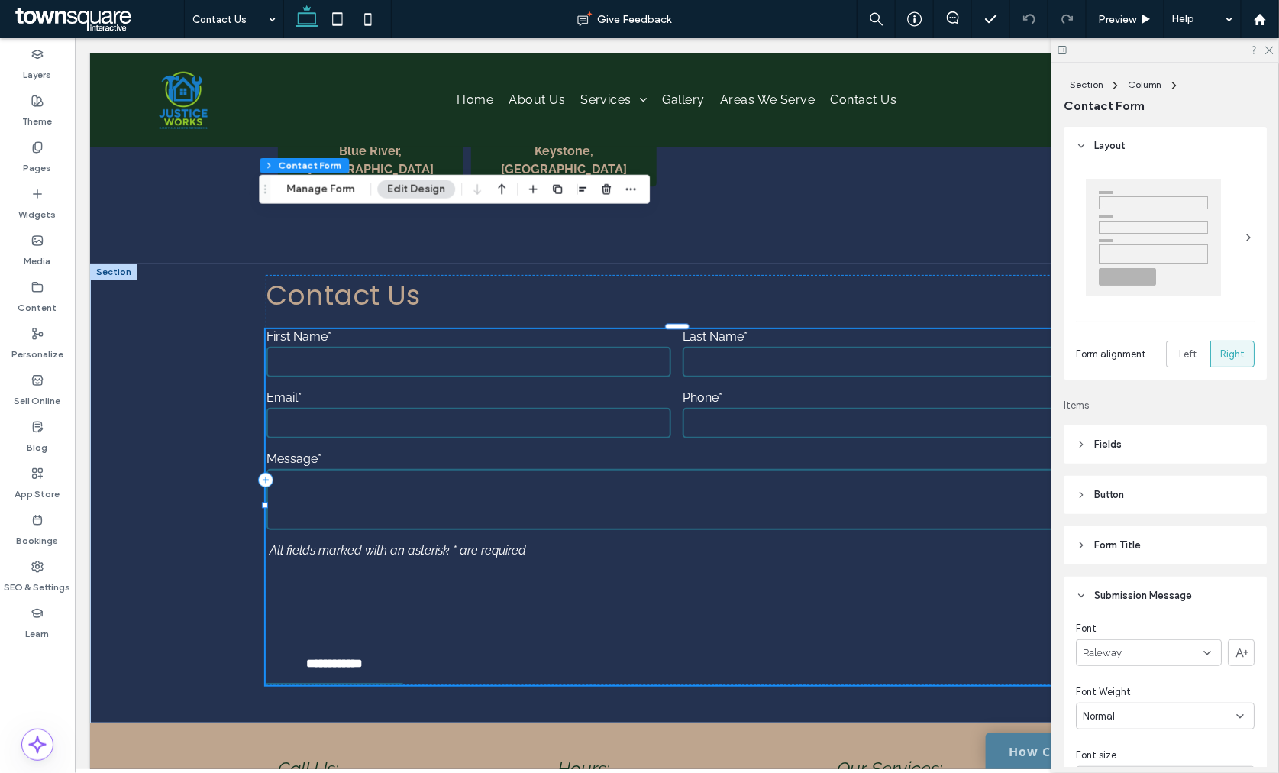
click at [1121, 601] on span "Submission Message" at bounding box center [1143, 595] width 98 height 15
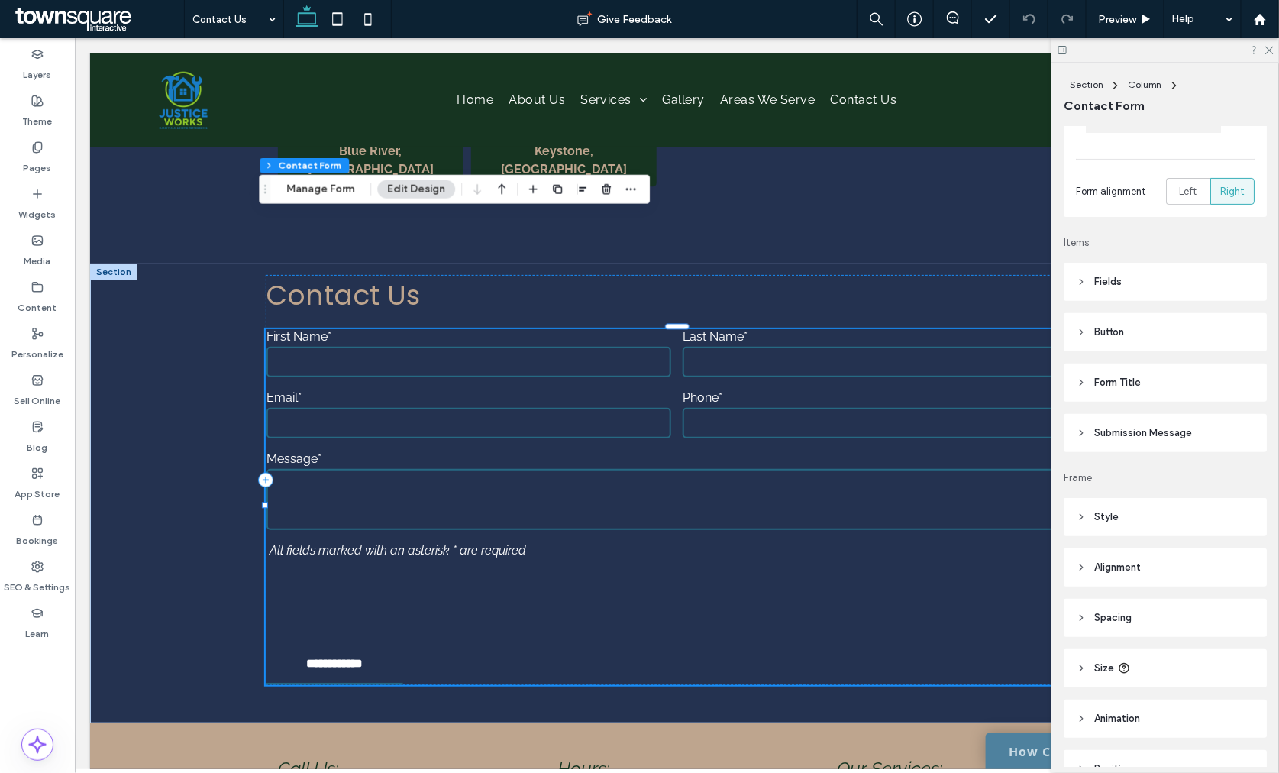
scroll to position [169, 0]
click at [1107, 420] on span "Submission Message" at bounding box center [1143, 425] width 98 height 15
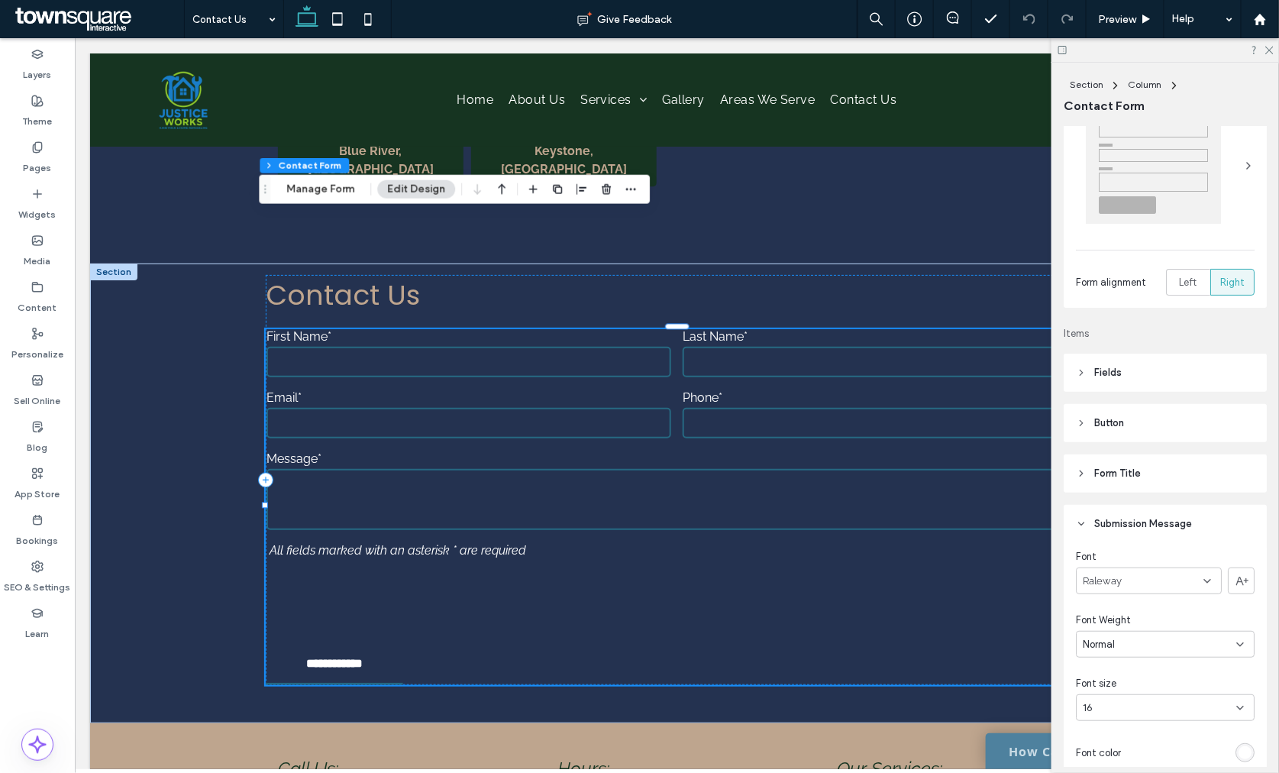
scroll to position [0, 0]
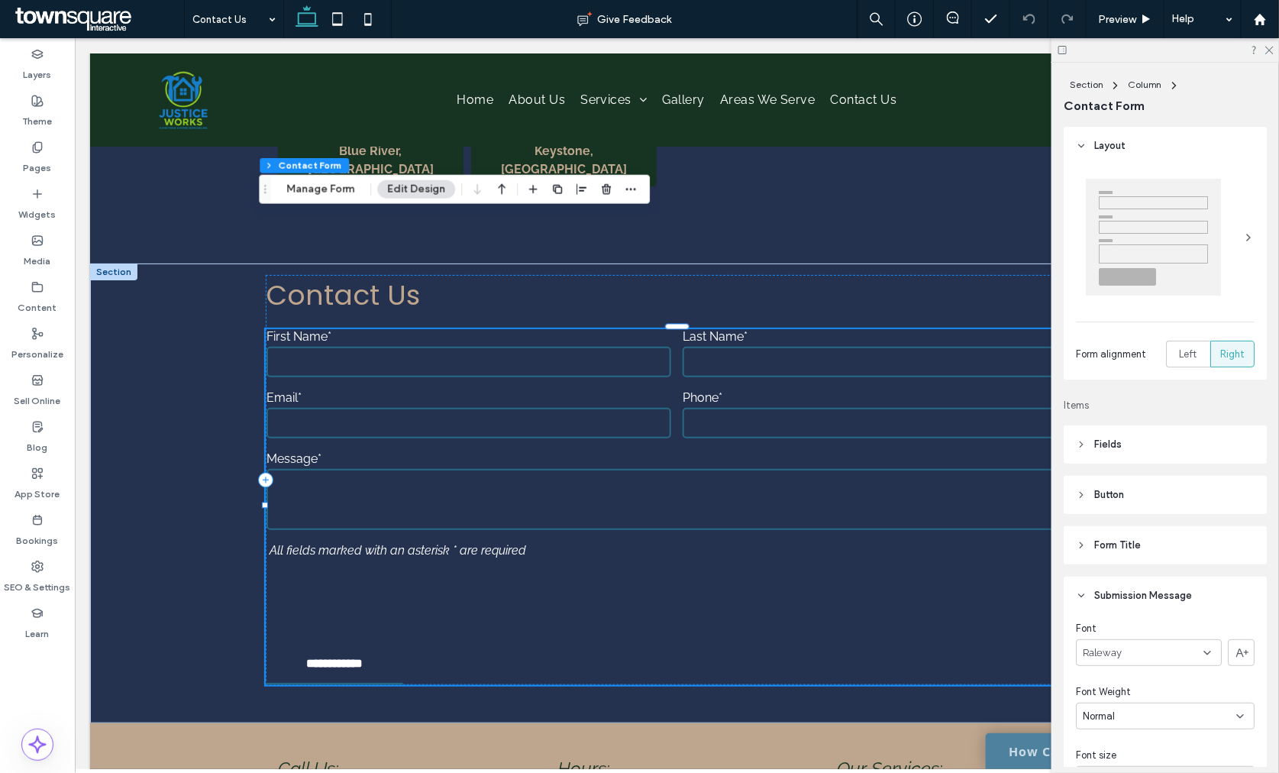
click at [1134, 448] on header "Fields" at bounding box center [1164, 444] width 203 height 38
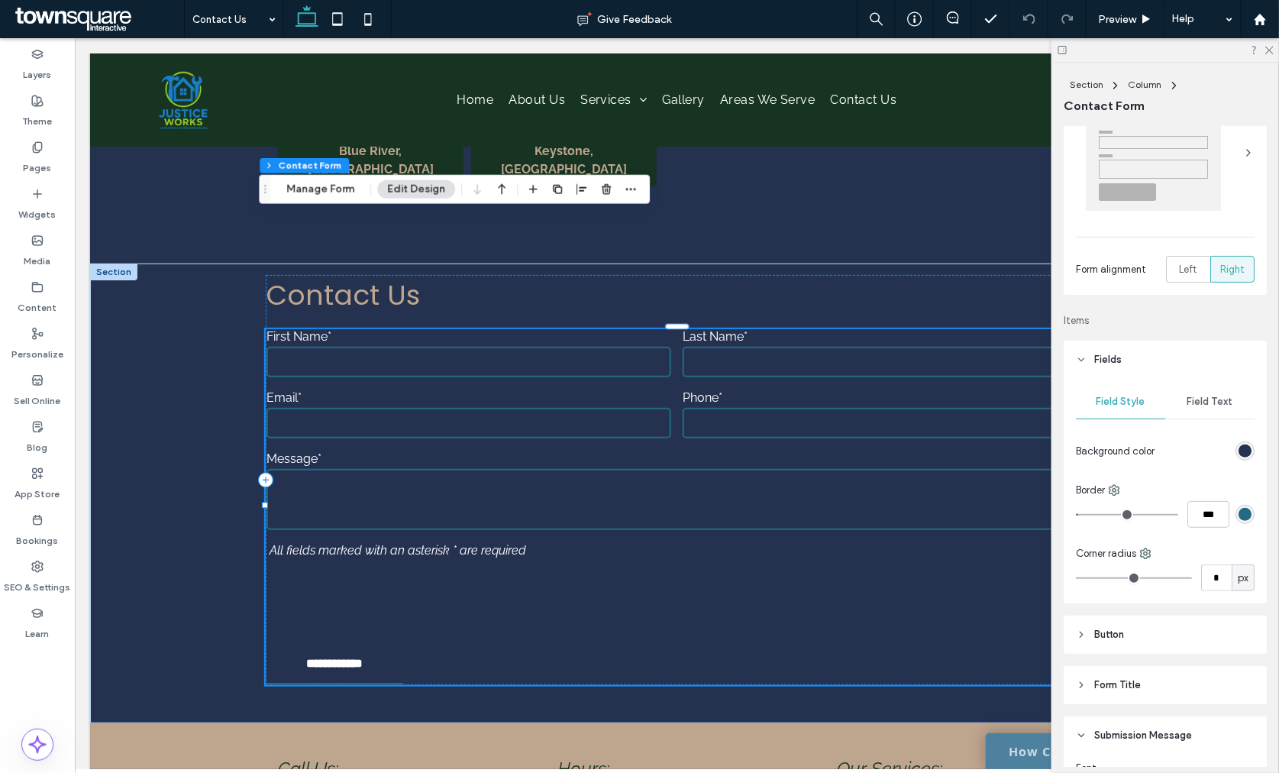
click at [1238, 514] on div "rgb(38, 105, 130)" at bounding box center [1244, 514] width 13 height 13
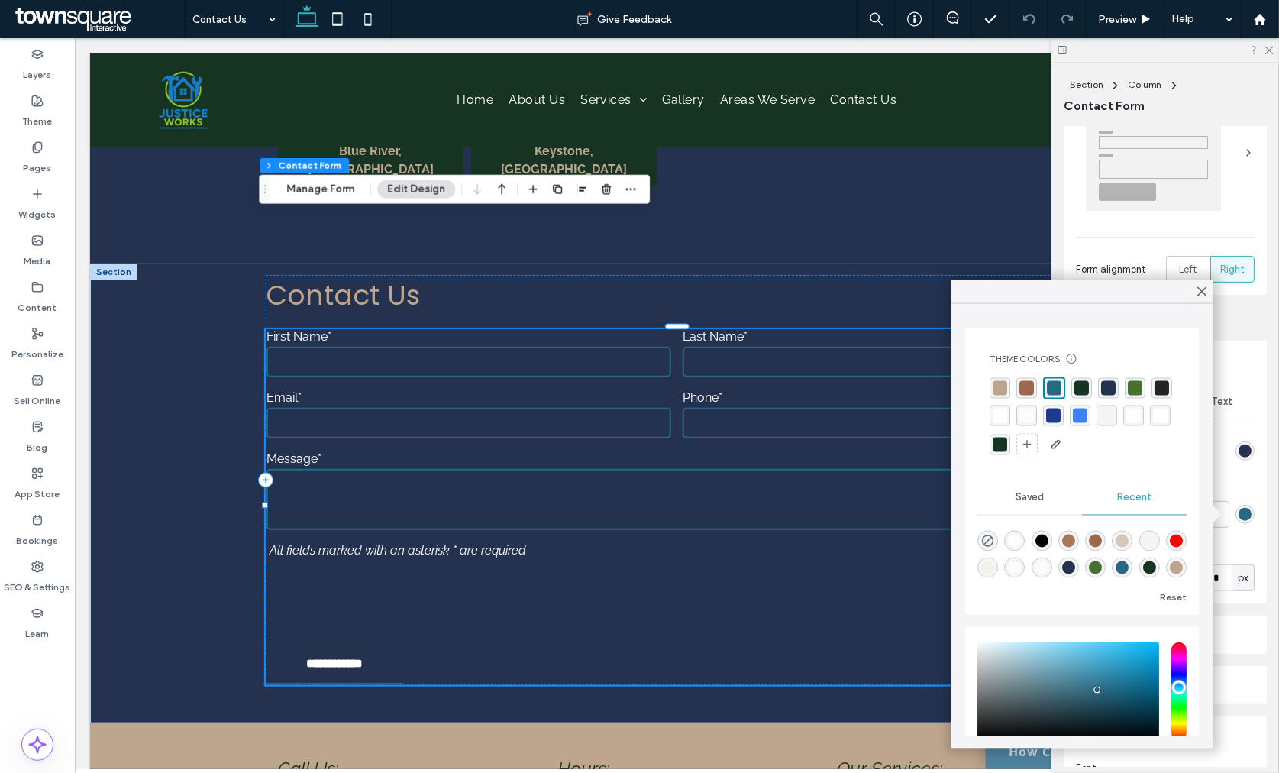
click at [1034, 415] on div "rgba(253, 252, 250, 0.97)" at bounding box center [1026, 415] width 15 height 15
type input "*"
type input "**"
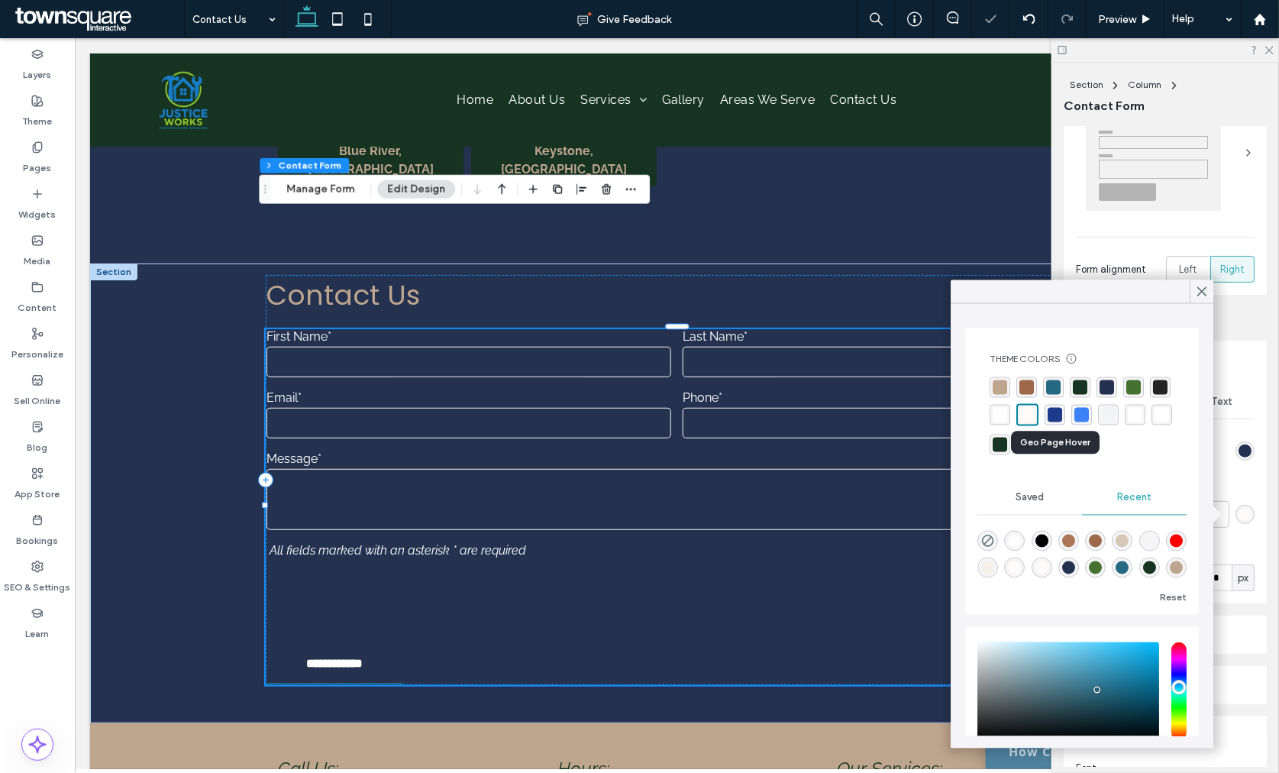
type input "*"
type input "**"
click at [1200, 293] on use at bounding box center [1202, 291] width 8 height 8
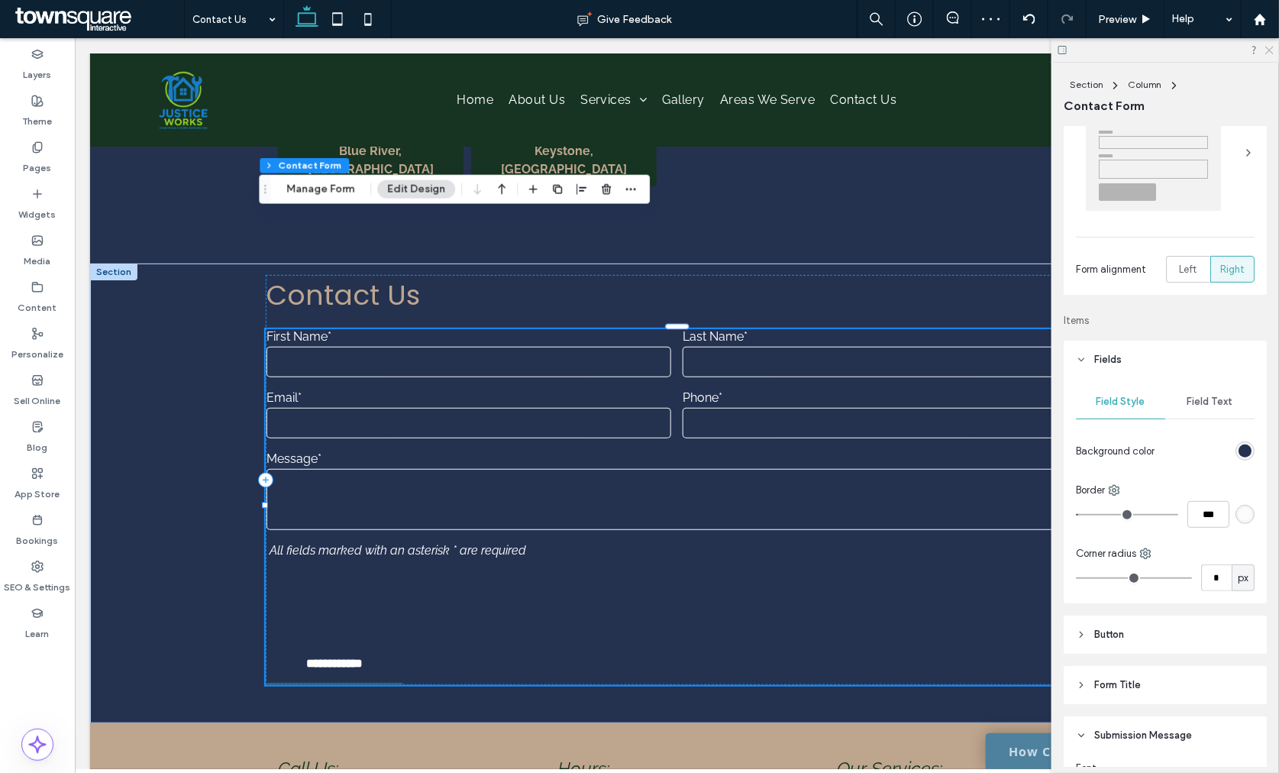
click at [1268, 51] on icon at bounding box center [1268, 49] width 10 height 10
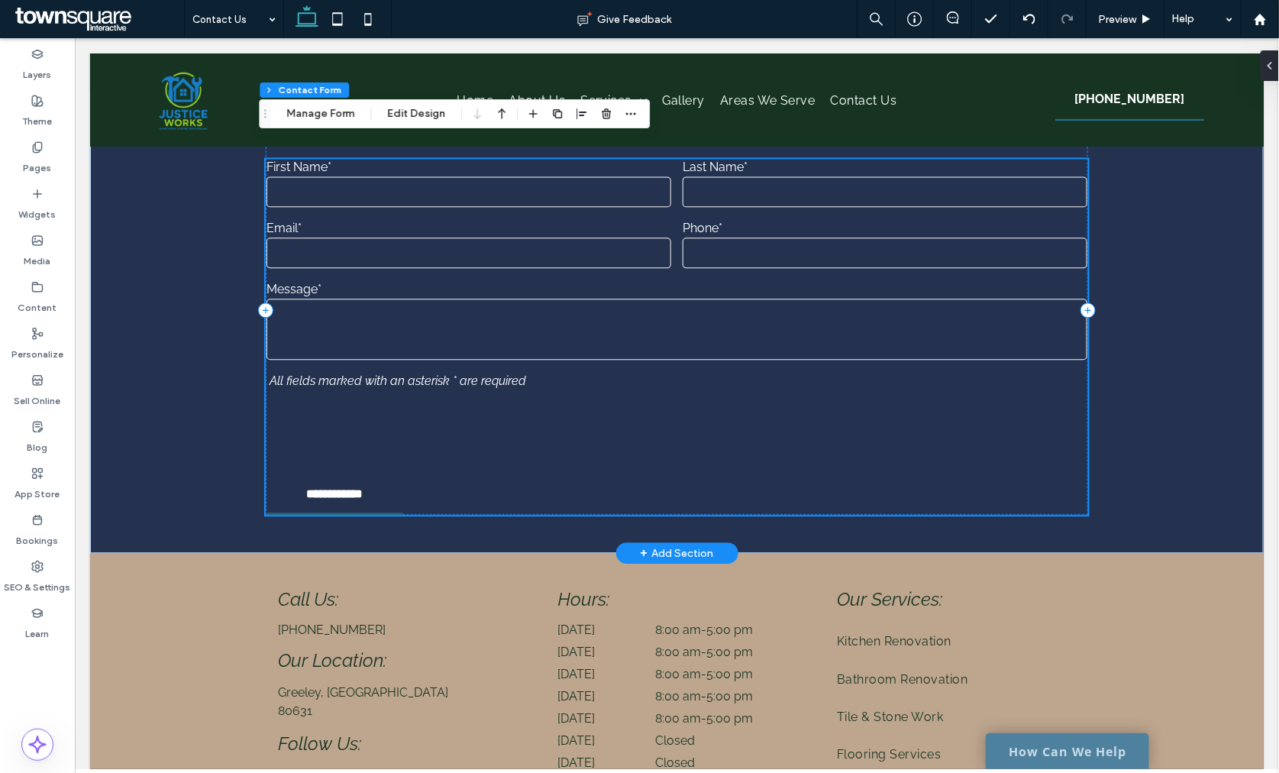
scroll to position [1288, 0]
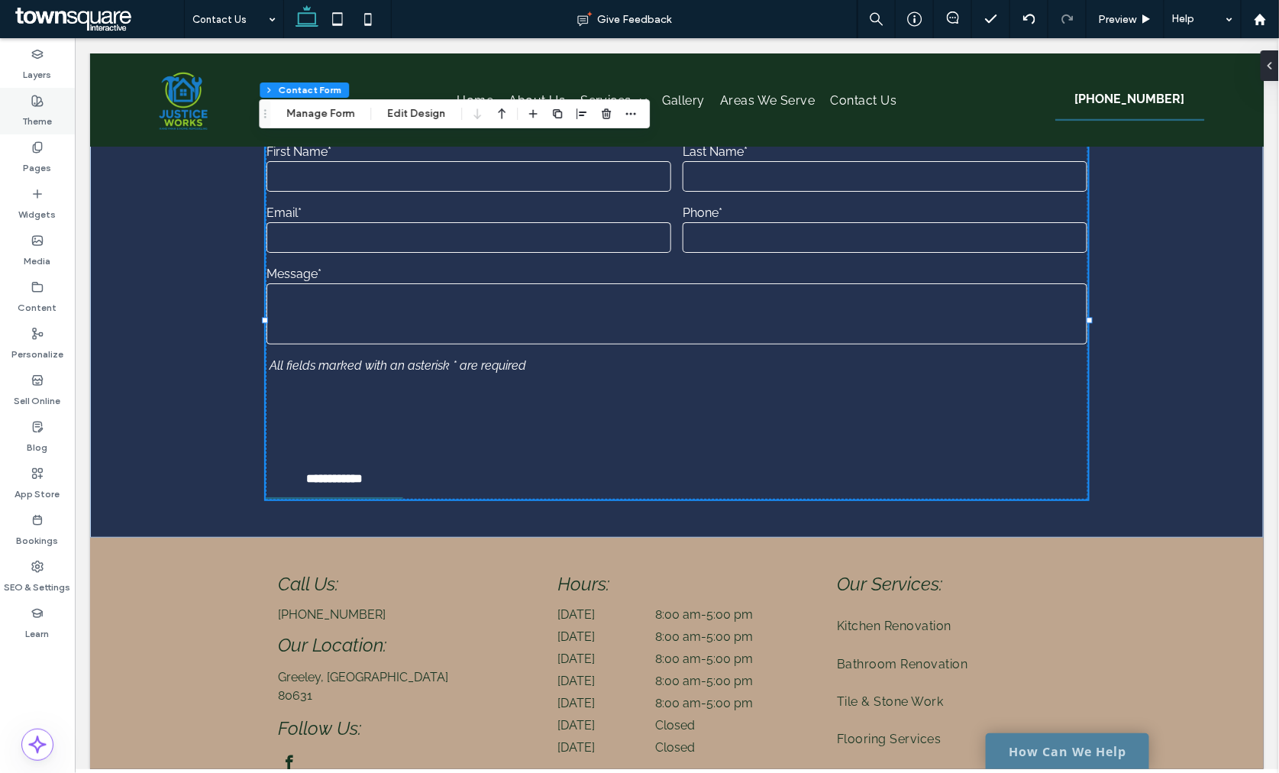
click at [47, 110] on label "Theme" at bounding box center [38, 117] width 30 height 21
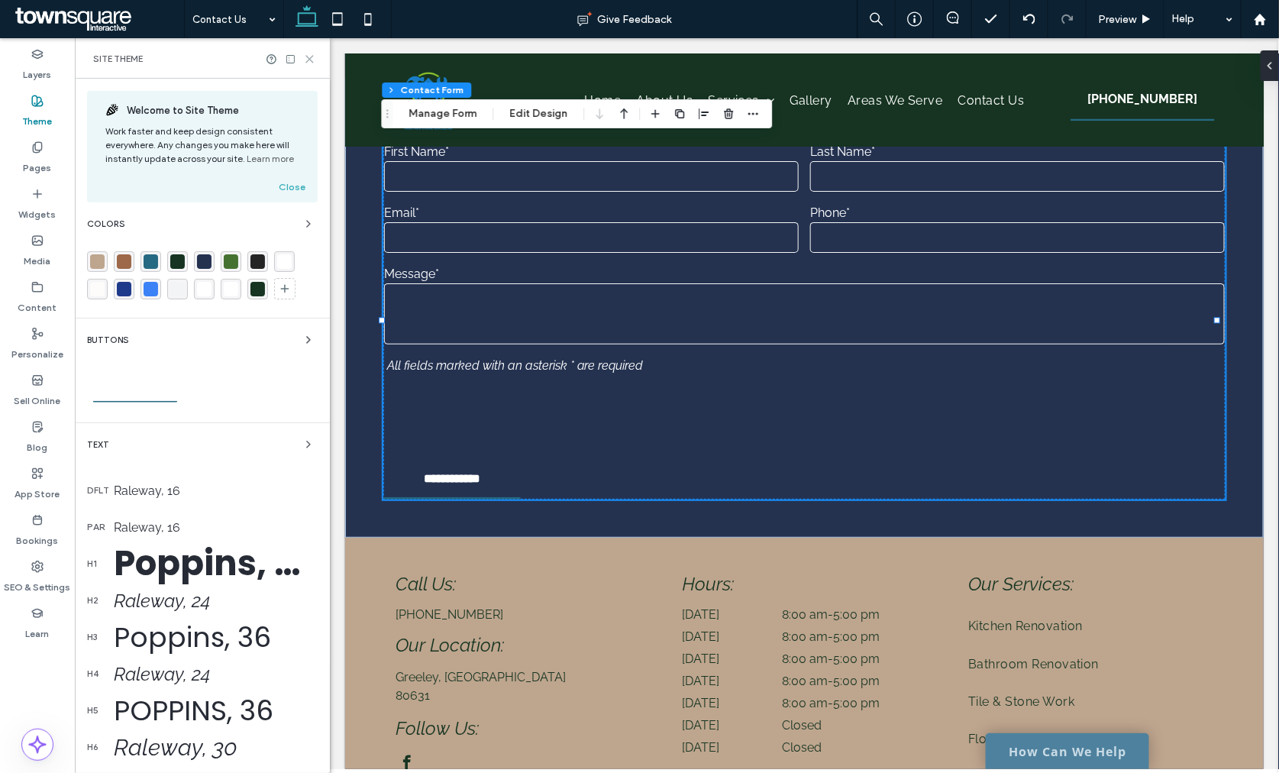
drag, startPoint x: 307, startPoint y: 58, endPoint x: 173, endPoint y: 27, distance: 137.8
click at [307, 58] on icon at bounding box center [309, 58] width 11 height 11
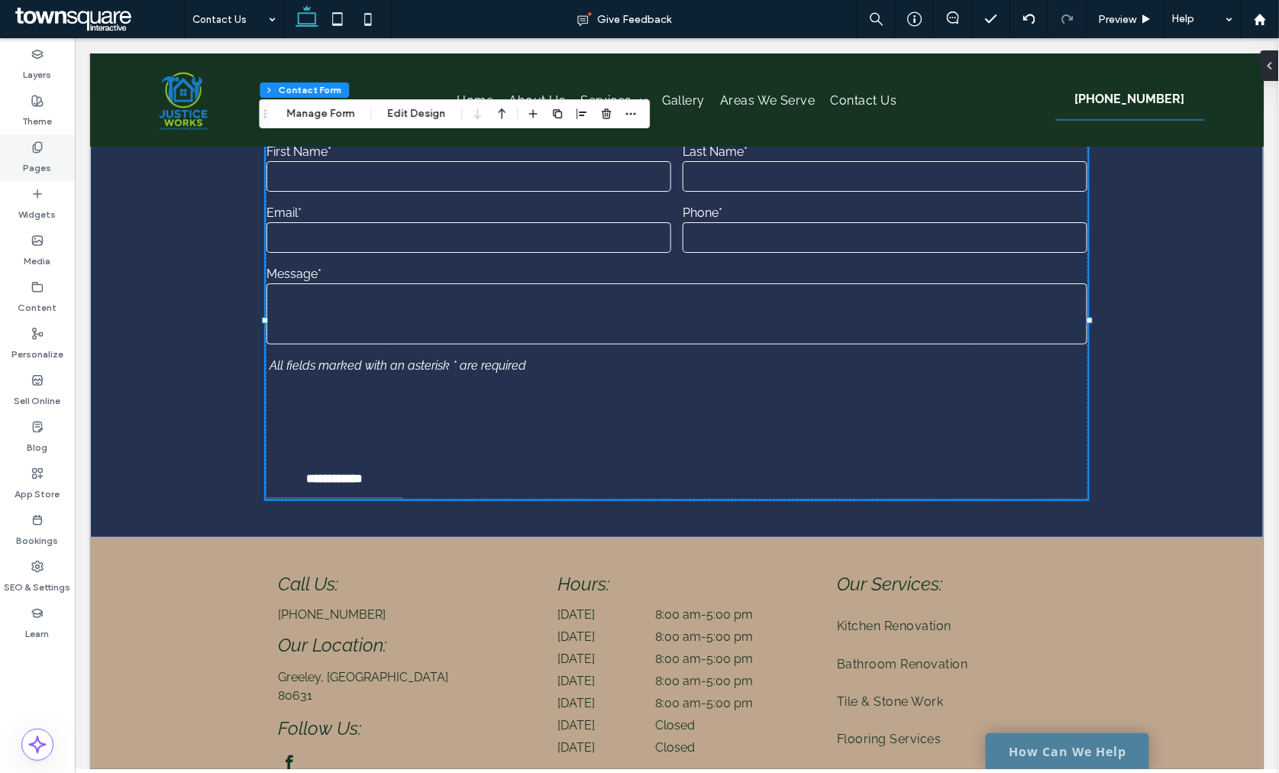
click at [42, 158] on label "Pages" at bounding box center [38, 163] width 28 height 21
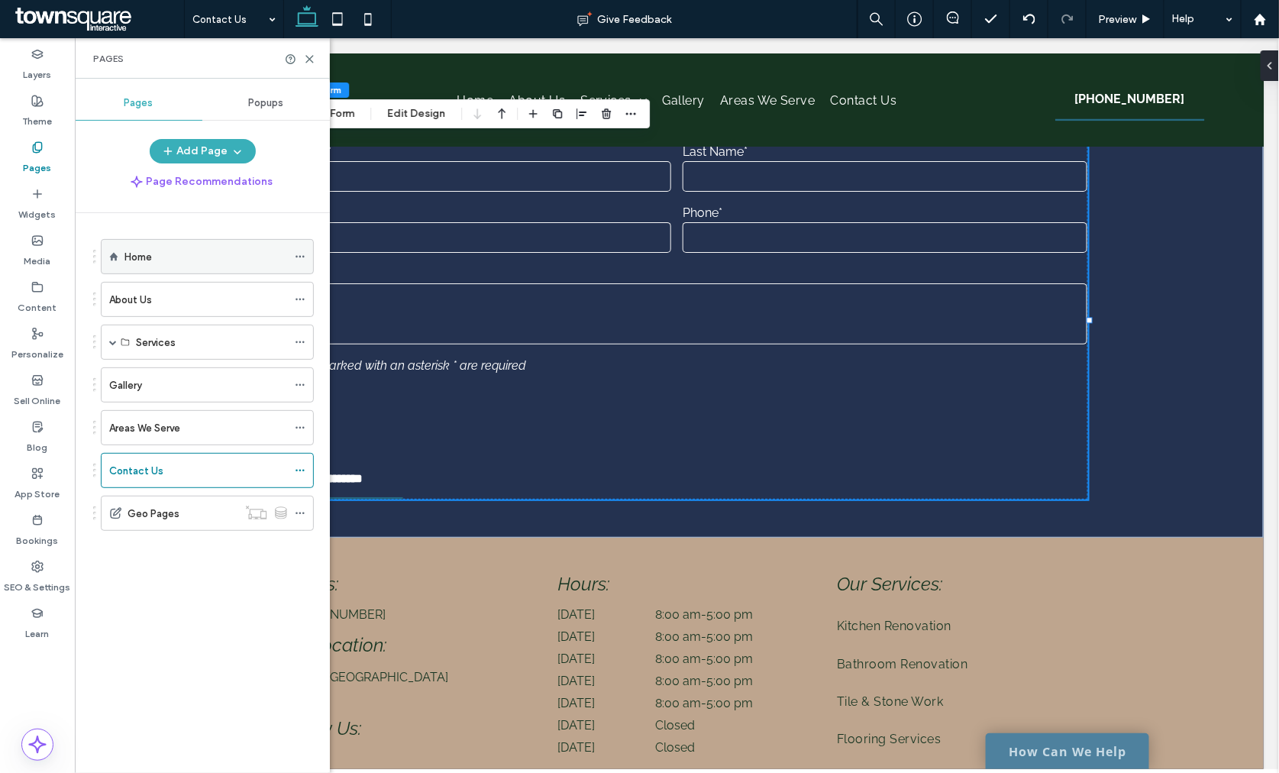
click at [182, 257] on div "Home" at bounding box center [205, 257] width 163 height 16
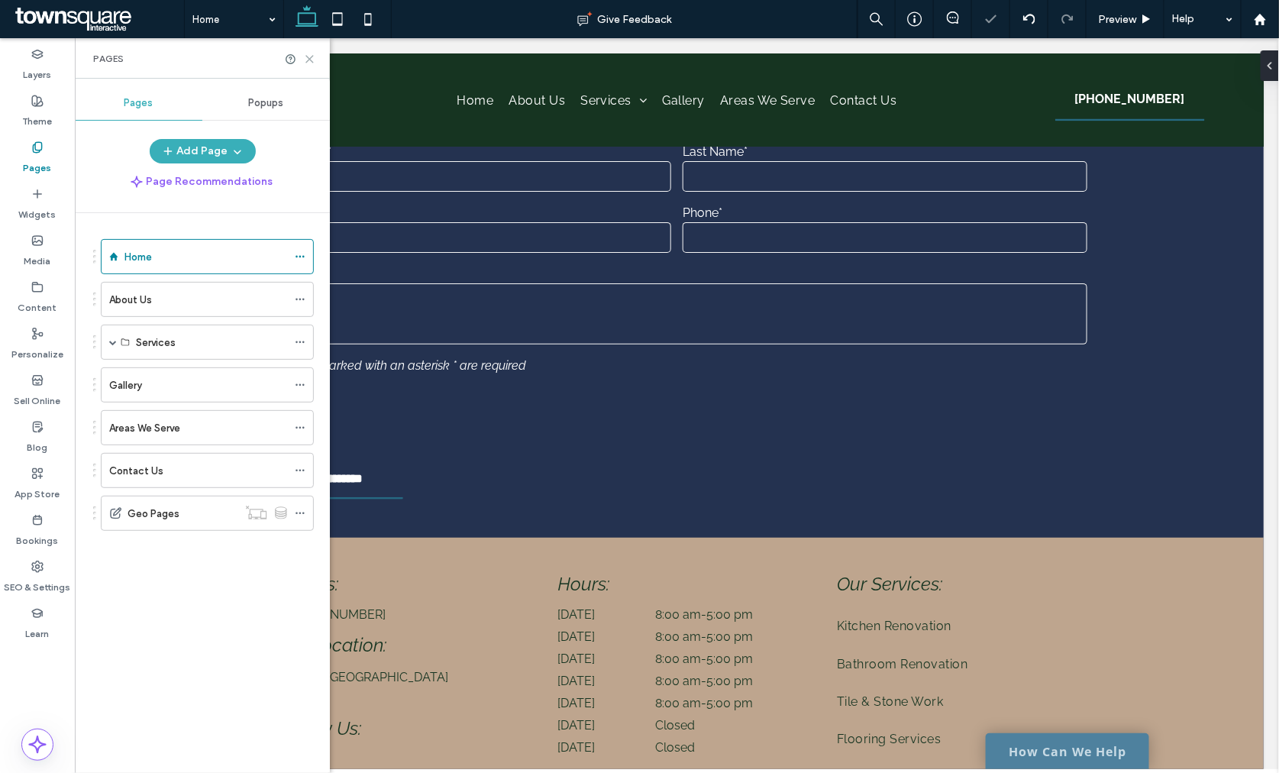
click at [308, 58] on icon at bounding box center [309, 58] width 11 height 11
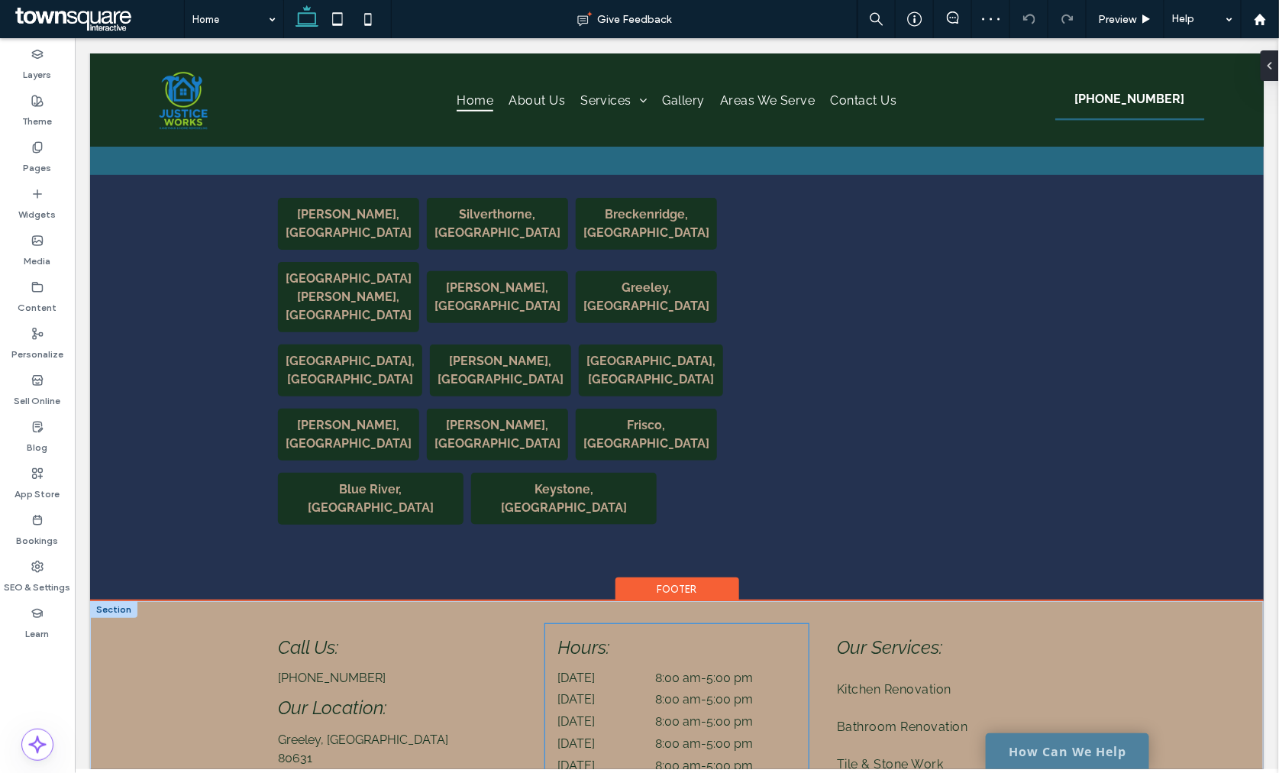
scroll to position [2629, 0]
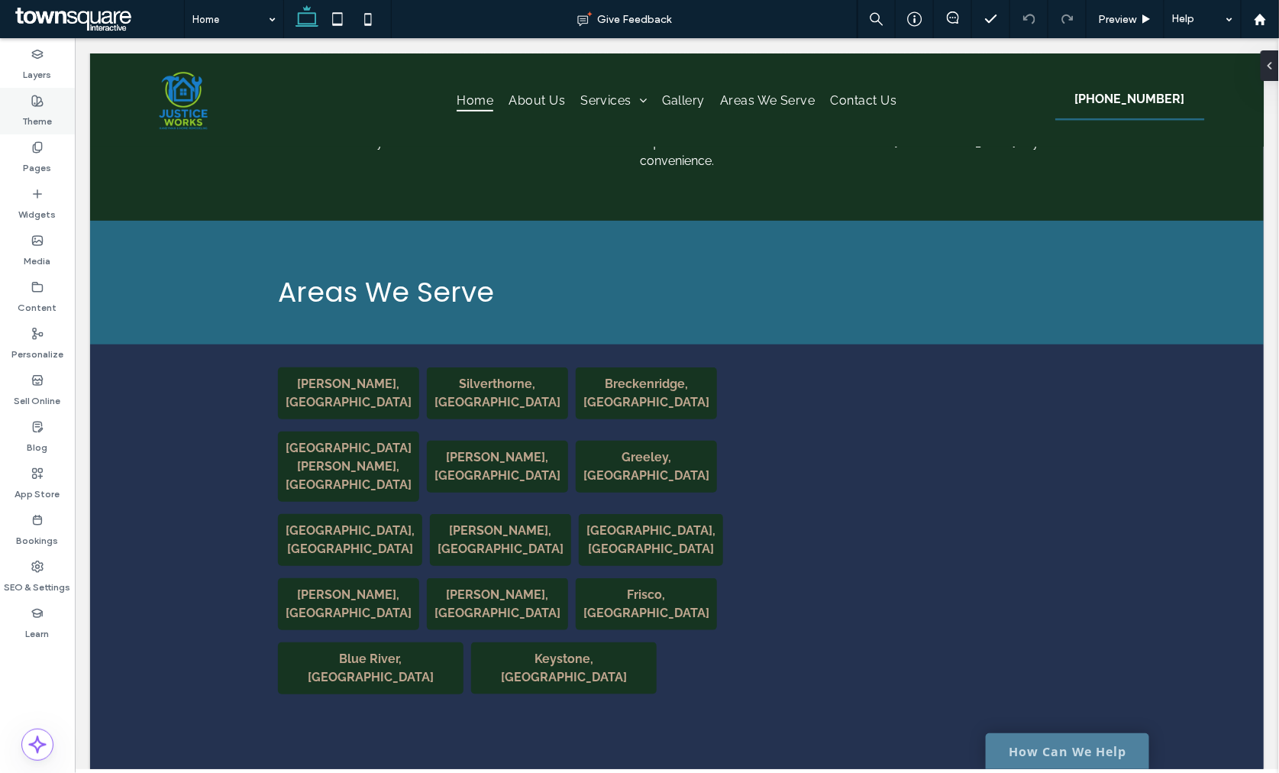
click at [37, 92] on div "Theme" at bounding box center [37, 111] width 75 height 47
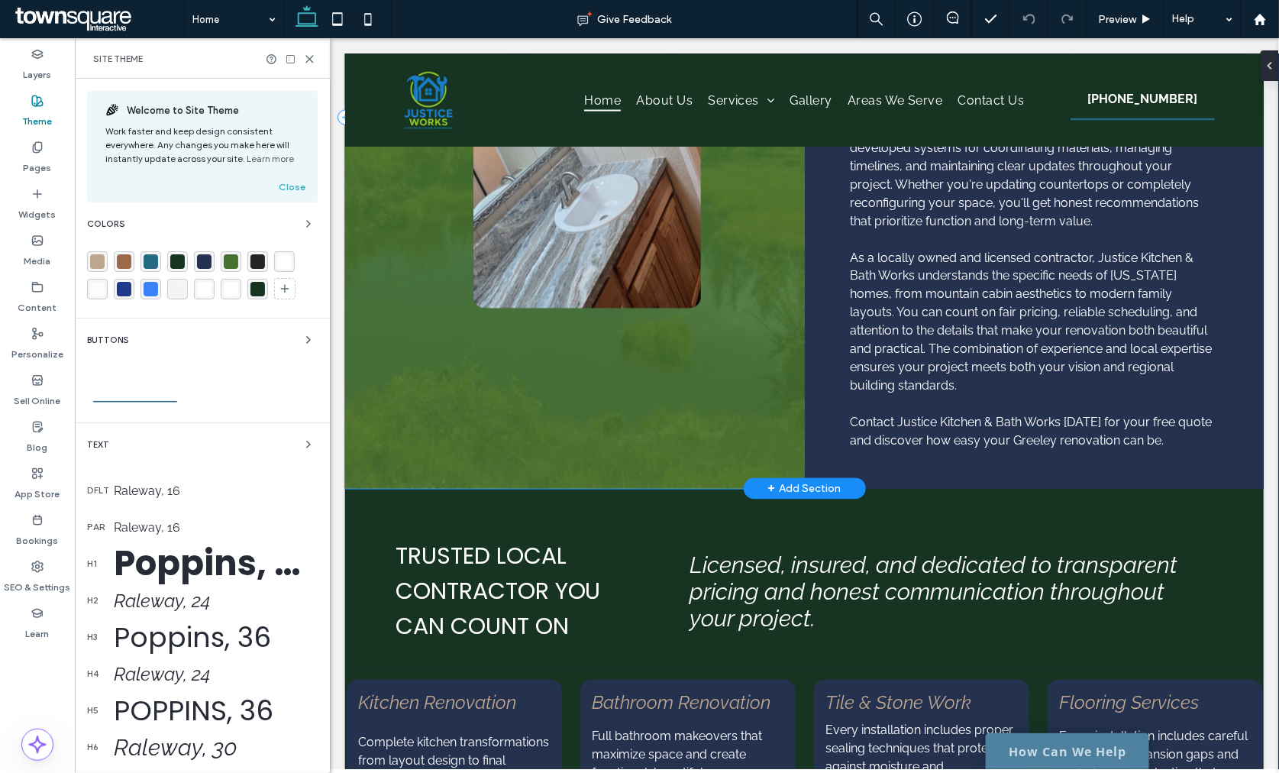
scroll to position [504, 0]
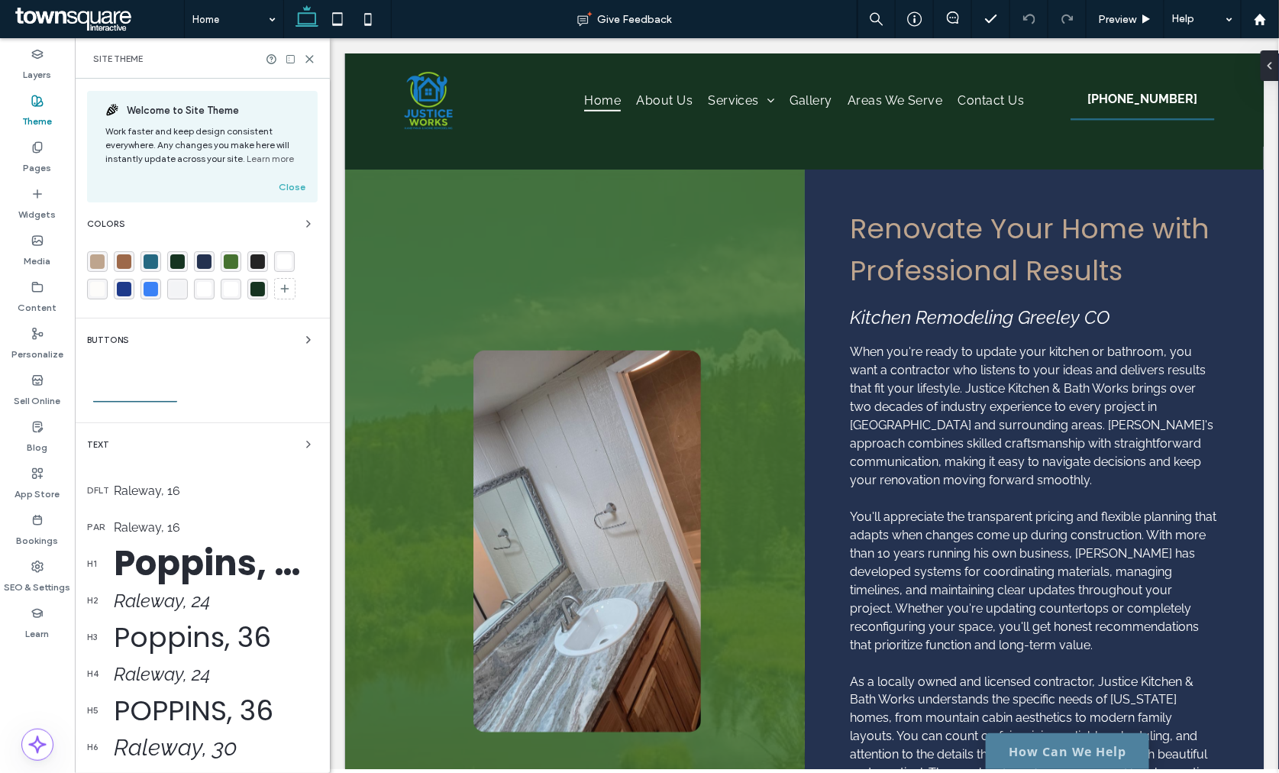
click at [227, 262] on div "rgba(70, 114, 49, 1)" at bounding box center [231, 261] width 15 height 15
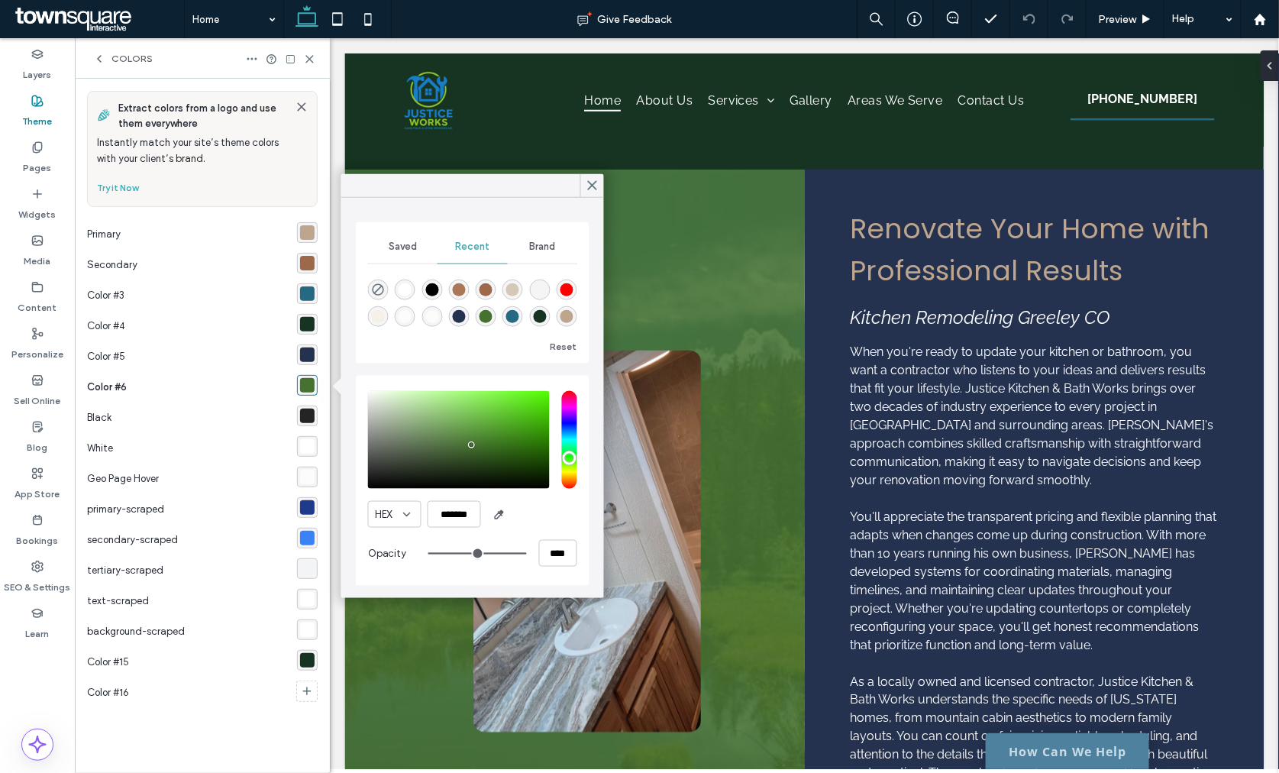
click at [300, 348] on div "rgba(36, 50, 80, 1)" at bounding box center [307, 354] width 15 height 15
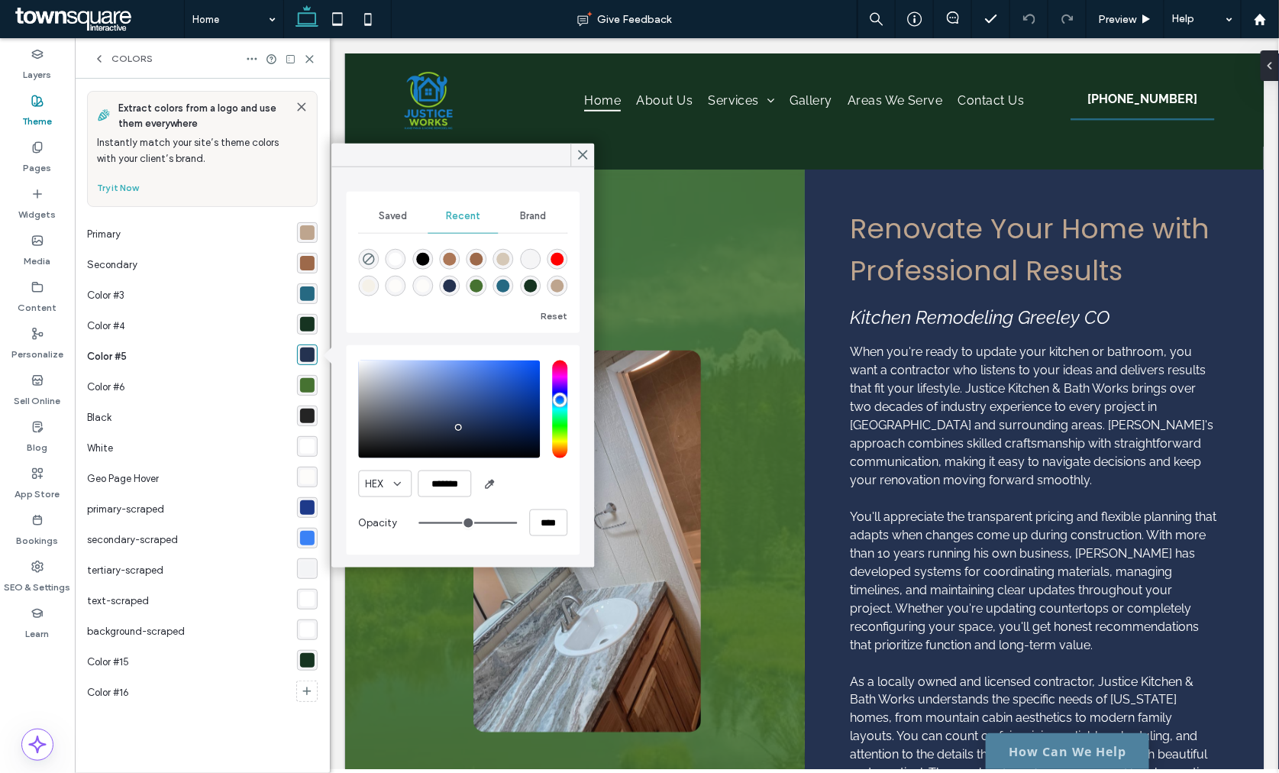
click at [291, 260] on div "Secondary" at bounding box center [192, 265] width 210 height 31
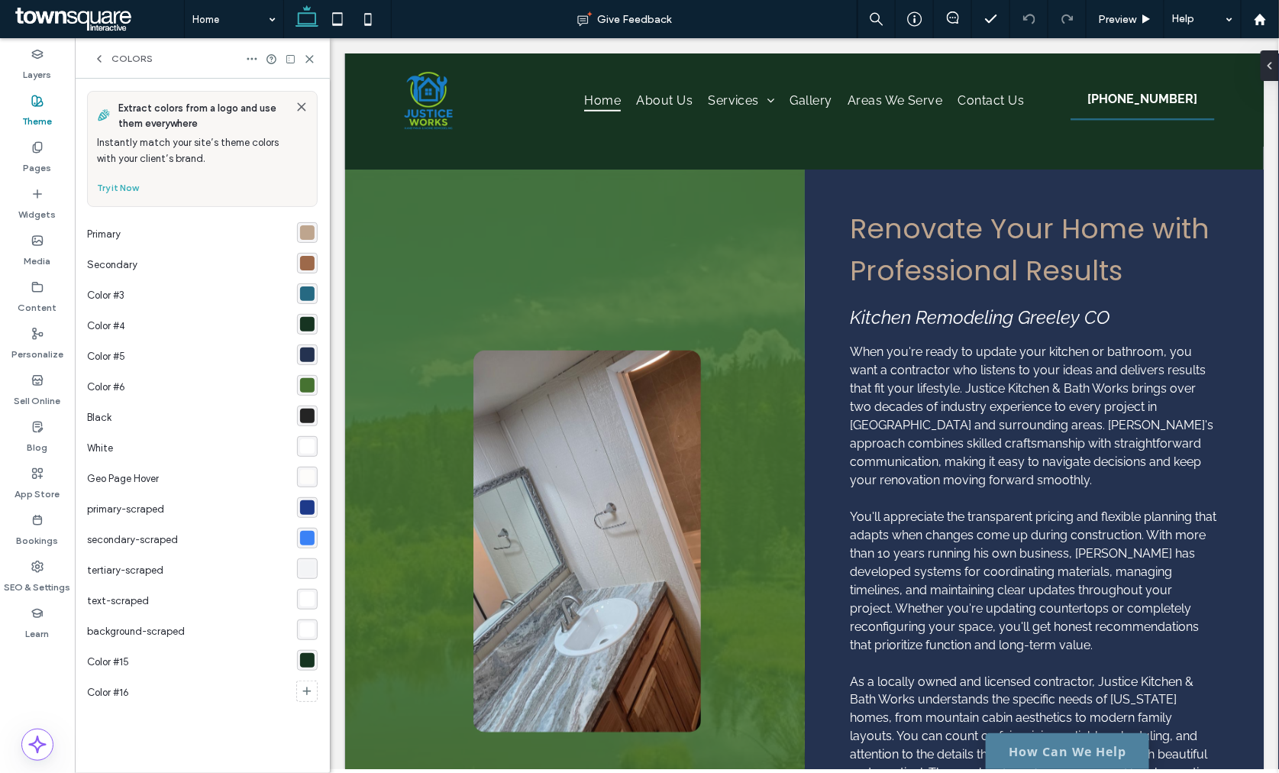
click at [302, 262] on div "rgba(157, 105, 74, 1)" at bounding box center [307, 263] width 15 height 15
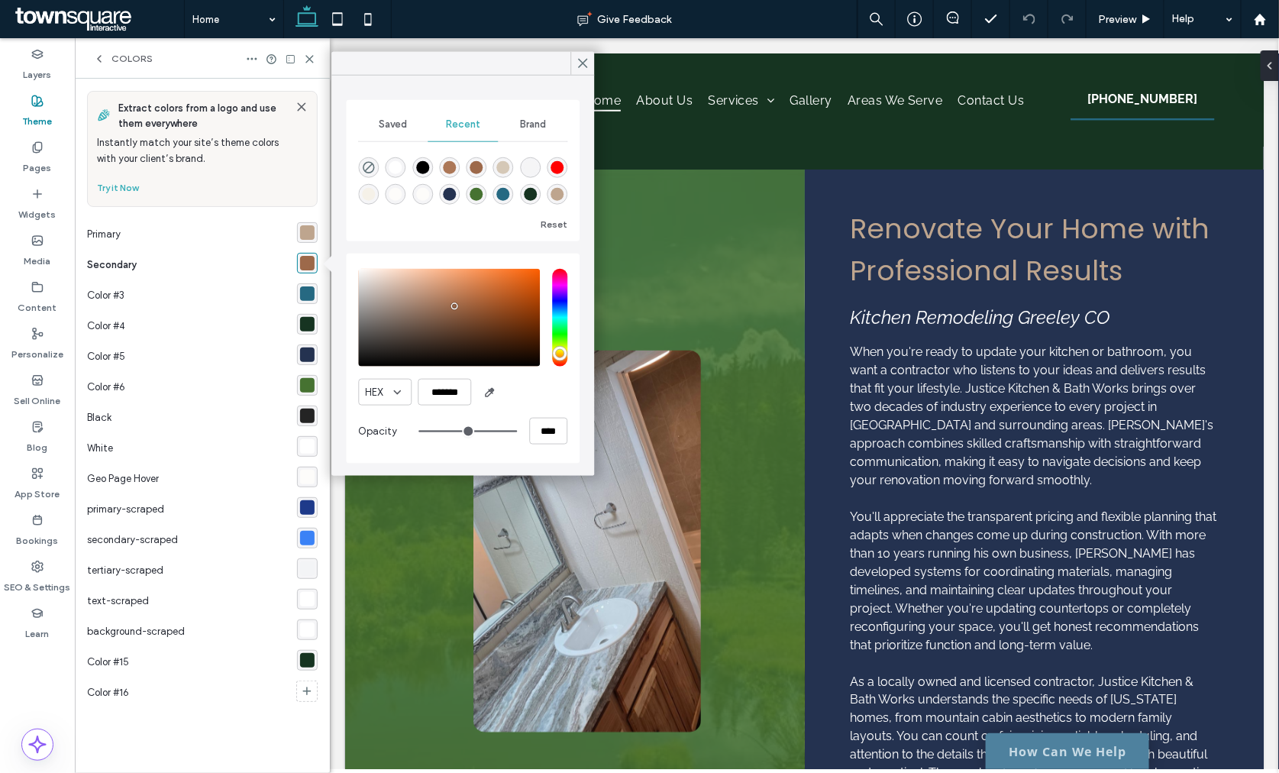
click at [309, 227] on div "rgba(190, 165, 142, 1)" at bounding box center [307, 232] width 15 height 15
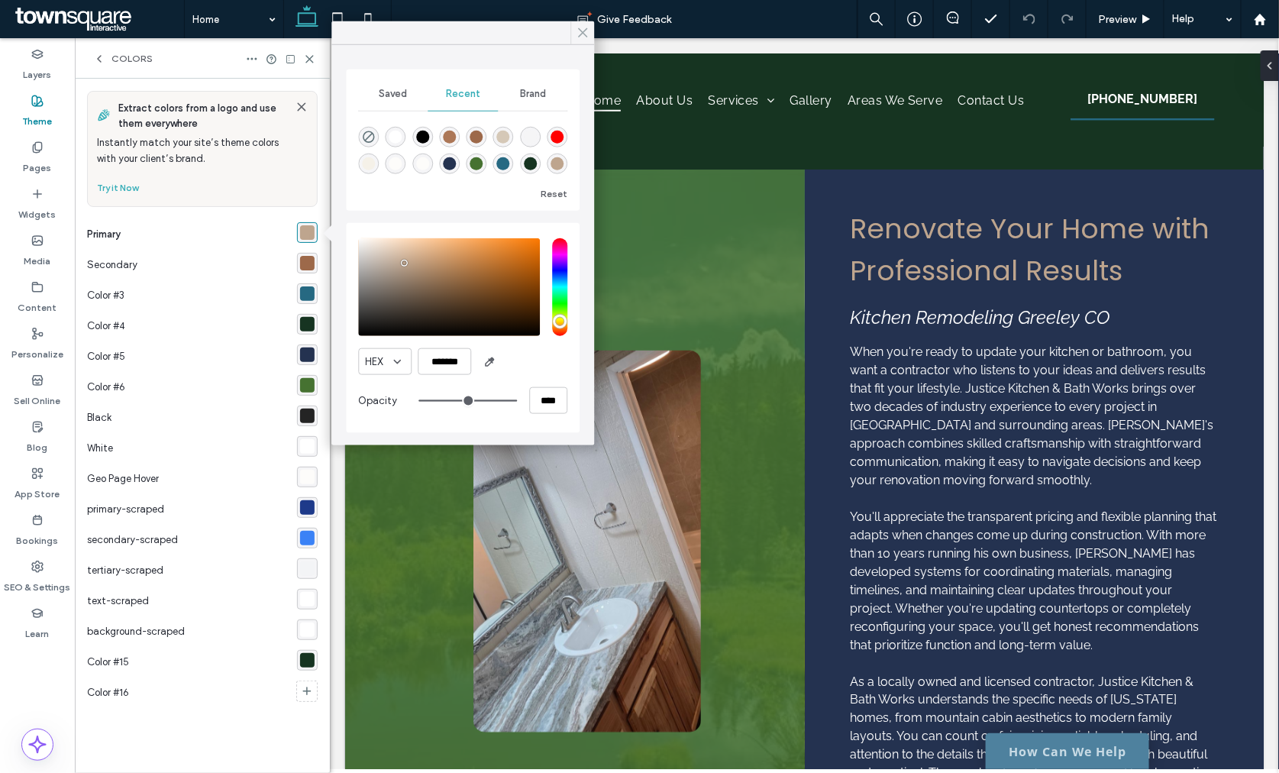
click at [586, 23] on span at bounding box center [583, 32] width 14 height 23
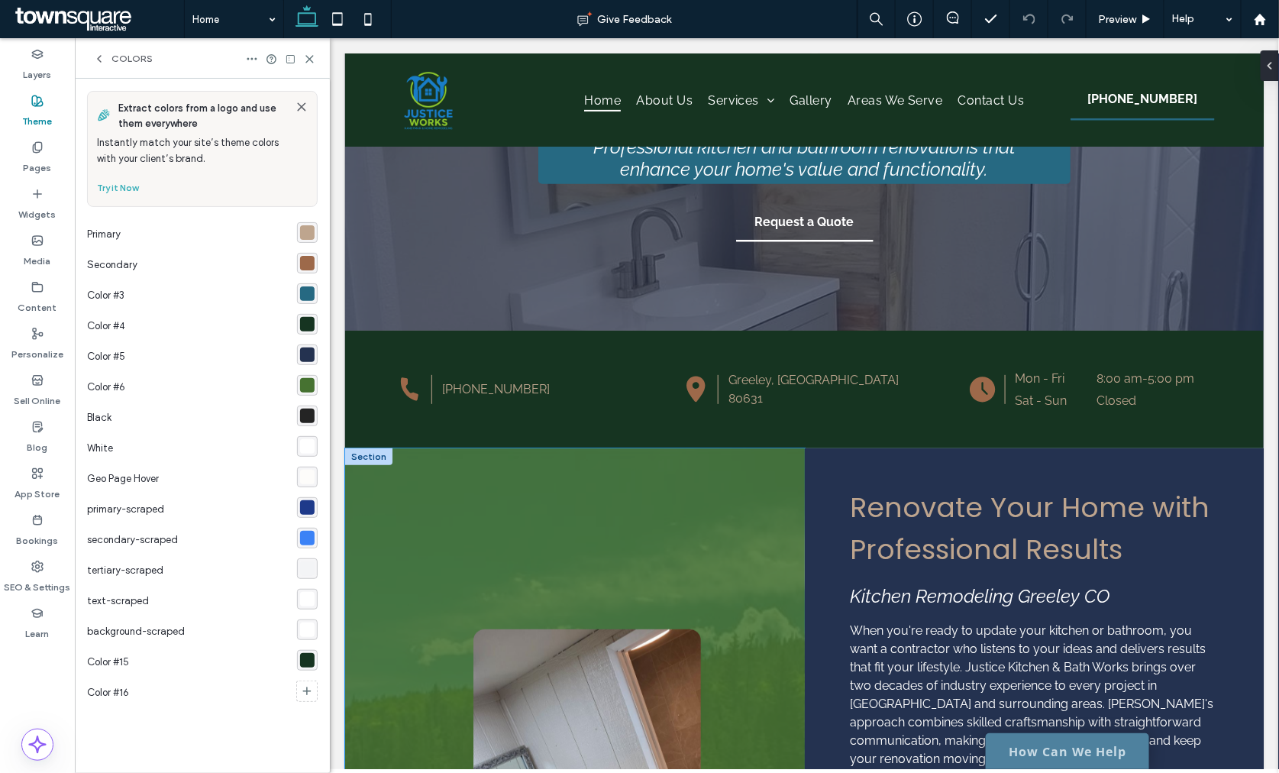
scroll to position [85, 0]
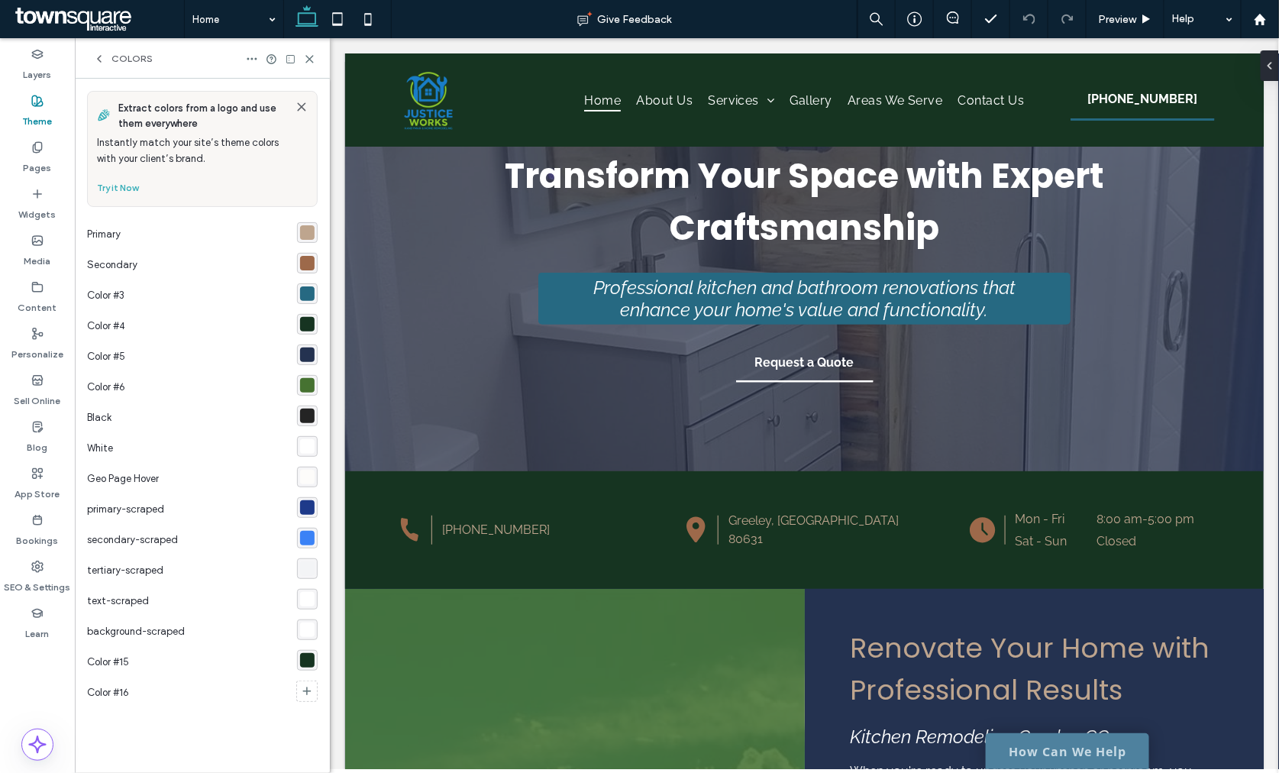
click at [305, 354] on div "rgba(36, 50, 80, 1)" at bounding box center [307, 354] width 15 height 15
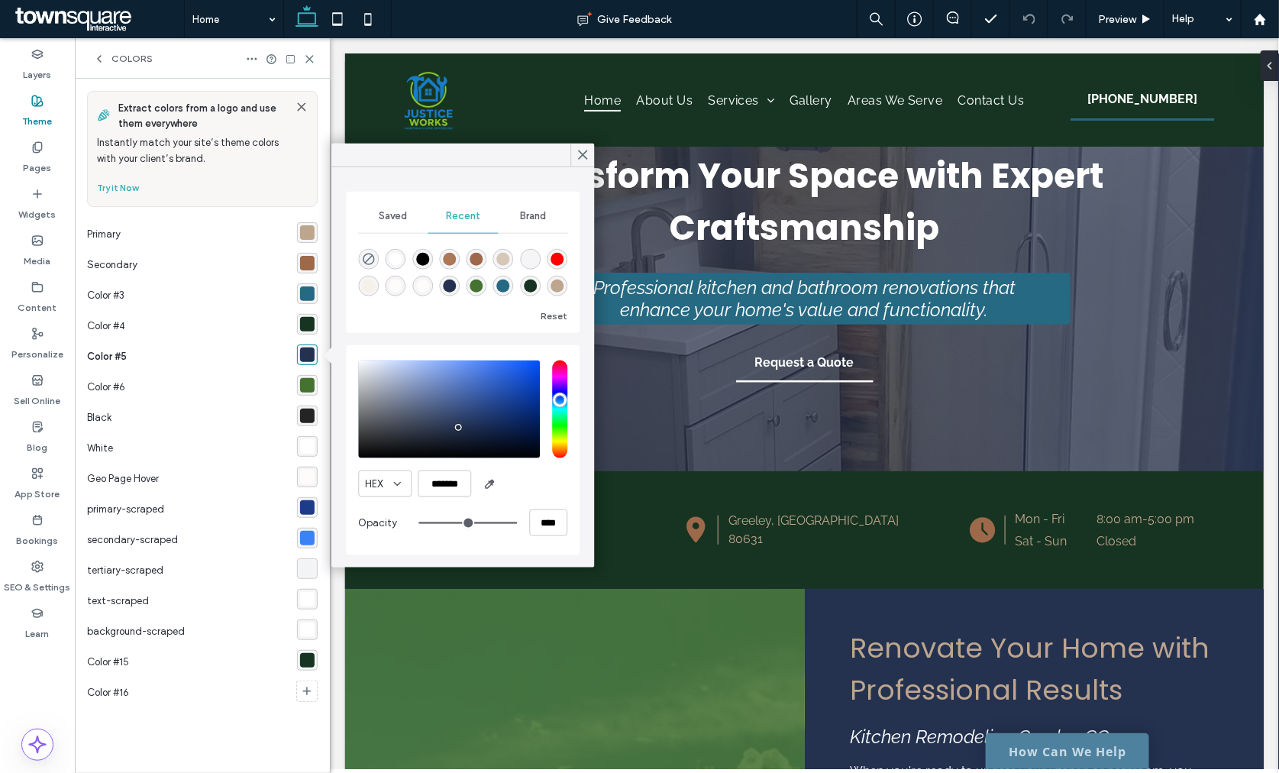
click at [391, 260] on div "rgba(255, 255, 255, 1)" at bounding box center [395, 259] width 13 height 13
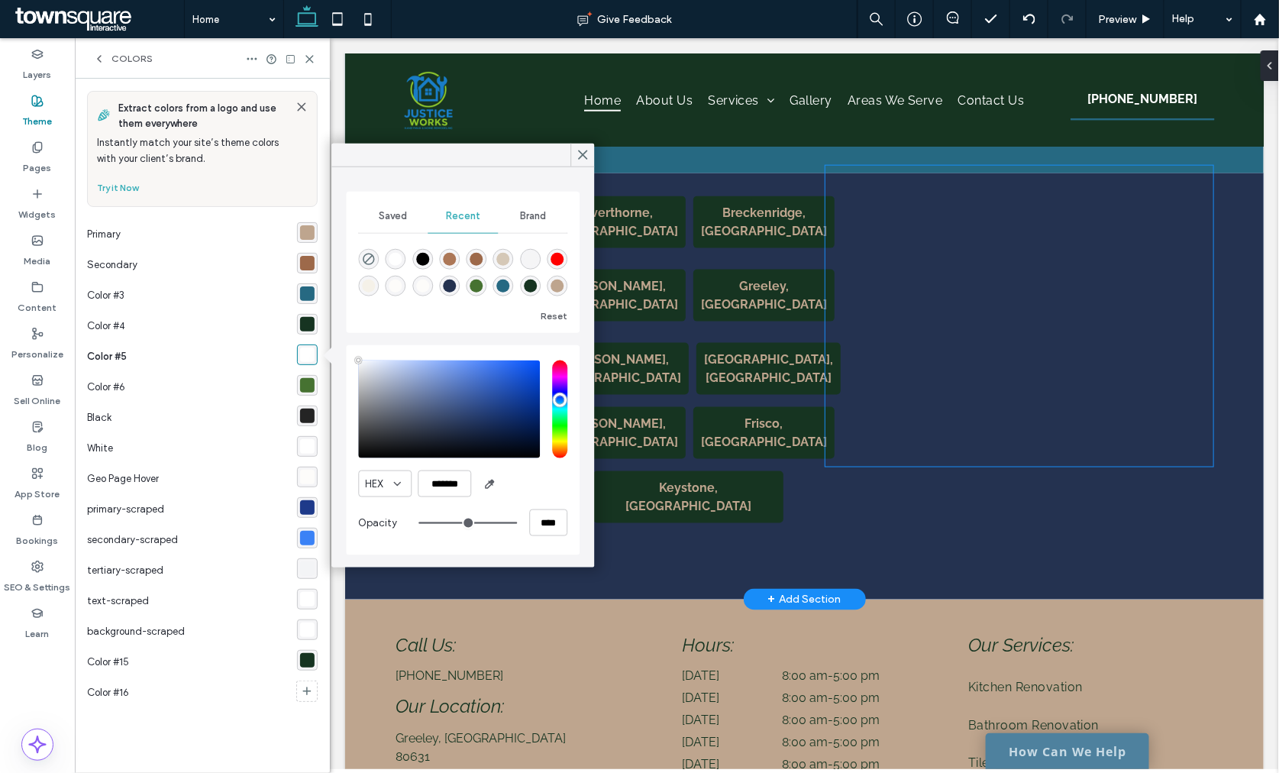
scroll to position [2456, 0]
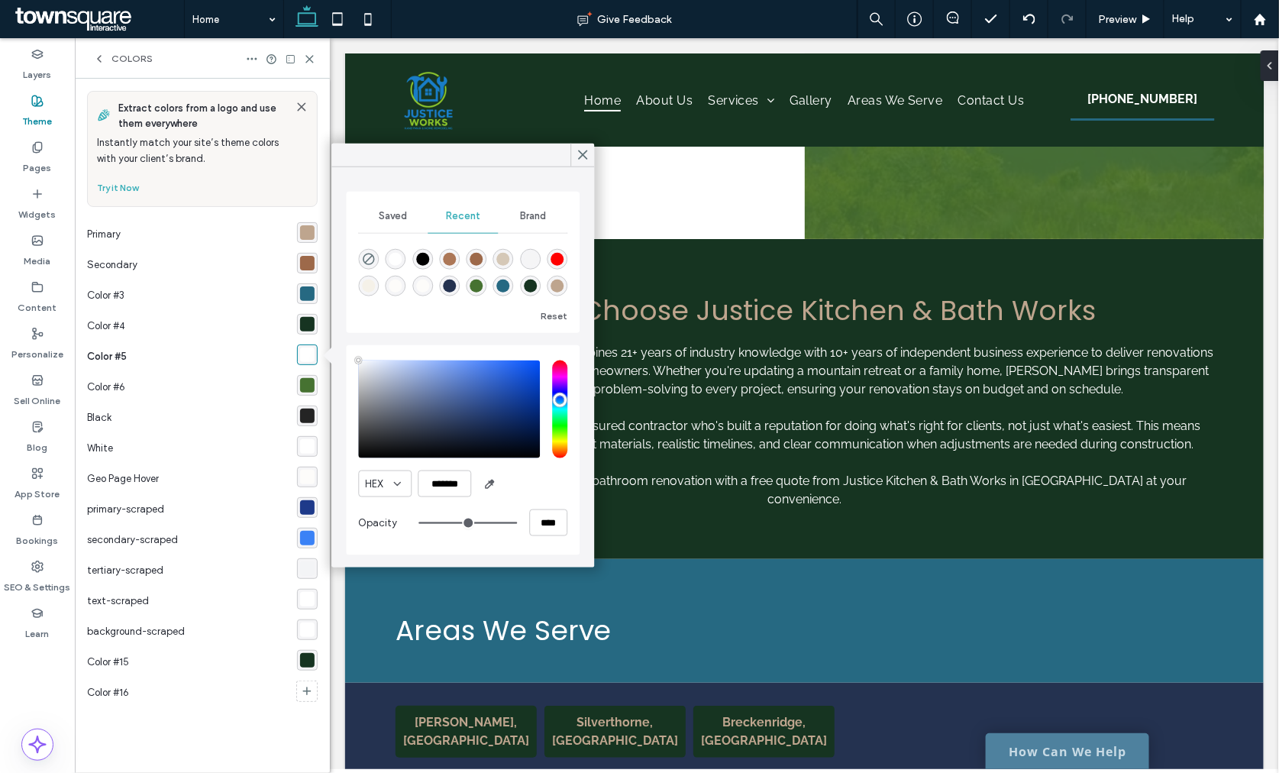
click at [454, 285] on div "rgba(36, 50, 80, 1)" at bounding box center [449, 285] width 13 height 13
type input "*******"
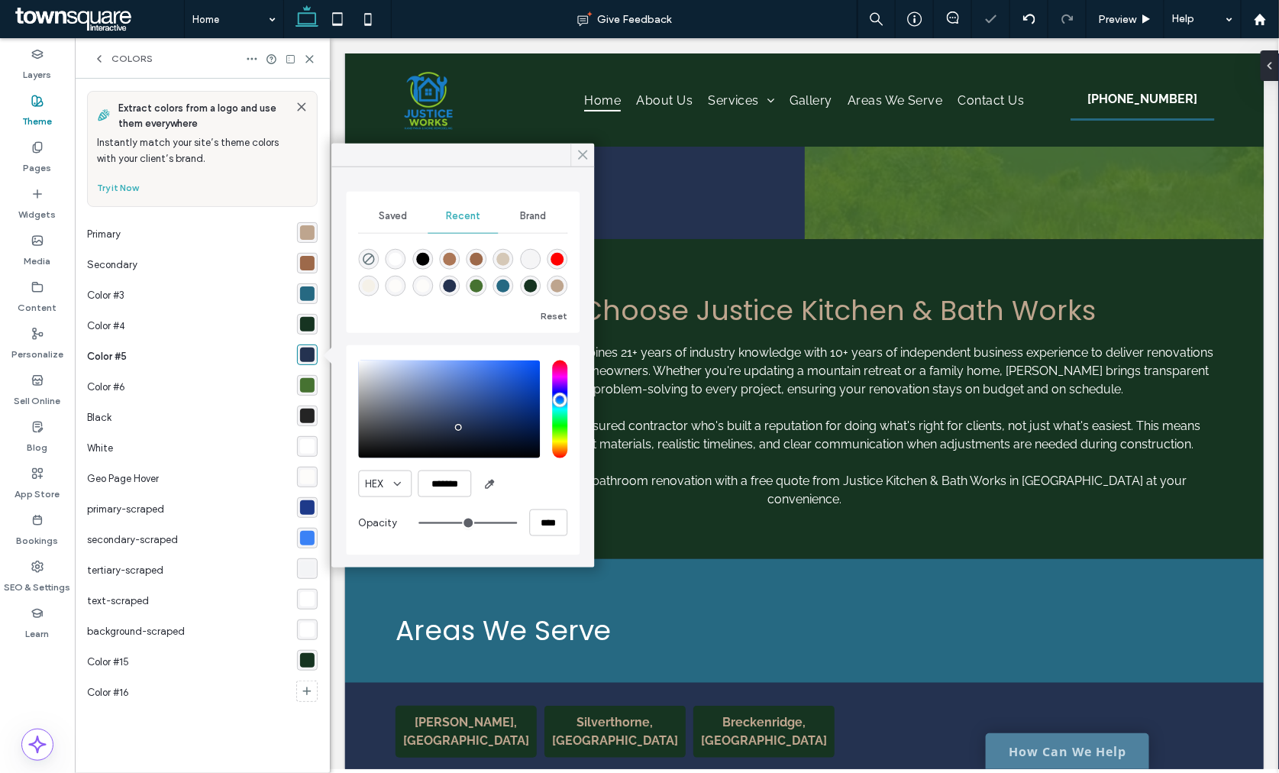
click at [581, 153] on use at bounding box center [583, 155] width 8 height 8
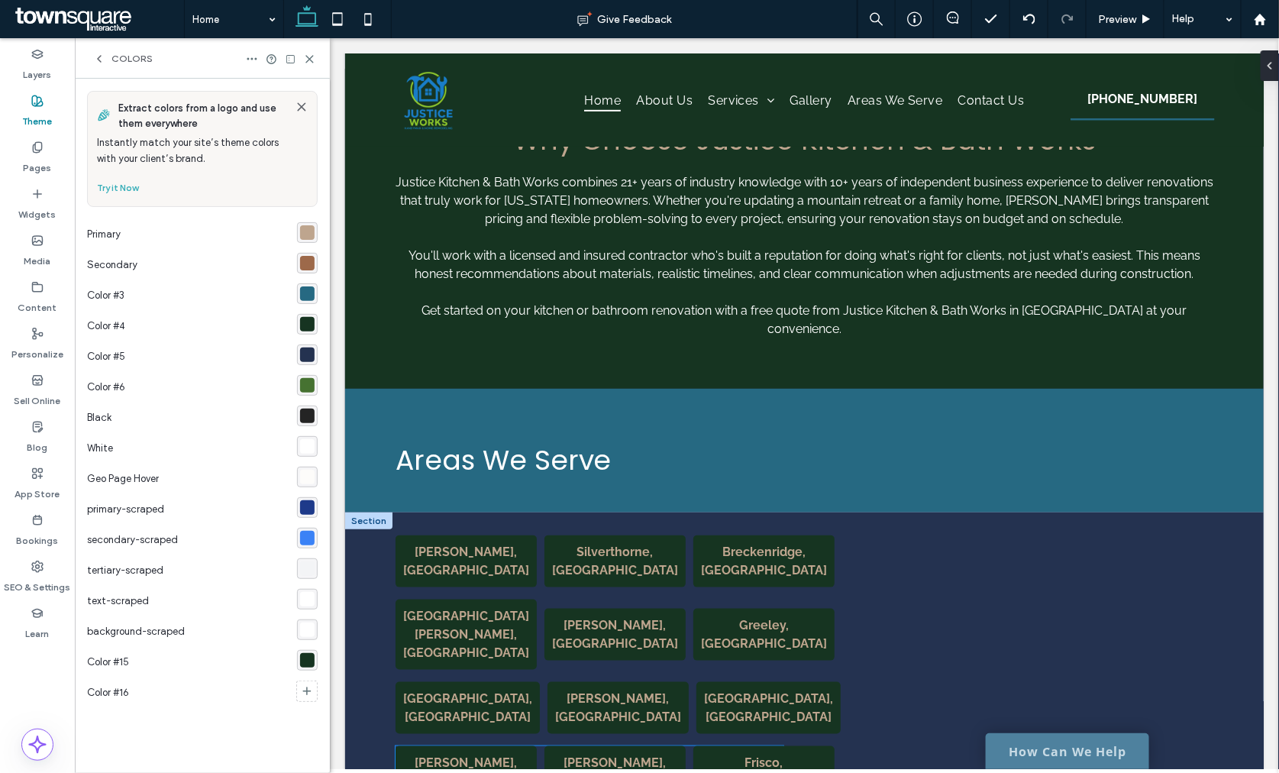
scroll to position [2965, 0]
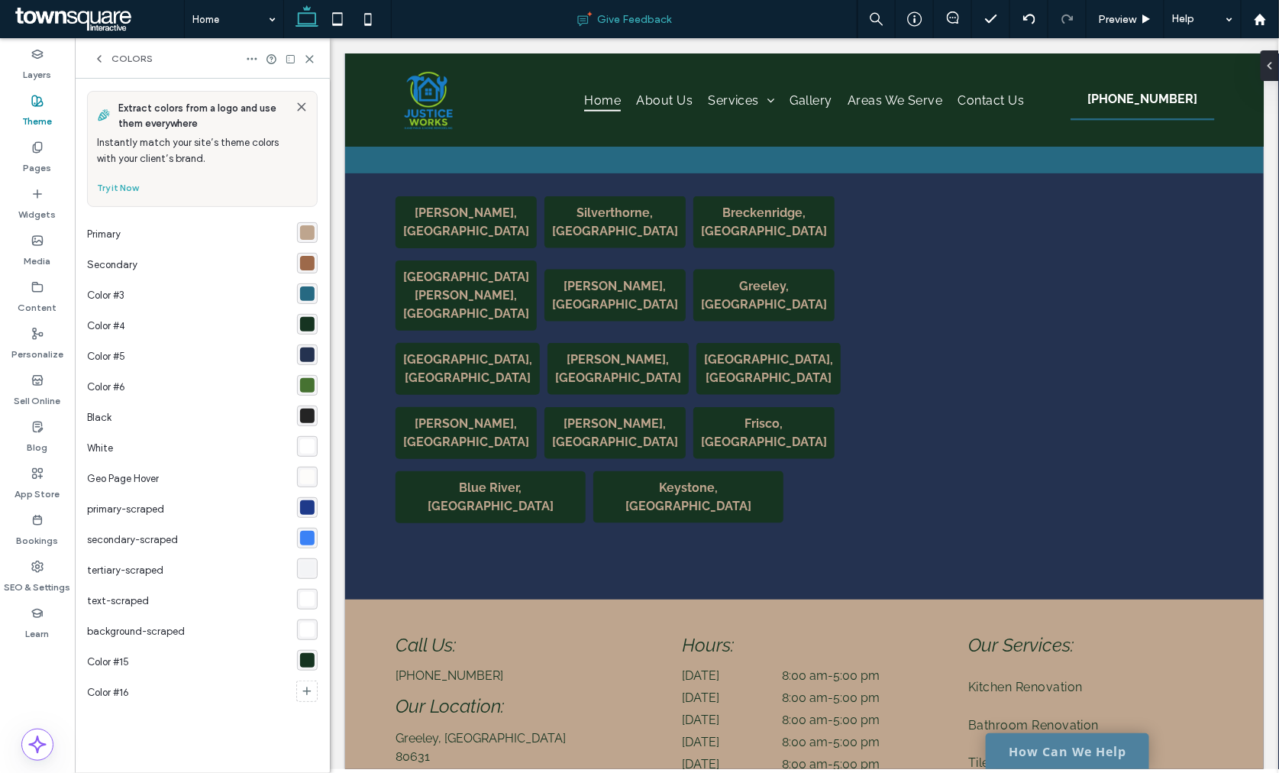
drag, startPoint x: 311, startPoint y: 61, endPoint x: 539, endPoint y: 11, distance: 233.6
click at [313, 56] on use at bounding box center [309, 59] width 7 height 7
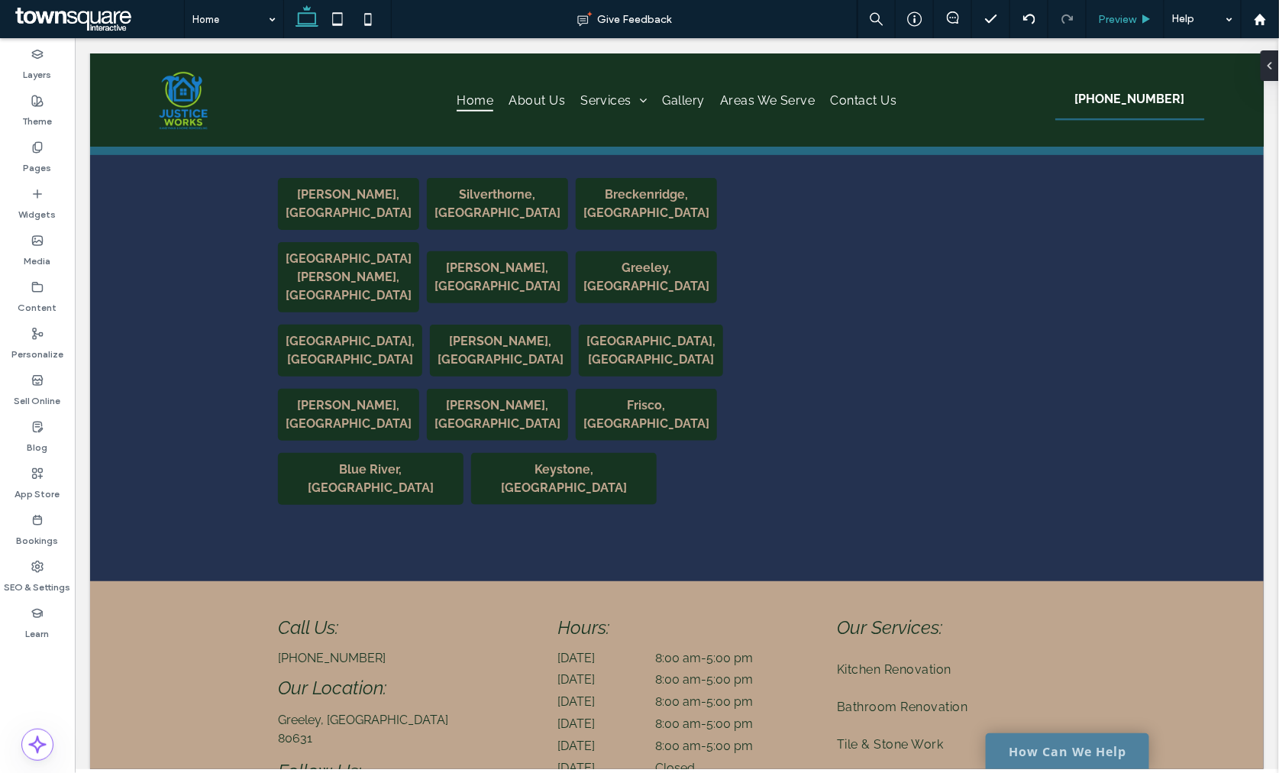
scroll to position [2799, 0]
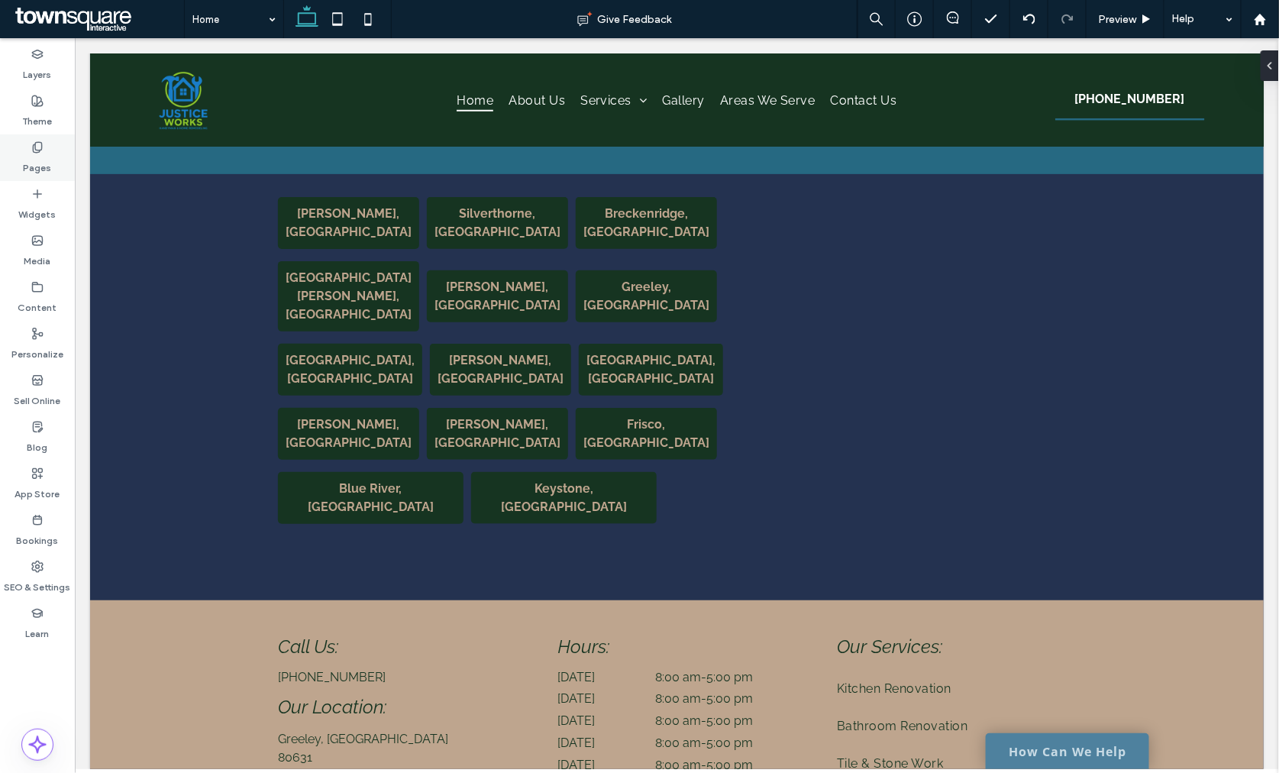
click at [56, 163] on div "Pages" at bounding box center [37, 157] width 75 height 47
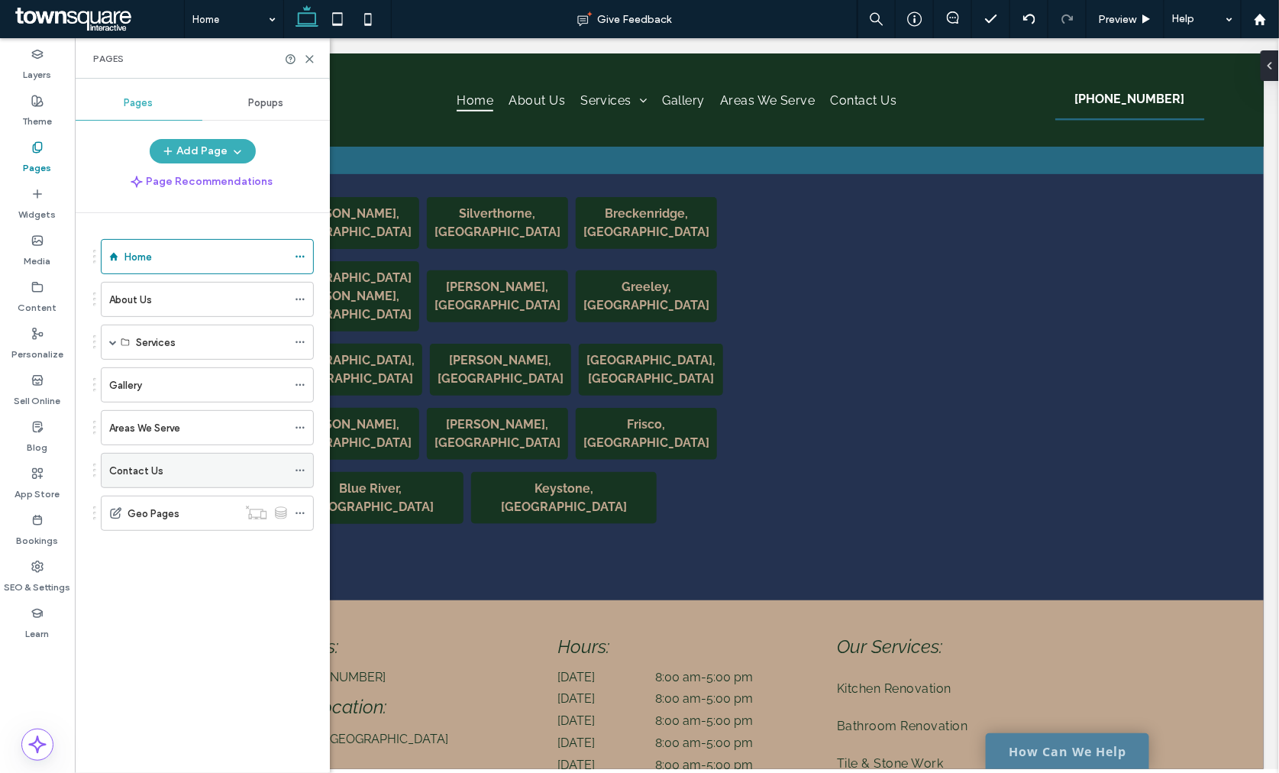
click at [195, 462] on div "Contact Us" at bounding box center [198, 470] width 178 height 34
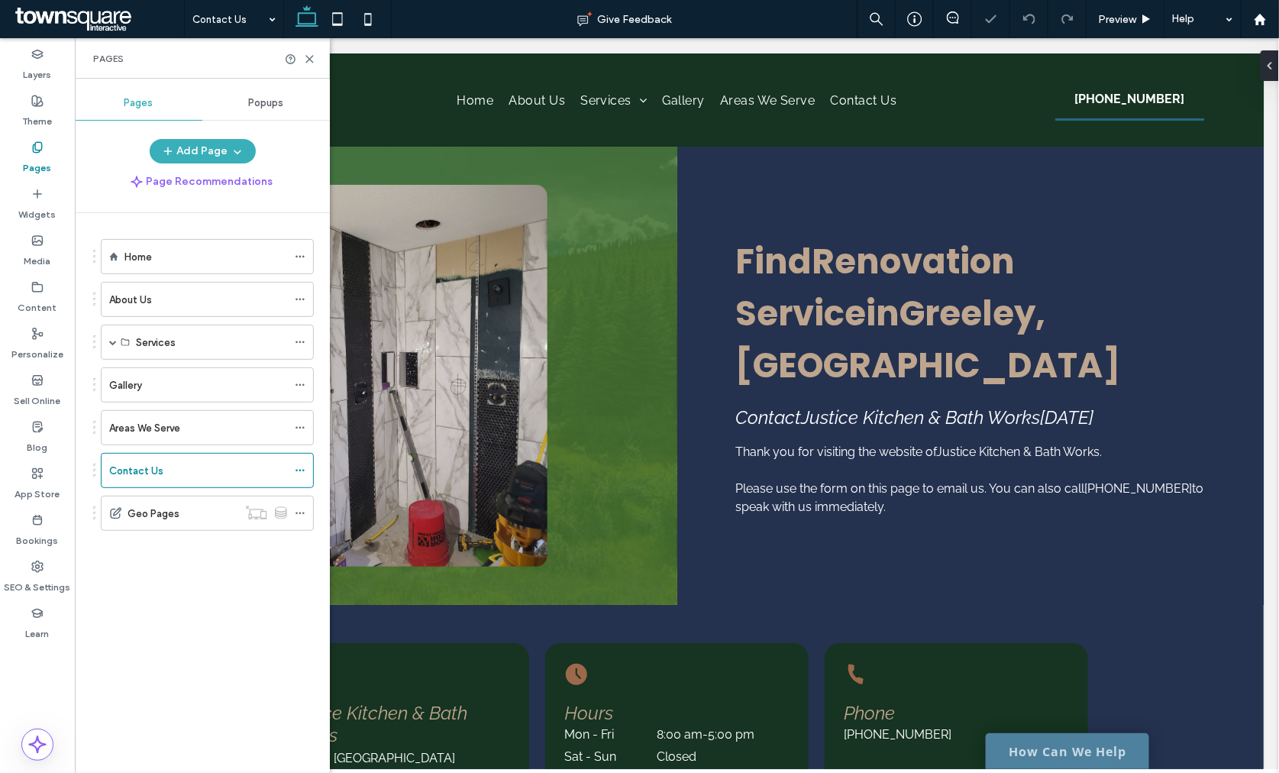
scroll to position [763, 0]
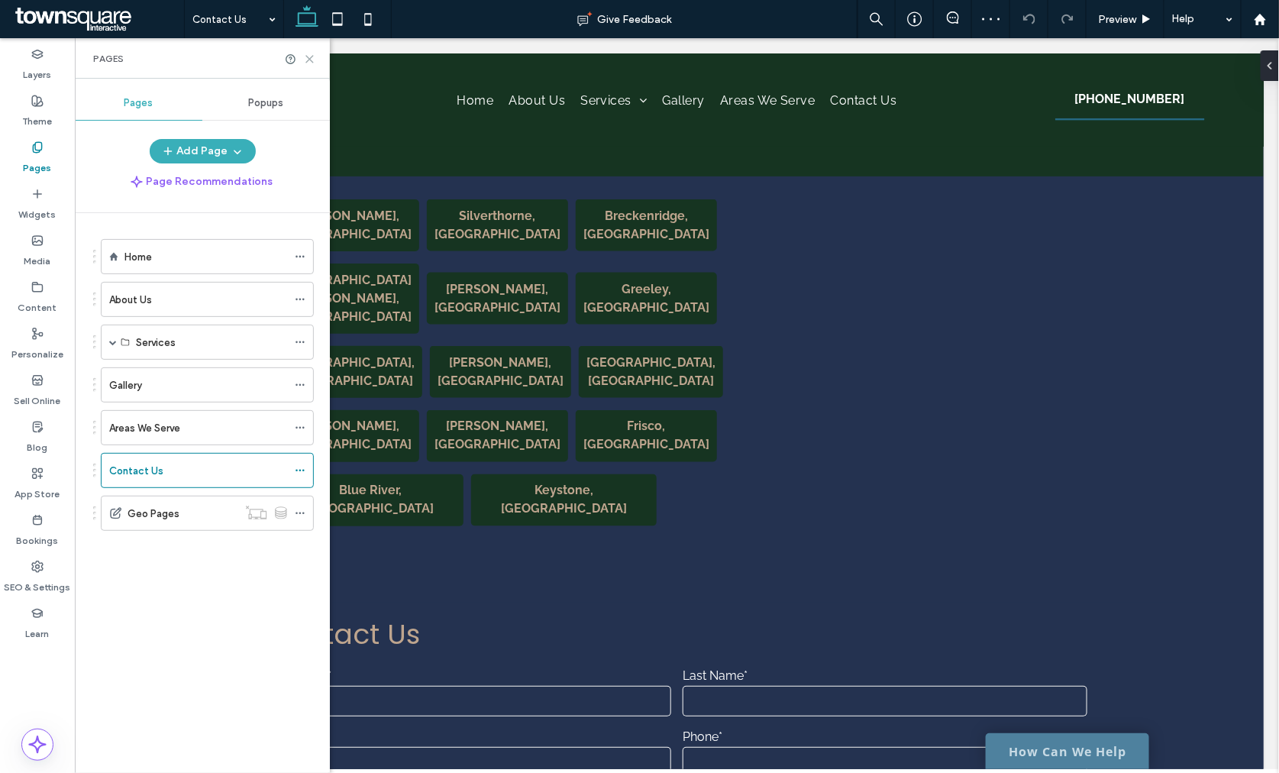
click at [313, 53] on icon at bounding box center [309, 58] width 11 height 11
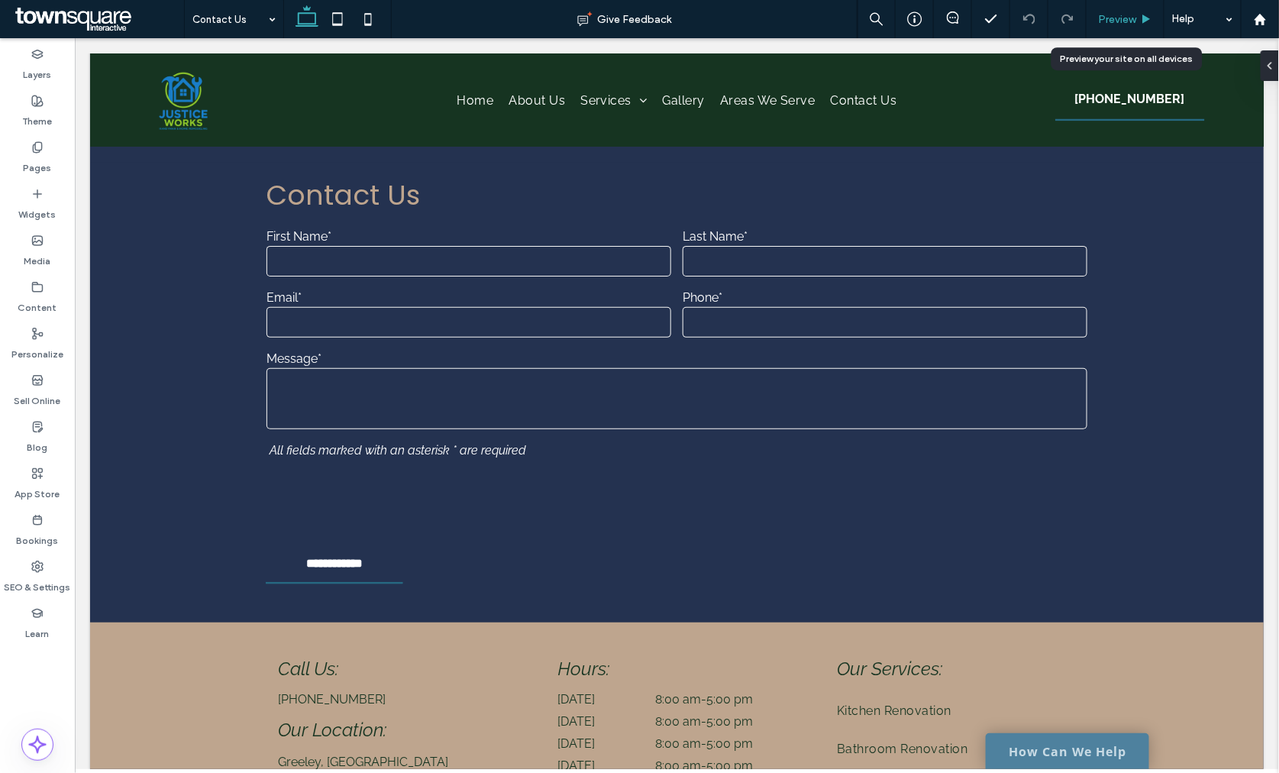
click at [1133, 18] on span "Preview" at bounding box center [1117, 19] width 38 height 13
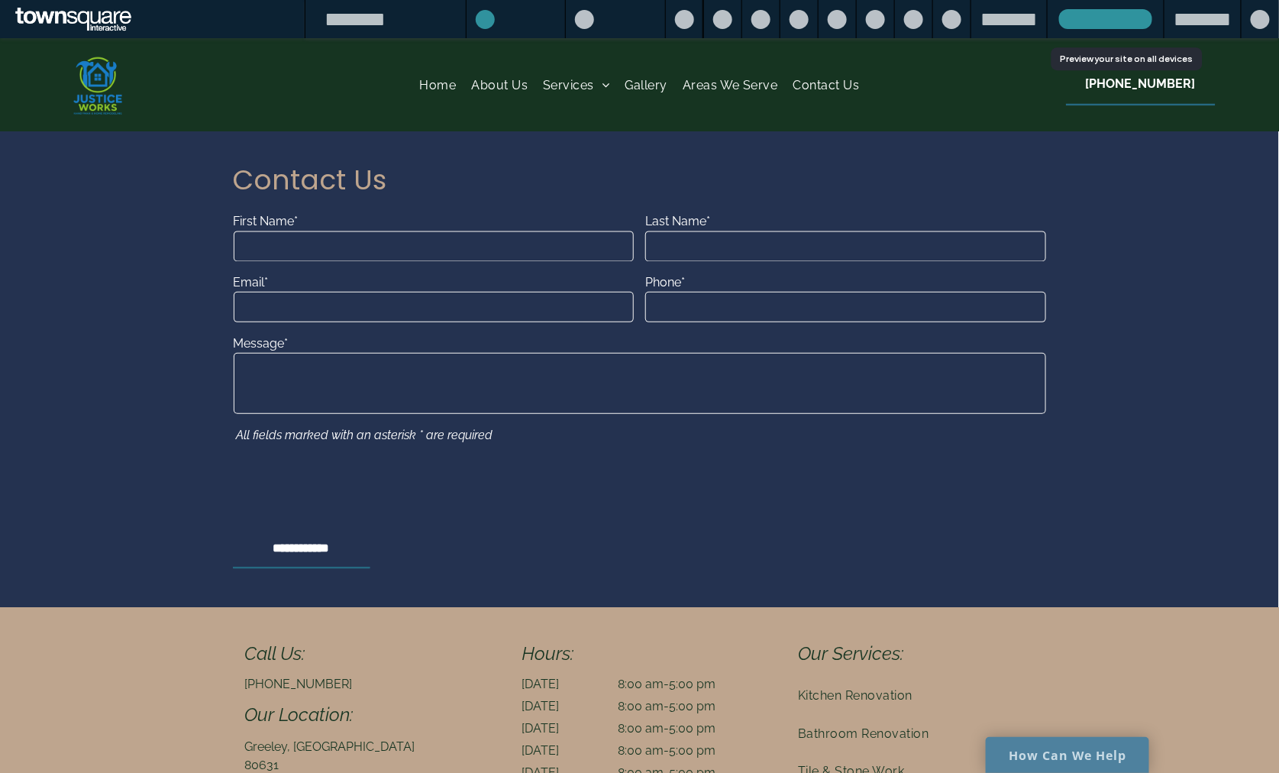
scroll to position [1188, 0]
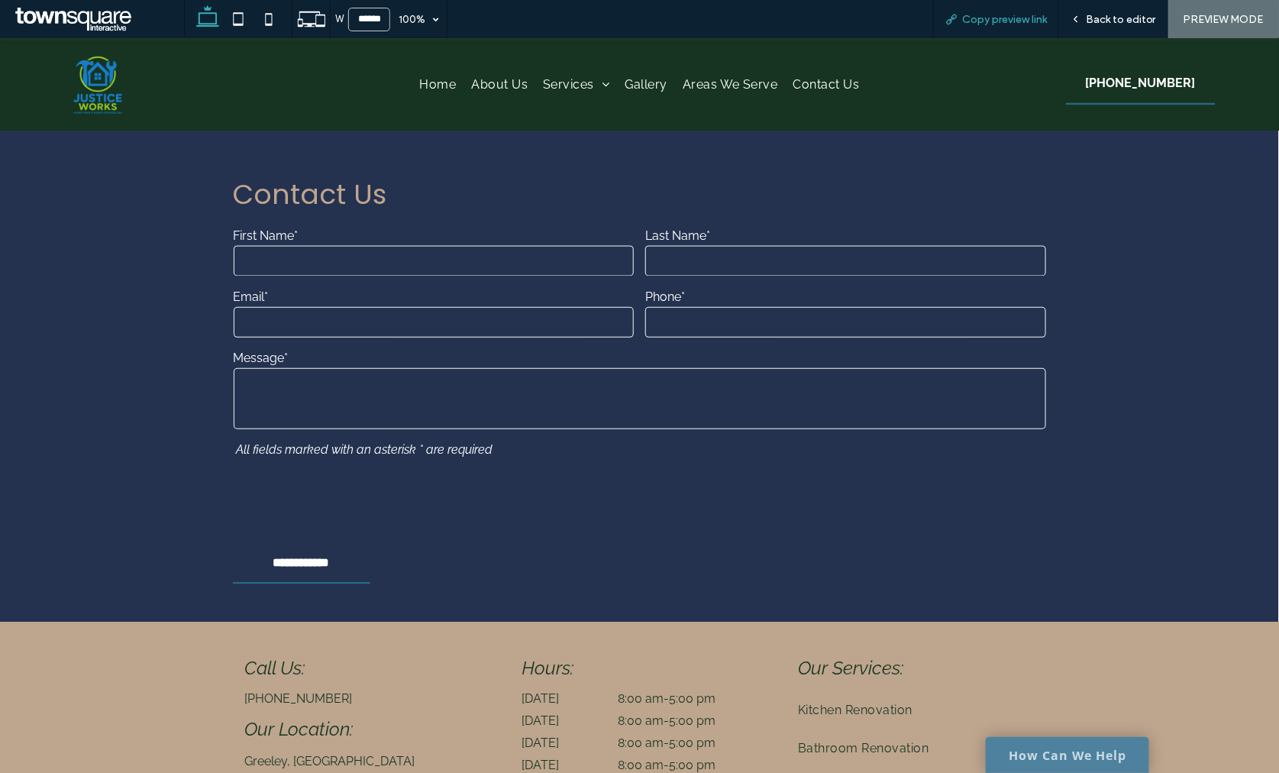
click at [1018, 17] on span "Copy preview link" at bounding box center [1004, 19] width 85 height 13
click at [244, 18] on icon at bounding box center [238, 19] width 31 height 31
type input "*****"
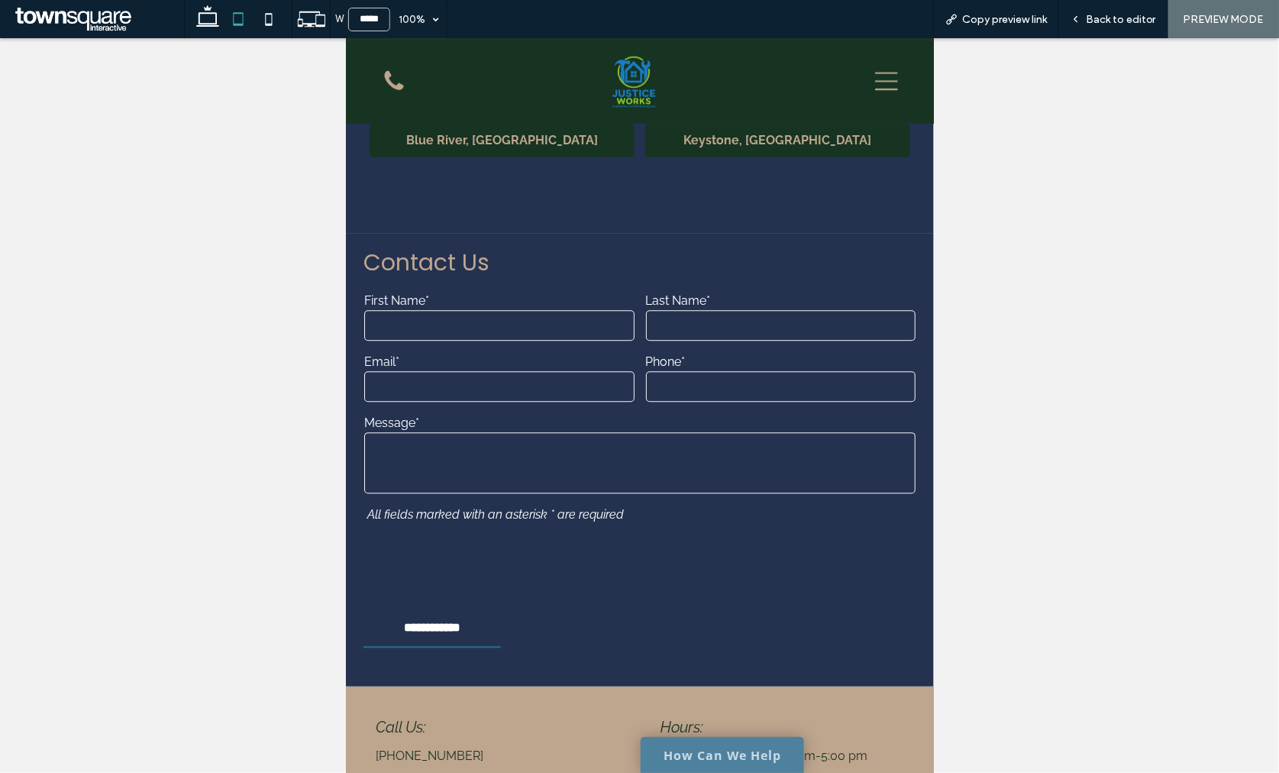
click at [874, 72] on icon at bounding box center [885, 80] width 23 height 18
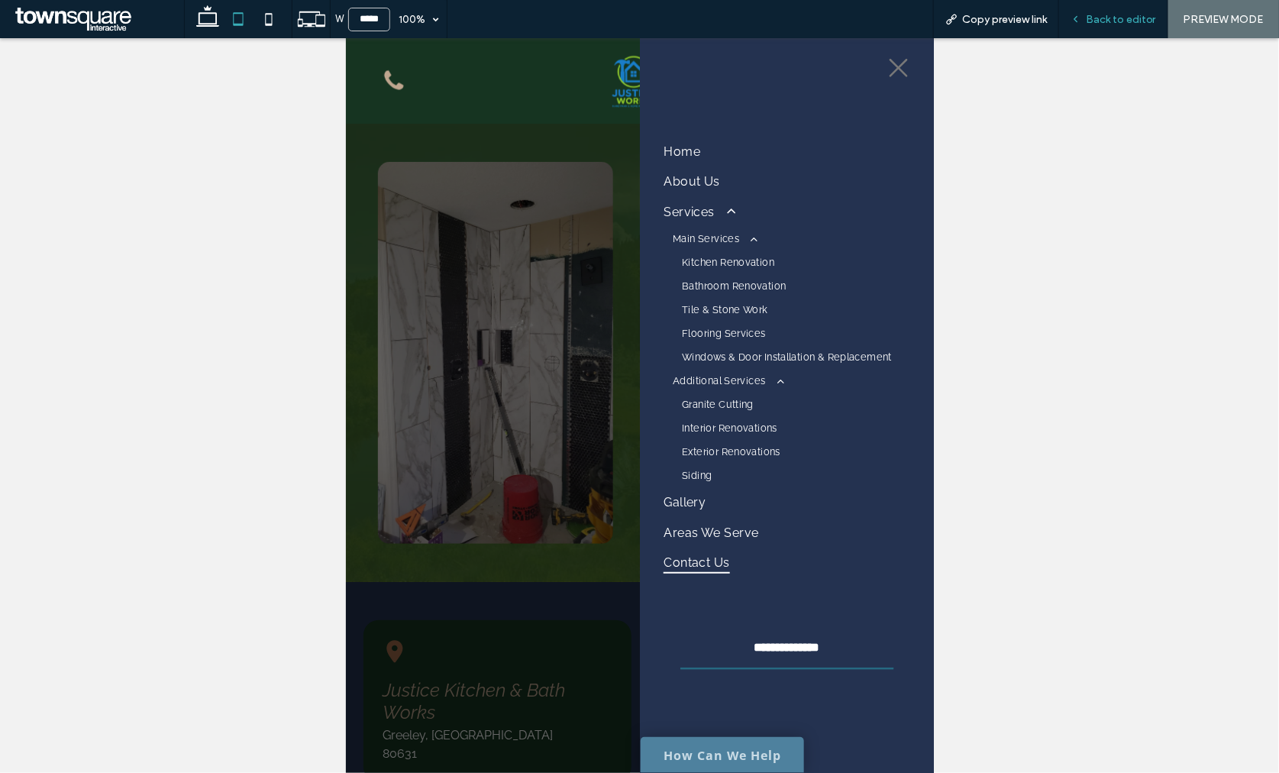
click at [1150, 17] on span "Back to editor" at bounding box center [1121, 19] width 70 height 13
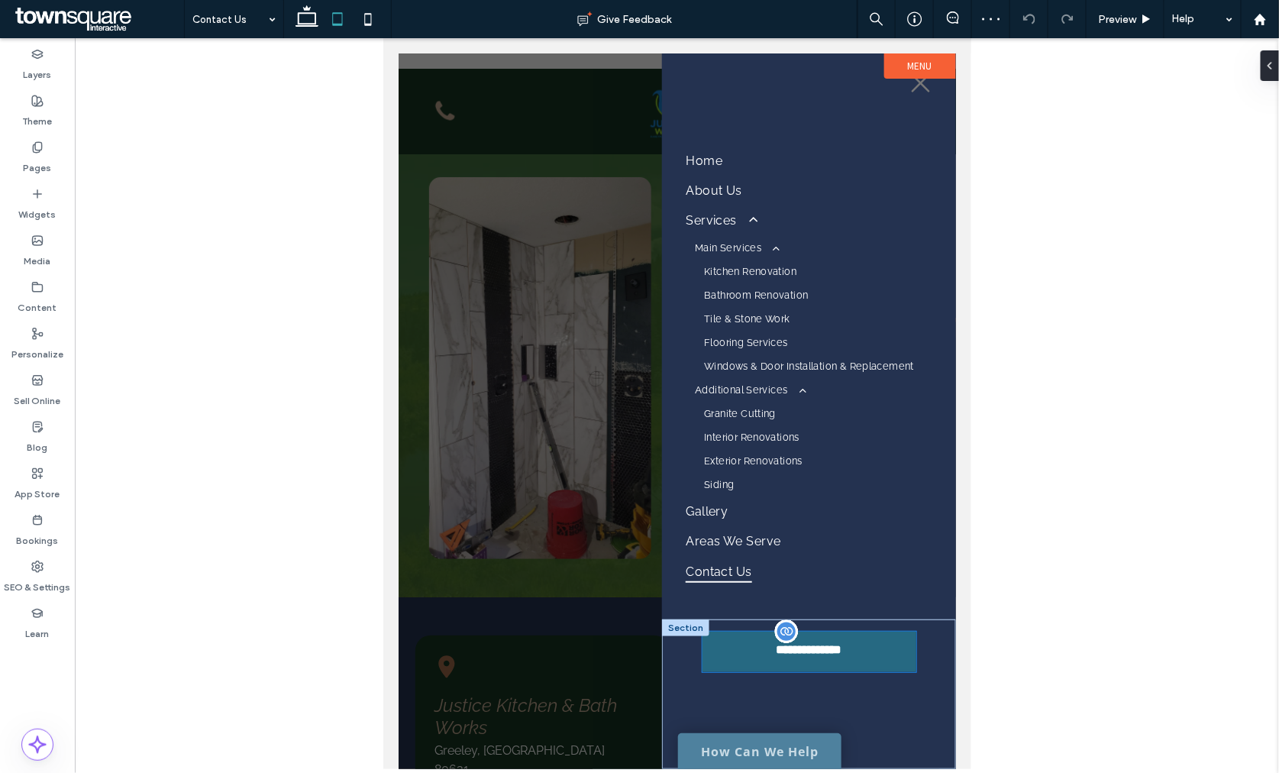
click at [824, 647] on span "**********" at bounding box center [808, 649] width 85 height 15
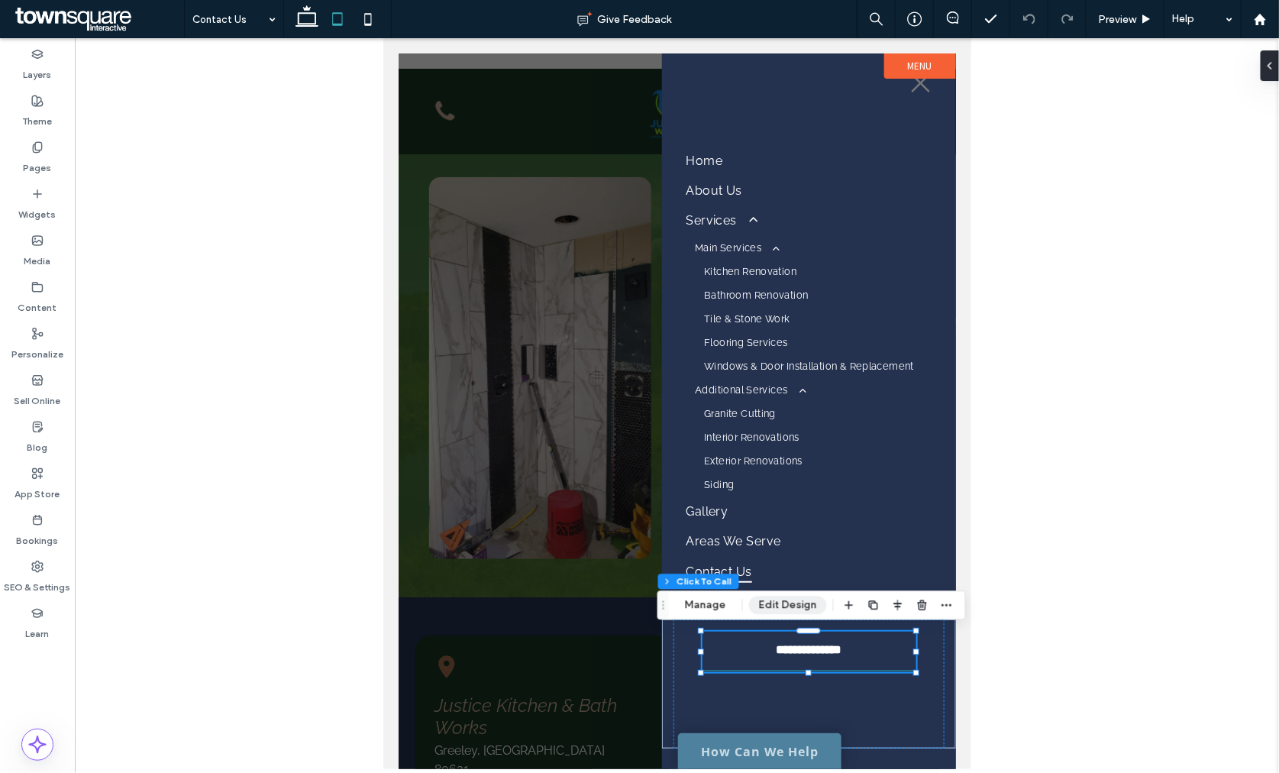
click at [761, 607] on button "Edit Design" at bounding box center [788, 605] width 78 height 18
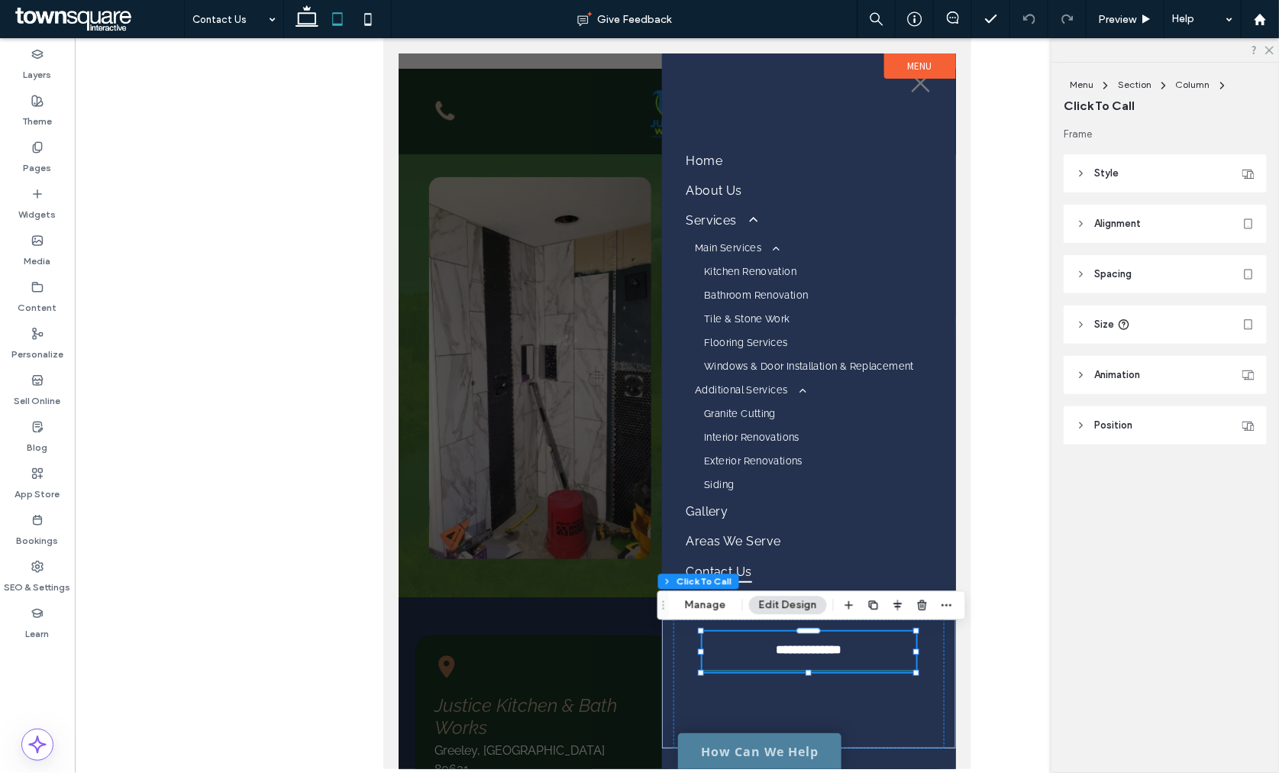
click at [1111, 170] on span "Style" at bounding box center [1106, 173] width 24 height 15
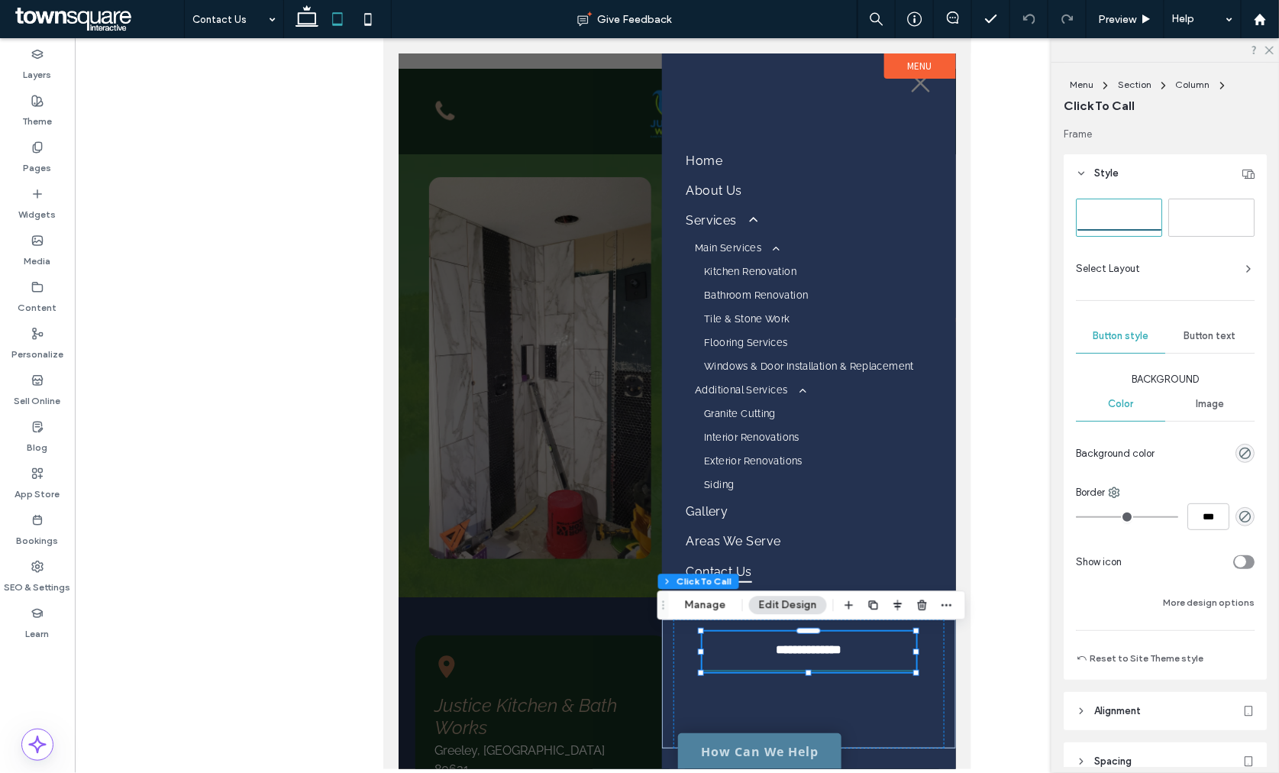
click at [1202, 333] on span "Button text" at bounding box center [1210, 336] width 52 height 12
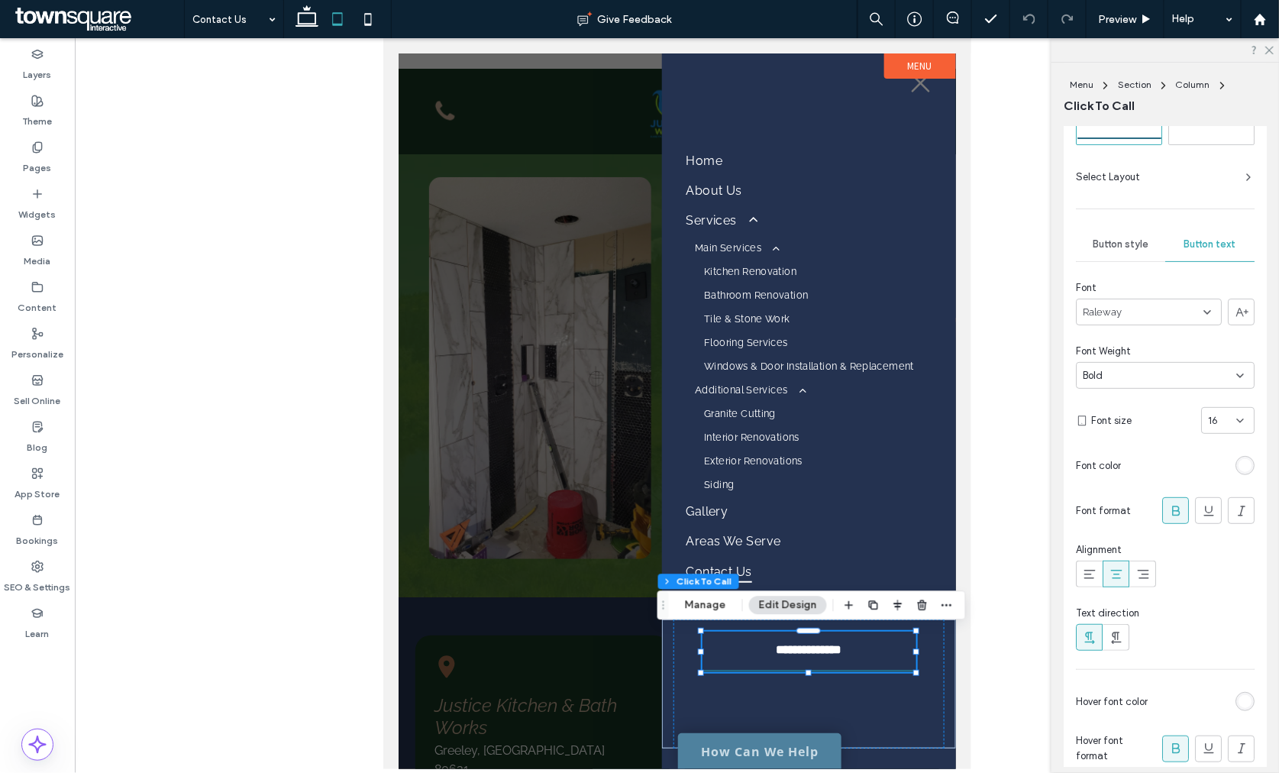
scroll to position [85, 0]
click at [1119, 247] on span "Button style" at bounding box center [1120, 251] width 56 height 12
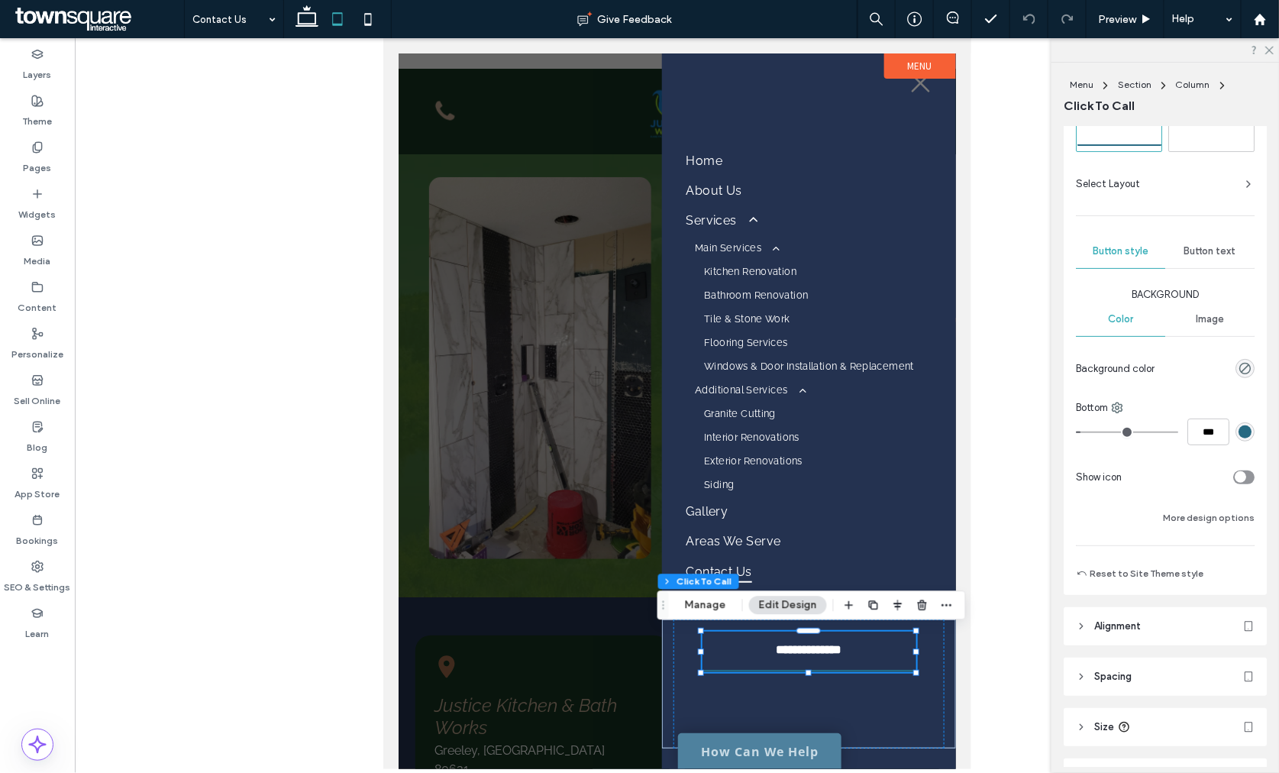
click at [1238, 436] on div "rgb(38, 105, 130)" at bounding box center [1244, 431] width 13 height 13
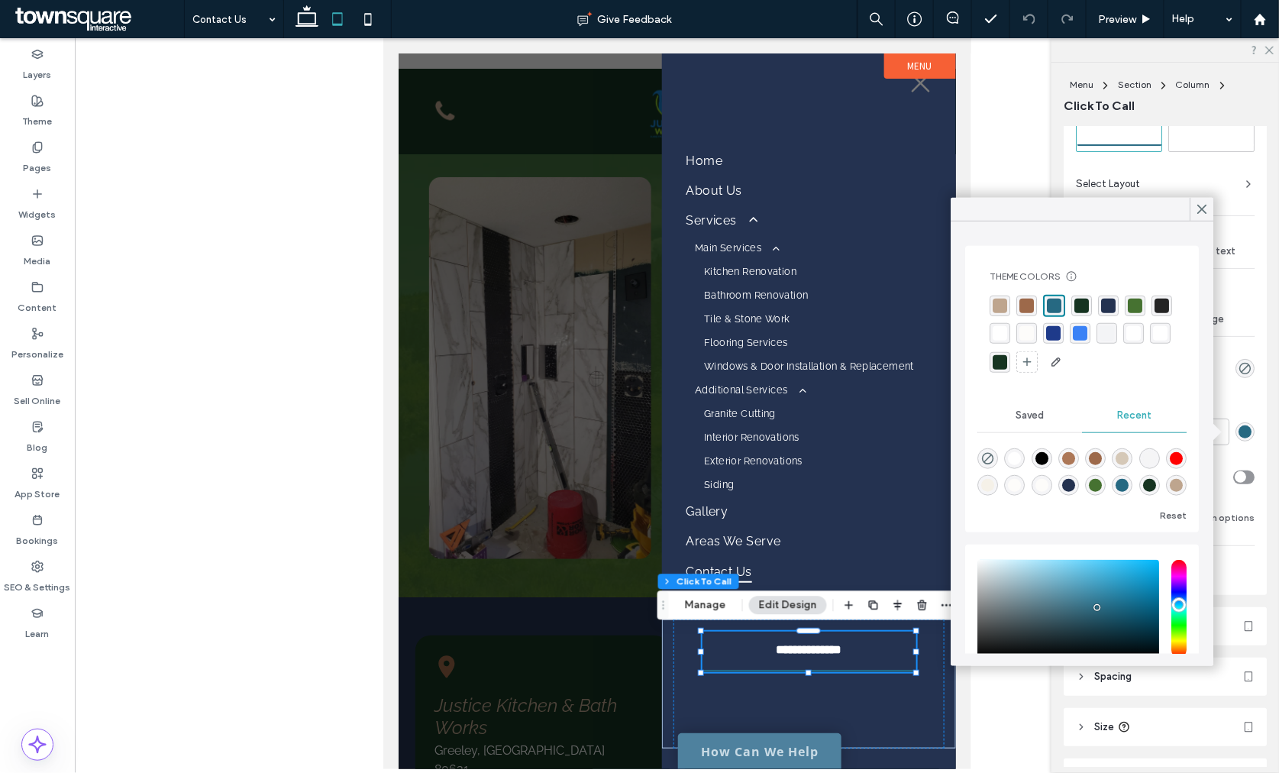
click at [1007, 334] on div "rgba(255, 255, 255, 1)" at bounding box center [999, 333] width 15 height 15
type input "*"
type input "***"
click at [1231, 517] on button "More design options" at bounding box center [1209, 517] width 92 height 18
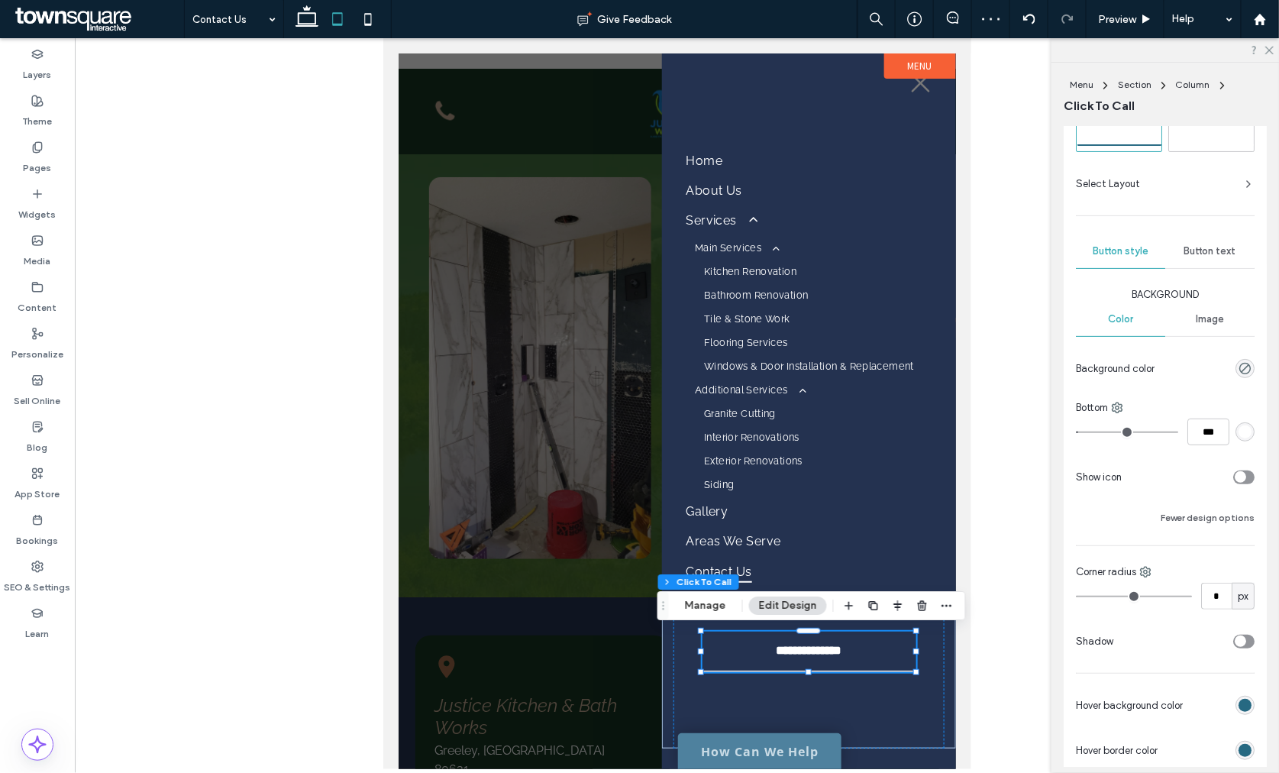
scroll to position [254, 0]
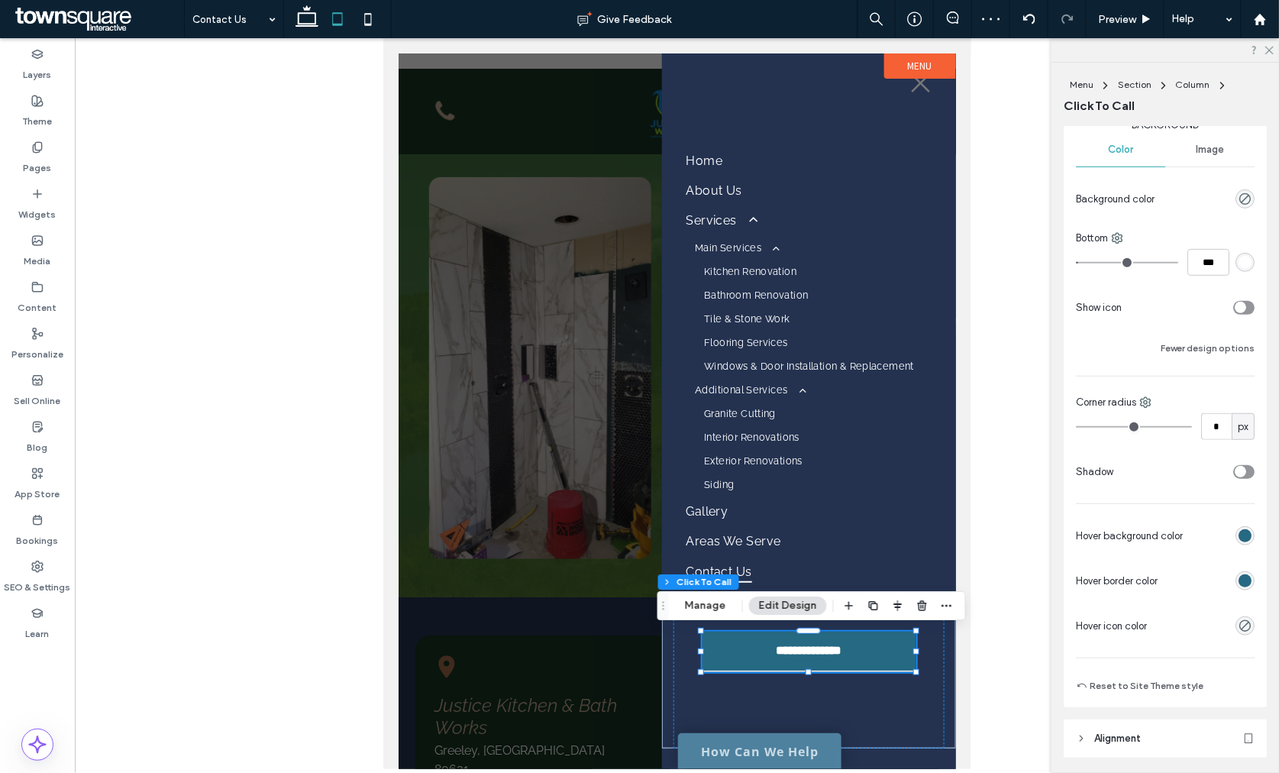
click at [1239, 540] on div "rgb(38, 105, 130)" at bounding box center [1244, 535] width 13 height 13
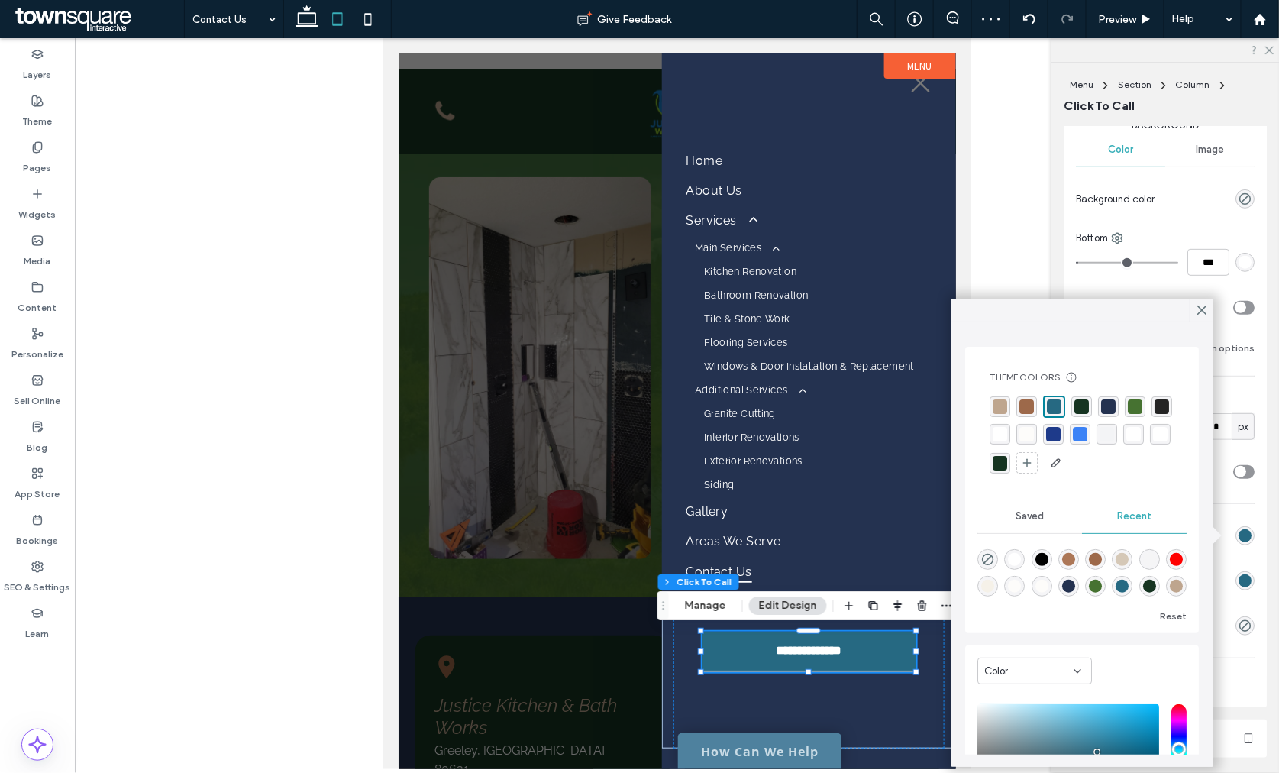
click at [1153, 441] on div "rgba(255,255,255,1)" at bounding box center [1160, 434] width 15 height 15
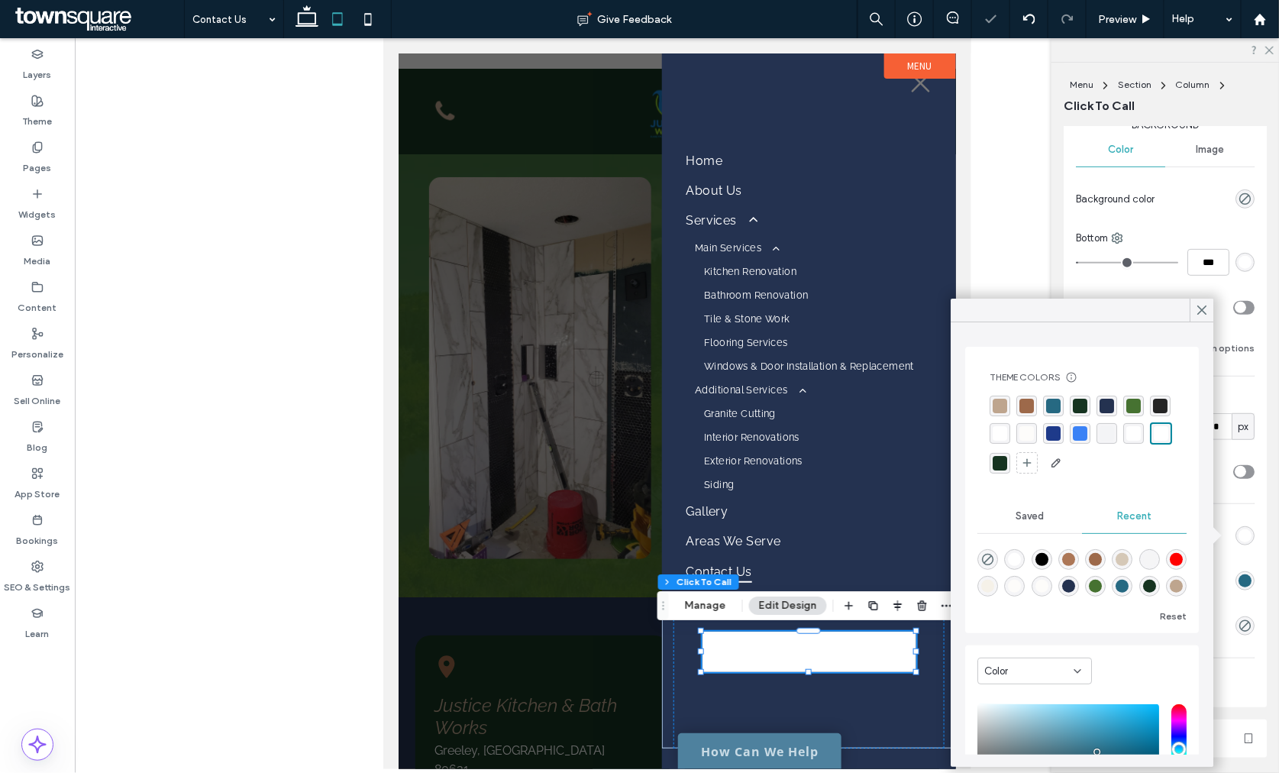
type input "*"
click at [1238, 577] on div "rgba(0, 0, 0, 0) rgba(0, 0, 0, 0) rgb(255, 255, 255)" at bounding box center [1244, 580] width 13 height 13
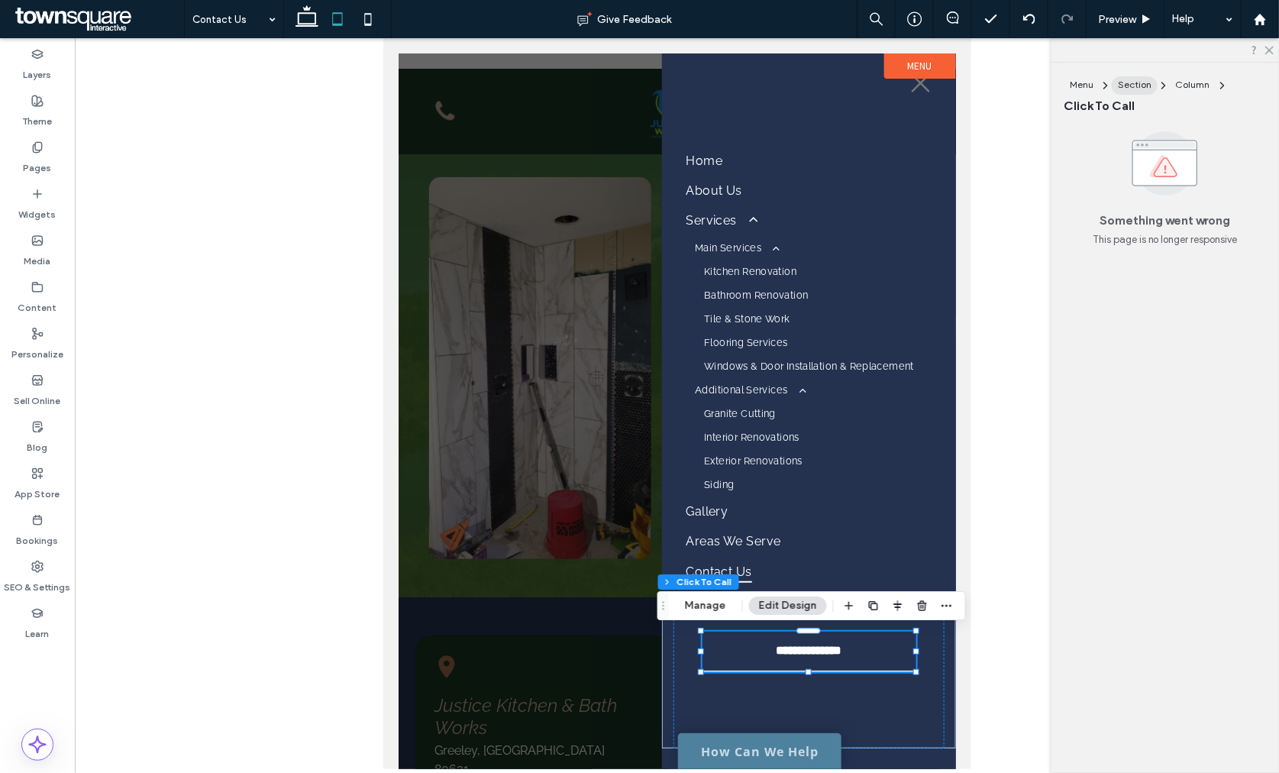
click at [1153, 87] on button "Section" at bounding box center [1134, 85] width 46 height 18
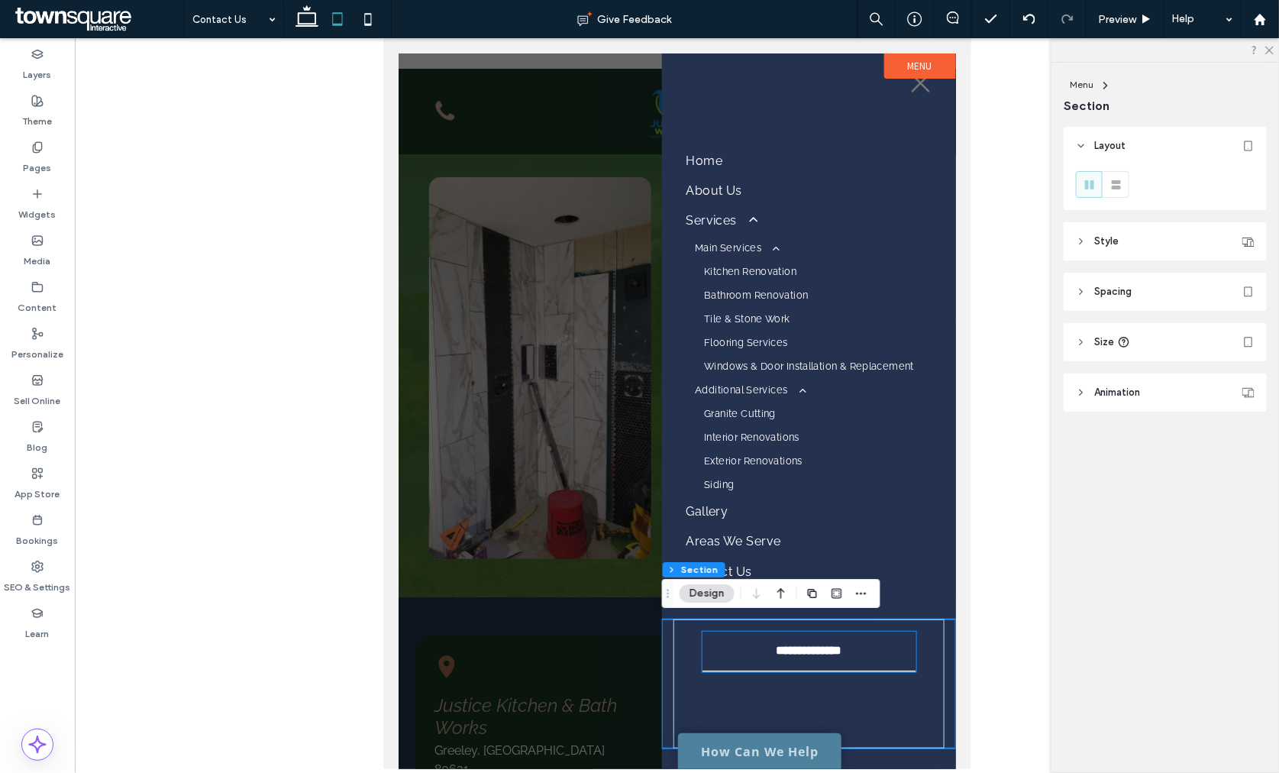
click at [835, 652] on span "**********" at bounding box center [808, 650] width 85 height 15
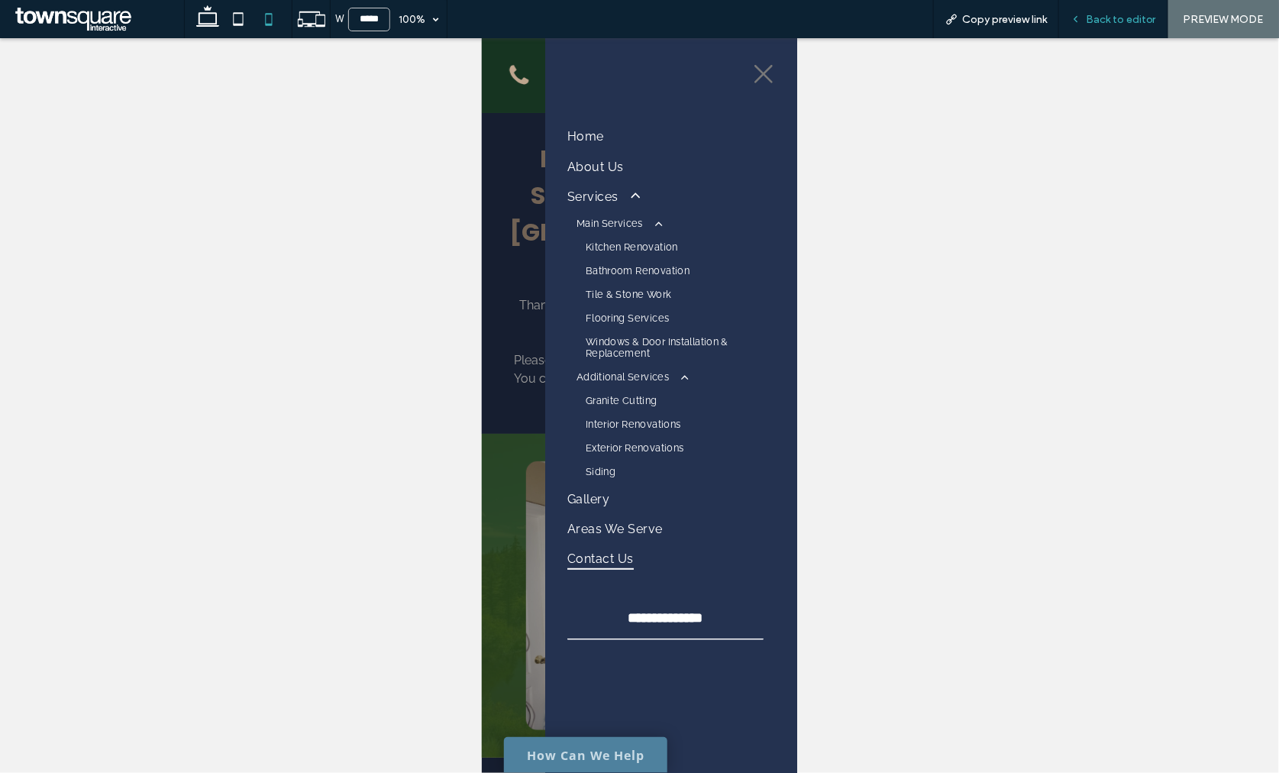
click at [1144, 17] on span "Back to editor" at bounding box center [1121, 19] width 70 height 13
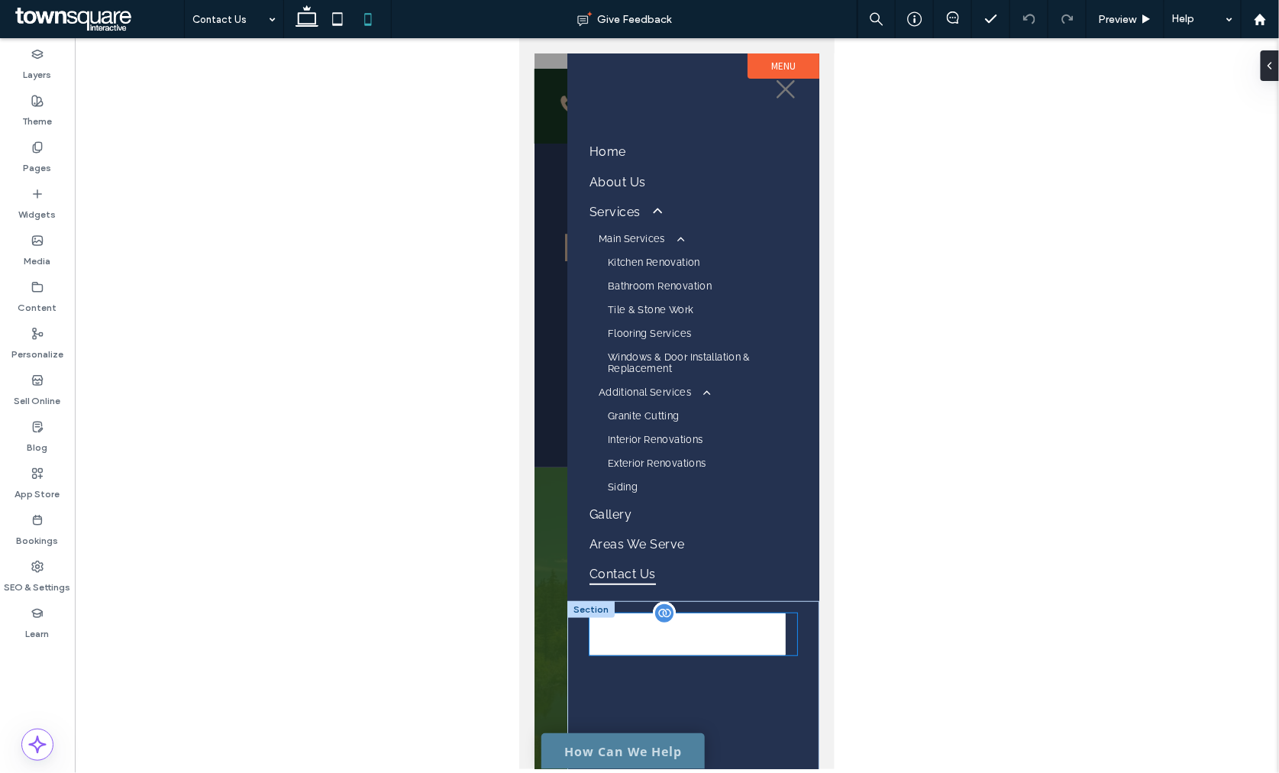
click at [704, 634] on span "**********" at bounding box center [686, 632] width 95 height 16
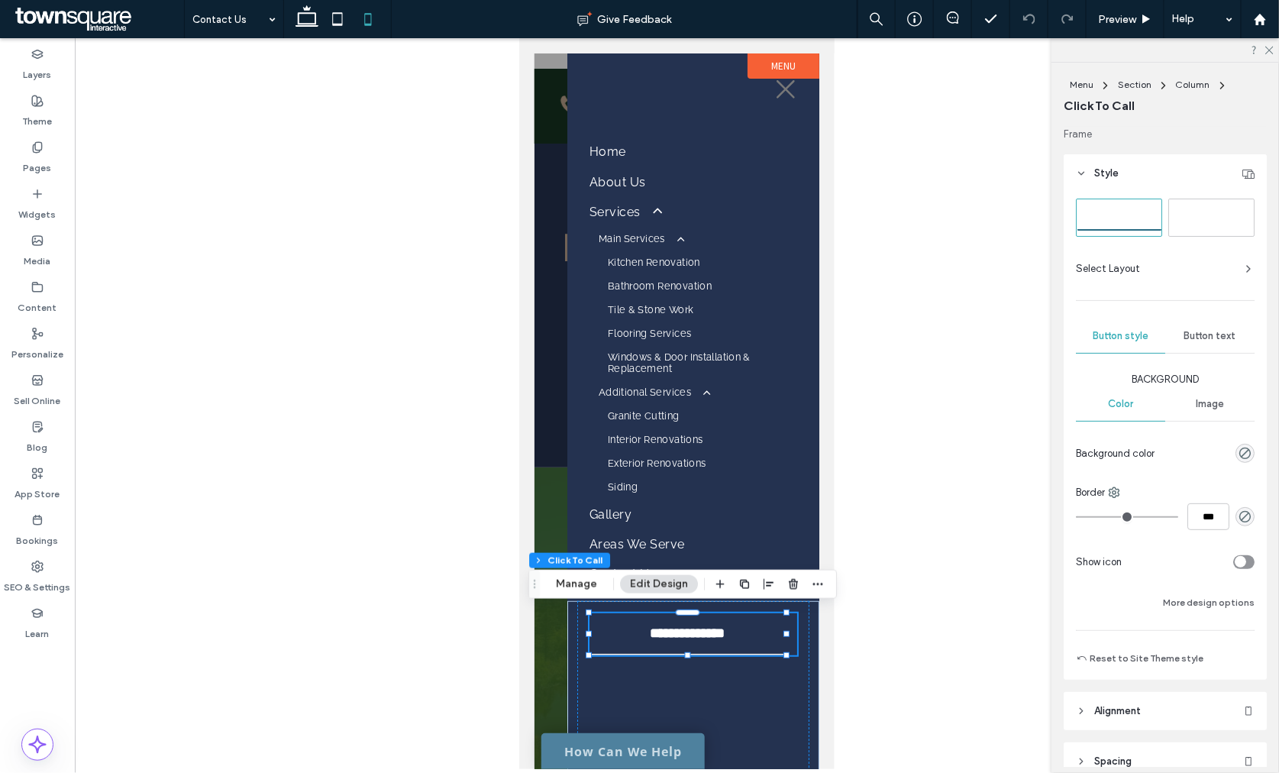
click at [1189, 344] on div "Button text" at bounding box center [1209, 336] width 89 height 34
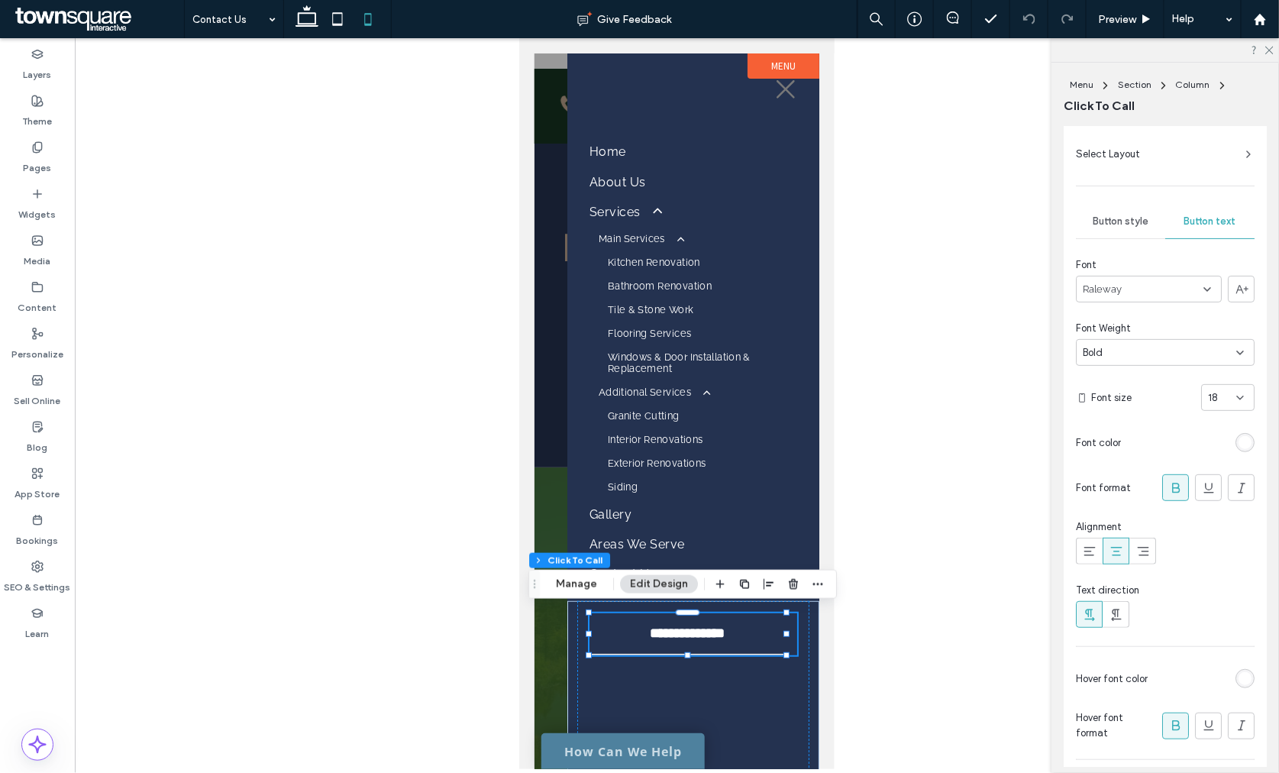
scroll to position [85, 0]
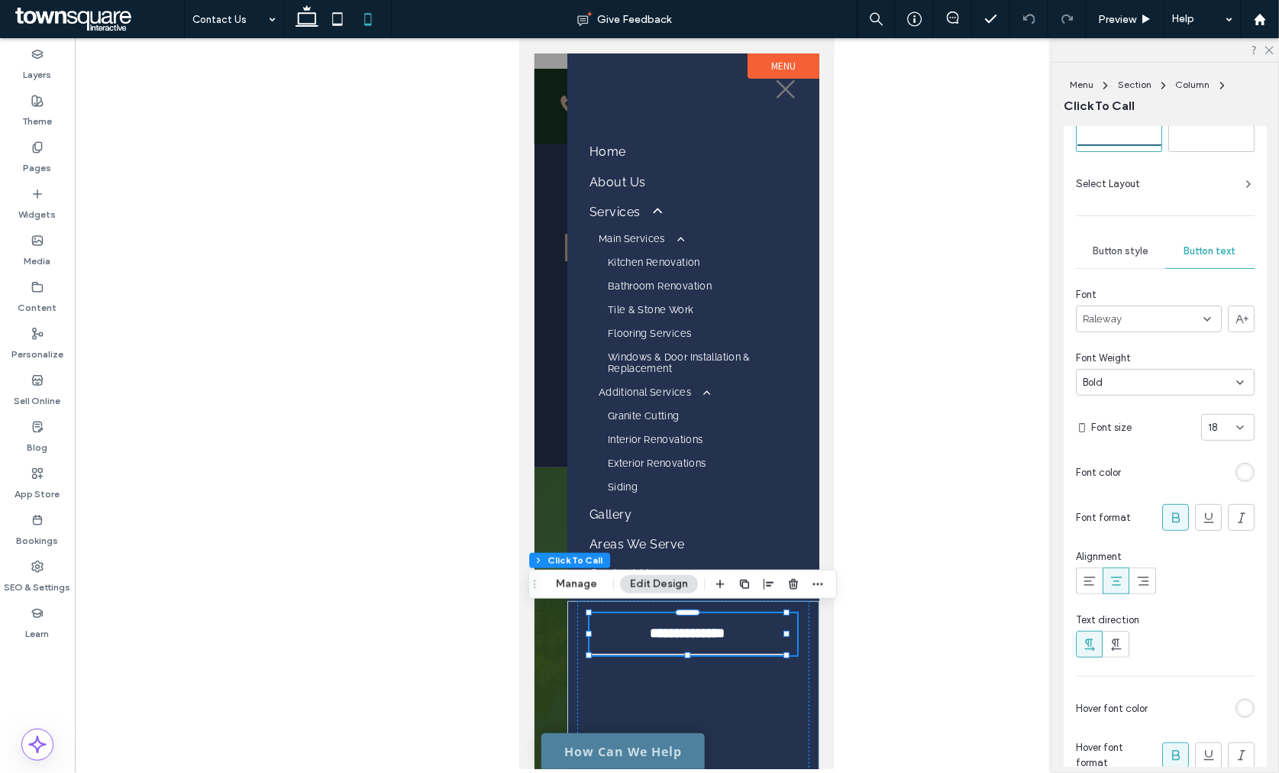
click at [1115, 256] on span "Button style" at bounding box center [1120, 251] width 56 height 12
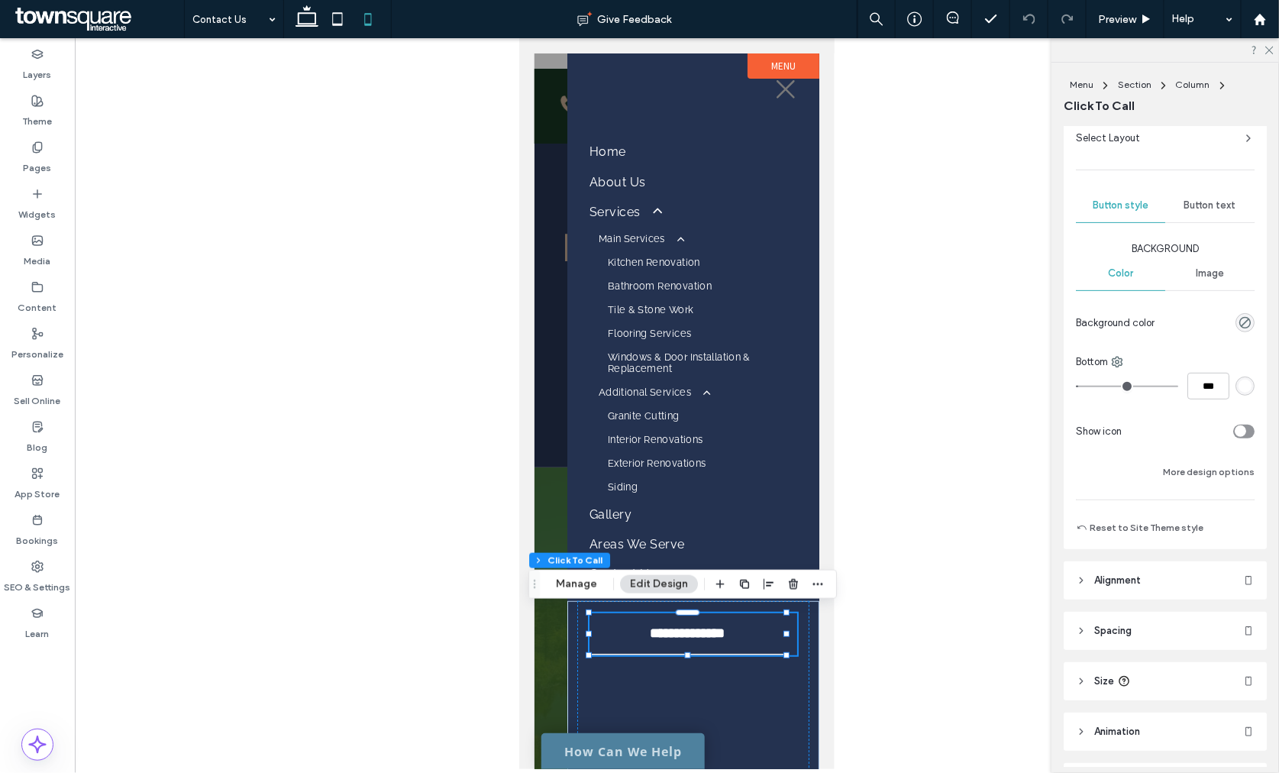
scroll to position [169, 0]
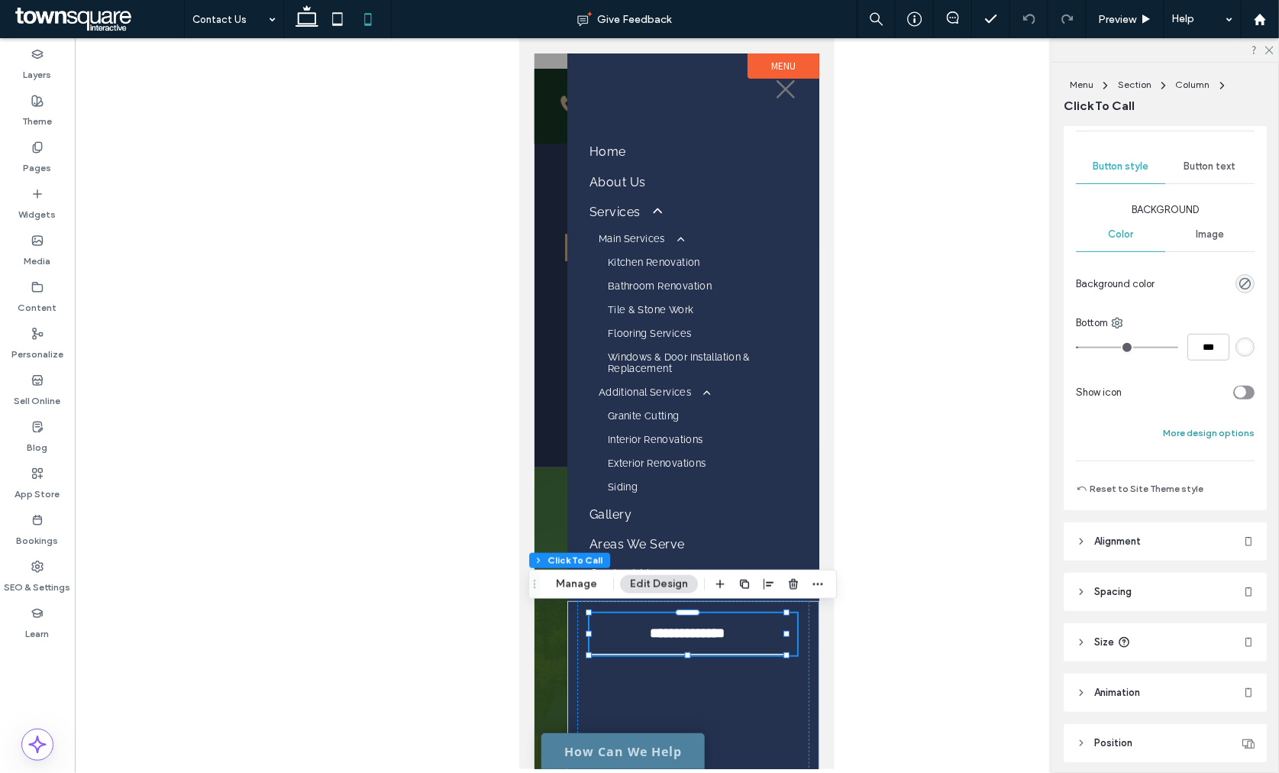
click at [1181, 431] on button "More design options" at bounding box center [1209, 433] width 92 height 18
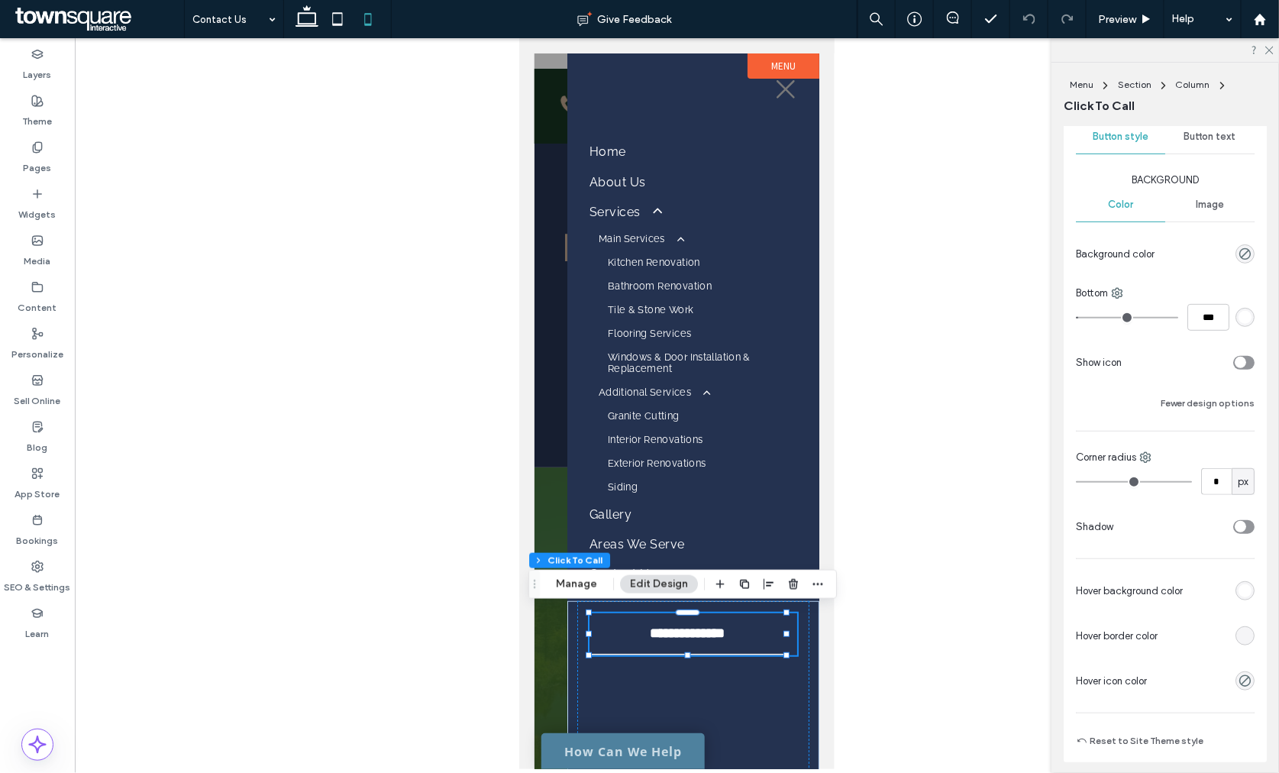
scroll to position [339, 0]
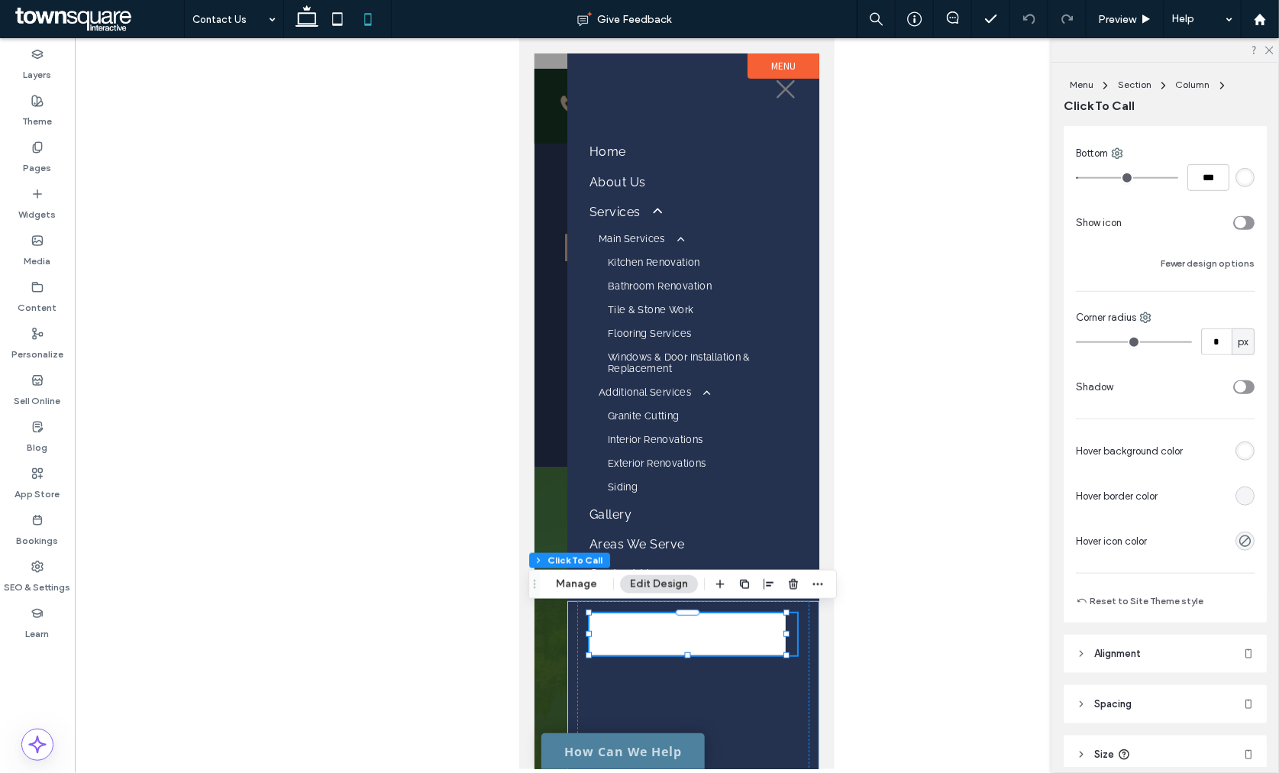
click at [1238, 498] on div "rgba(0, 0, 0, 0) rgba(0, 0, 0, 0) rgb(255, 255, 255)" at bounding box center [1244, 495] width 13 height 13
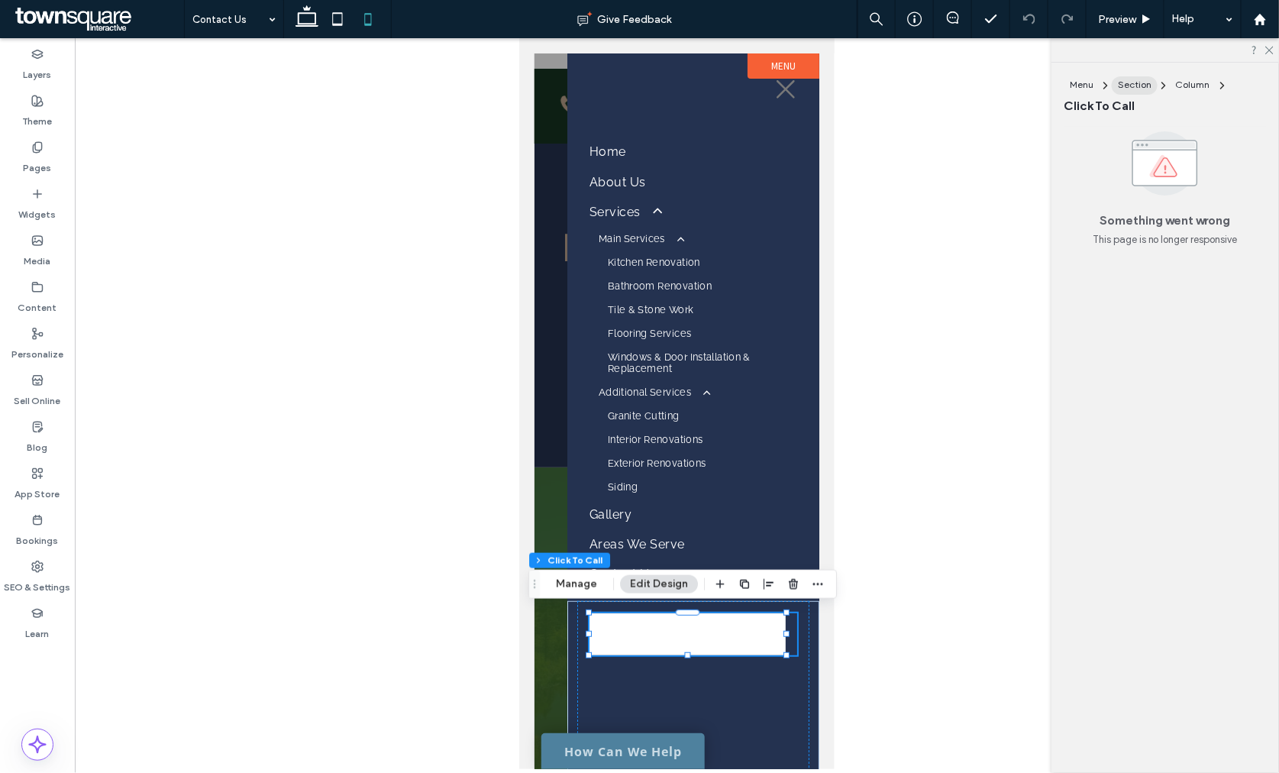
click at [1123, 85] on span "Section" at bounding box center [1135, 84] width 34 height 11
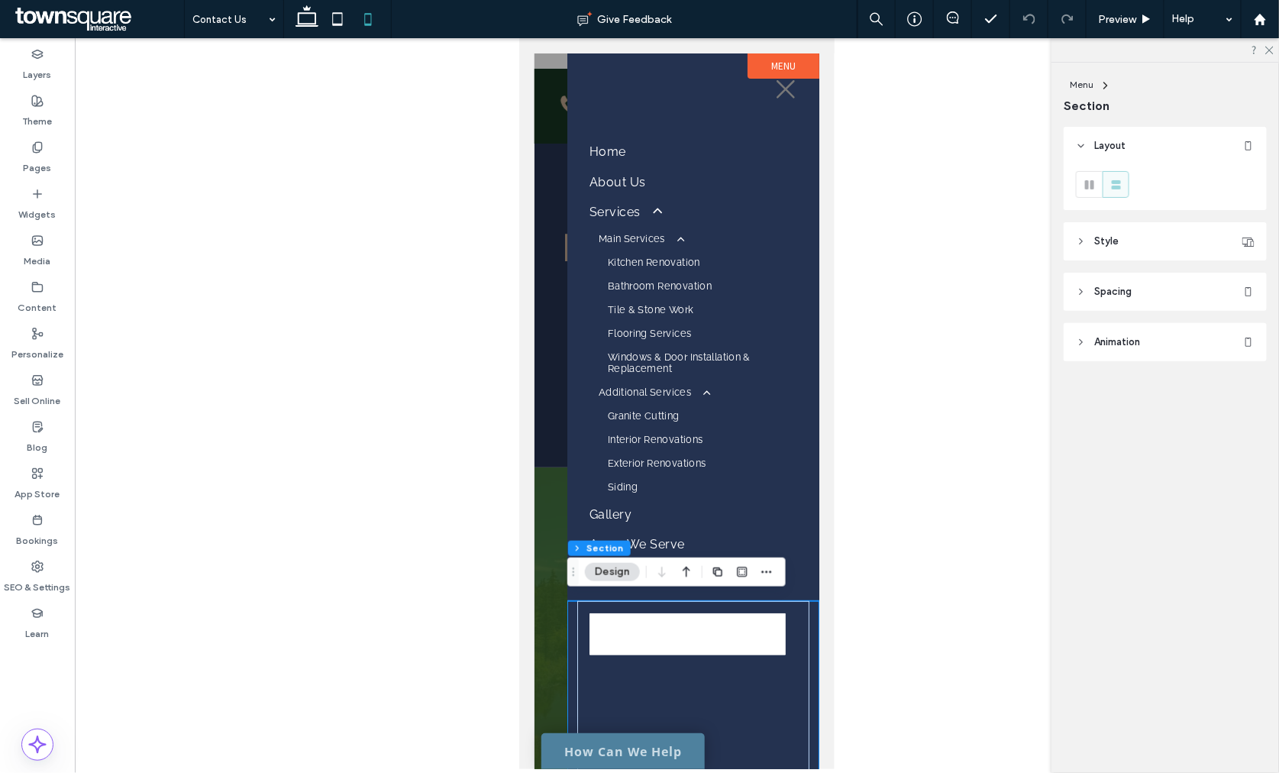
click at [1085, 241] on icon at bounding box center [1081, 241] width 11 height 11
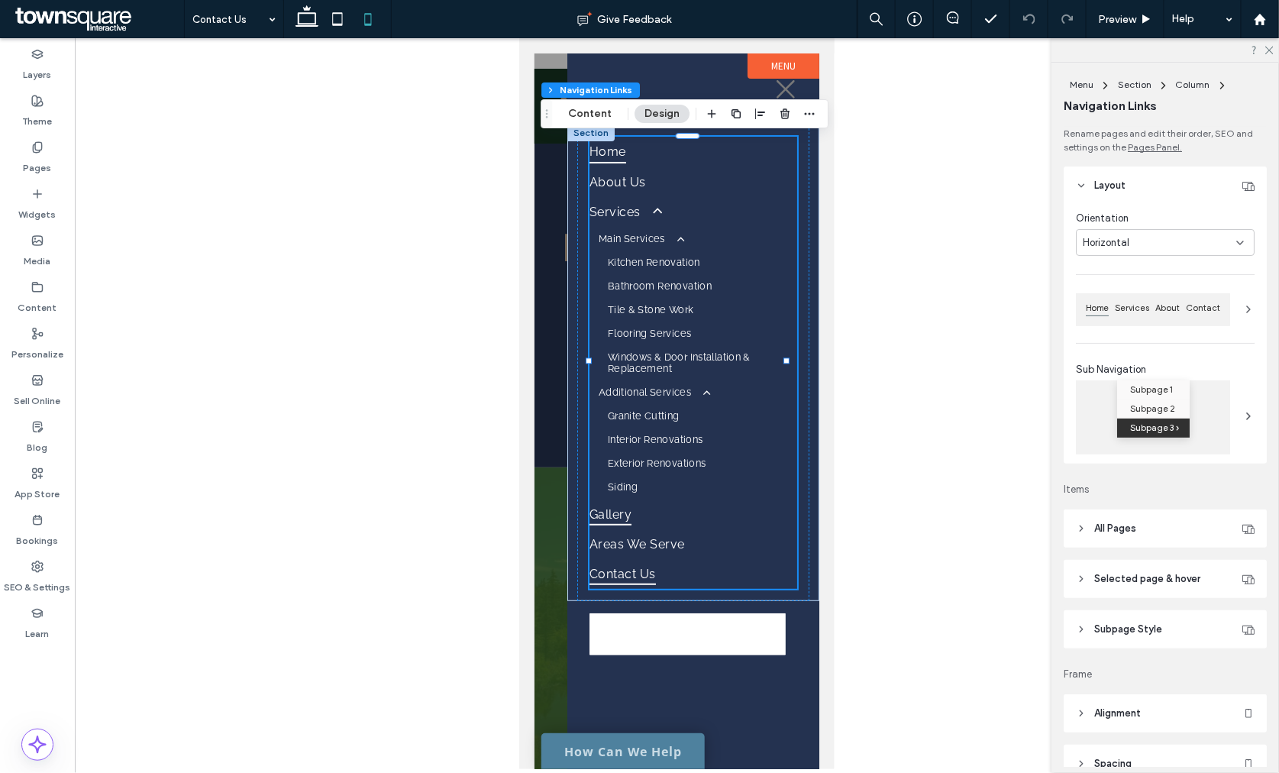
type input "***"
type input "****"
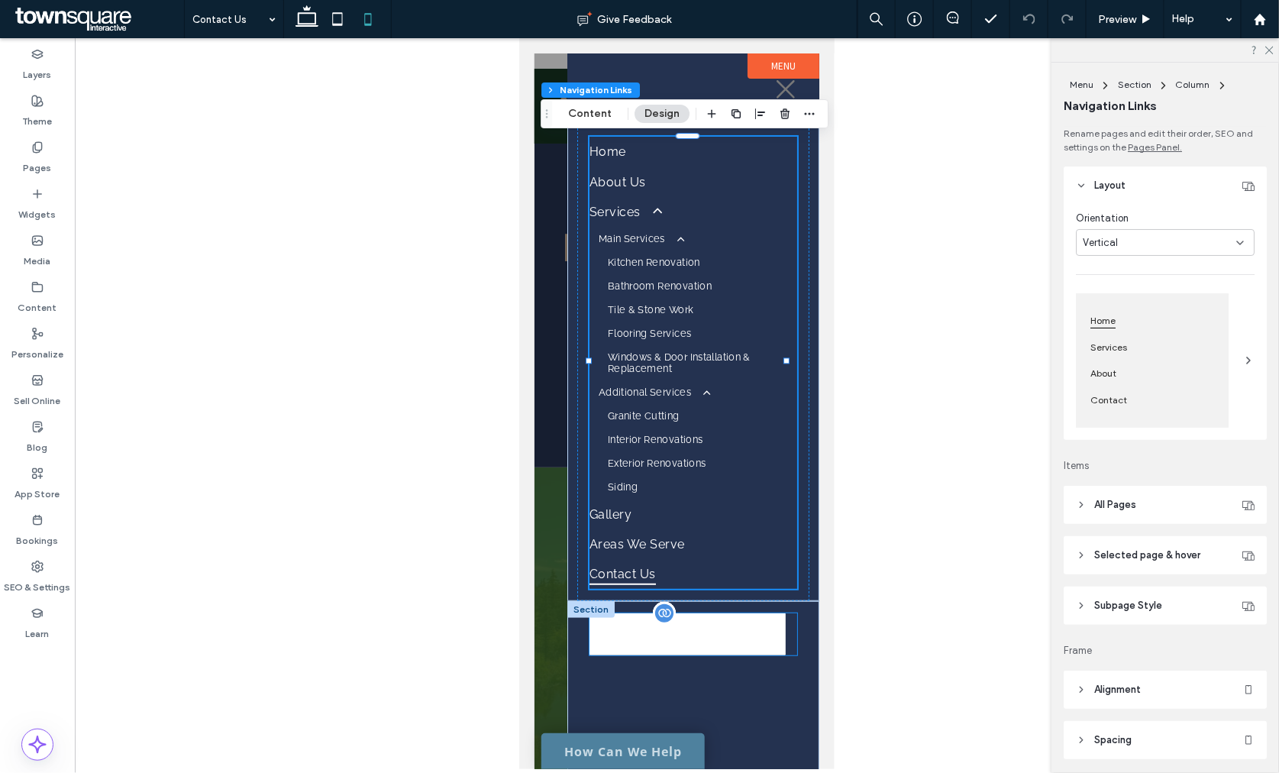
click at [666, 624] on span "**********" at bounding box center [686, 632] width 95 height 16
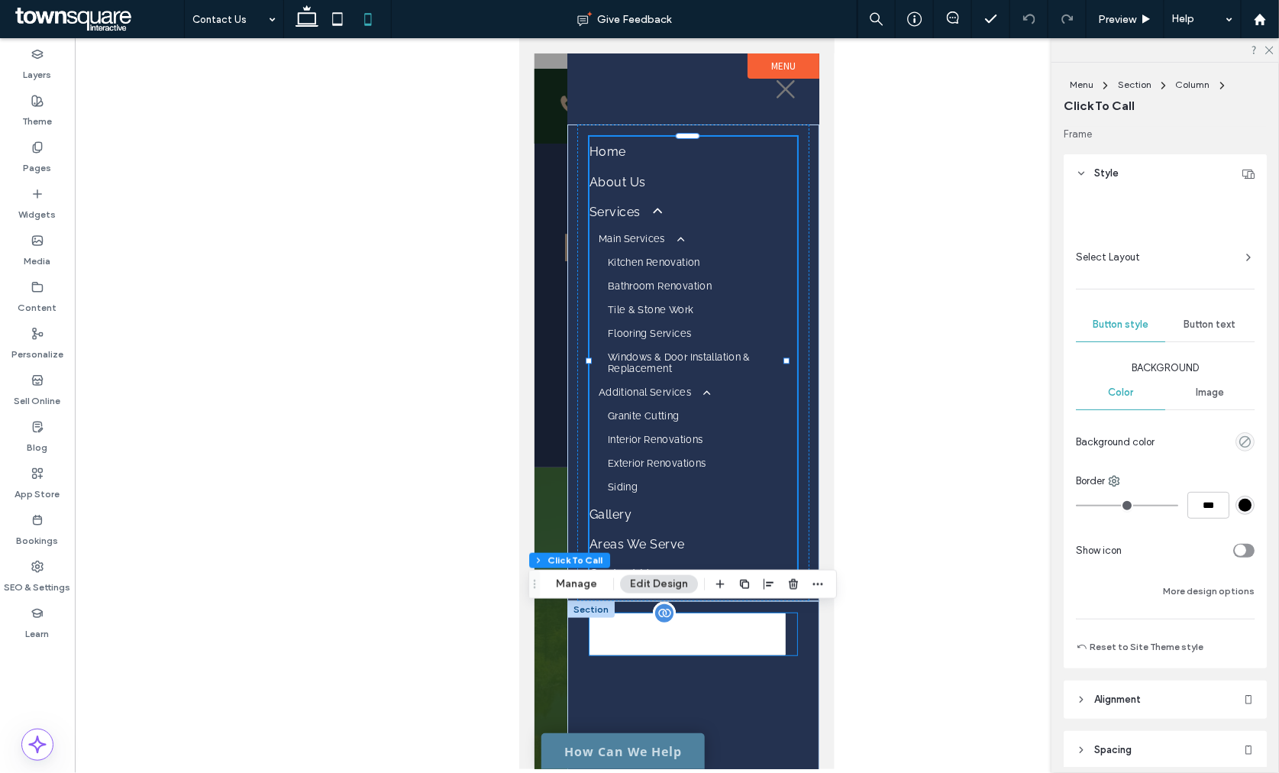
type input "**"
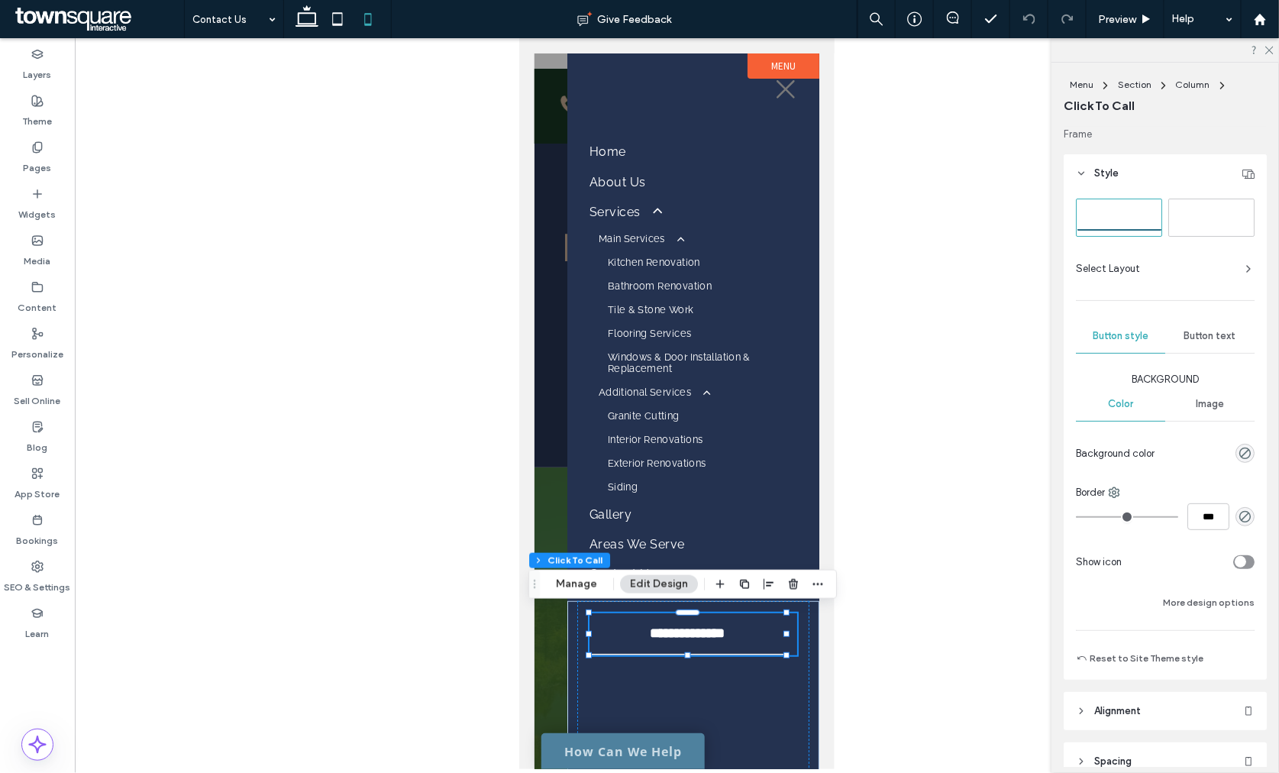
click at [1179, 325] on div "Button text" at bounding box center [1209, 336] width 89 height 34
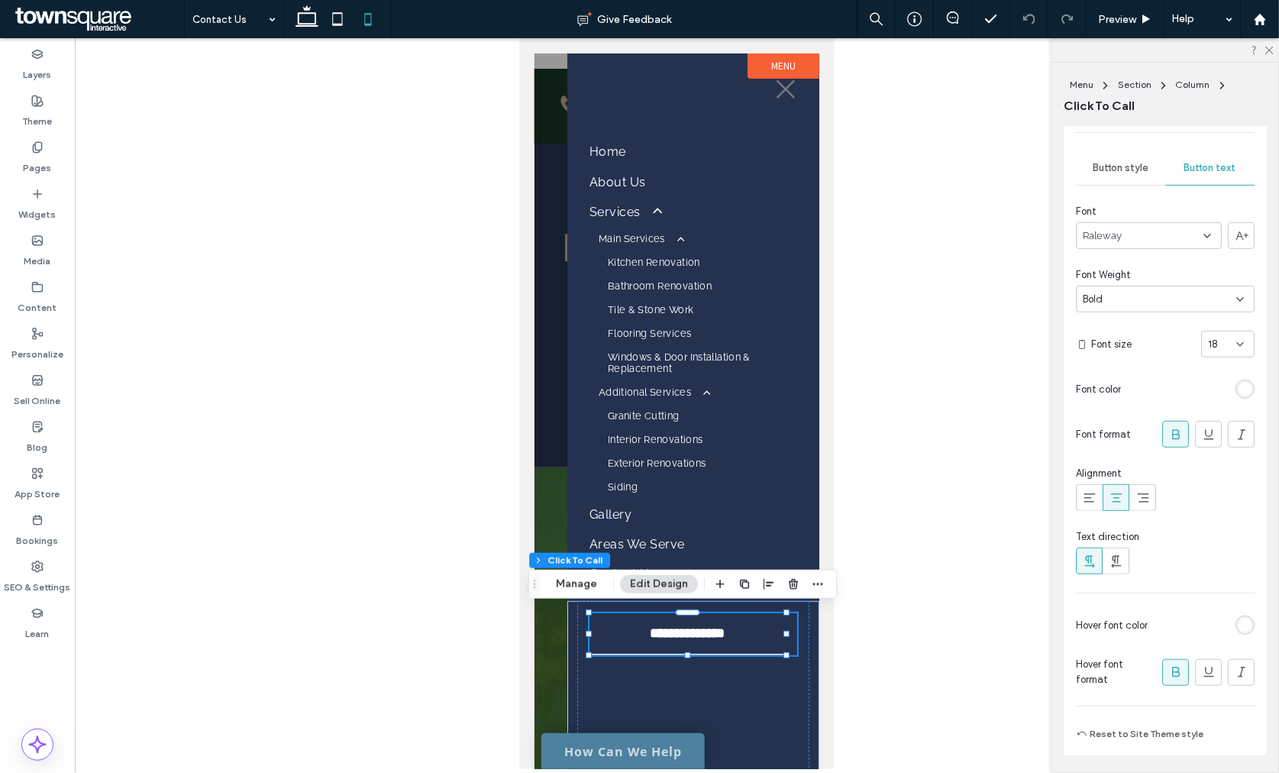
scroll to position [169, 0]
click at [1238, 620] on div "rgb(255, 255, 255)" at bounding box center [1244, 623] width 13 height 13
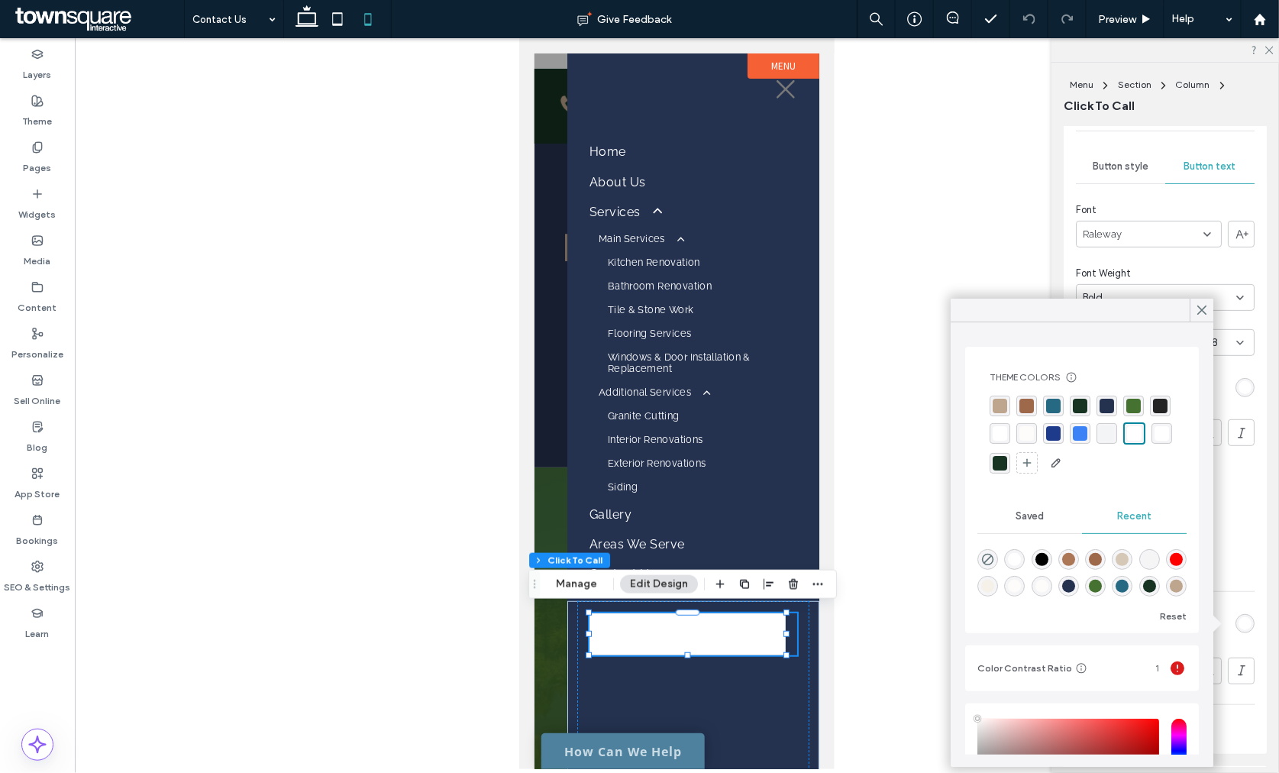
click at [1153, 413] on div "rgba(36, 36, 36, 1)" at bounding box center [1160, 405] width 15 height 15
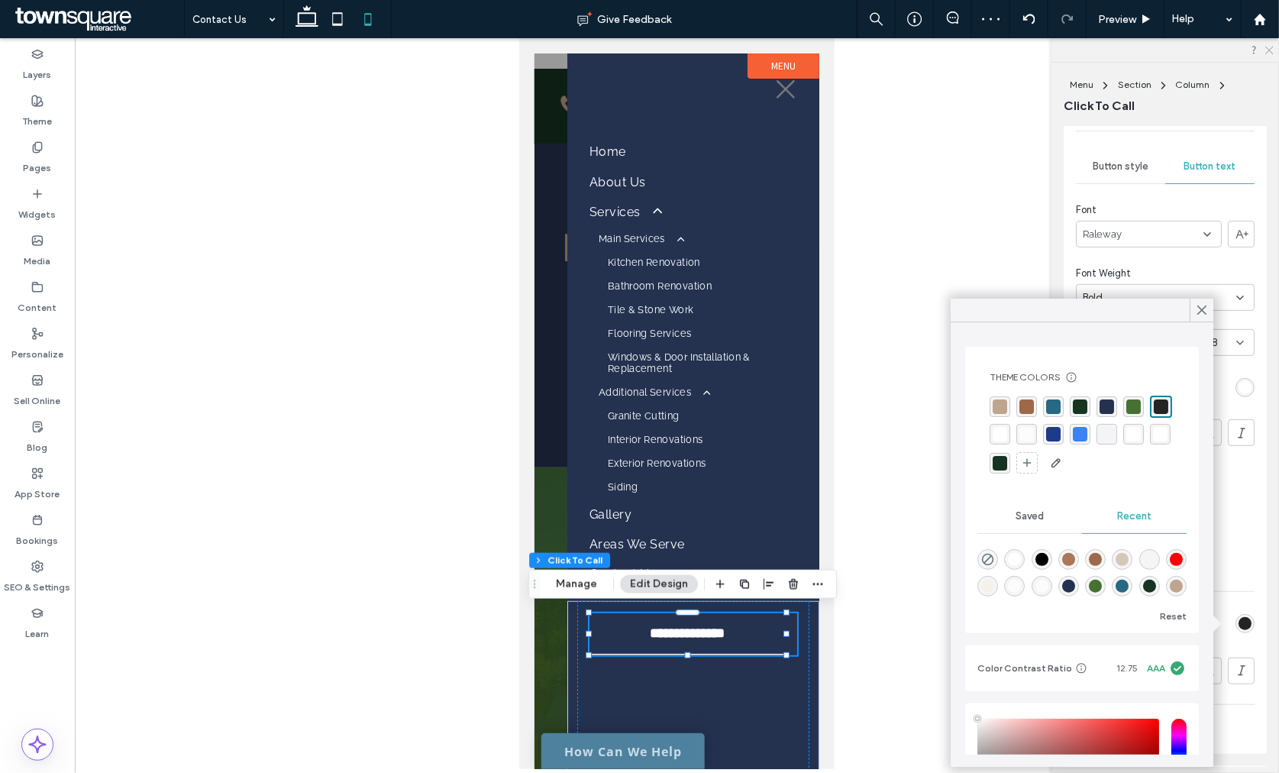
click at [1268, 51] on use at bounding box center [1269, 51] width 8 height 8
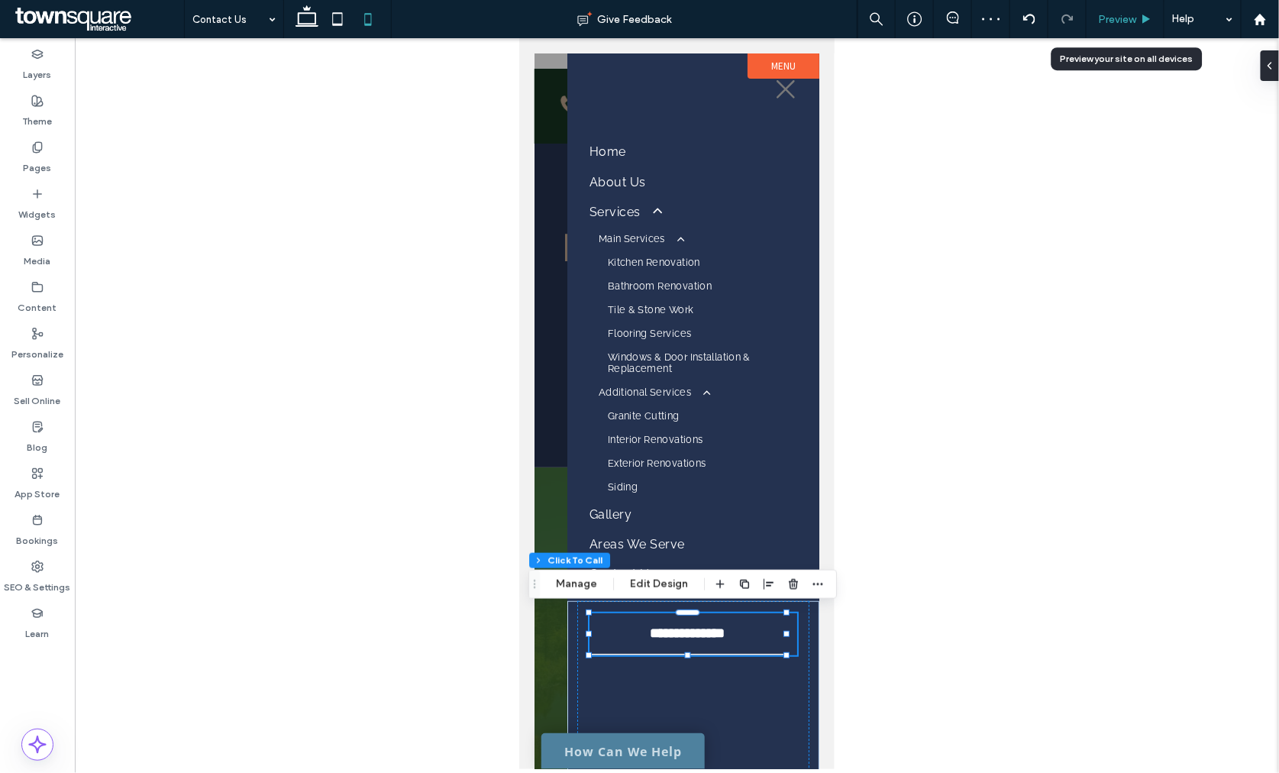
click at [1109, 13] on span "Preview" at bounding box center [1117, 19] width 38 height 13
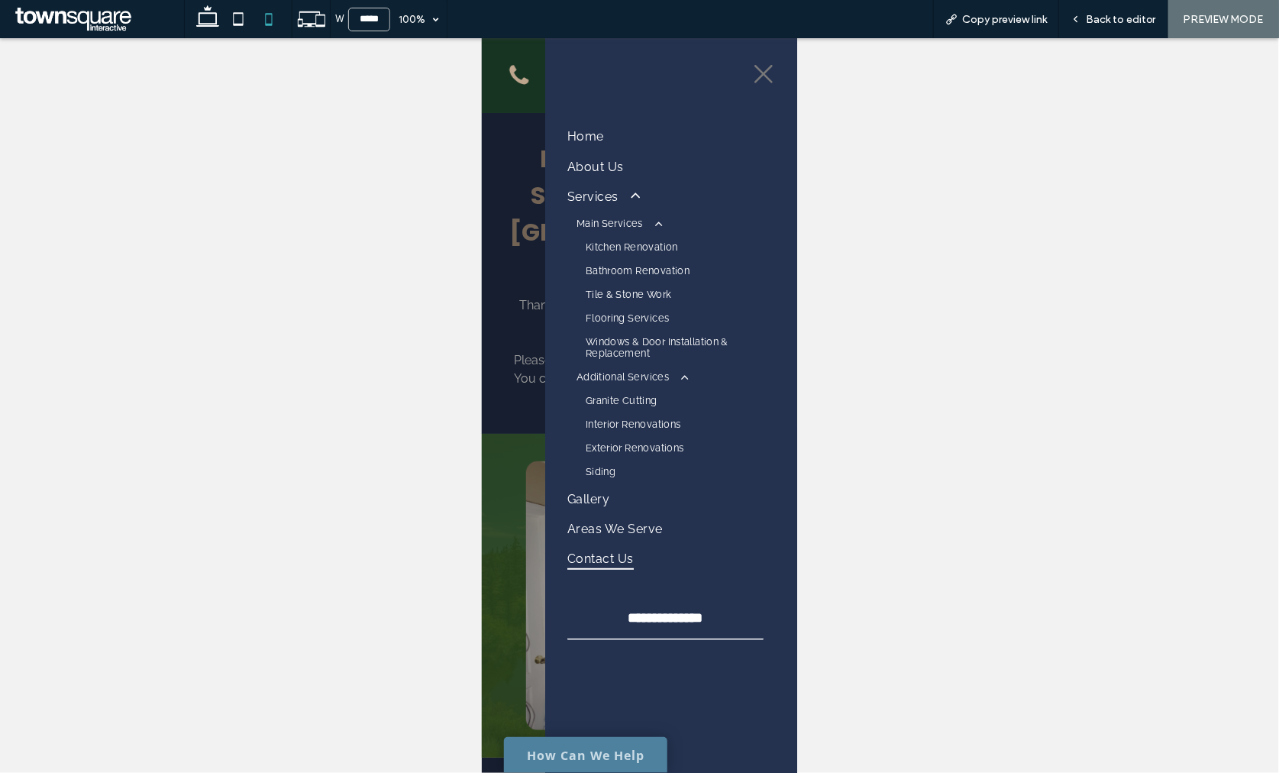
click at [760, 69] on icon at bounding box center [762, 73] width 23 height 23
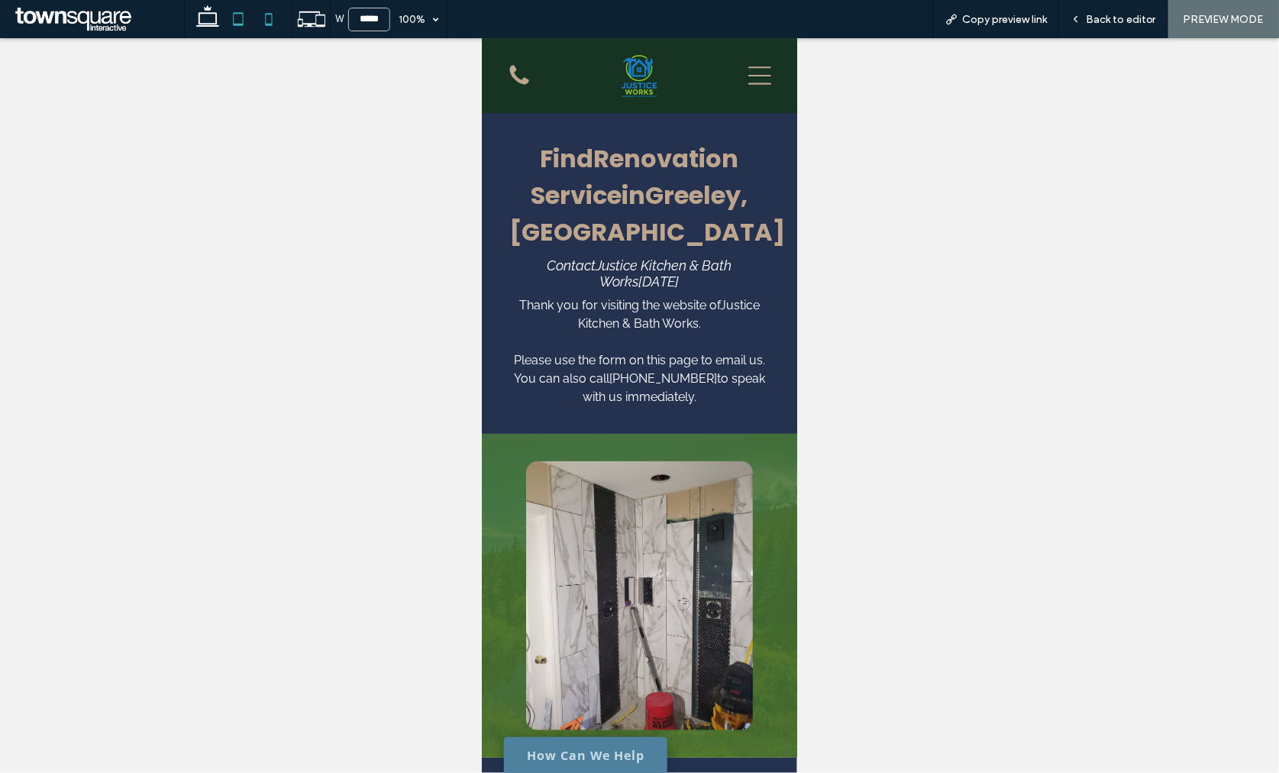
click at [243, 21] on use at bounding box center [239, 18] width 10 height 13
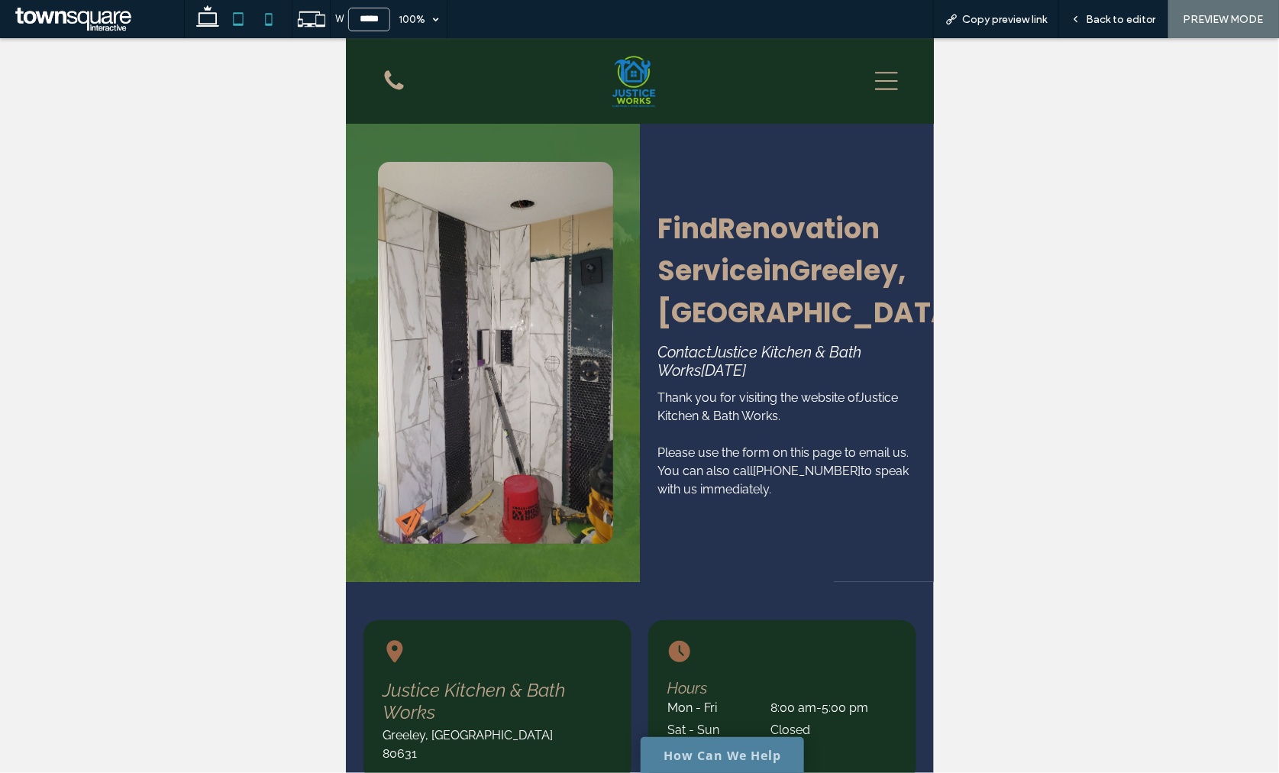
type input "*****"
click at [889, 83] on div at bounding box center [882, 79] width 54 height 85
click at [874, 80] on icon at bounding box center [885, 80] width 23 height 18
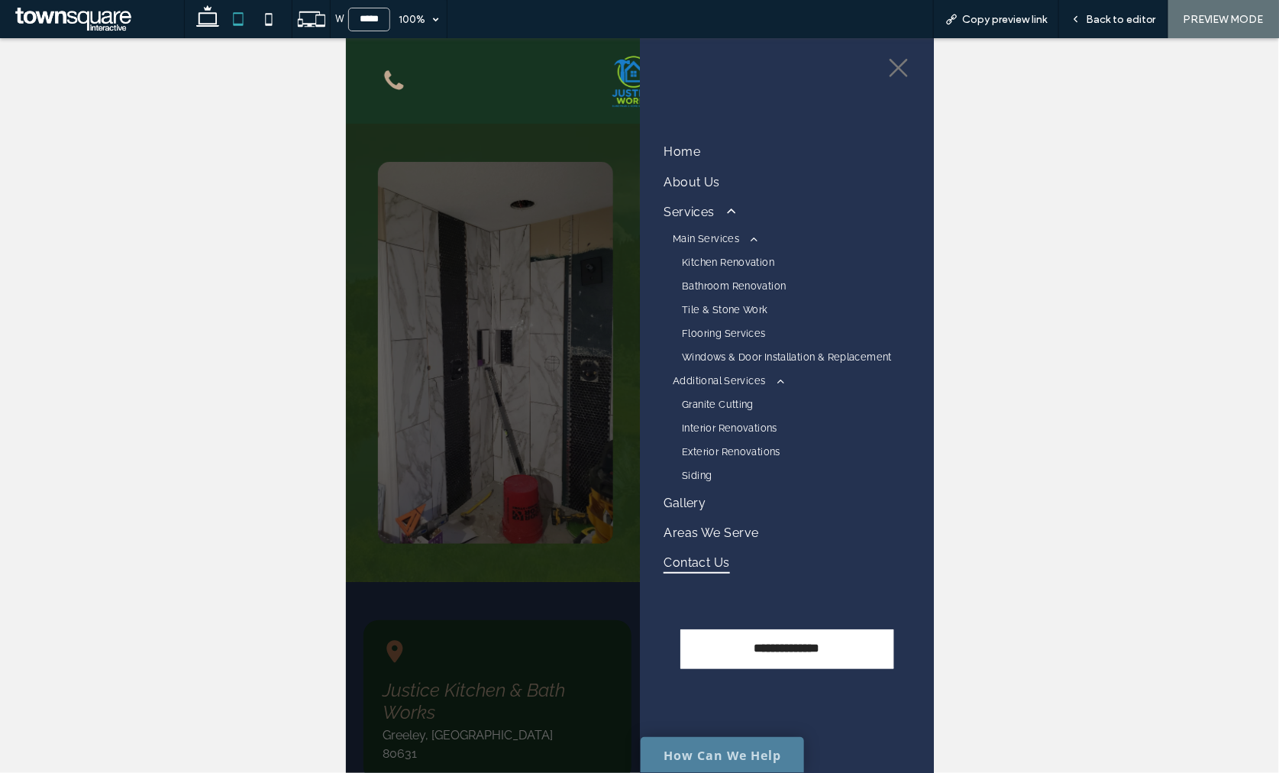
drag, startPoint x: 819, startPoint y: 629, endPoint x: 824, endPoint y: 637, distance: 10.0
click at [824, 637] on div "**********" at bounding box center [786, 404] width 294 height 734
click at [1109, 4] on div "Back to editor" at bounding box center [1113, 19] width 109 height 38
click at [1105, 16] on span "Back to editor" at bounding box center [1121, 19] width 70 height 13
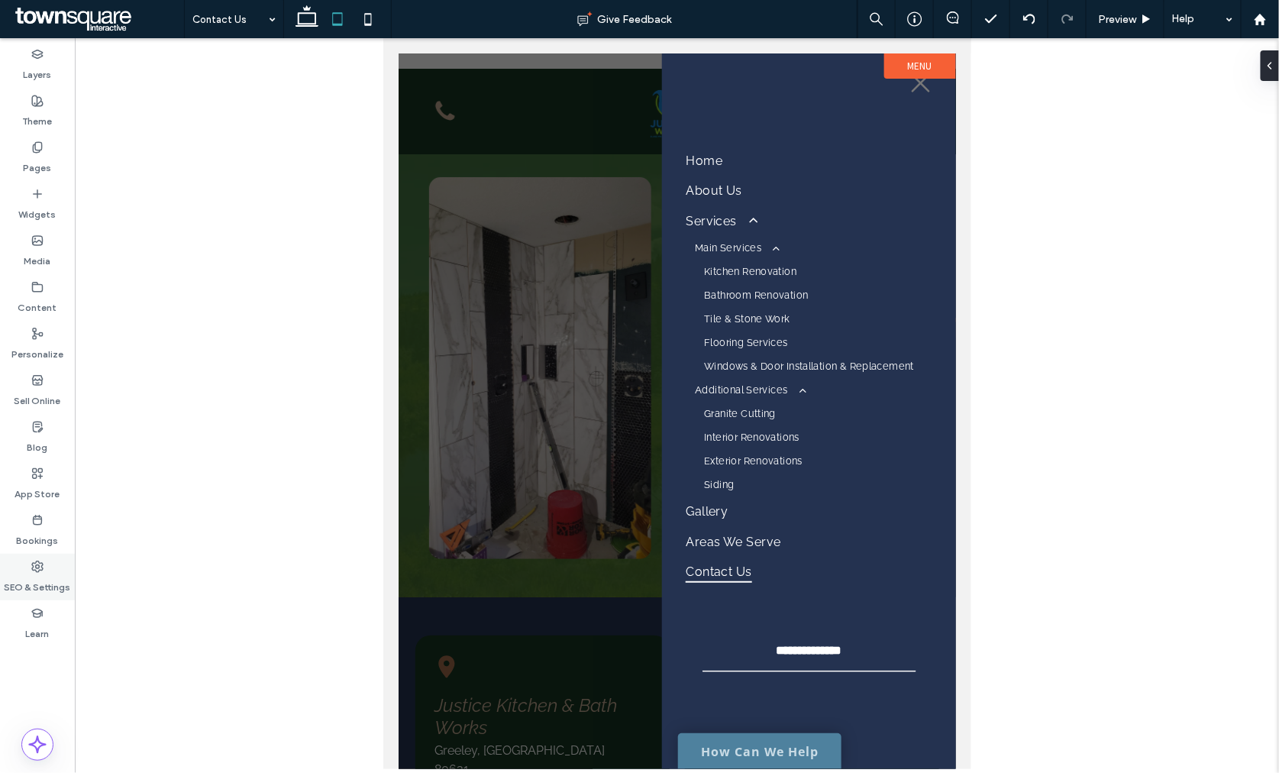
click at [54, 573] on label "SEO & Settings" at bounding box center [38, 583] width 66 height 21
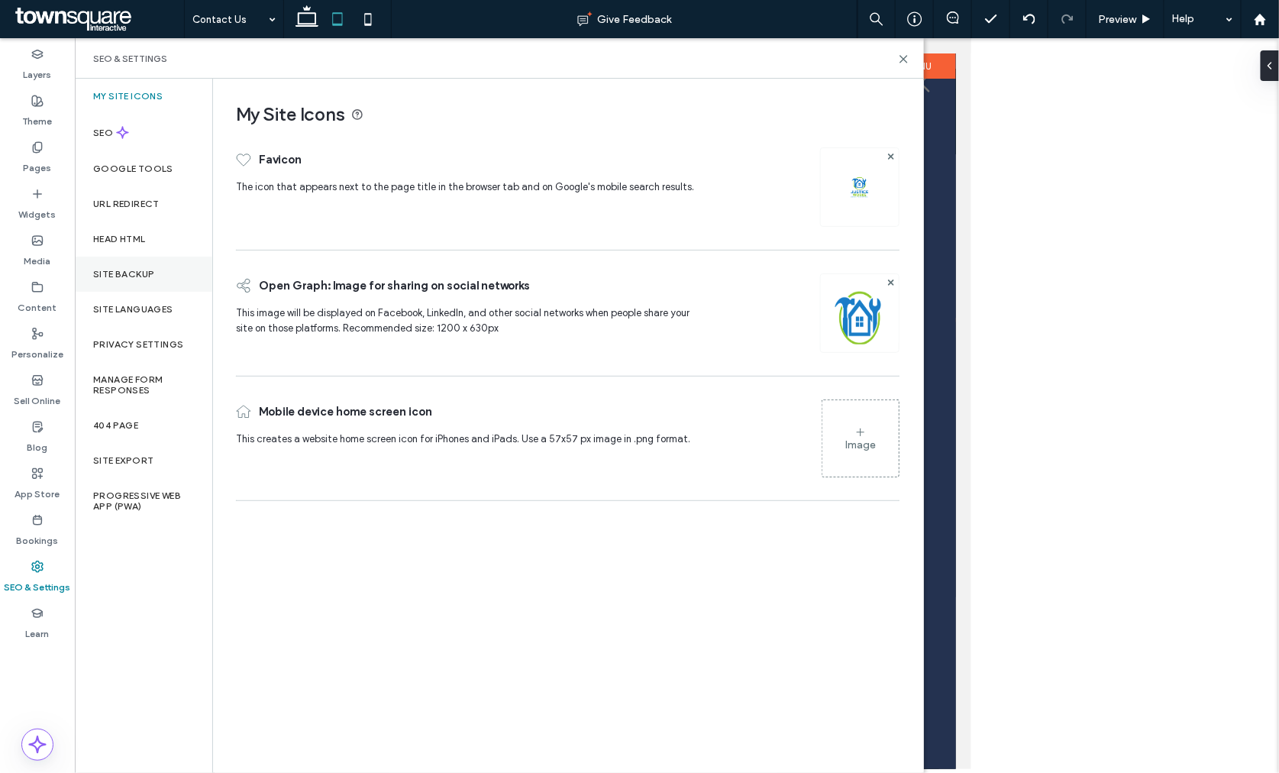
click at [102, 278] on label "Site Backup" at bounding box center [123, 274] width 61 height 11
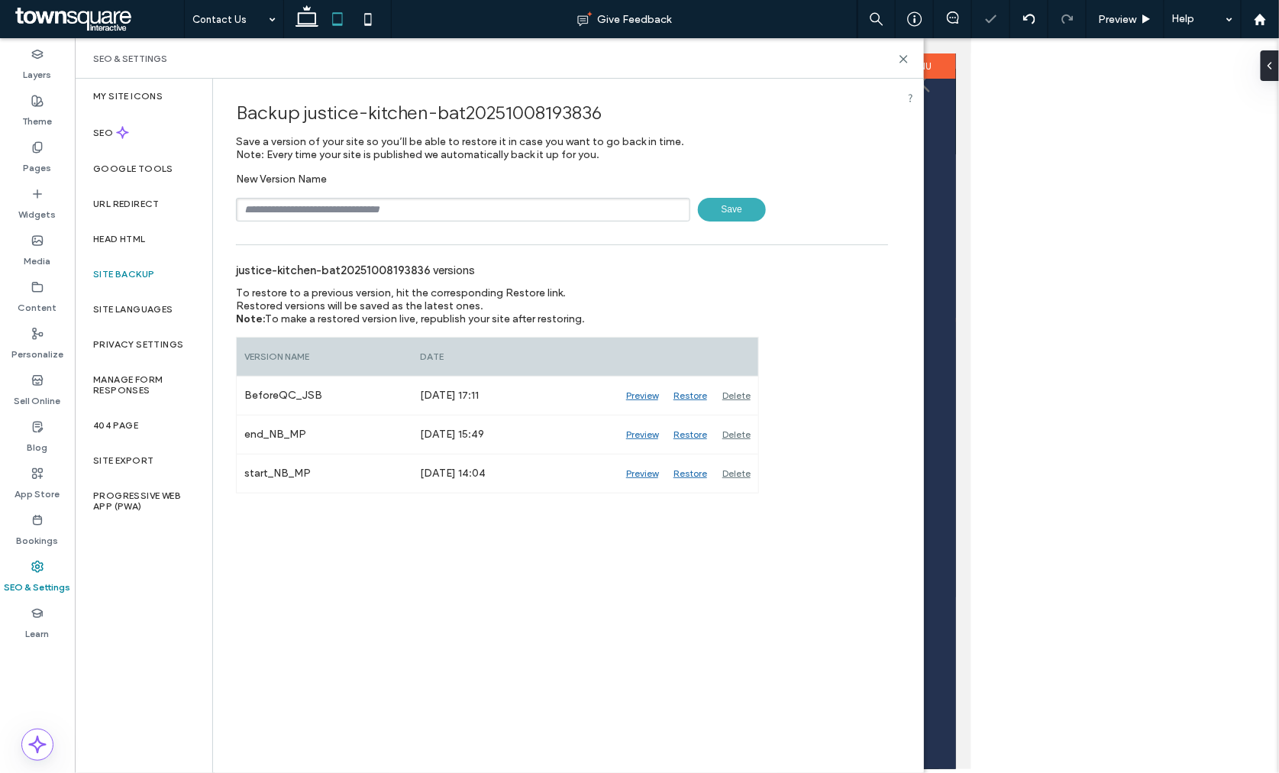
drag, startPoint x: 369, startPoint y: 193, endPoint x: 368, endPoint y: 202, distance: 8.4
click at [369, 201] on div "New Version Name Save" at bounding box center [562, 197] width 652 height 49
click at [366, 203] on input "text" at bounding box center [463, 210] width 454 height 24
type input "**********"
click at [733, 205] on span "Save" at bounding box center [732, 210] width 68 height 24
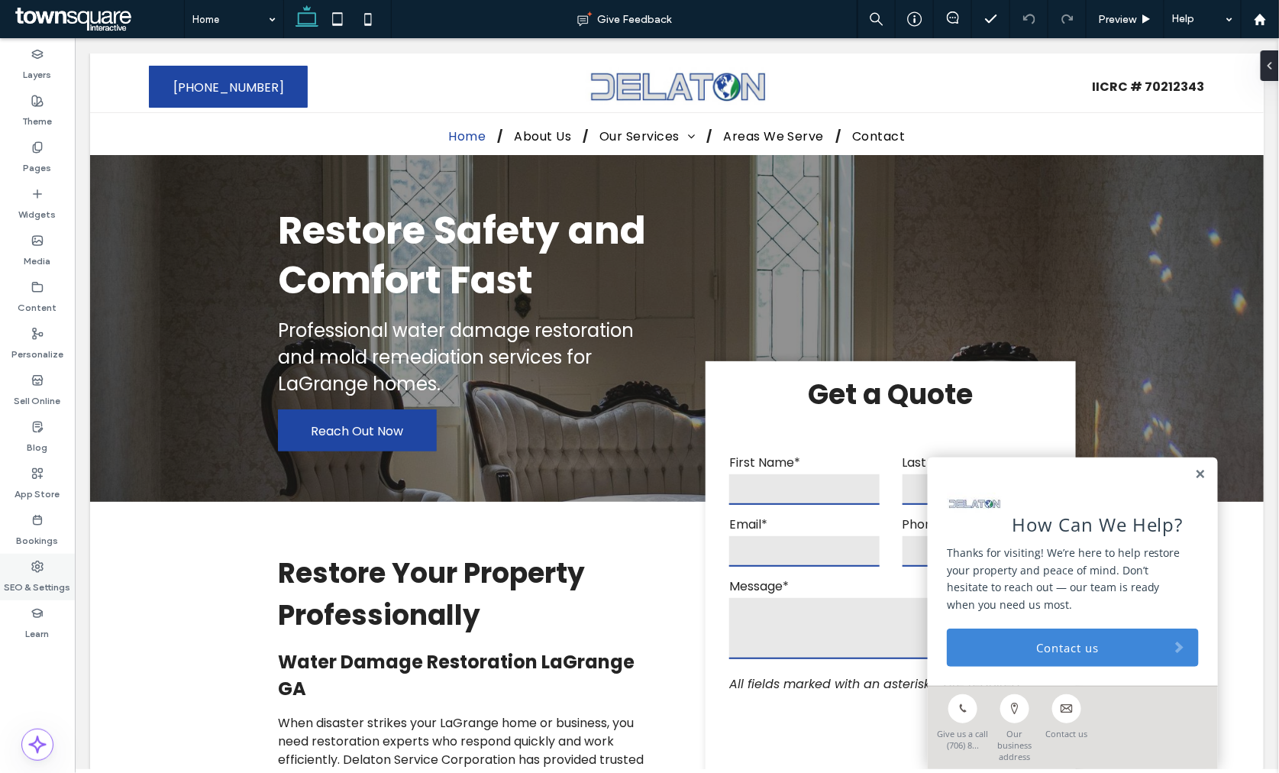
click at [31, 576] on label "SEO & Settings" at bounding box center [38, 583] width 66 height 21
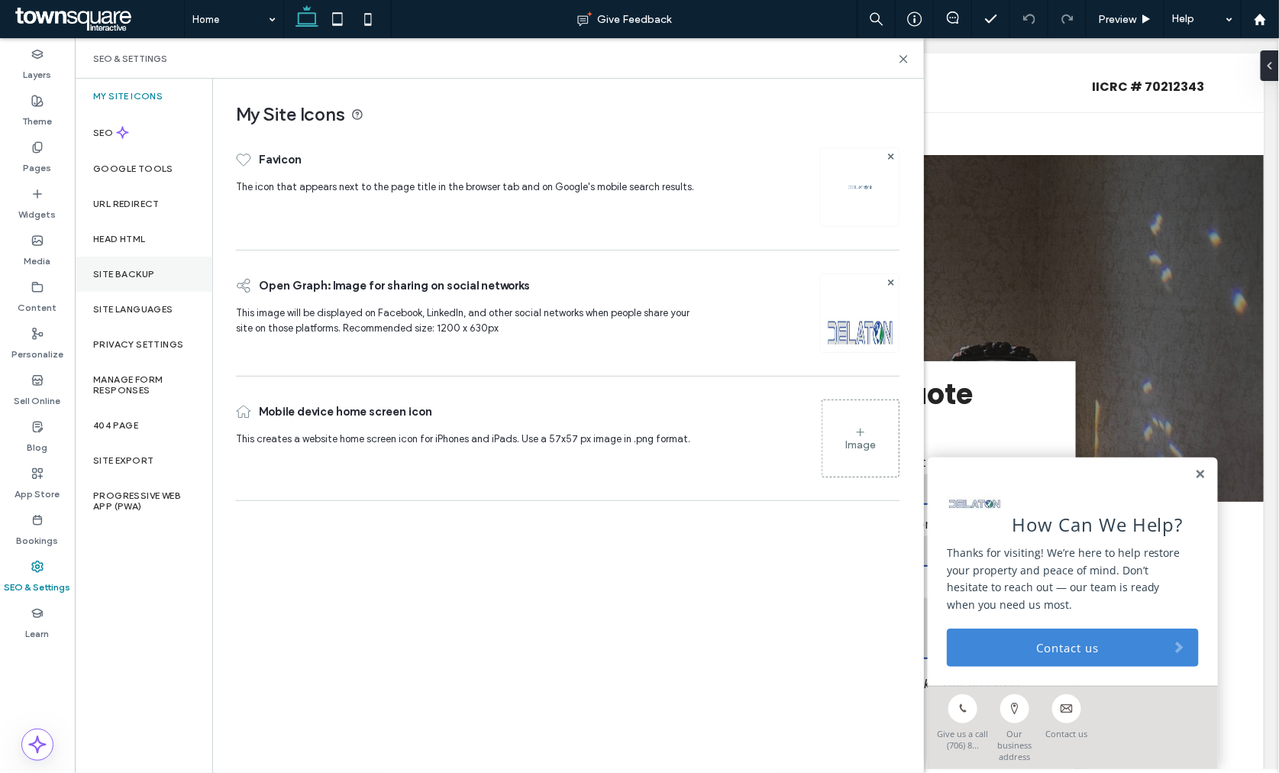
click at [144, 272] on label "Site Backup" at bounding box center [123, 274] width 61 height 11
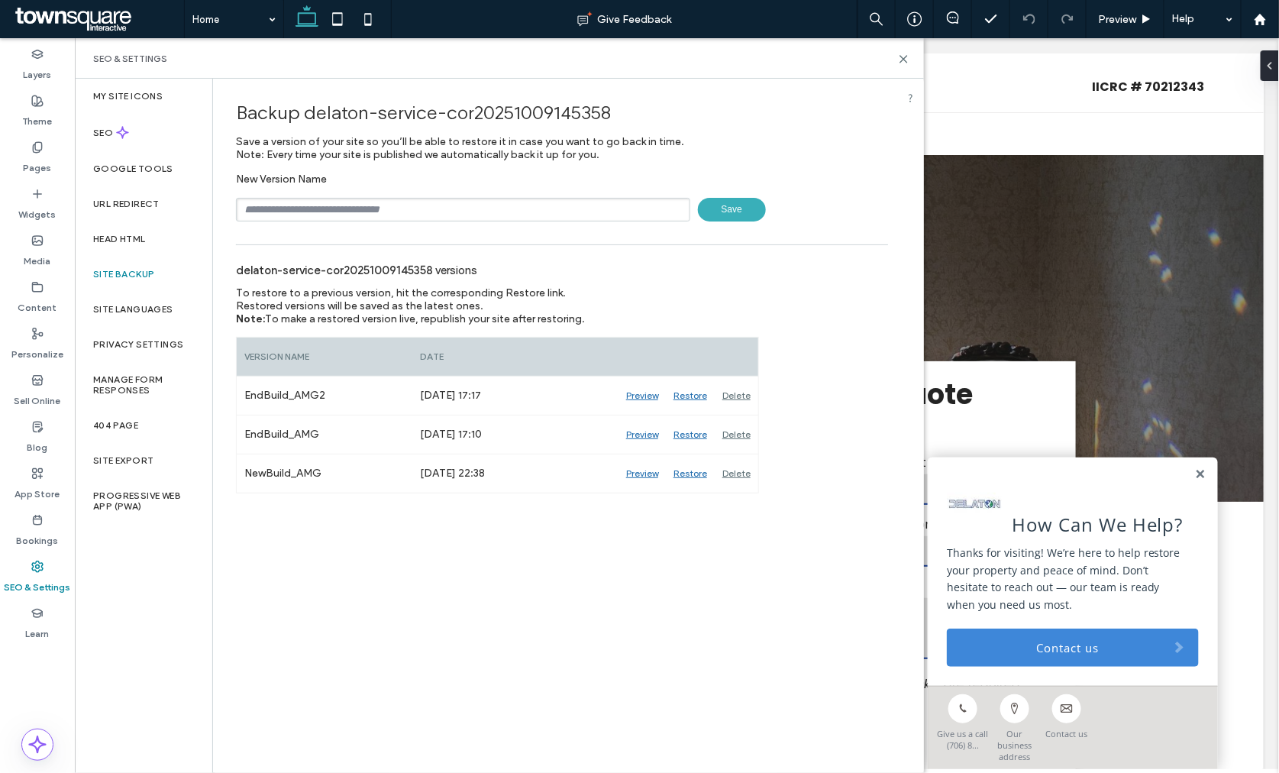
click at [456, 198] on input "text" at bounding box center [463, 210] width 454 height 24
type input "**********"
click at [728, 204] on span "Save" at bounding box center [732, 210] width 68 height 24
click at [898, 63] on icon at bounding box center [903, 58] width 11 height 11
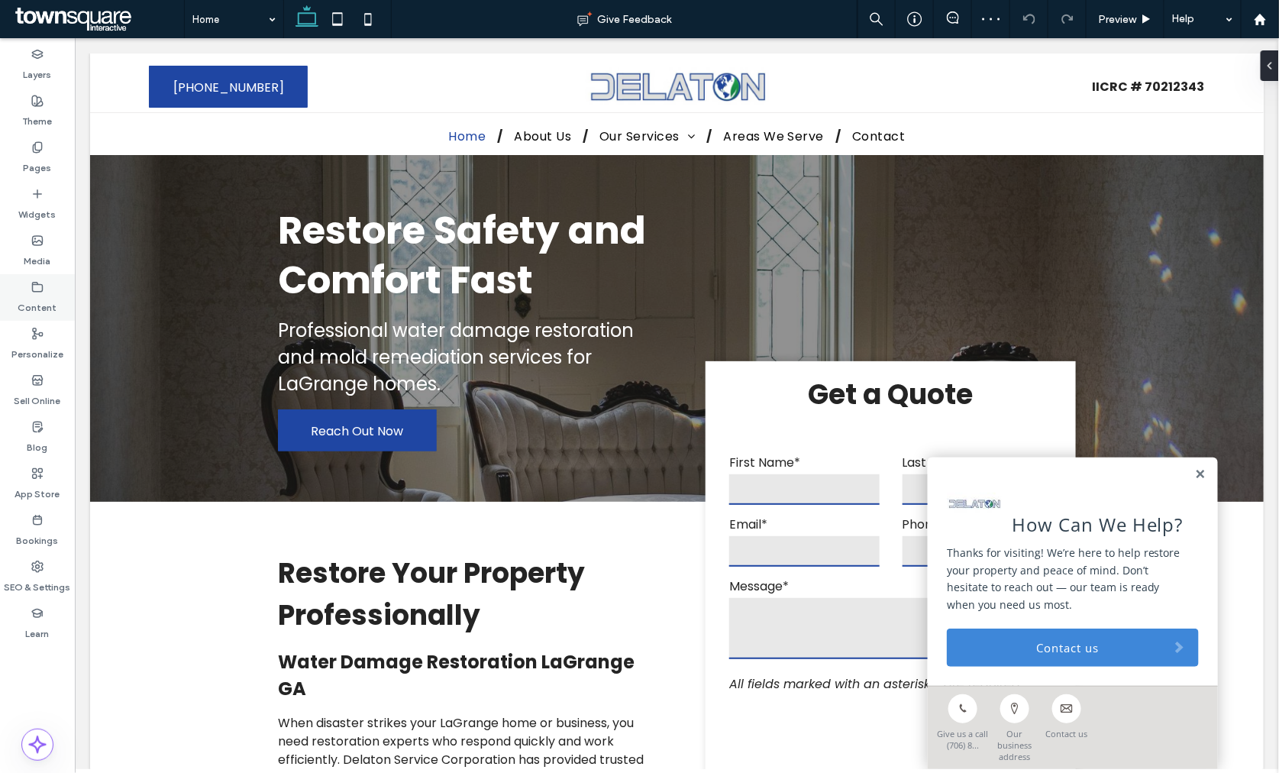
click at [60, 295] on div "Content" at bounding box center [37, 297] width 75 height 47
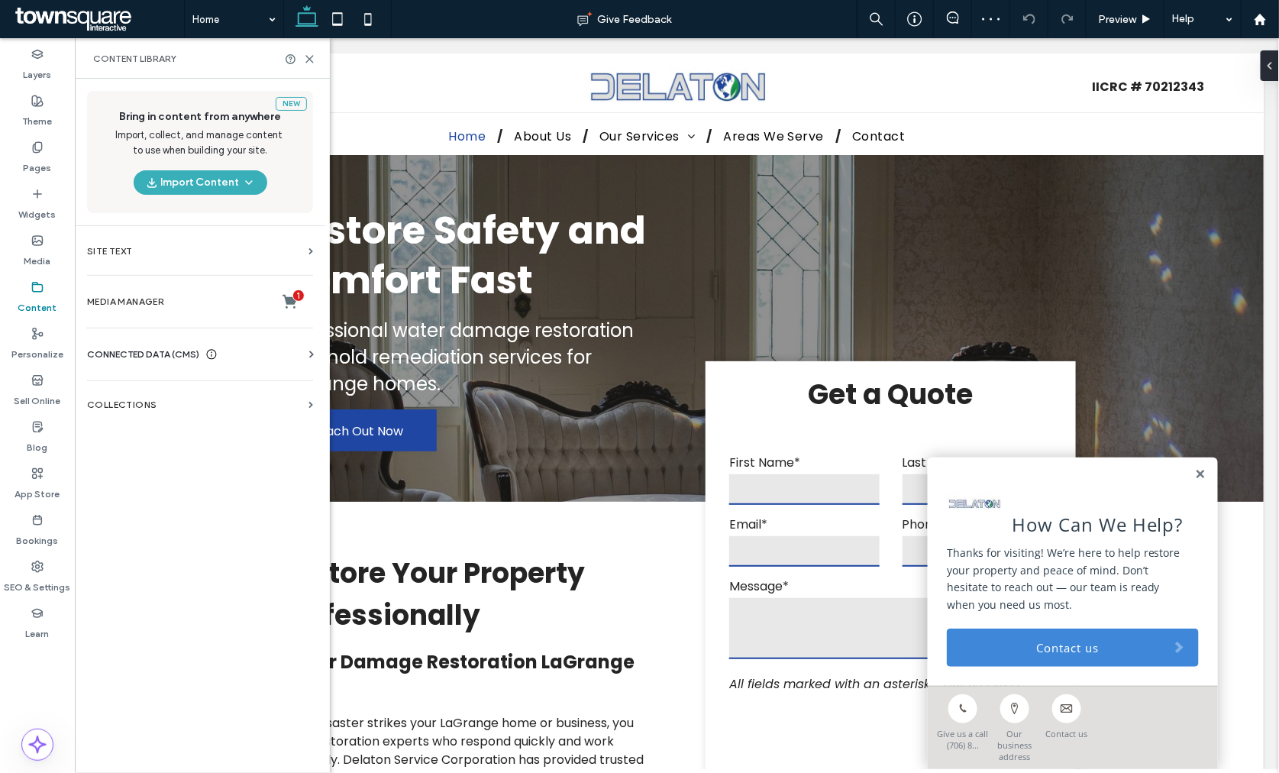
click at [117, 339] on div "CONNECTED DATA (CMS) Business Info Business Text Business Images Find and Repla…" at bounding box center [200, 354] width 250 height 40
click at [118, 345] on div "CONNECTED DATA (CMS) Business Info Business Text Business Images Find and Repla…" at bounding box center [200, 354] width 250 height 40
click at [148, 356] on span "CONNECTED DATA (CMS)" at bounding box center [143, 354] width 112 height 15
click at [134, 401] on section "Business Info" at bounding box center [203, 391] width 232 height 35
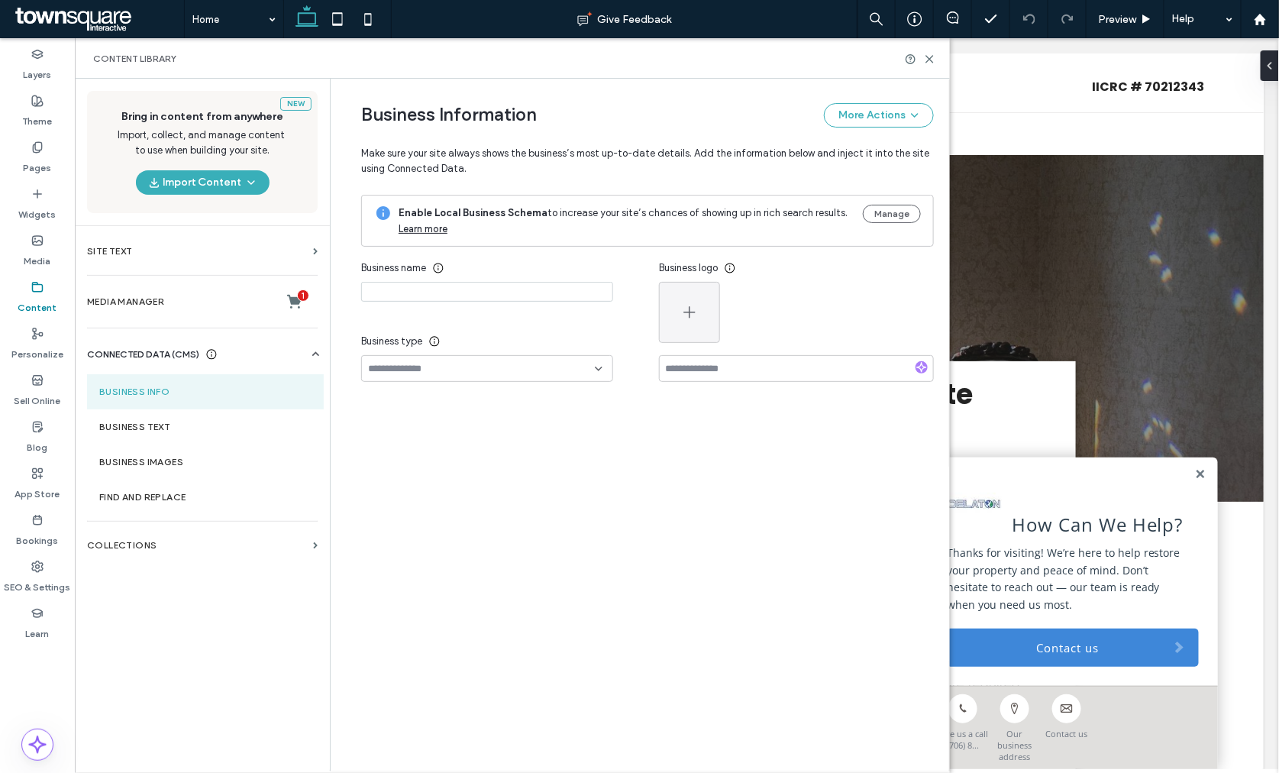
type input "**********"
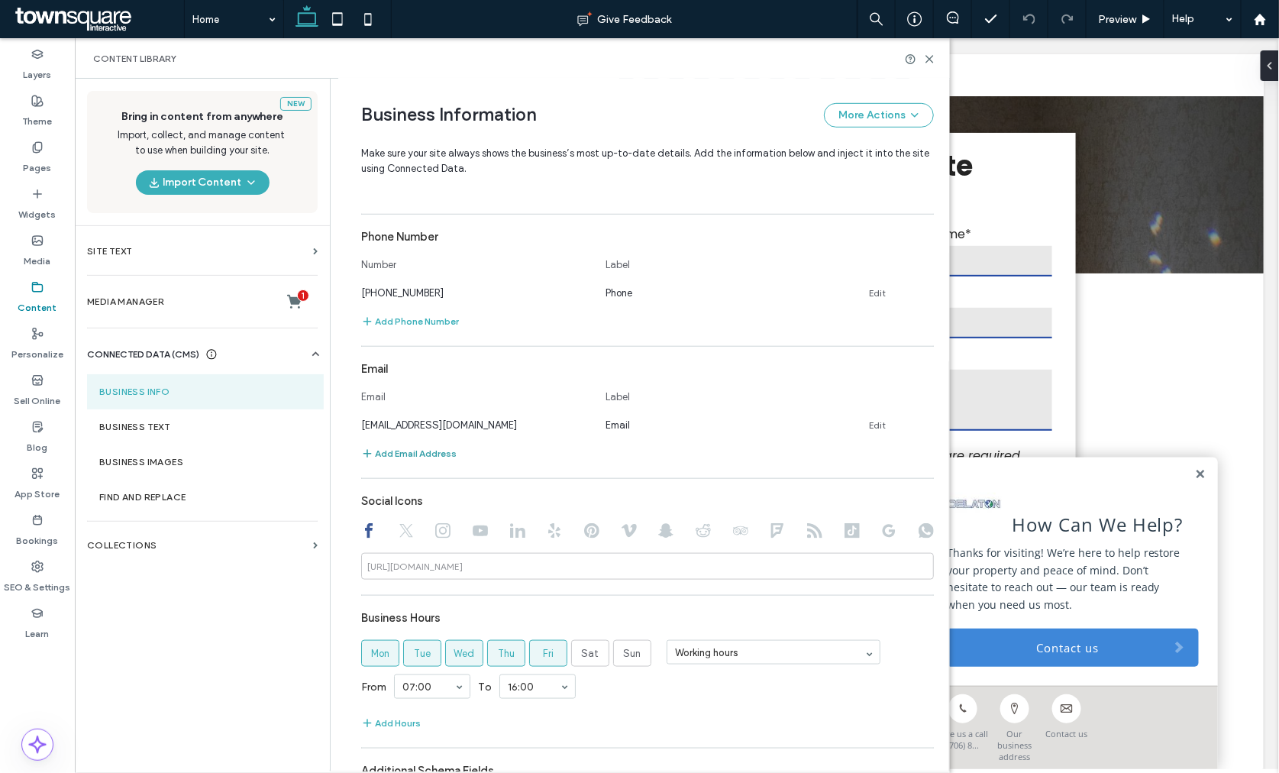
scroll to position [521, 0]
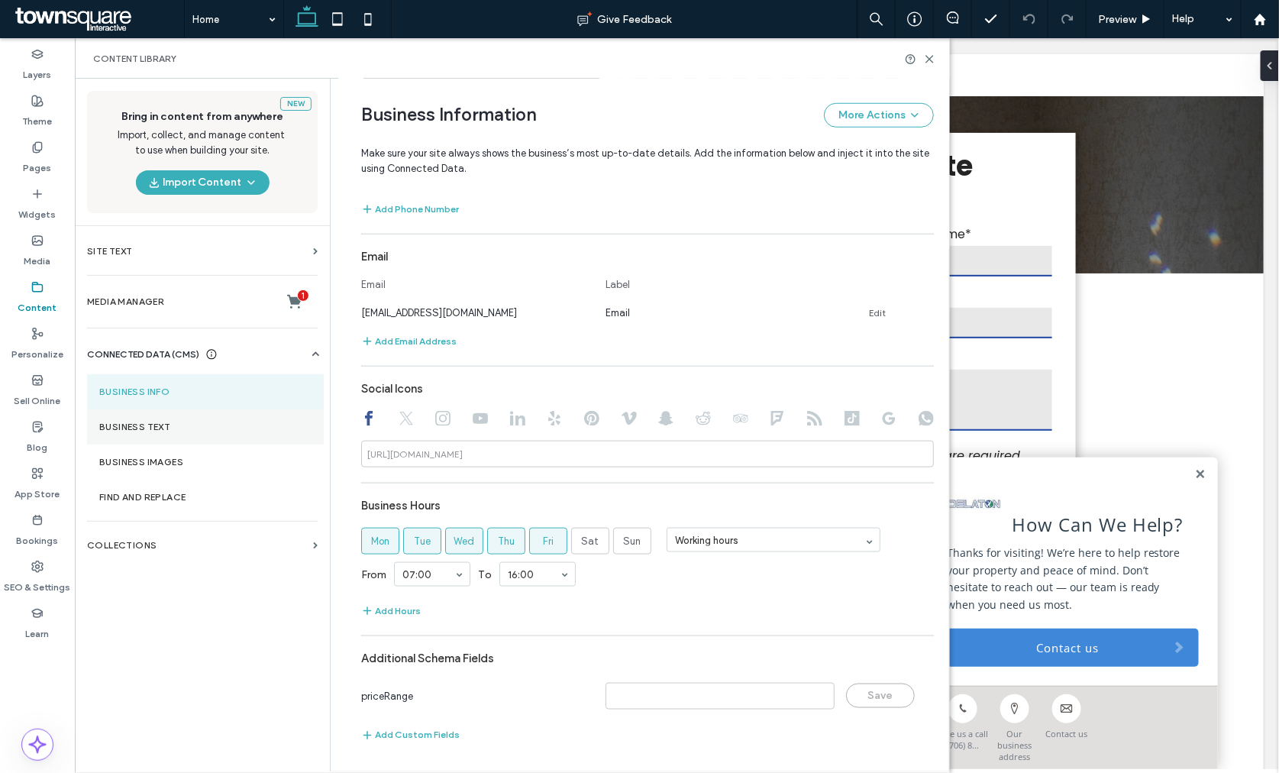
click at [166, 425] on label "Business Text" at bounding box center [205, 426] width 212 height 11
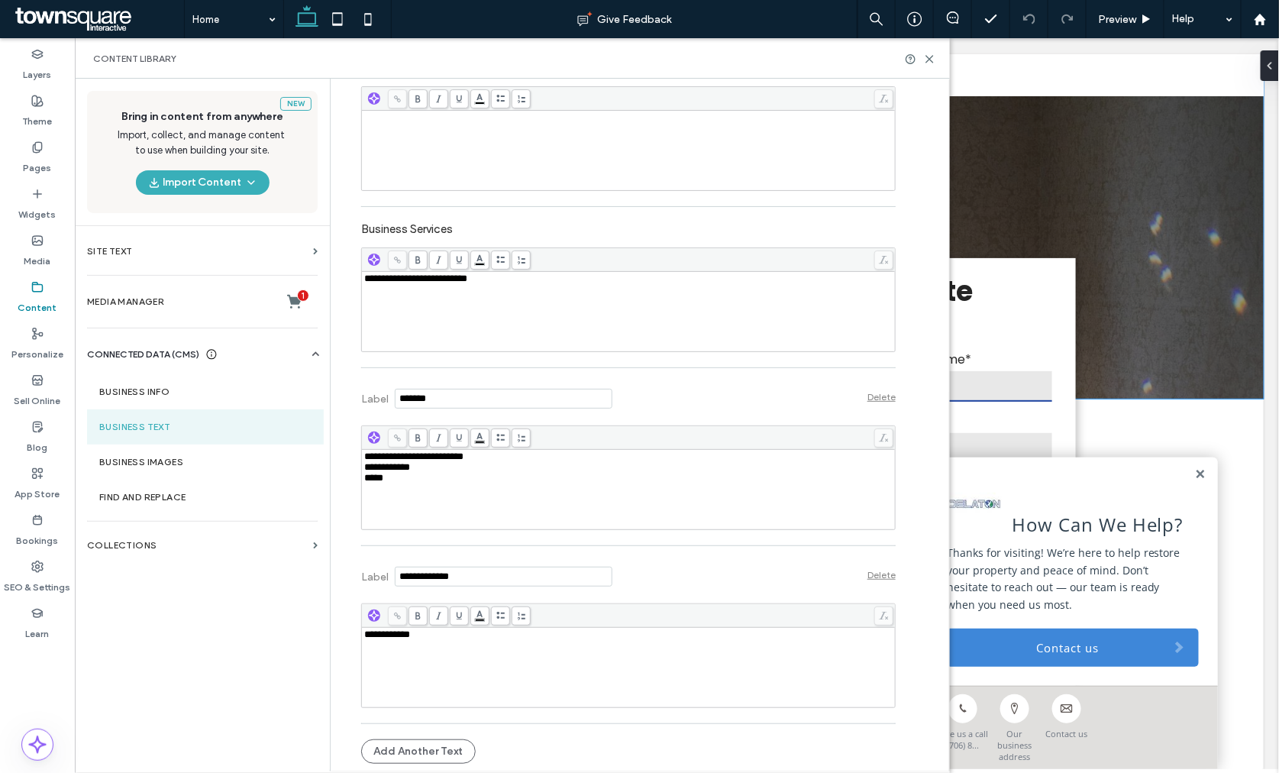
scroll to position [85, 0]
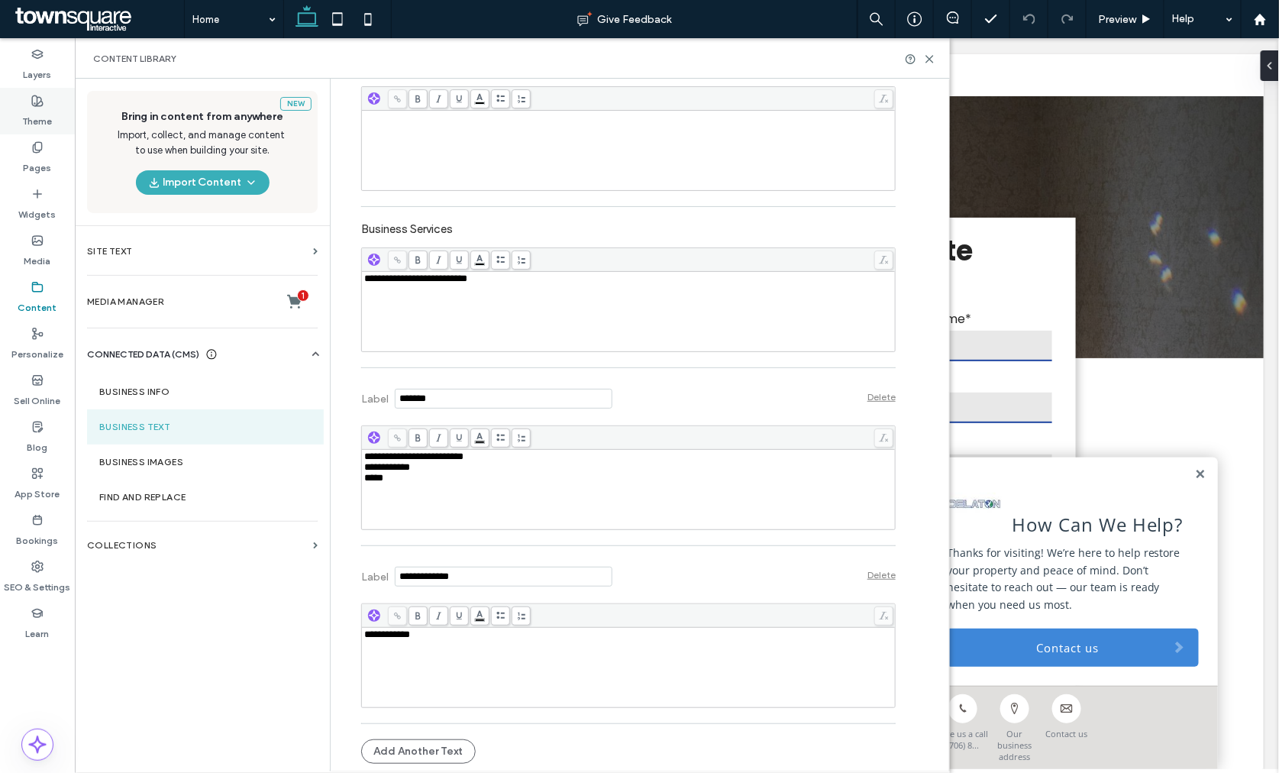
click at [34, 111] on label "Theme" at bounding box center [38, 117] width 30 height 21
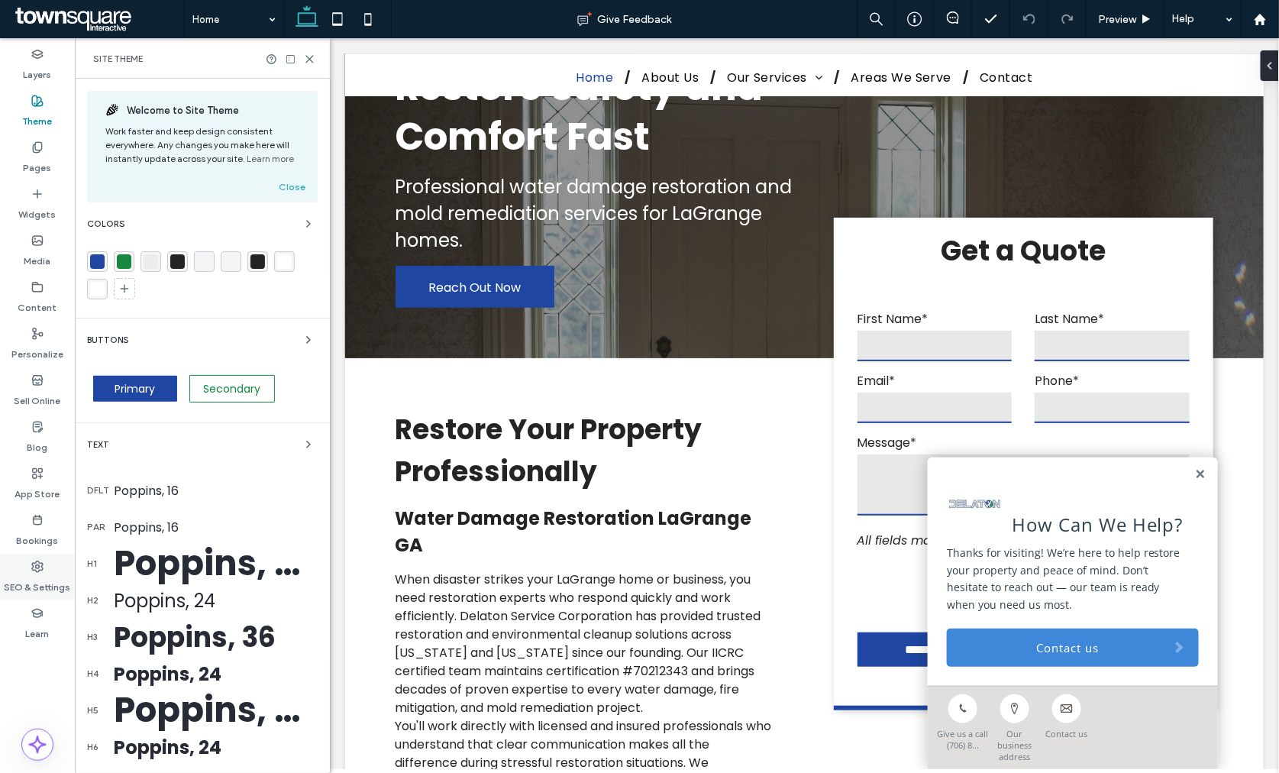
click at [38, 586] on label "SEO & Settings" at bounding box center [38, 583] width 66 height 21
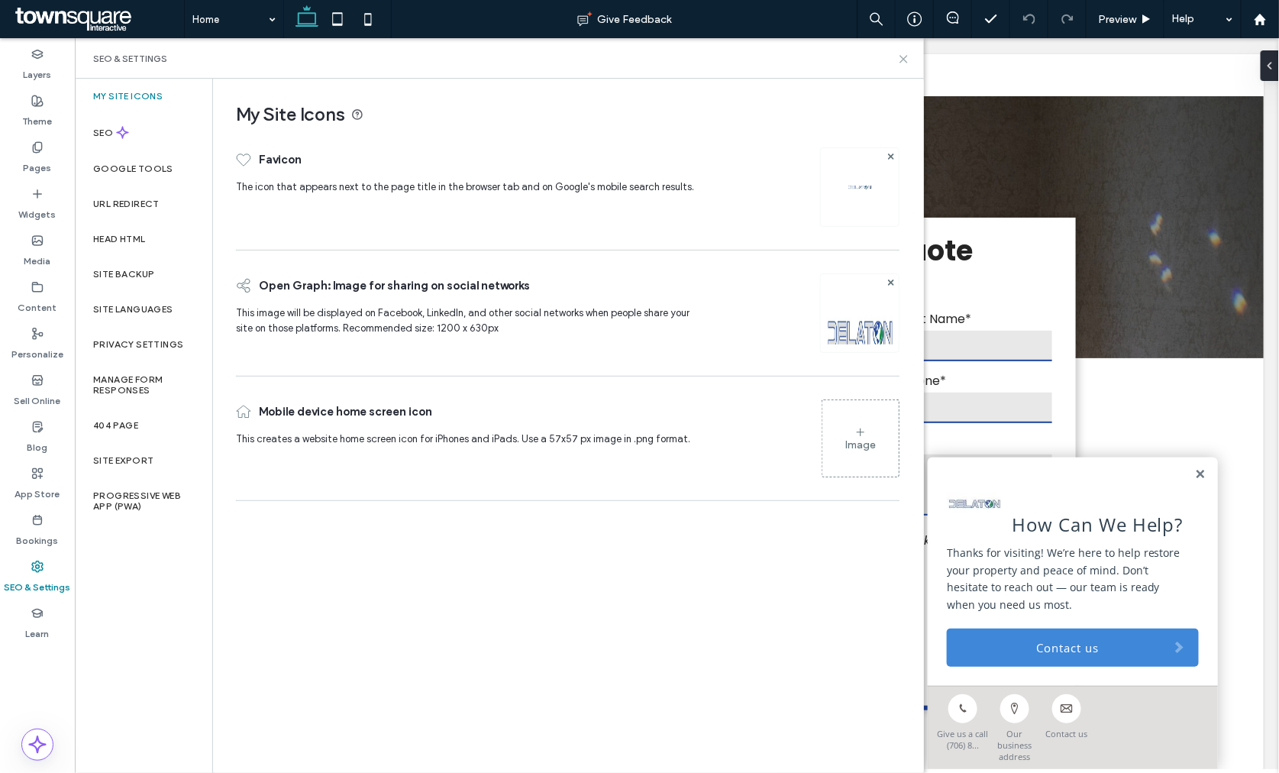
click at [902, 61] on use at bounding box center [903, 59] width 7 height 7
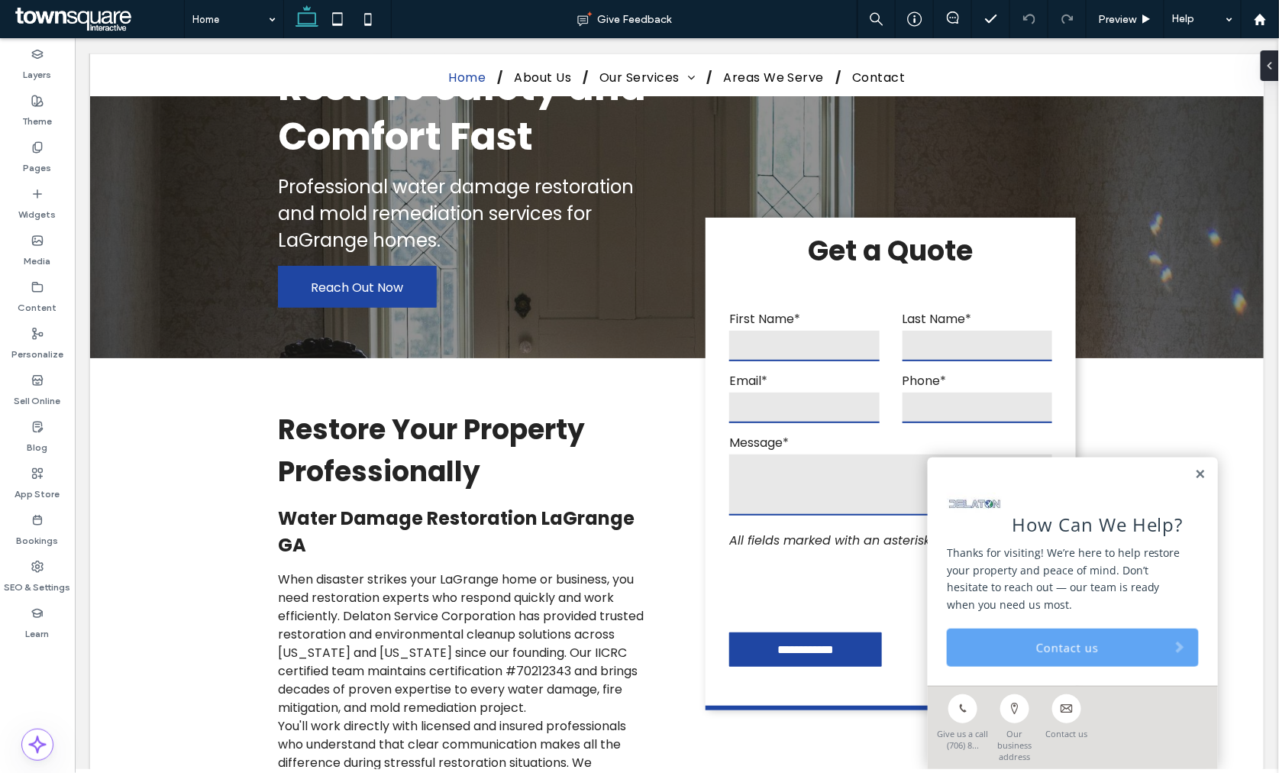
click at [1031, 666] on link "Contact us" at bounding box center [1072, 646] width 252 height 38
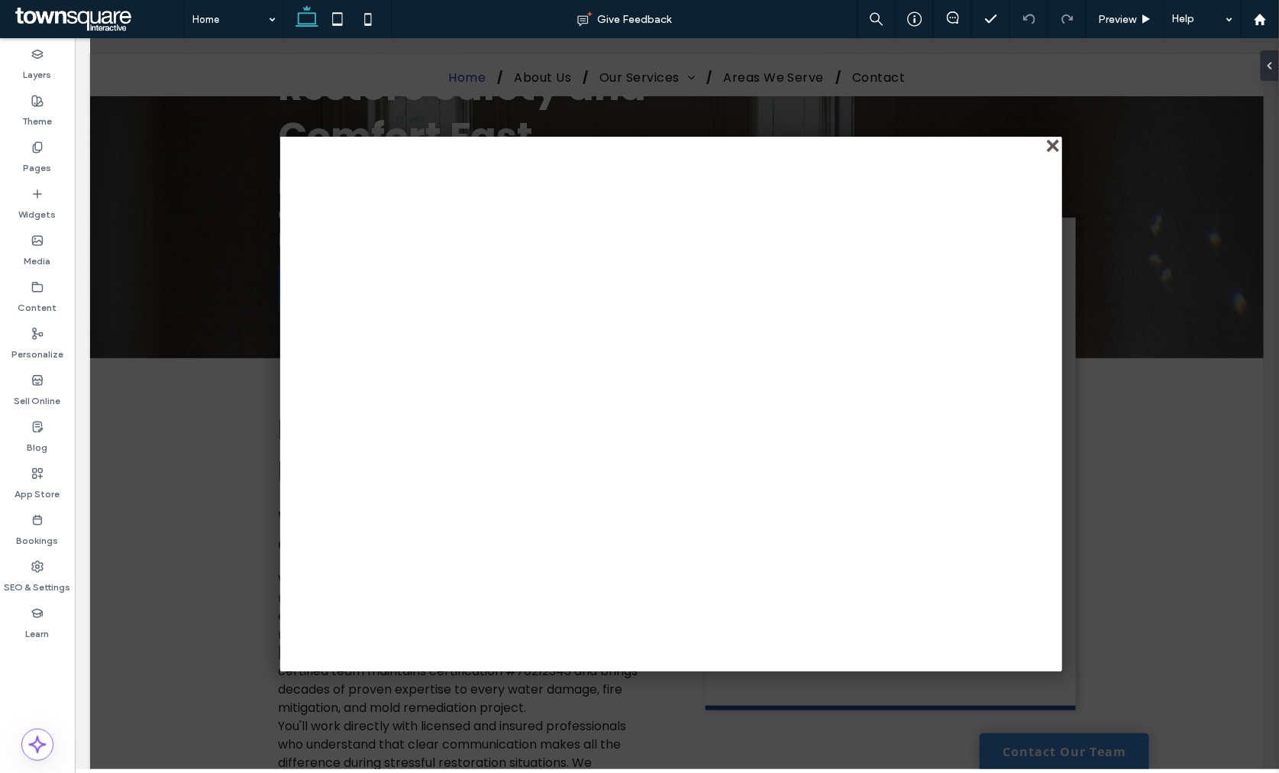
click at [1050, 140] on div "close" at bounding box center [1052, 145] width 11 height 11
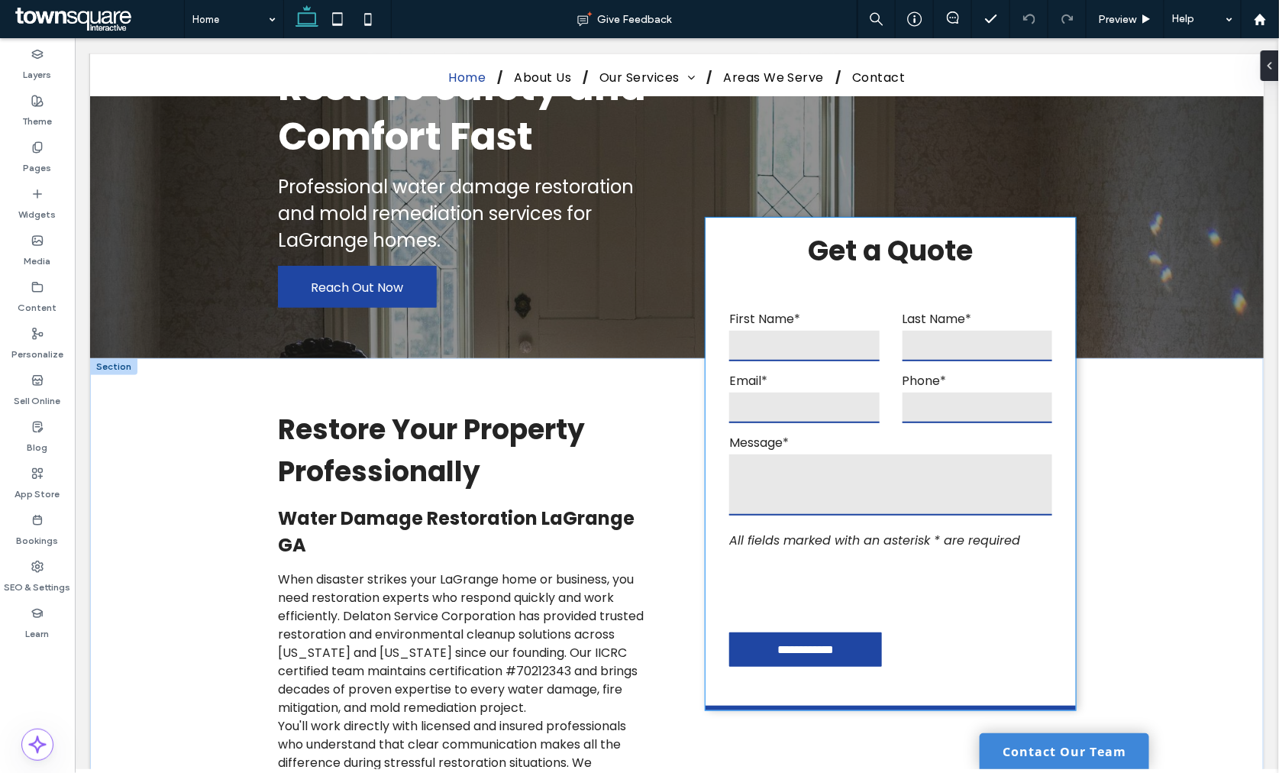
click at [840, 407] on input "email" at bounding box center [803, 407] width 150 height 31
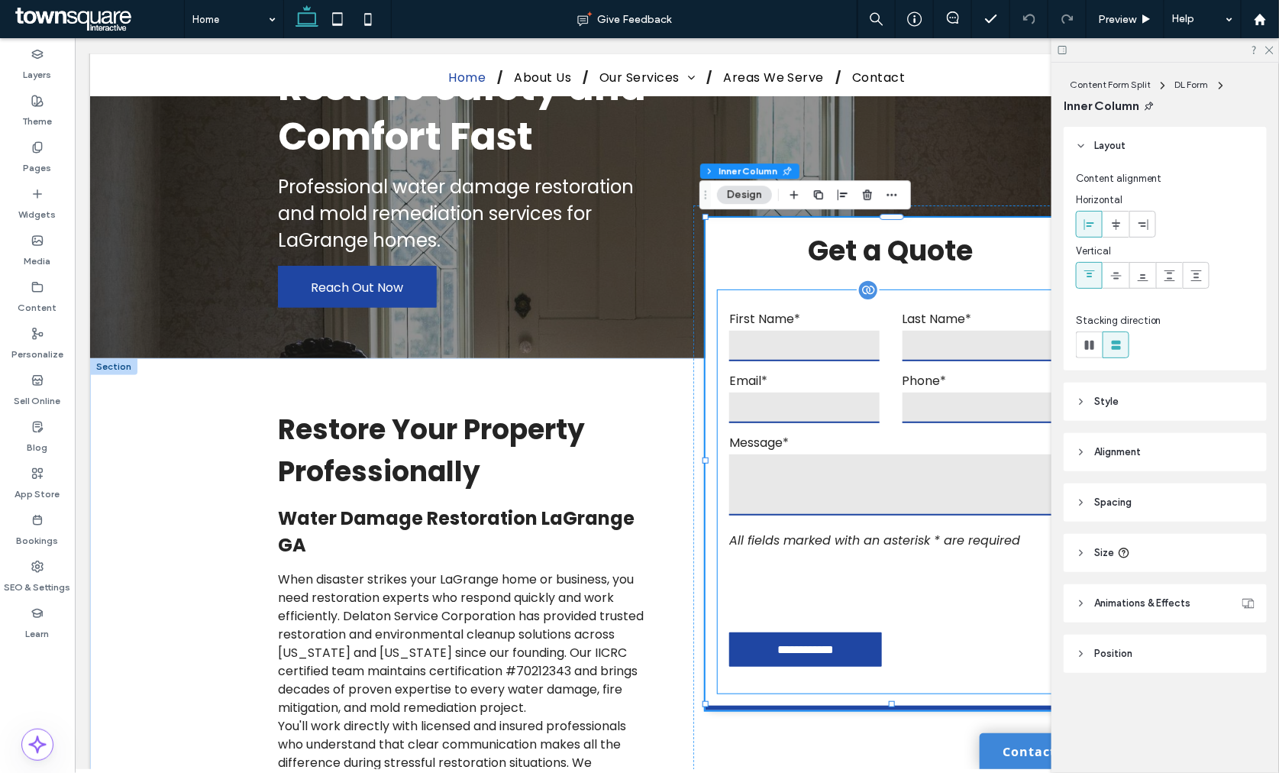
click at [840, 407] on input "email" at bounding box center [803, 407] width 150 height 31
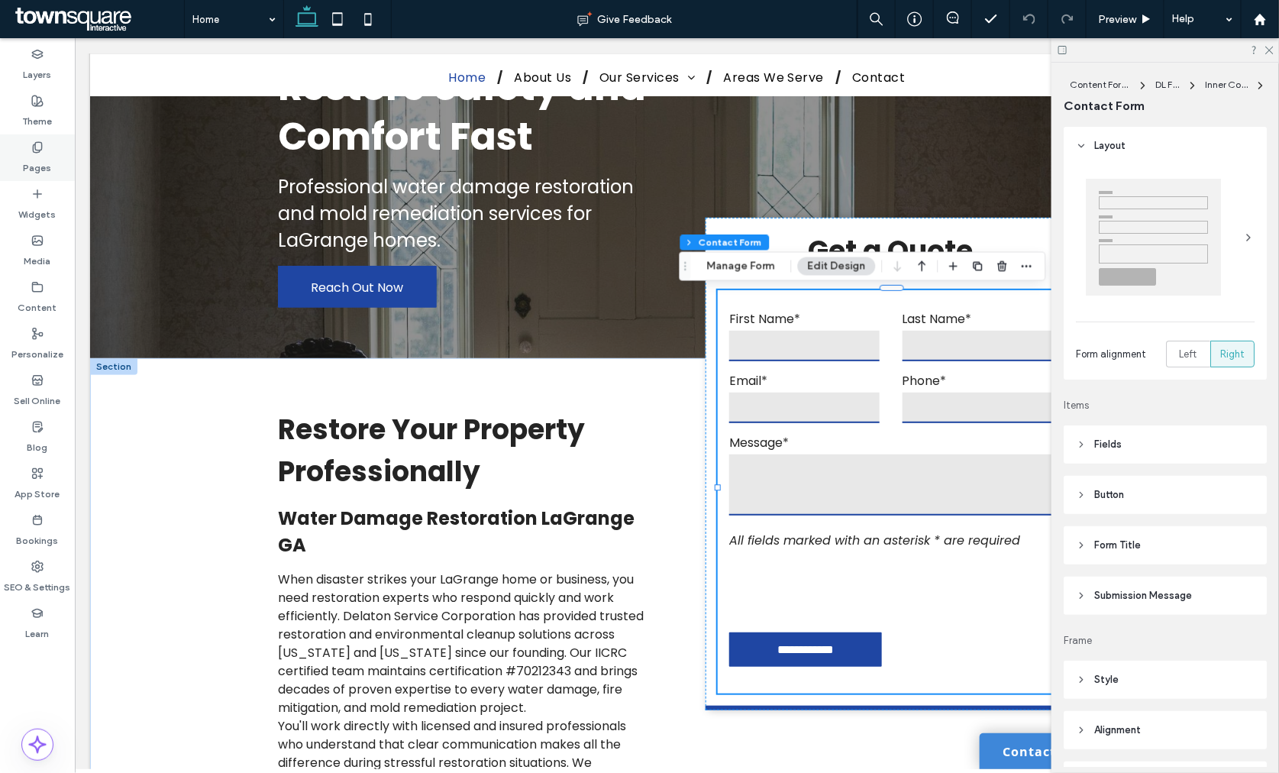
click at [18, 126] on div "Theme" at bounding box center [37, 111] width 75 height 47
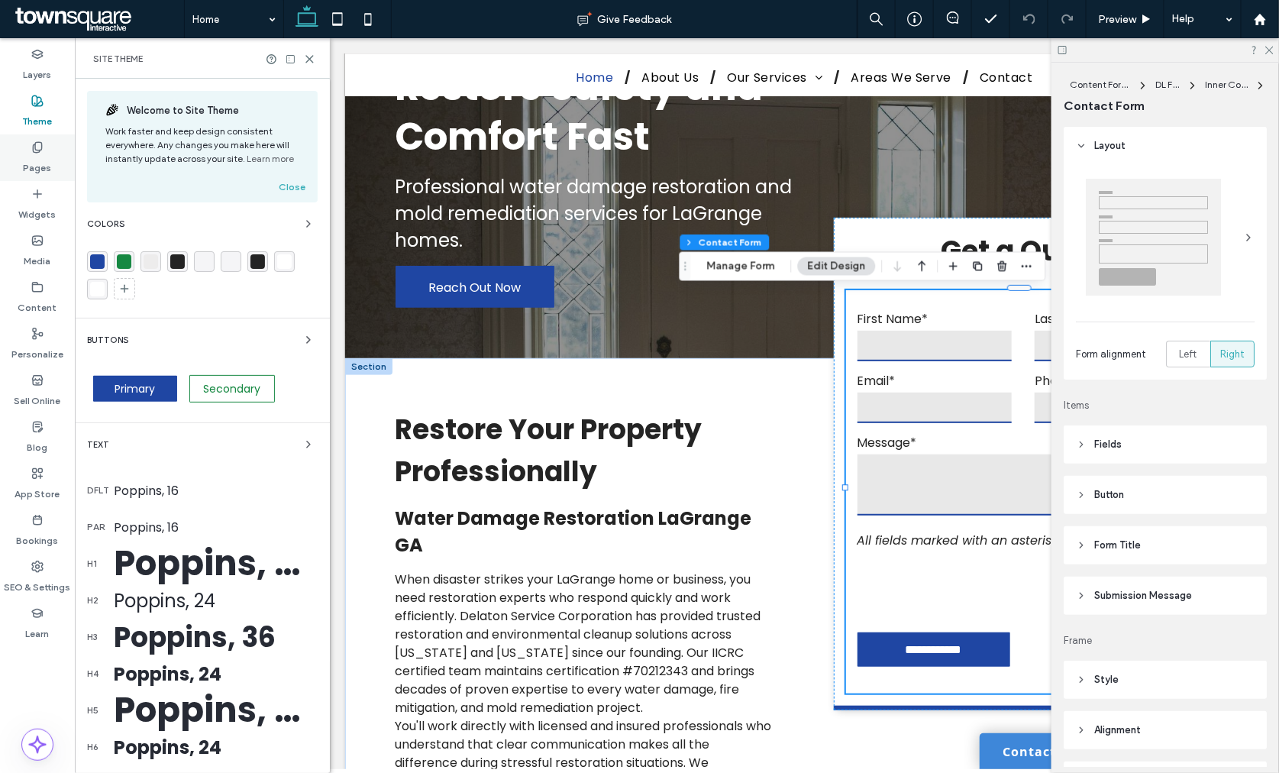
click at [18, 144] on div "Pages" at bounding box center [37, 157] width 75 height 47
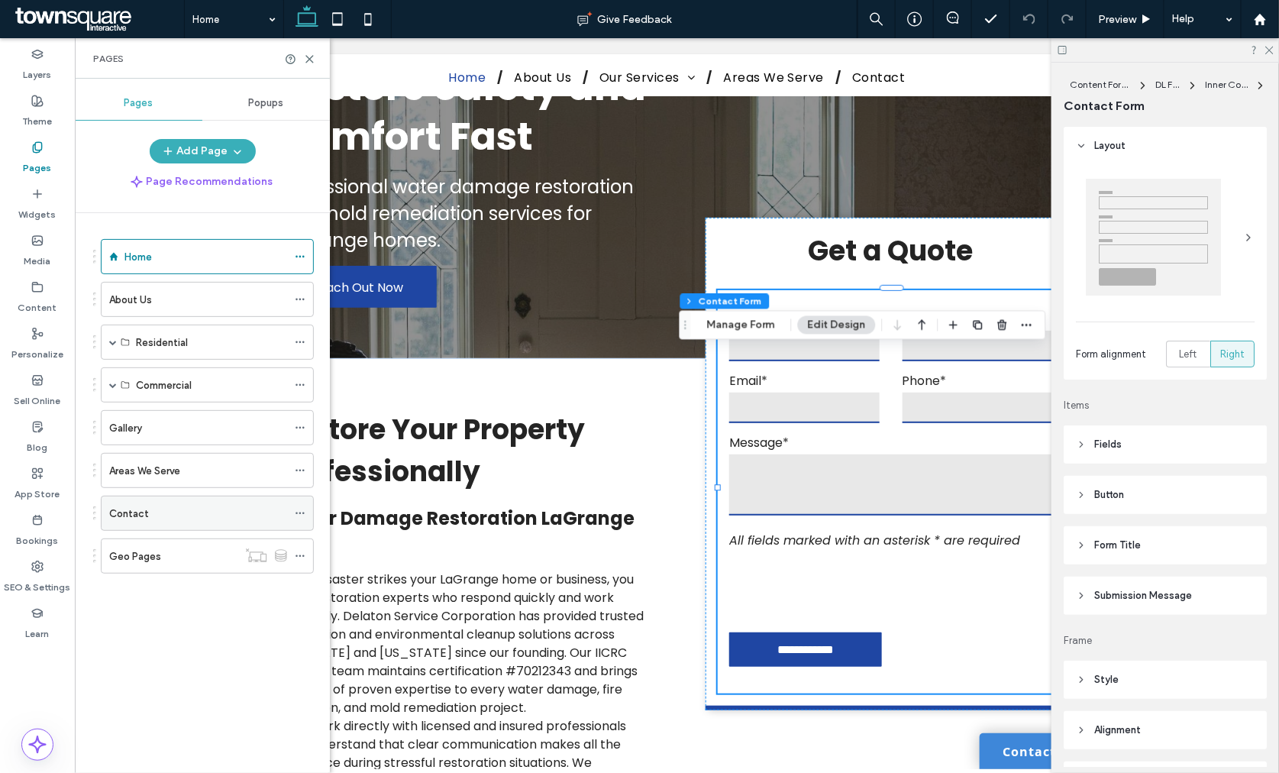
click at [178, 498] on div "Contact" at bounding box center [198, 513] width 178 height 34
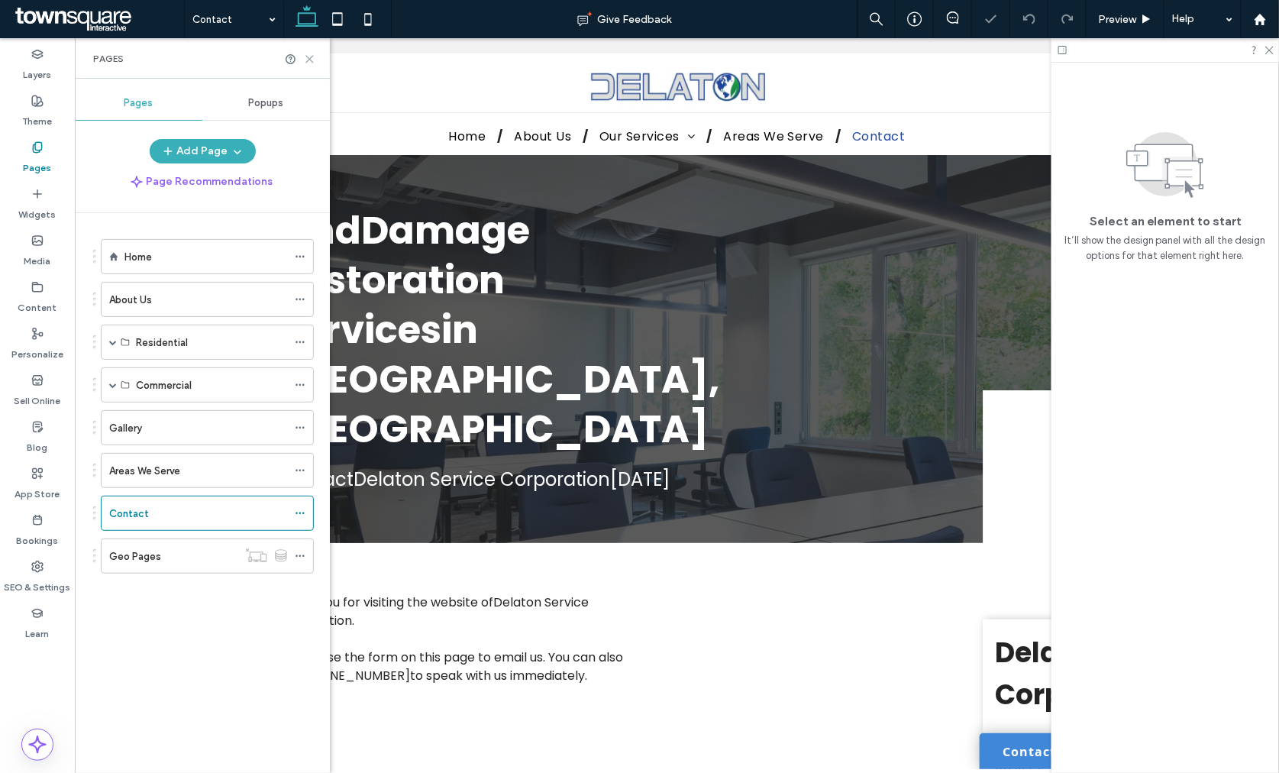
click at [307, 59] on icon at bounding box center [309, 58] width 11 height 11
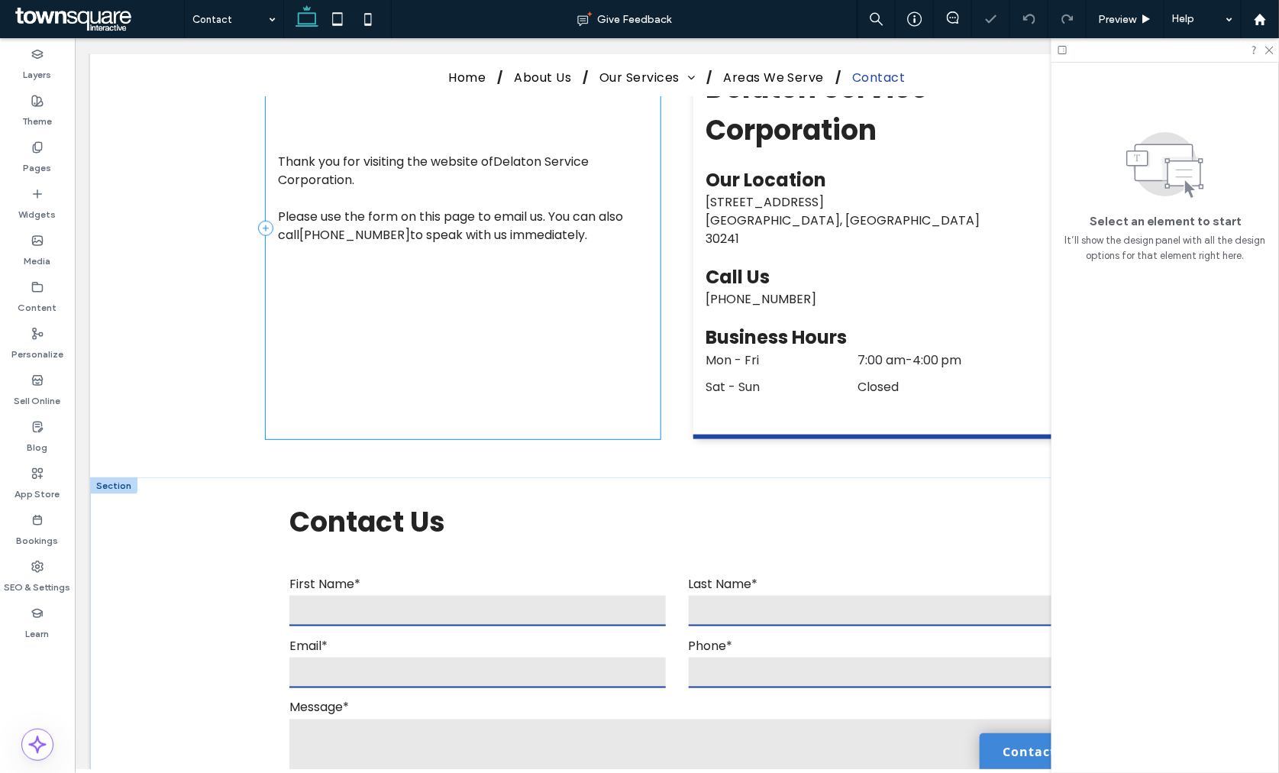
scroll to position [763, 0]
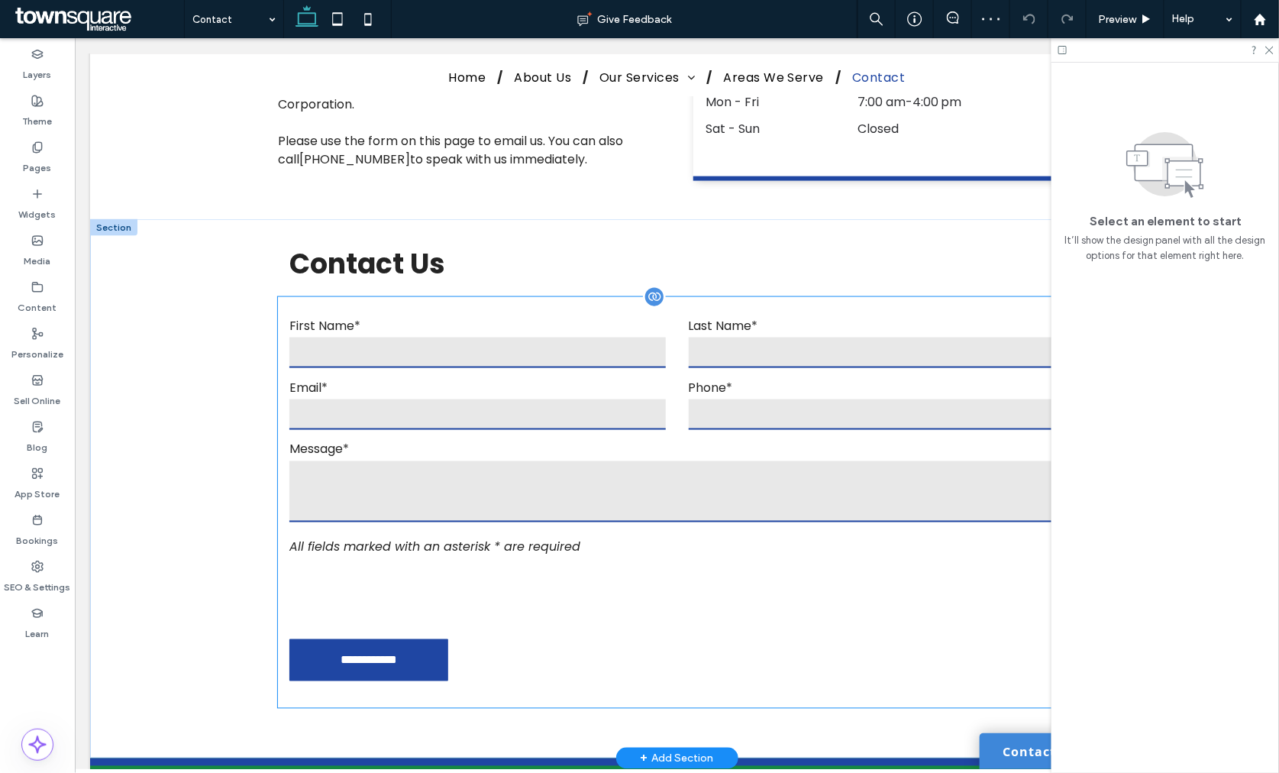
click at [463, 378] on form "**********" at bounding box center [676, 501] width 798 height 411
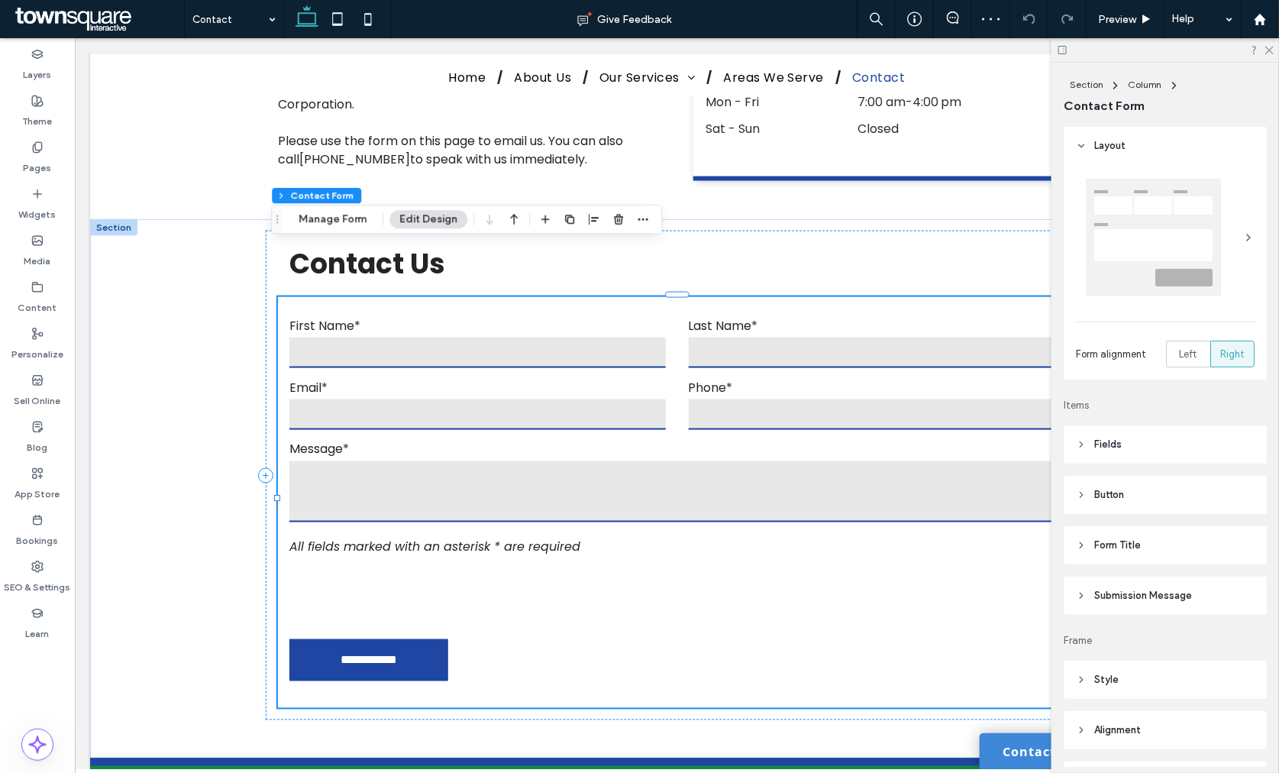
click at [1149, 592] on span "Submission Message" at bounding box center [1143, 595] width 98 height 15
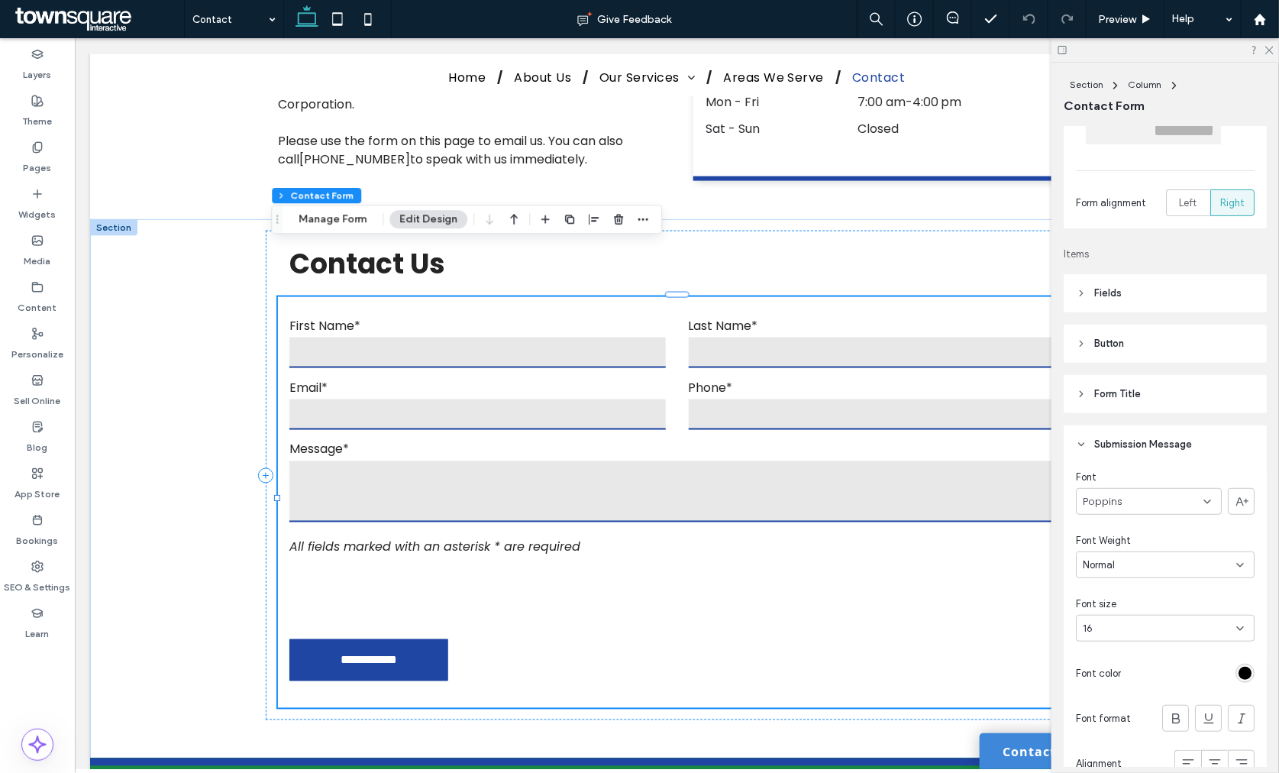
scroll to position [0, 0]
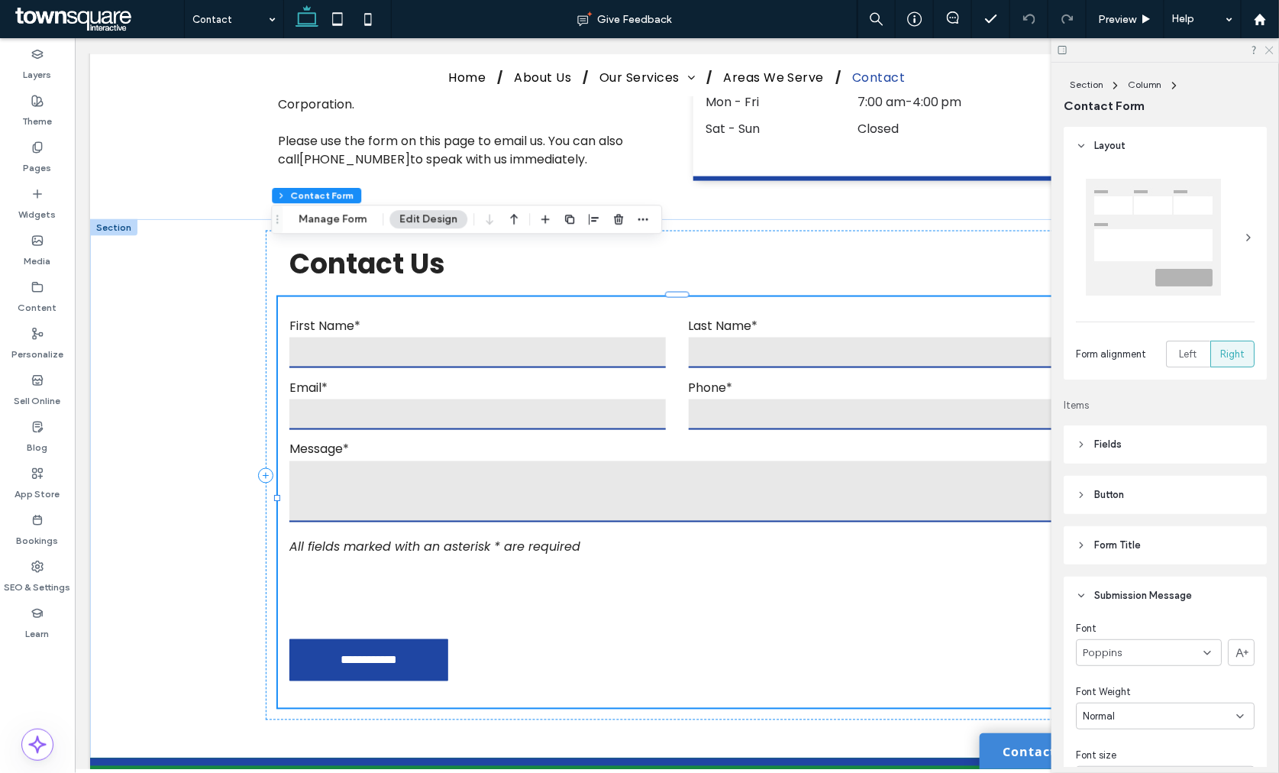
click at [1269, 51] on icon at bounding box center [1268, 49] width 10 height 10
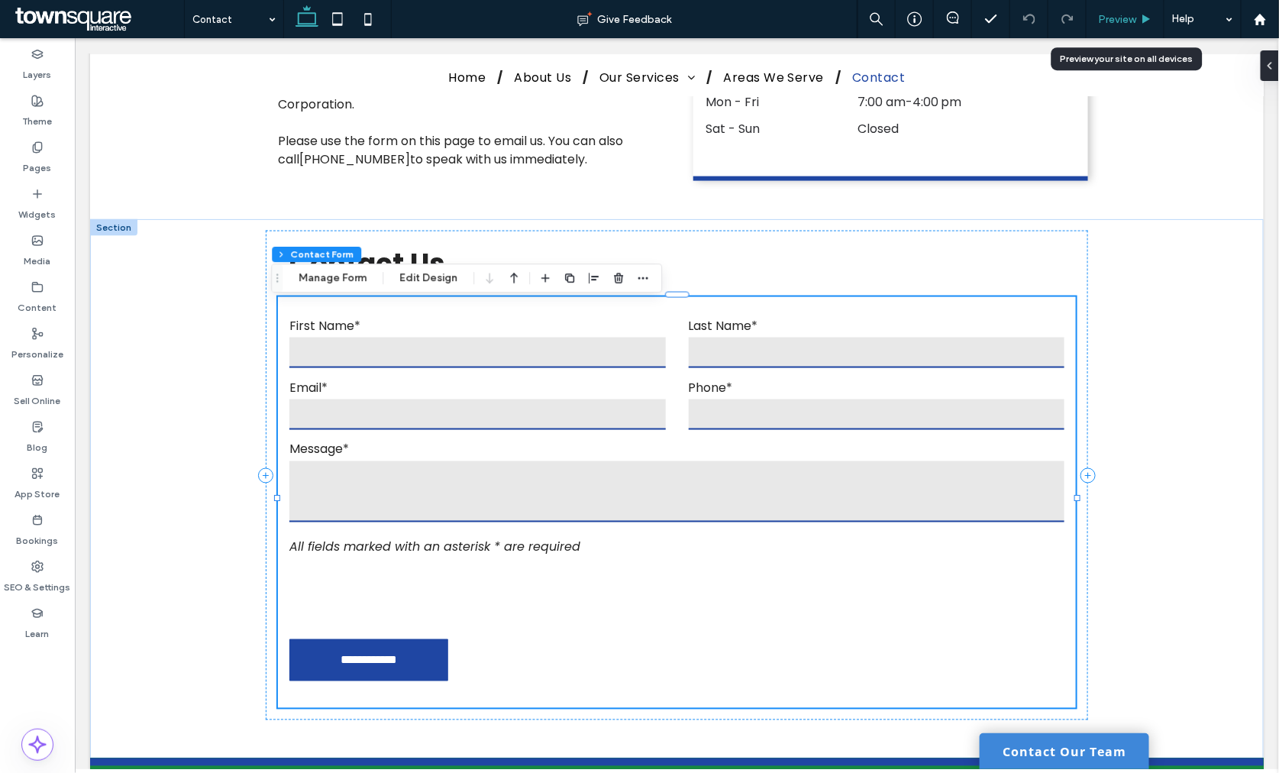
click at [1143, 23] on icon at bounding box center [1145, 19] width 11 height 11
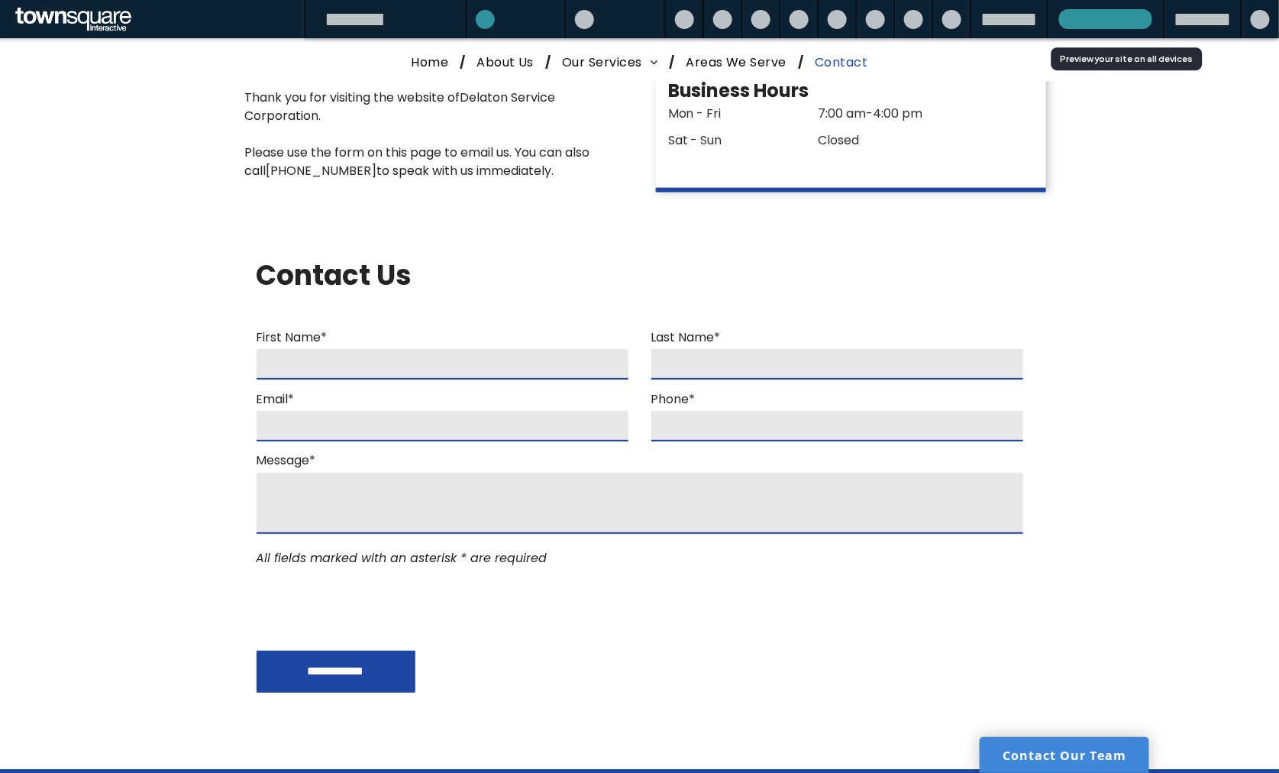
scroll to position [776, 0]
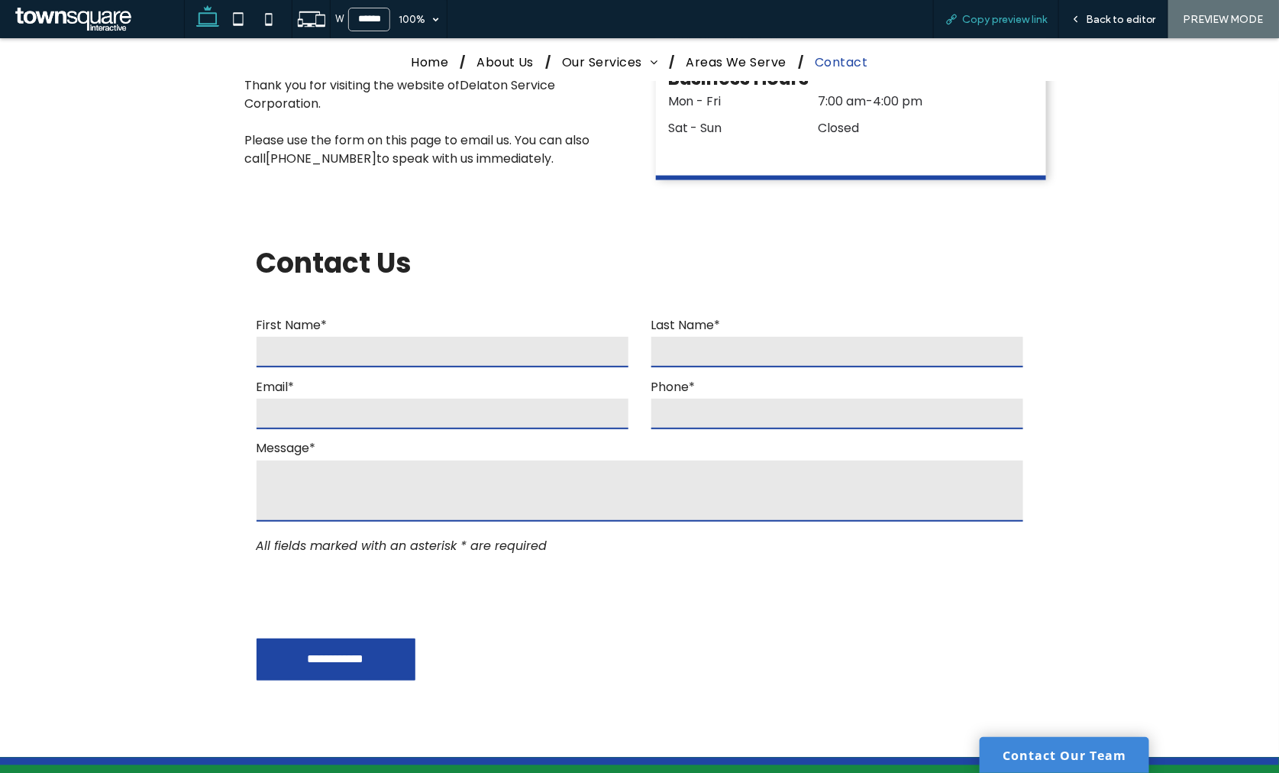
click at [989, 29] on div "Copy preview link" at bounding box center [996, 19] width 126 height 38
click at [973, 6] on div "Copy preview link" at bounding box center [996, 19] width 126 height 38
click at [973, 15] on span "Copy preview link" at bounding box center [1004, 19] width 85 height 13
click at [414, 54] on span "Home" at bounding box center [429, 61] width 37 height 19
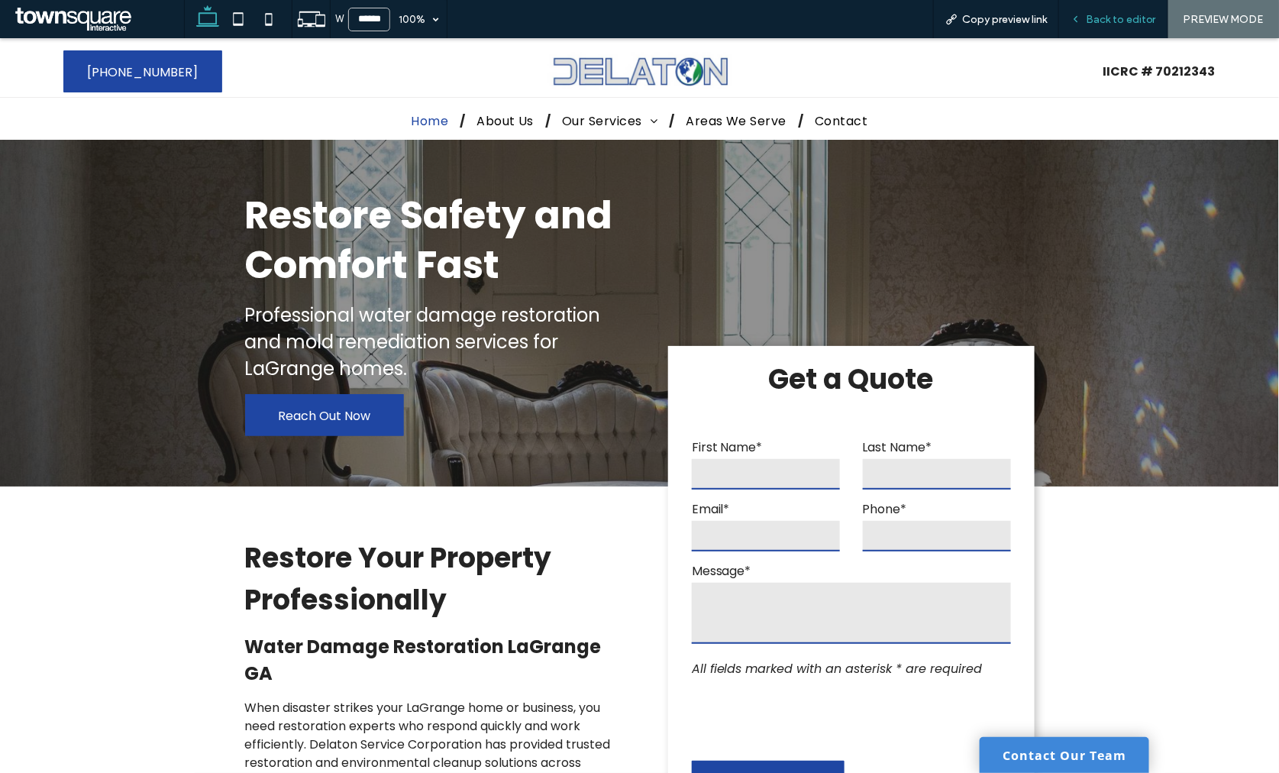
click at [1099, 20] on span "Back to editor" at bounding box center [1121, 19] width 70 height 13
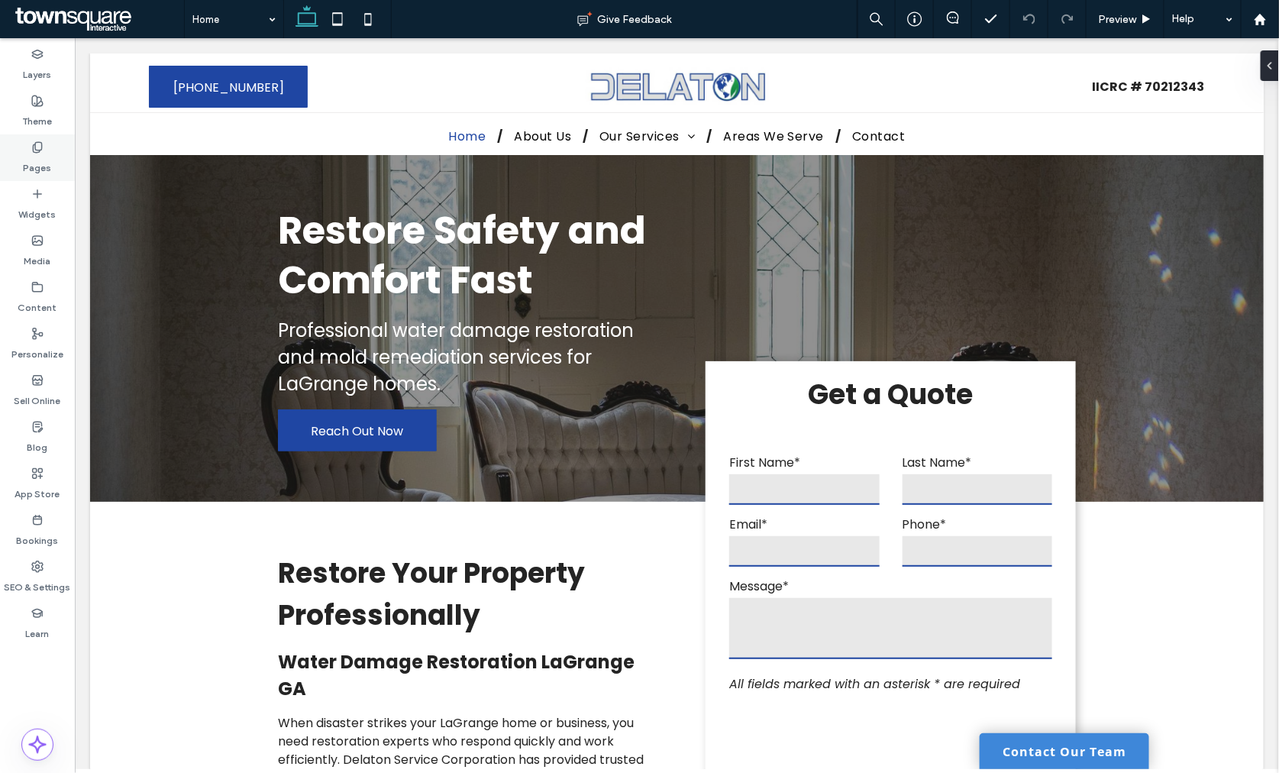
click at [51, 162] on div "Pages" at bounding box center [37, 157] width 75 height 47
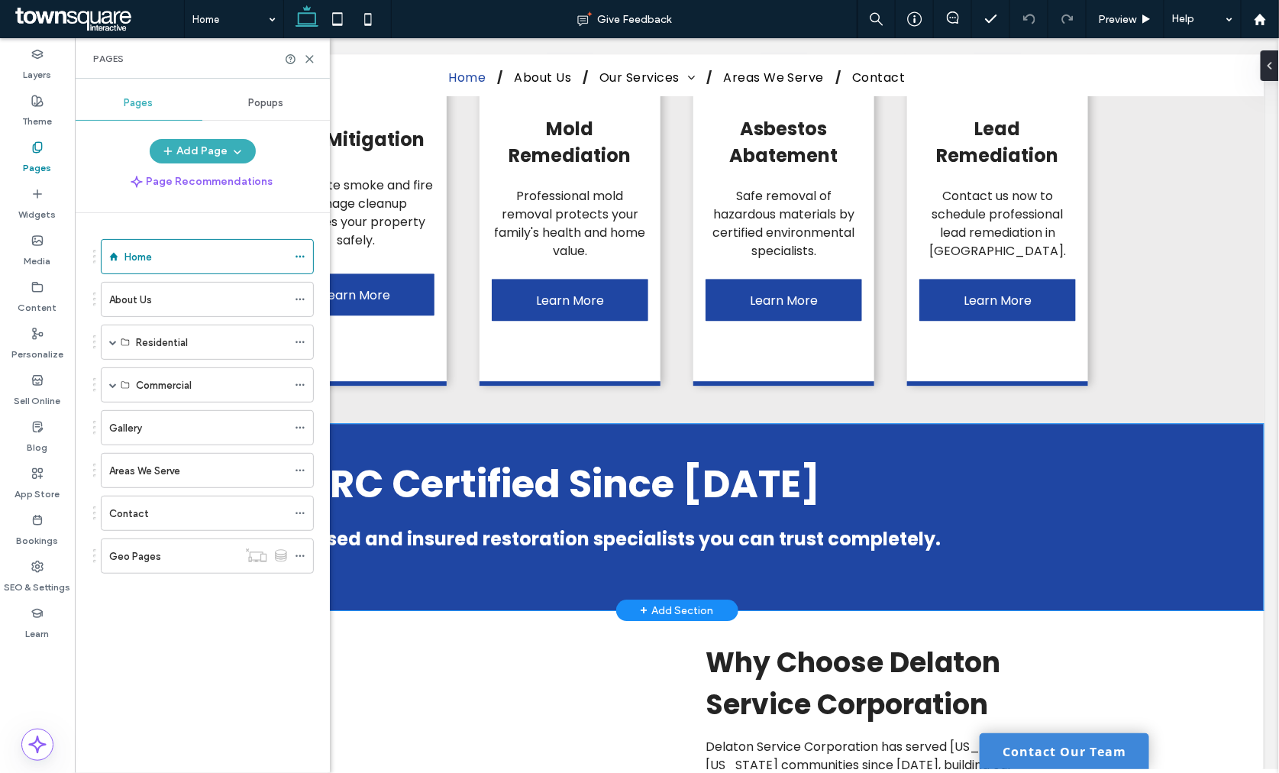
scroll to position [1781, 0]
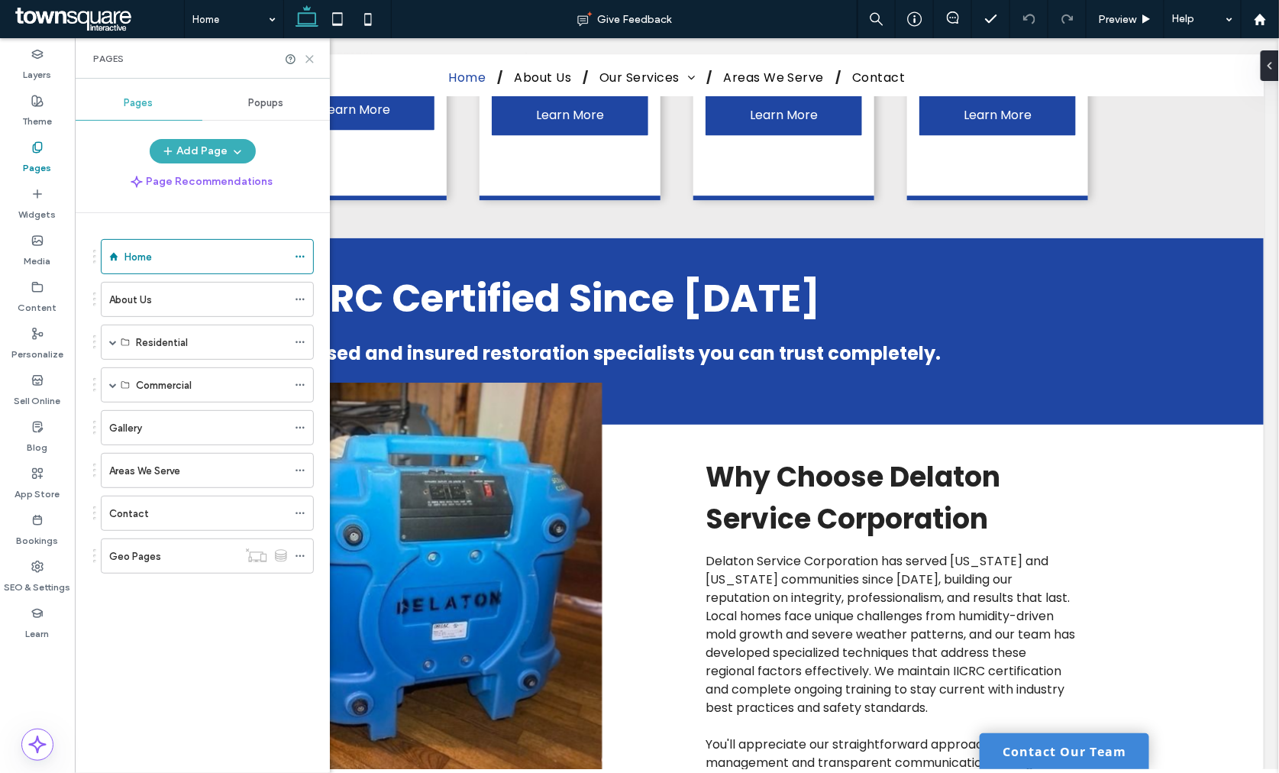
click at [311, 63] on icon at bounding box center [309, 58] width 11 height 11
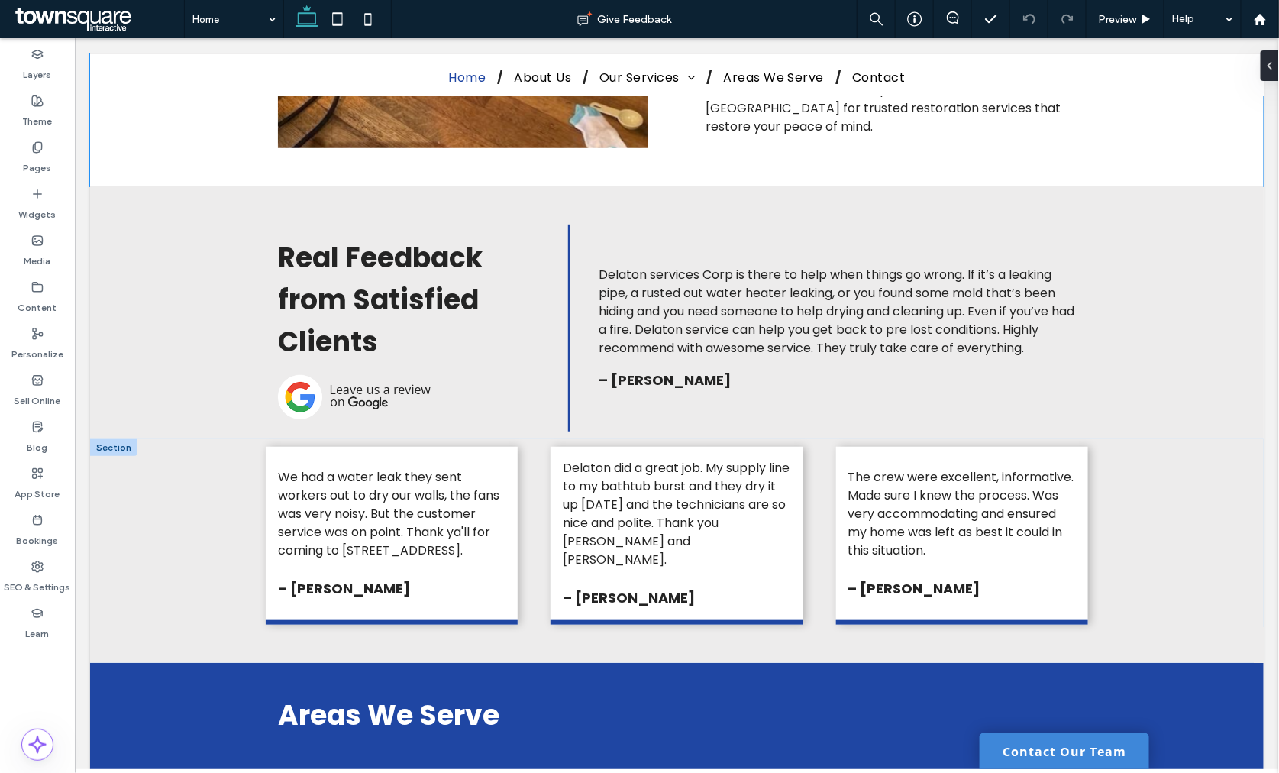
scroll to position [2714, 0]
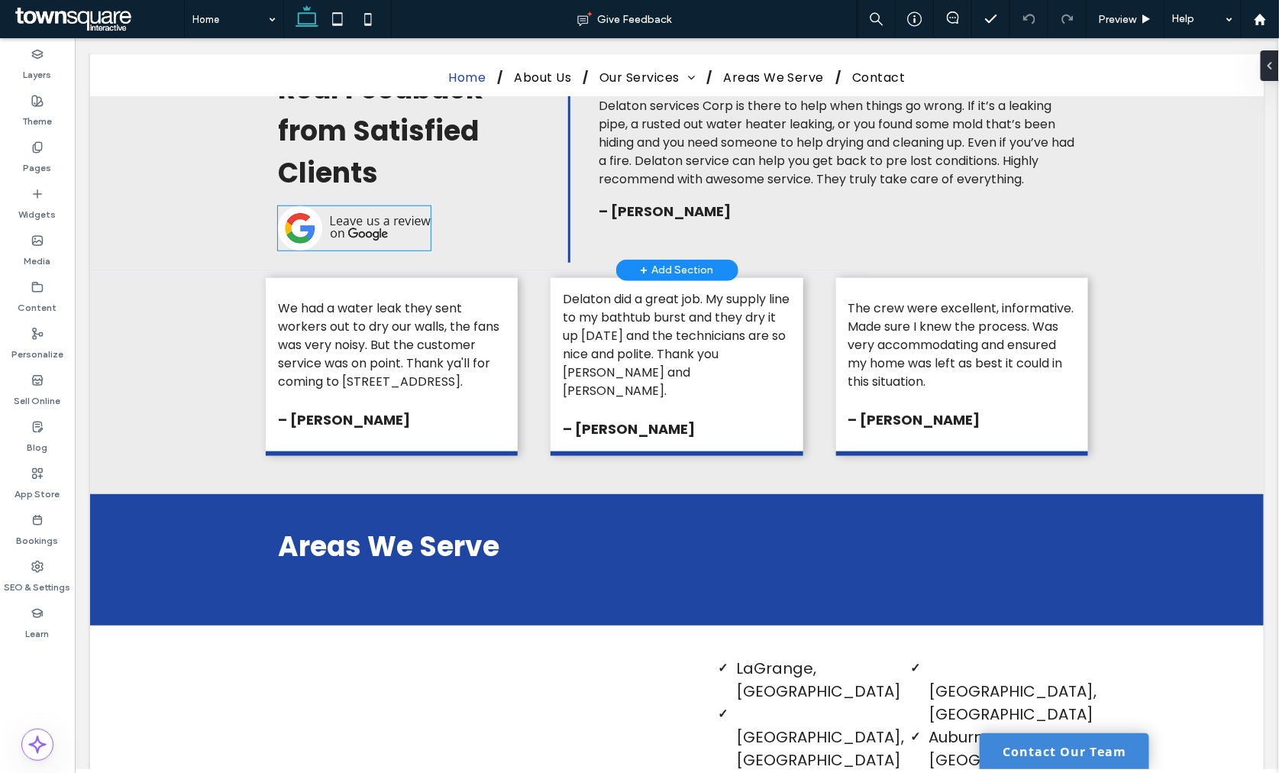
click at [331, 206] on img at bounding box center [353, 227] width 153 height 44
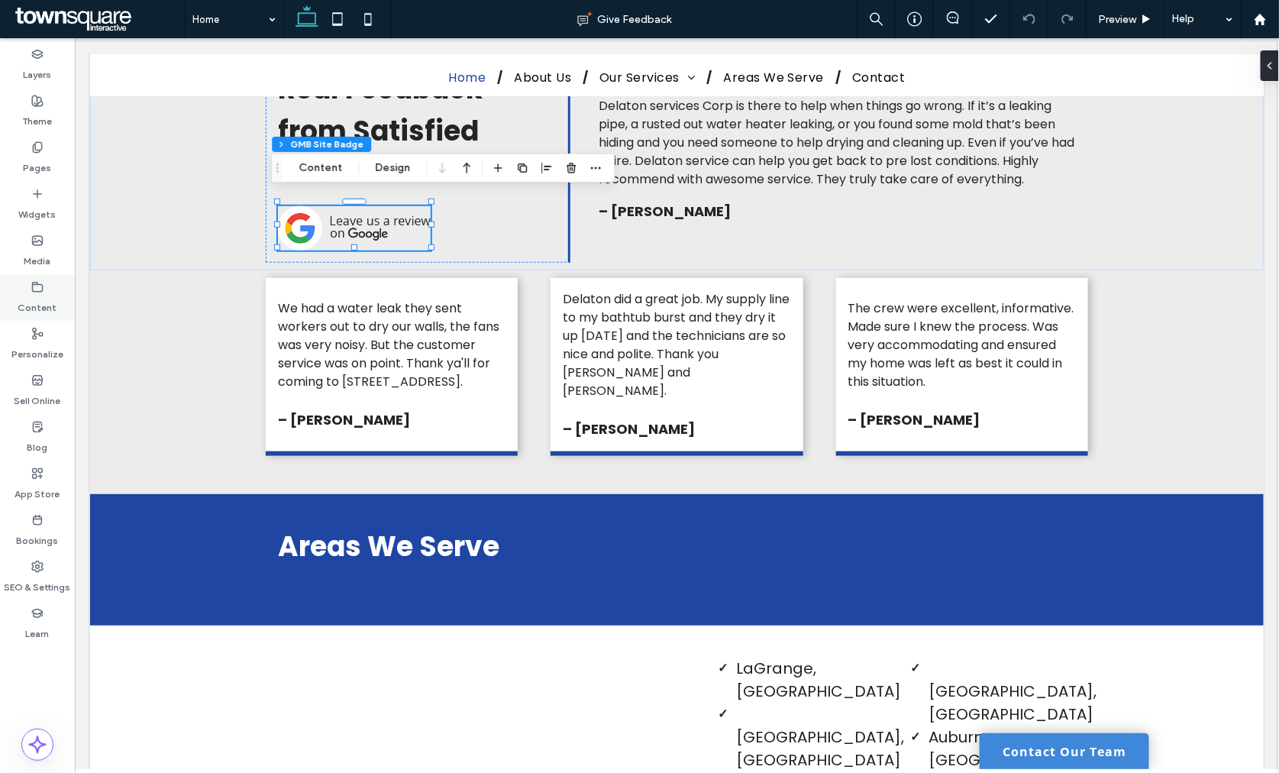
click at [39, 298] on label "Content" at bounding box center [37, 303] width 39 height 21
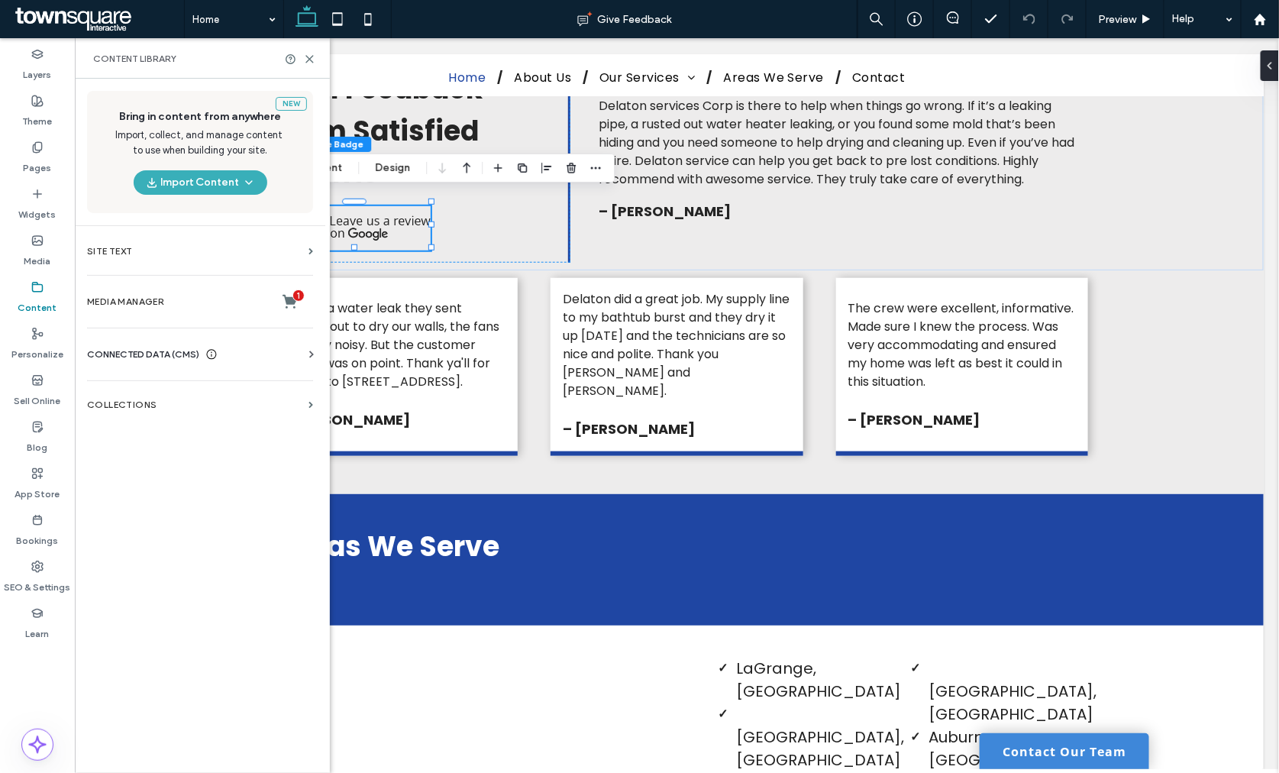
click at [121, 351] on span "CONNECTED DATA (CMS)" at bounding box center [143, 354] width 112 height 15
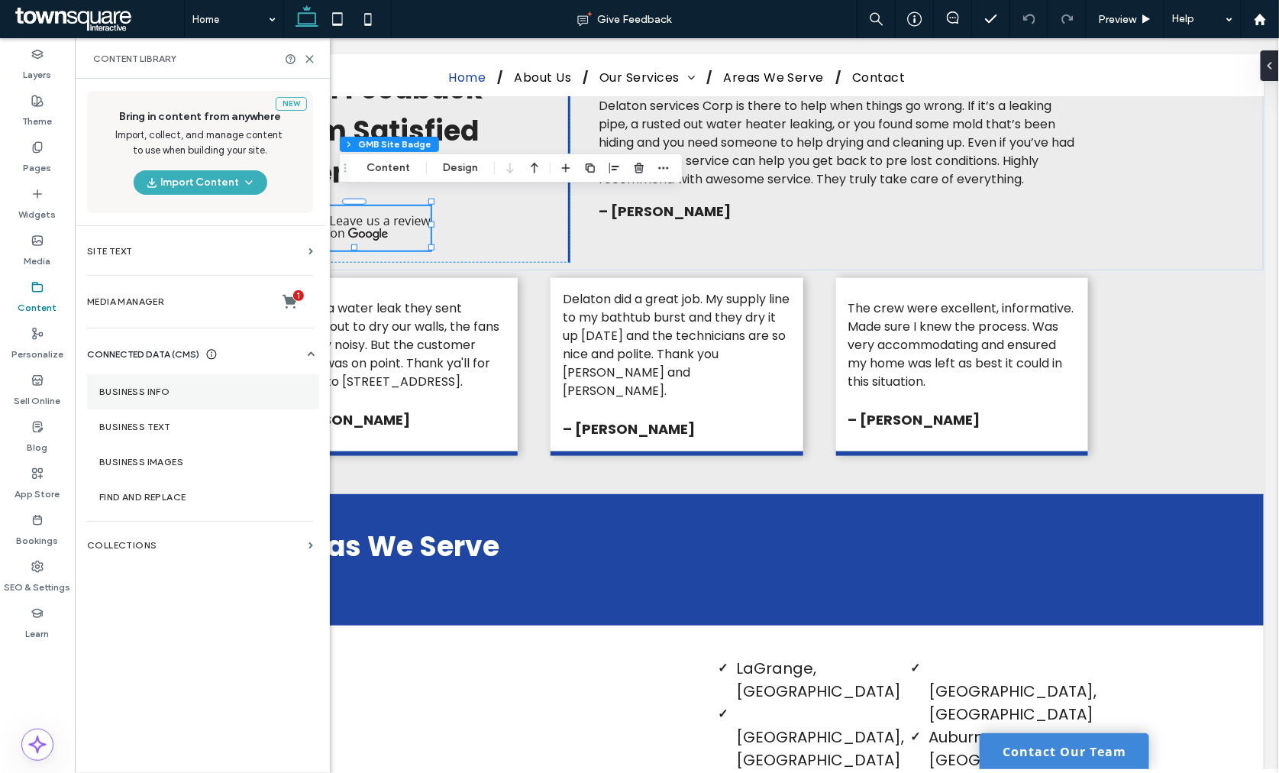
click at [150, 386] on label "Business Info" at bounding box center [203, 391] width 208 height 11
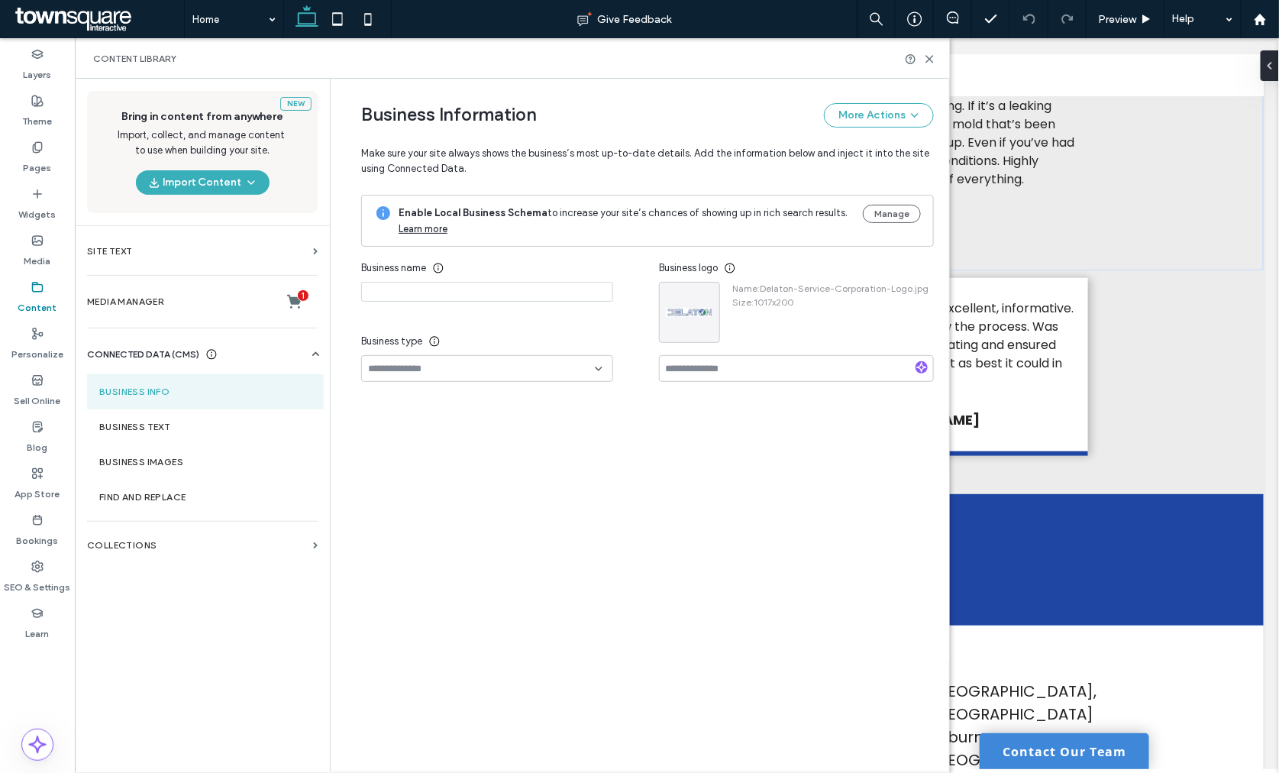
type input "**********"
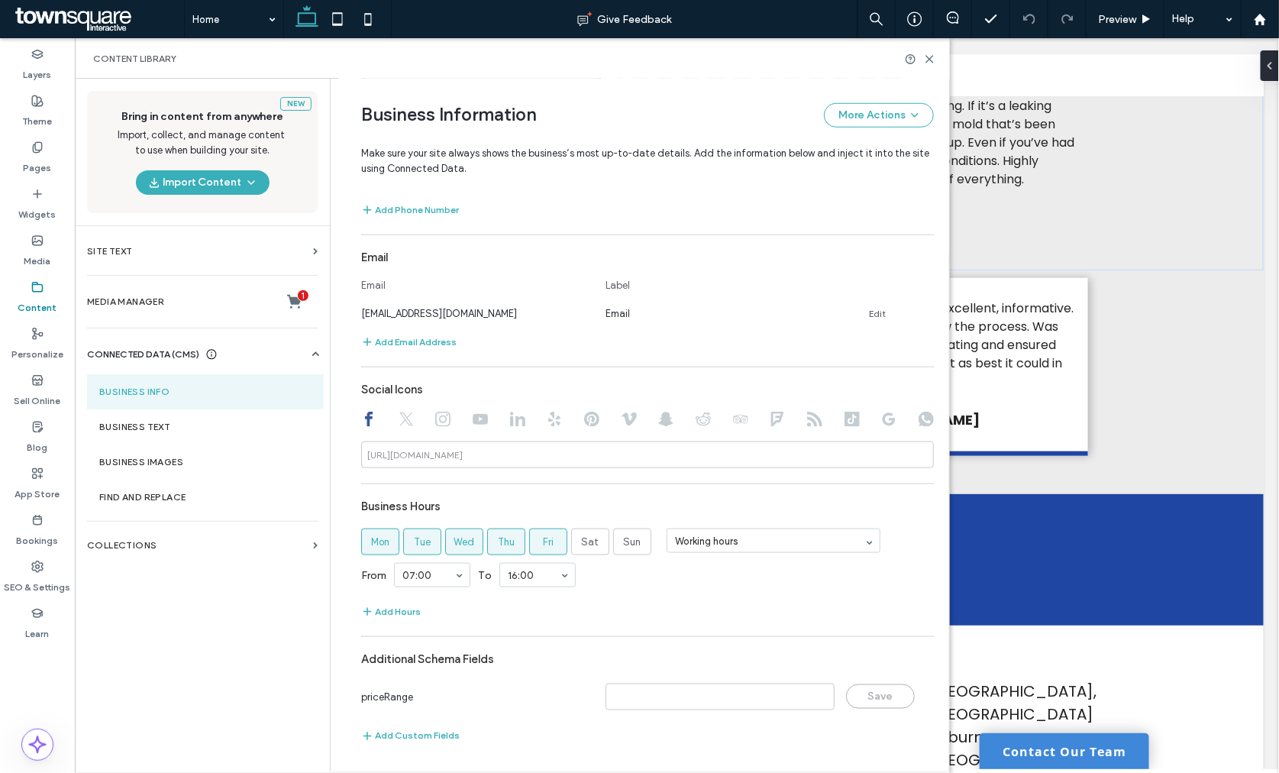
scroll to position [521, 0]
click at [131, 428] on label "Business Text" at bounding box center [205, 426] width 212 height 11
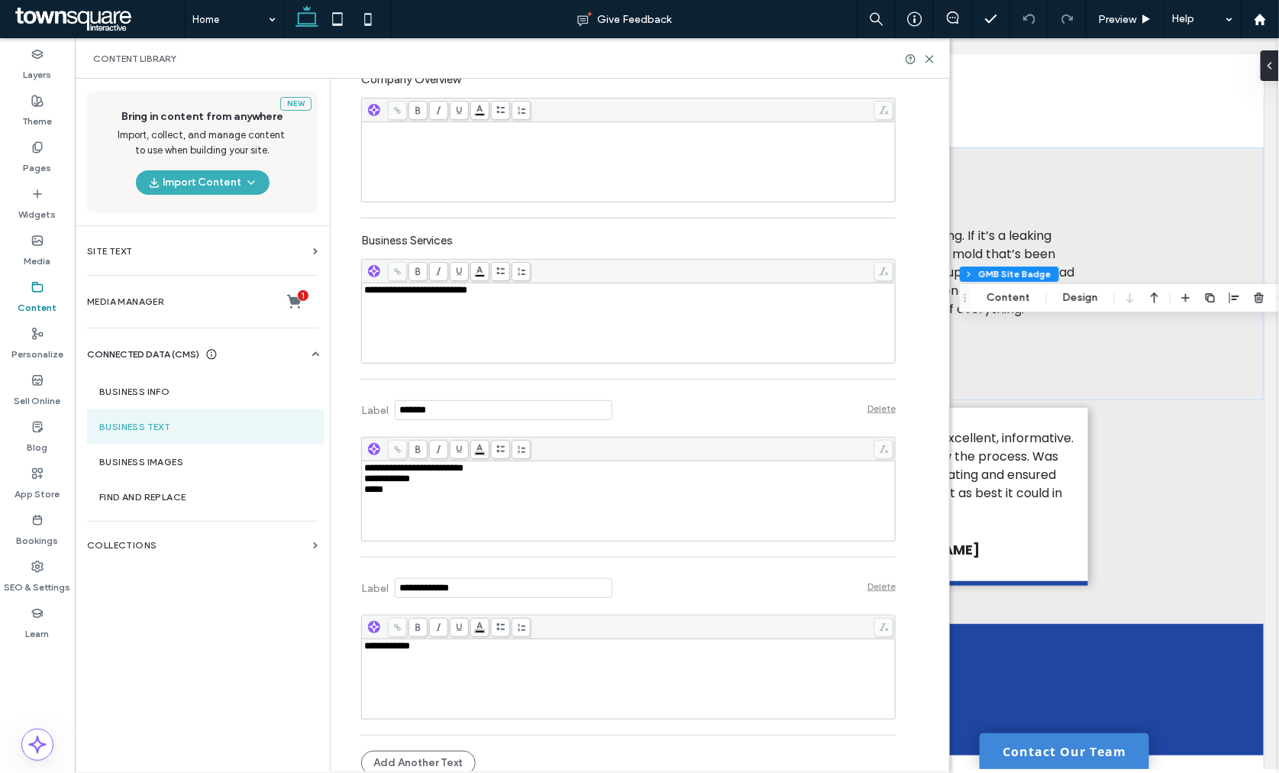
scroll to position [378, 0]
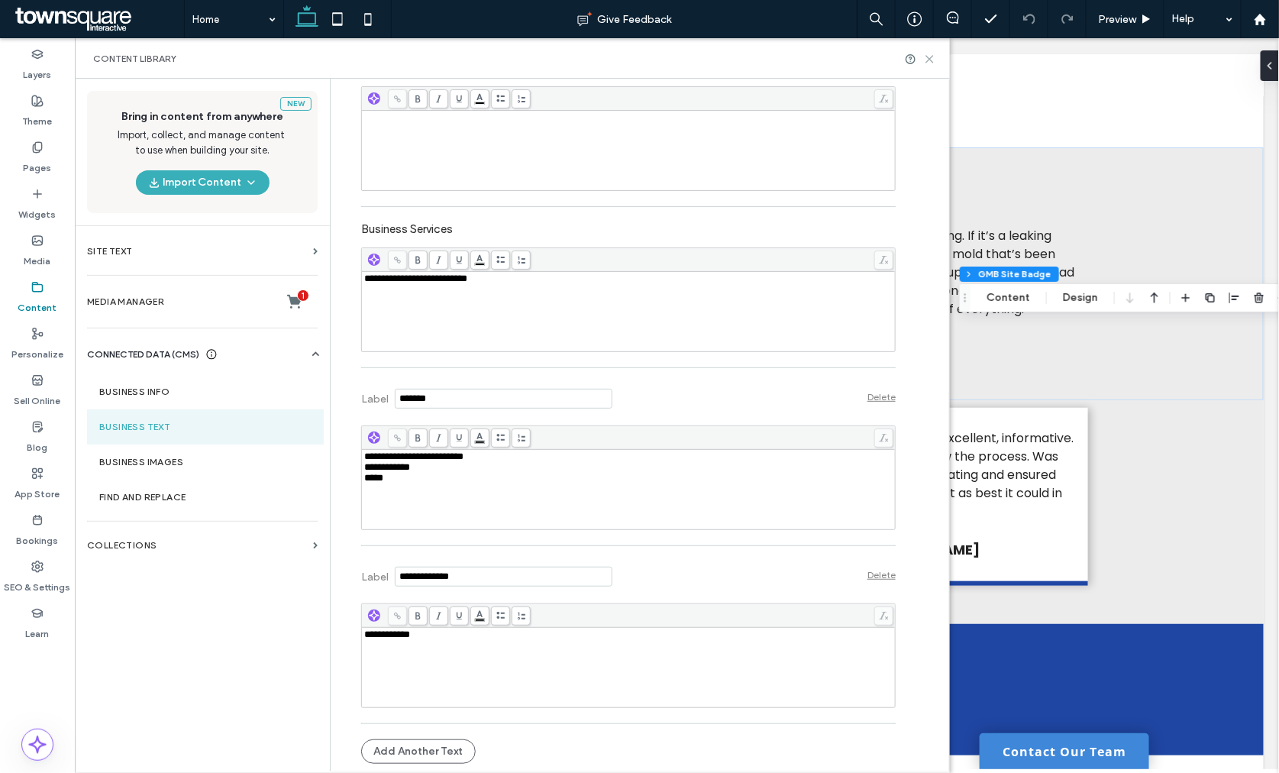
drag, startPoint x: 930, startPoint y: 53, endPoint x: 853, endPoint y: 15, distance: 85.3
click at [930, 53] on icon at bounding box center [929, 58] width 11 height 11
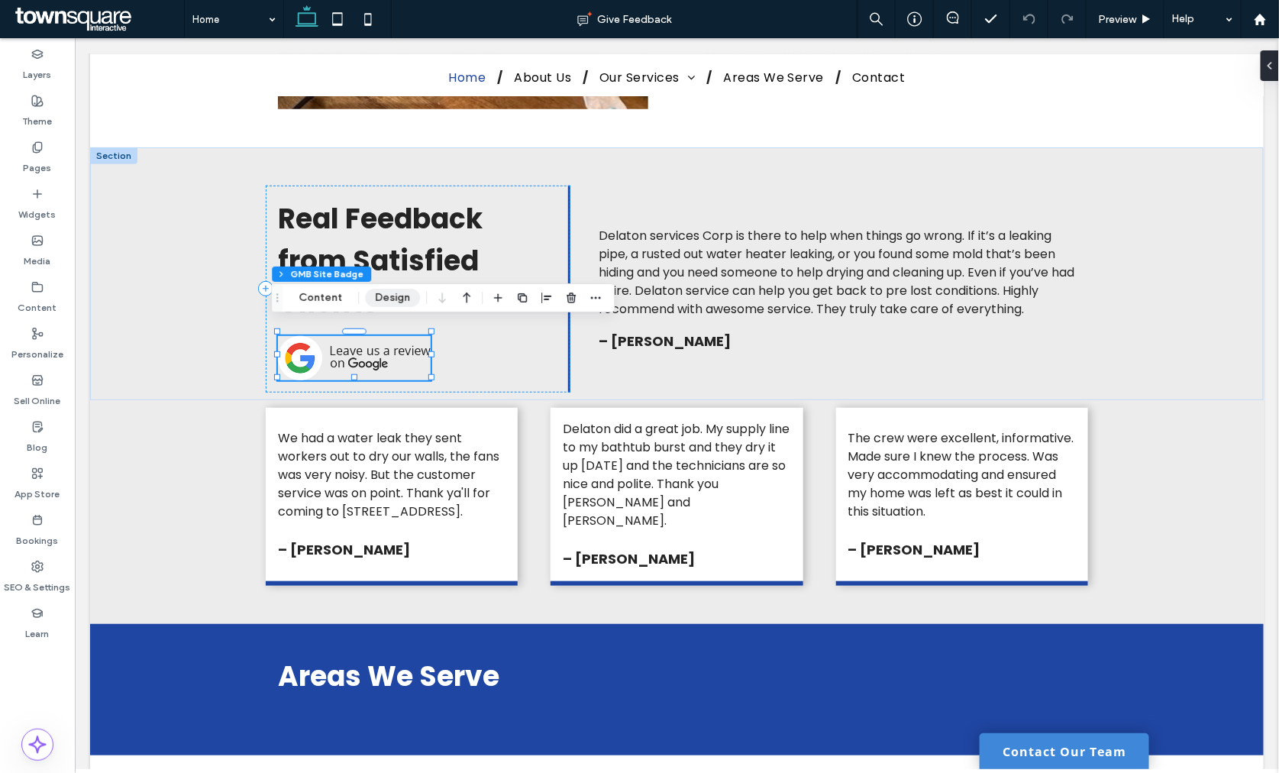
click at [386, 295] on button "Design" at bounding box center [392, 298] width 55 height 18
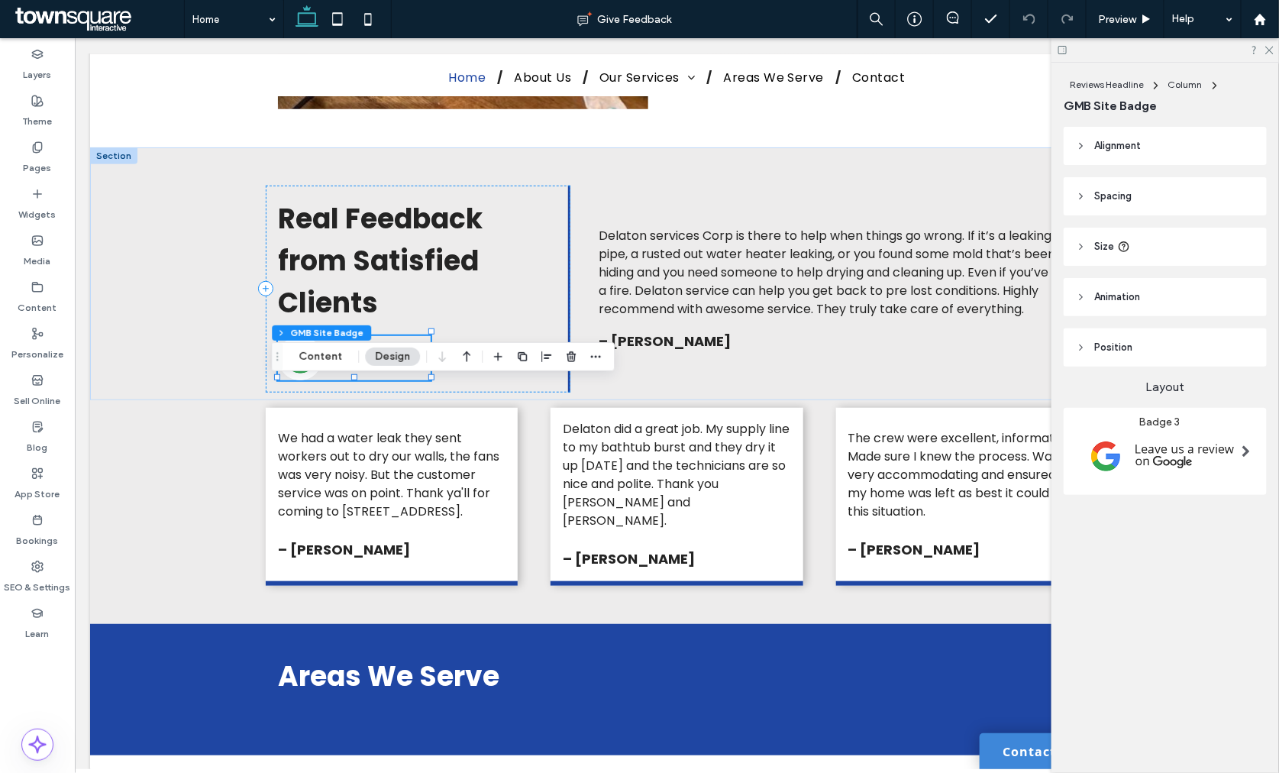
drag, startPoint x: 311, startPoint y: 355, endPoint x: 601, endPoint y: 344, distance: 289.5
click at [313, 355] on button "Content" at bounding box center [320, 356] width 63 height 18
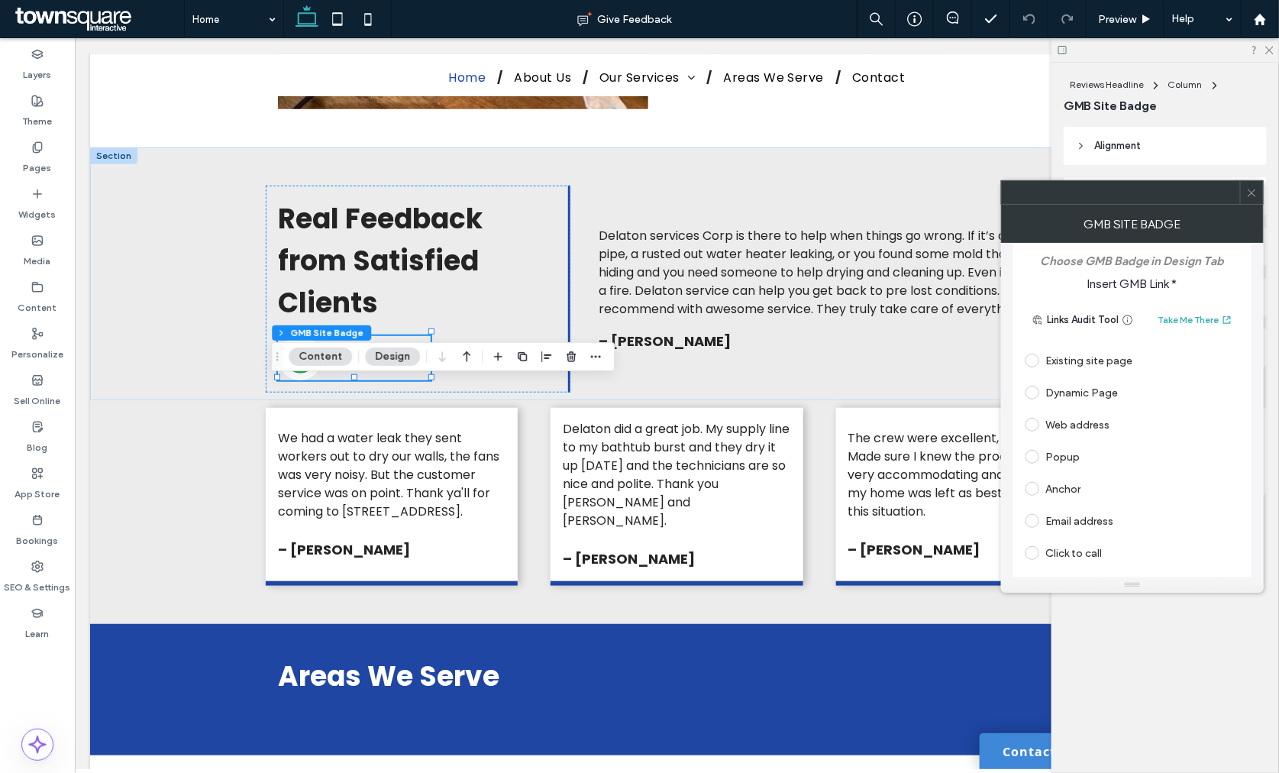
scroll to position [0, 0]
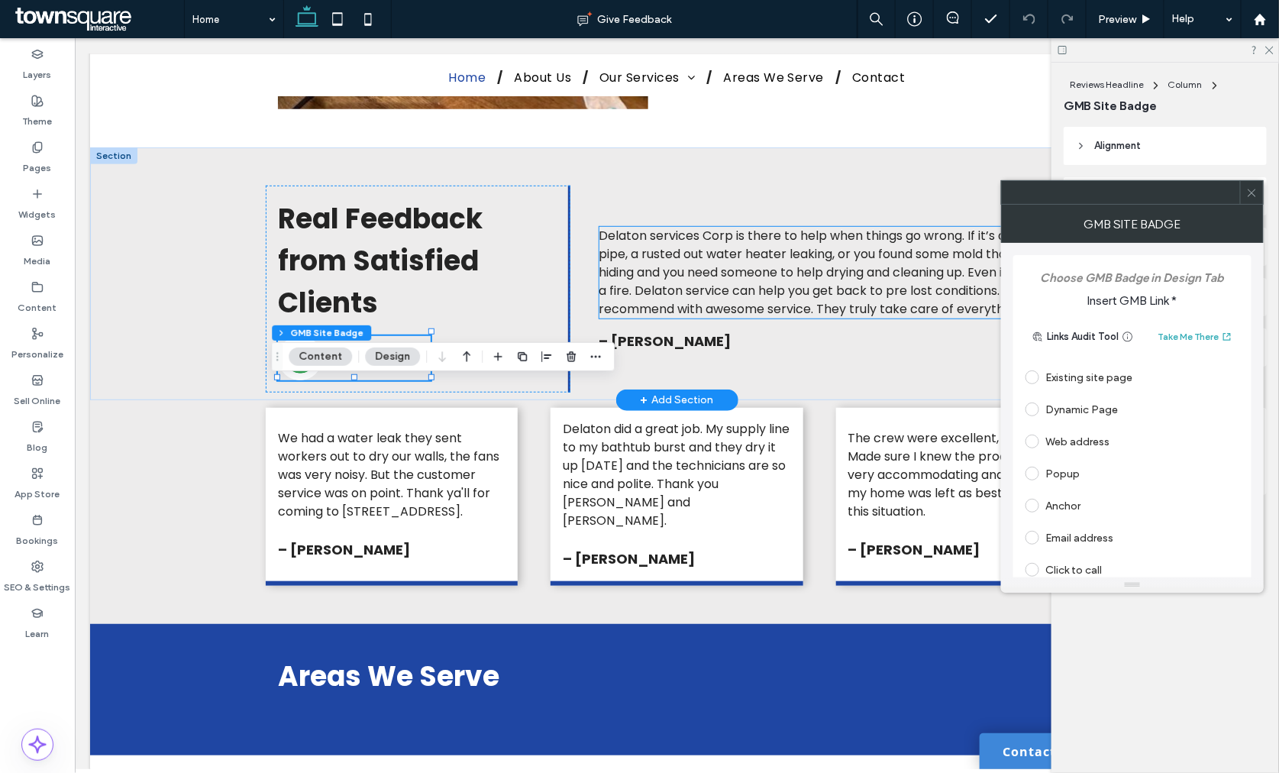
click at [718, 301] on span "Delaton services Corp is there to help when things go wrong. If it’s a leaking …" at bounding box center [836, 271] width 476 height 91
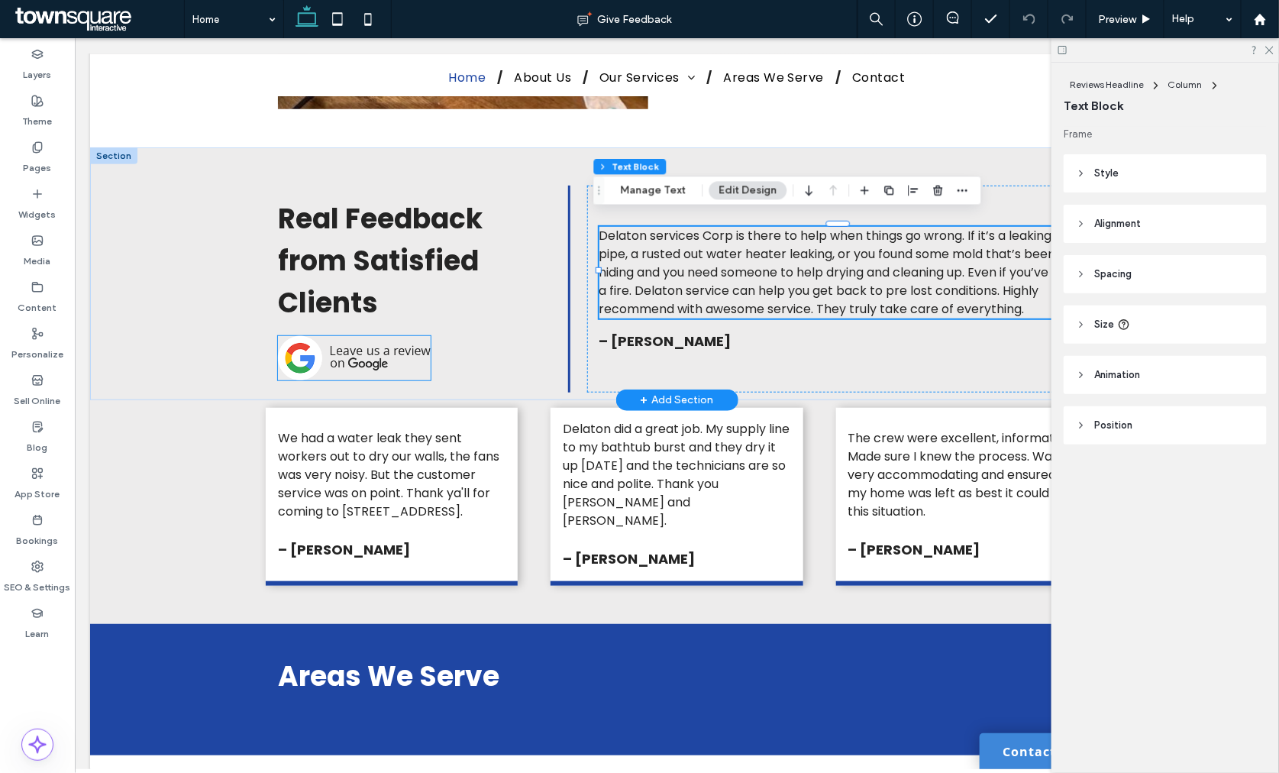
click at [374, 353] on img at bounding box center [353, 357] width 153 height 44
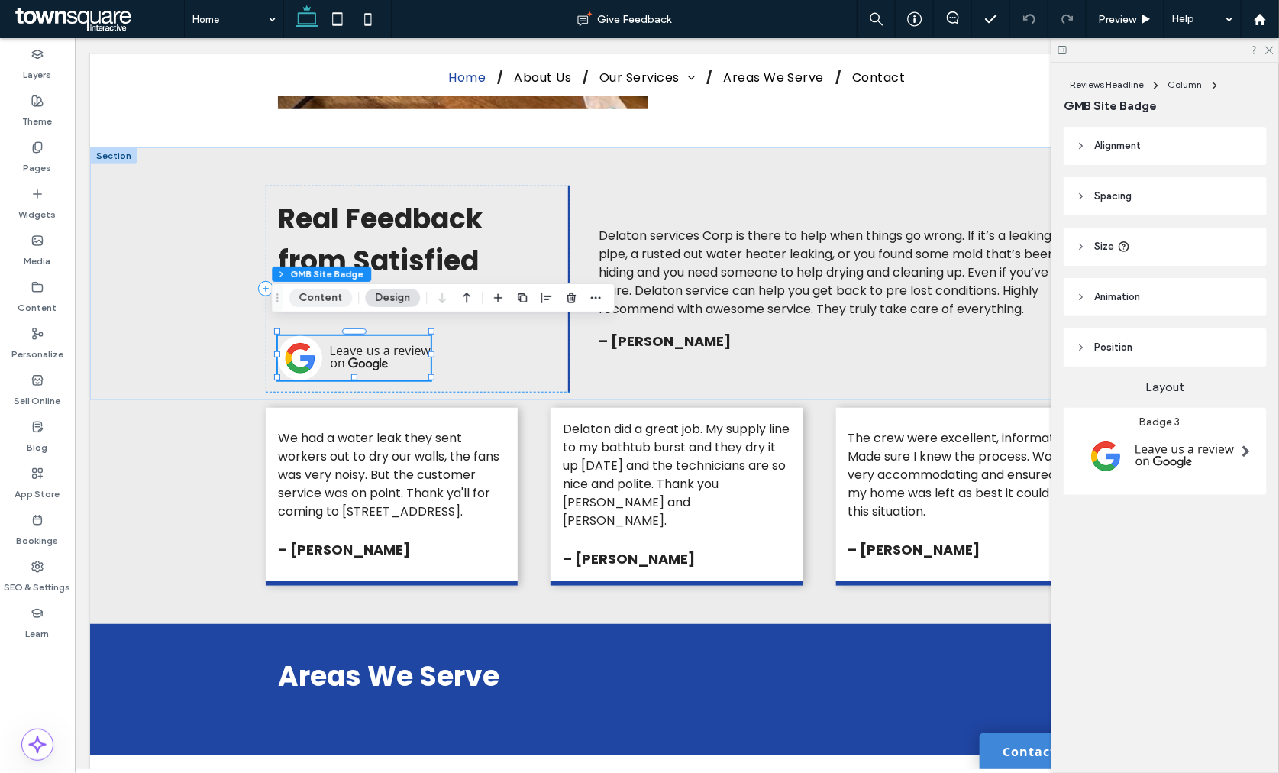
click at [337, 294] on button "Content" at bounding box center [320, 298] width 63 height 18
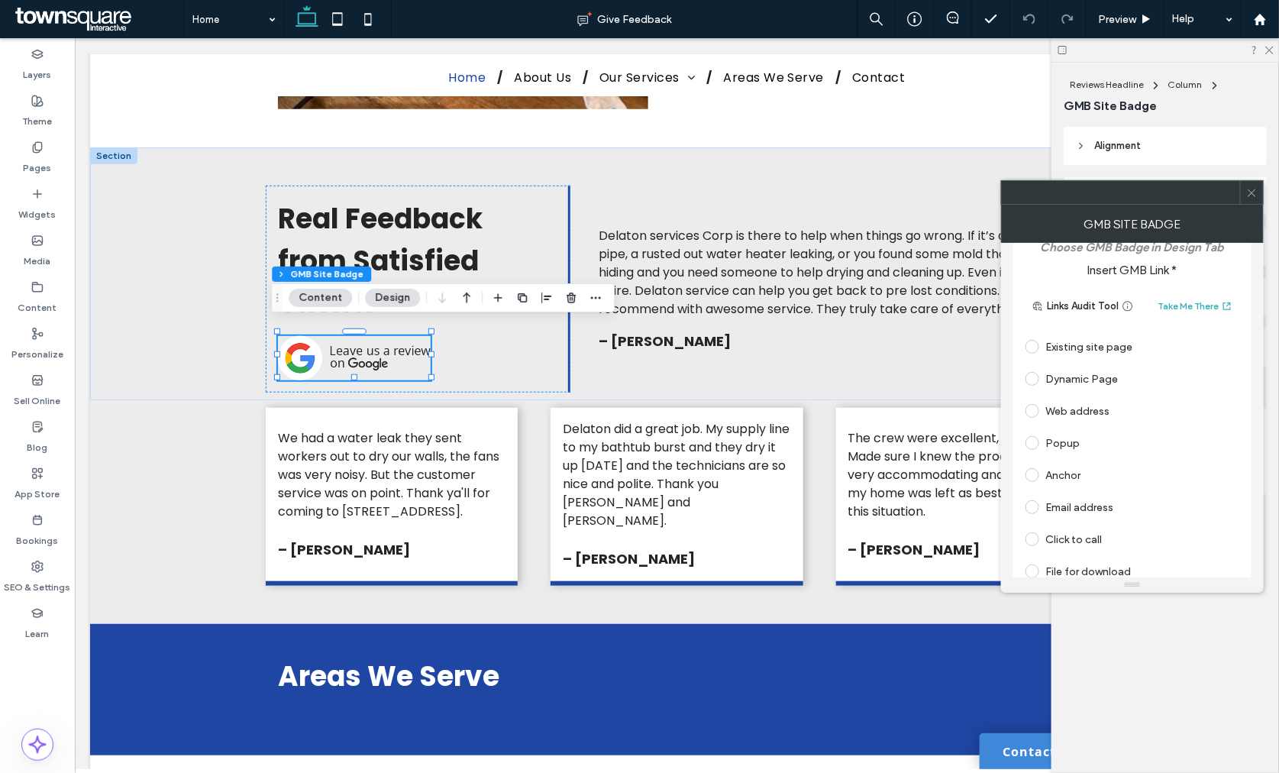
scroll to position [55, 0]
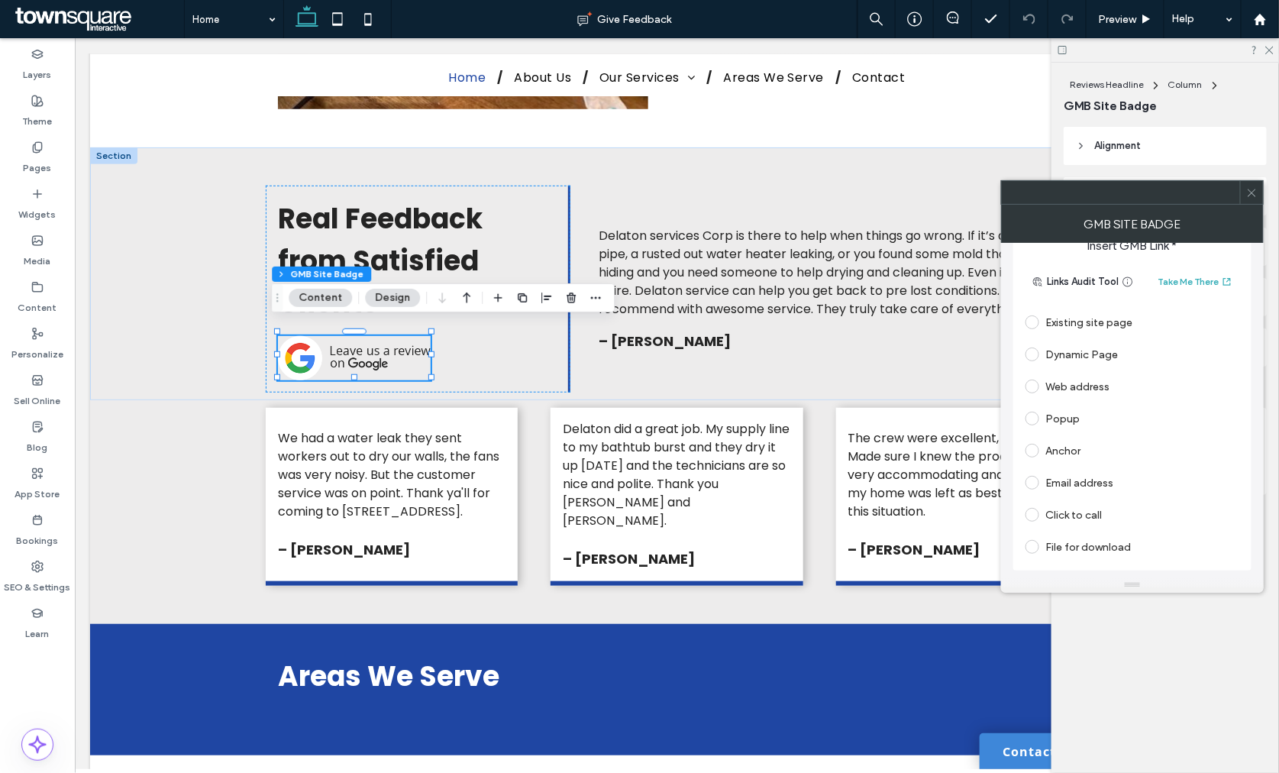
click at [1076, 384] on div "Web address" at bounding box center [1132, 386] width 214 height 24
click at [1103, 420] on input "url" at bounding box center [1127, 416] width 205 height 20
paste input "**********"
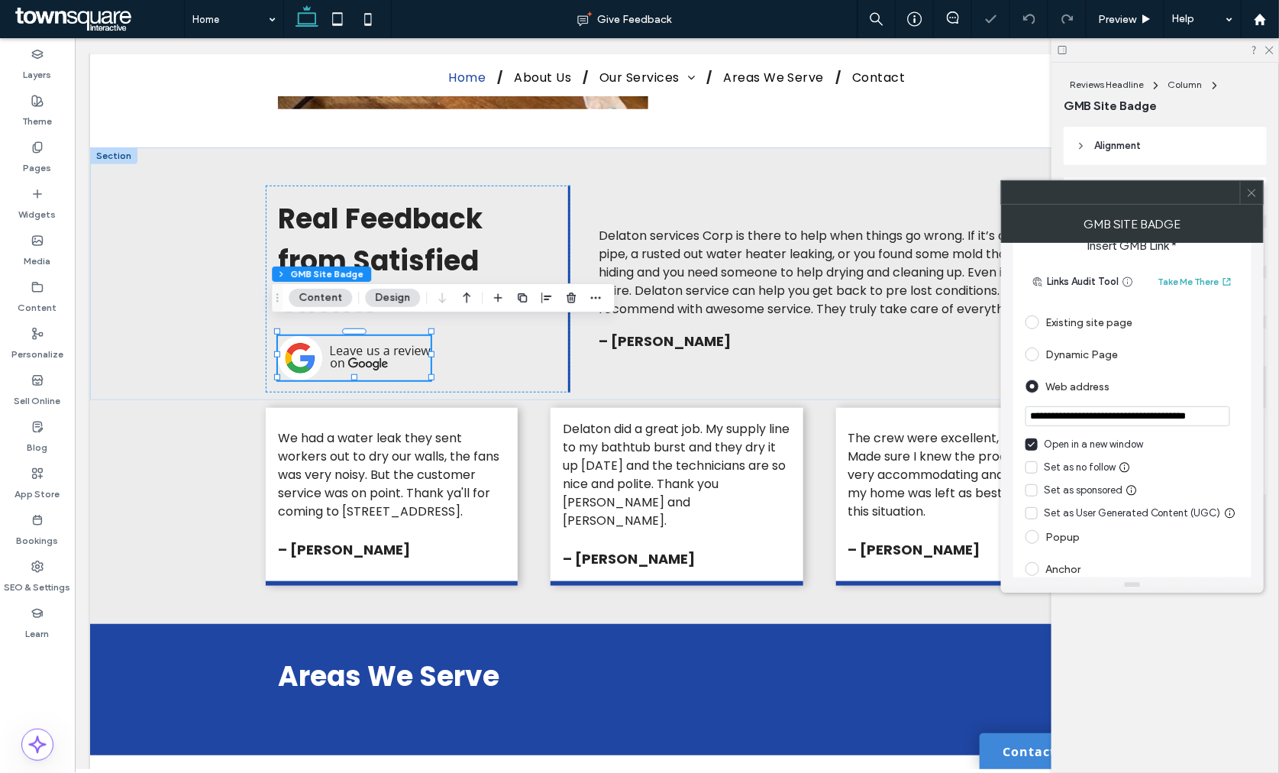
scroll to position [0, 37]
type input "**********"
click at [1069, 455] on div "Open in a new window Set as no follow Set as sponsored Set as User Generated Co…" at bounding box center [1132, 479] width 214 height 84
click at [1067, 463] on div "Set as no follow" at bounding box center [1080, 467] width 72 height 15
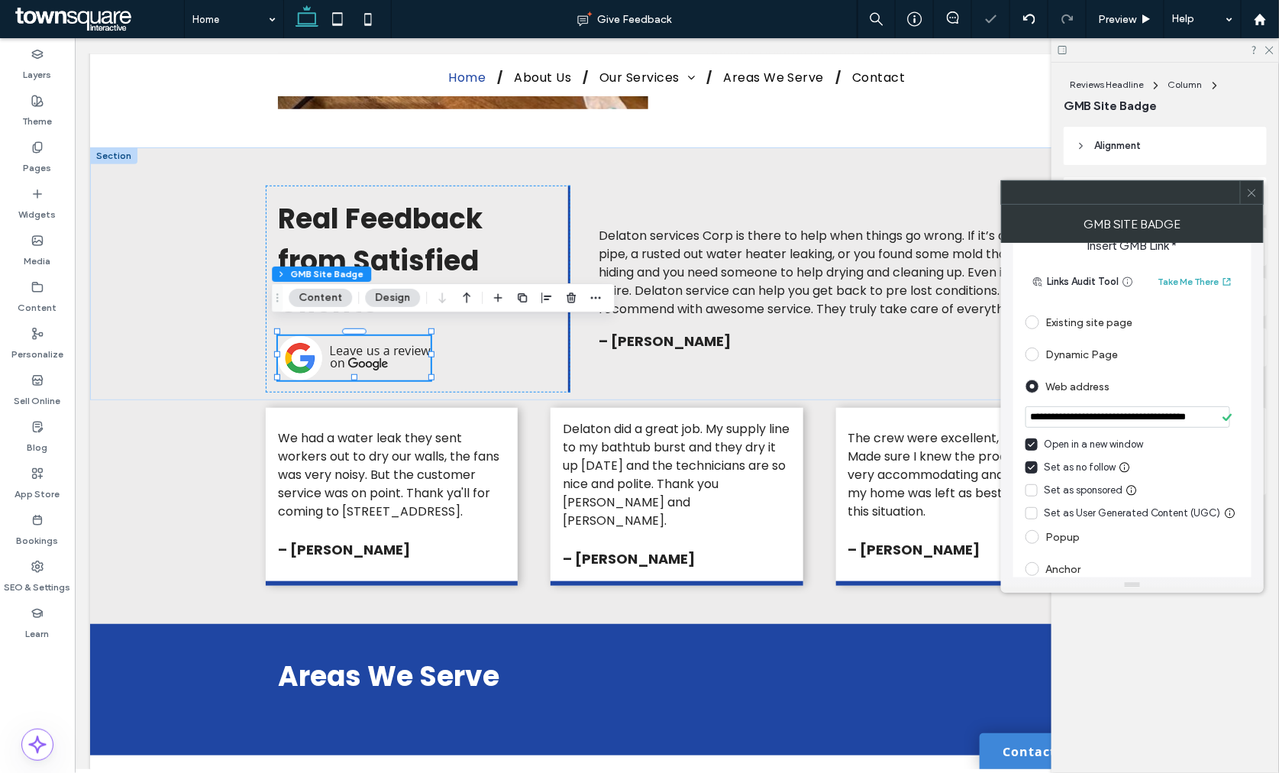
click at [1248, 197] on icon at bounding box center [1251, 192] width 11 height 11
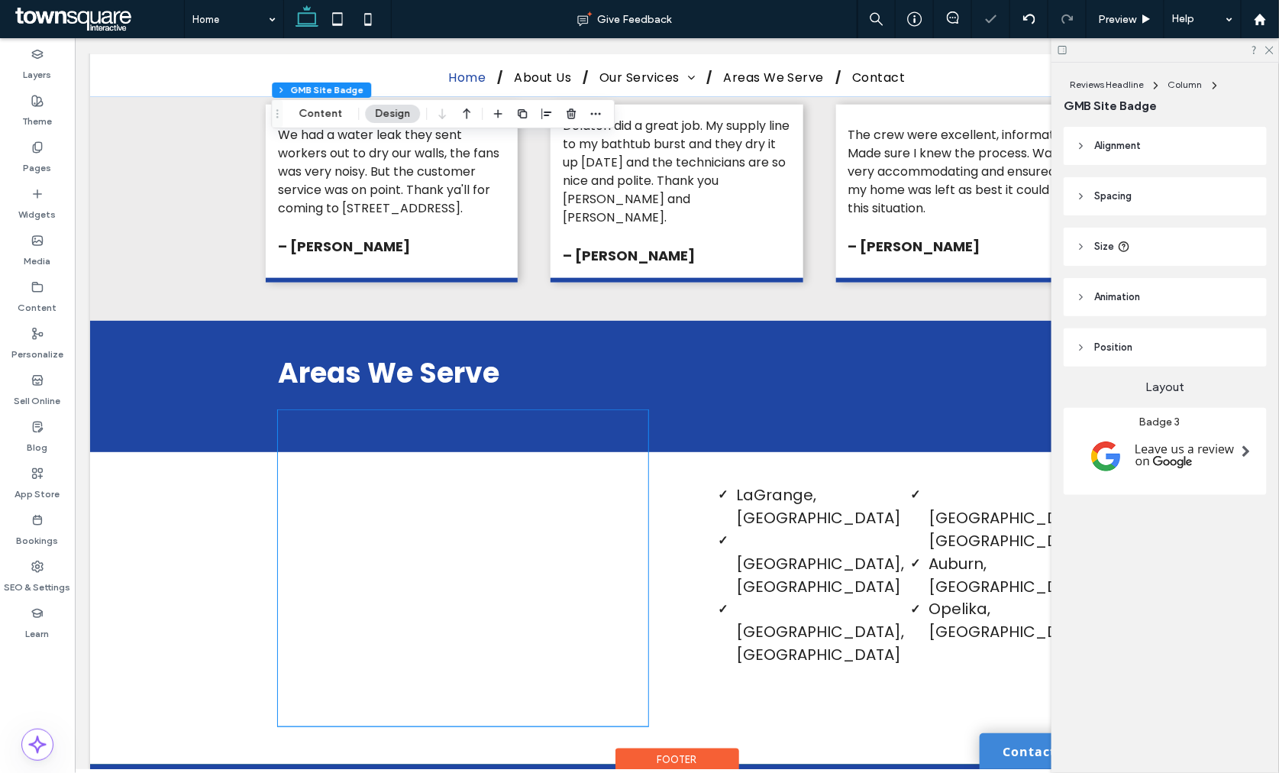
scroll to position [3228, 0]
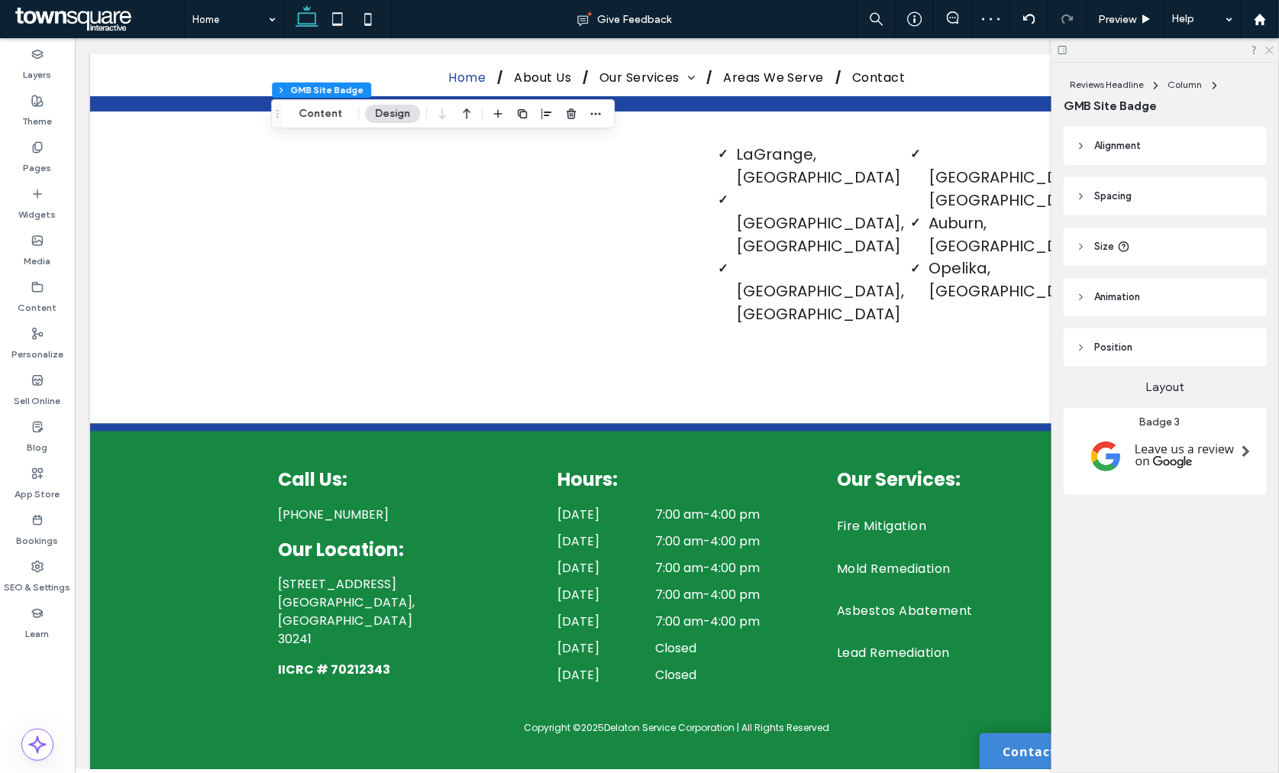
click at [1267, 49] on icon at bounding box center [1268, 49] width 10 height 10
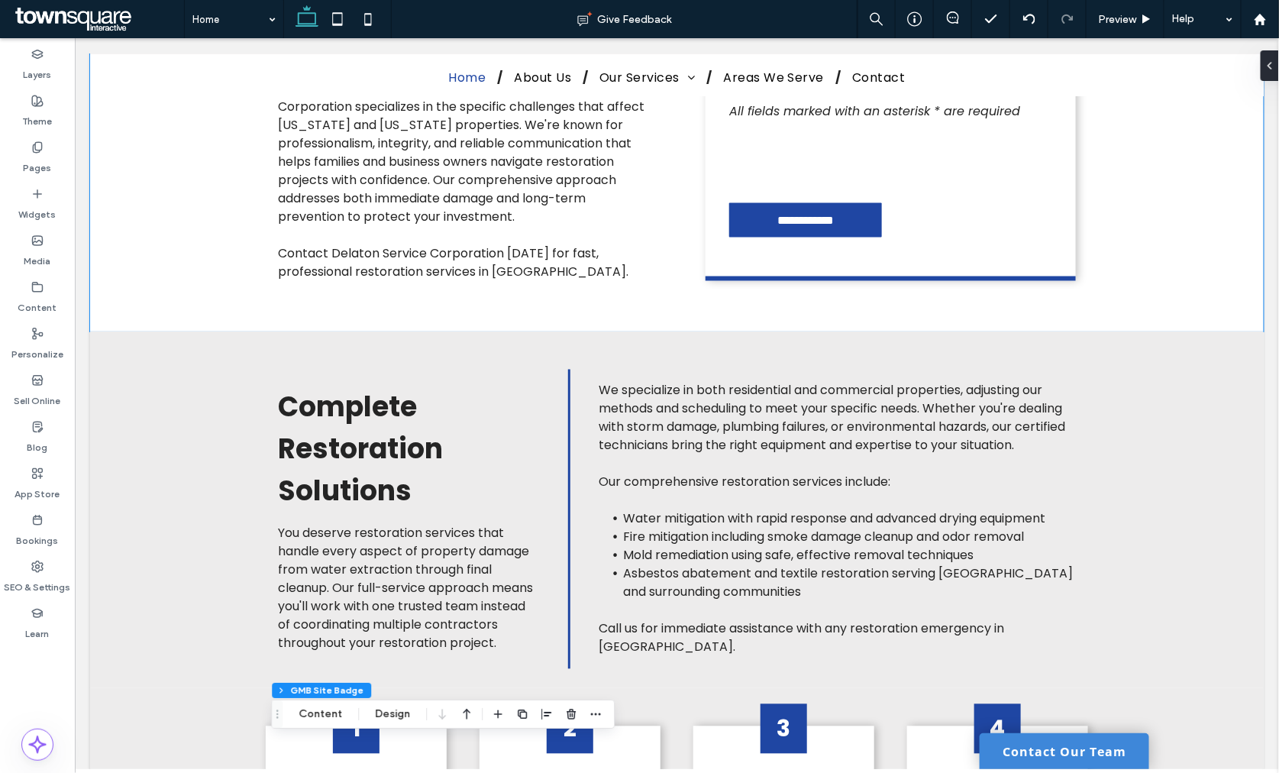
scroll to position [1264, 0]
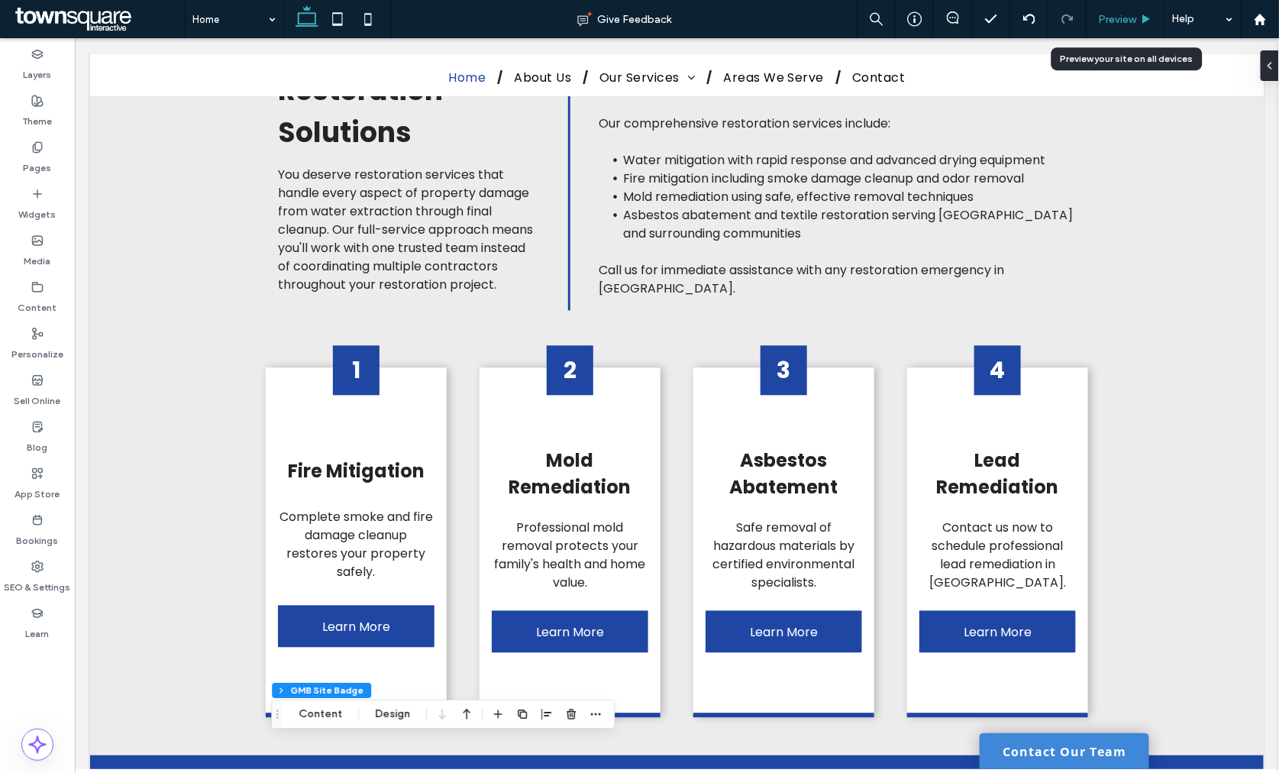
click at [1102, 11] on div "Preview" at bounding box center [1125, 19] width 78 height 38
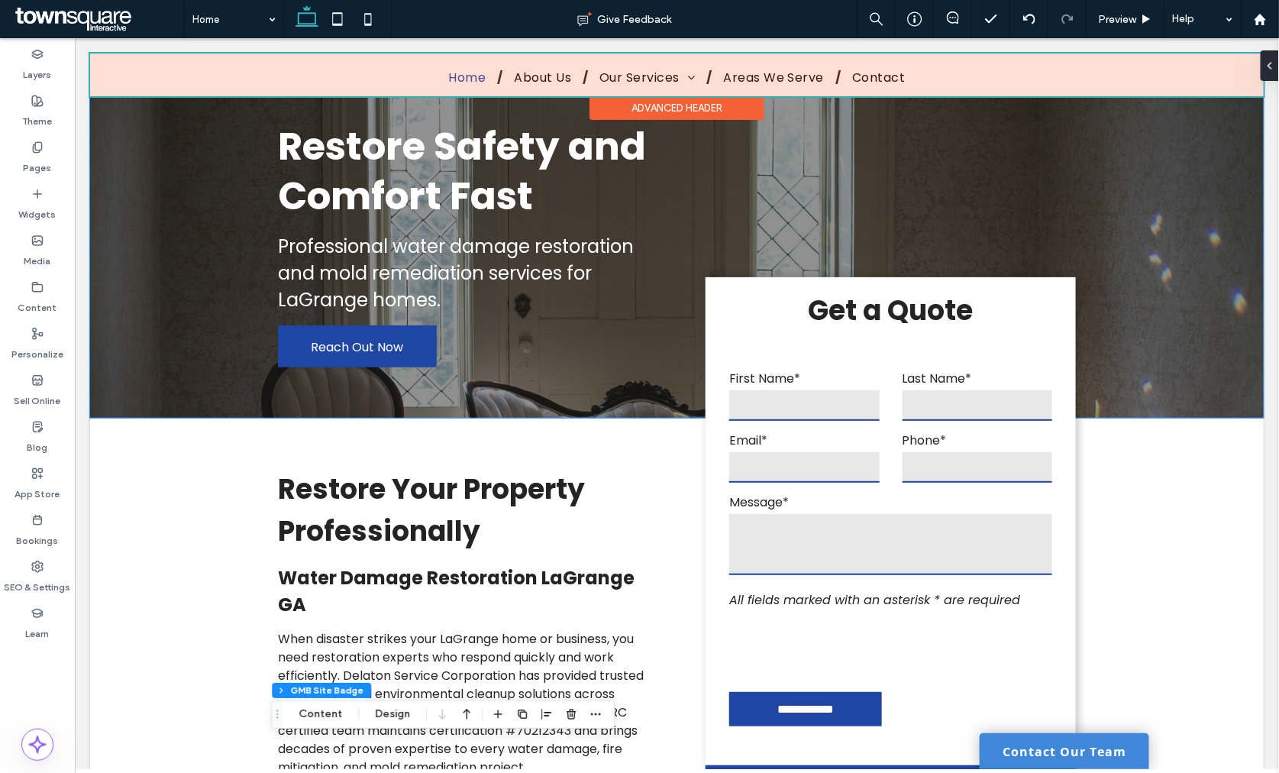
scroll to position [0, 0]
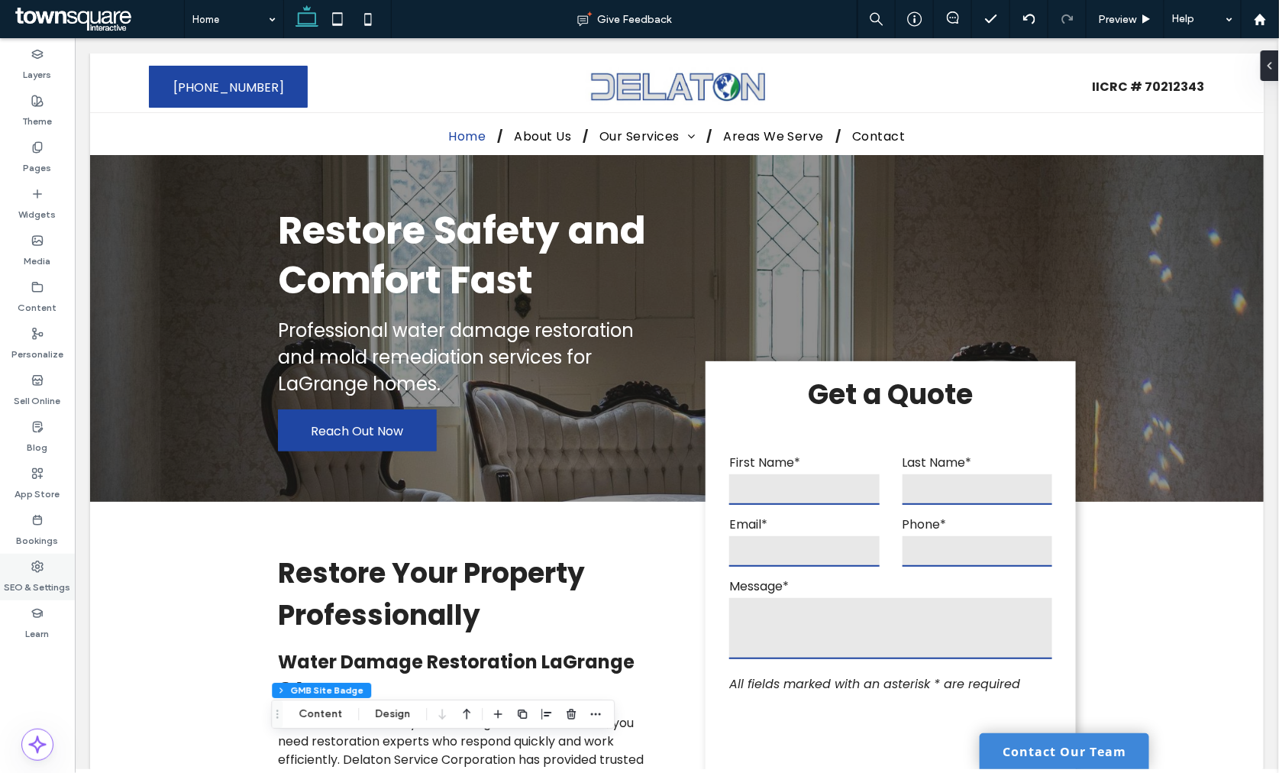
click at [36, 562] on icon at bounding box center [37, 566] width 12 height 12
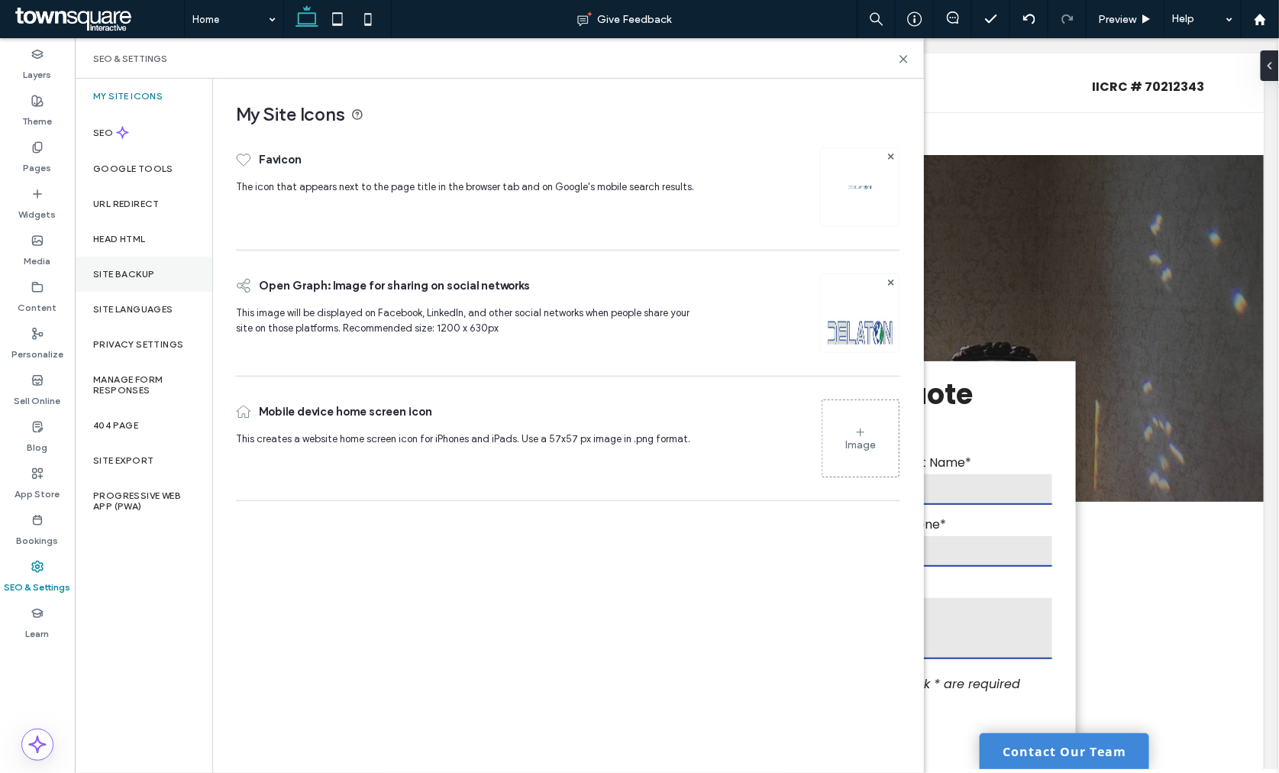
click at [125, 276] on label "Site Backup" at bounding box center [123, 274] width 61 height 11
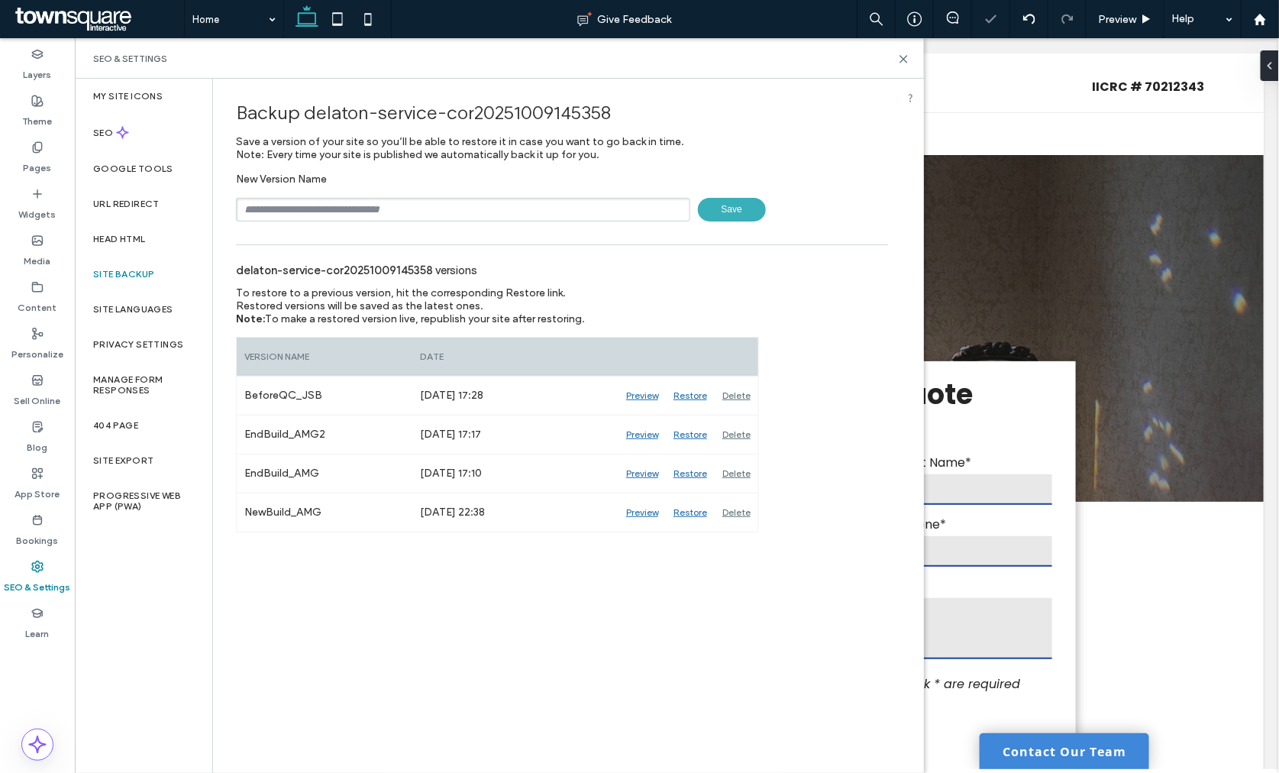
click at [279, 210] on input "text" at bounding box center [463, 210] width 454 height 24
type input "**********"
click at [727, 205] on span "Save" at bounding box center [732, 210] width 68 height 24
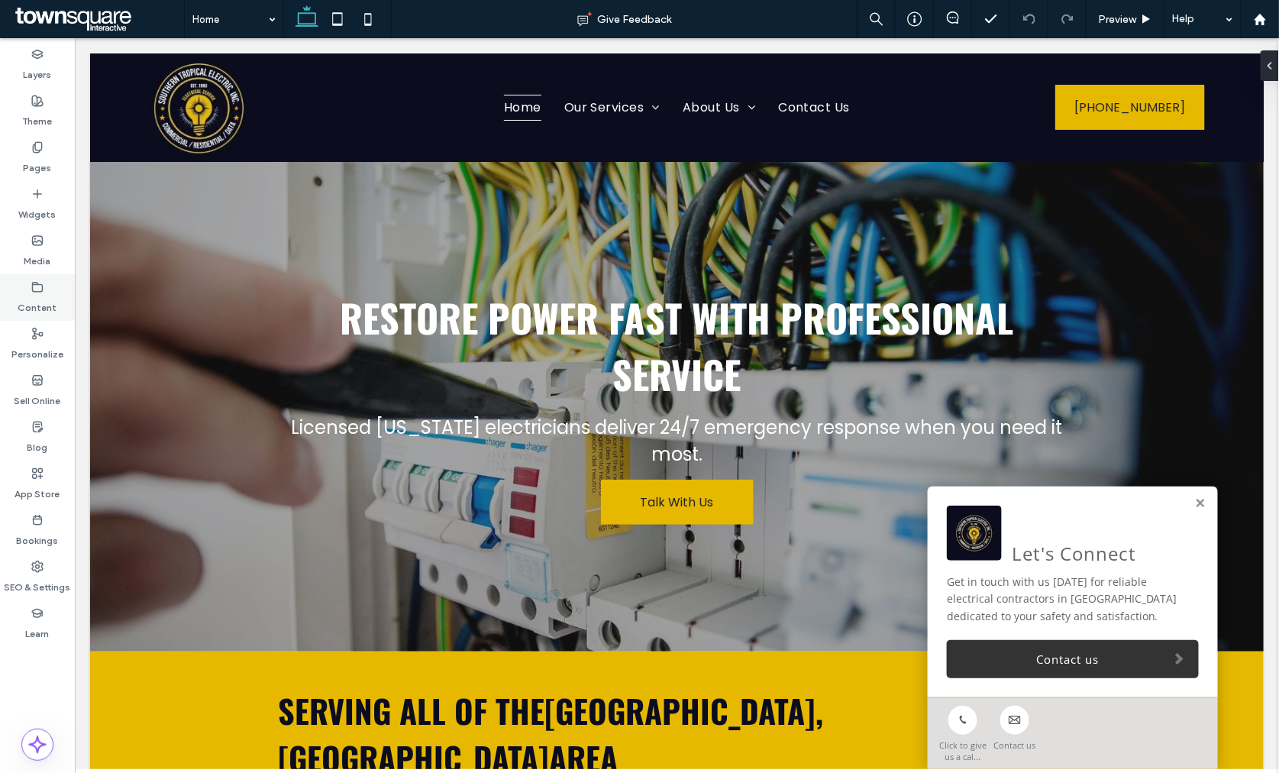
click at [44, 279] on div "Content" at bounding box center [37, 297] width 75 height 47
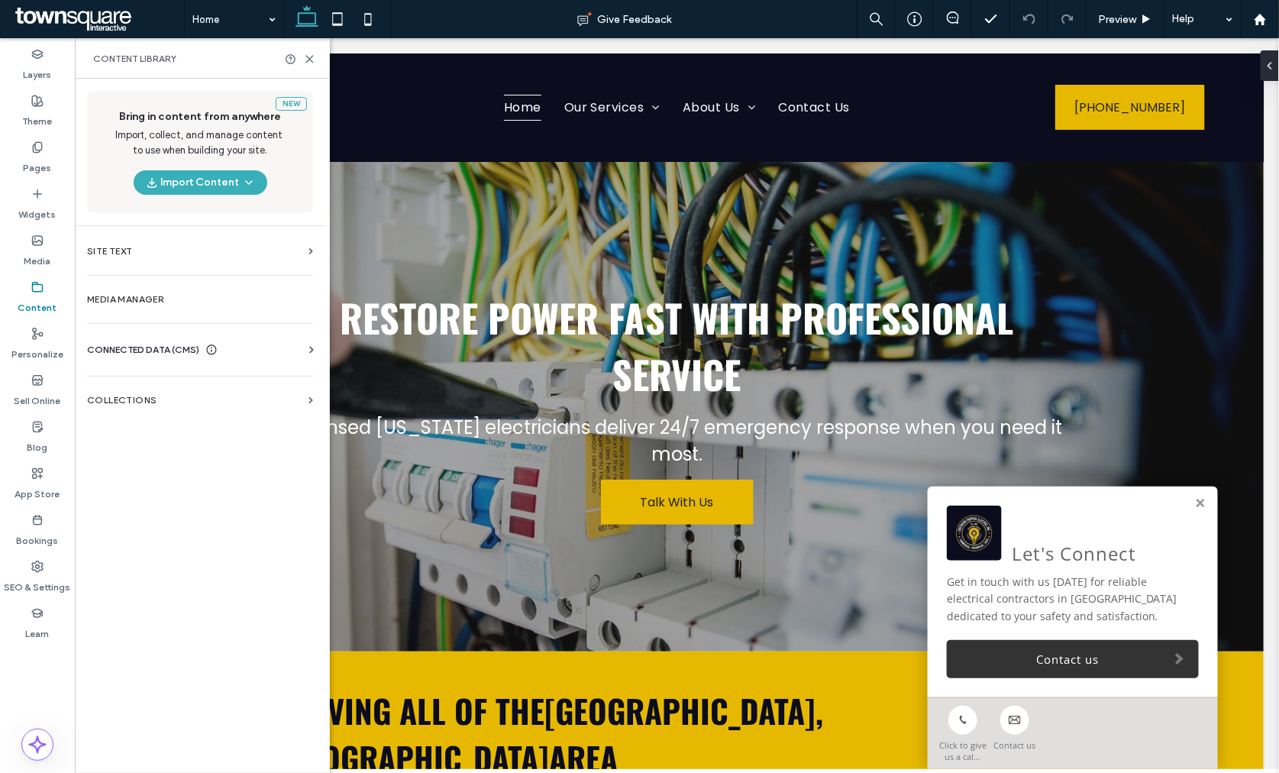
click at [150, 345] on span "CONNECTED DATA (CMS)" at bounding box center [143, 349] width 112 height 15
click at [135, 386] on label "Business Info" at bounding box center [203, 387] width 208 height 11
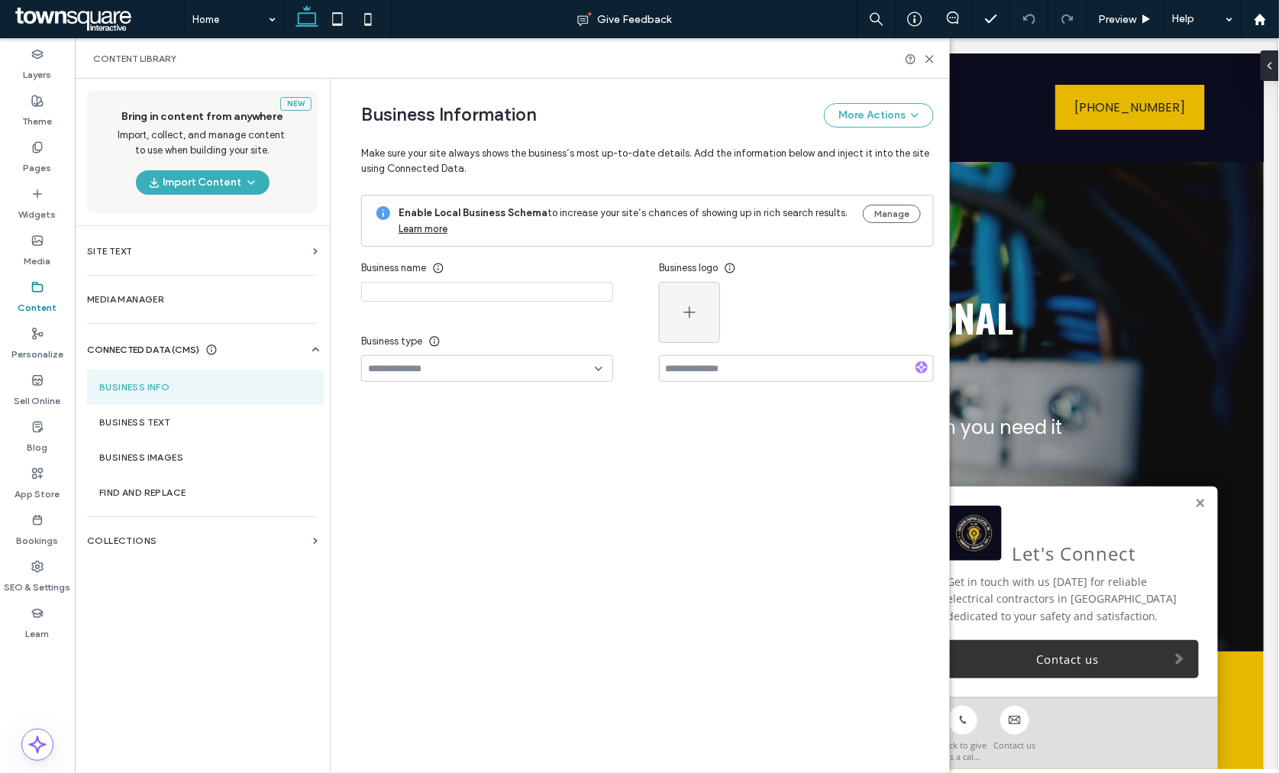
type input "**********"
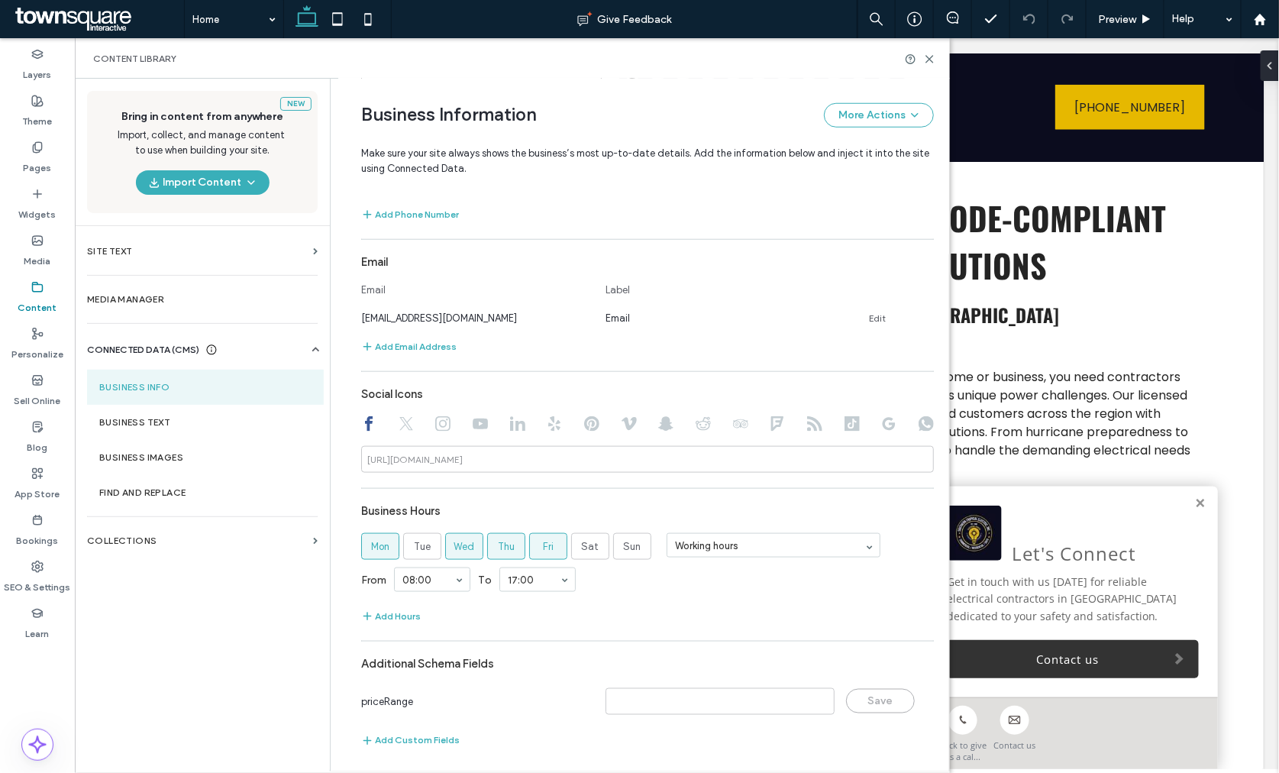
scroll to position [521, 0]
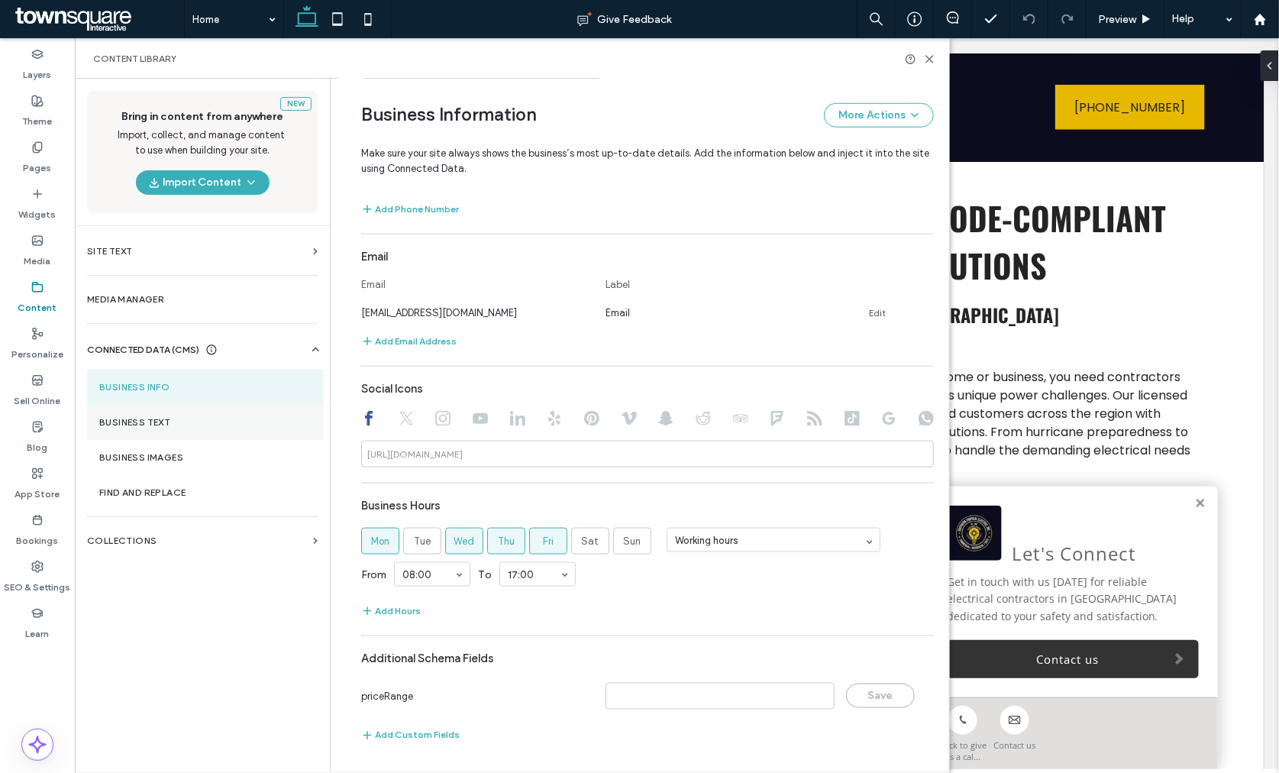
click at [146, 414] on section "Business Text" at bounding box center [205, 422] width 237 height 35
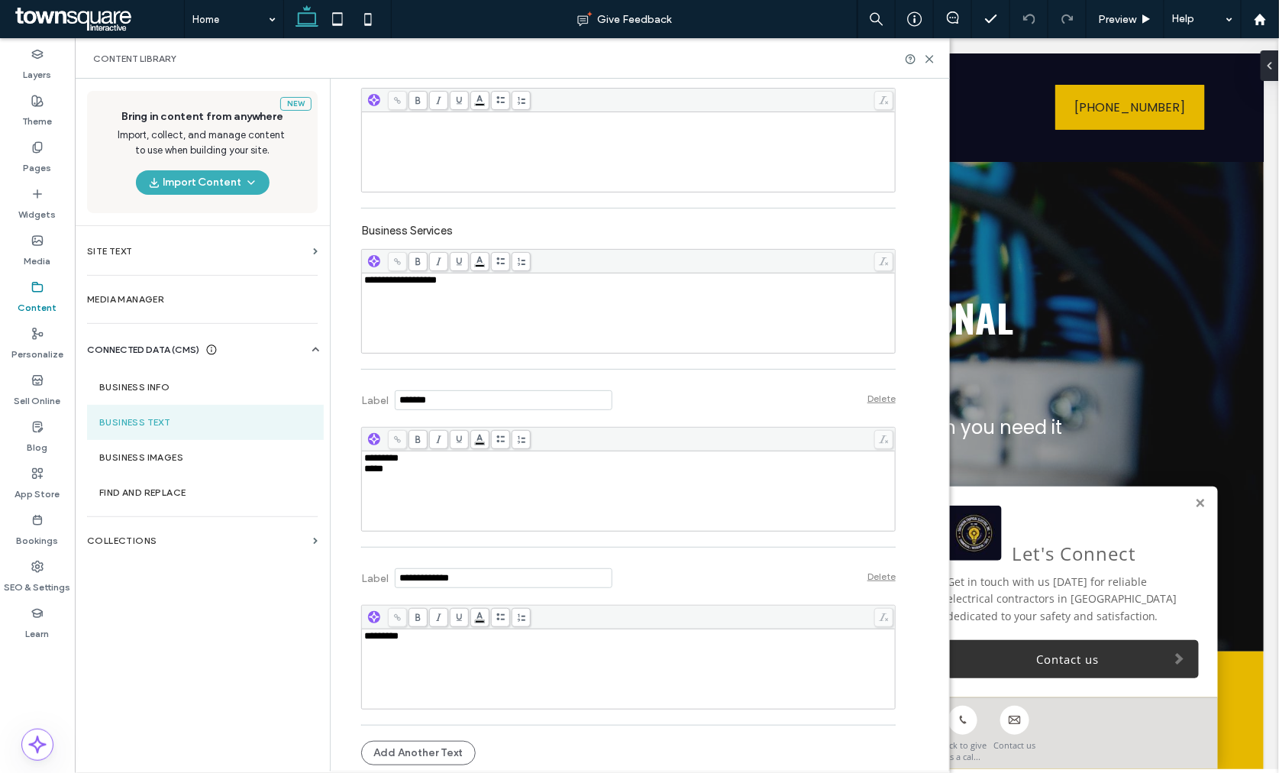
scroll to position [378, 0]
click at [38, 119] on label "Theme" at bounding box center [38, 117] width 30 height 21
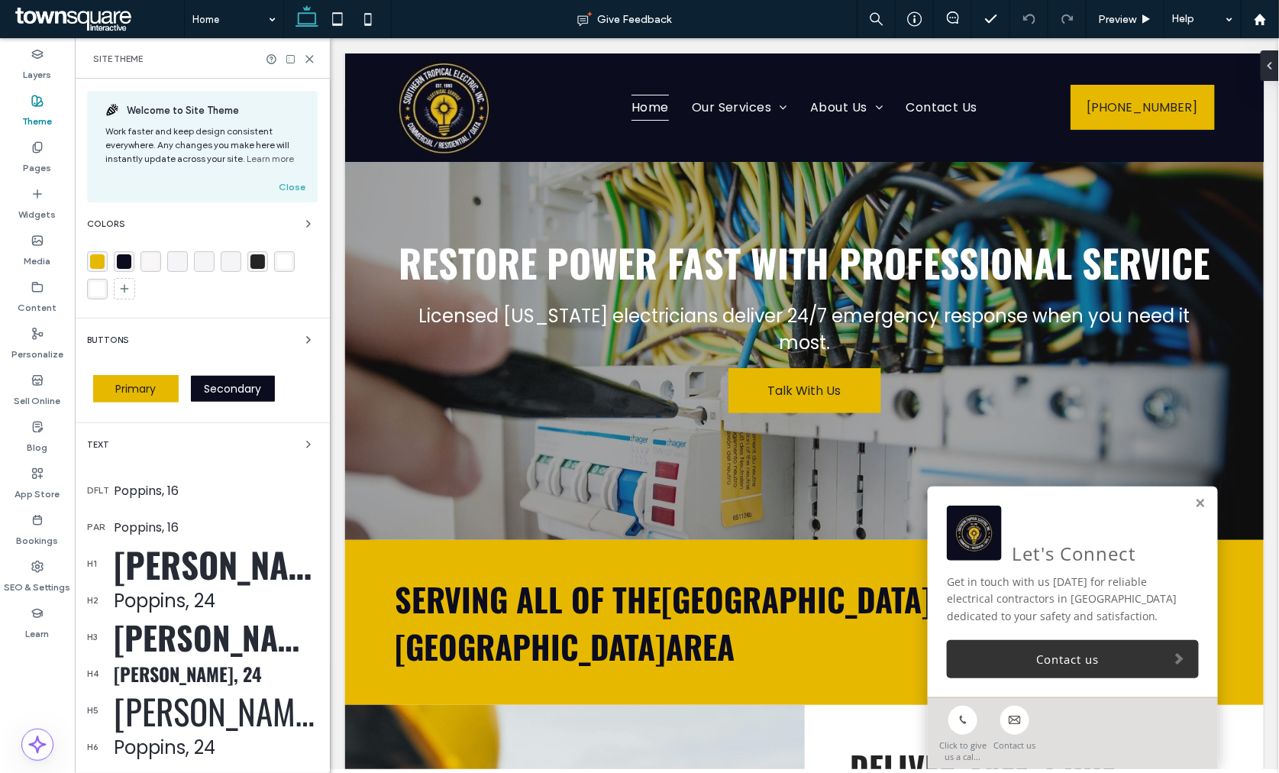
scroll to position [85, 0]
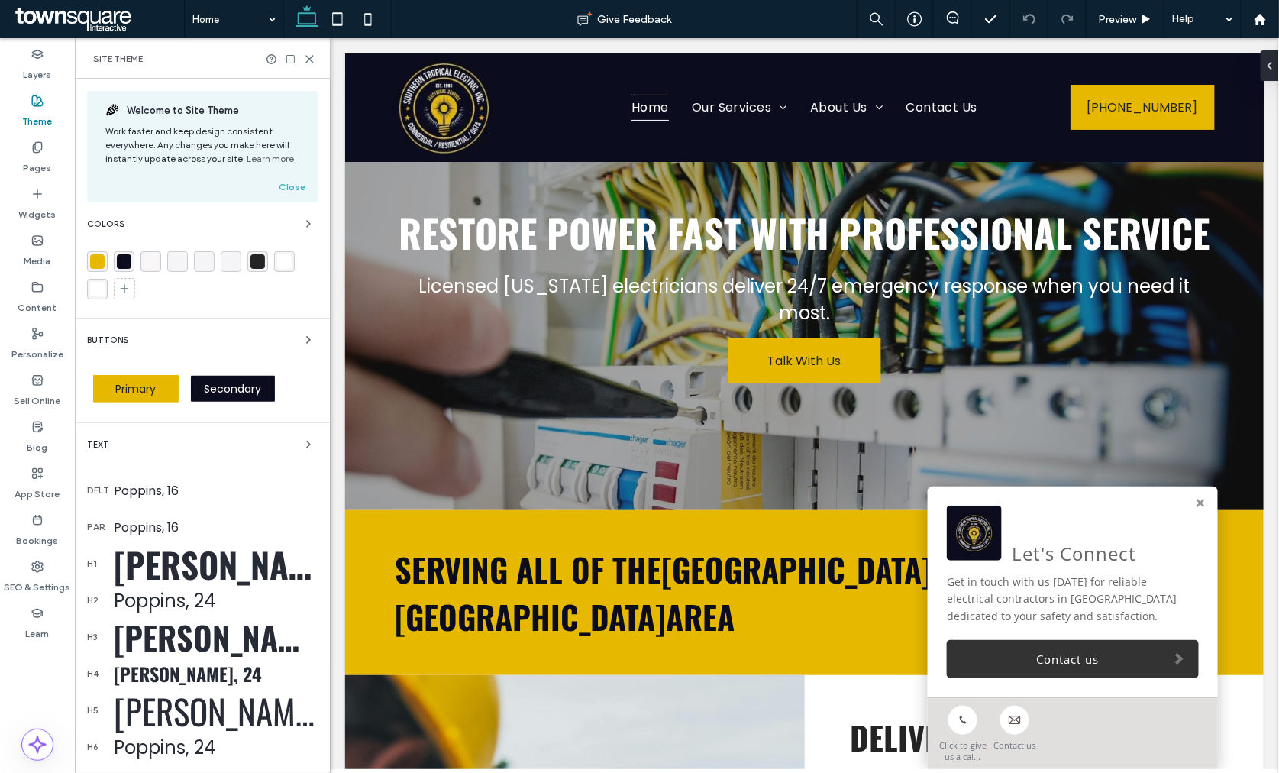
drag, startPoint x: 37, startPoint y: 573, endPoint x: 309, endPoint y: 356, distance: 348.2
click at [37, 573] on label "SEO & Settings" at bounding box center [38, 583] width 66 height 21
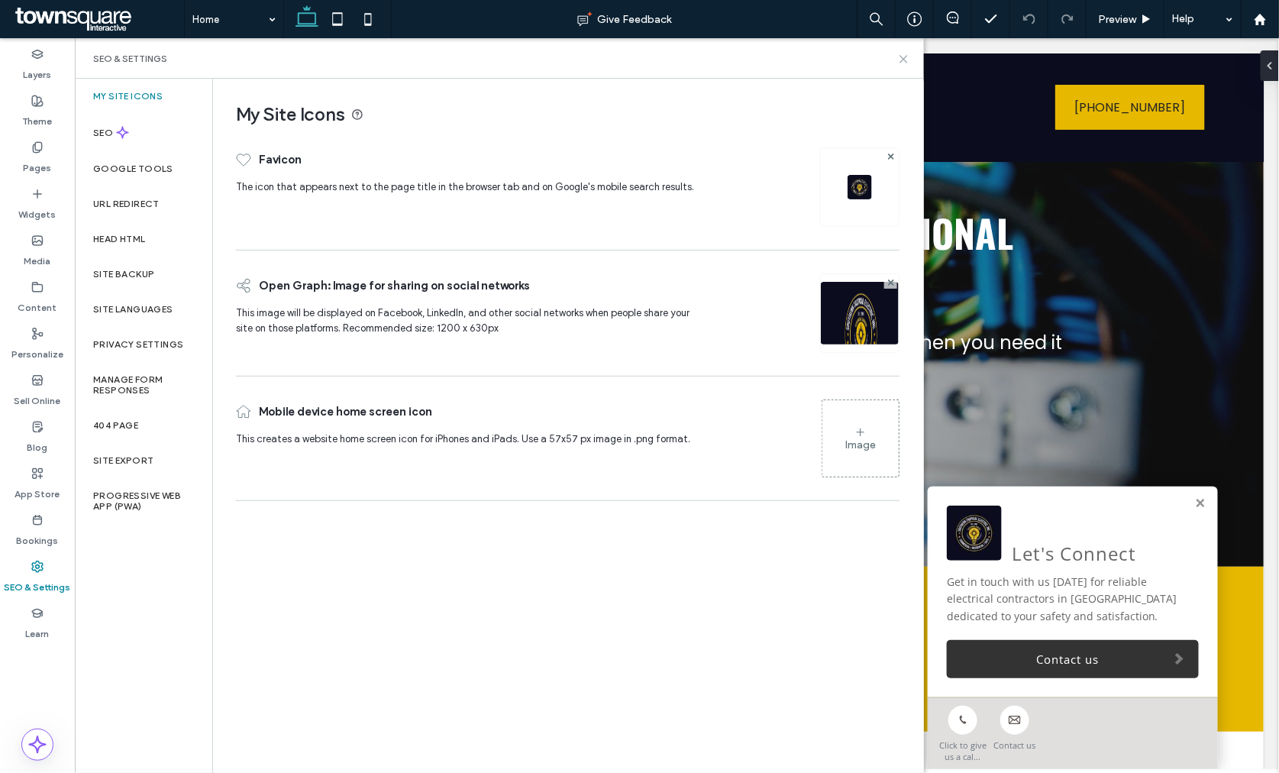
click at [906, 58] on icon at bounding box center [903, 58] width 11 height 11
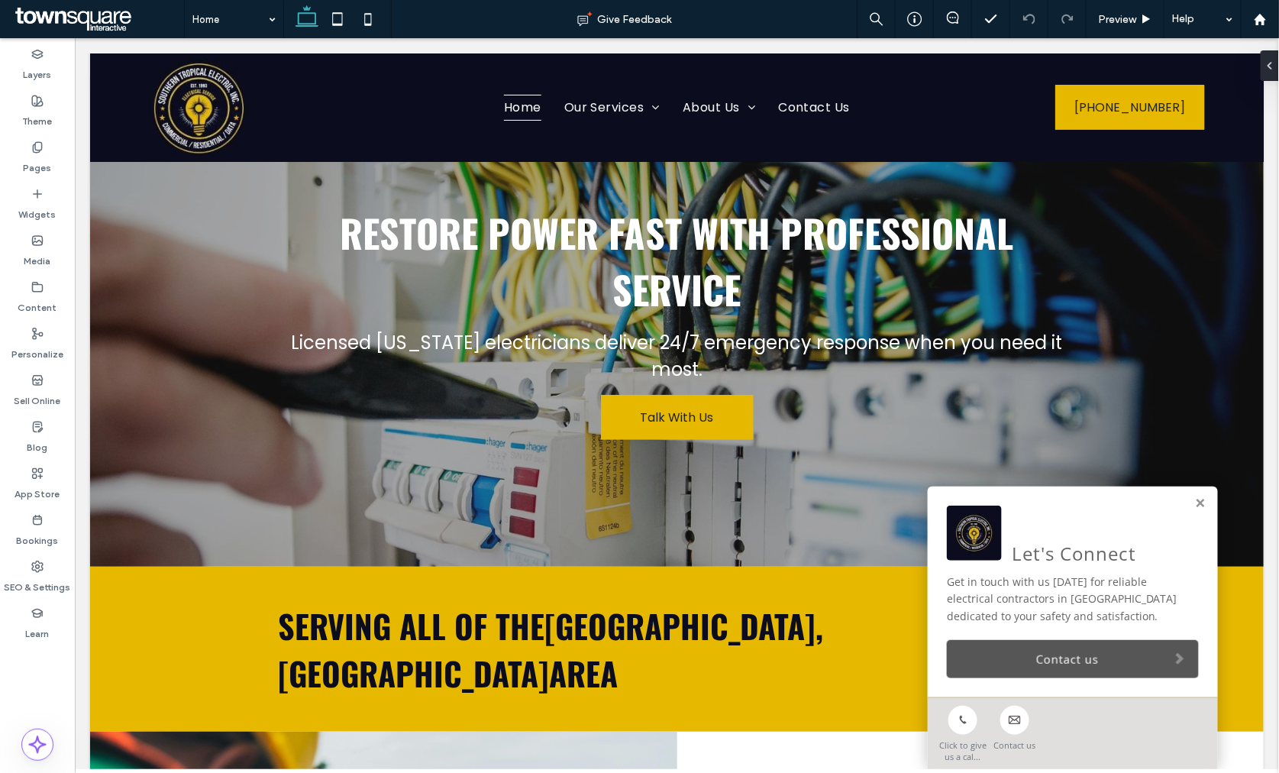
click at [1063, 659] on link "Contact us" at bounding box center [1072, 658] width 252 height 38
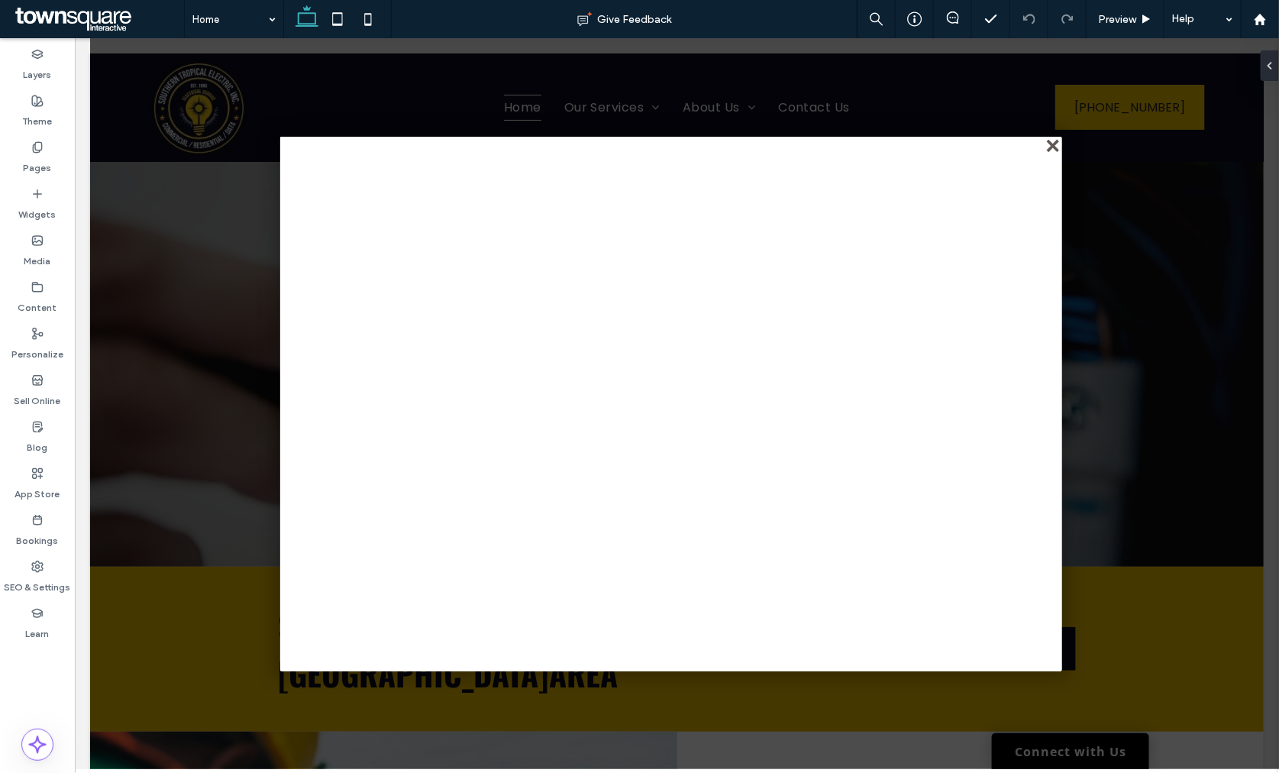
click at [1050, 148] on div "close" at bounding box center [1052, 145] width 11 height 11
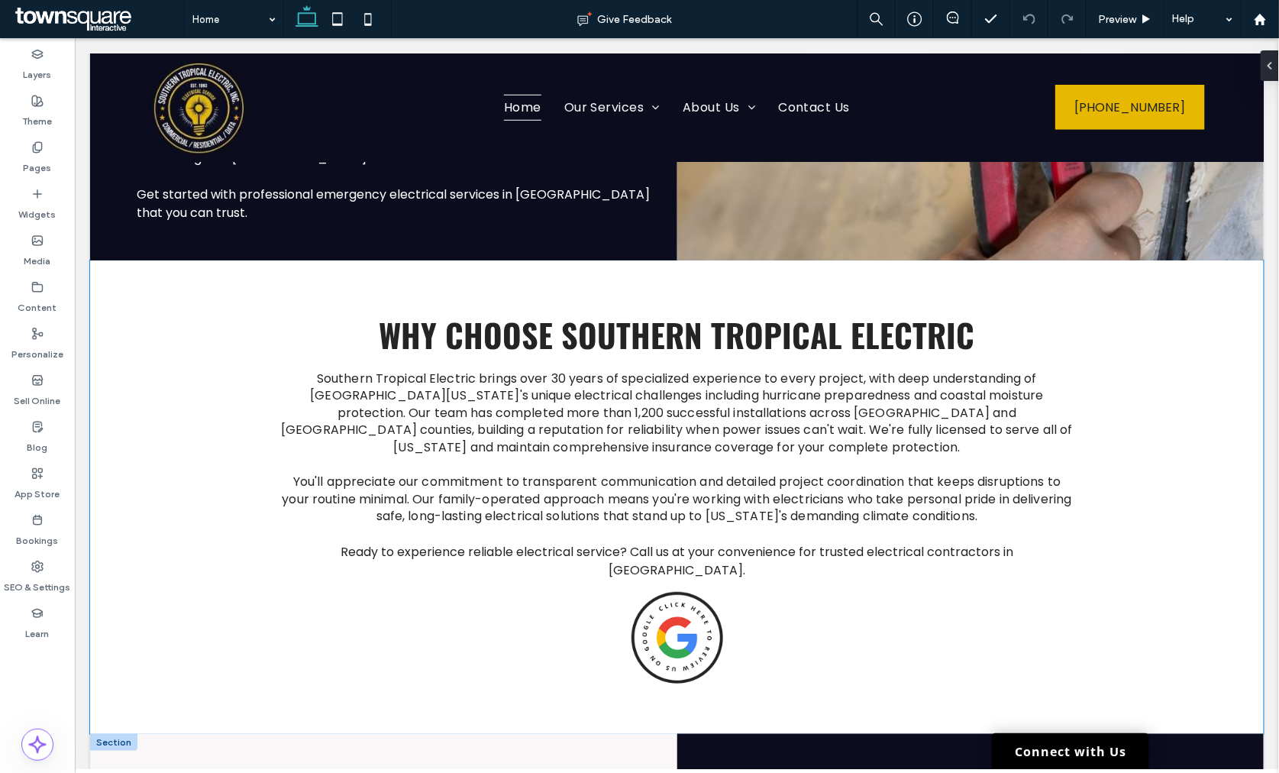
scroll to position [3002, 0]
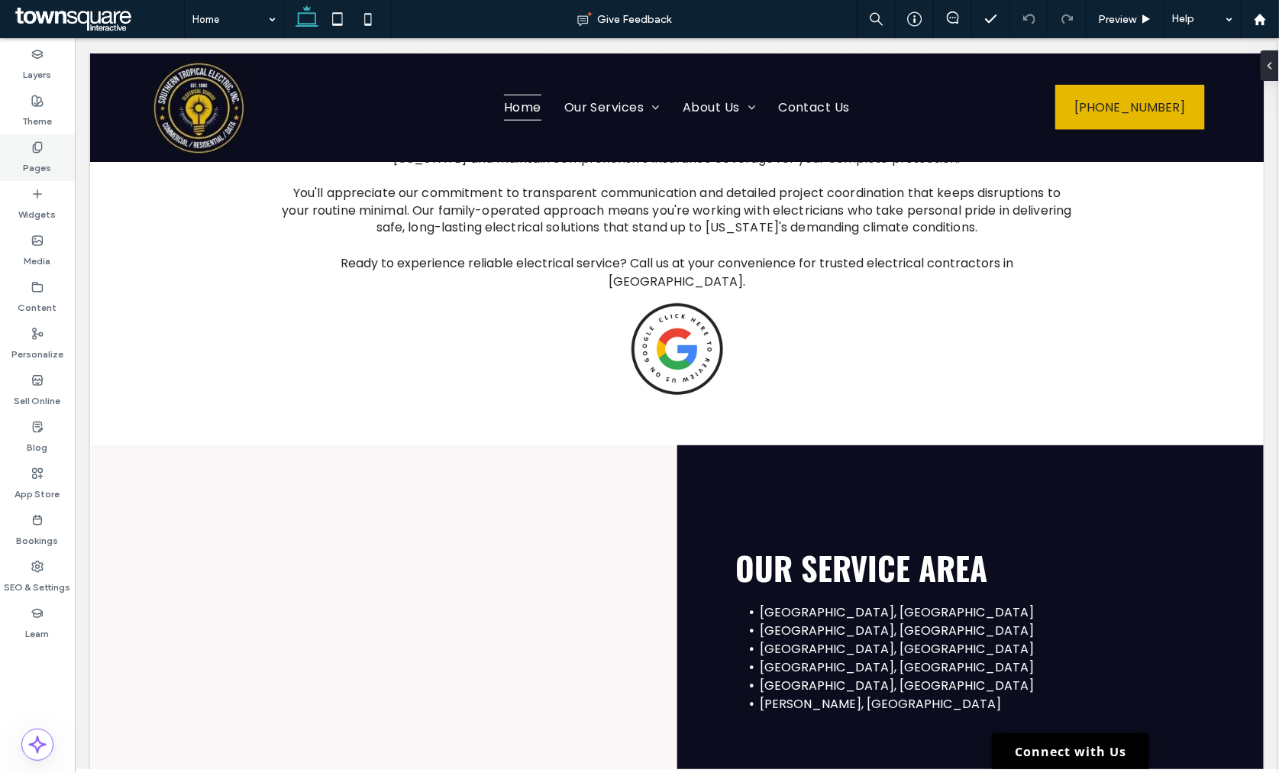
click at [64, 157] on div "Pages" at bounding box center [37, 157] width 75 height 47
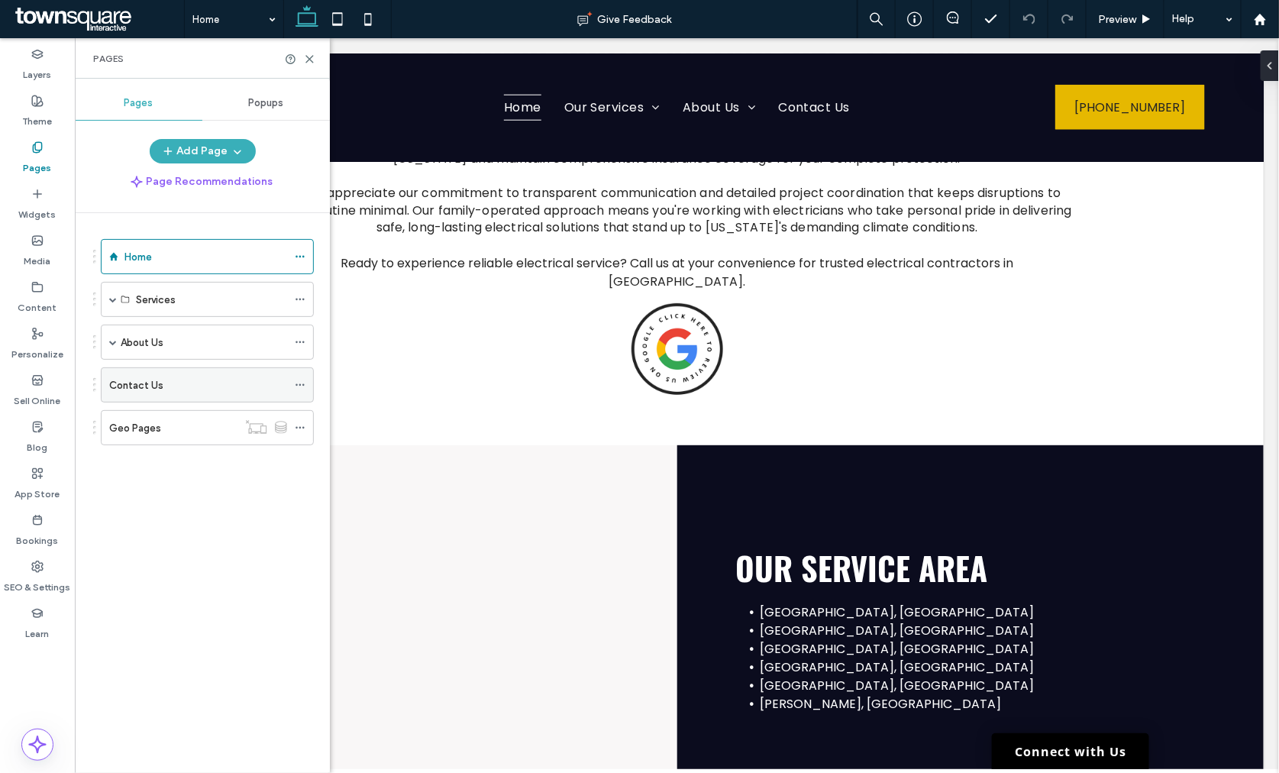
click at [202, 392] on div "Contact Us" at bounding box center [198, 385] width 178 height 16
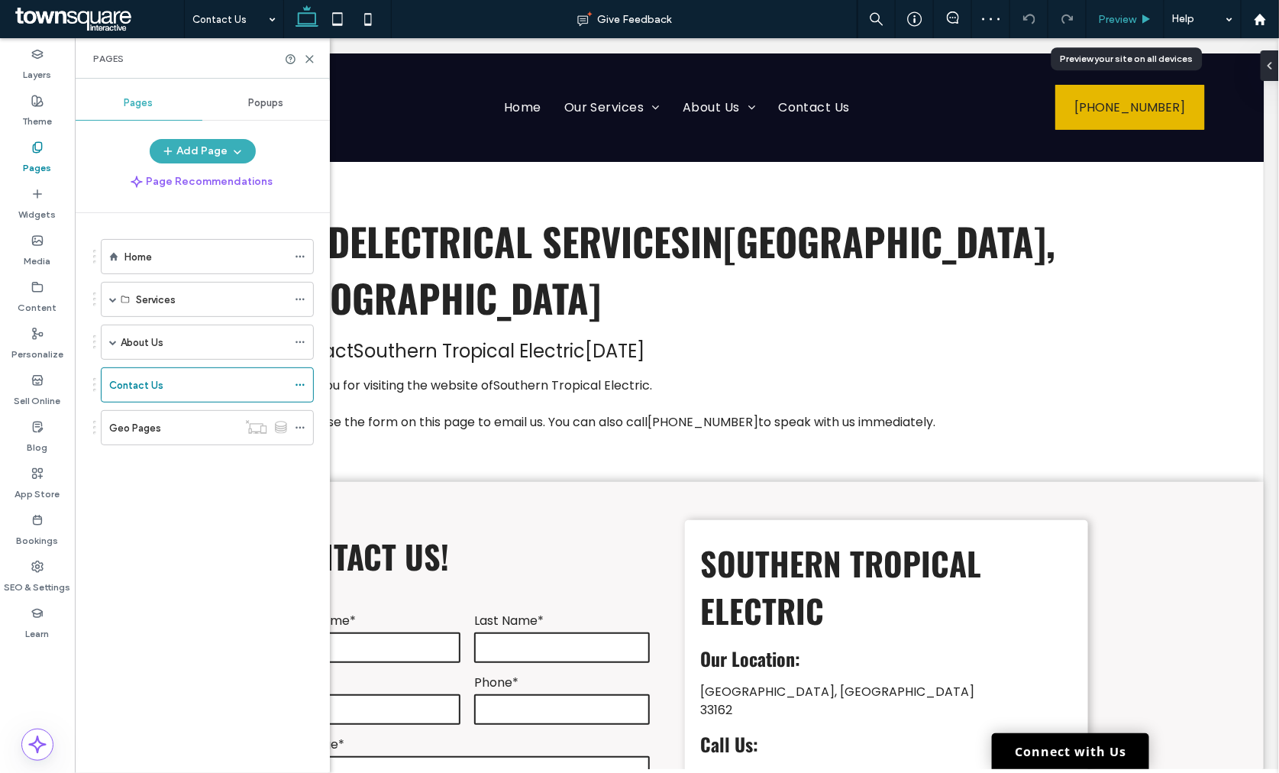
click at [1098, 13] on span "Preview" at bounding box center [1117, 19] width 38 height 13
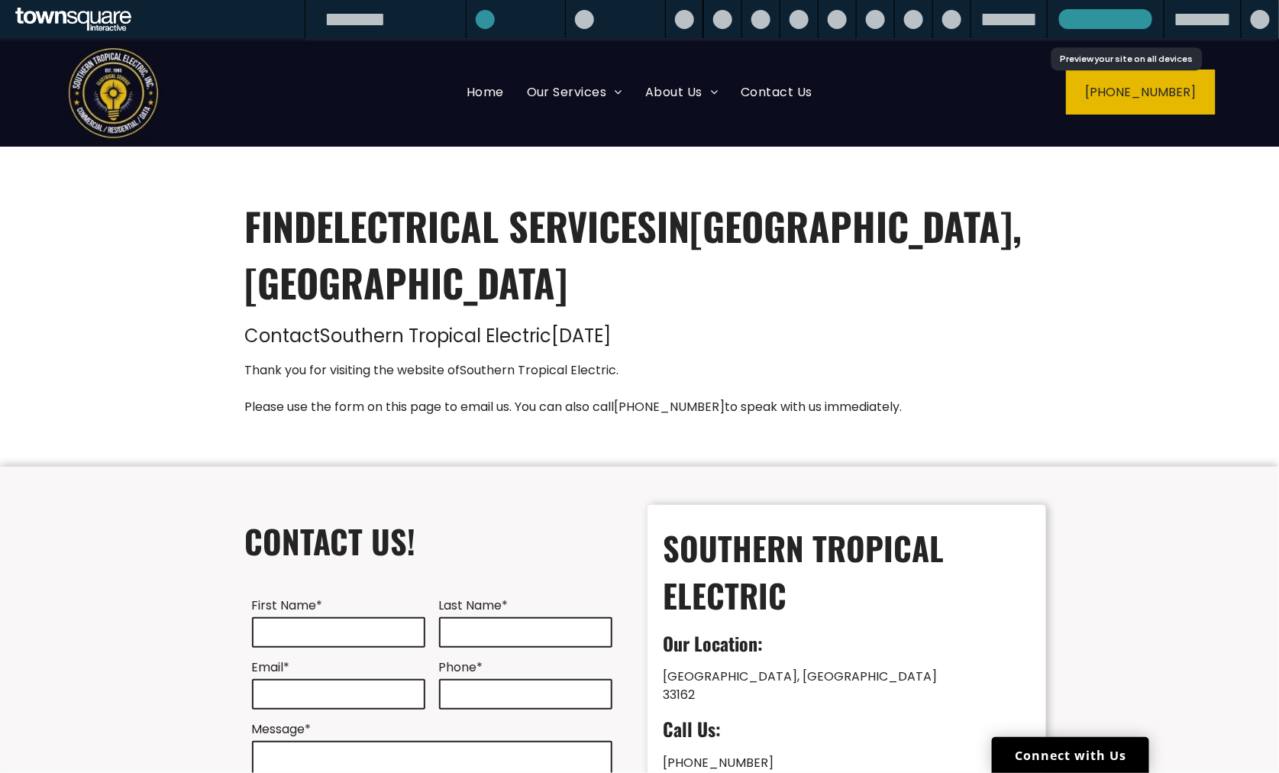
click at [1005, 11] on div at bounding box center [1008, 19] width 77 height 38
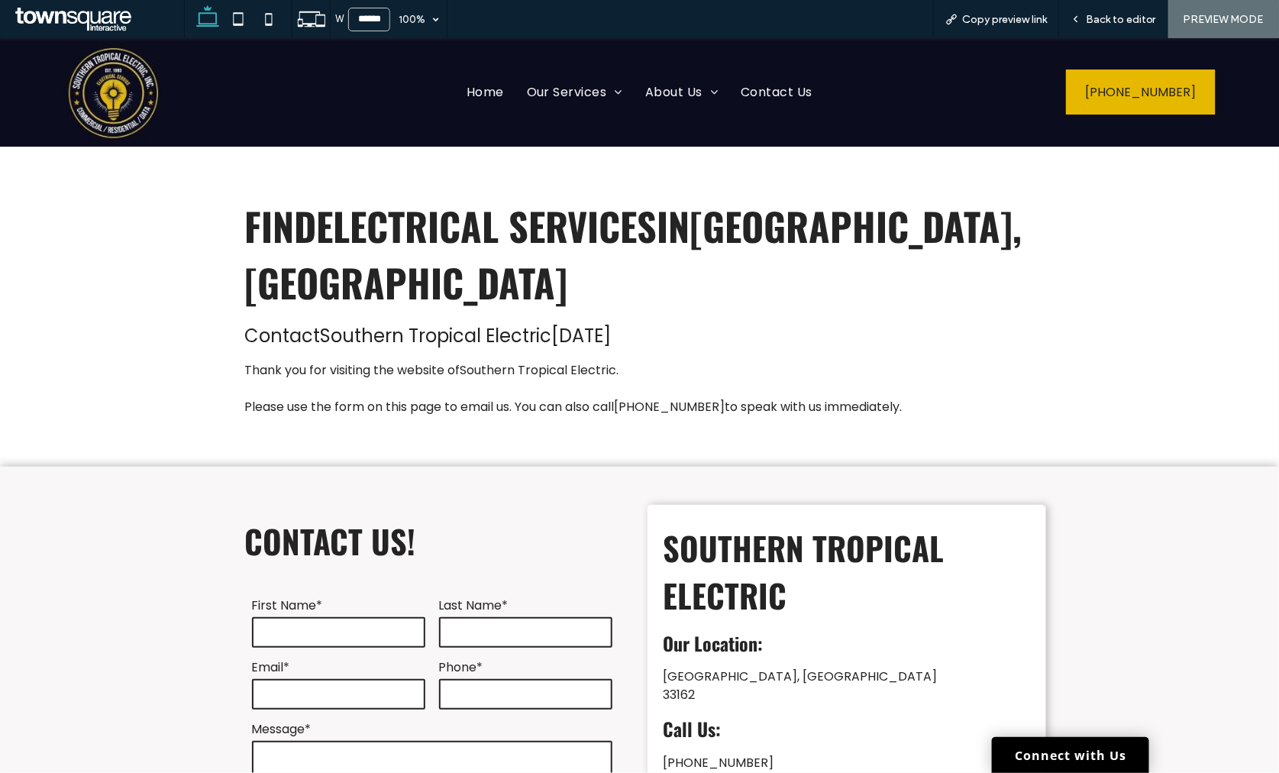
click at [1001, 11] on div "Copy preview link" at bounding box center [996, 19] width 126 height 38
click at [941, 10] on div "Copy preview link" at bounding box center [996, 19] width 126 height 38
click at [944, 10] on div "Copy preview link" at bounding box center [996, 19] width 126 height 38
click at [956, 17] on icon at bounding box center [951, 19] width 12 height 12
click at [956, 17] on use at bounding box center [952, 20] width 10 height 10
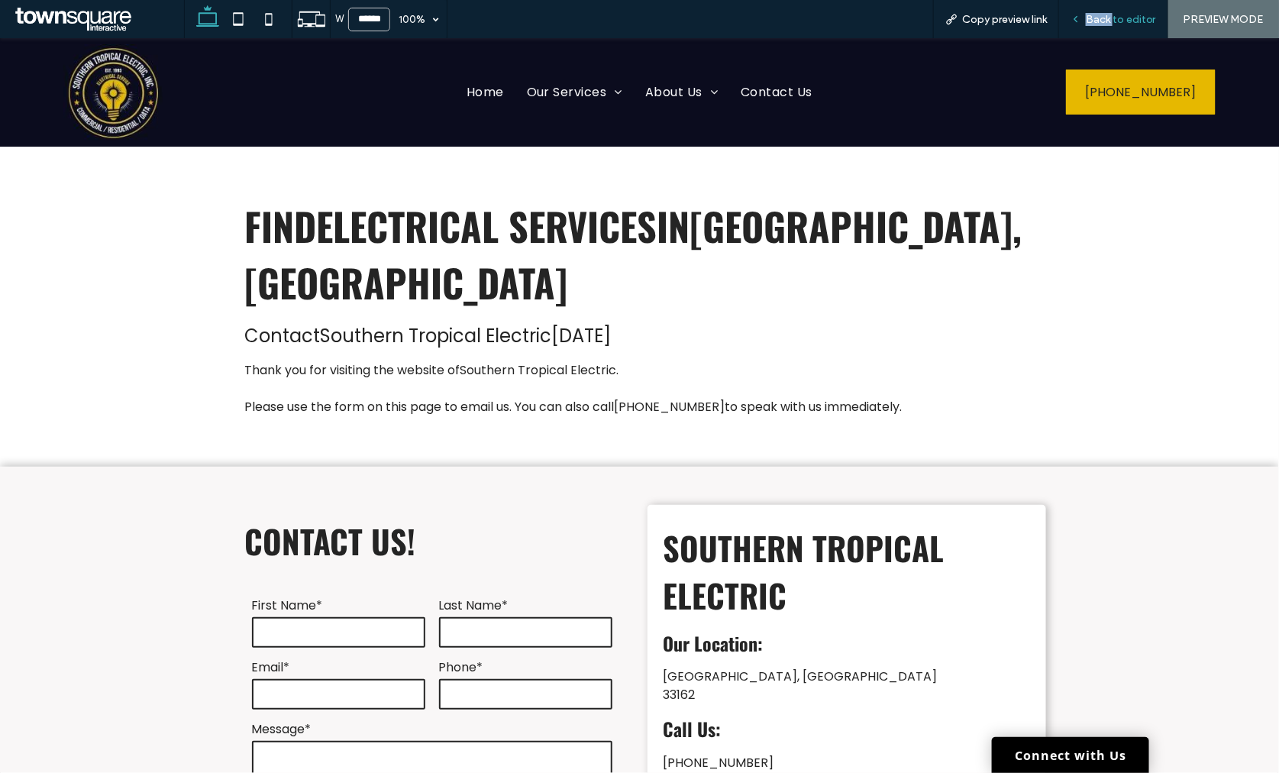
click at [1115, 10] on div "Back to editor" at bounding box center [1113, 19] width 109 height 38
click at [1103, 11] on div "Back to editor" at bounding box center [1113, 19] width 109 height 38
click at [1097, 13] on span "Back to editor" at bounding box center [1121, 19] width 70 height 13
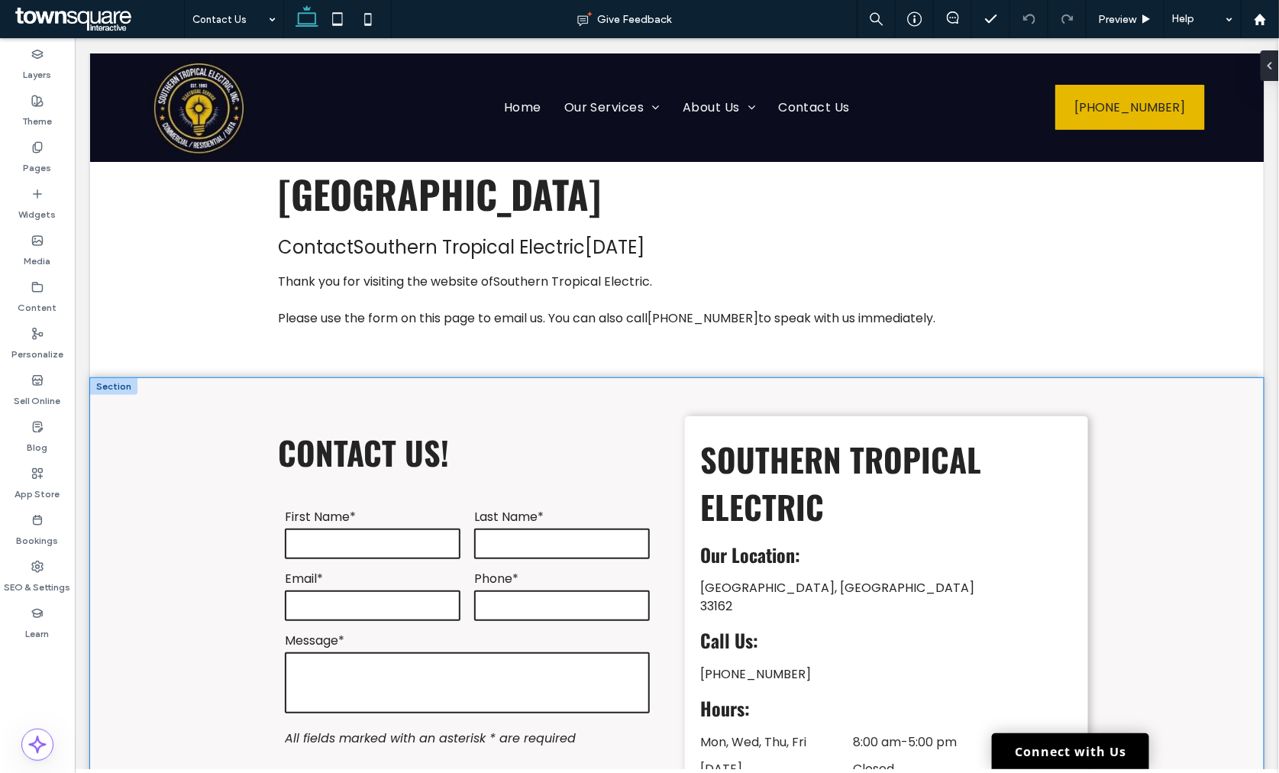
scroll to position [254, 0]
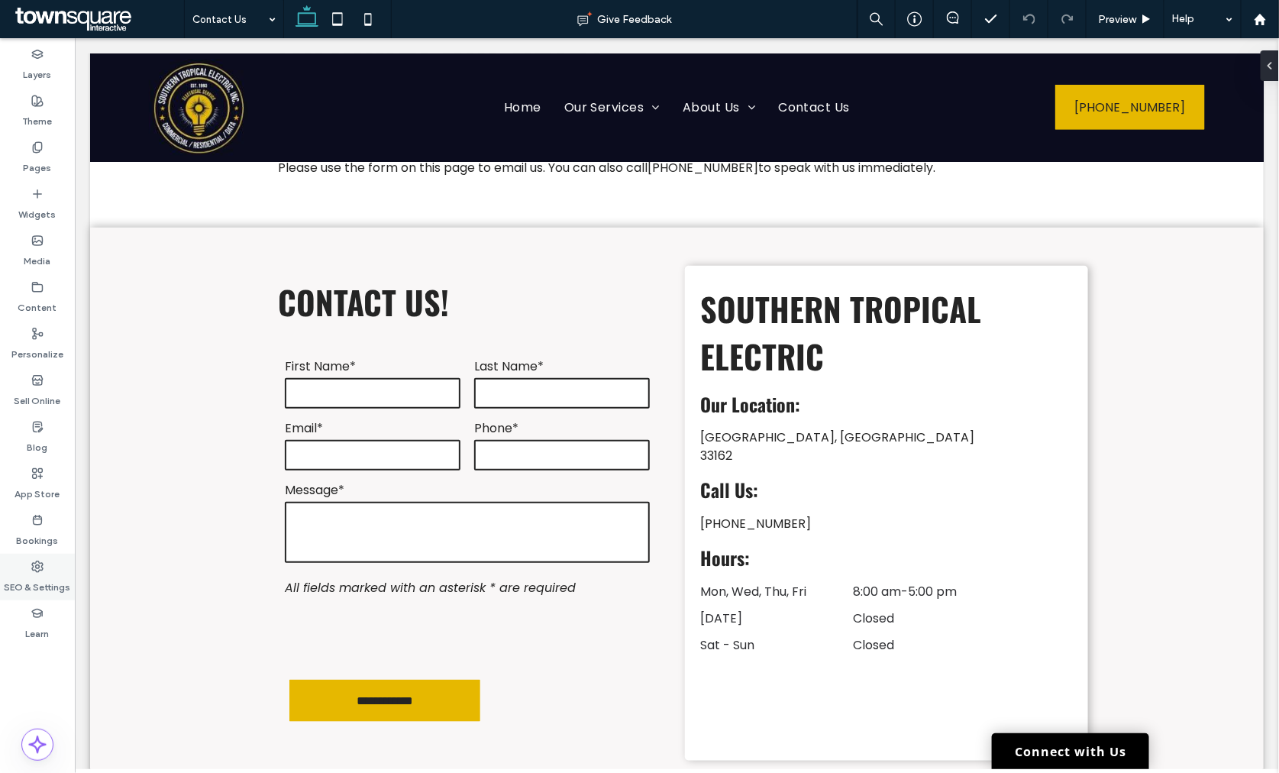
click at [48, 573] on label "SEO & Settings" at bounding box center [38, 583] width 66 height 21
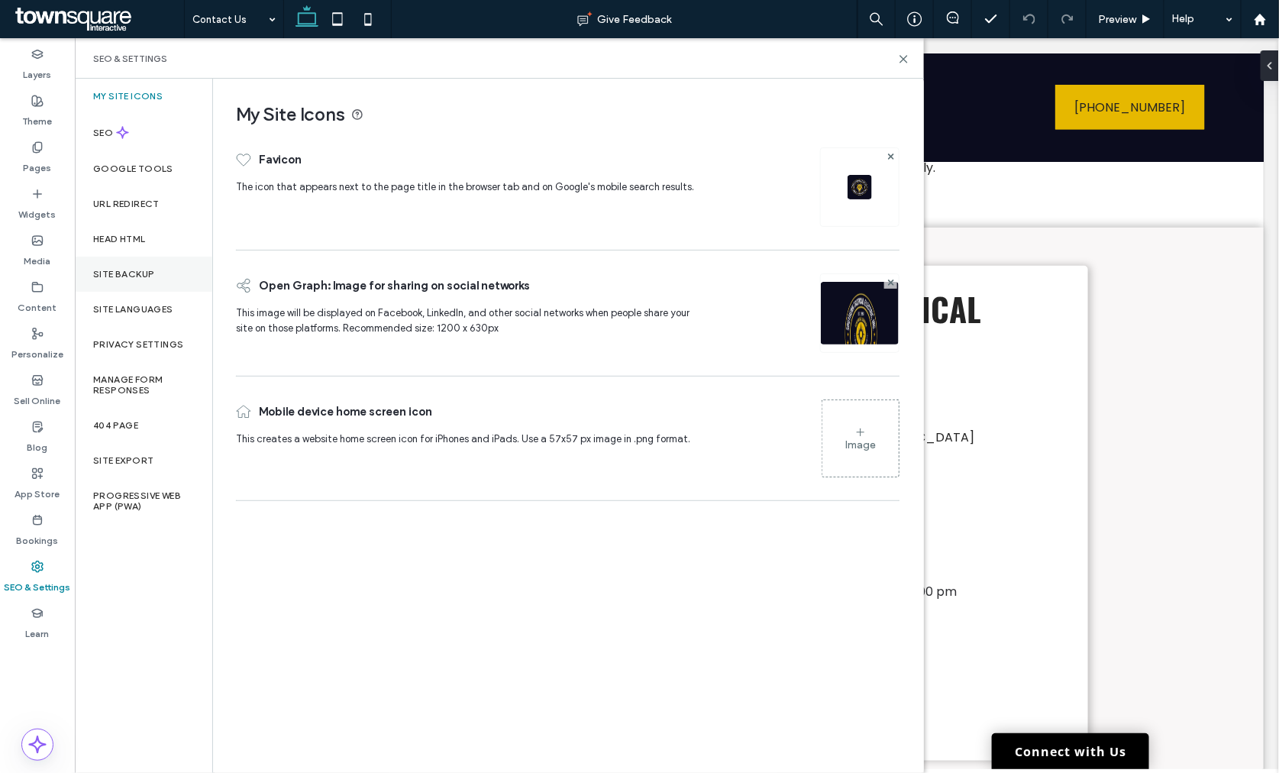
click at [149, 281] on div "Site Backup" at bounding box center [143, 273] width 137 height 35
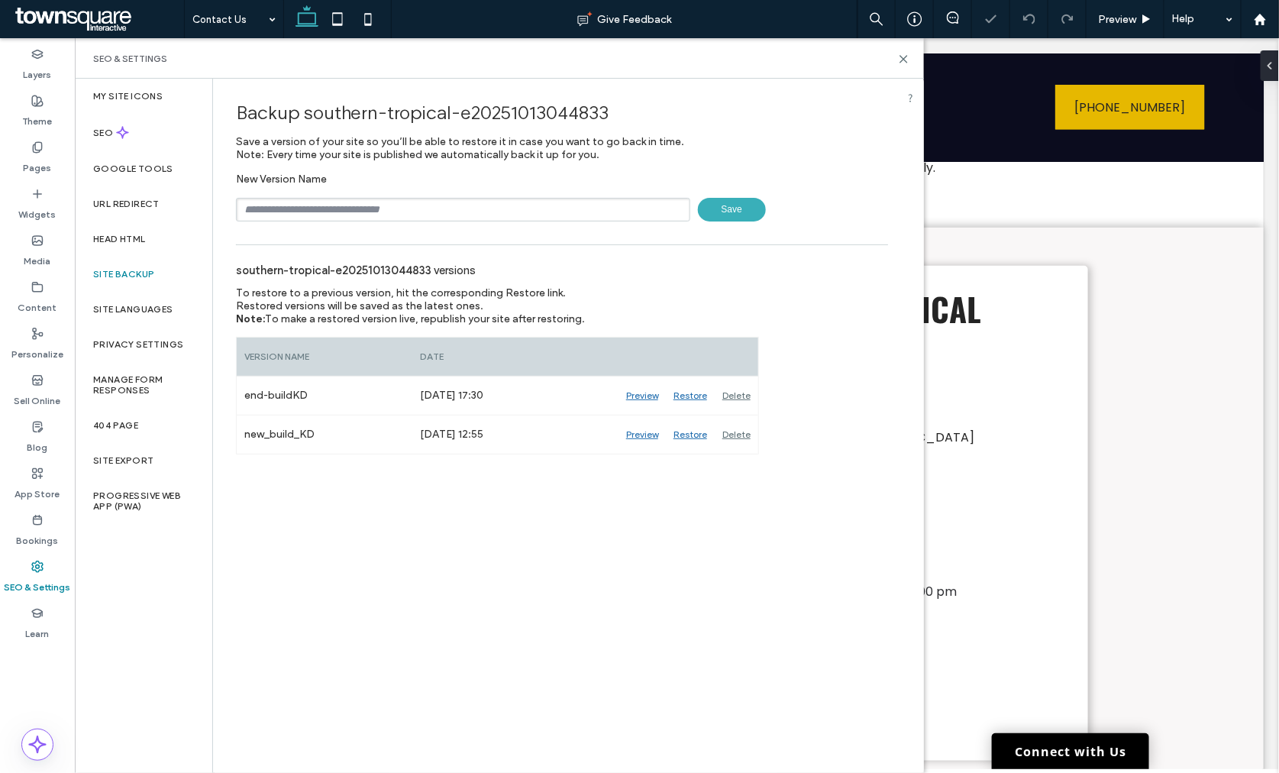
click at [295, 206] on input "text" at bounding box center [463, 210] width 454 height 24
type input "**********"
click at [749, 211] on span "Save" at bounding box center [732, 210] width 68 height 24
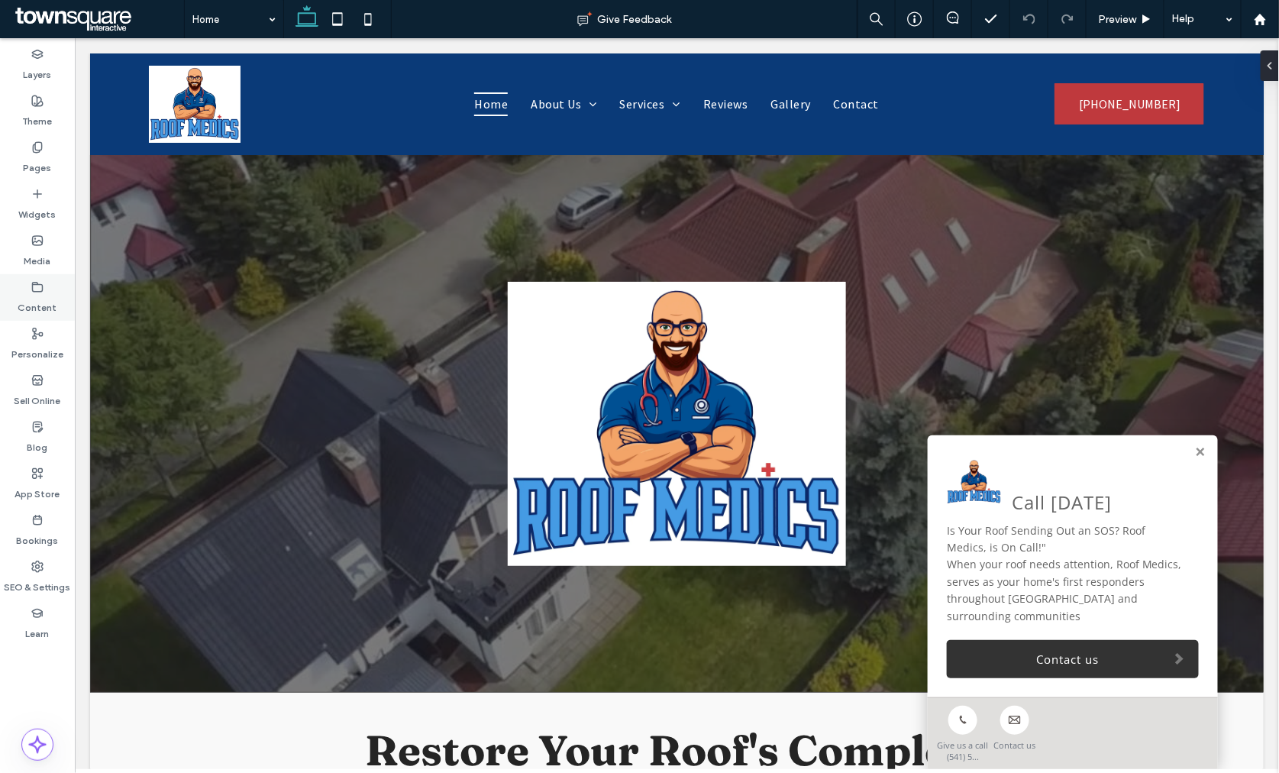
click at [52, 287] on div "Content" at bounding box center [37, 297] width 75 height 47
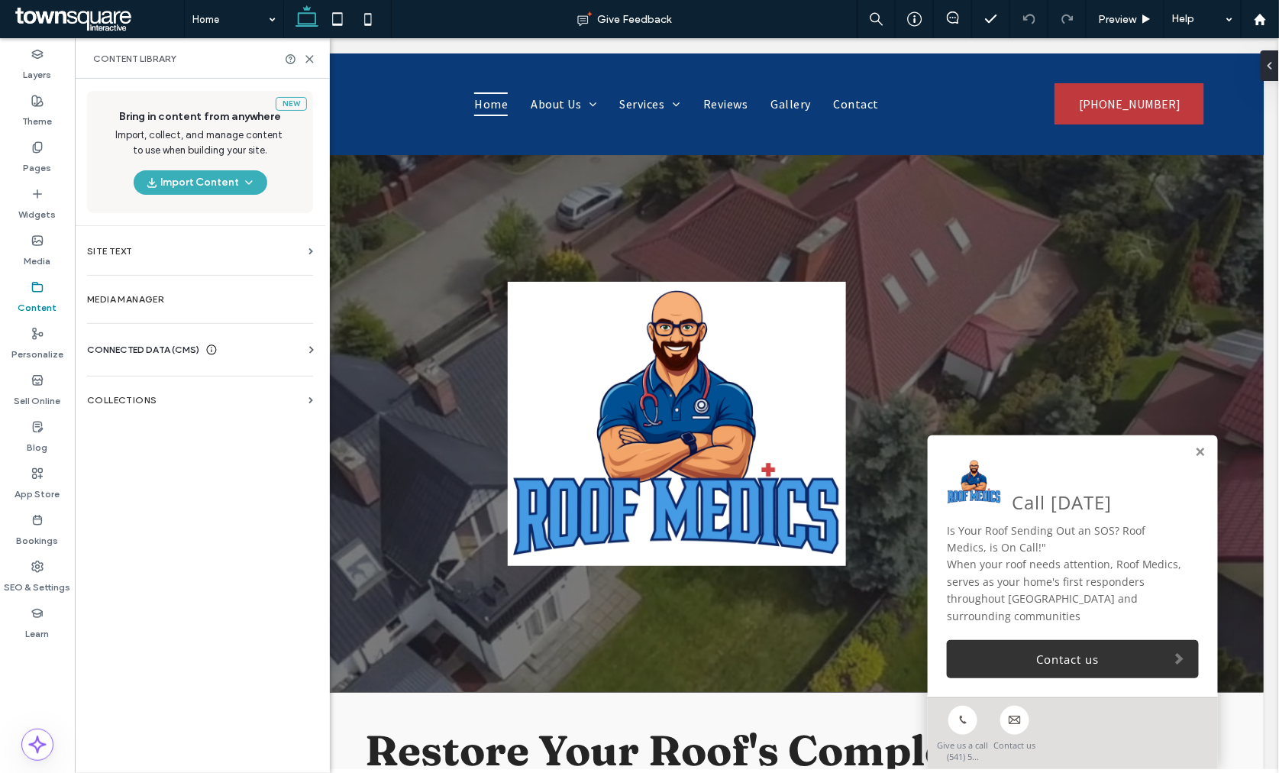
click at [126, 344] on span "CONNECTED DATA (CMS)" at bounding box center [143, 349] width 112 height 15
click at [160, 379] on section "Business Info" at bounding box center [203, 386] width 232 height 35
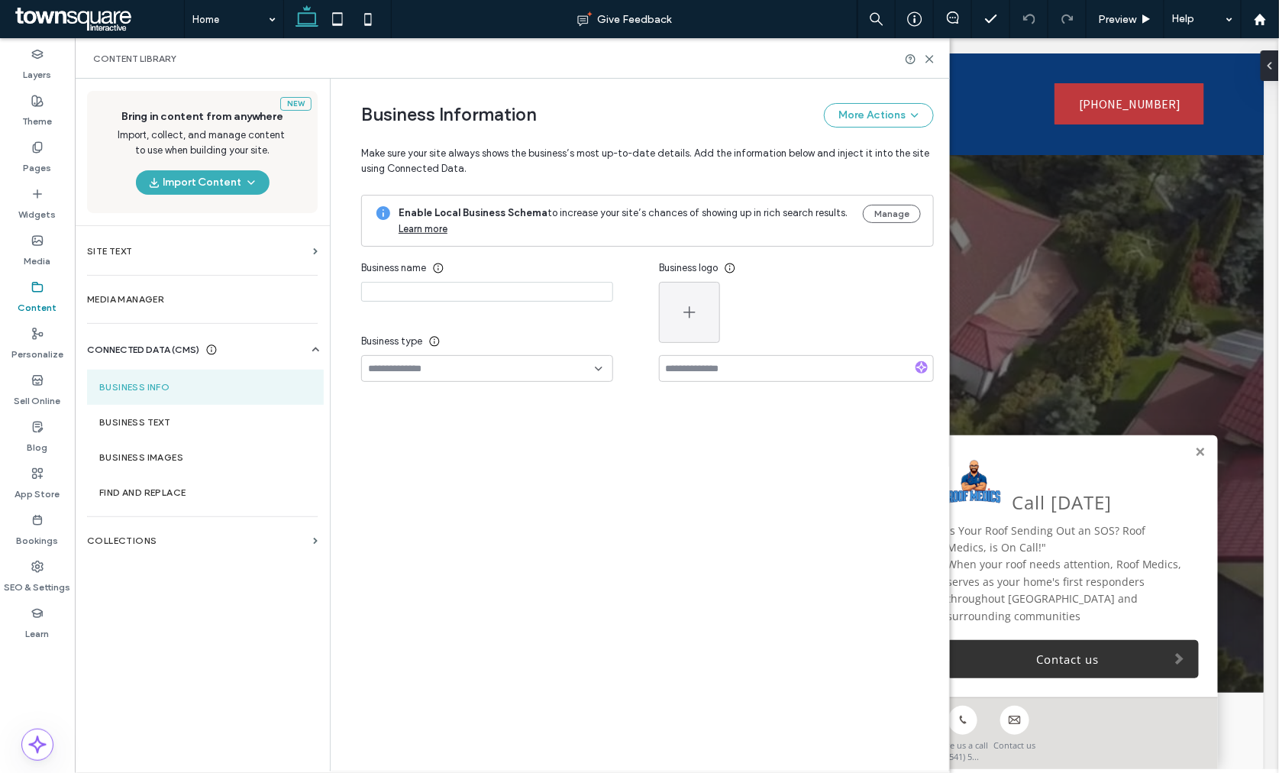
type input "**********"
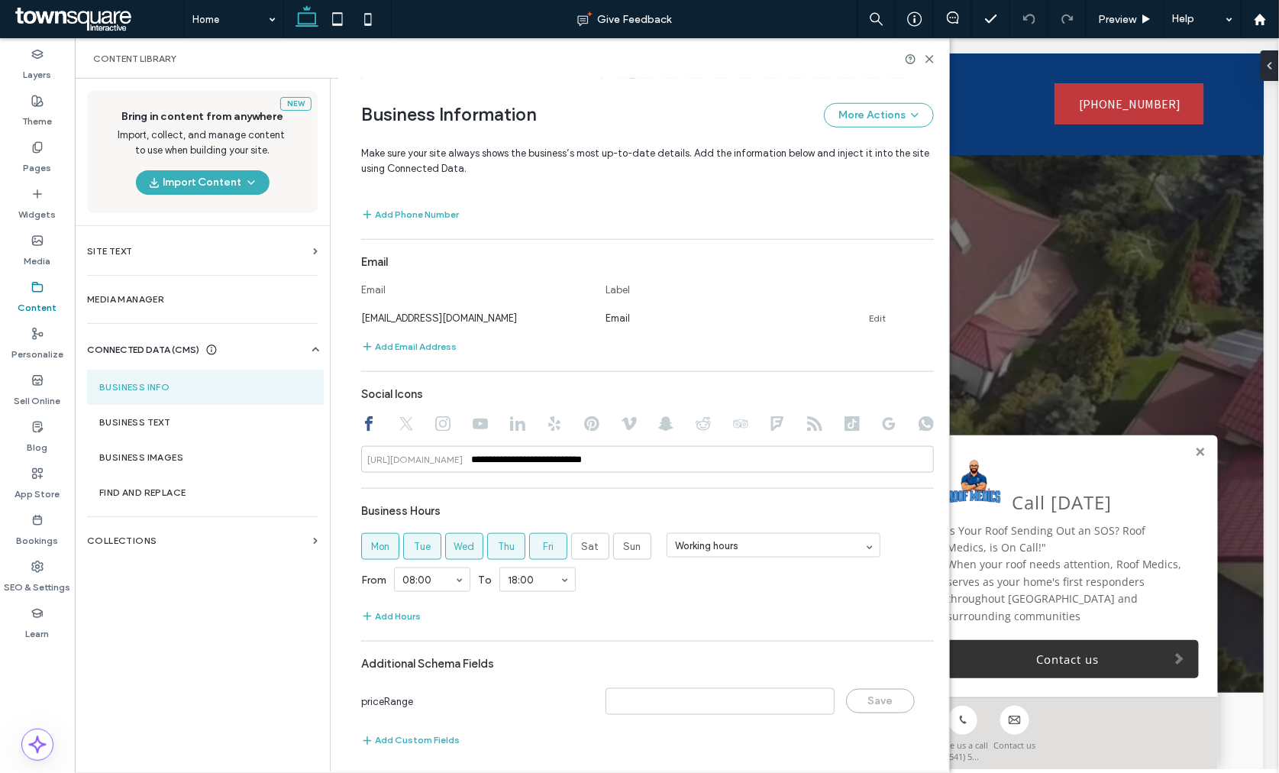
scroll to position [521, 0]
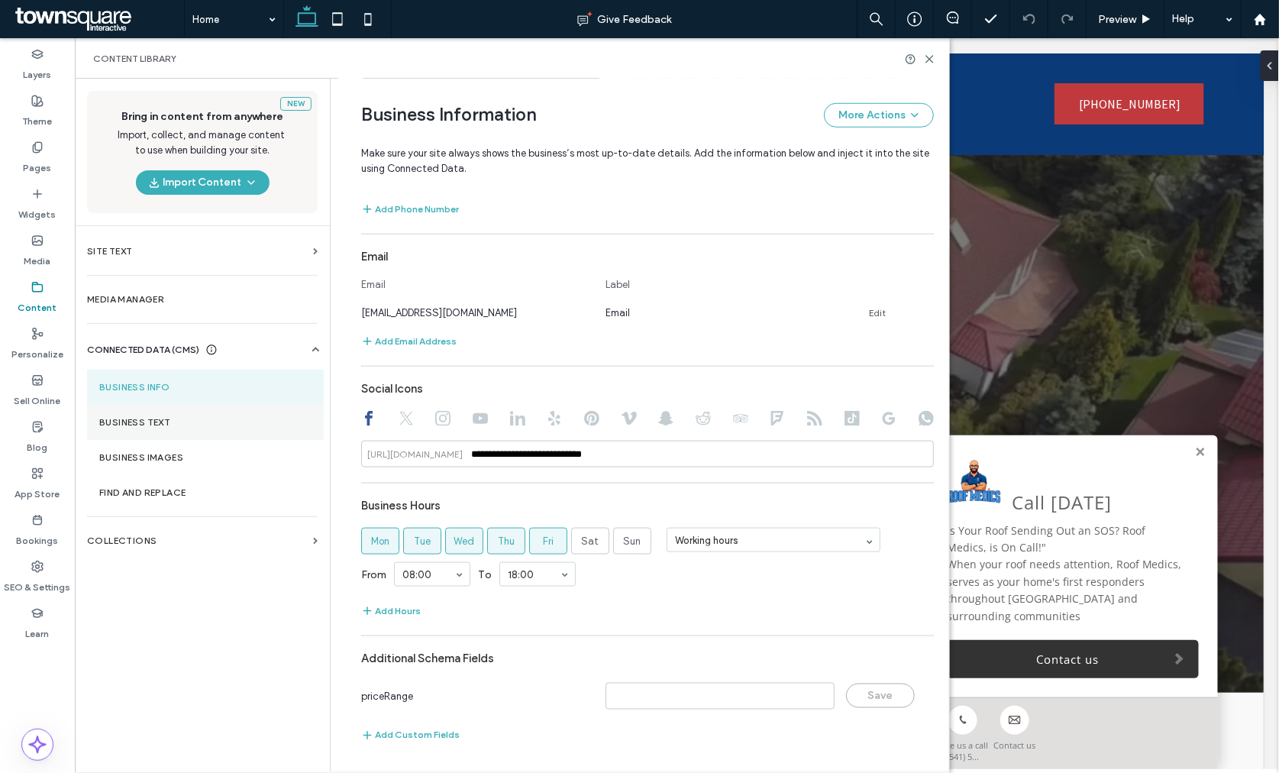
click at [160, 421] on label "Business Text" at bounding box center [205, 422] width 212 height 11
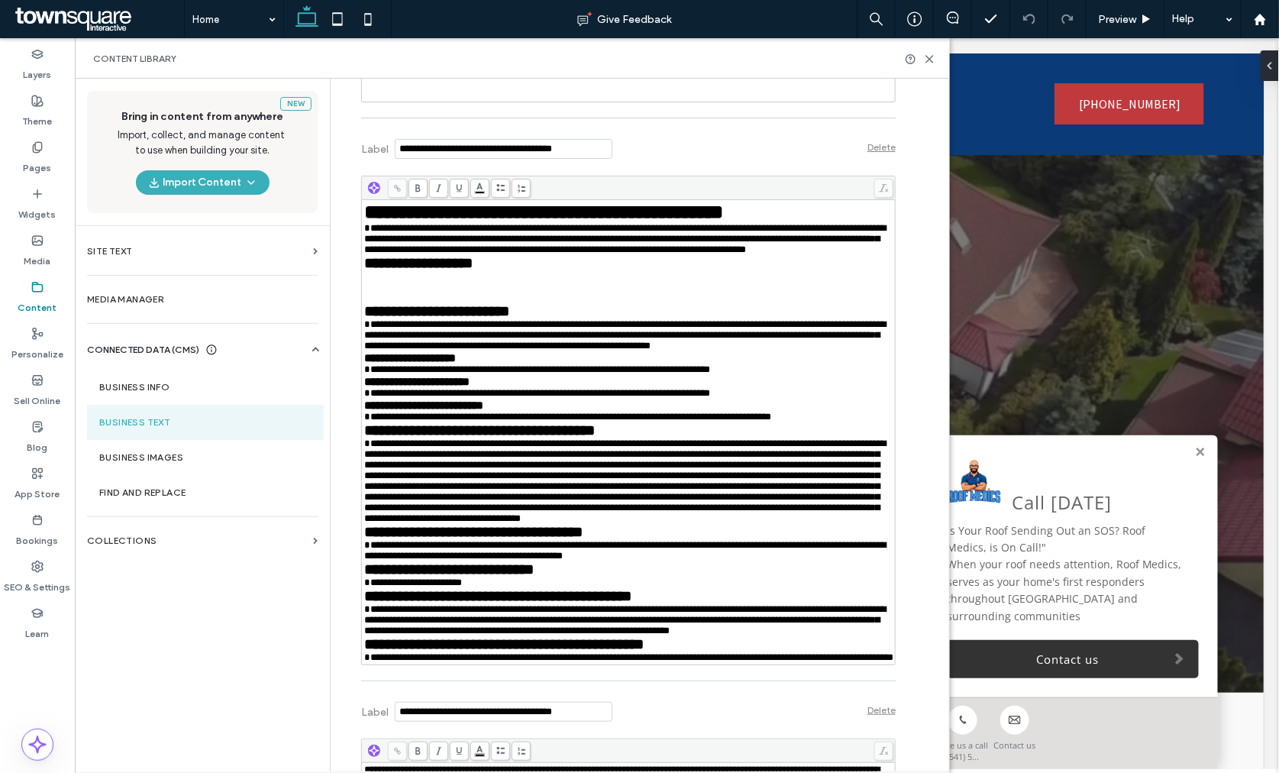
scroll to position [1018, 0]
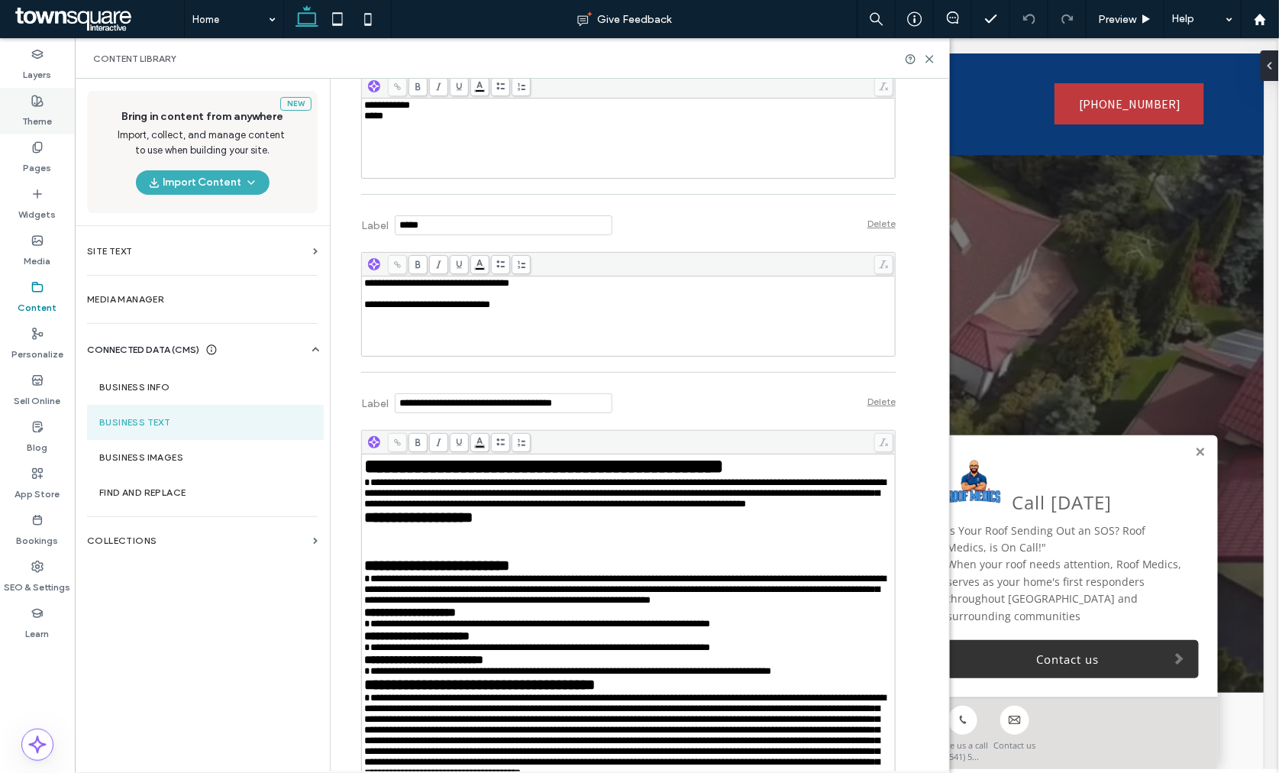
click at [40, 105] on use at bounding box center [37, 100] width 11 height 11
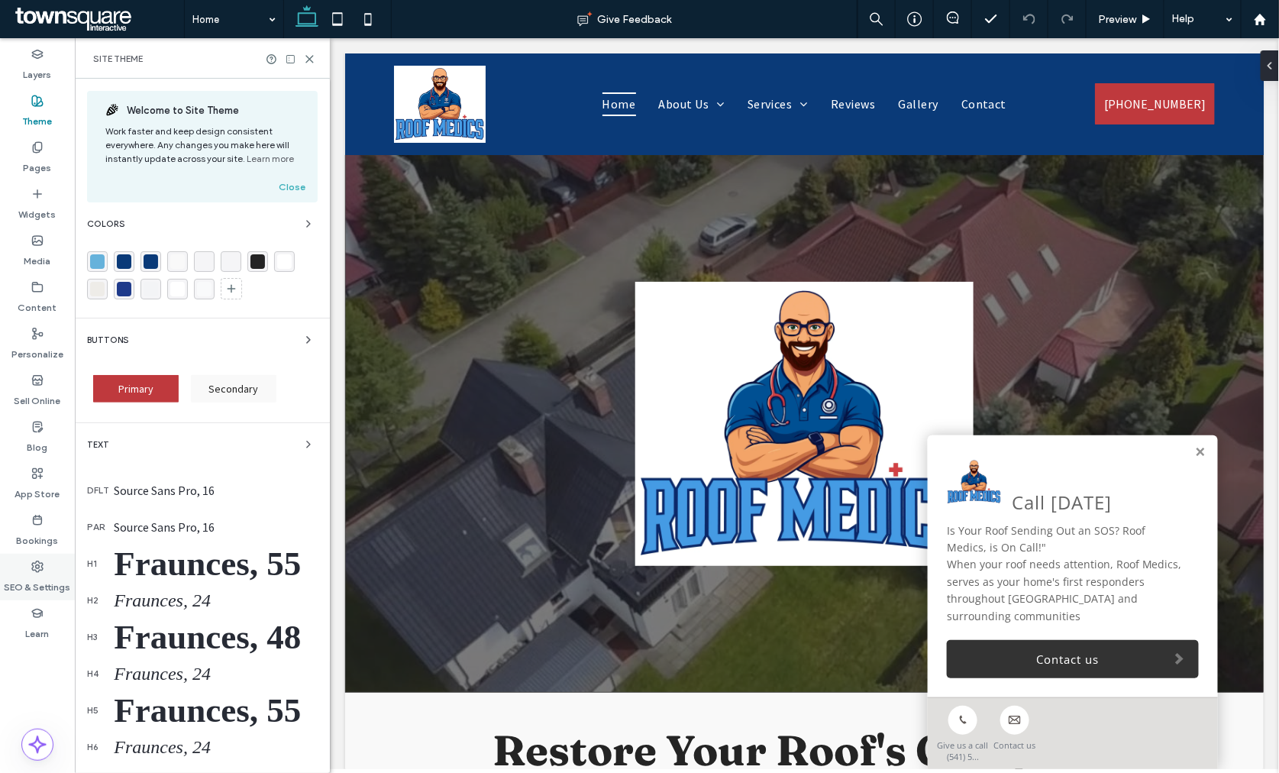
click at [44, 578] on label "SEO & Settings" at bounding box center [38, 583] width 66 height 21
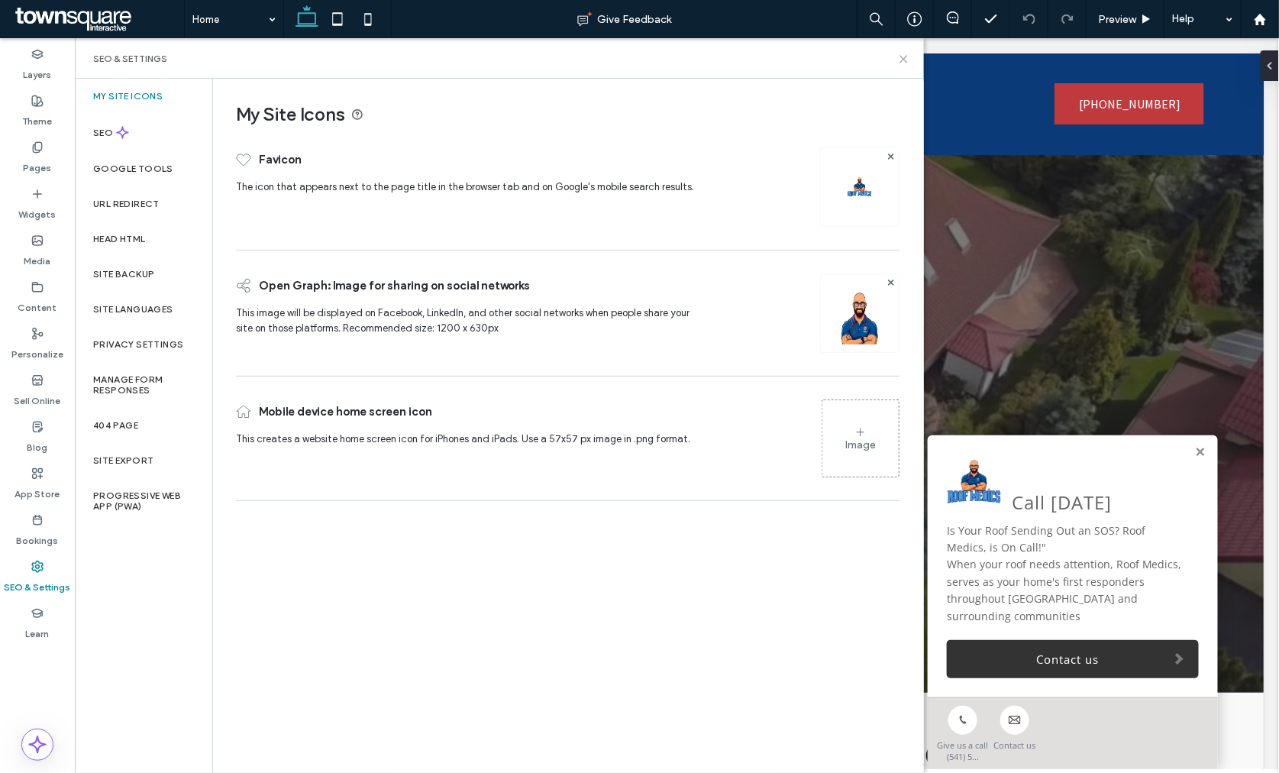
click at [902, 63] on icon at bounding box center [903, 58] width 11 height 11
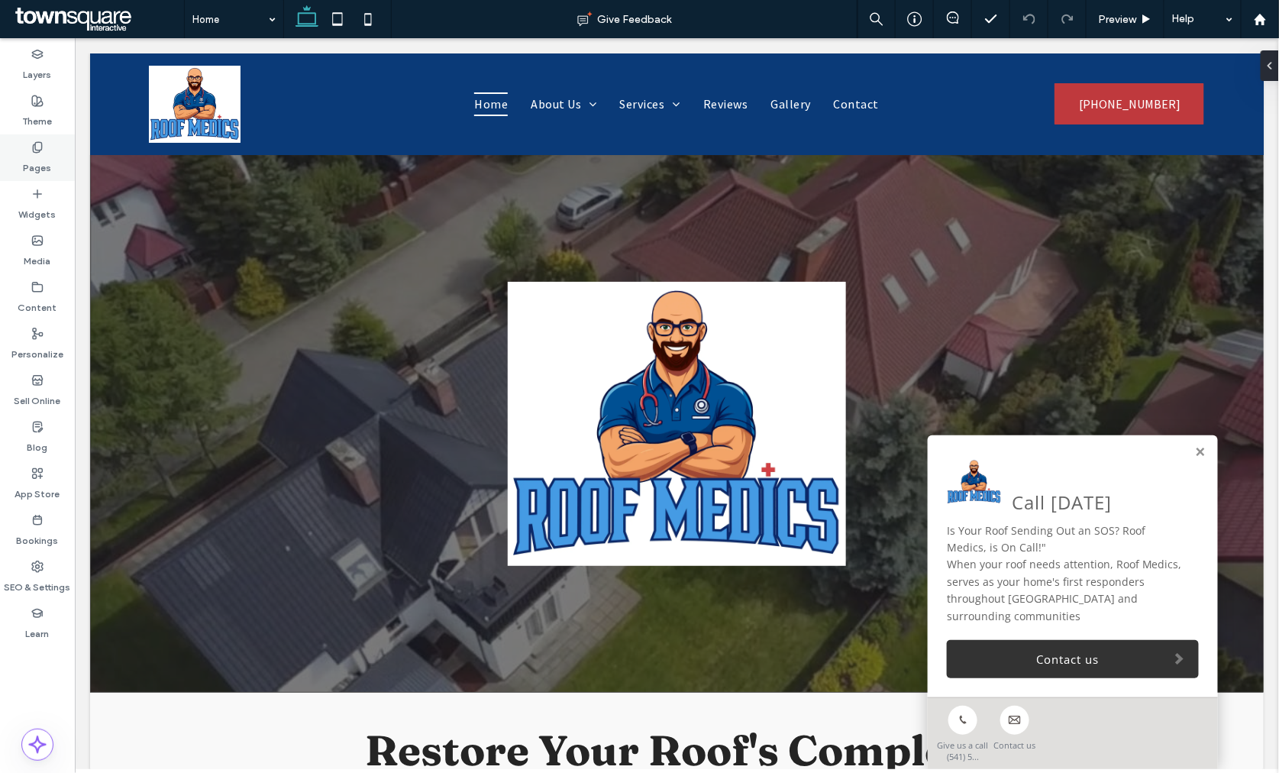
click at [41, 147] on use at bounding box center [37, 147] width 8 height 10
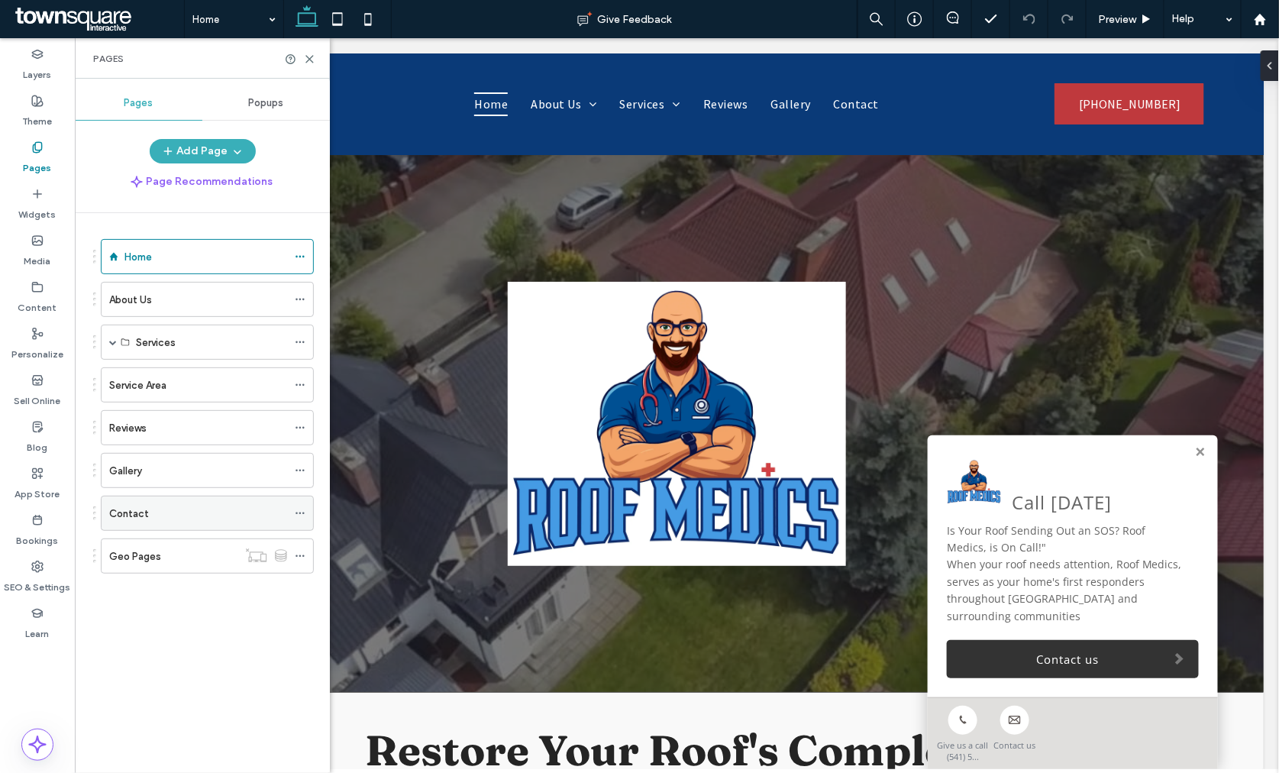
click at [138, 504] on div "Contact" at bounding box center [198, 513] width 178 height 34
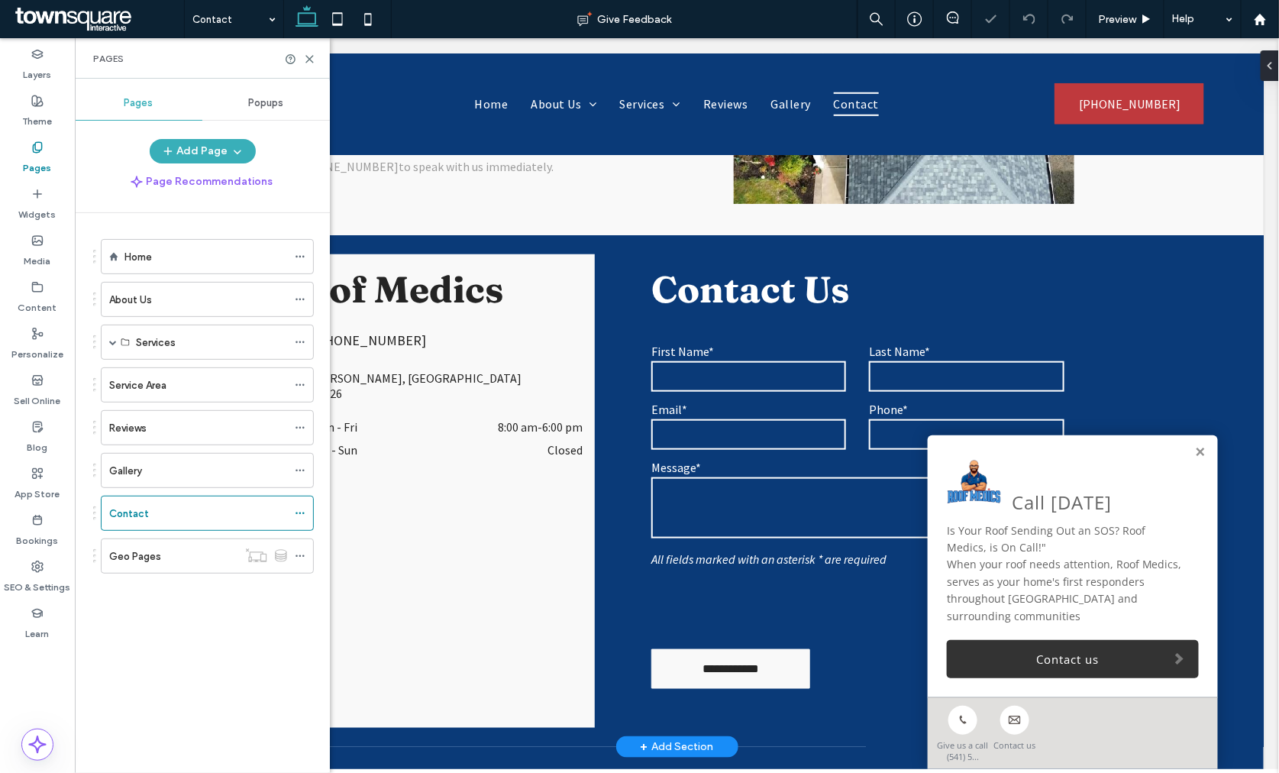
scroll to position [424, 0]
drag, startPoint x: 1188, startPoint y: 446, endPoint x: 1160, endPoint y: 446, distance: 27.5
click at [1194, 446] on link at bounding box center [1199, 451] width 11 height 13
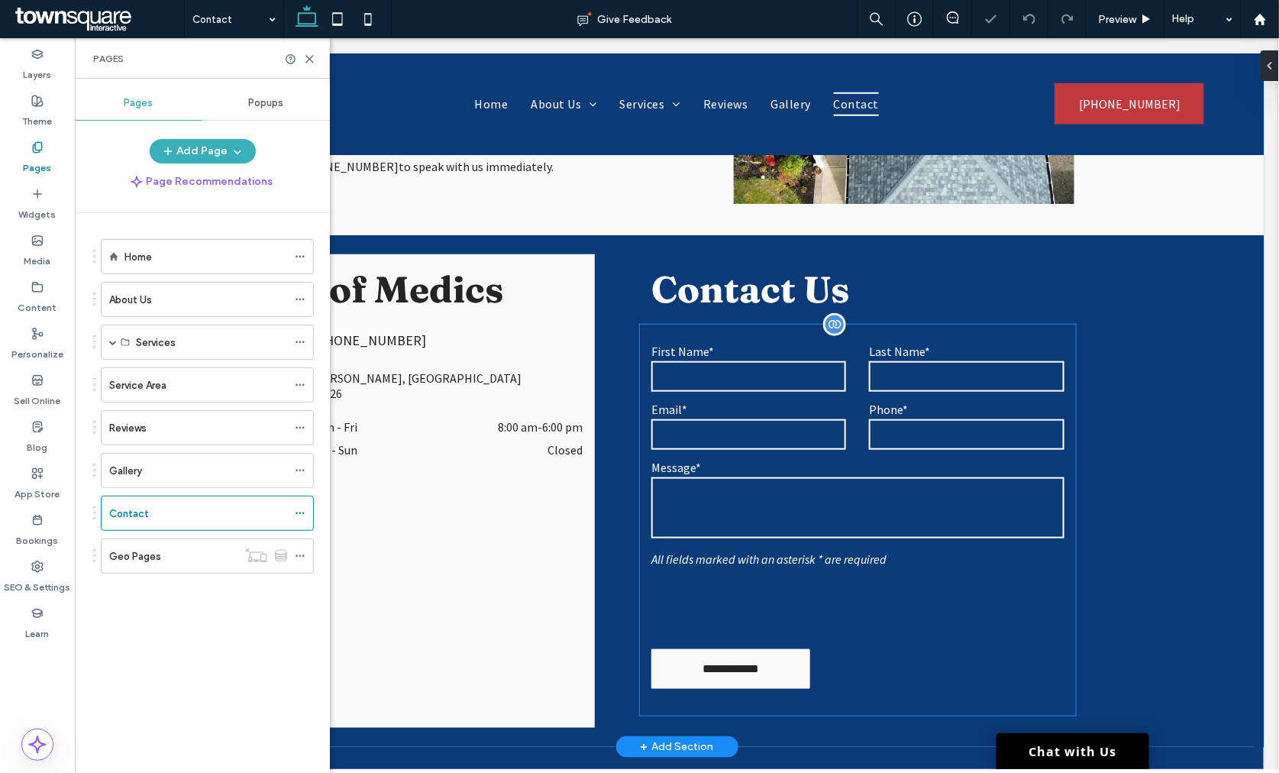
click at [821, 460] on label "Message*" at bounding box center [856, 466] width 413 height 15
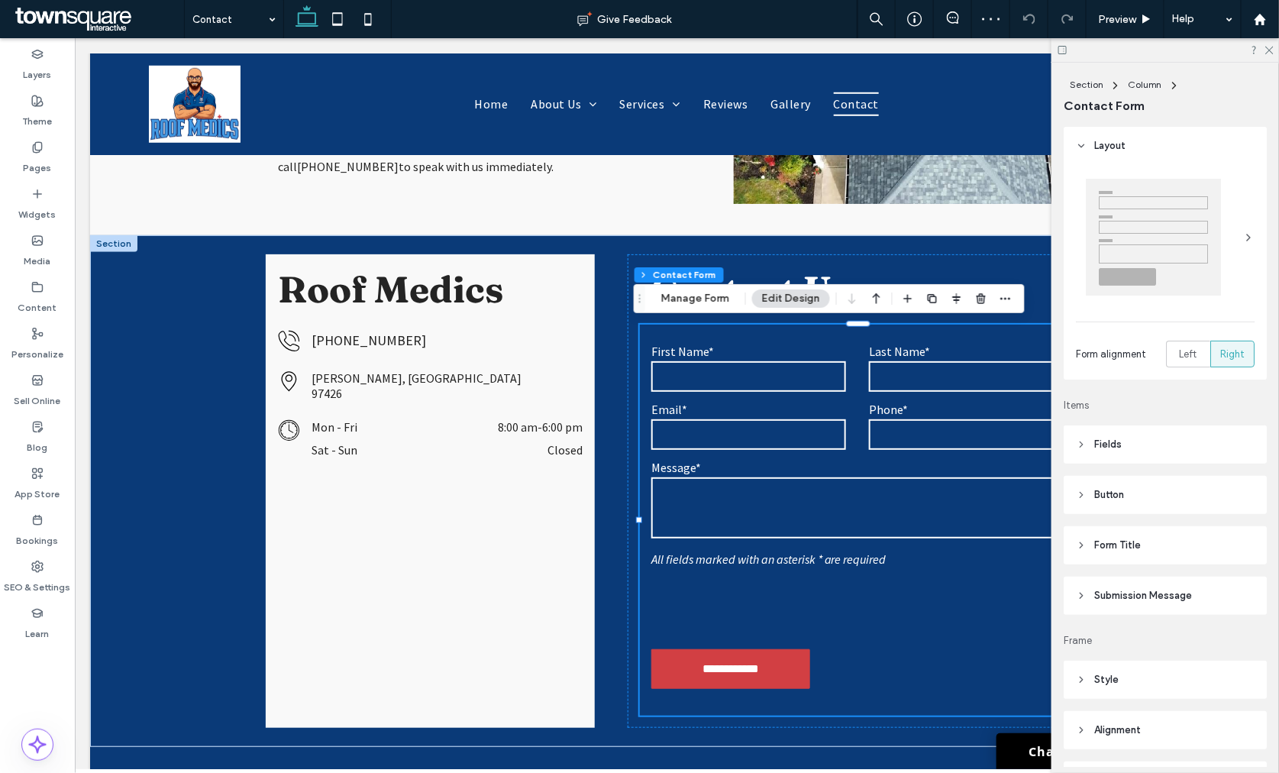
type input "*"
type input "***"
type input "*"
type input "***"
click at [1107, 591] on span "Submission Message" at bounding box center [1143, 595] width 98 height 15
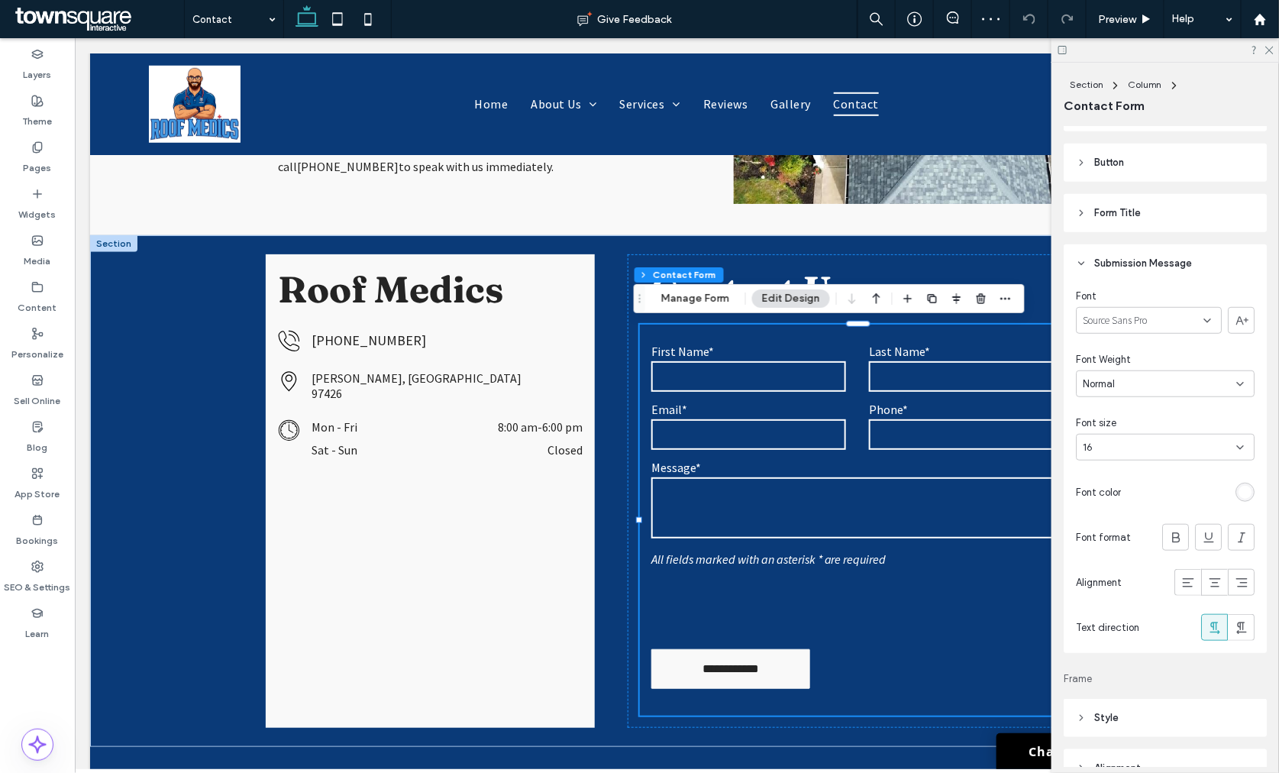
scroll to position [339, 0]
click at [1269, 50] on icon at bounding box center [1268, 49] width 10 height 10
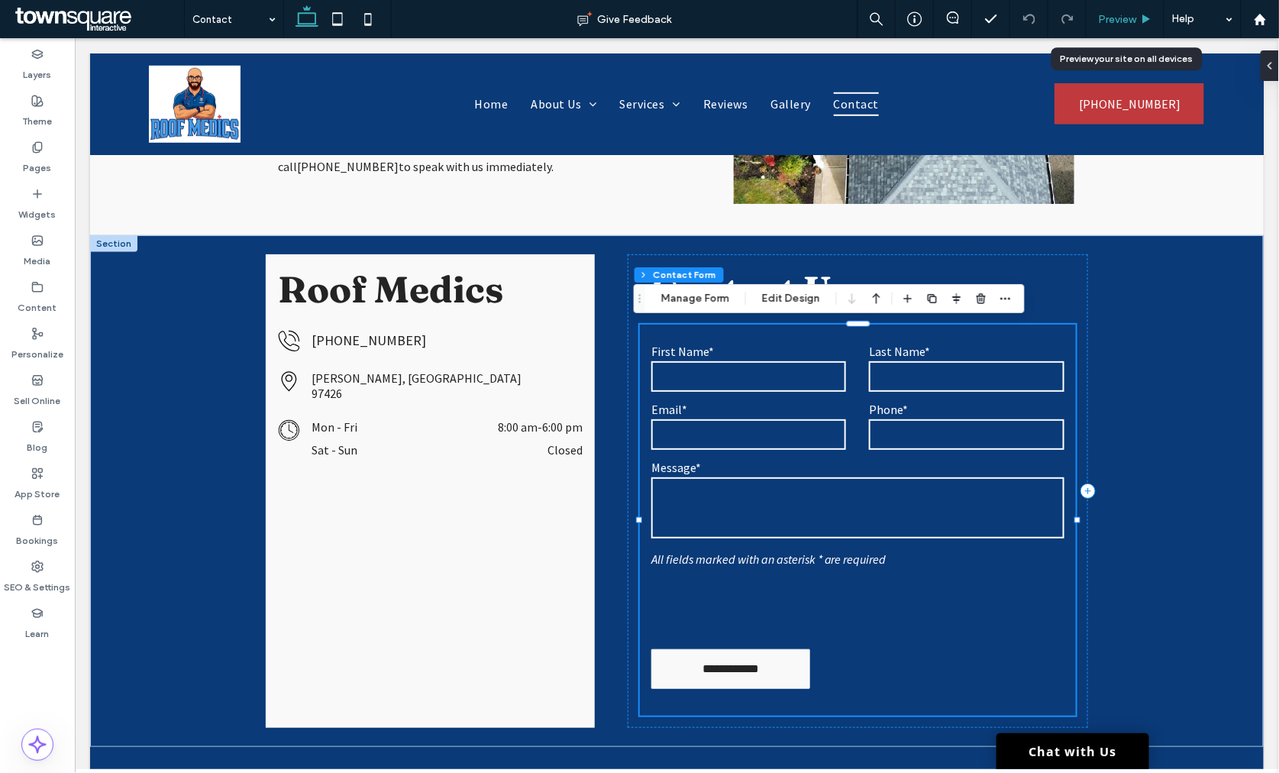
click at [1108, 11] on div "Preview" at bounding box center [1125, 19] width 78 height 38
click at [1102, 15] on span "Preview" at bounding box center [1117, 19] width 38 height 13
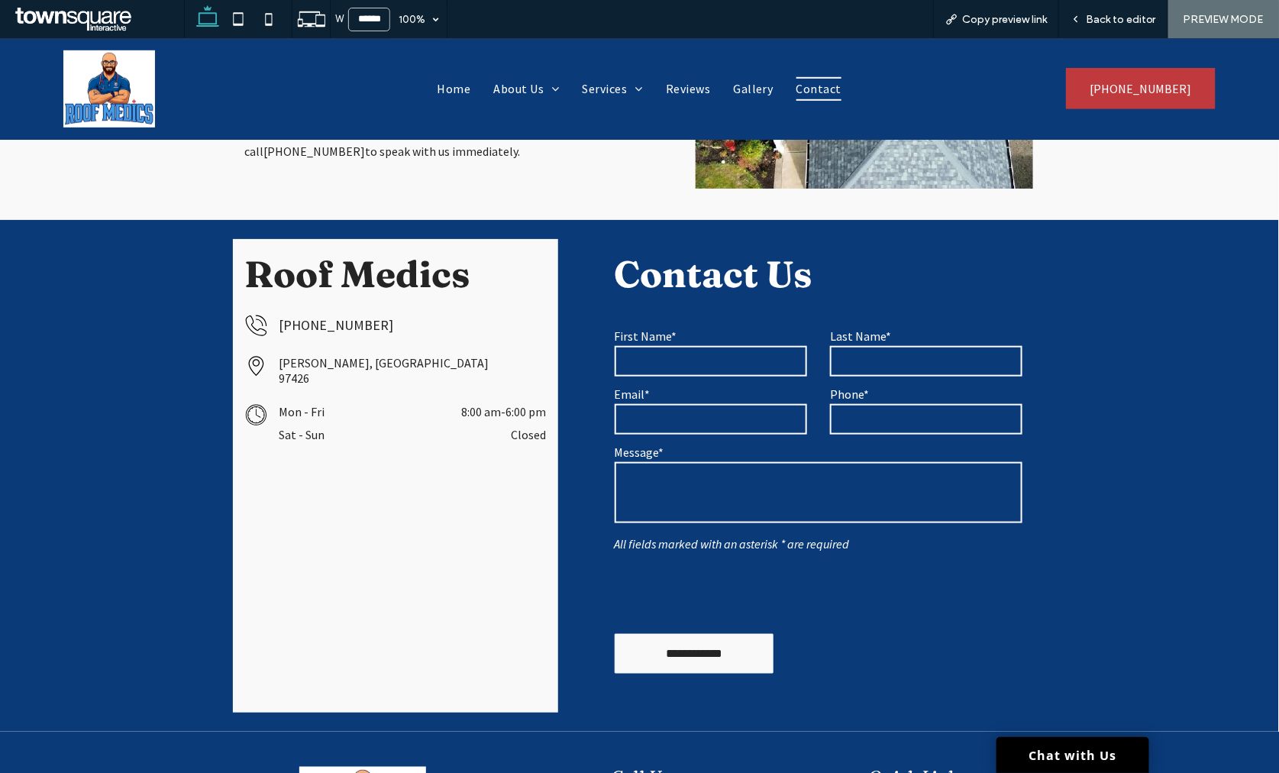
scroll to position [408, 0]
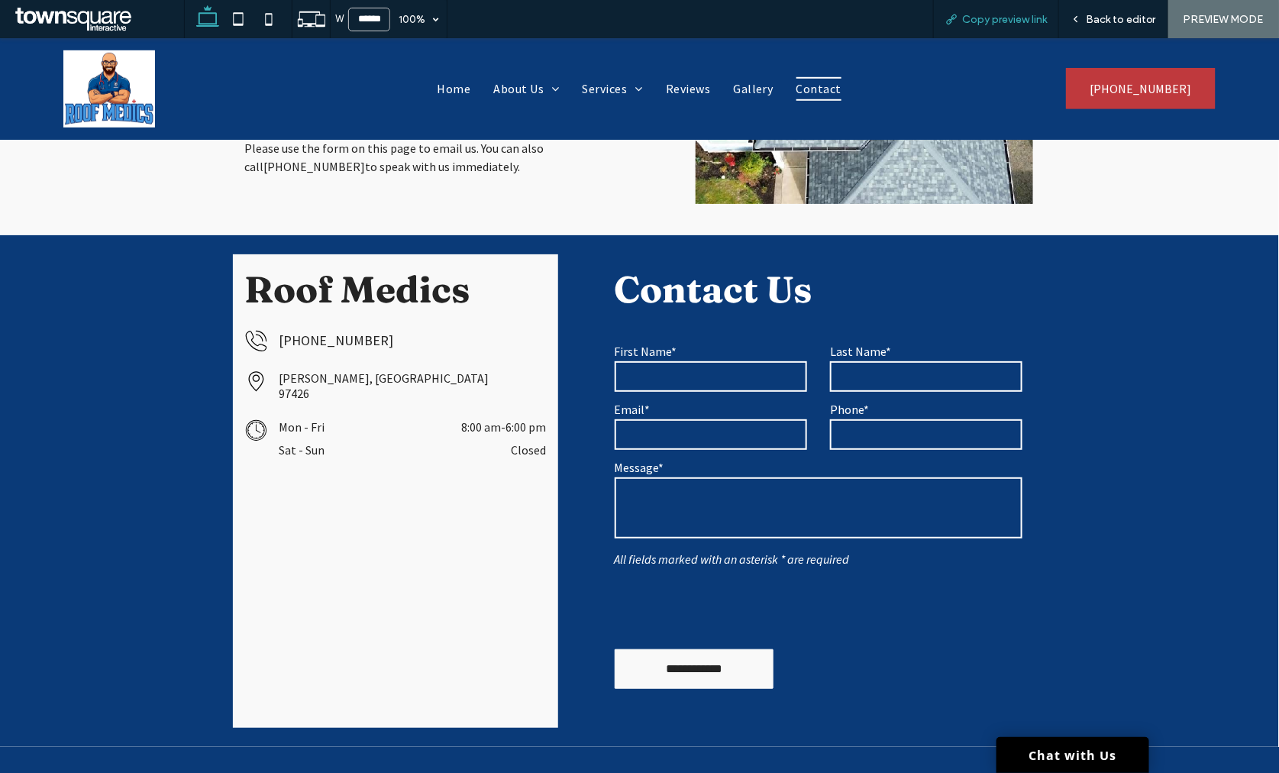
click at [1028, 16] on span "Copy preview link" at bounding box center [1004, 19] width 85 height 13
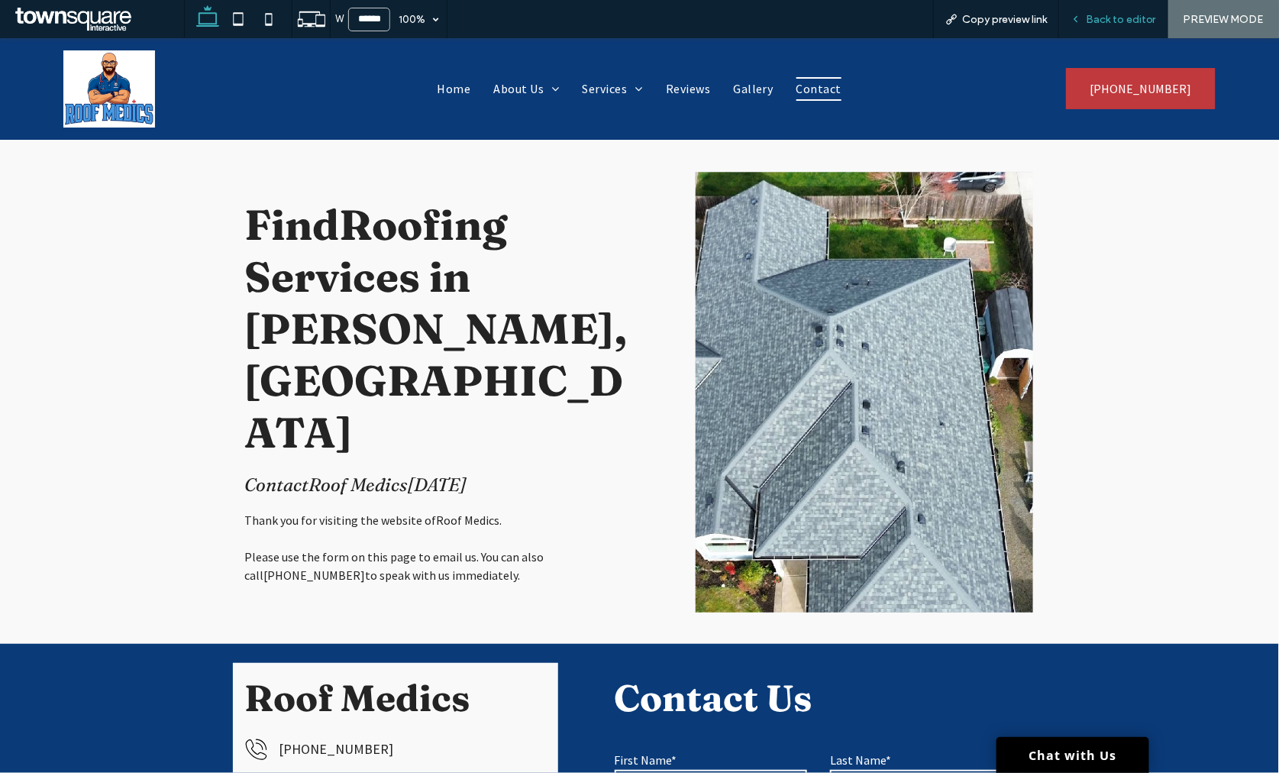
click at [1092, 13] on span "Back to editor" at bounding box center [1121, 19] width 70 height 13
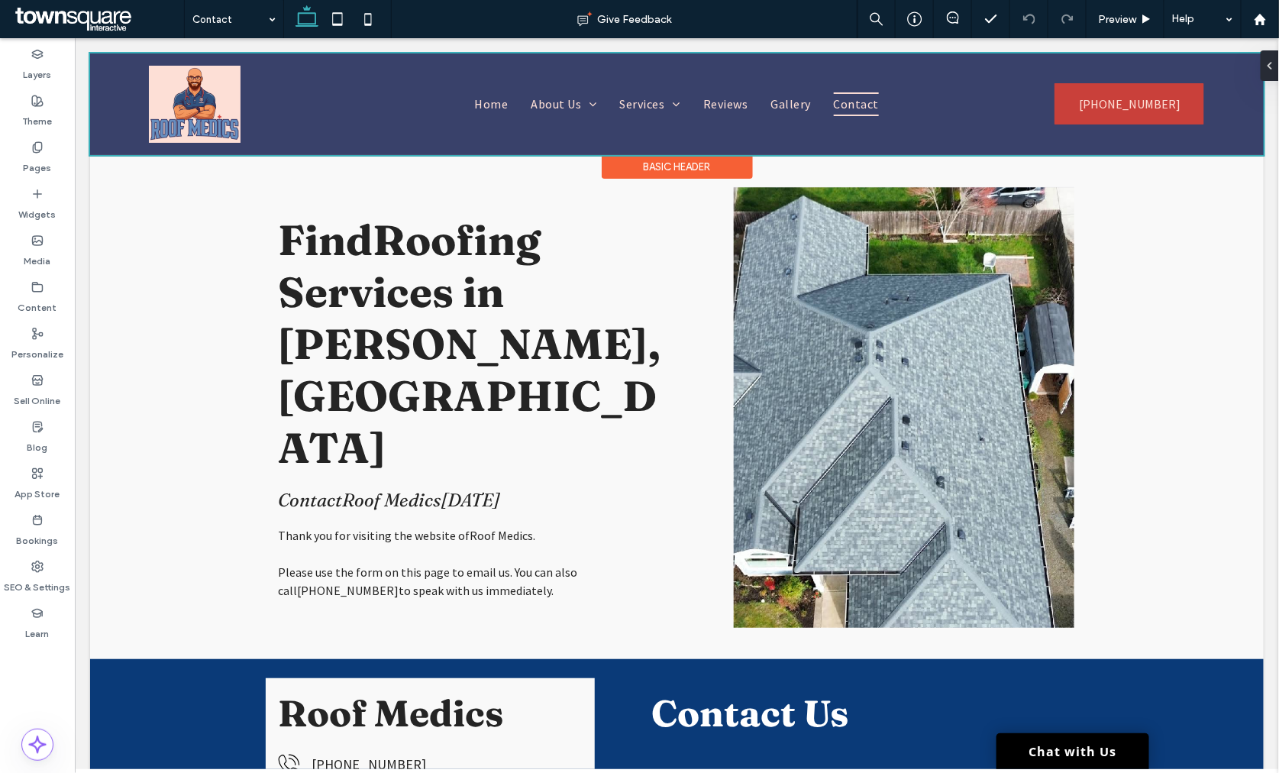
click at [514, 105] on div at bounding box center [675, 104] width 1173 height 102
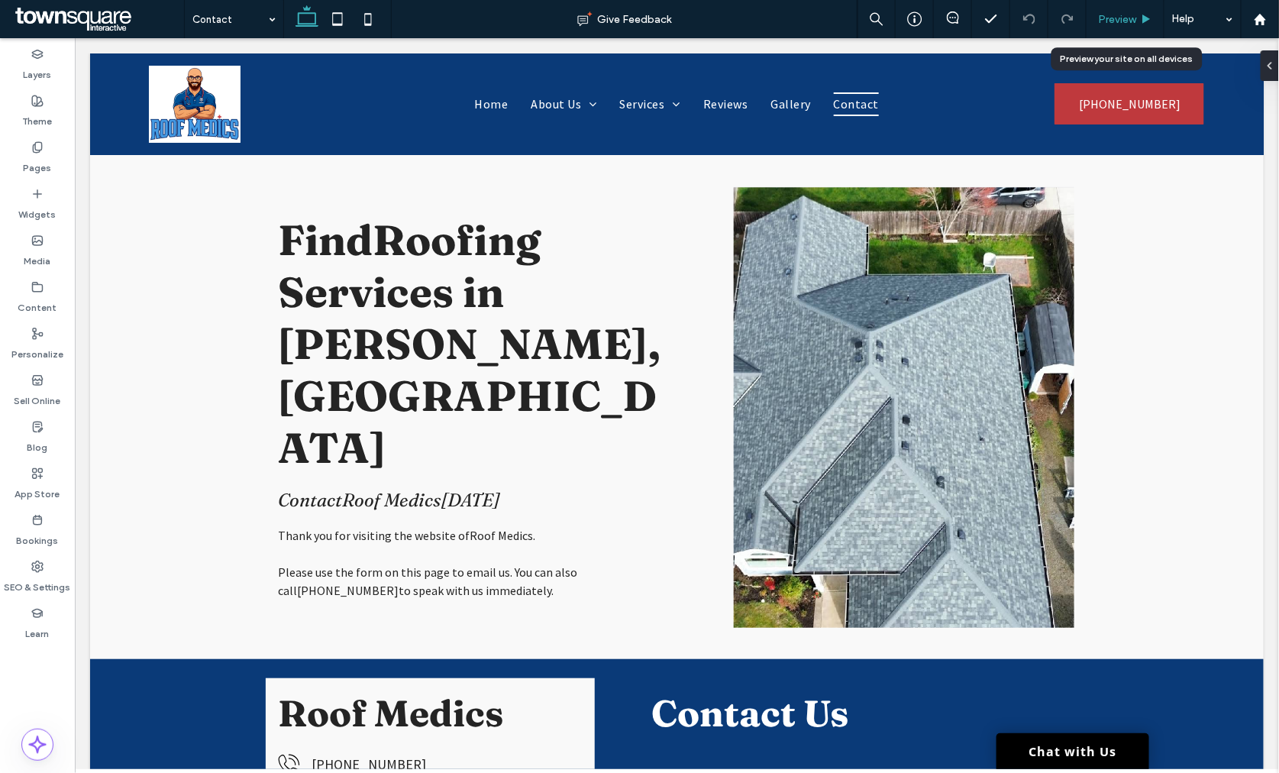
click at [1113, 18] on span "Preview" at bounding box center [1117, 19] width 38 height 13
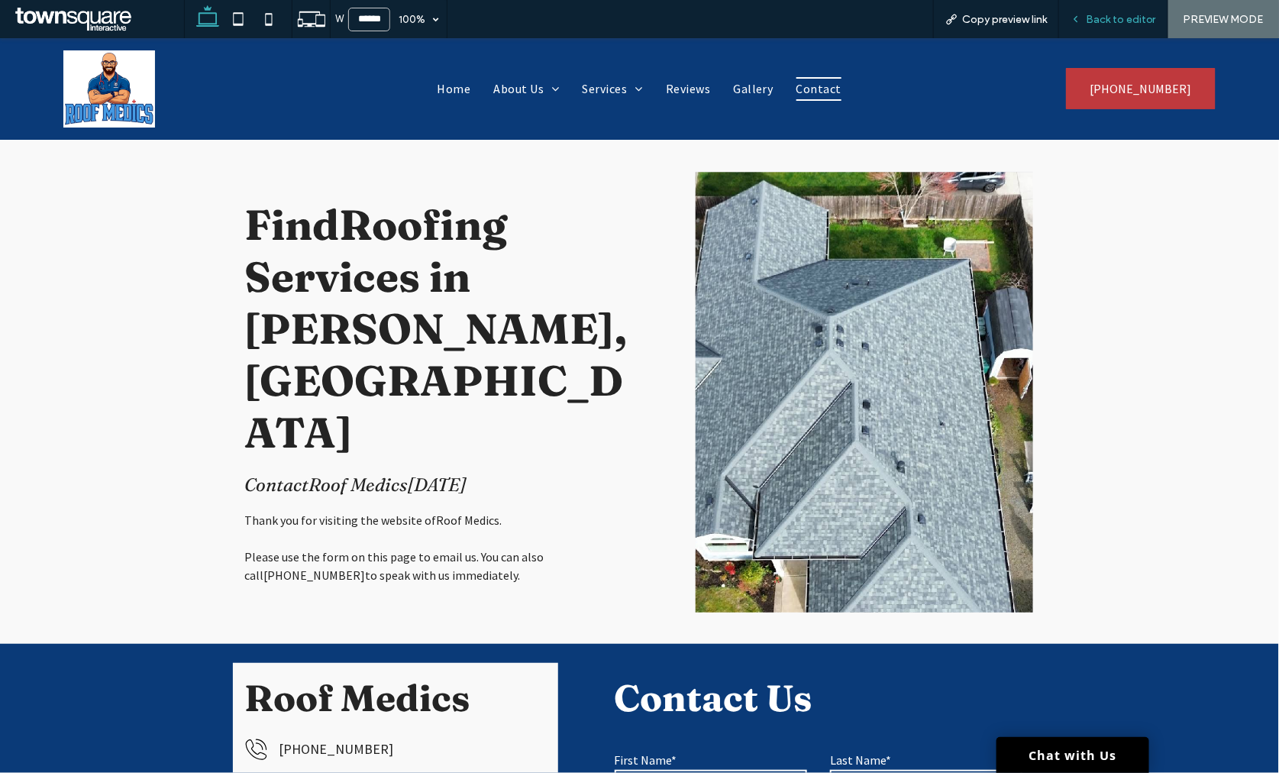
click at [1115, 15] on span "Back to editor" at bounding box center [1121, 19] width 70 height 13
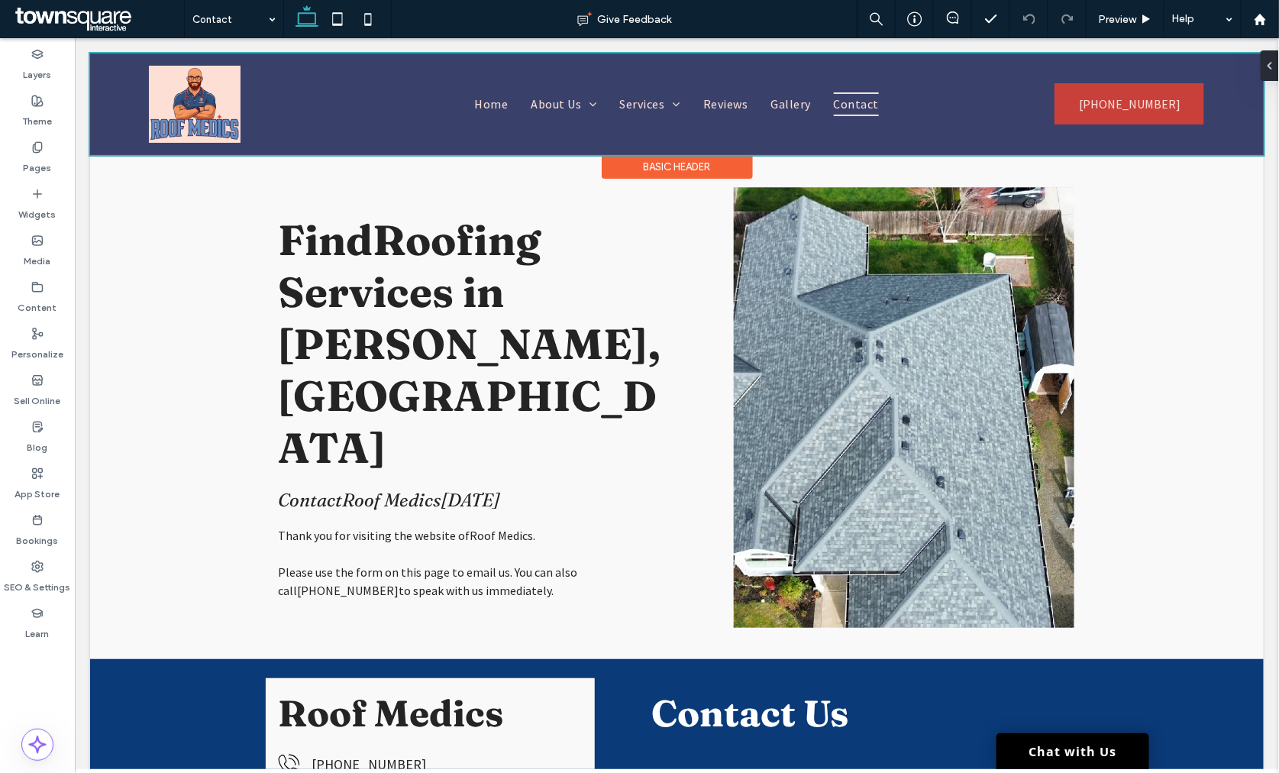
click at [639, 97] on div at bounding box center [675, 104] width 1173 height 102
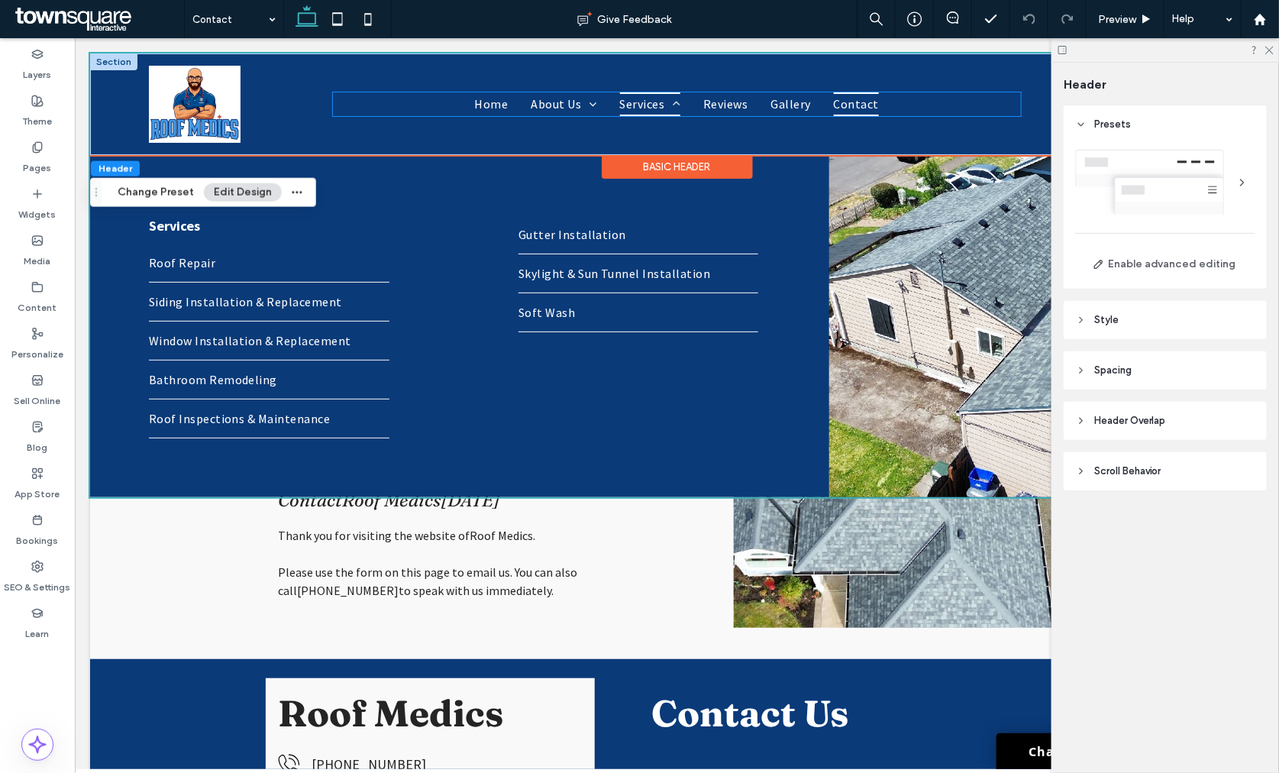
click at [629, 99] on span "Services" at bounding box center [649, 103] width 60 height 23
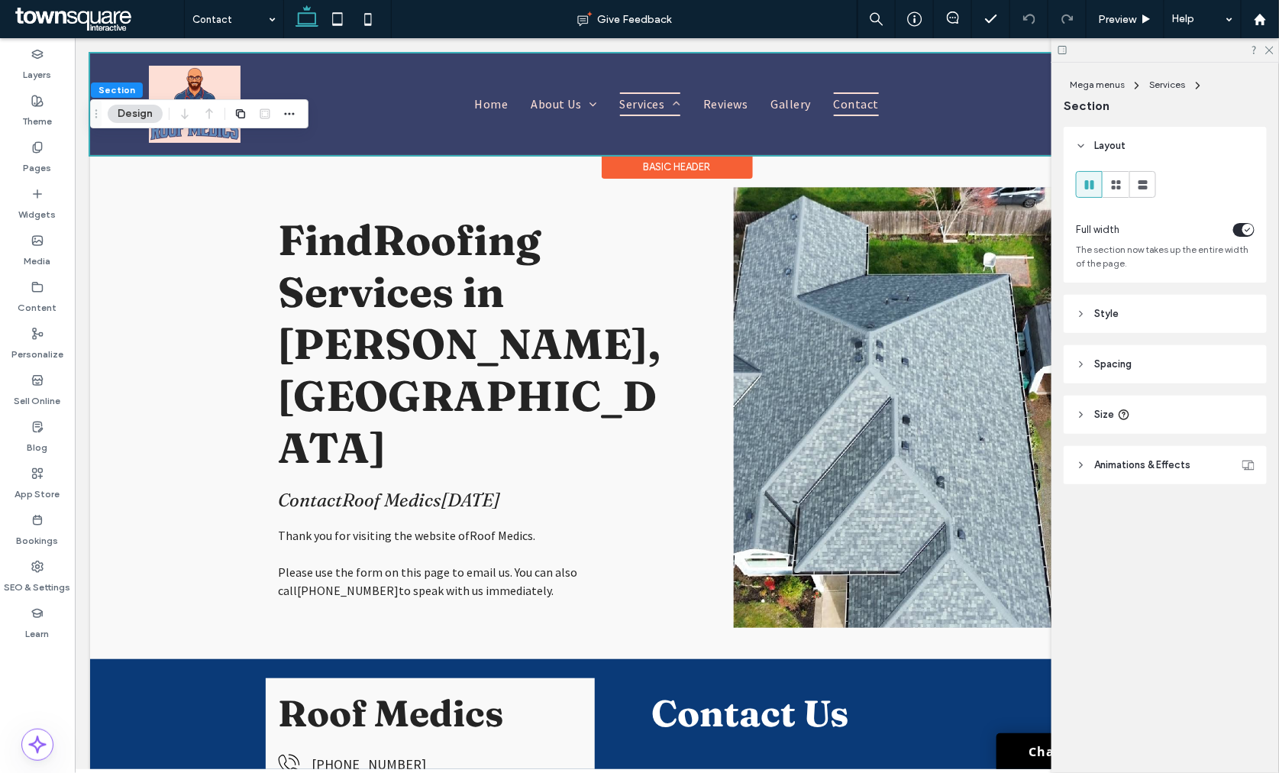
click at [572, 97] on div at bounding box center [675, 104] width 1173 height 102
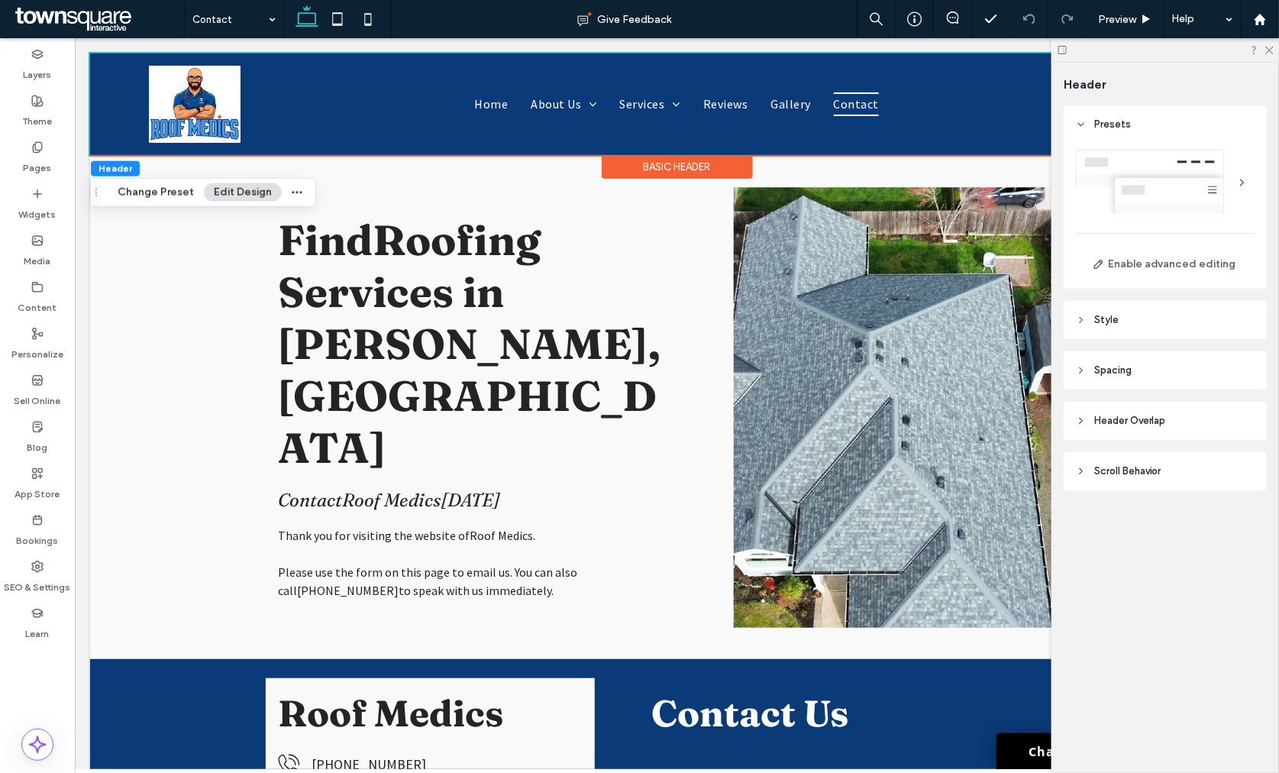
click at [237, 188] on button "Edit Design" at bounding box center [243, 192] width 78 height 18
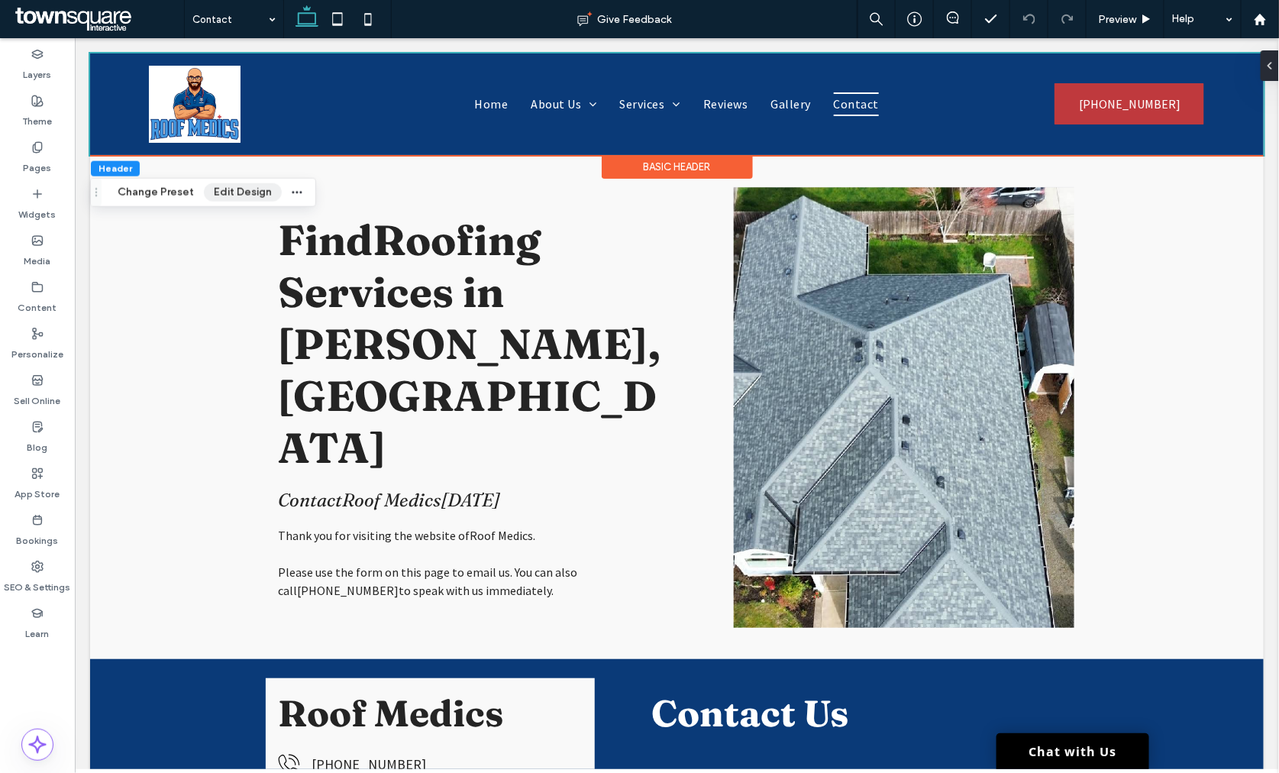
click at [237, 188] on button "Edit Design" at bounding box center [243, 192] width 78 height 18
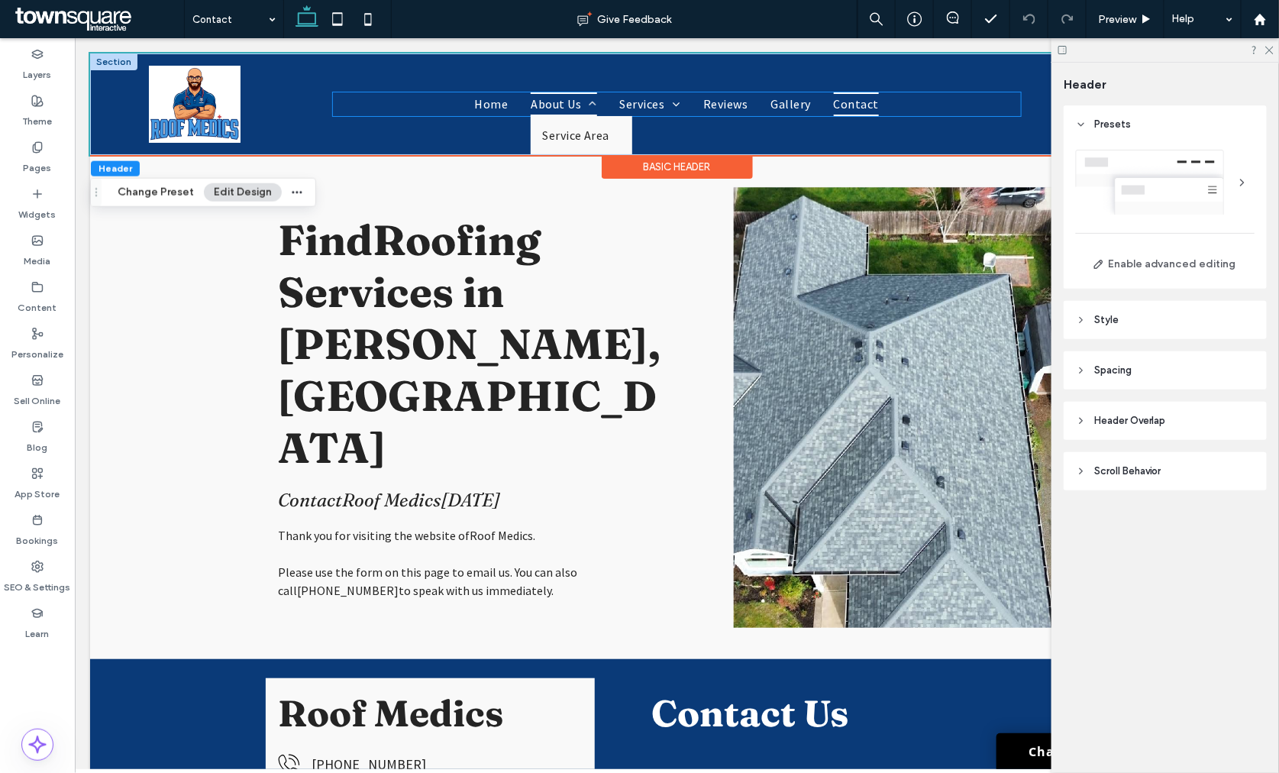
click at [549, 102] on span "About Us" at bounding box center [563, 103] width 66 height 23
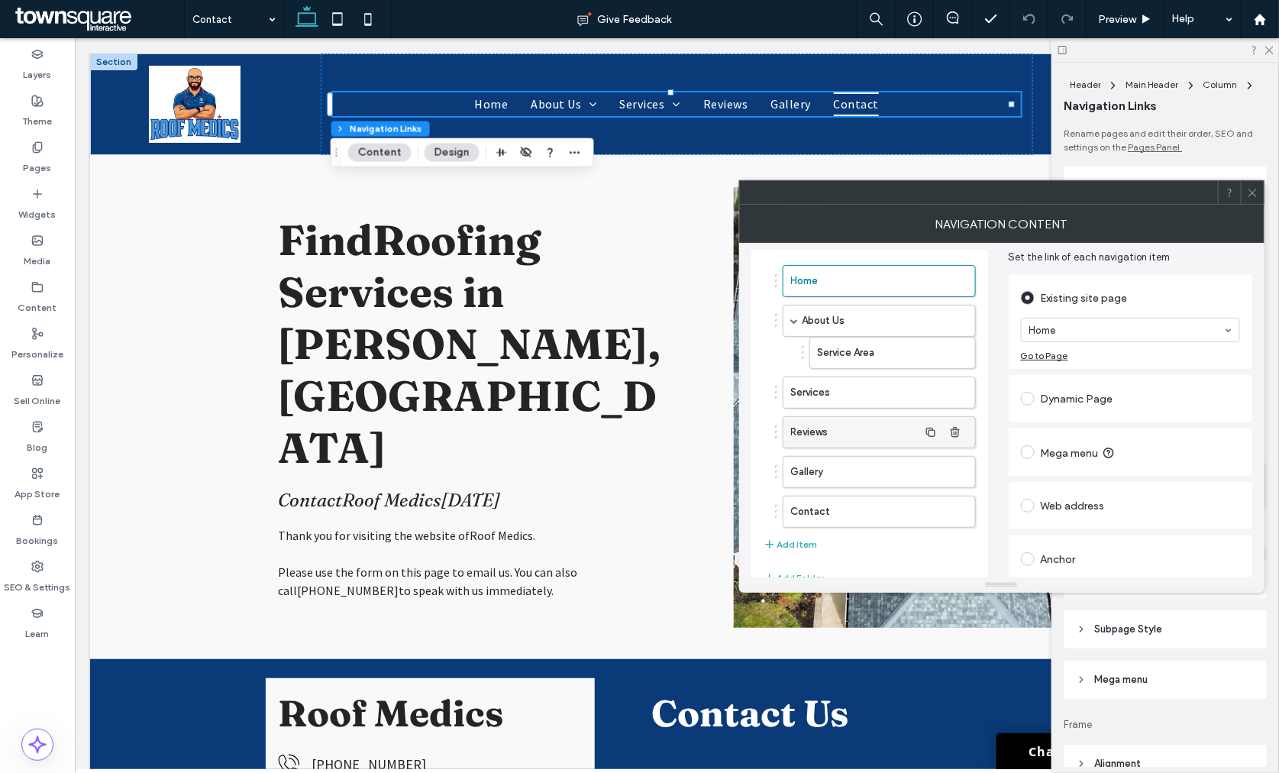
scroll to position [85, 0]
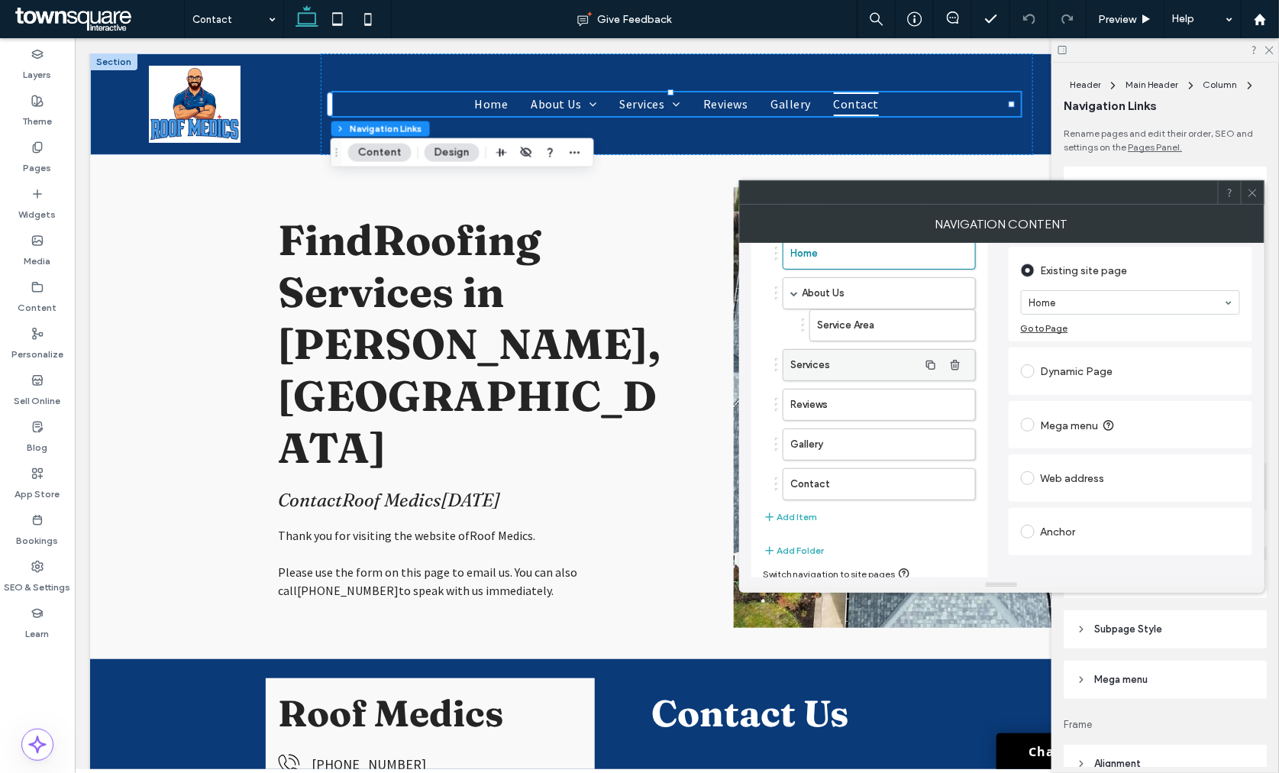
click at [838, 372] on label "Services" at bounding box center [854, 365] width 127 height 31
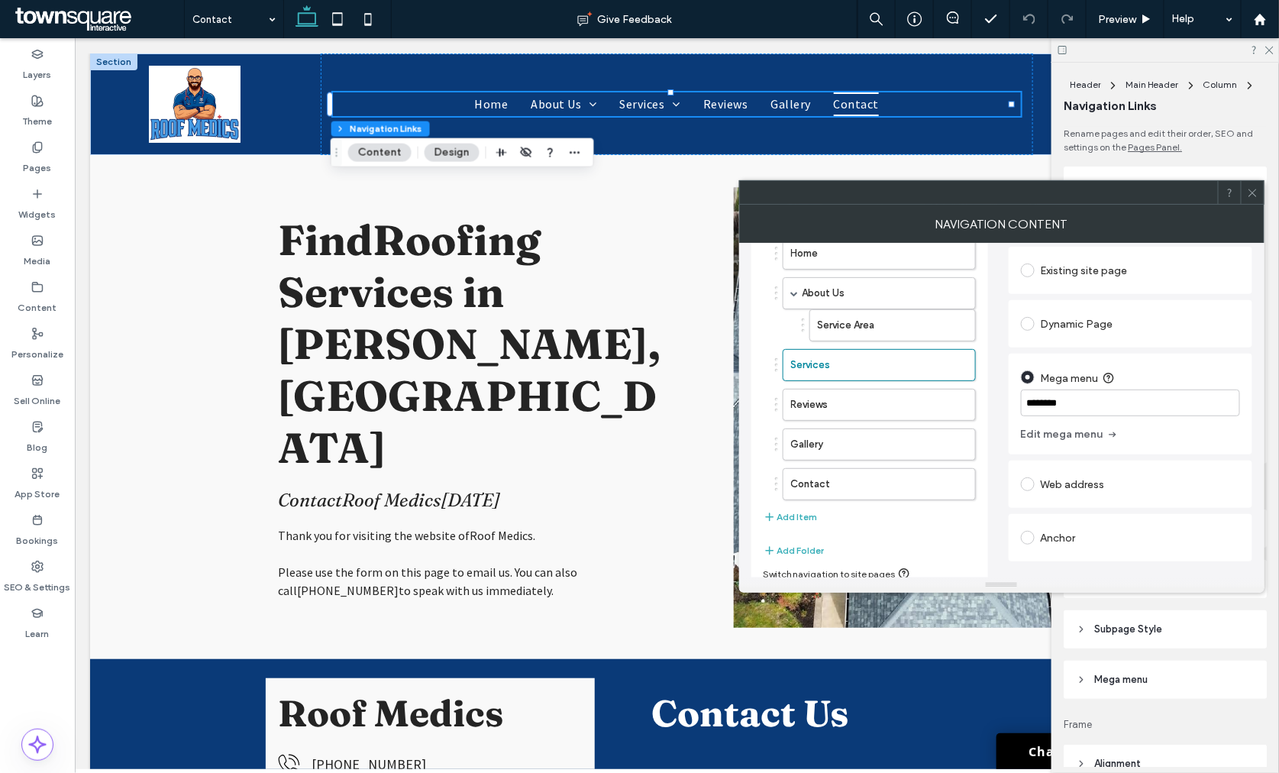
click at [1252, 193] on icon at bounding box center [1252, 192] width 11 height 11
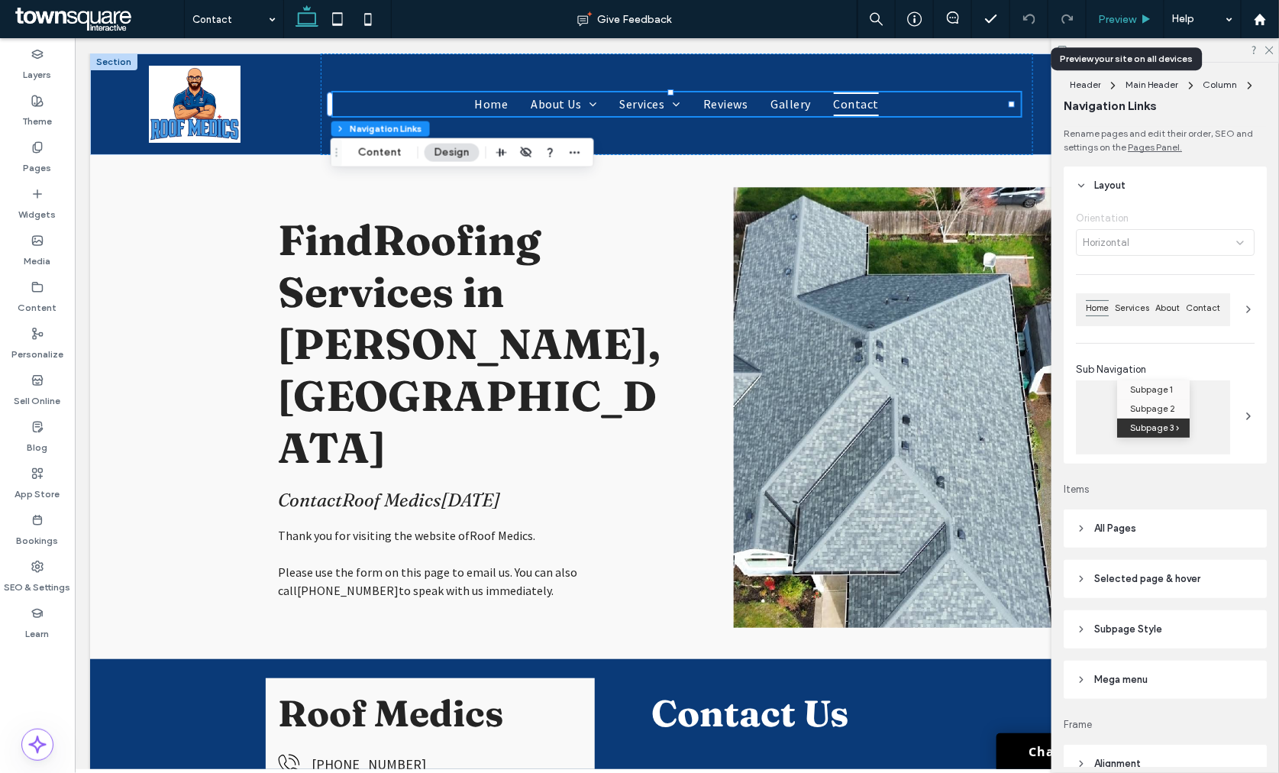
click at [1124, 15] on span "Preview" at bounding box center [1117, 19] width 38 height 13
